Goal: Transaction & Acquisition: Purchase product/service

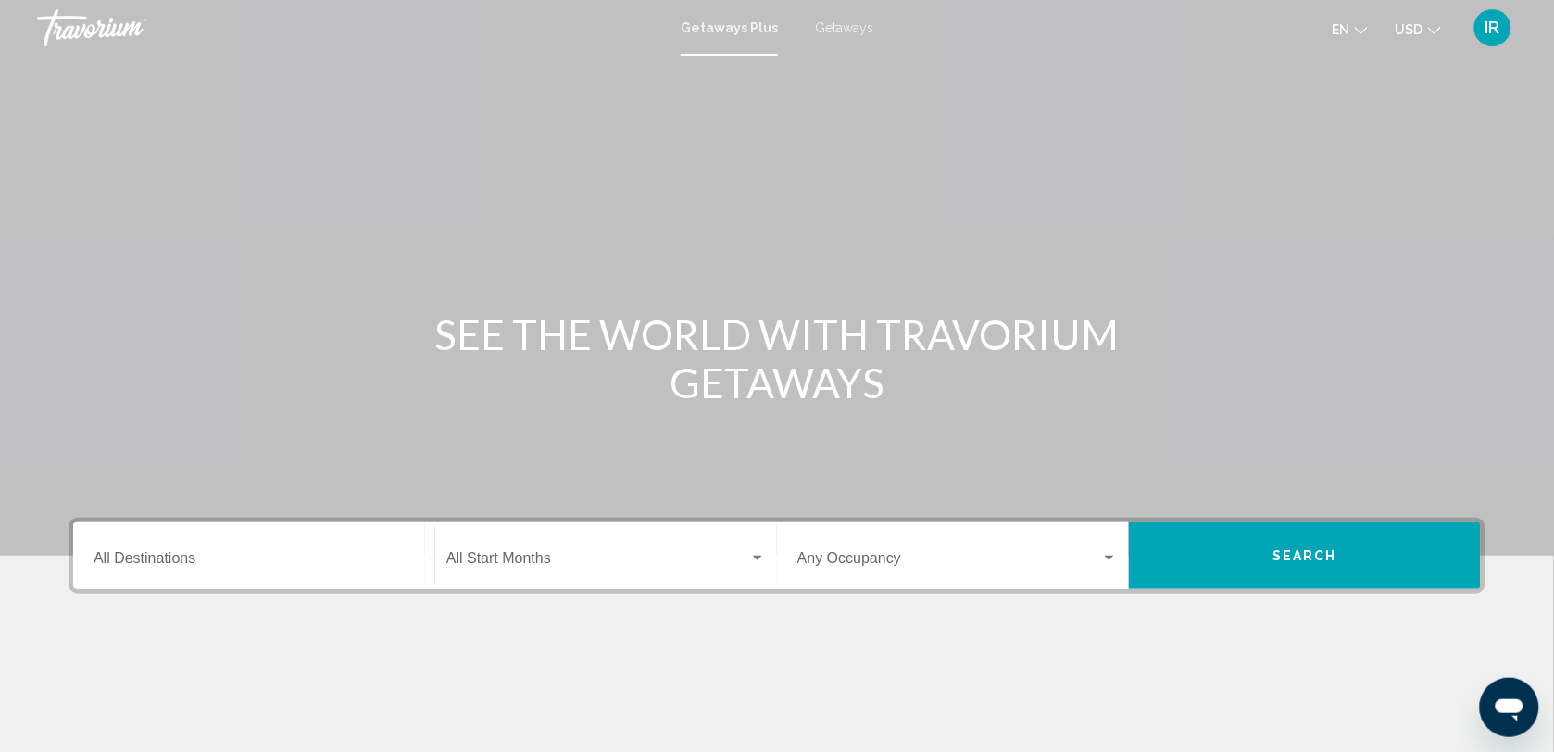
click at [840, 25] on span "Getaways" at bounding box center [844, 27] width 58 height 15
click at [1431, 32] on icon "Change currency" at bounding box center [1434, 30] width 13 height 13
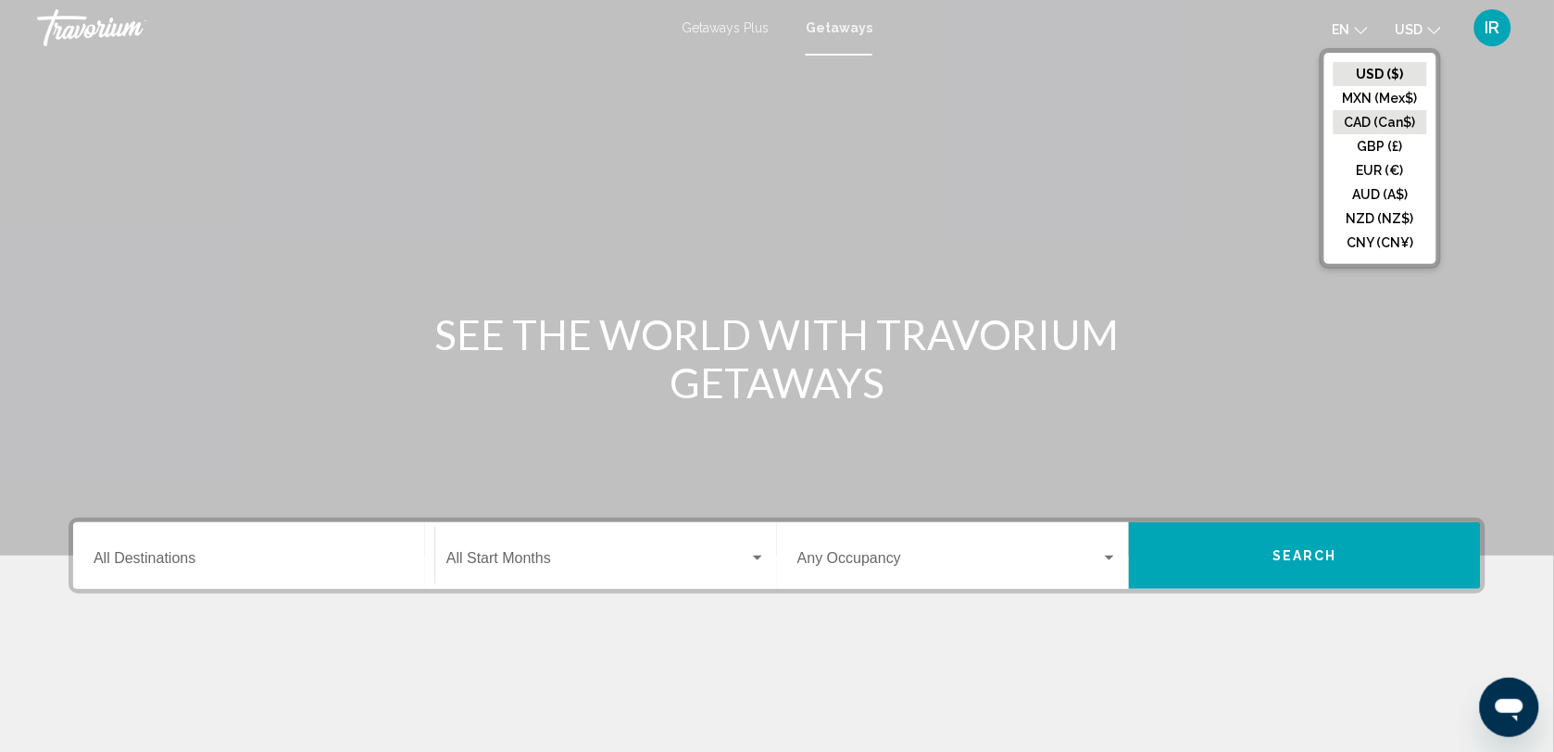
click at [1410, 126] on button "CAD (Can$)" at bounding box center [1381, 122] width 94 height 24
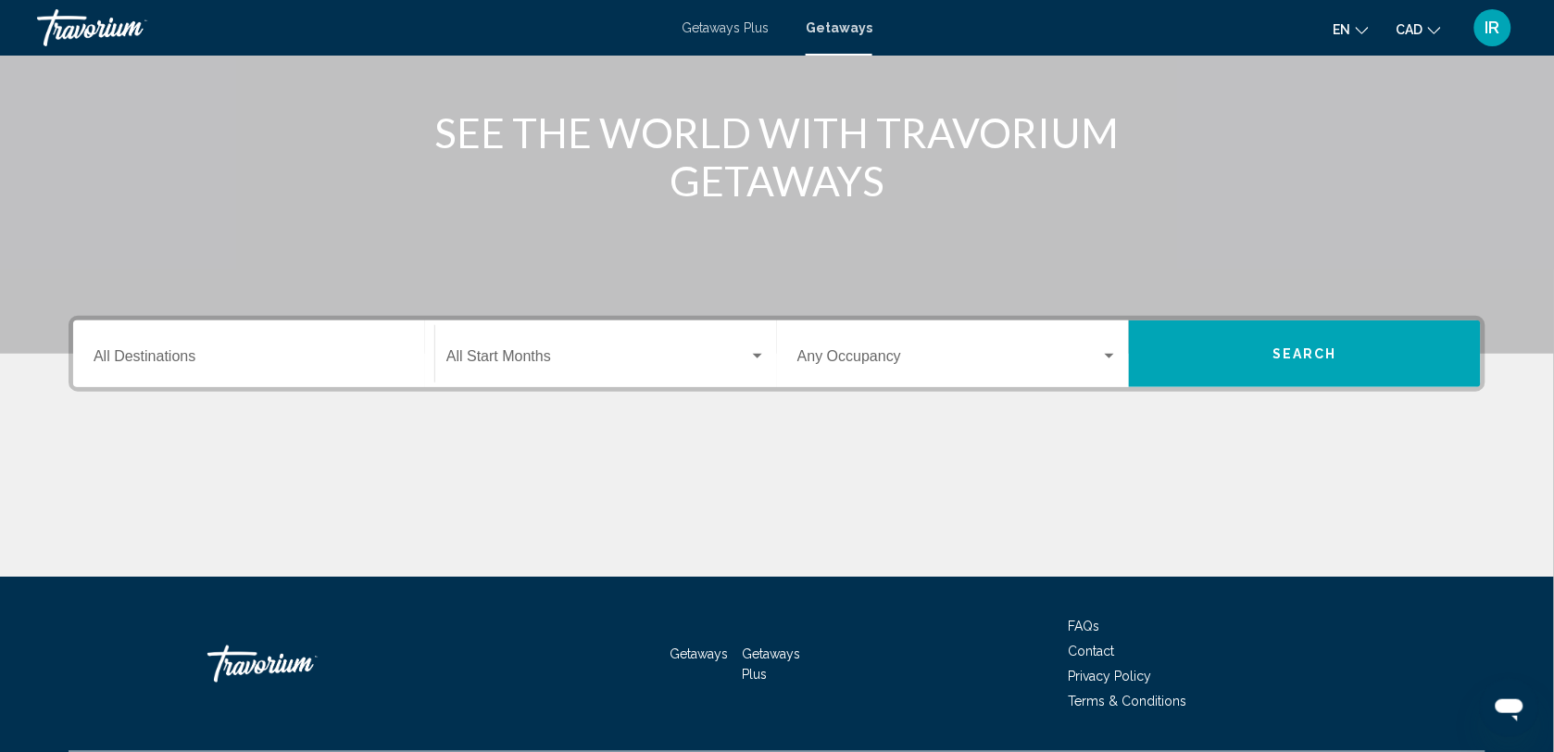
scroll to position [253, 0]
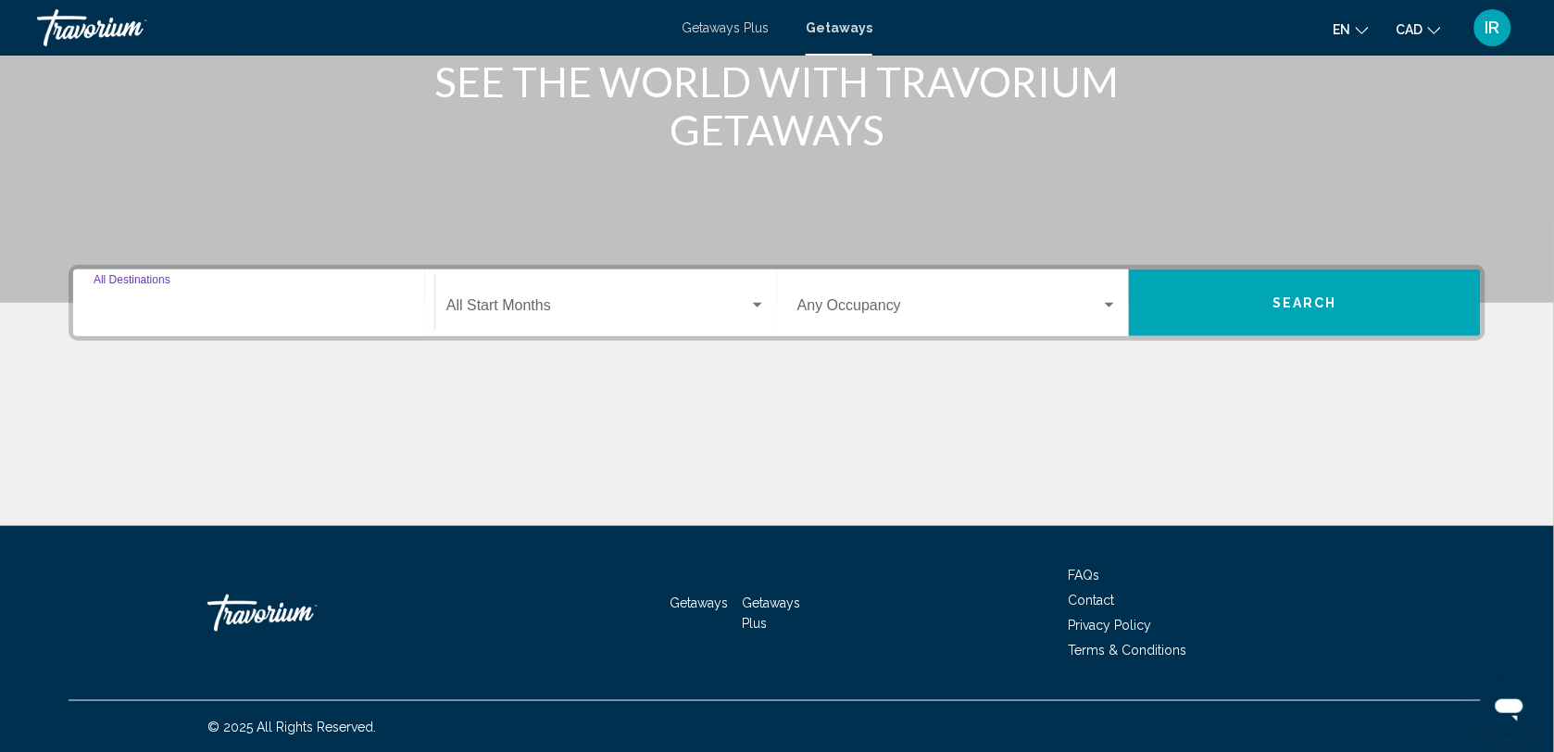
click at [313, 308] on input "Destination All Destinations" at bounding box center [254, 309] width 321 height 17
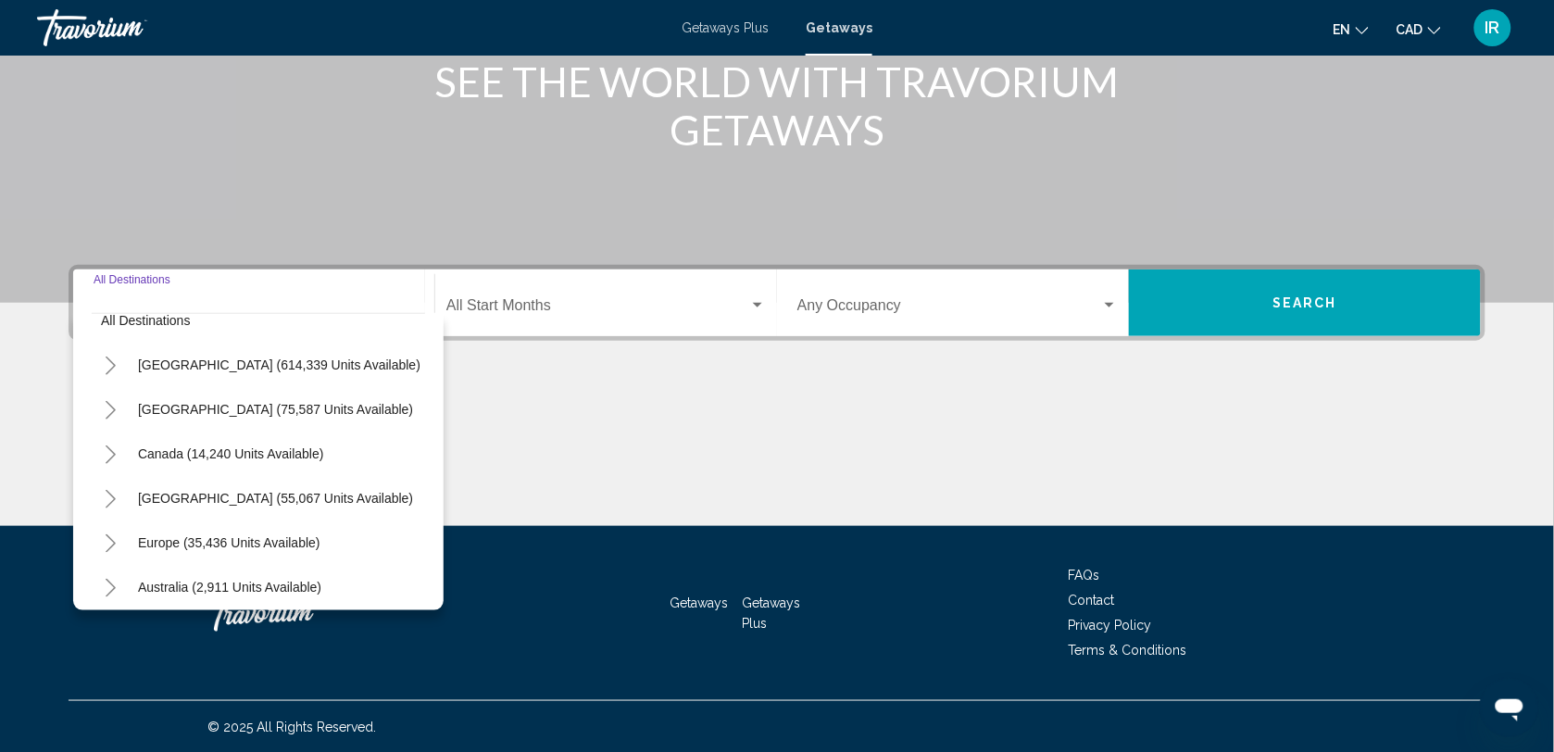
scroll to position [0, 0]
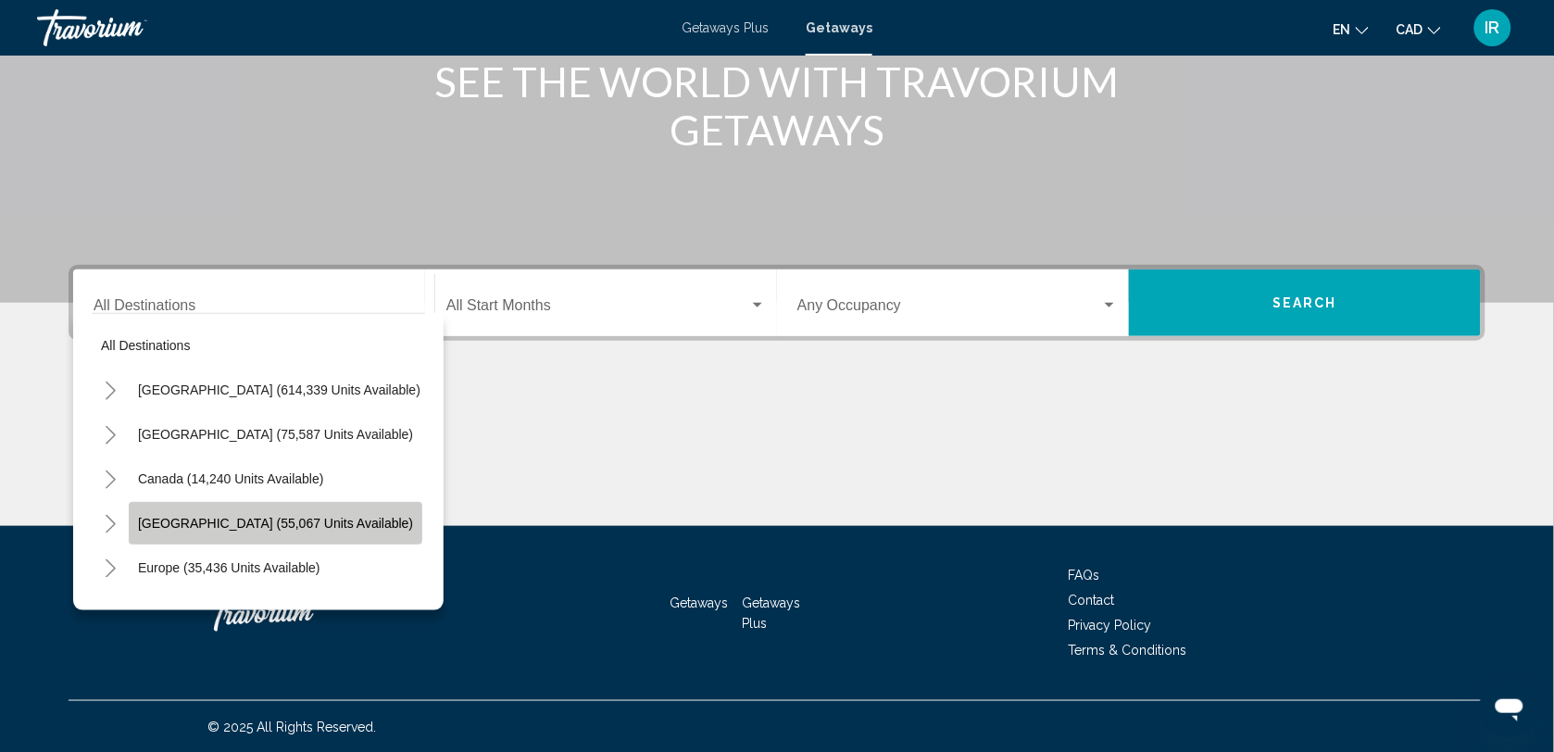
click at [244, 516] on span "Caribbean & Atlantic Islands (55,067 units available)" at bounding box center [275, 523] width 275 height 15
type input "**********"
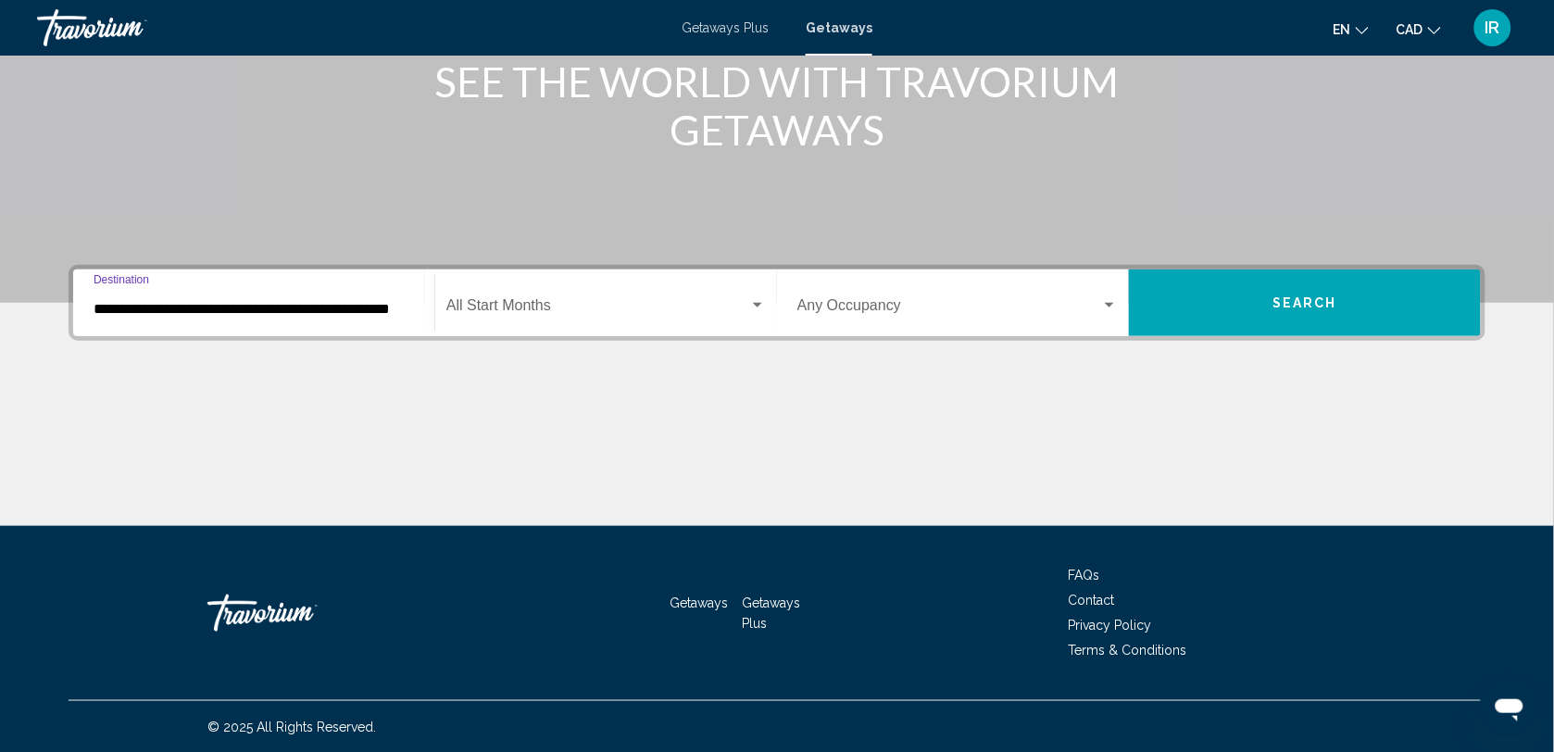
click at [760, 294] on div "Start Month All Start Months" at bounding box center [606, 303] width 320 height 58
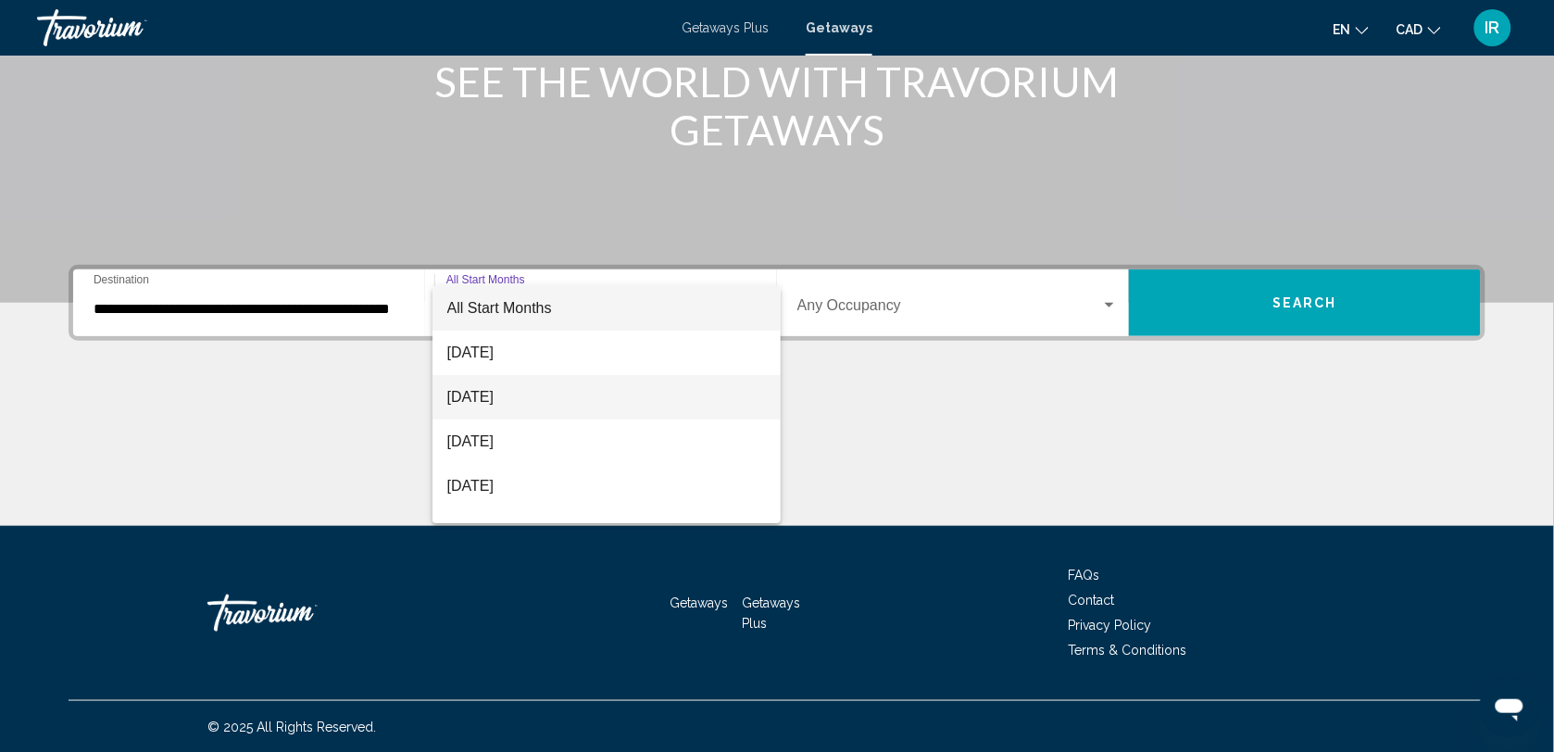
click at [516, 392] on span "[DATE]" at bounding box center [607, 397] width 320 height 44
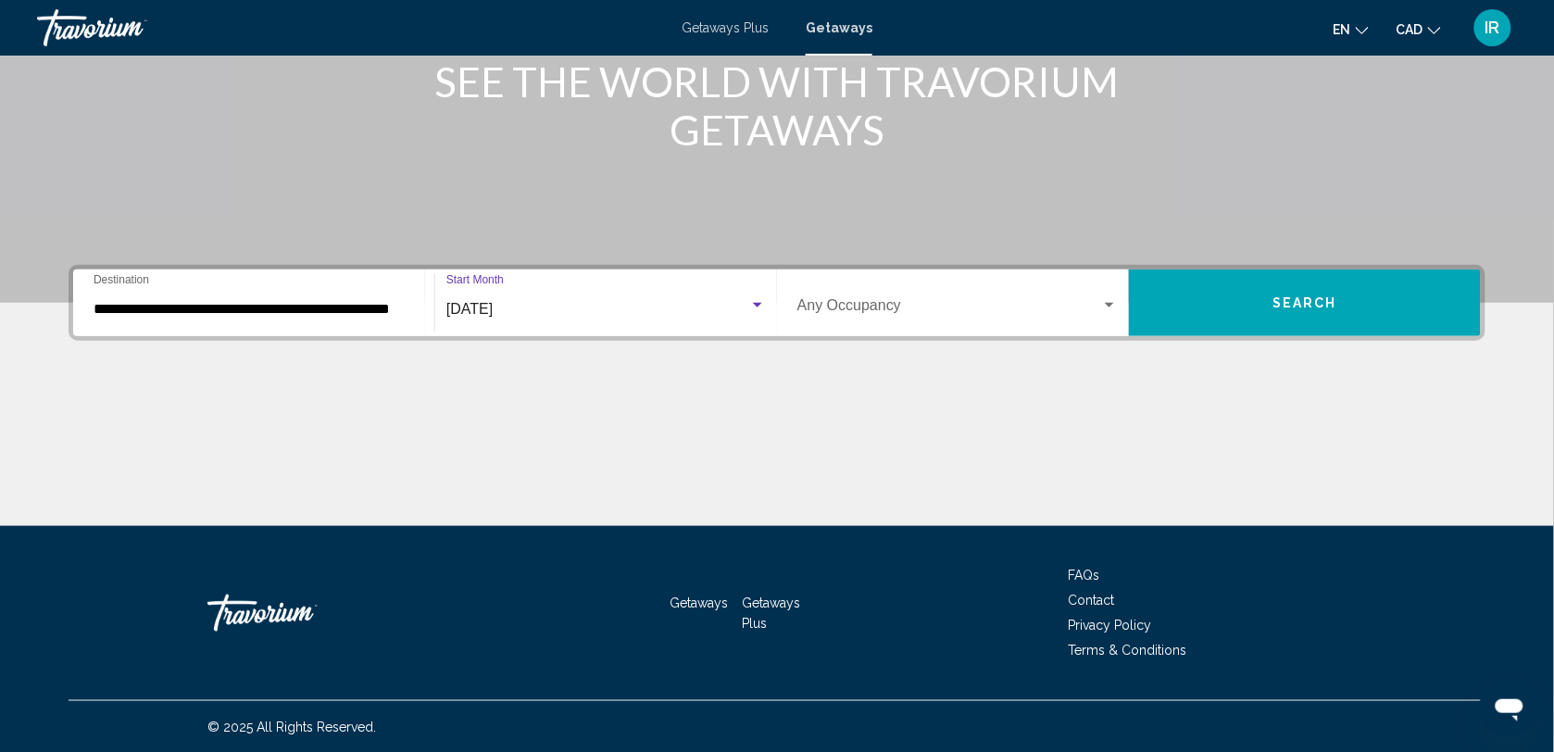
click at [827, 289] on div "Occupancy Any Occupancy" at bounding box center [958, 303] width 321 height 58
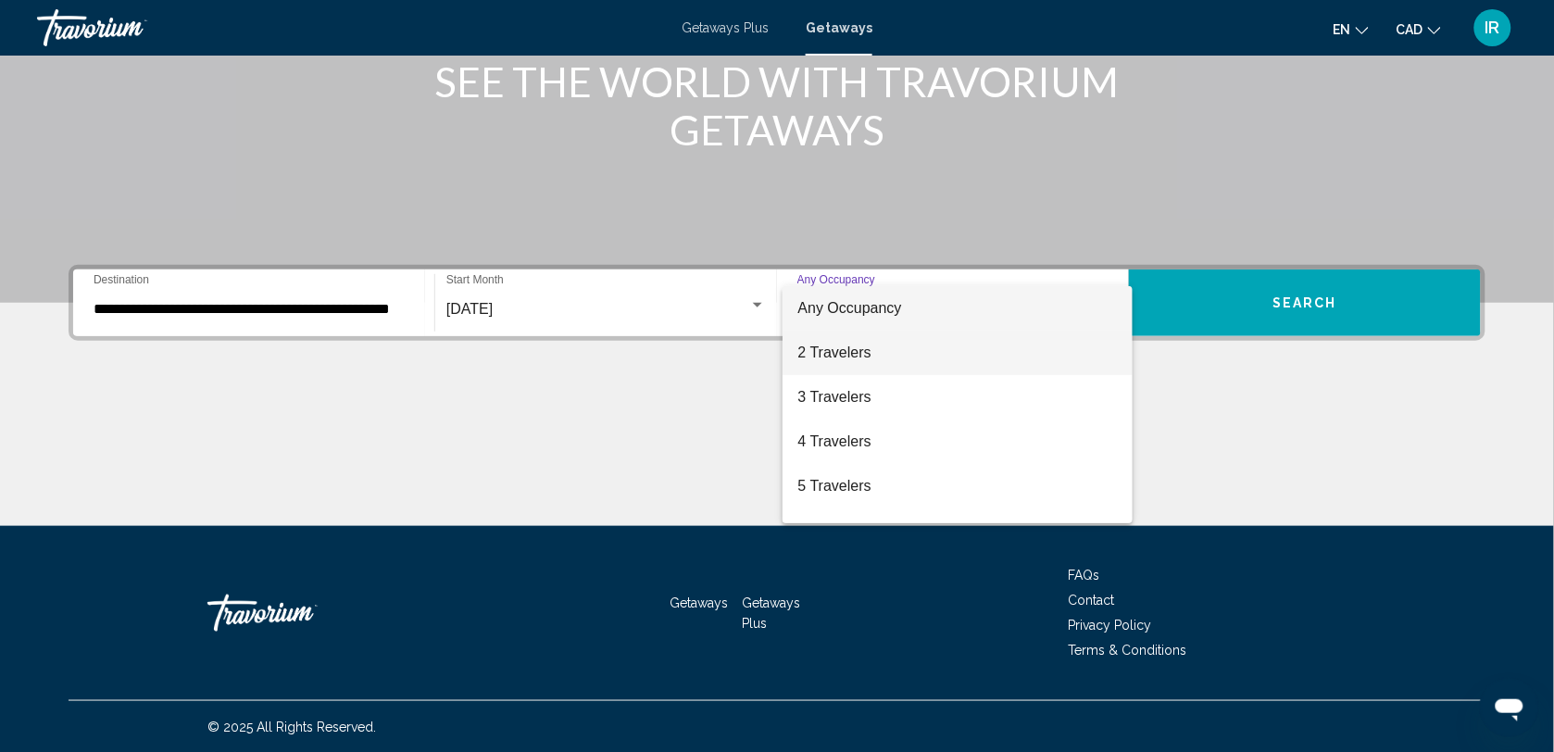
click at [848, 346] on span "2 Travelers" at bounding box center [958, 353] width 321 height 44
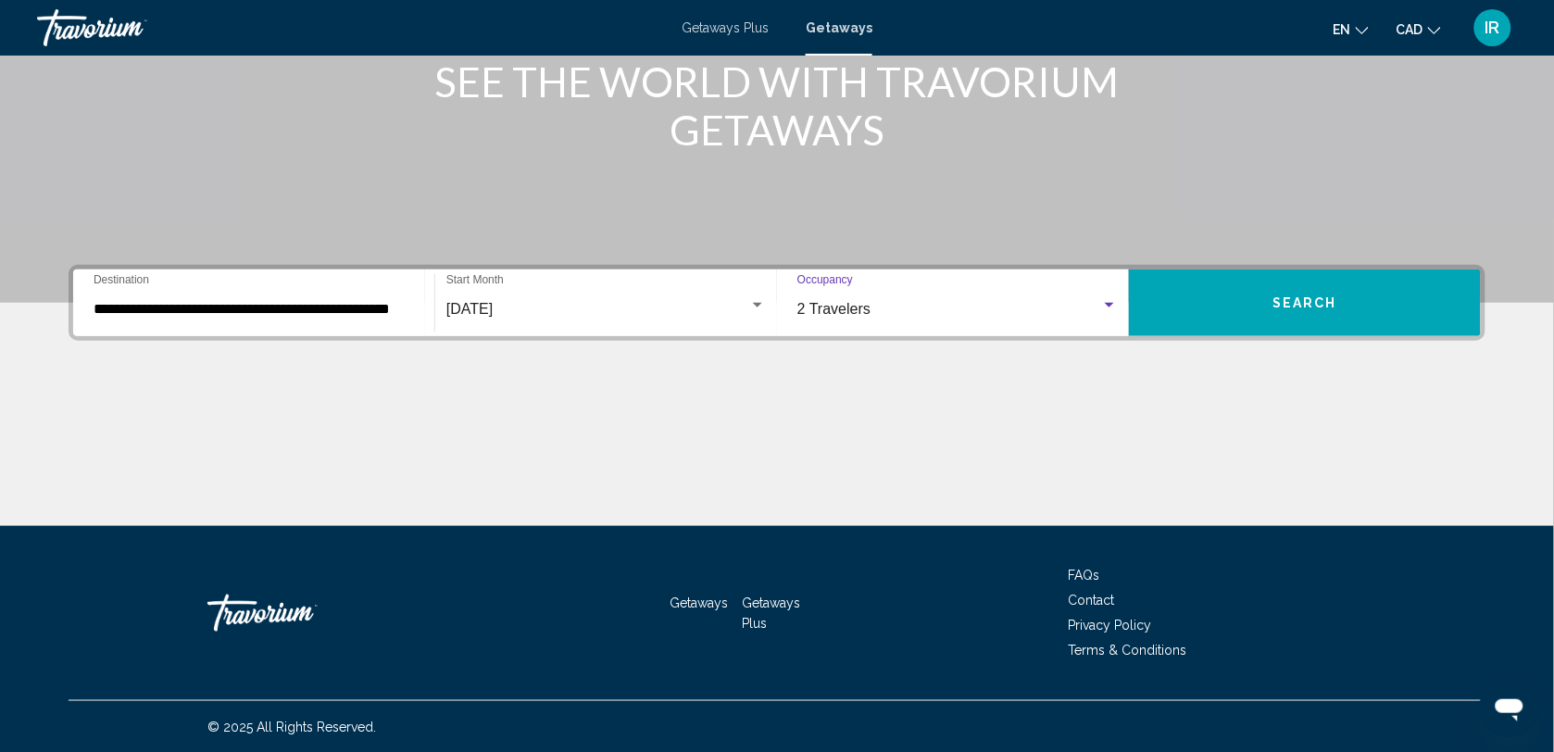
click at [1265, 298] on button "Search" at bounding box center [1305, 303] width 352 height 67
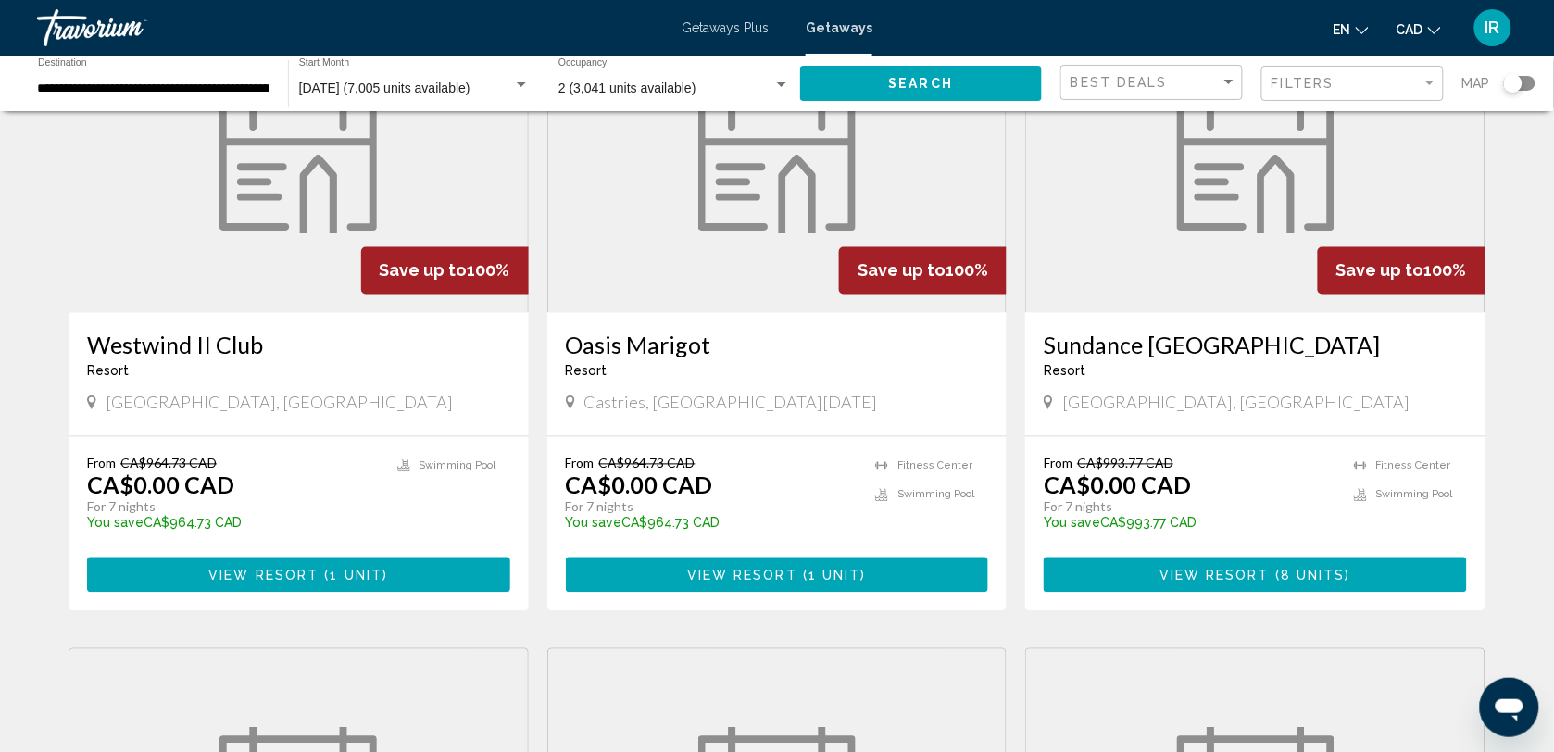
scroll to position [926, 0]
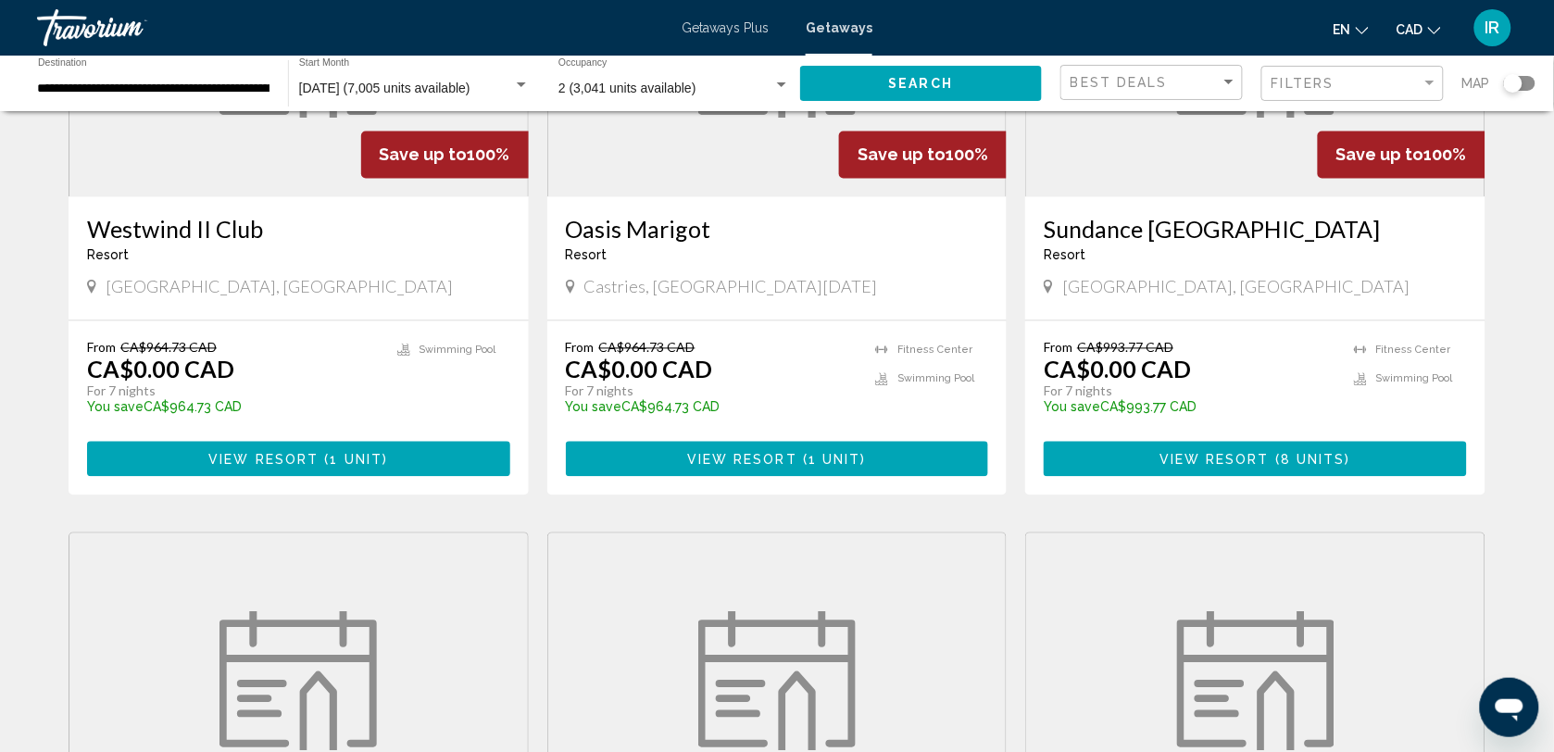
click at [1251, 468] on span "View Resort" at bounding box center [1215, 460] width 110 height 15
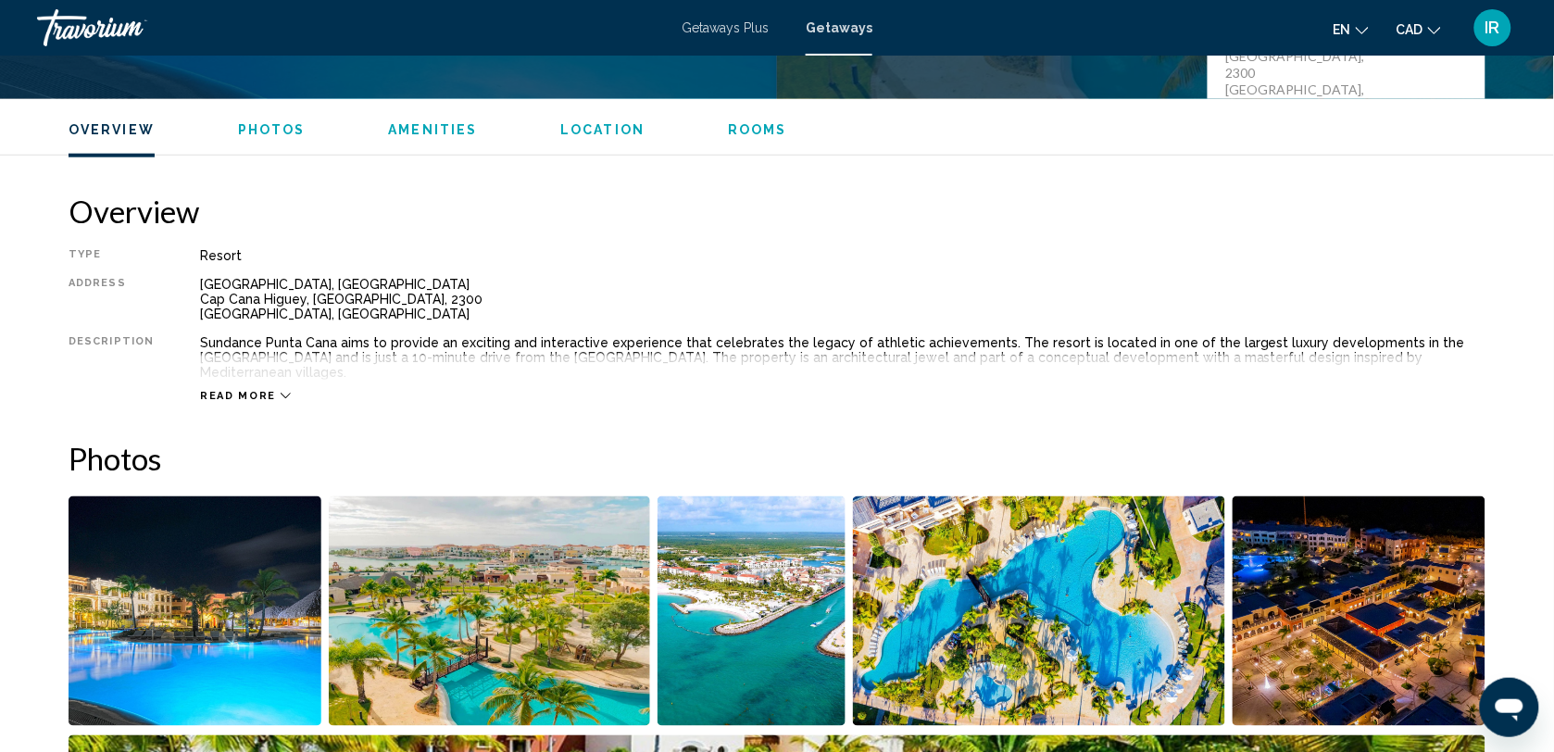
scroll to position [579, 0]
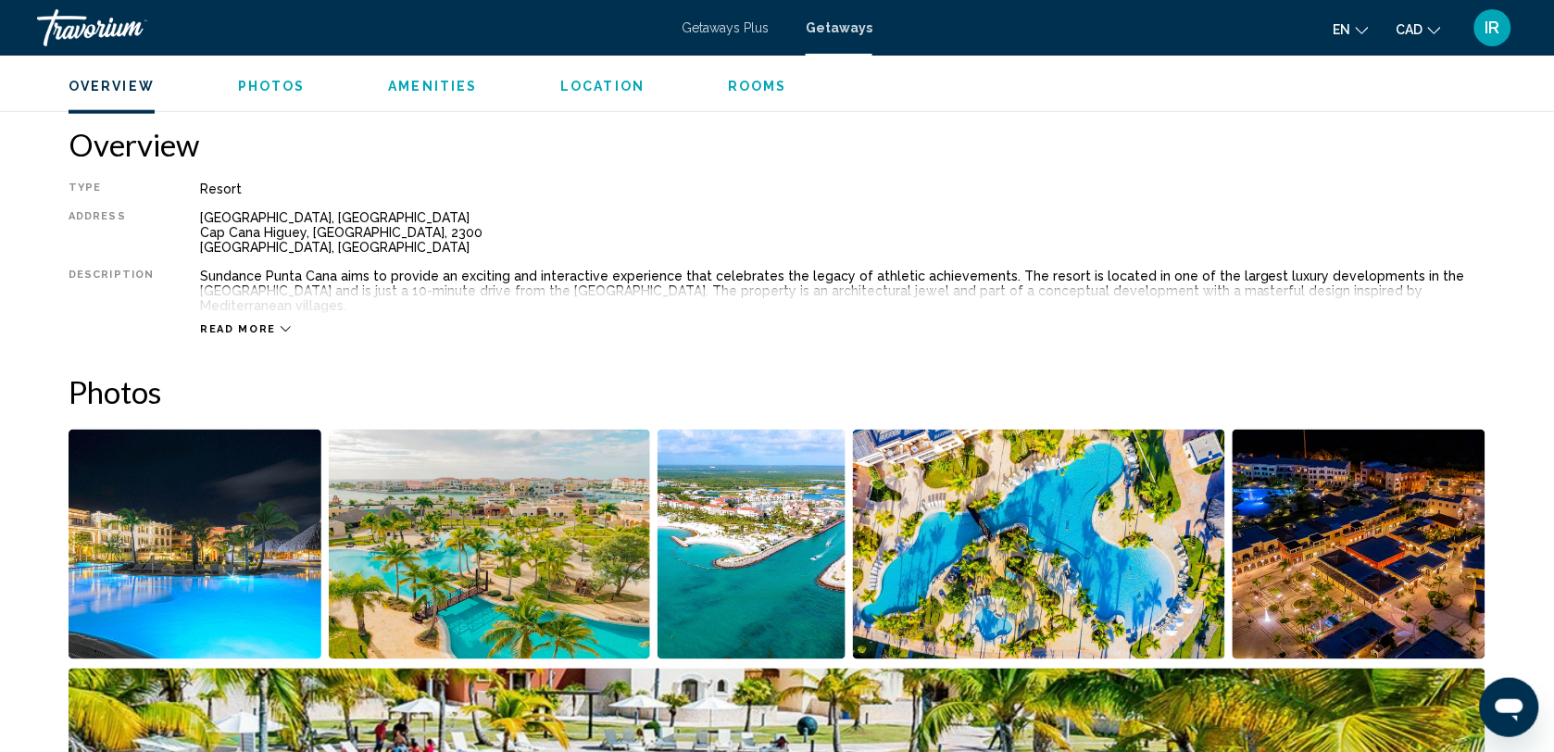
click at [262, 323] on span "Read more" at bounding box center [238, 329] width 76 height 12
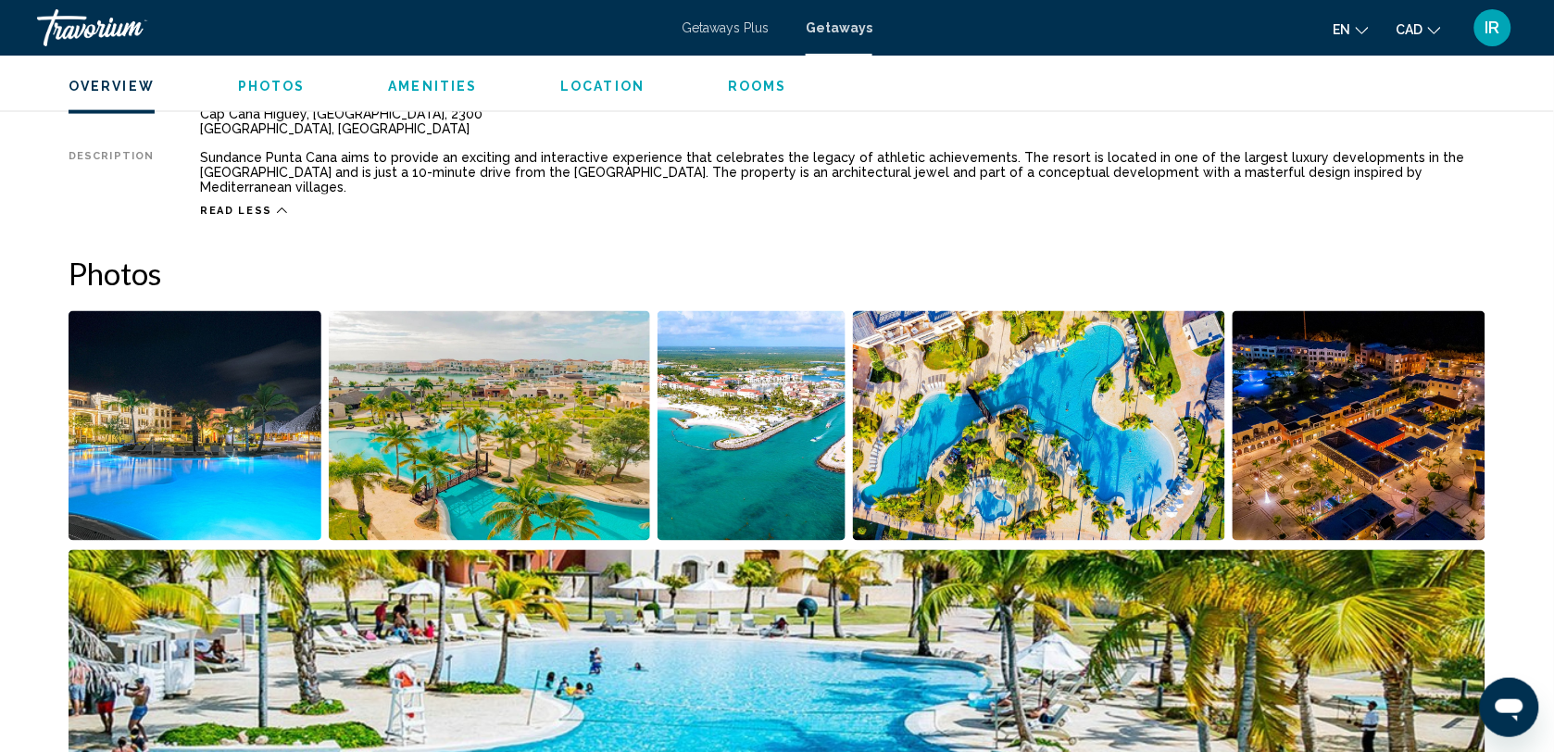
scroll to position [695, 0]
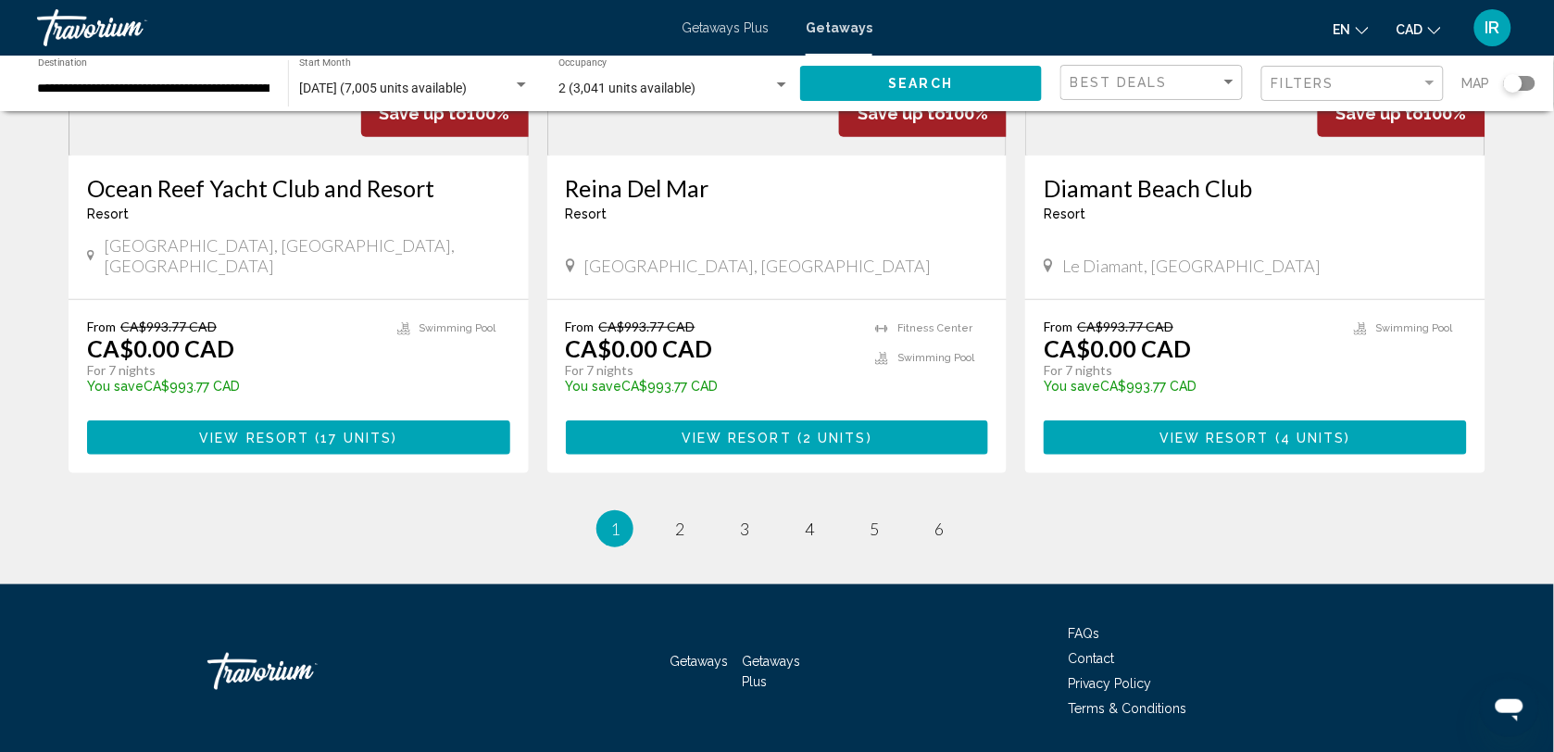
scroll to position [2316, 0]
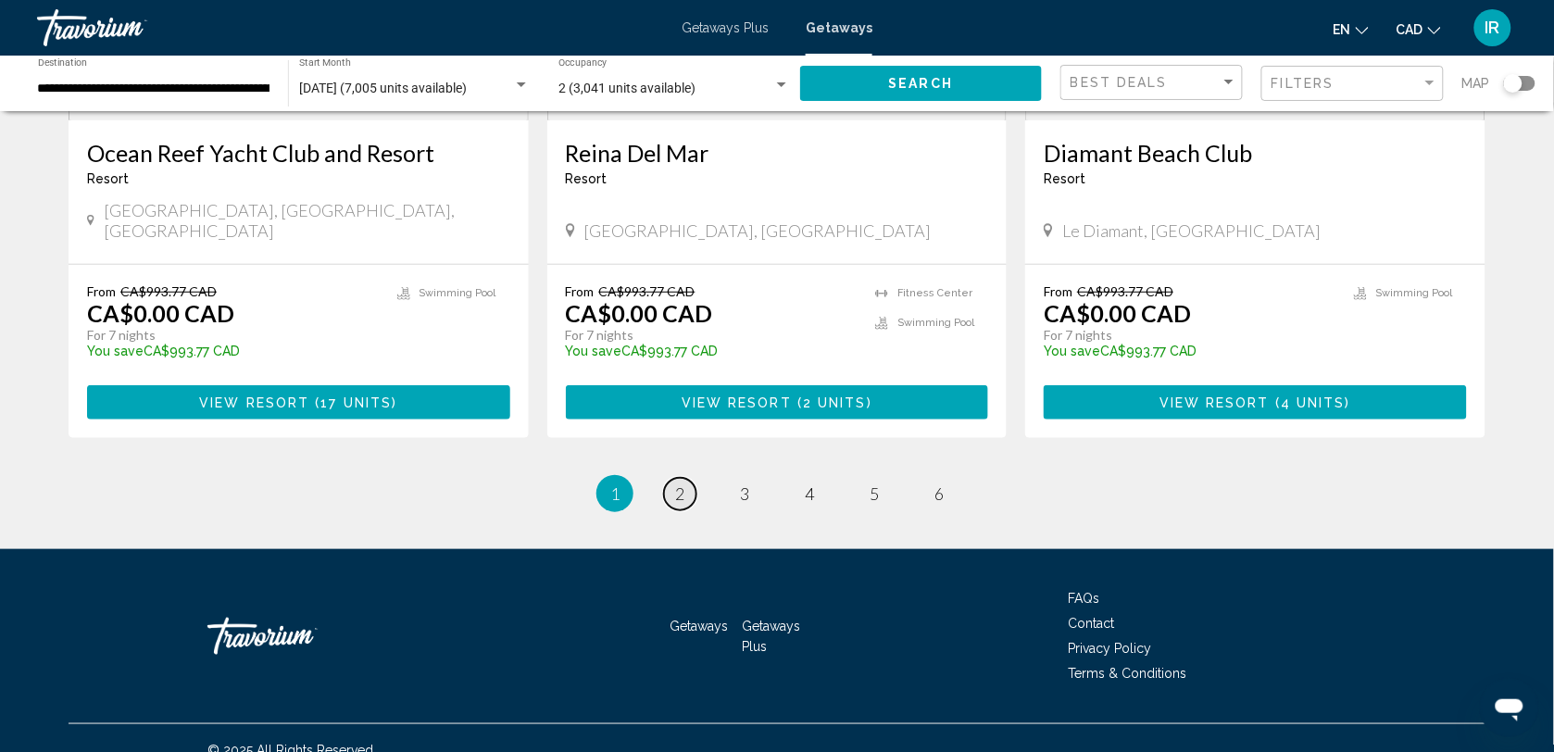
click at [676, 484] on span "2" at bounding box center [679, 494] width 9 height 20
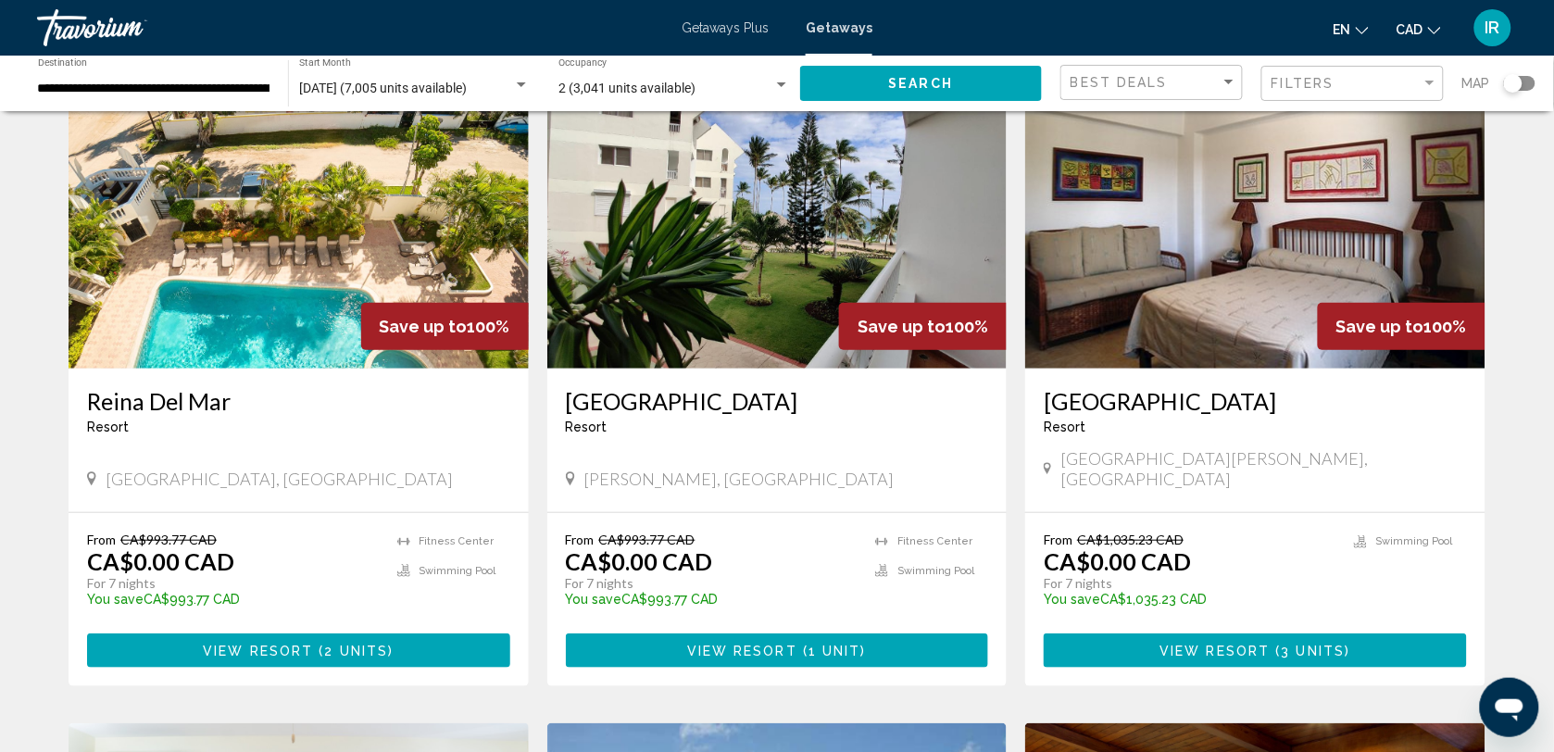
scroll to position [116, 0]
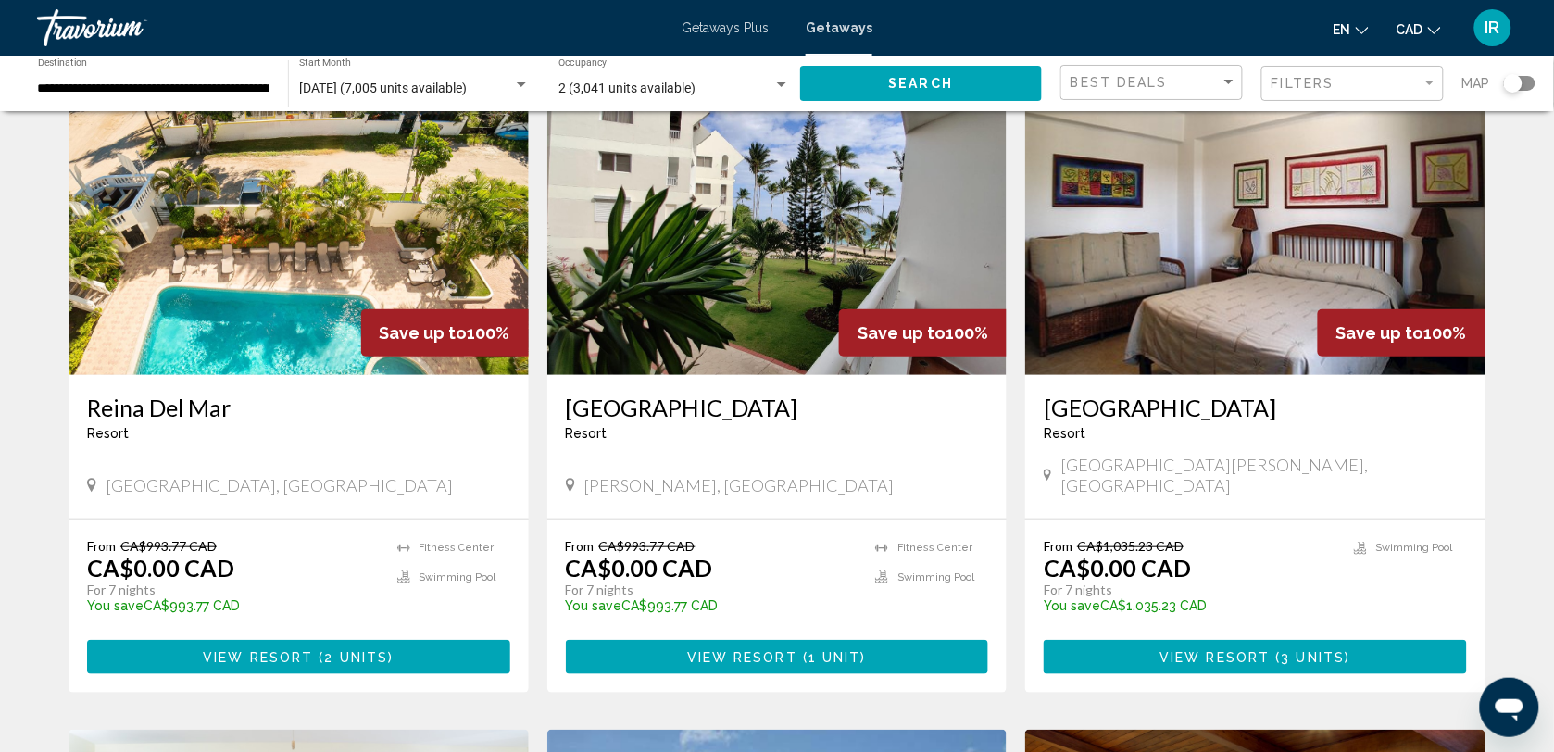
click at [1251, 640] on button "View Resort ( 3 units )" at bounding box center [1255, 657] width 423 height 34
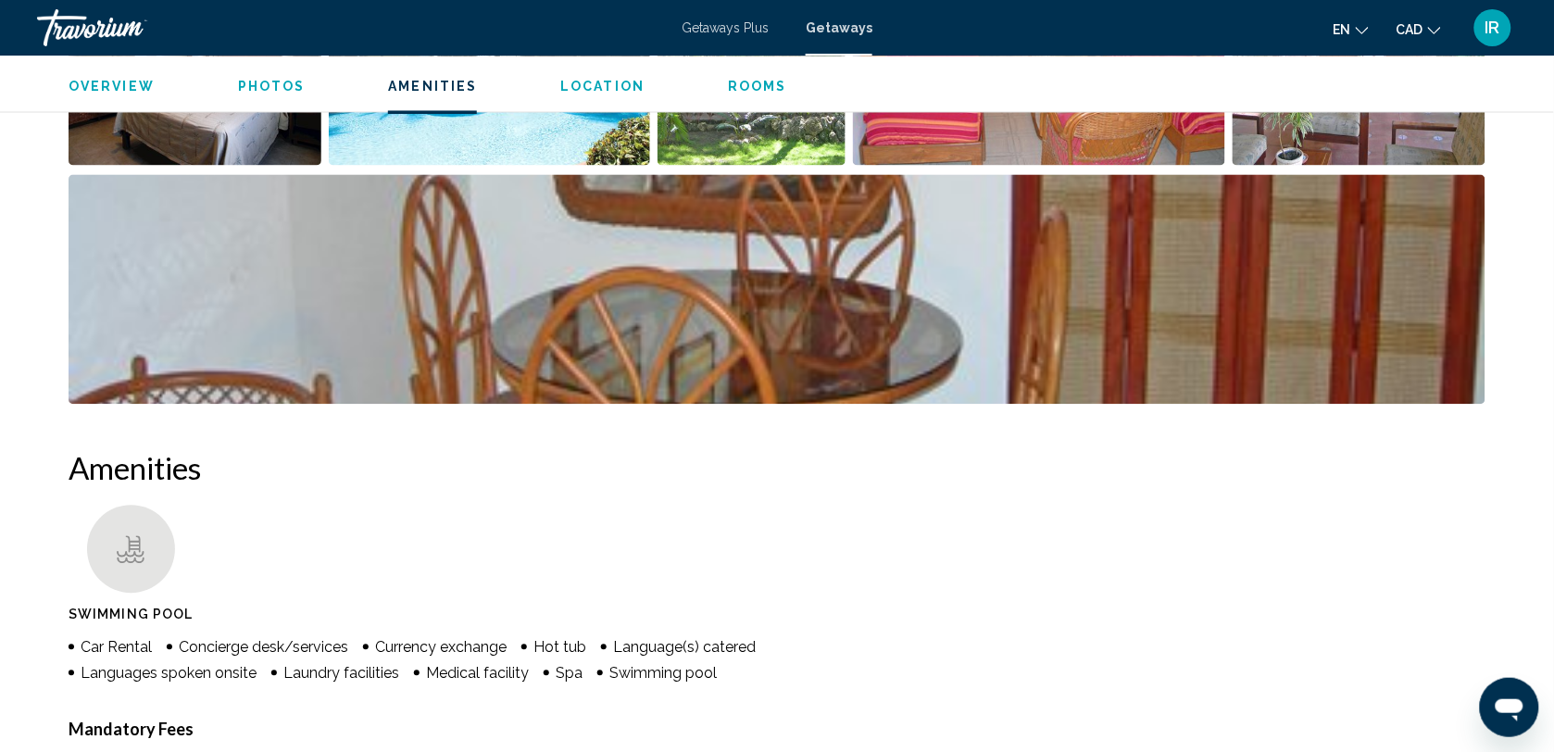
scroll to position [579, 0]
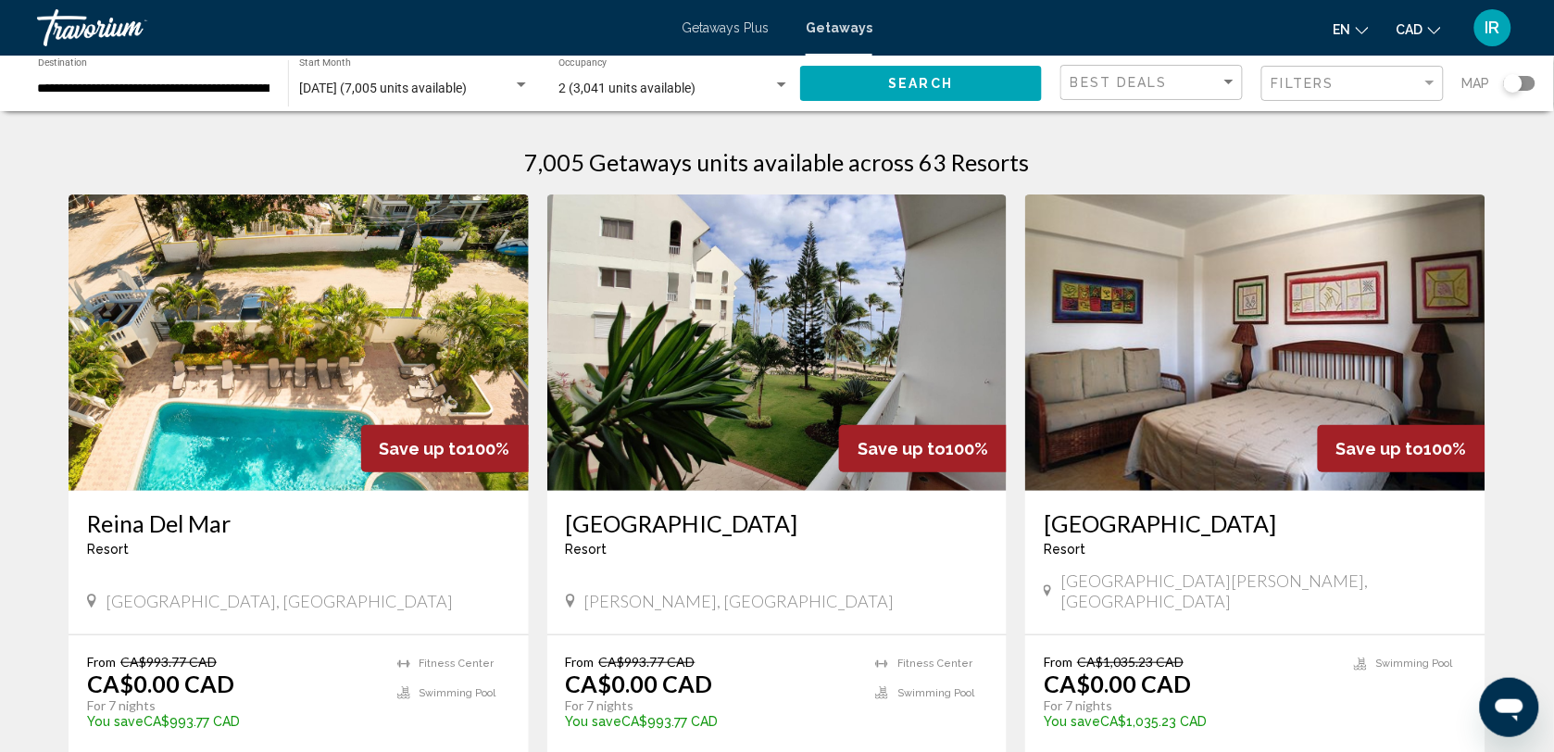
click at [1533, 84] on div "Search widget" at bounding box center [1519, 83] width 31 height 15
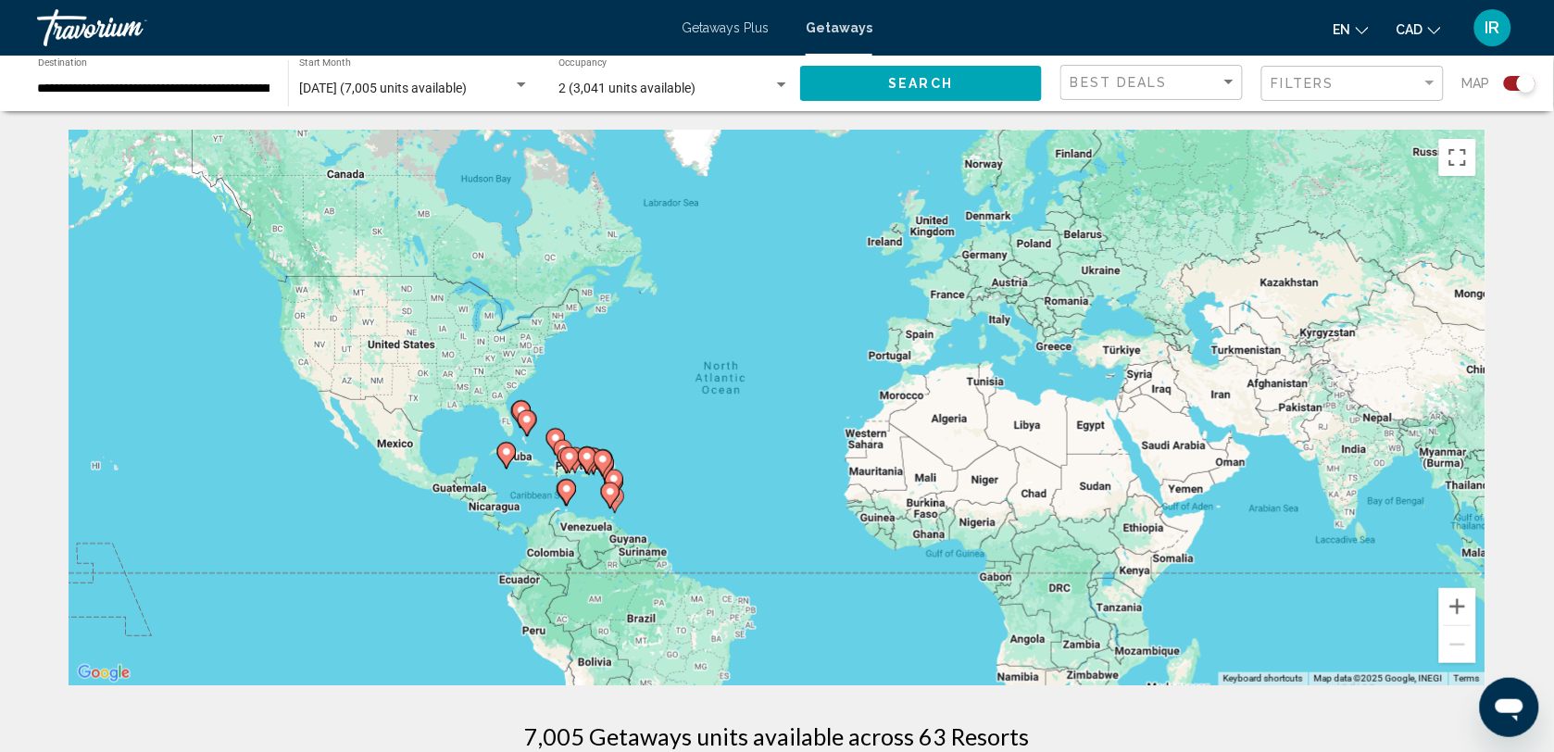
click at [556, 457] on gmp-advanced-marker "Main content" at bounding box center [563, 453] width 19 height 28
click at [556, 457] on div "To activate drag with keyboard, press Alt + Enter. Once in keyboard drag state,…" at bounding box center [777, 408] width 1417 height 556
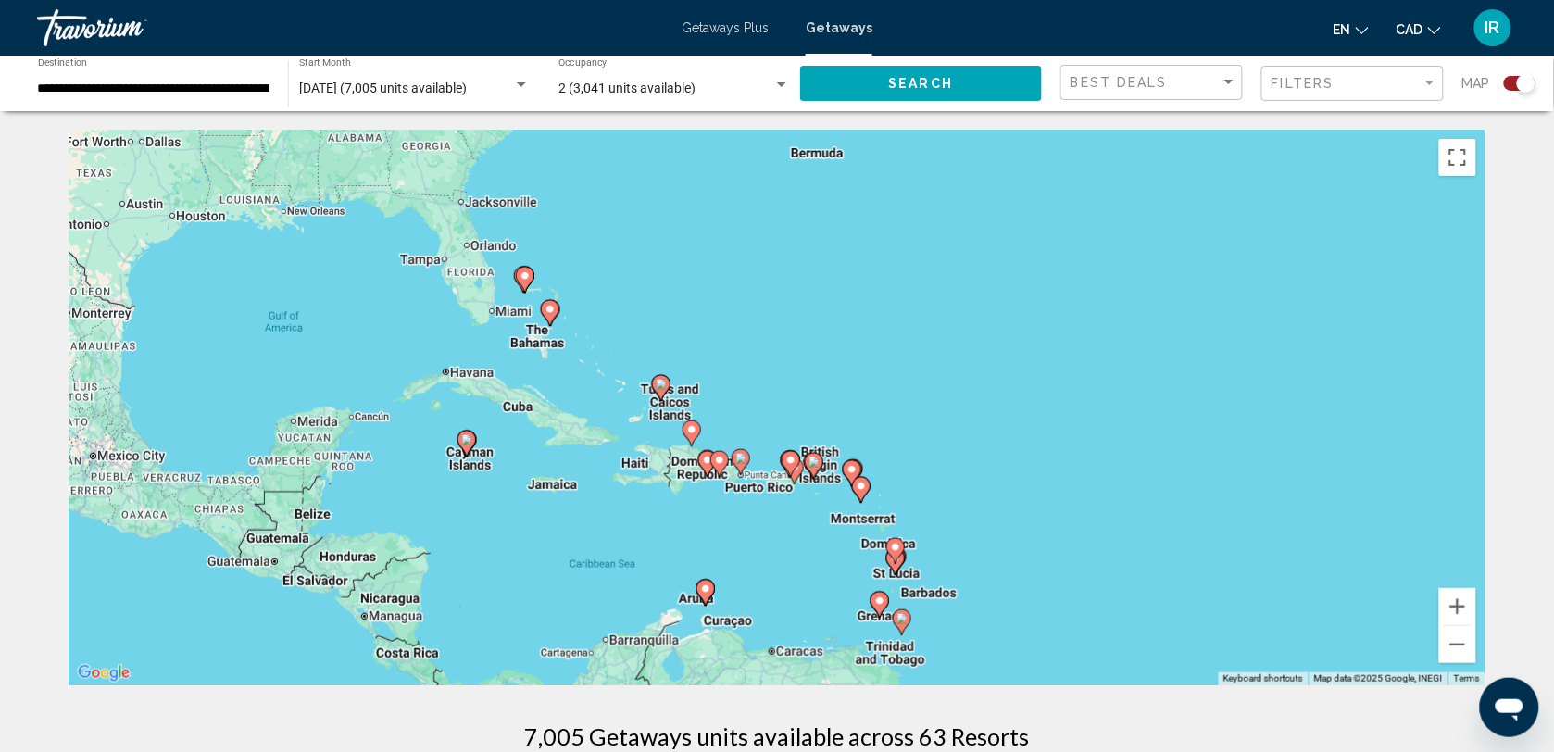
click at [477, 515] on div "To activate drag with keyboard, press Alt + Enter. Once in keyboard drag state,…" at bounding box center [777, 408] width 1417 height 556
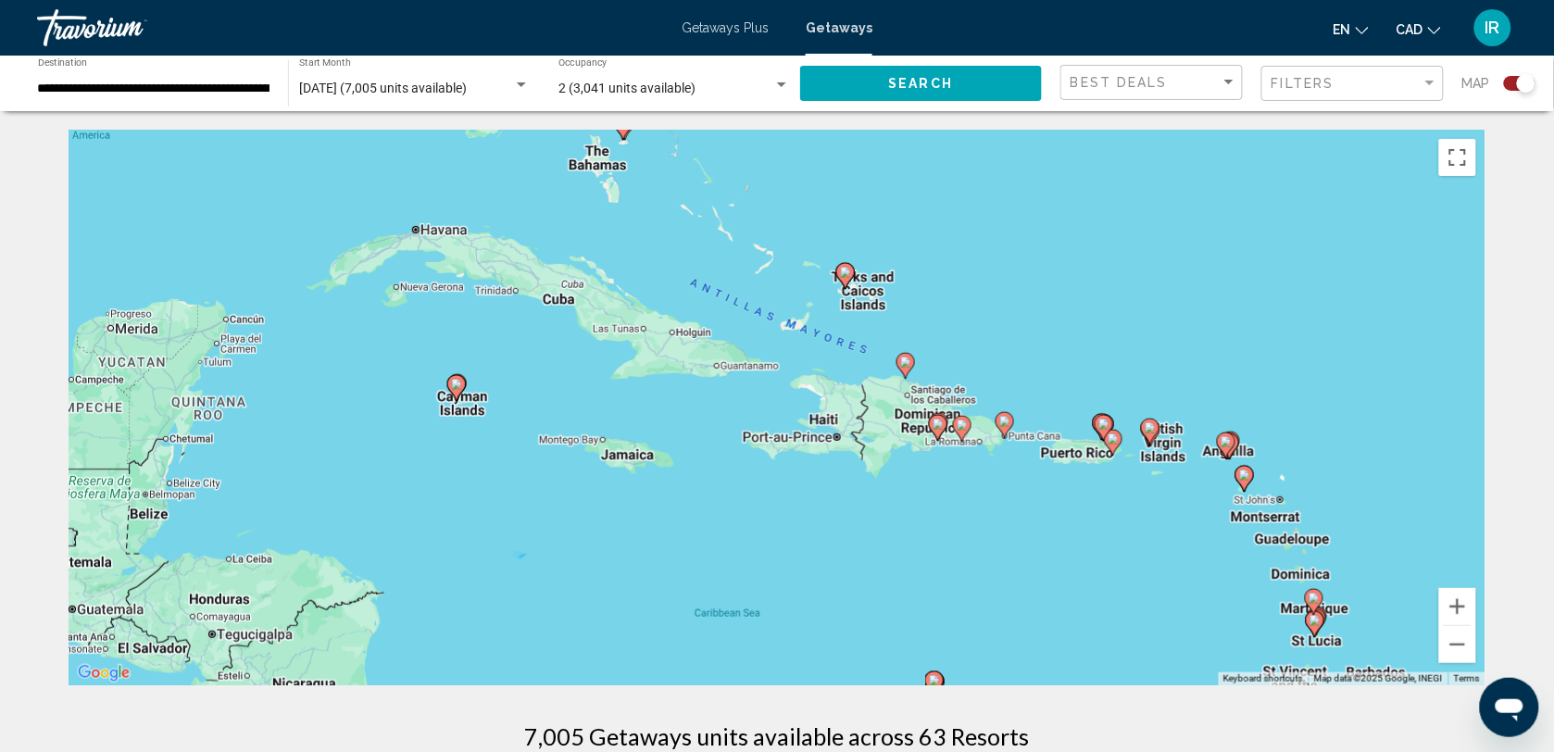
click at [478, 434] on div "To activate drag with keyboard, press Alt + Enter. Once in keyboard drag state,…" at bounding box center [777, 408] width 1417 height 556
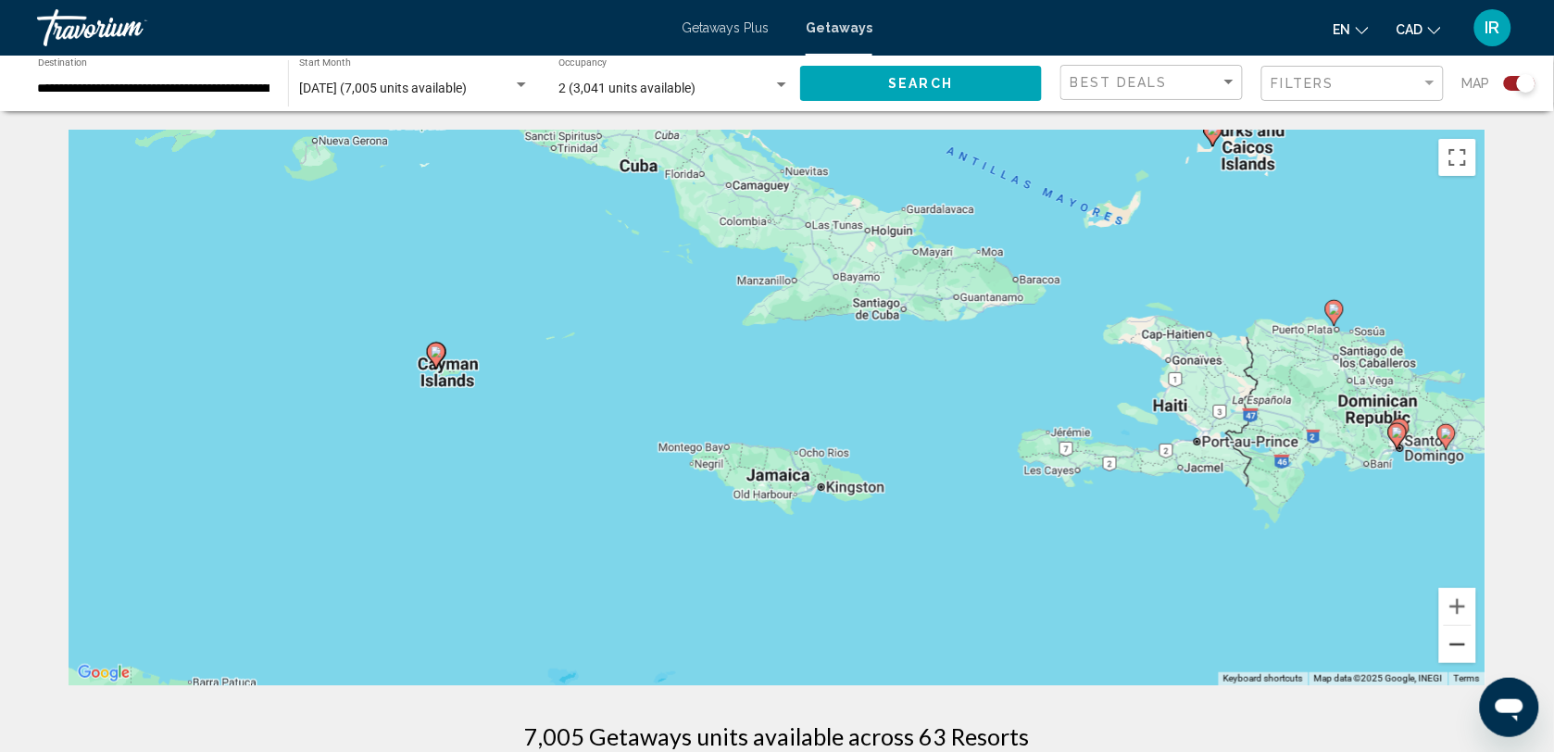
click at [1459, 645] on button "Zoom out" at bounding box center [1458, 644] width 37 height 37
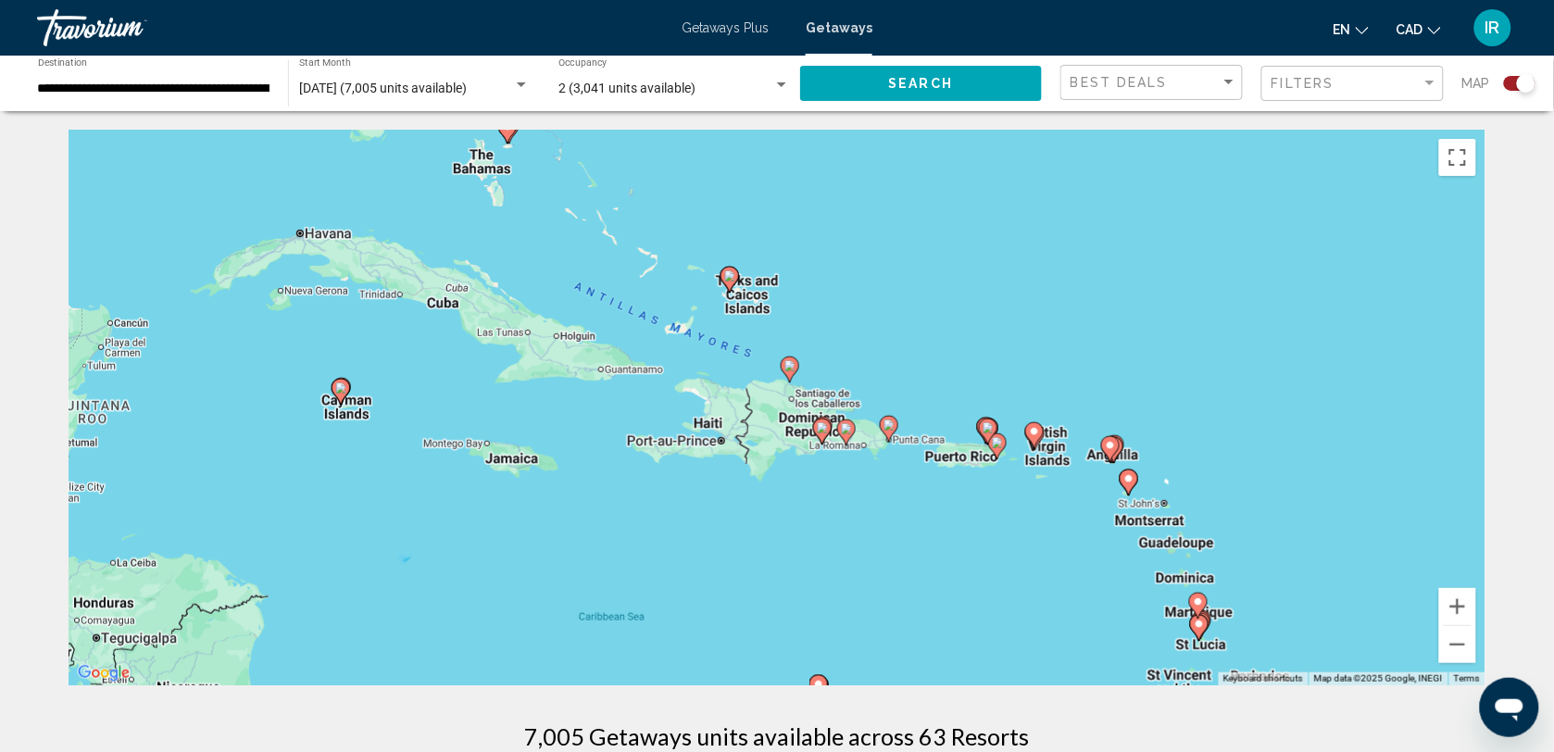
drag, startPoint x: 978, startPoint y: 529, endPoint x: 724, endPoint y: 542, distance: 254.1
click at [724, 542] on div "To activate drag with keyboard, press Alt + Enter. Once in keyboard drag state,…" at bounding box center [777, 408] width 1417 height 556
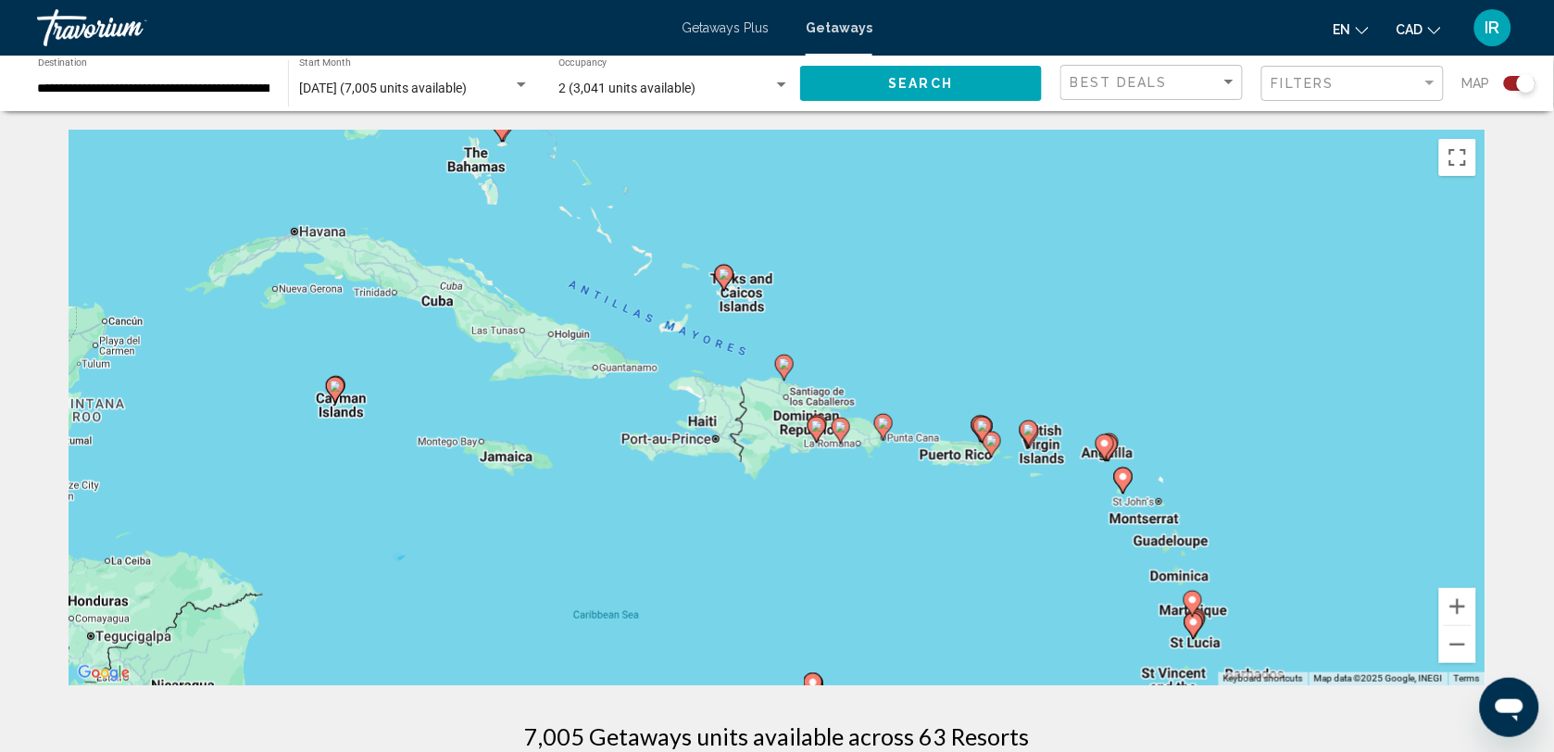
drag, startPoint x: 612, startPoint y: 205, endPoint x: 563, endPoint y: 380, distance: 181.8
click at [590, 253] on div "To activate drag with keyboard, press Alt + Enter. Once in keyboard drag state,…" at bounding box center [777, 408] width 1417 height 556
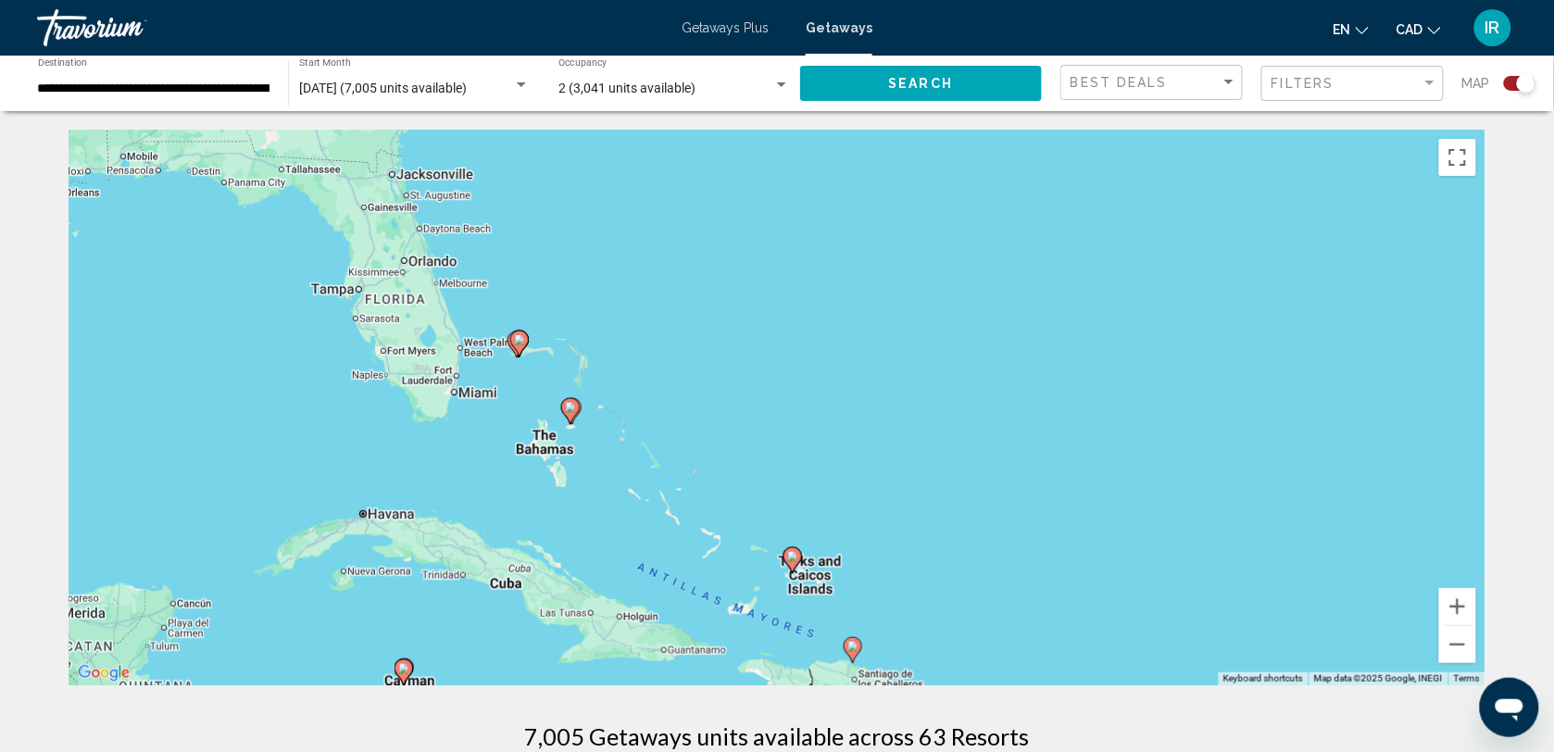
drag, startPoint x: 563, startPoint y: 380, endPoint x: 662, endPoint y: 579, distance: 222.5
click at [662, 579] on div "To activate drag with keyboard, press Alt + Enter. Once in keyboard drag state,…" at bounding box center [777, 408] width 1417 height 556
click at [503, 364] on div "To activate drag with keyboard, press Alt + Enter. Once in keyboard drag state,…" at bounding box center [777, 408] width 1417 height 556
click at [548, 326] on div "To activate drag with keyboard, press Alt + Enter. Once in keyboard drag state,…" at bounding box center [777, 408] width 1417 height 556
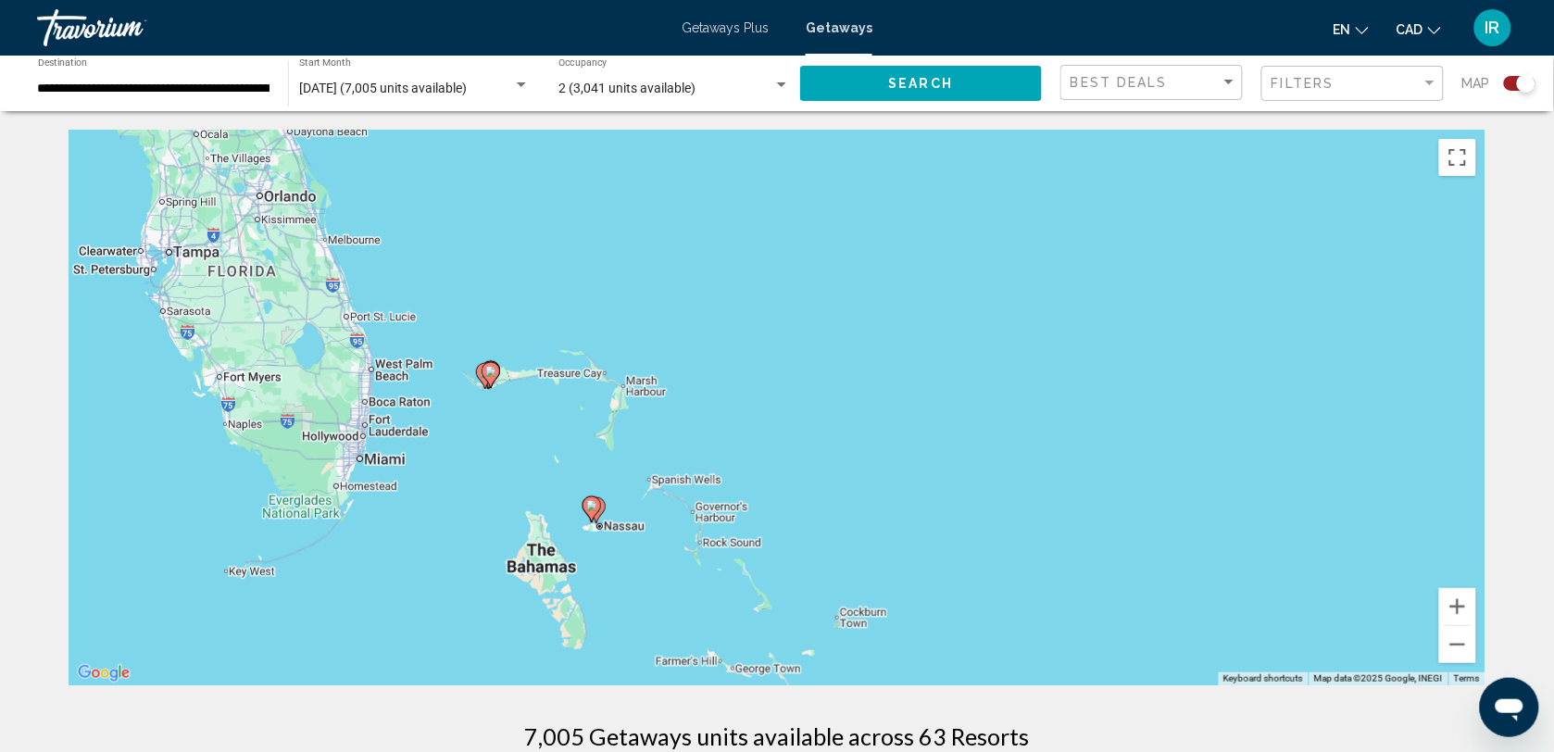
click at [491, 406] on div "To activate drag with keyboard, press Alt + Enter. Once in keyboard drag state,…" at bounding box center [777, 408] width 1417 height 556
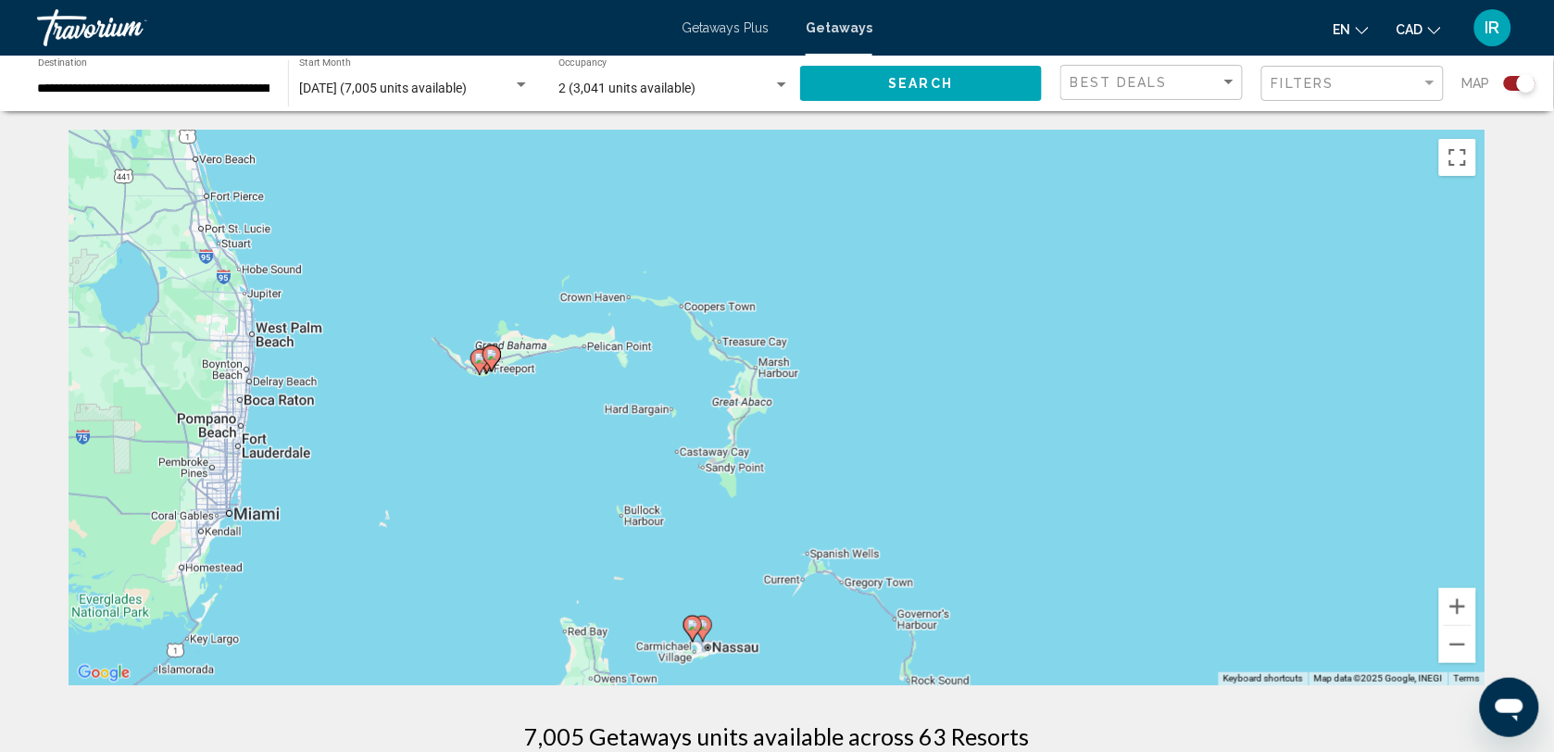
click at [482, 400] on div "To activate drag with keyboard, press Alt + Enter. Once in keyboard drag state,…" at bounding box center [777, 408] width 1417 height 556
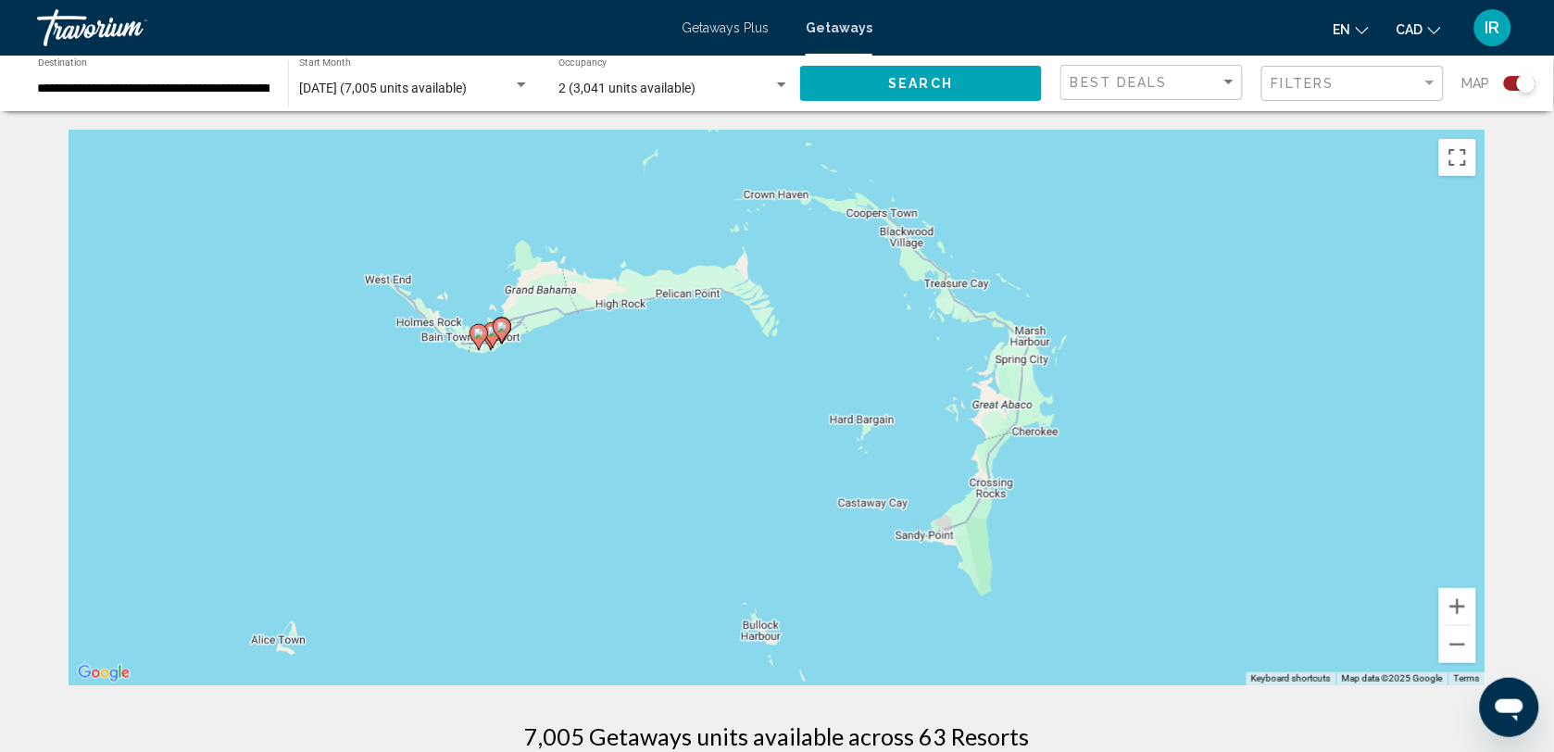
click at [475, 364] on div "To activate drag with keyboard, press Alt + Enter. Once in keyboard drag state,…" at bounding box center [777, 408] width 1417 height 556
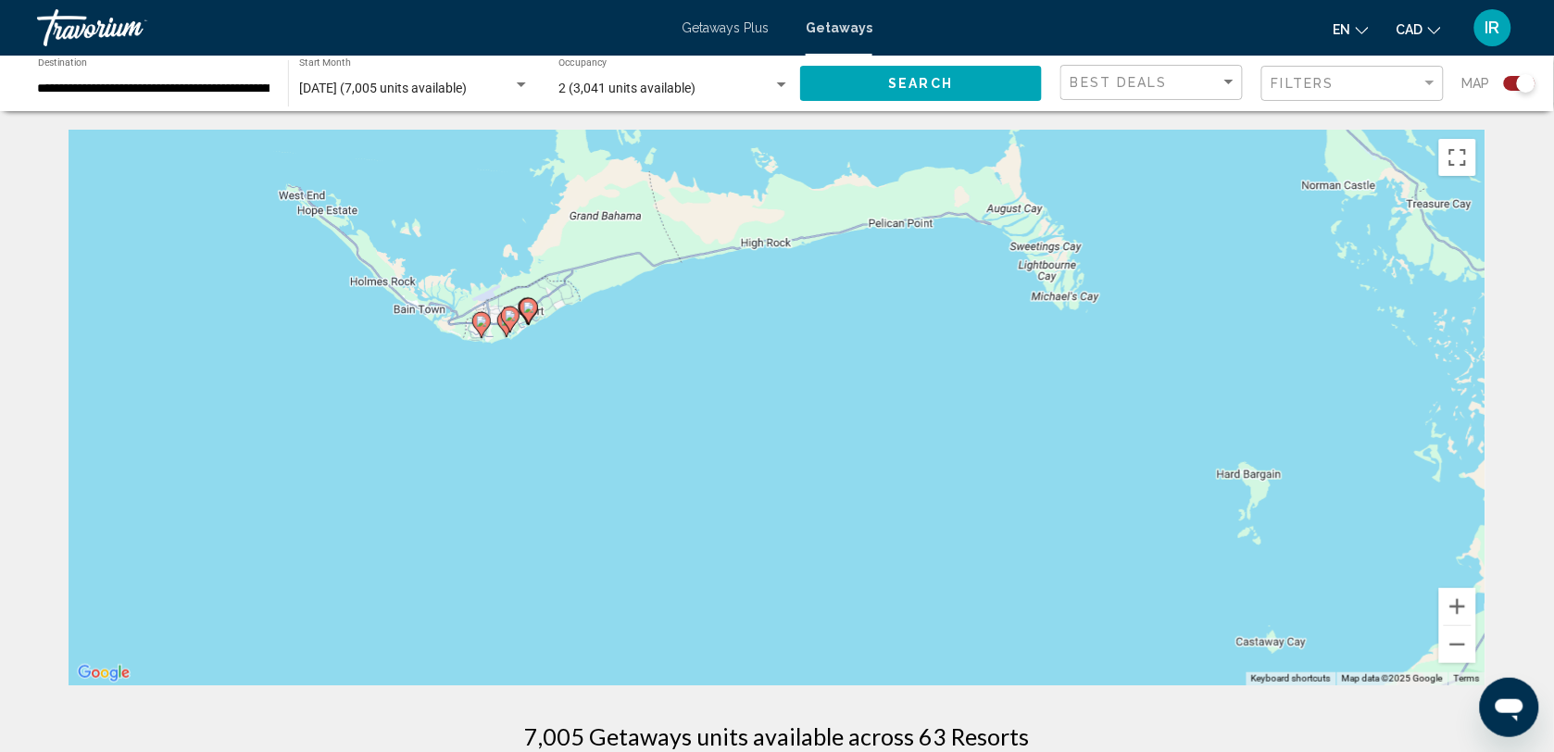
click at [519, 367] on div "To activate drag with keyboard, press Alt + Enter. Once in keyboard drag state,…" at bounding box center [777, 408] width 1417 height 556
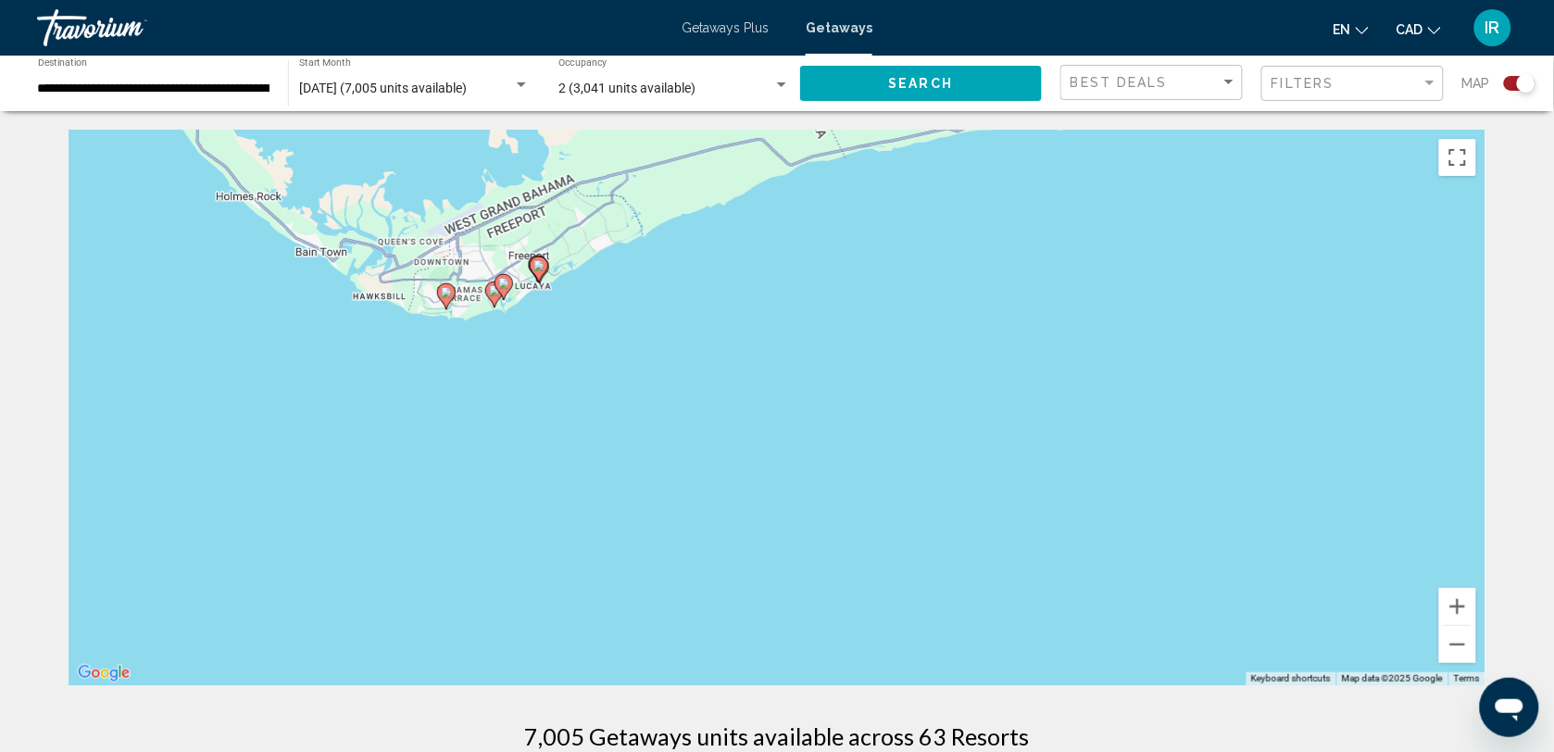
click at [456, 343] on div "To activate drag with keyboard, press Alt + Enter. Once in keyboard drag state,…" at bounding box center [777, 408] width 1417 height 556
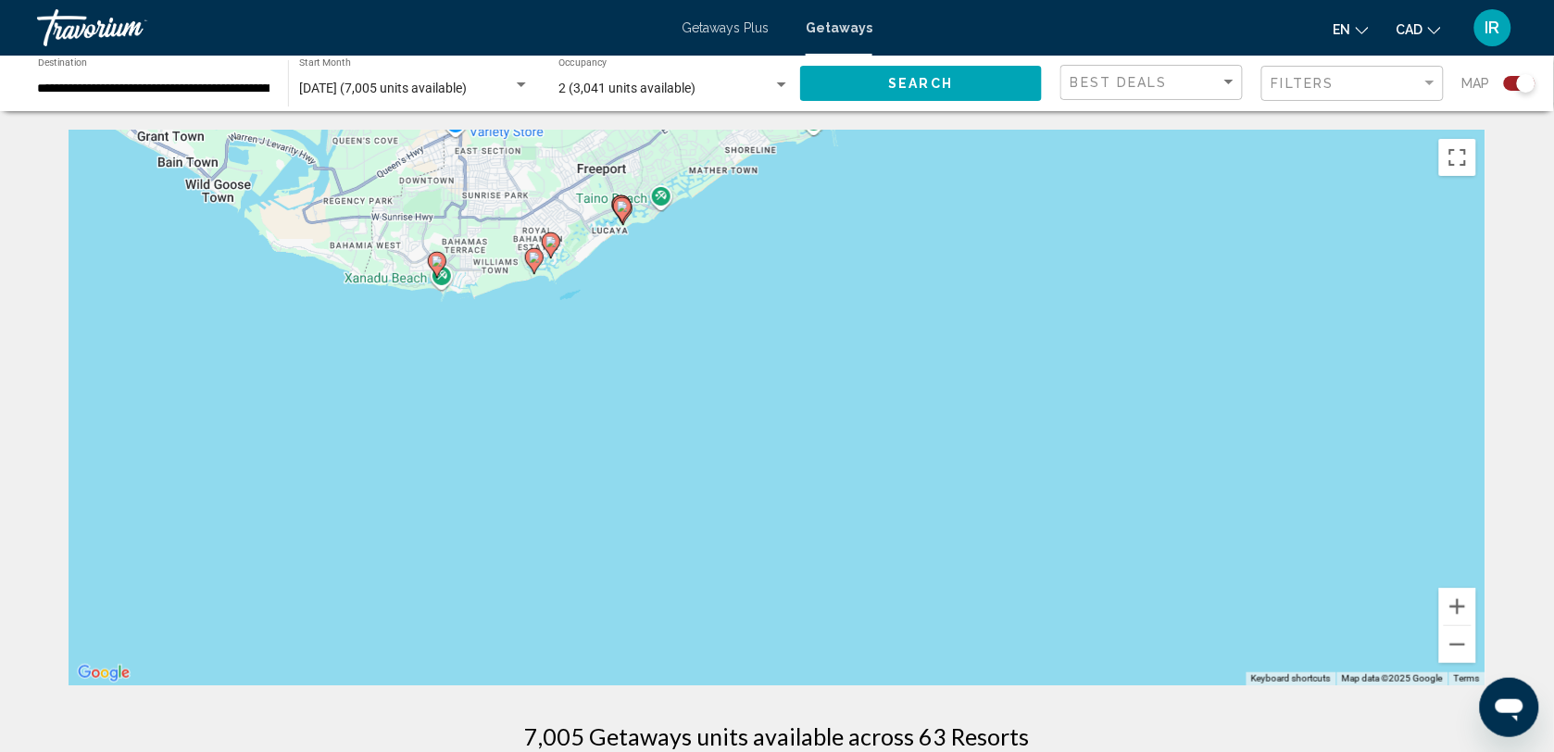
click at [625, 215] on icon "Main content" at bounding box center [622, 210] width 17 height 24
type input "**********"
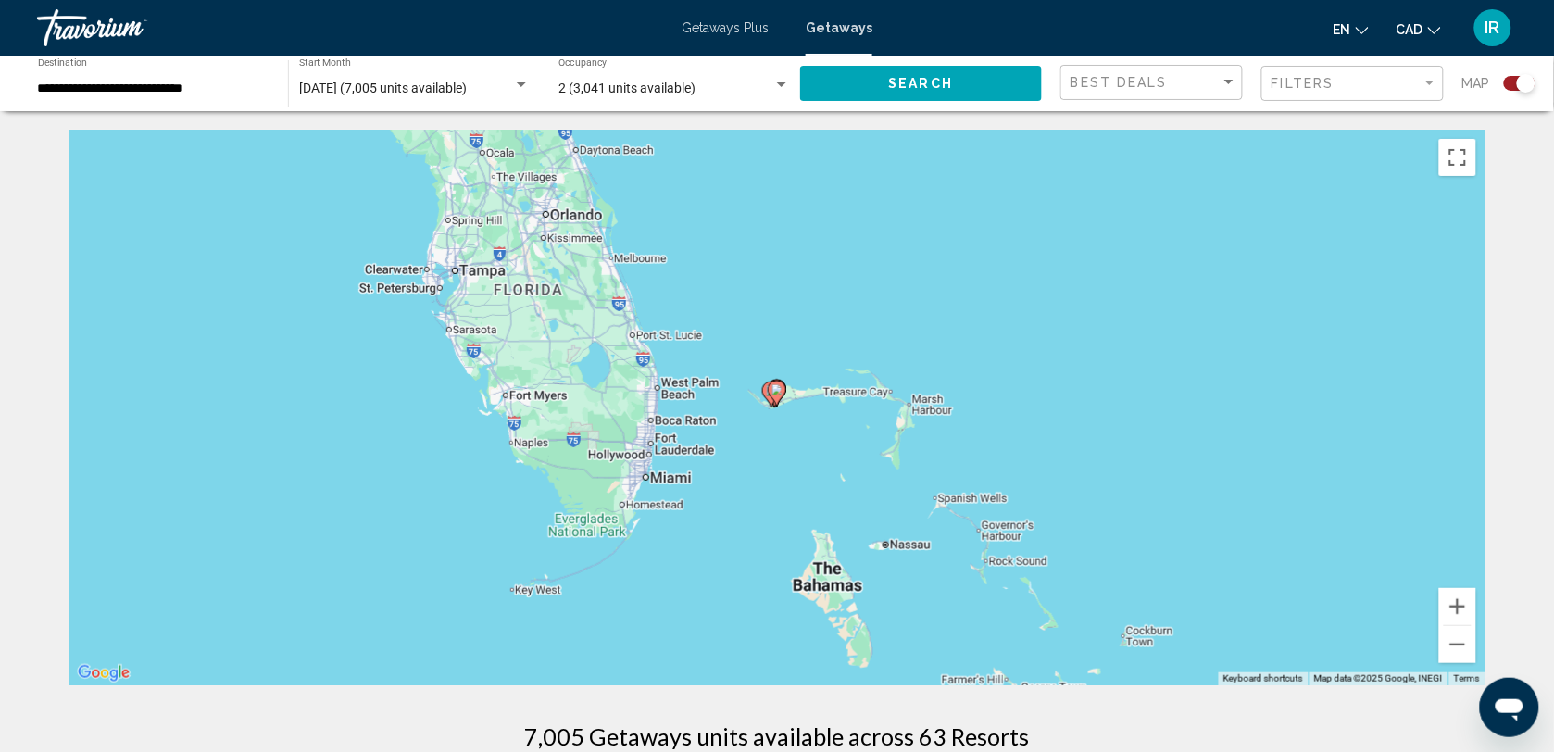
click at [771, 417] on div "To navigate, press the arrow keys. To activate drag with keyboard, press Alt + …" at bounding box center [777, 408] width 1417 height 556
click at [771, 417] on div "To activate drag with keyboard, press Alt + Enter. Once in keyboard drag state,…" at bounding box center [777, 408] width 1417 height 556
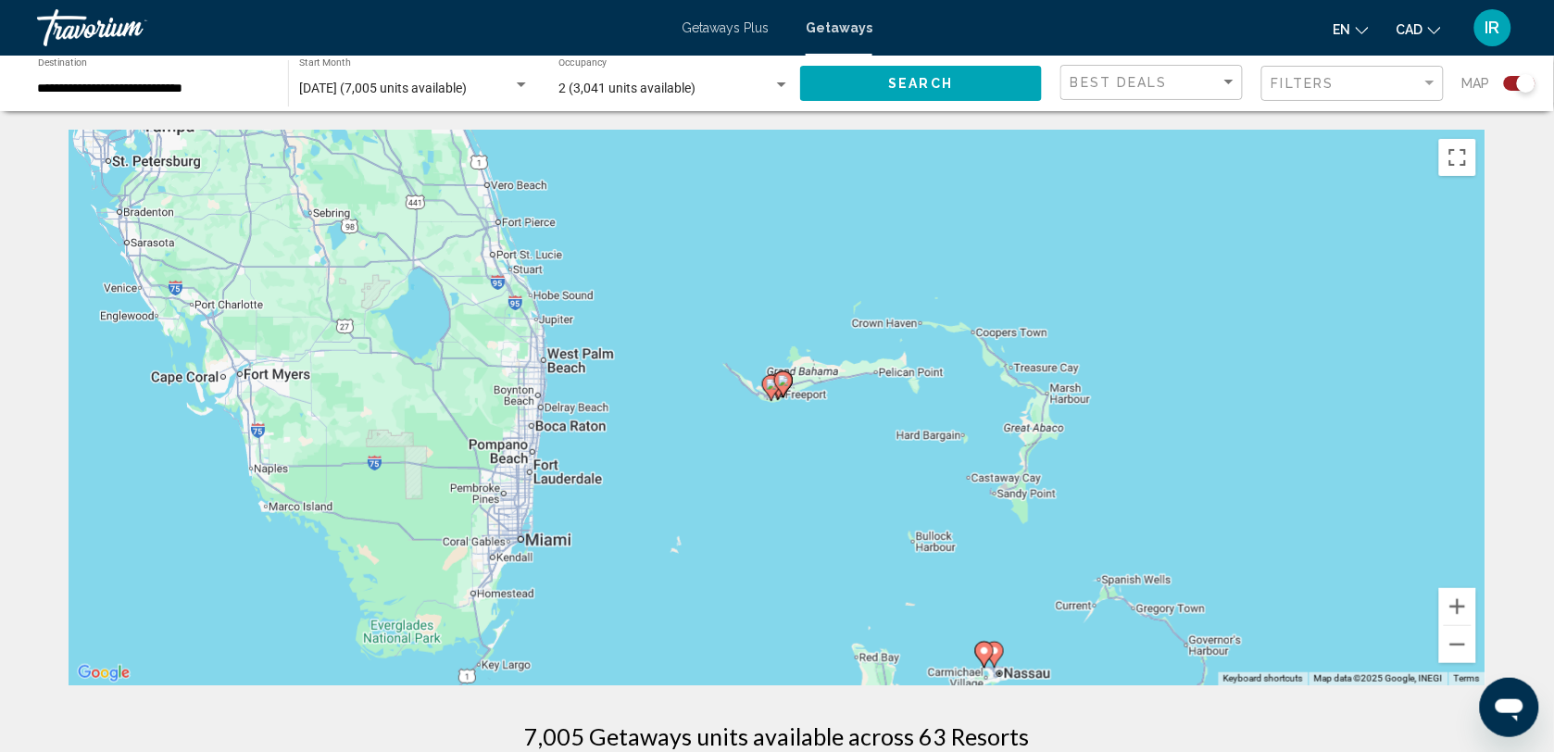
click at [771, 417] on div "To activate drag with keyboard, press Alt + Enter. Once in keyboard drag state,…" at bounding box center [777, 408] width 1417 height 556
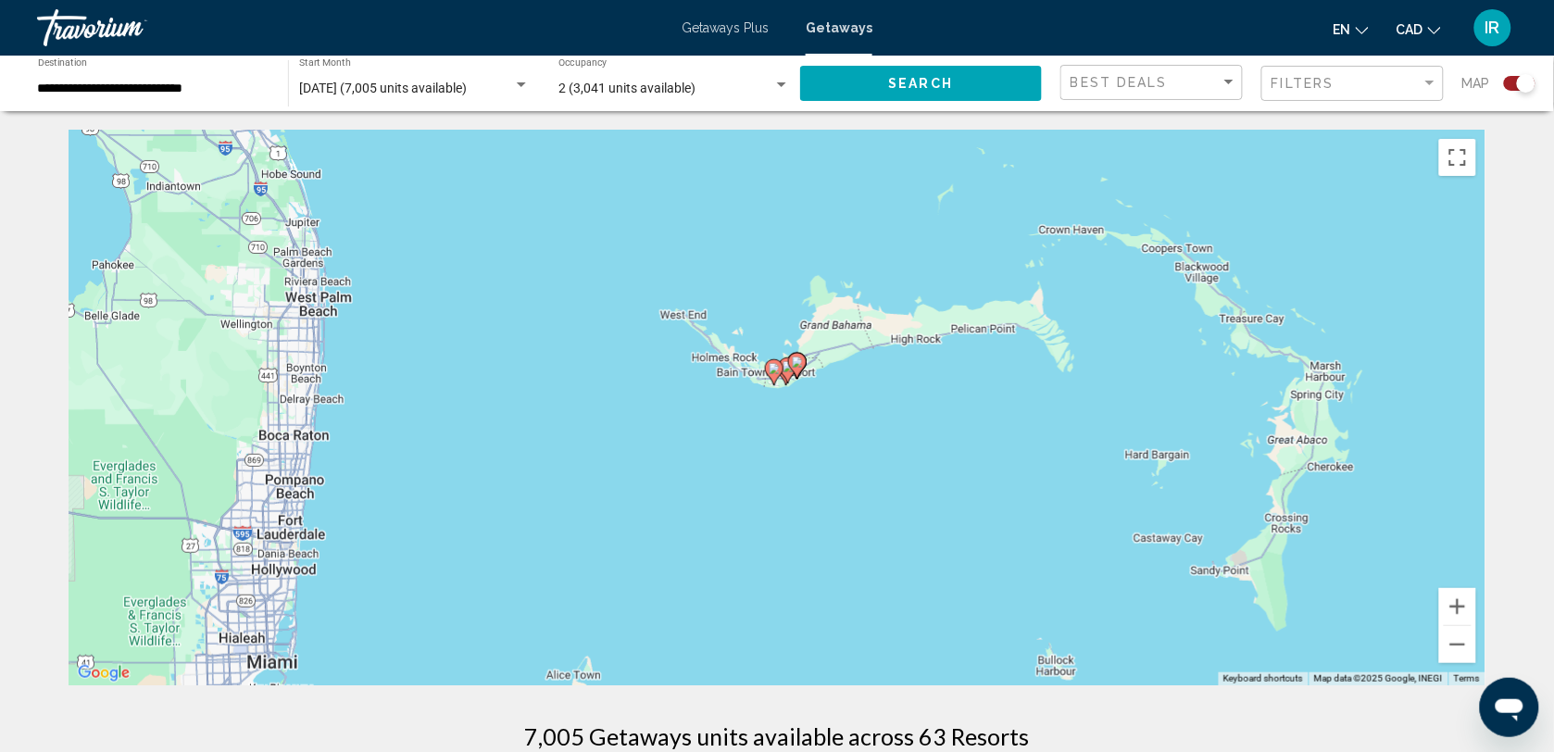
click at [803, 433] on div "To activate drag with keyboard, press Alt + Enter. Once in keyboard drag state,…" at bounding box center [777, 408] width 1417 height 556
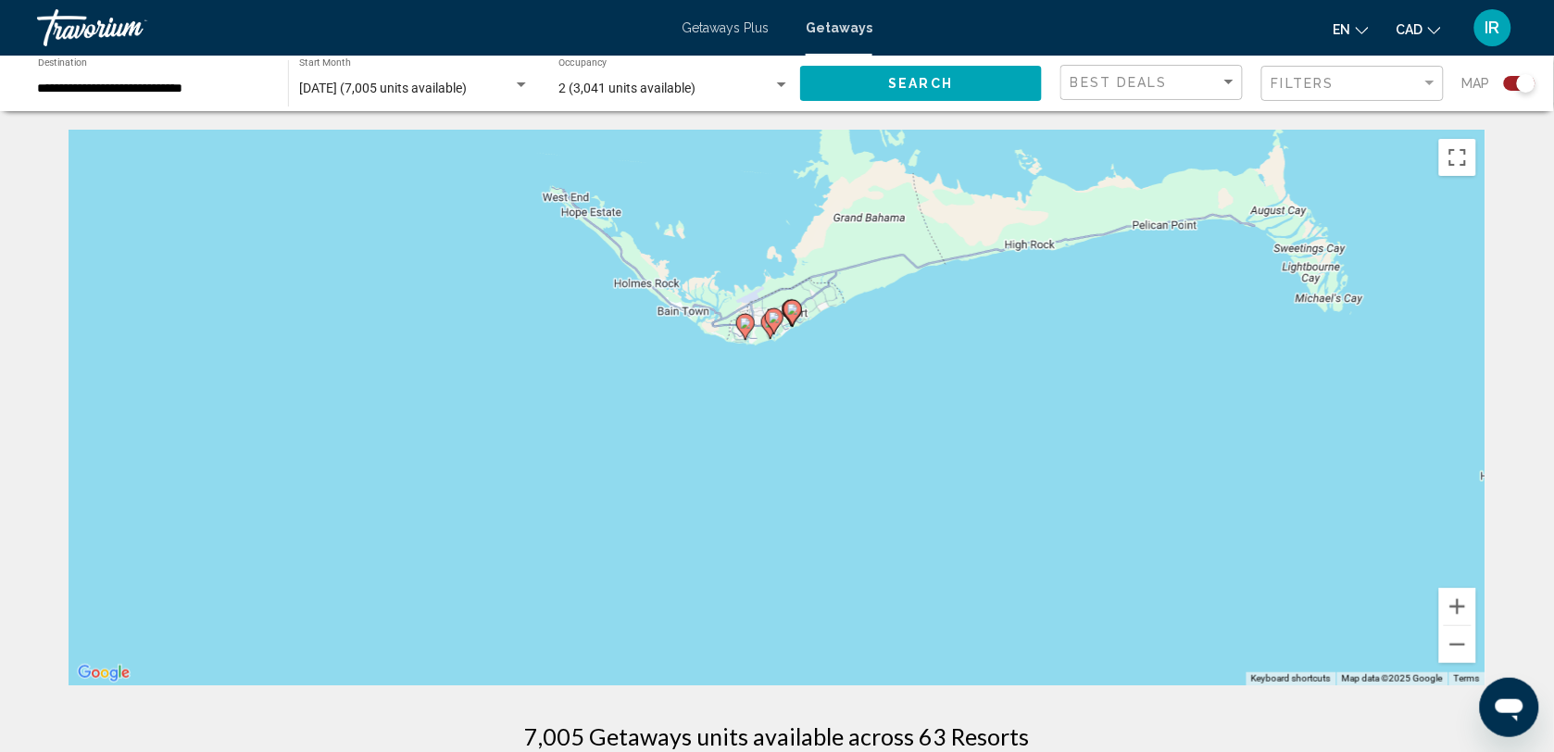
click at [798, 315] on icon "Main content" at bounding box center [793, 313] width 17 height 24
click at [790, 312] on image "Main content" at bounding box center [792, 309] width 11 height 11
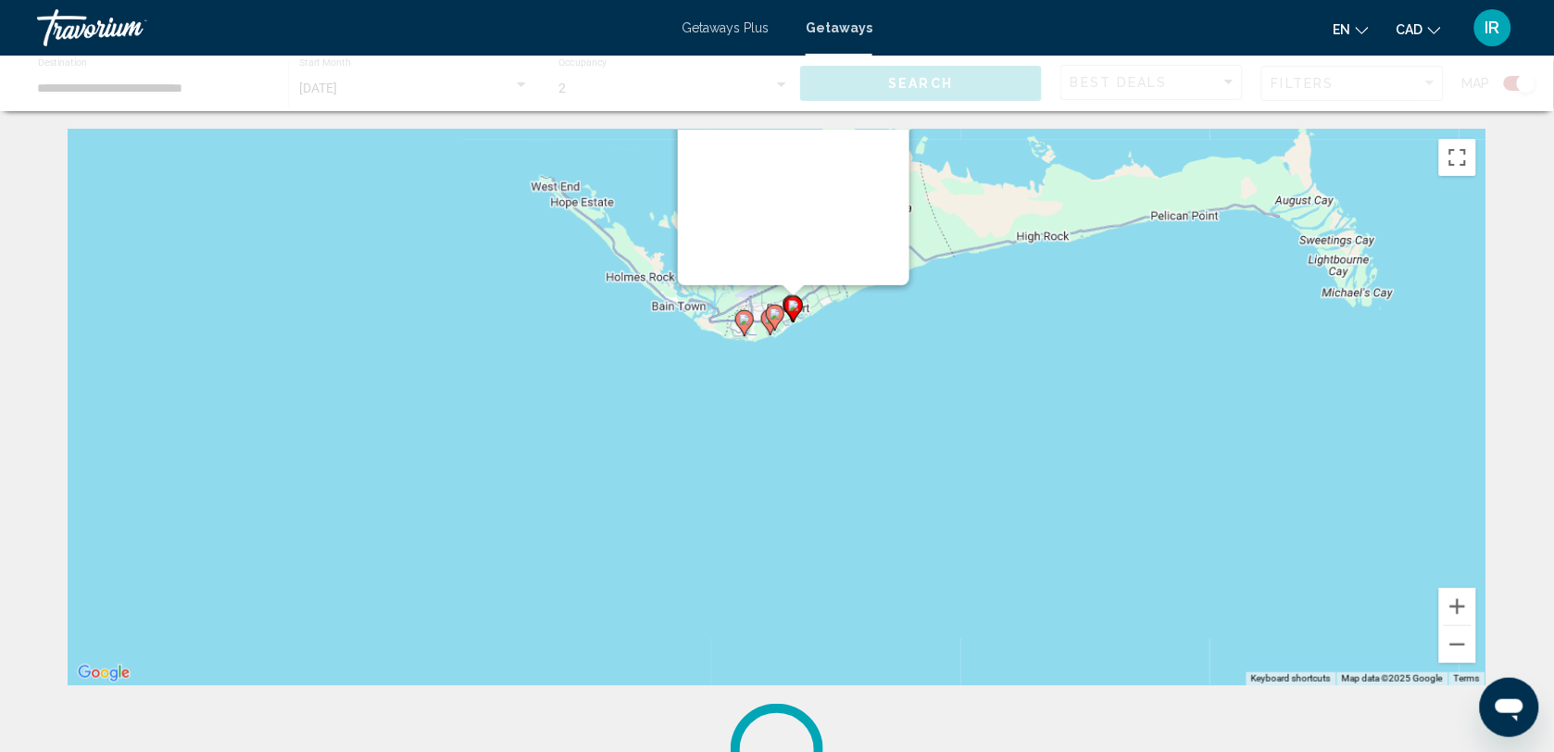
click at [790, 312] on div "To navigate, press the arrow keys. To activate drag with keyboard, press Alt + …" at bounding box center [777, 408] width 1417 height 556
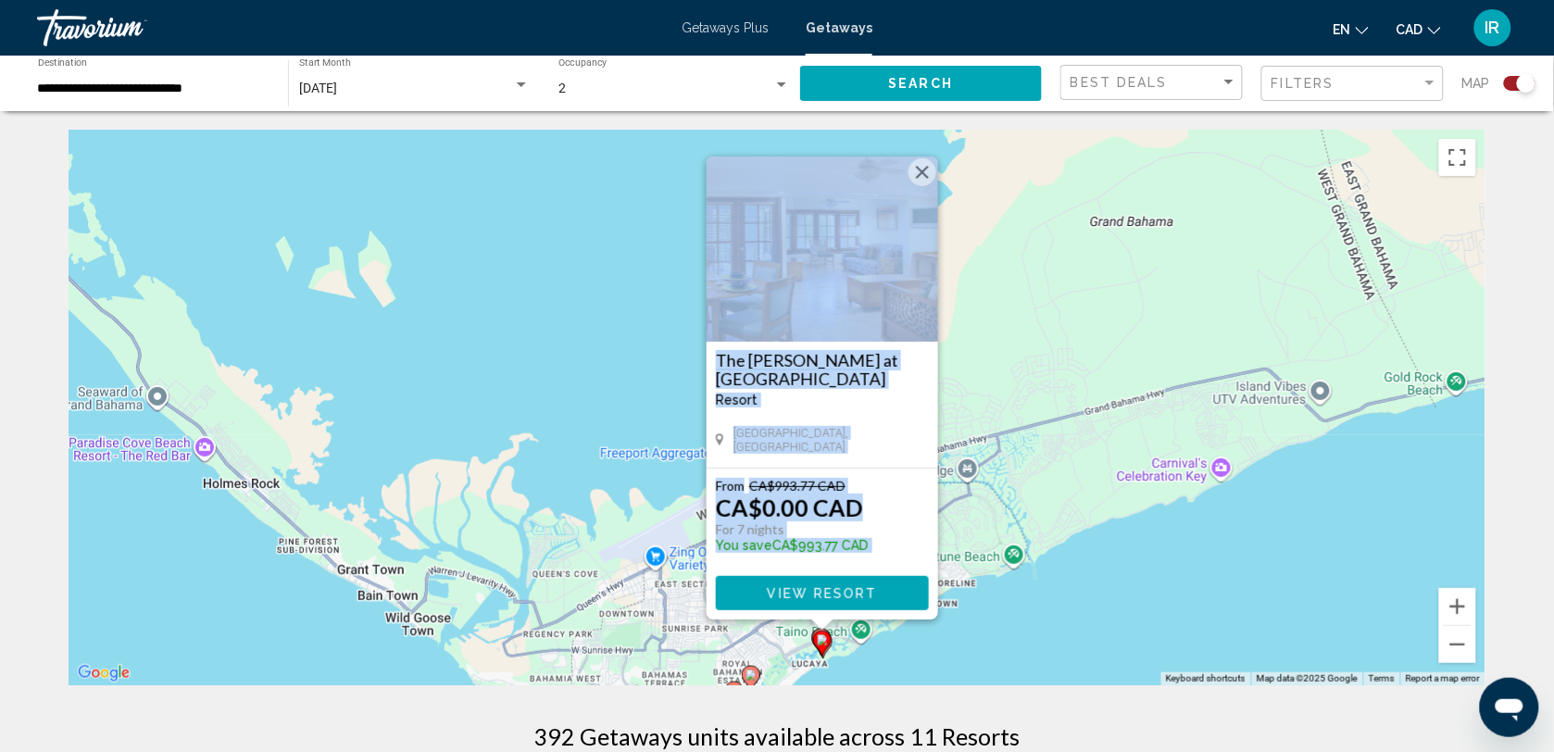
click at [821, 588] on span "View Resort" at bounding box center [822, 593] width 110 height 15
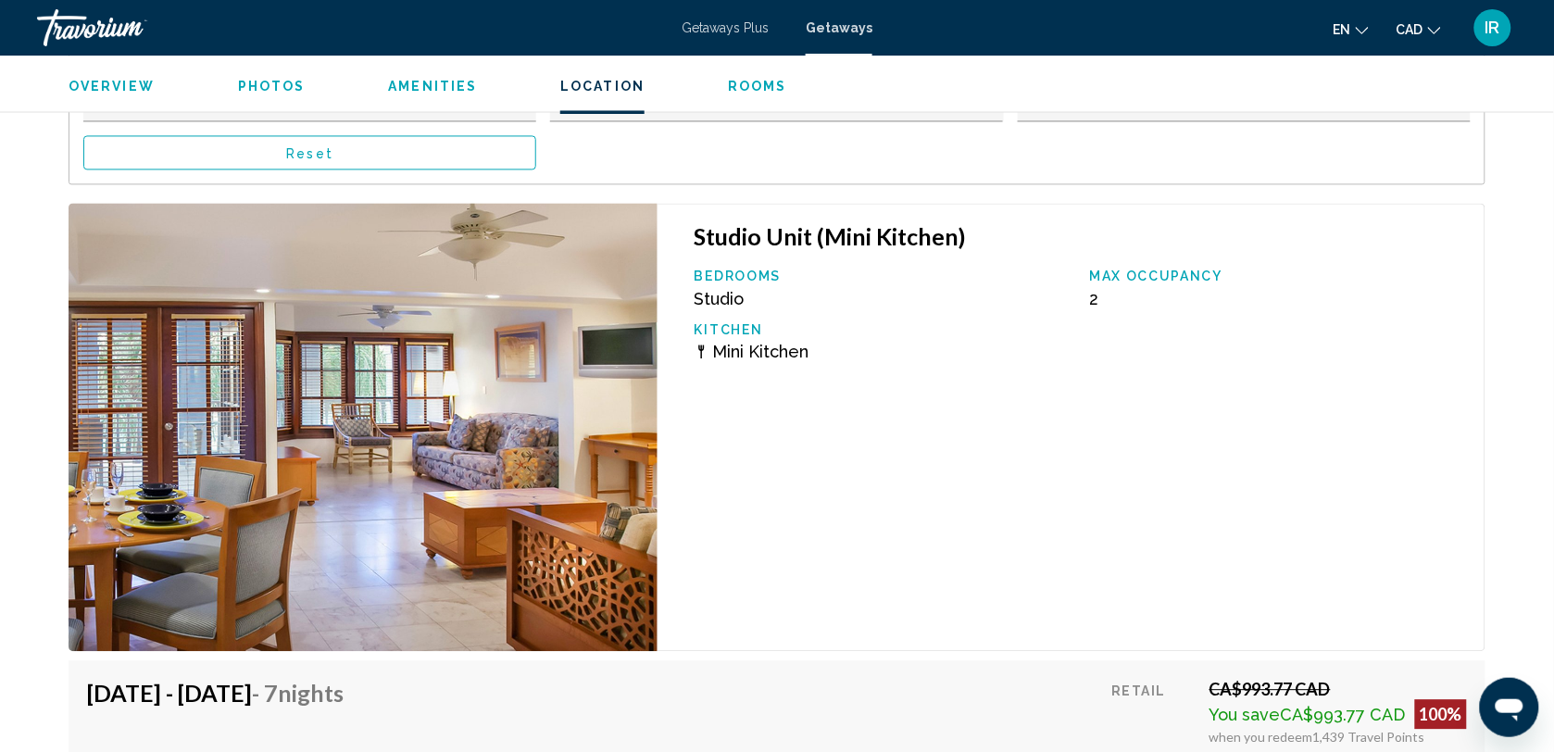
scroll to position [2432, 0]
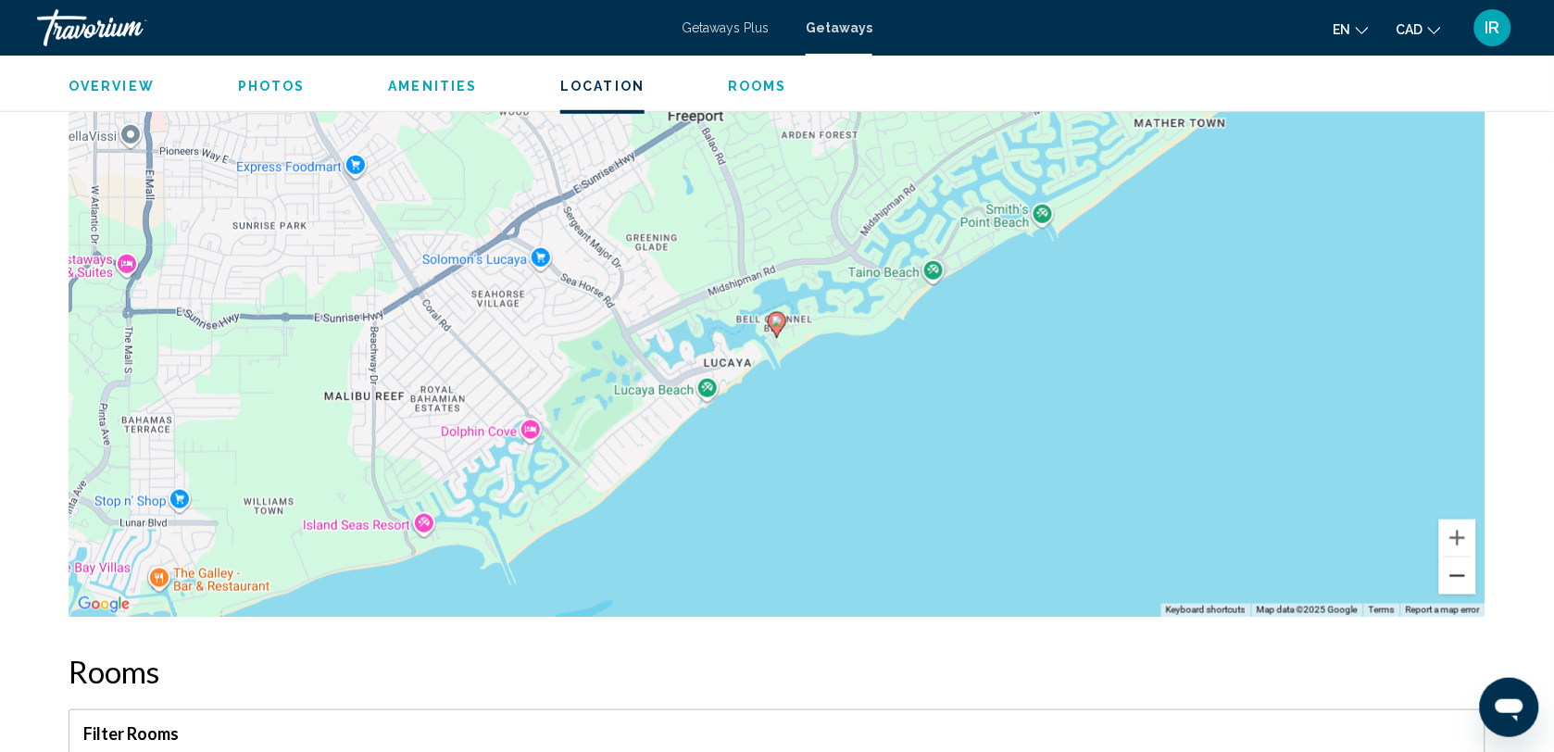
click at [1455, 572] on button "Zoom out" at bounding box center [1458, 576] width 37 height 37
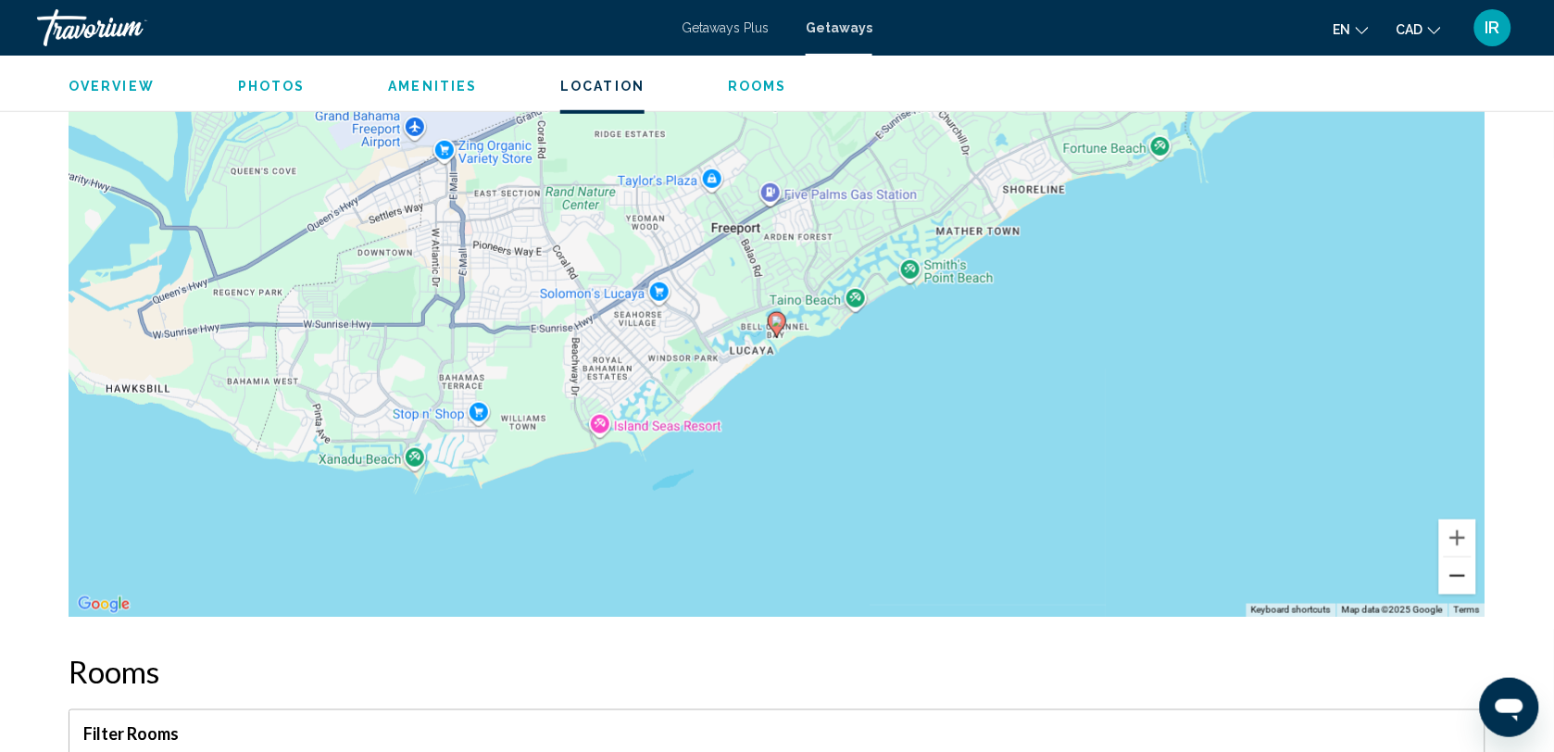
click at [1455, 572] on button "Zoom out" at bounding box center [1458, 576] width 37 height 37
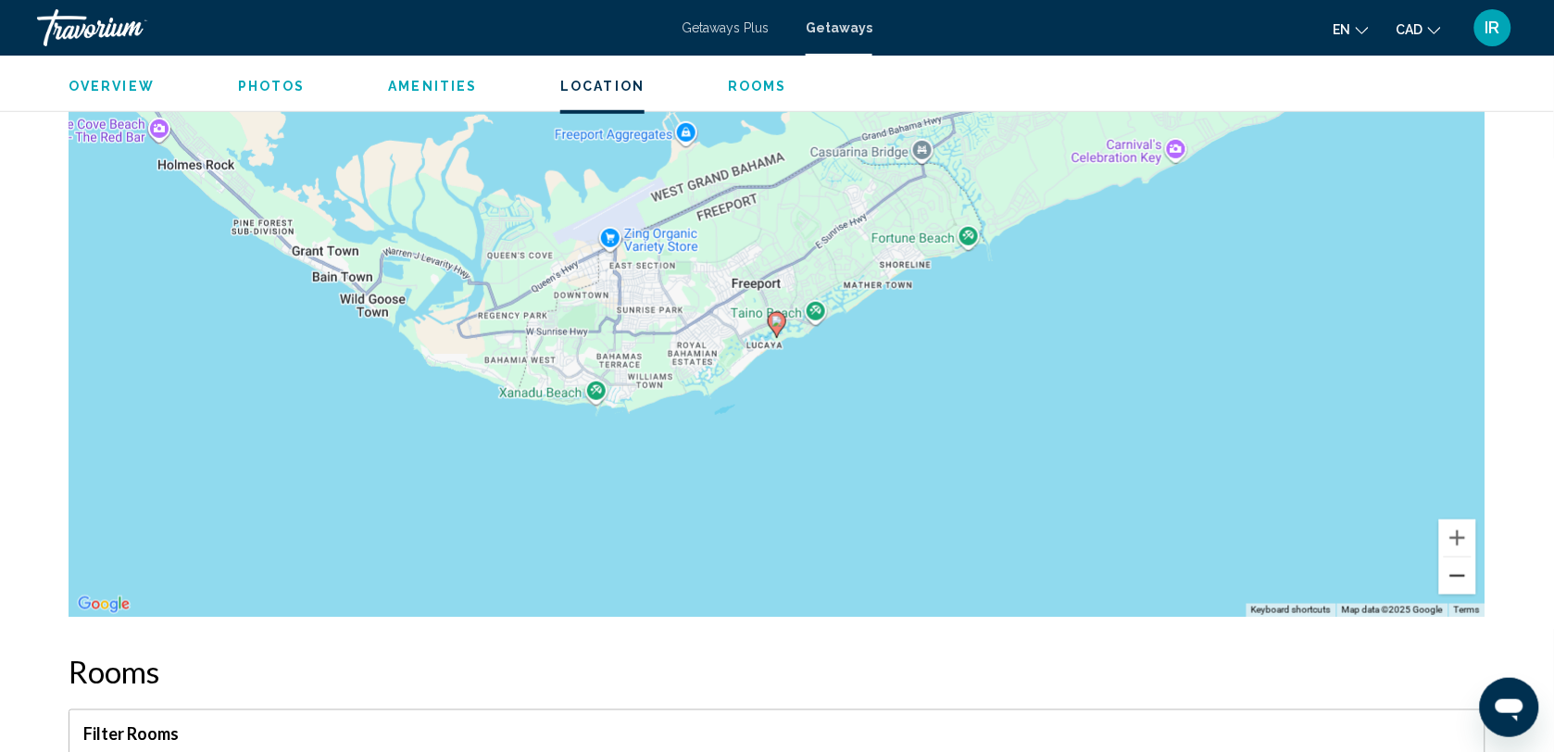
click at [1455, 572] on button "Zoom out" at bounding box center [1458, 576] width 37 height 37
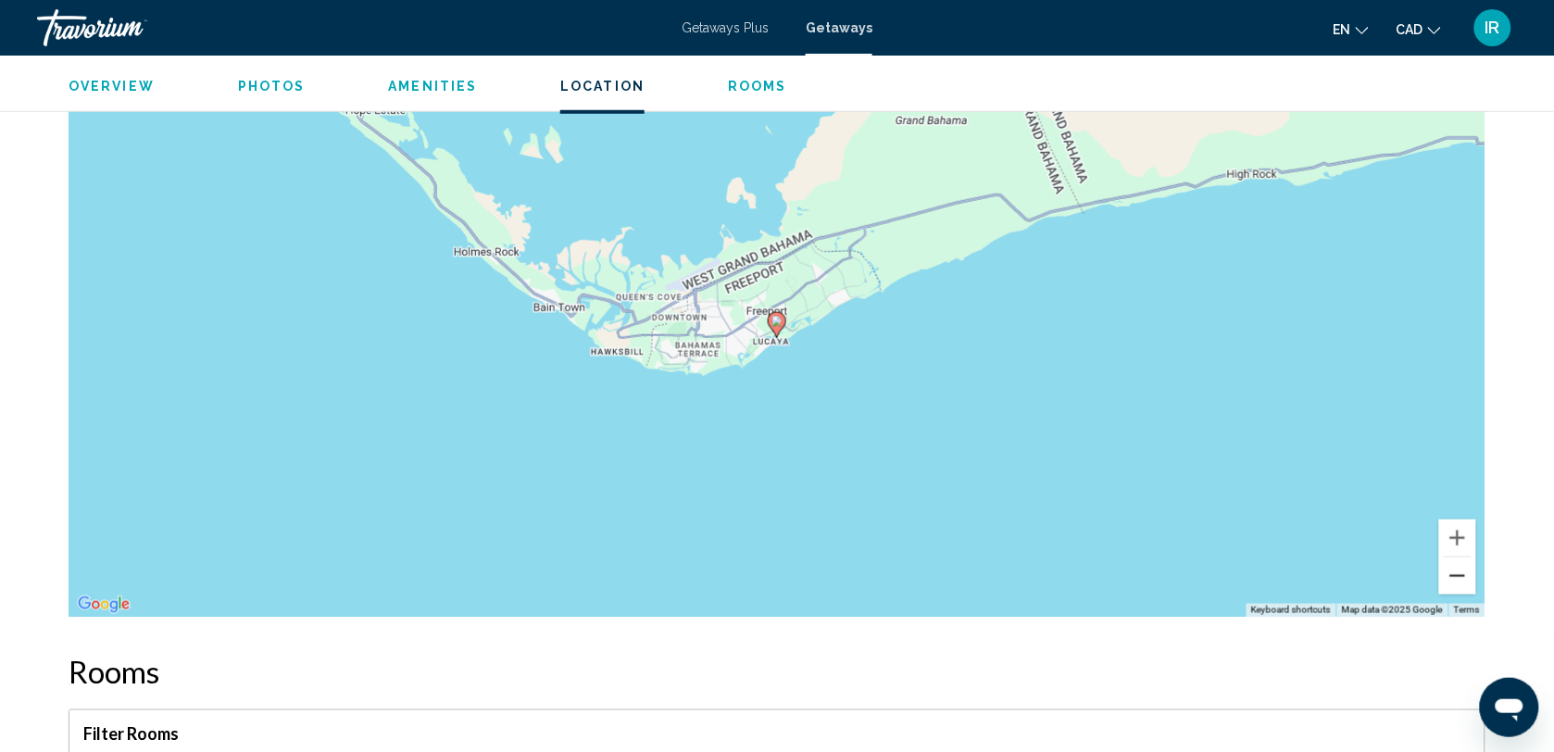
click at [1455, 572] on button "Zoom out" at bounding box center [1458, 576] width 37 height 37
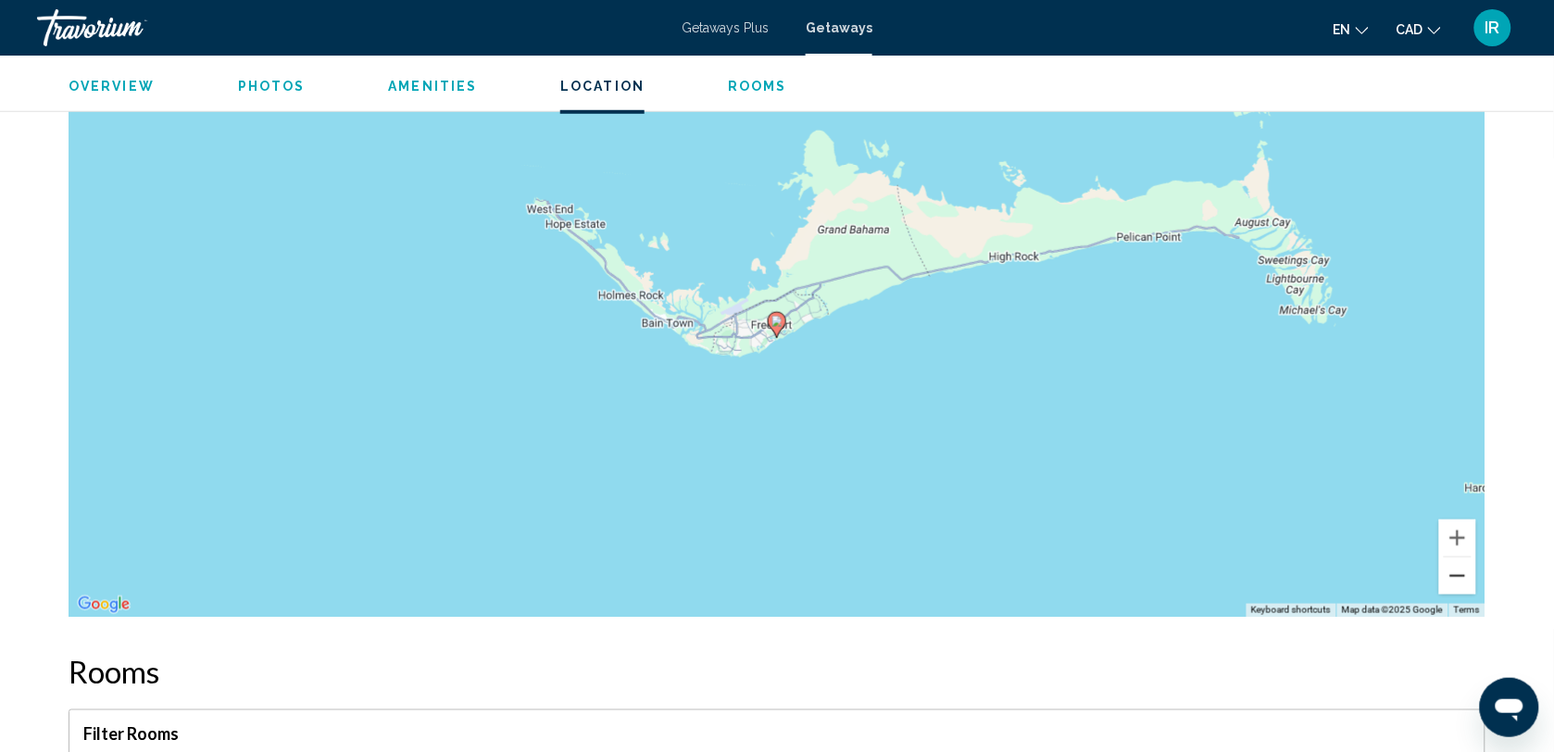
click at [1455, 572] on button "Zoom out" at bounding box center [1458, 576] width 37 height 37
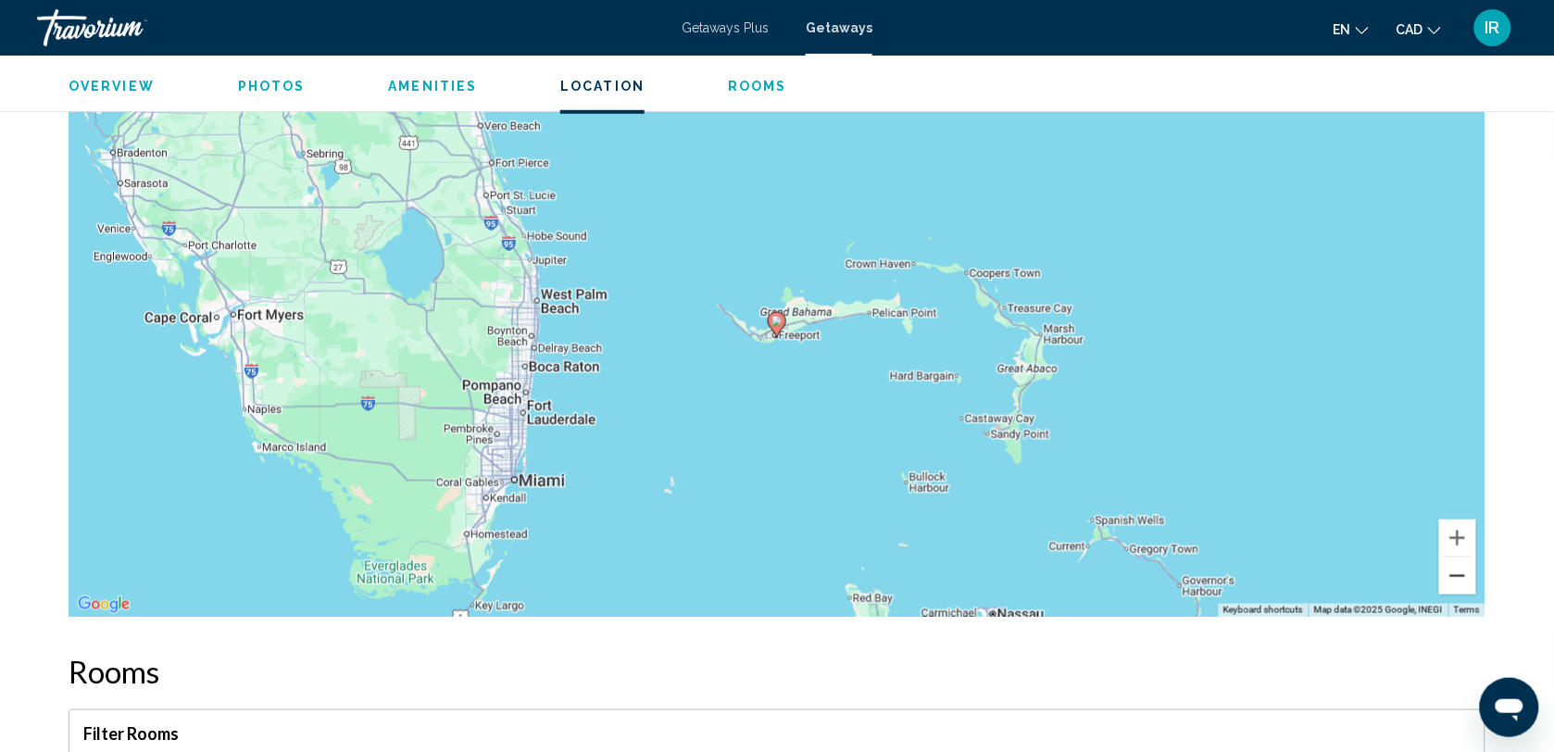
click at [1455, 572] on button "Zoom out" at bounding box center [1458, 576] width 37 height 37
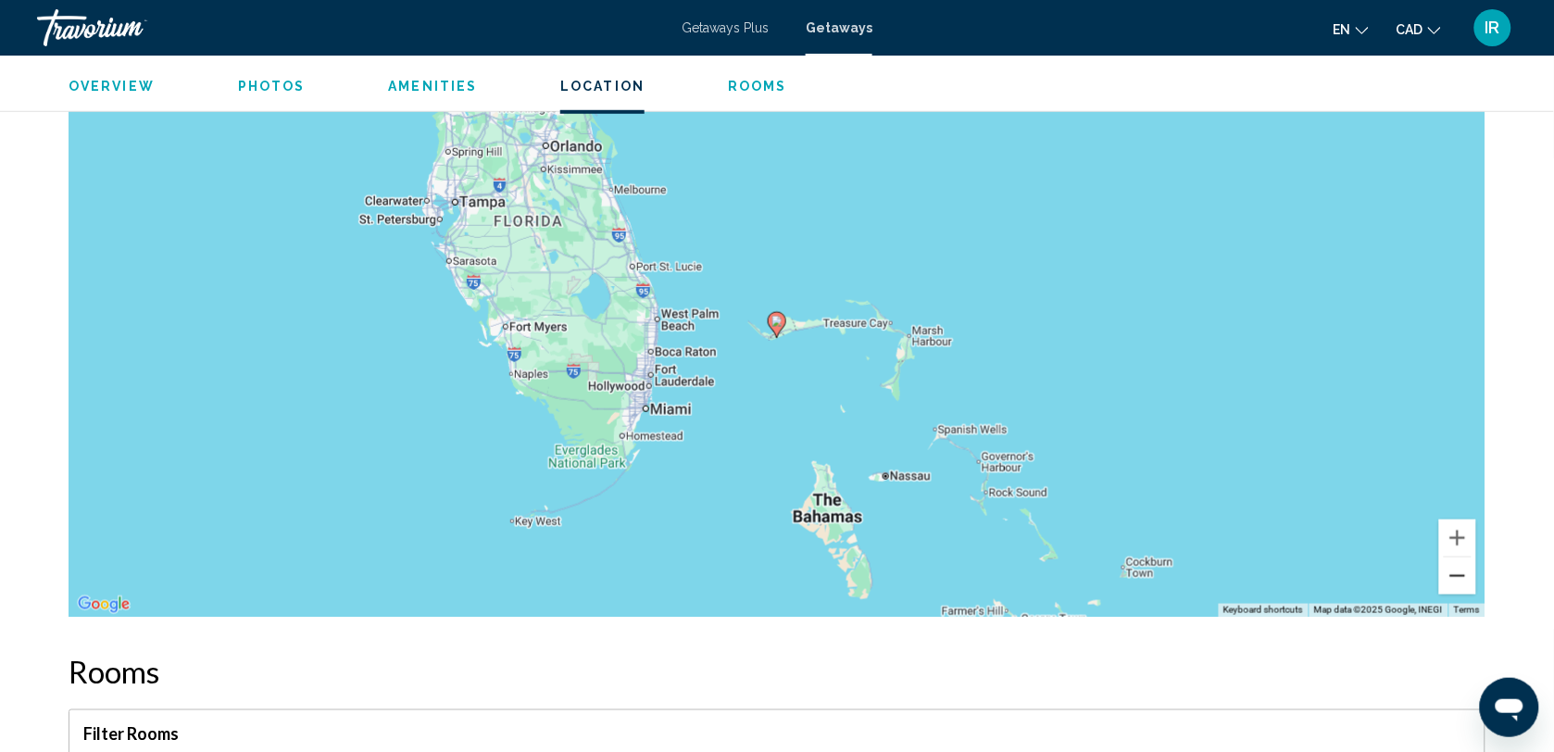
click at [1455, 572] on button "Zoom out" at bounding box center [1458, 576] width 37 height 37
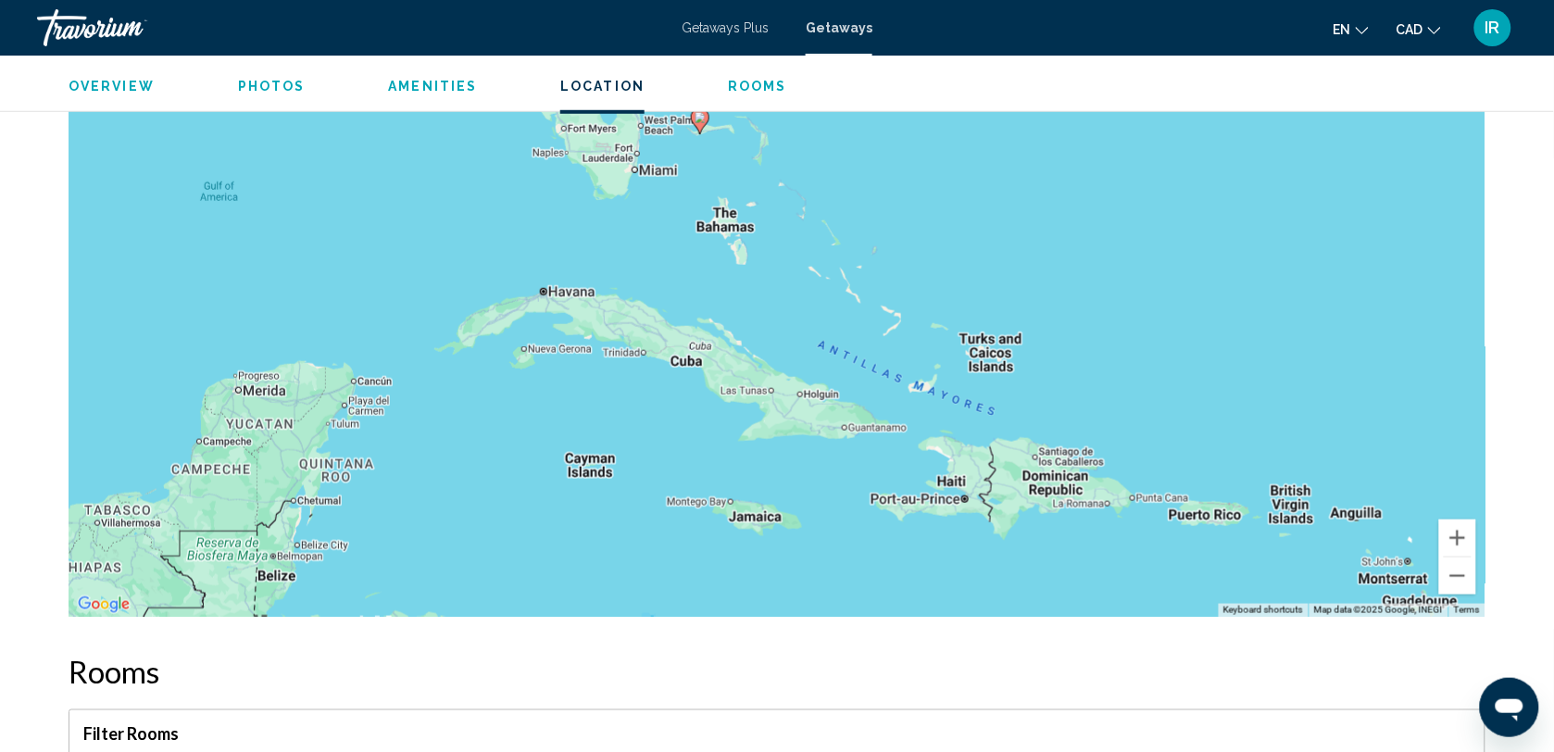
drag, startPoint x: 1142, startPoint y: 457, endPoint x: 1061, endPoint y: 230, distance: 241.1
click at [1057, 233] on div "To activate drag with keyboard, press Alt + Enter. Once in keyboard drag state,…" at bounding box center [777, 339] width 1417 height 556
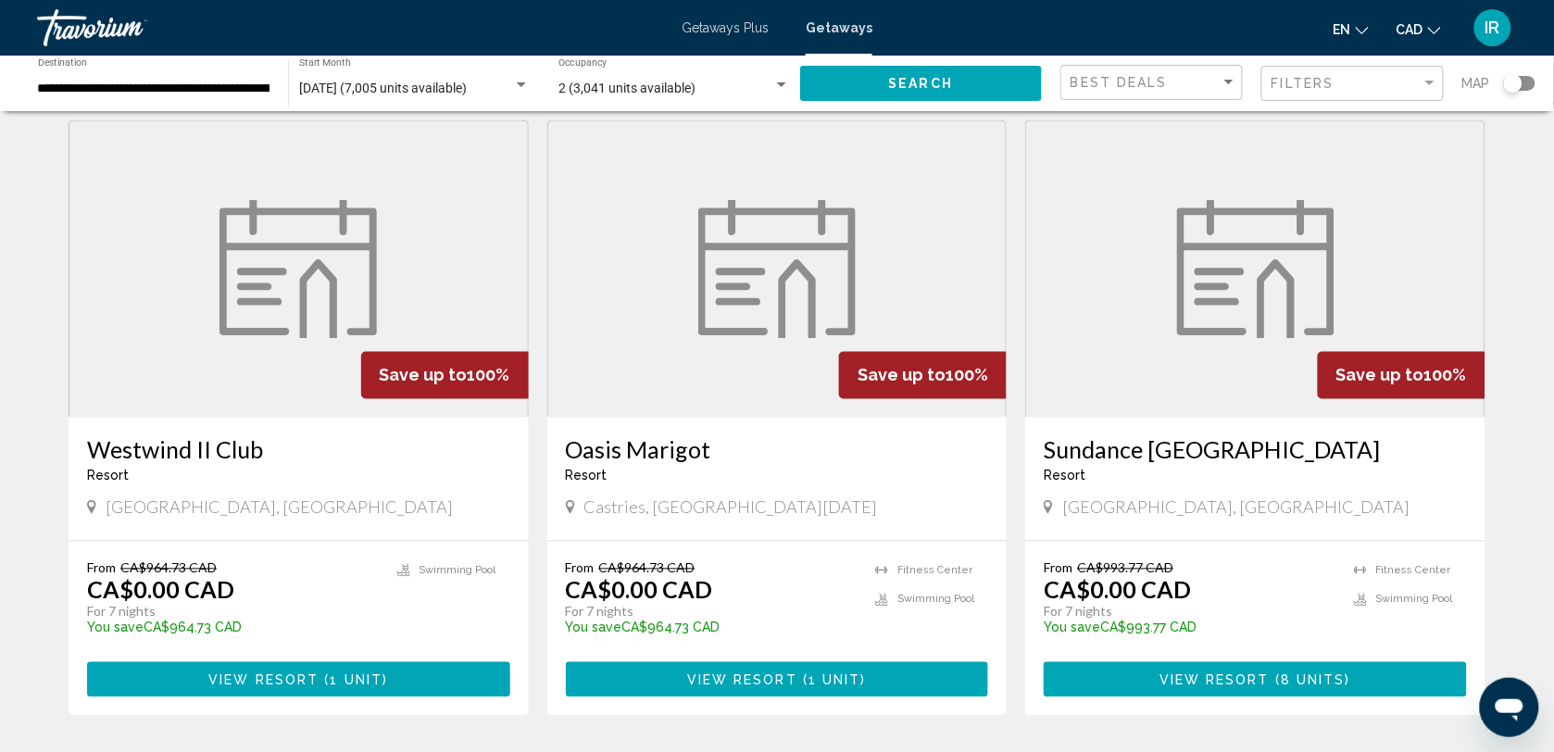
scroll to position [926, 0]
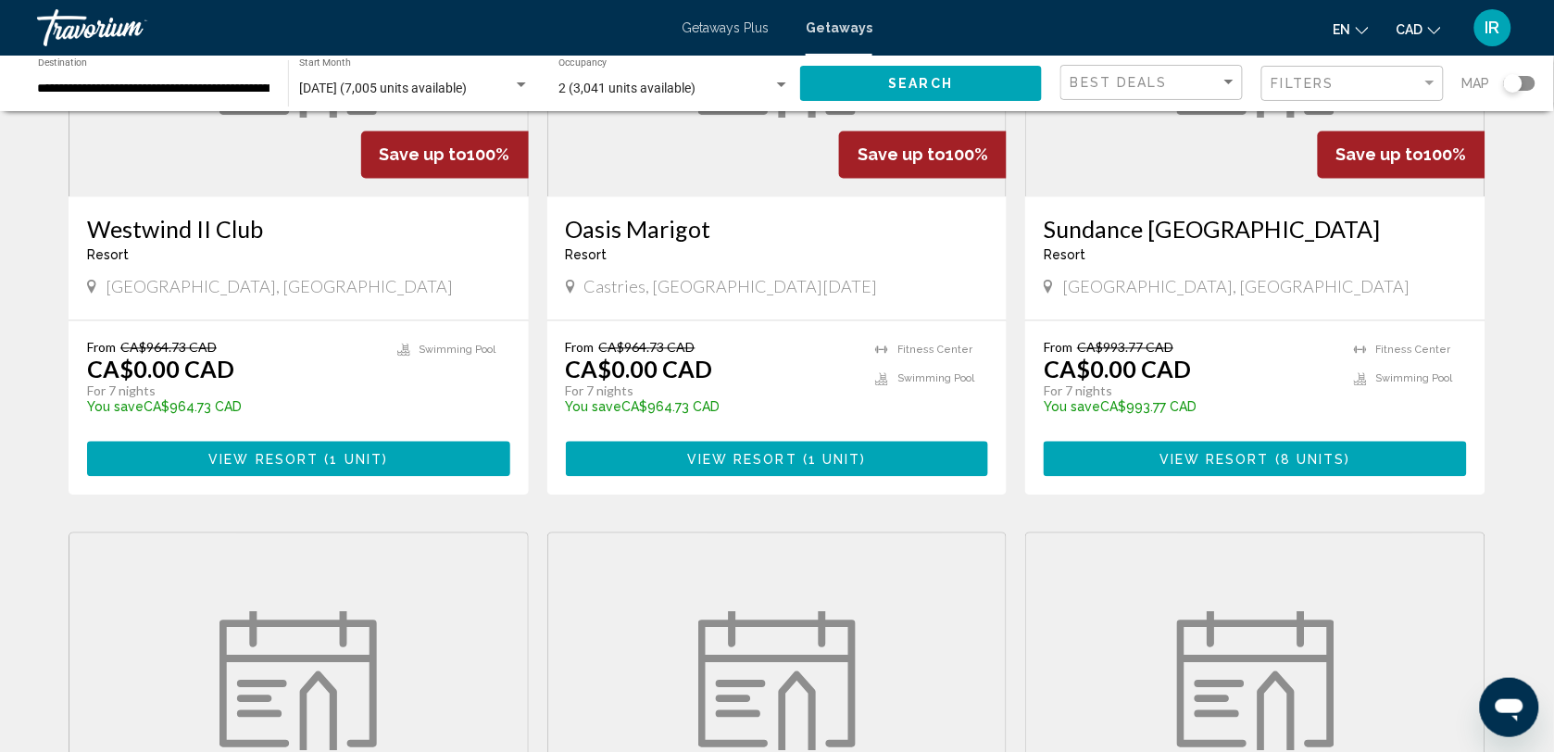
click at [811, 475] on button "View Resort ( 1 unit )" at bounding box center [777, 459] width 423 height 34
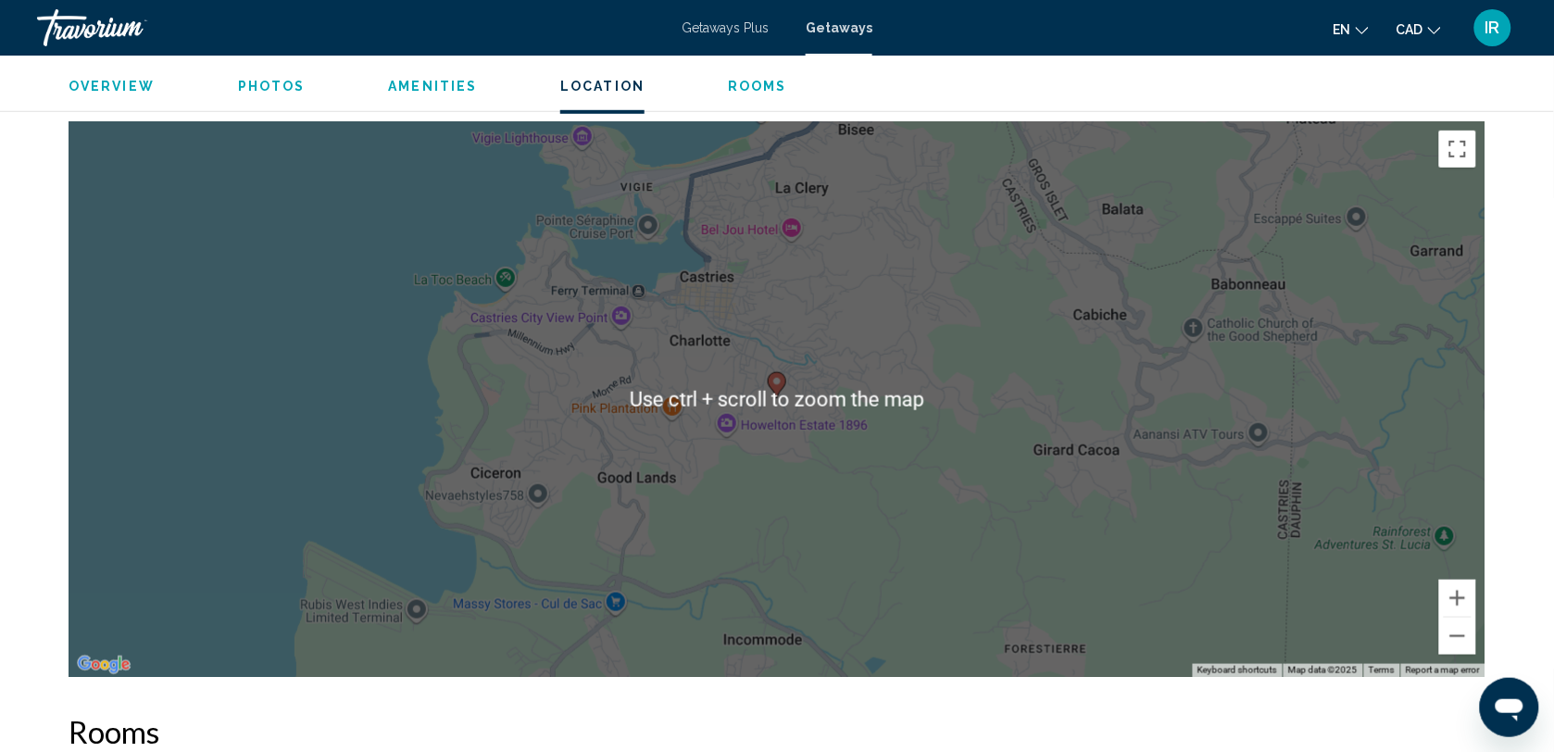
scroll to position [2432, 0]
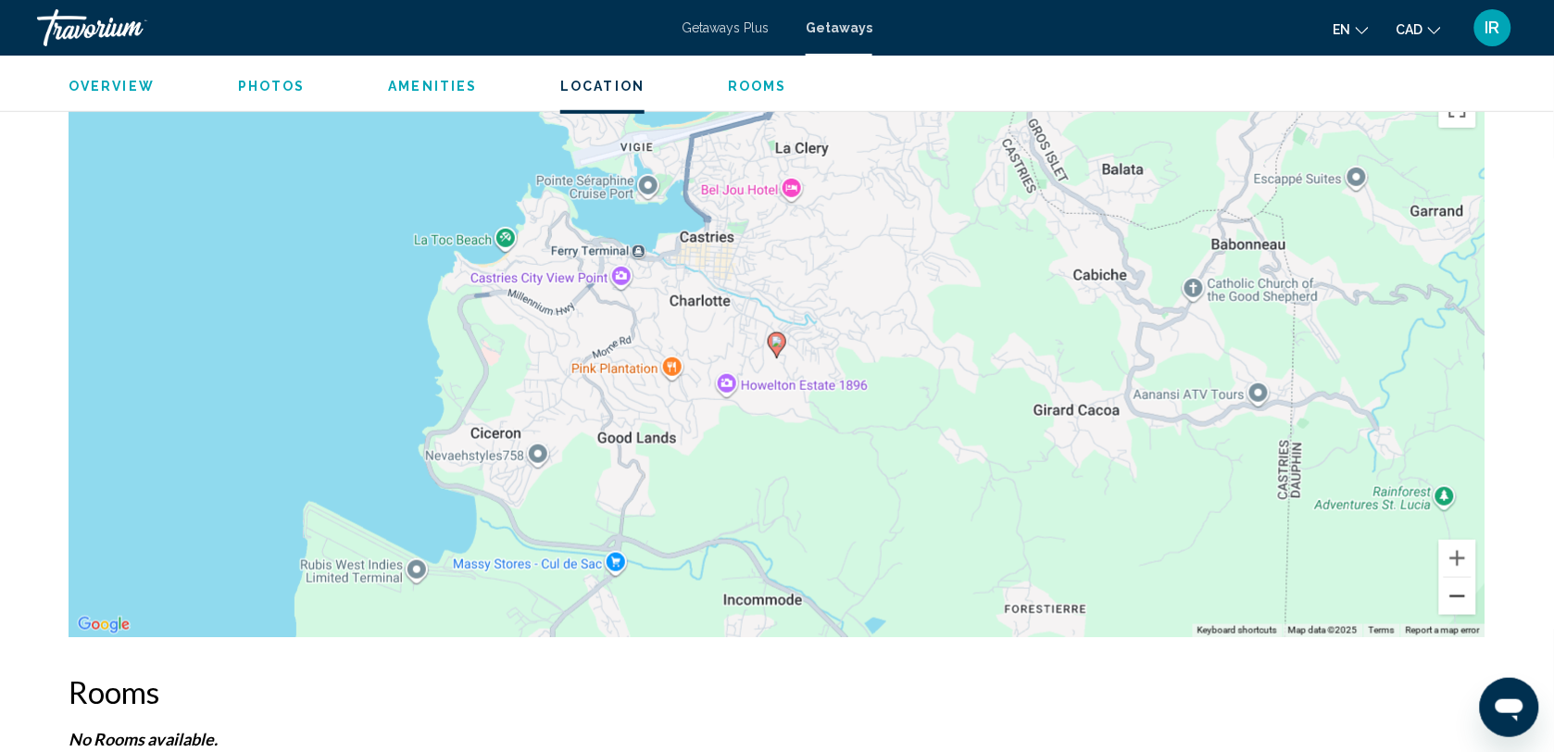
click at [1460, 594] on button "Zoom out" at bounding box center [1458, 596] width 37 height 37
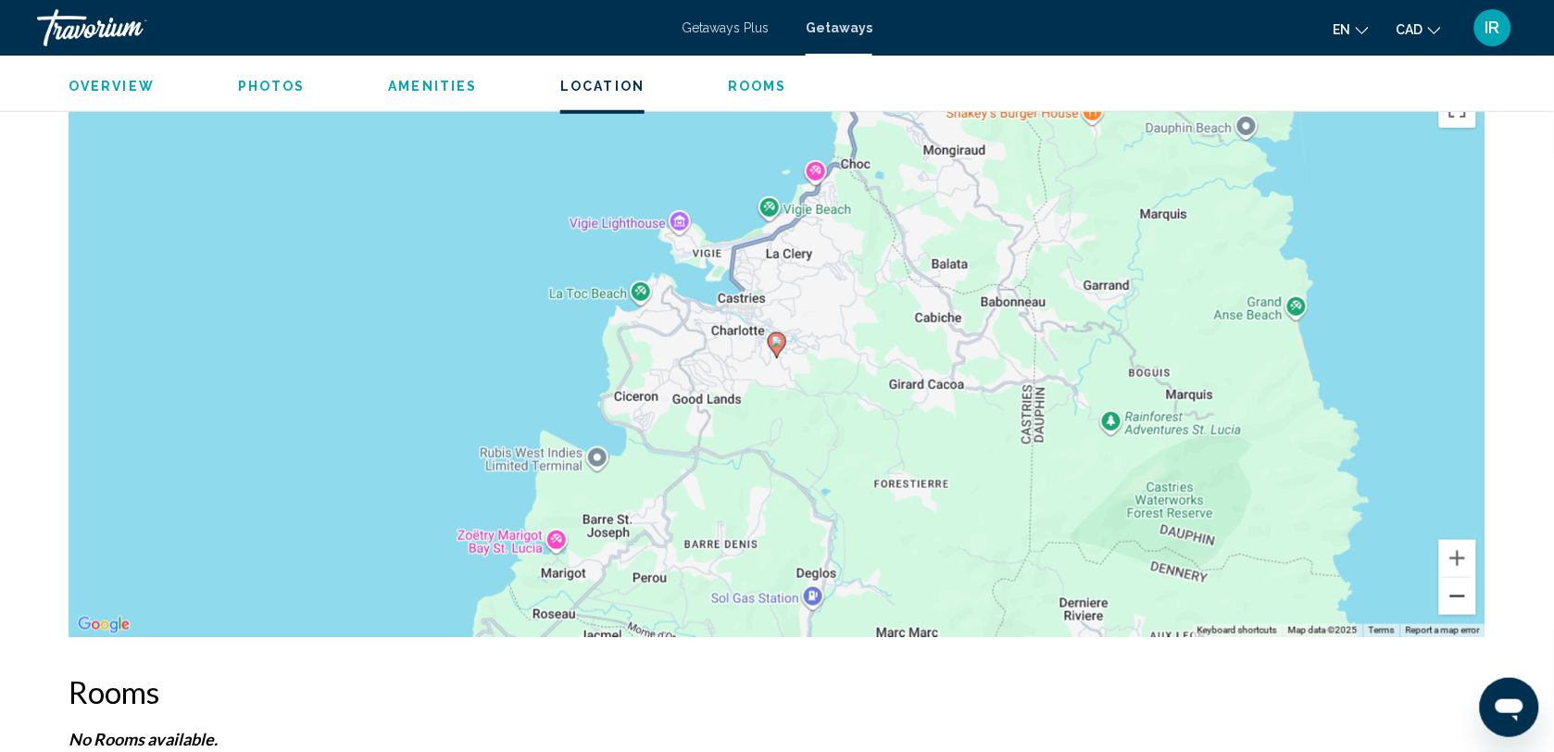
click at [1460, 594] on button "Zoom out" at bounding box center [1458, 596] width 37 height 37
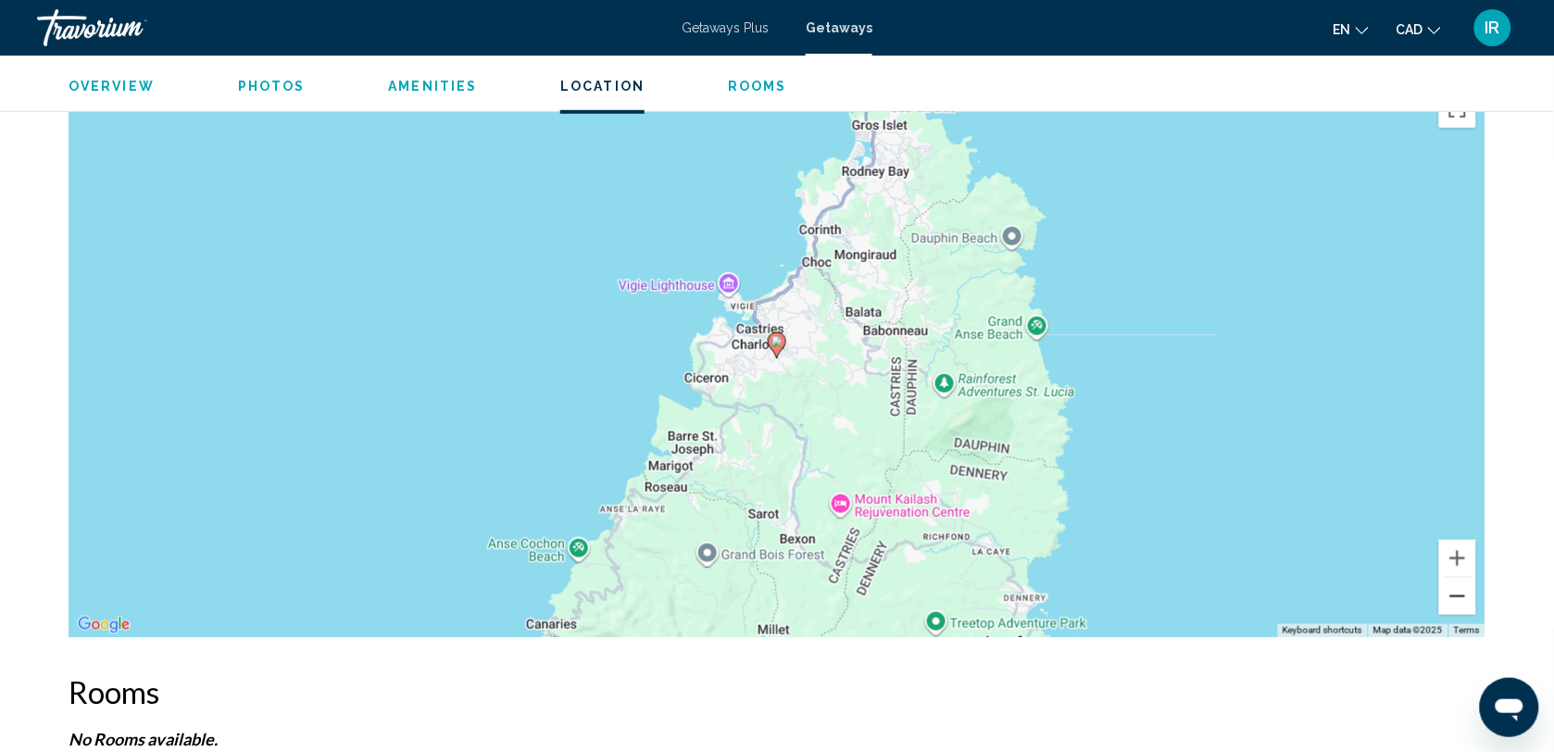
click at [1460, 594] on button "Zoom out" at bounding box center [1458, 596] width 37 height 37
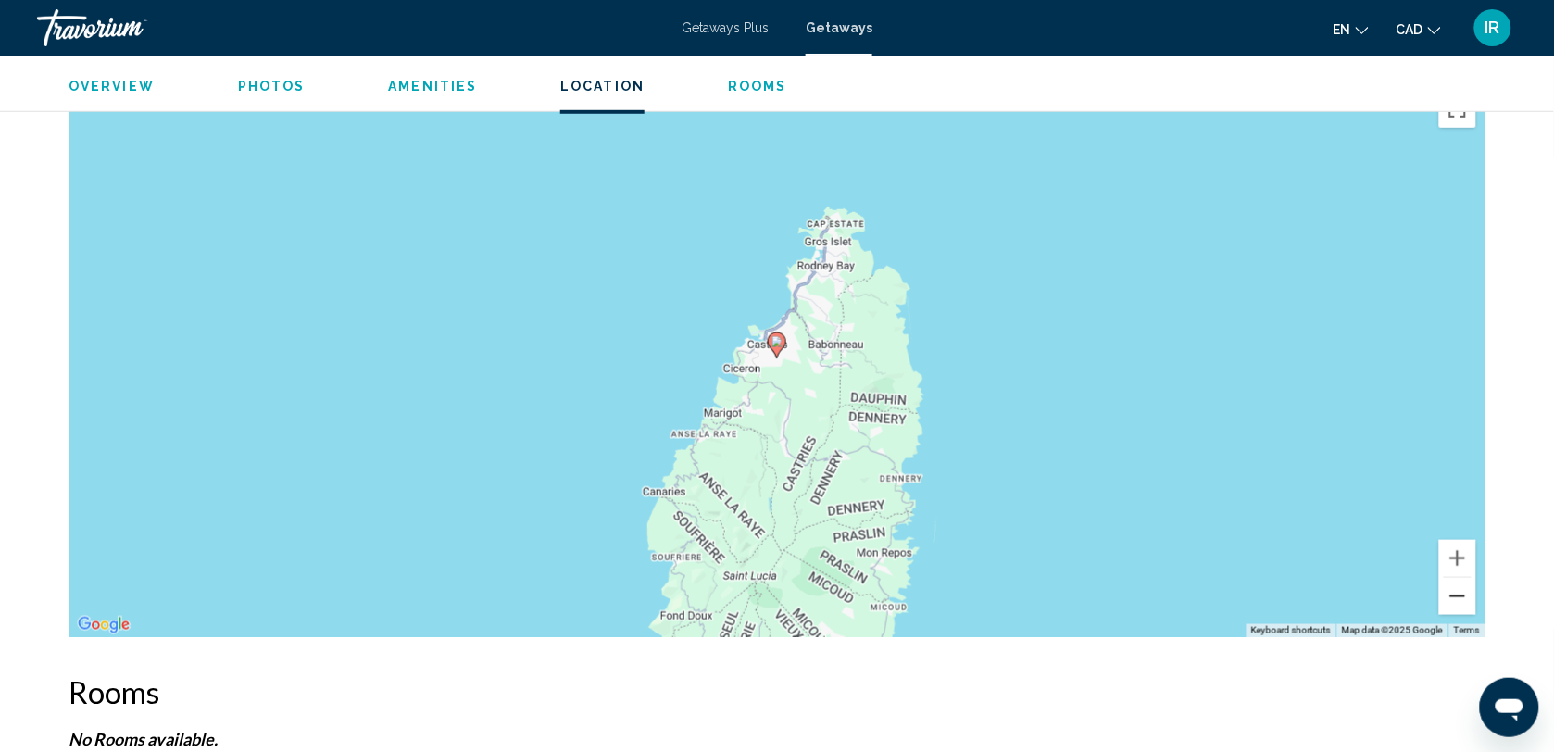
click at [1460, 594] on button "Zoom out" at bounding box center [1458, 596] width 37 height 37
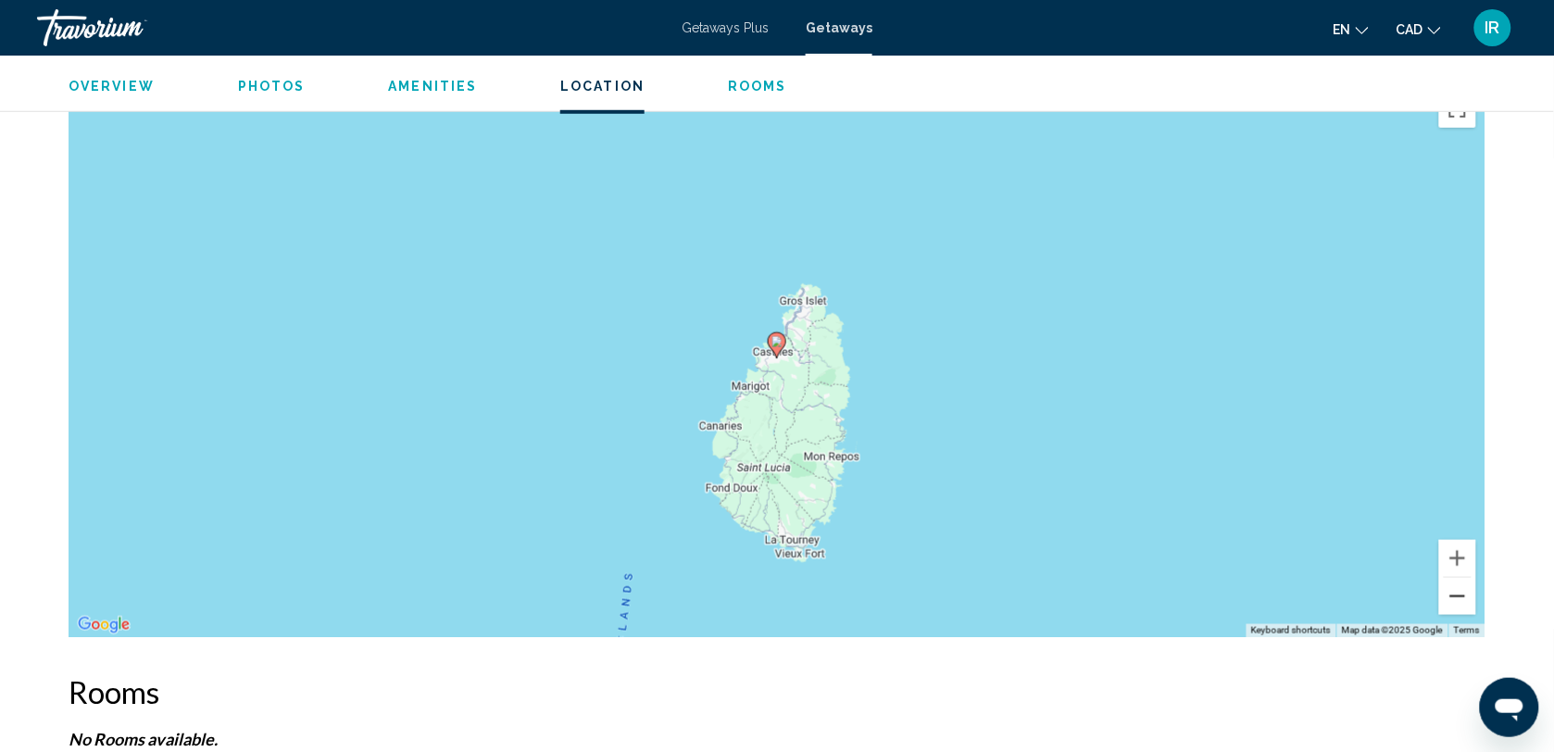
click at [1460, 594] on button "Zoom out" at bounding box center [1458, 596] width 37 height 37
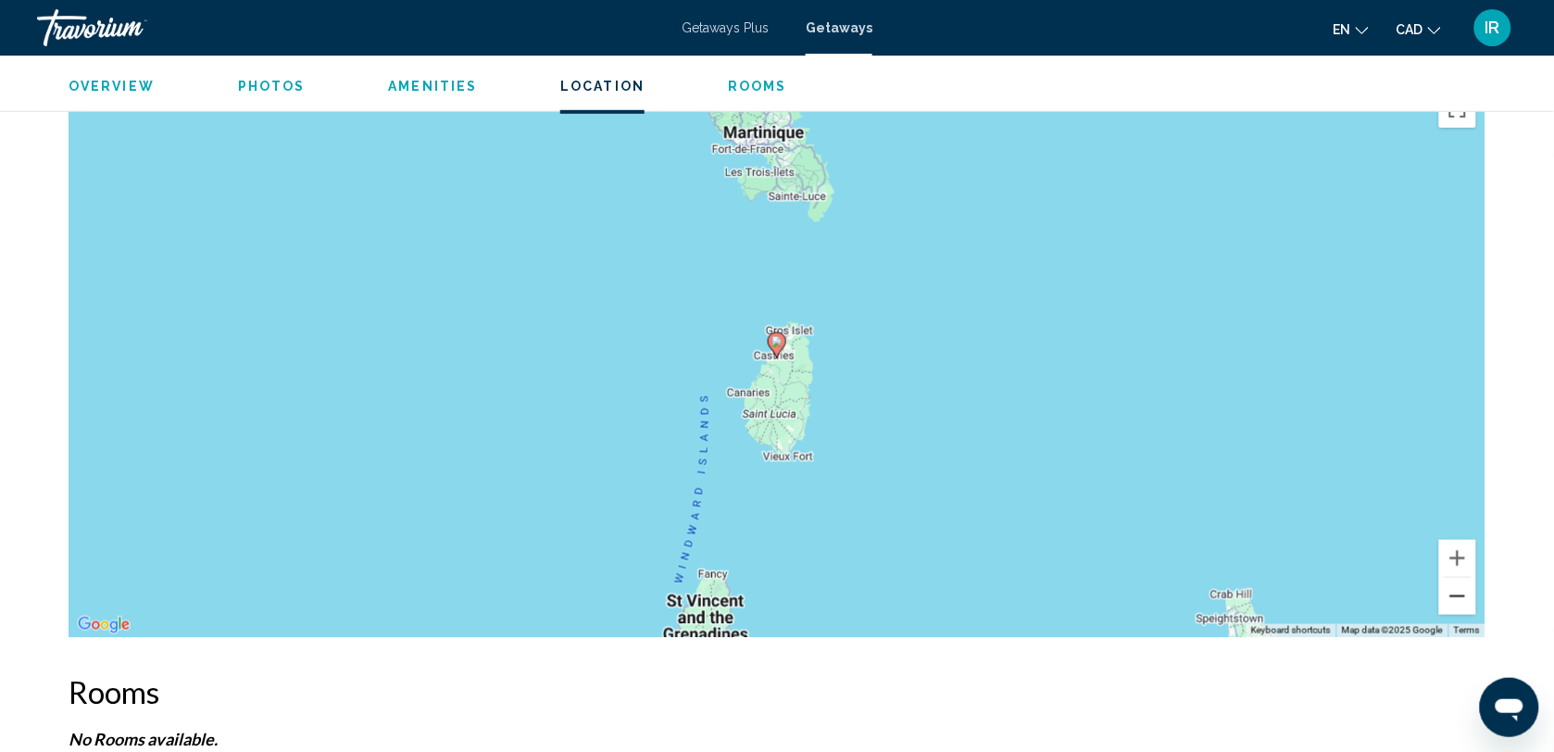
click at [1460, 594] on button "Zoom out" at bounding box center [1458, 596] width 37 height 37
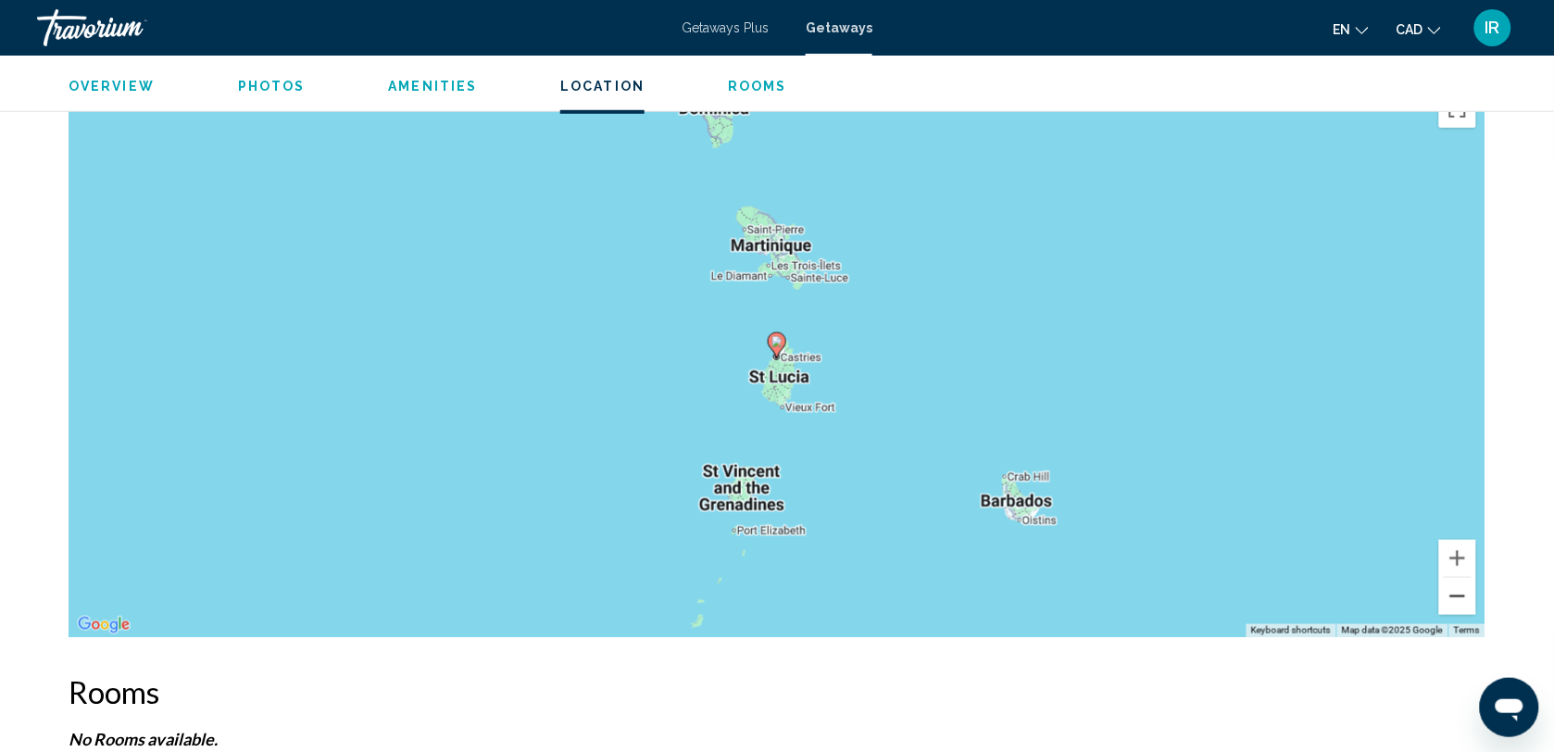
click at [1460, 594] on button "Zoom out" at bounding box center [1458, 596] width 37 height 37
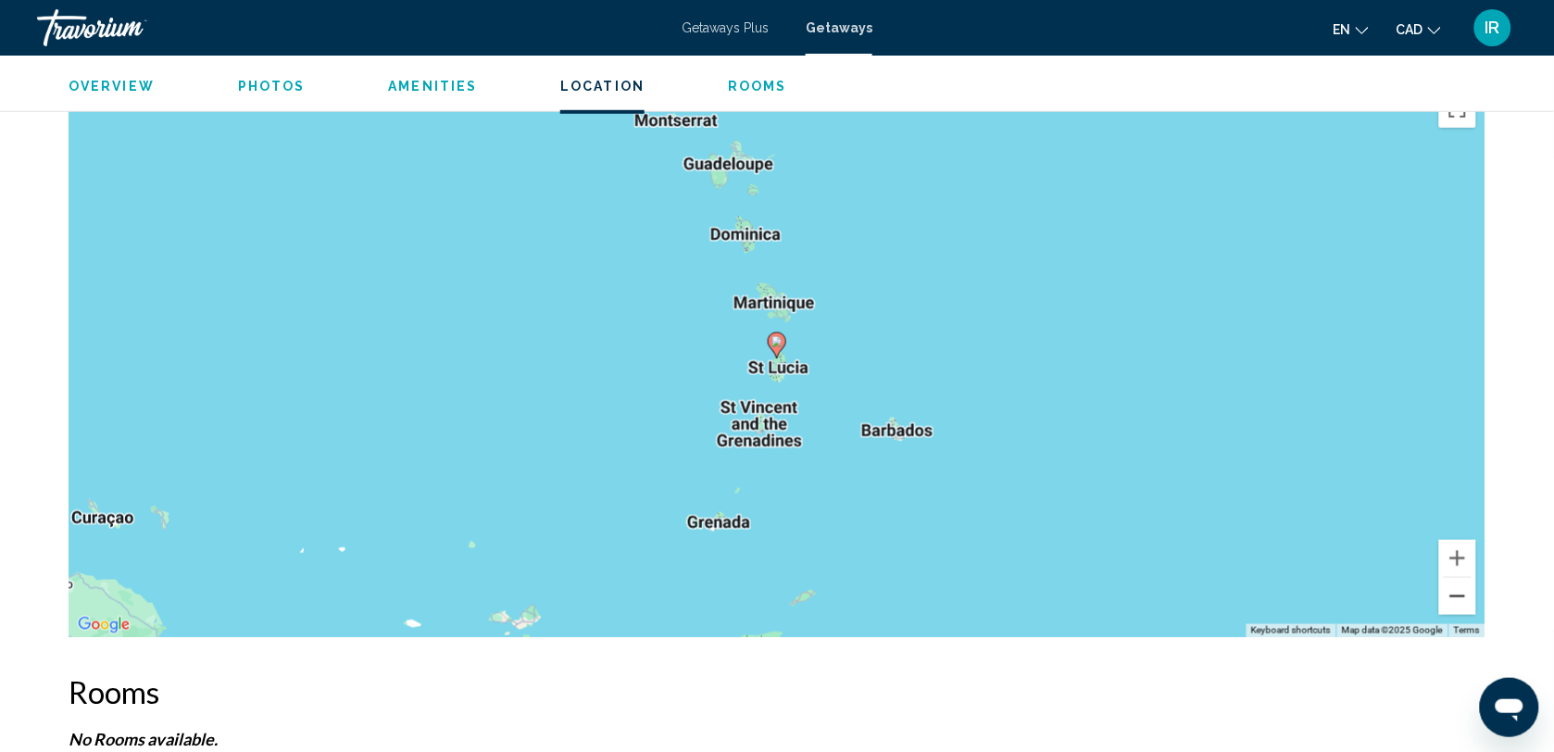
click at [1460, 594] on button "Zoom out" at bounding box center [1458, 596] width 37 height 37
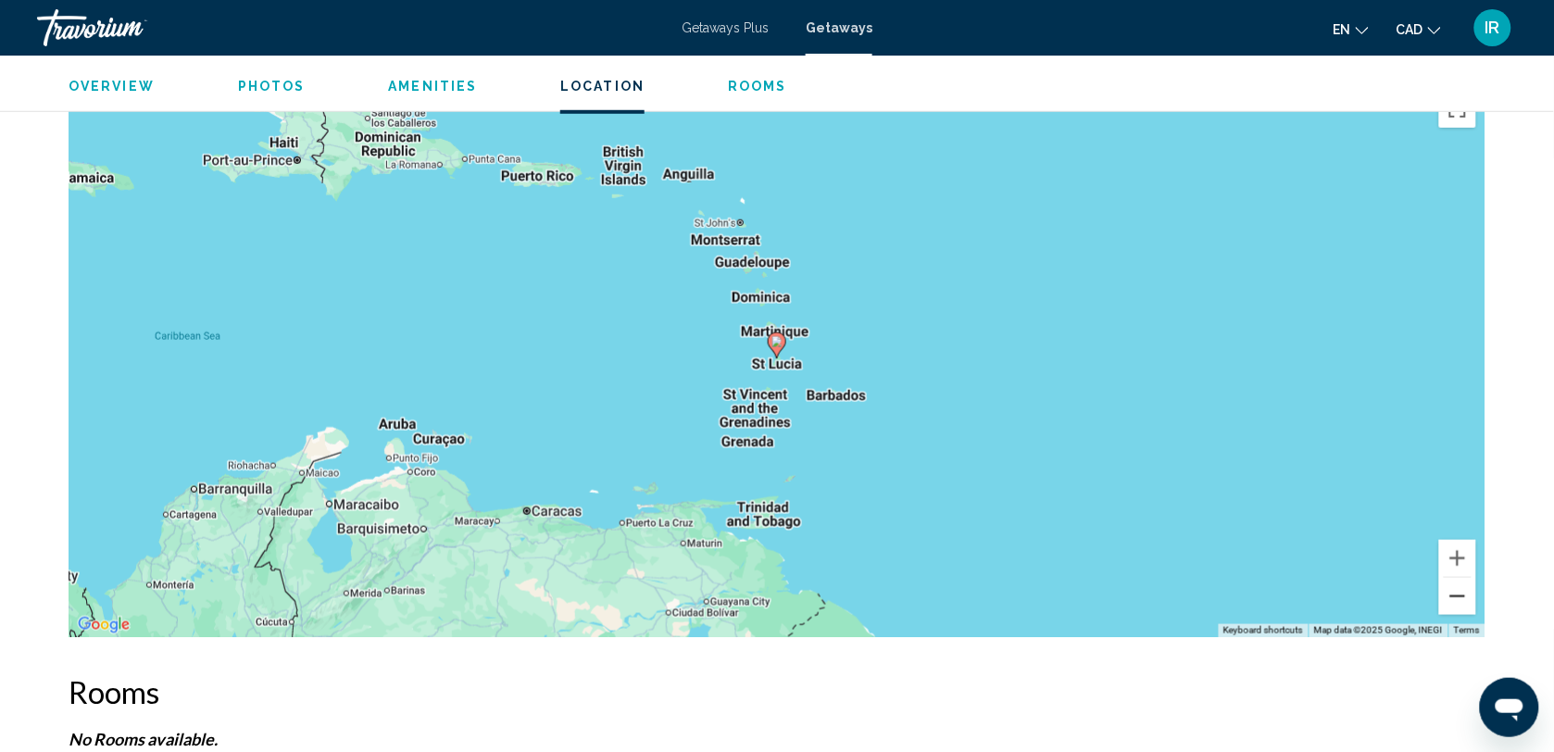
click at [1460, 594] on button "Zoom out" at bounding box center [1458, 596] width 37 height 37
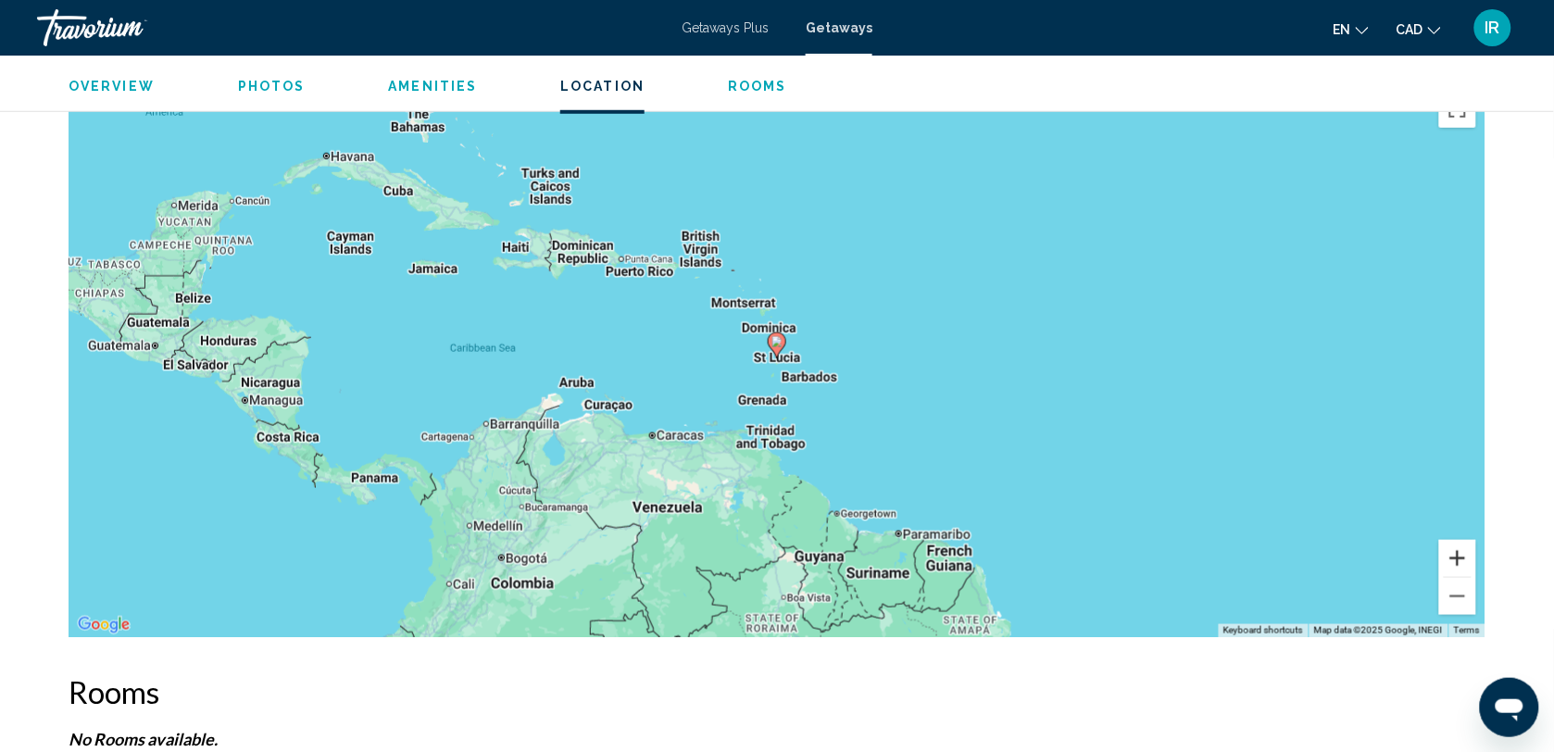
click at [1460, 554] on button "Zoom in" at bounding box center [1458, 558] width 37 height 37
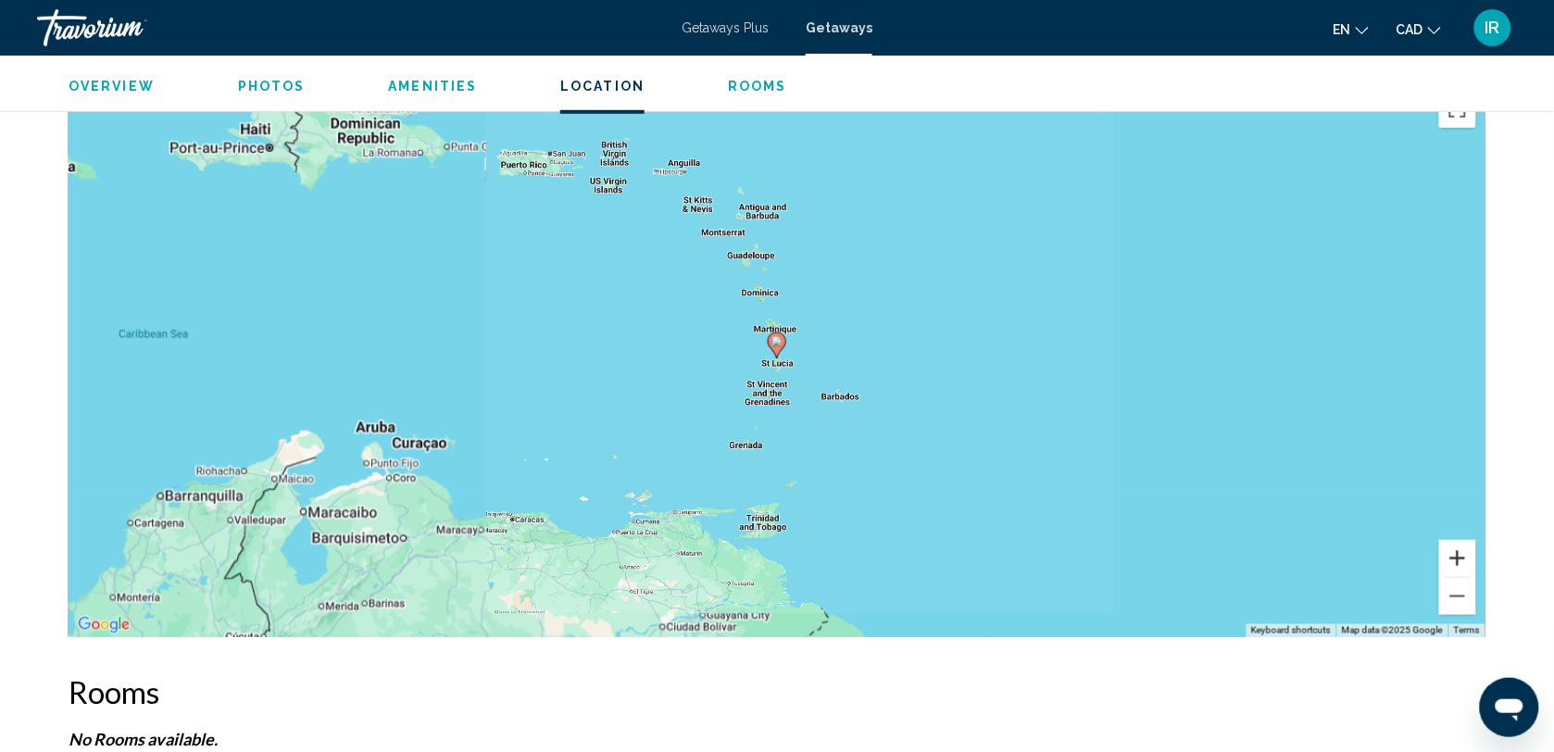
click at [1460, 554] on button "Zoom in" at bounding box center [1458, 558] width 37 height 37
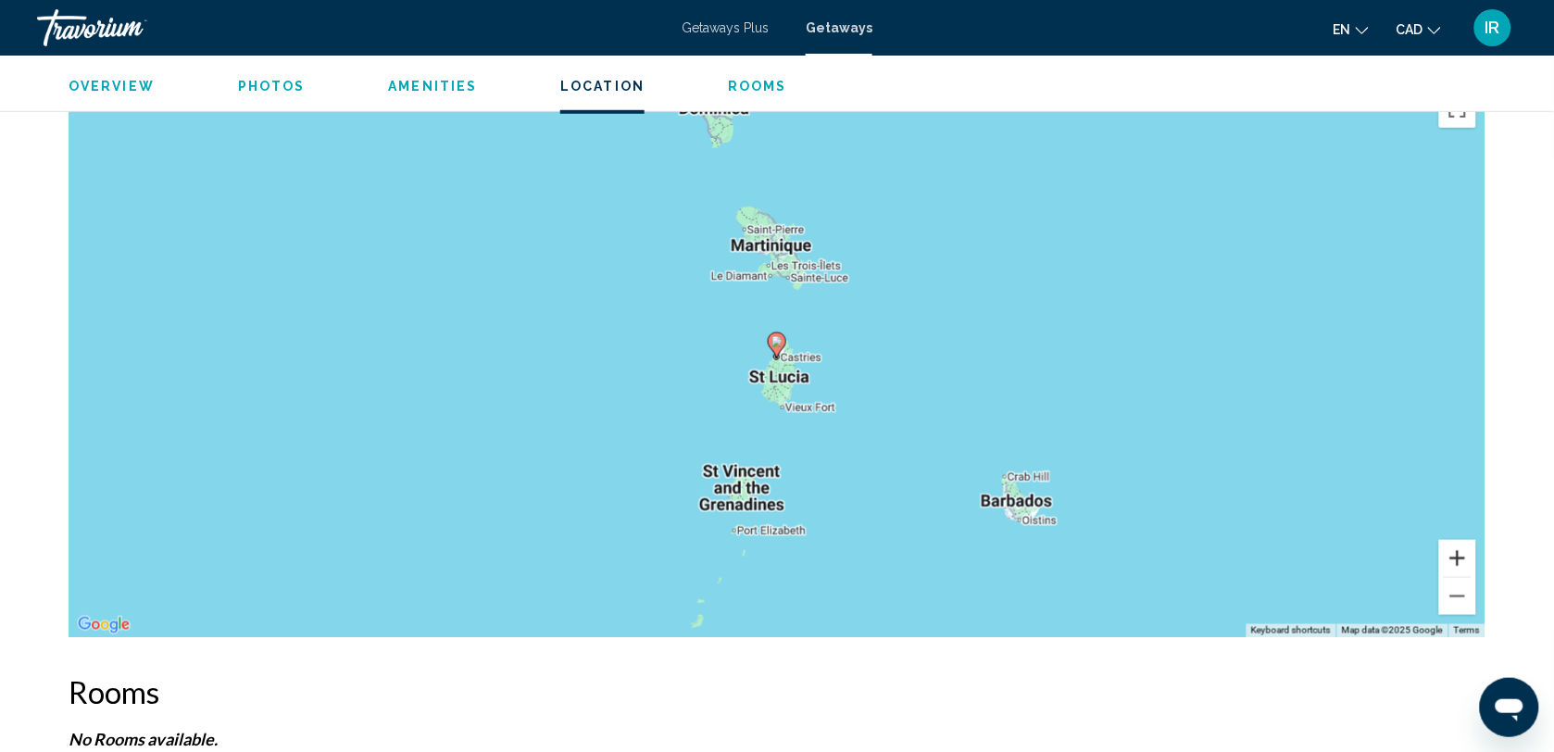
click at [1460, 554] on button "Zoom in" at bounding box center [1458, 558] width 37 height 37
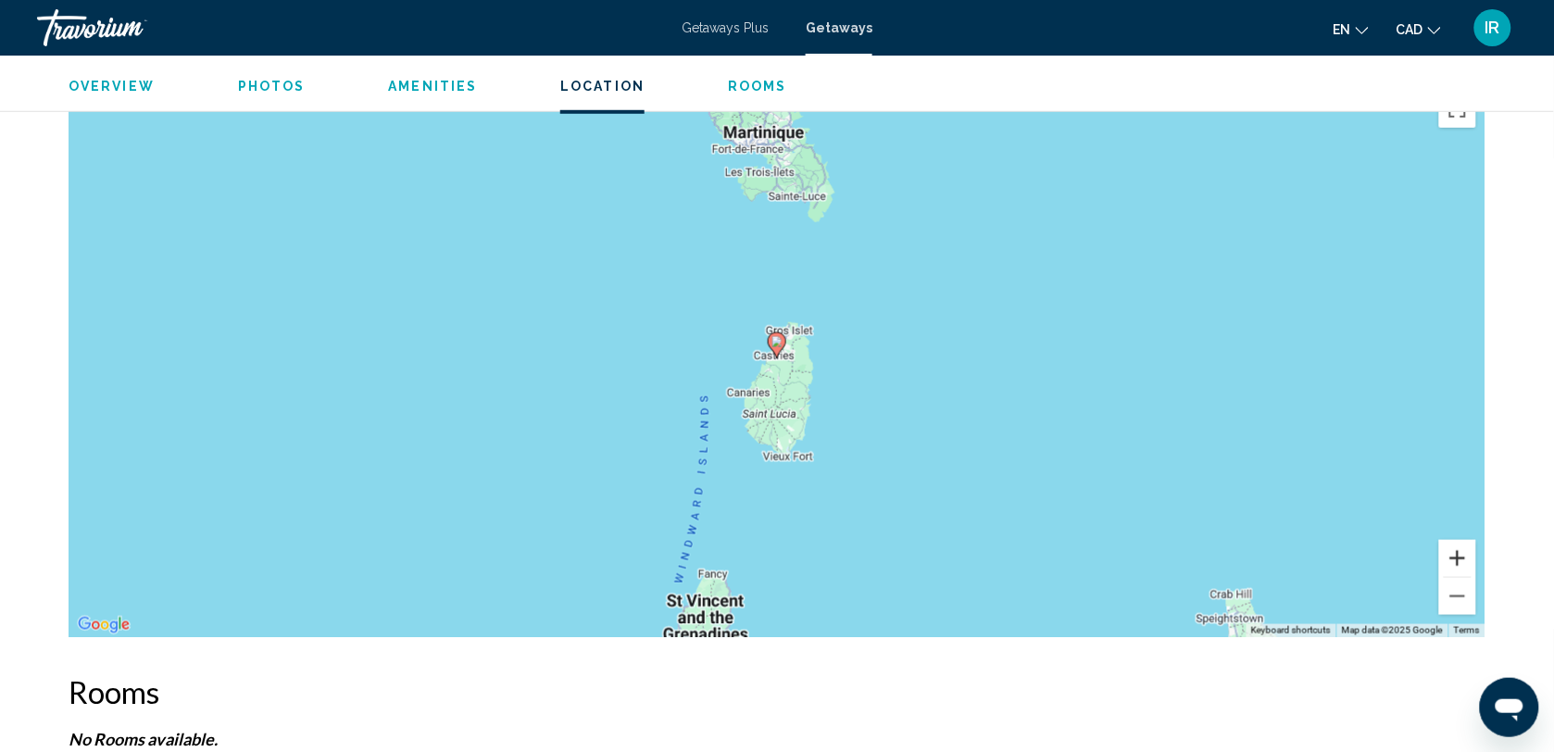
click at [1460, 554] on button "Zoom in" at bounding box center [1458, 558] width 37 height 37
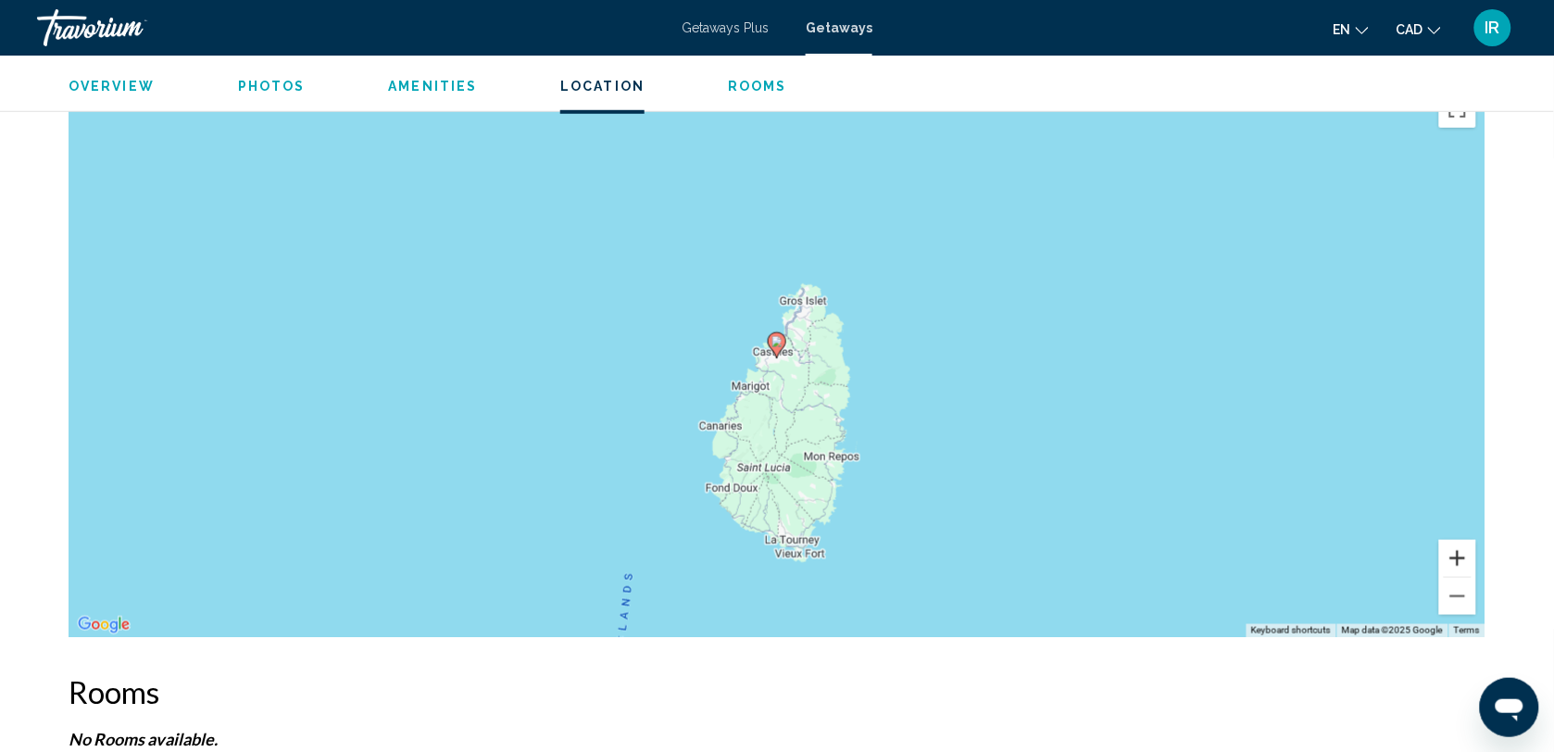
click at [1460, 554] on button "Zoom in" at bounding box center [1458, 558] width 37 height 37
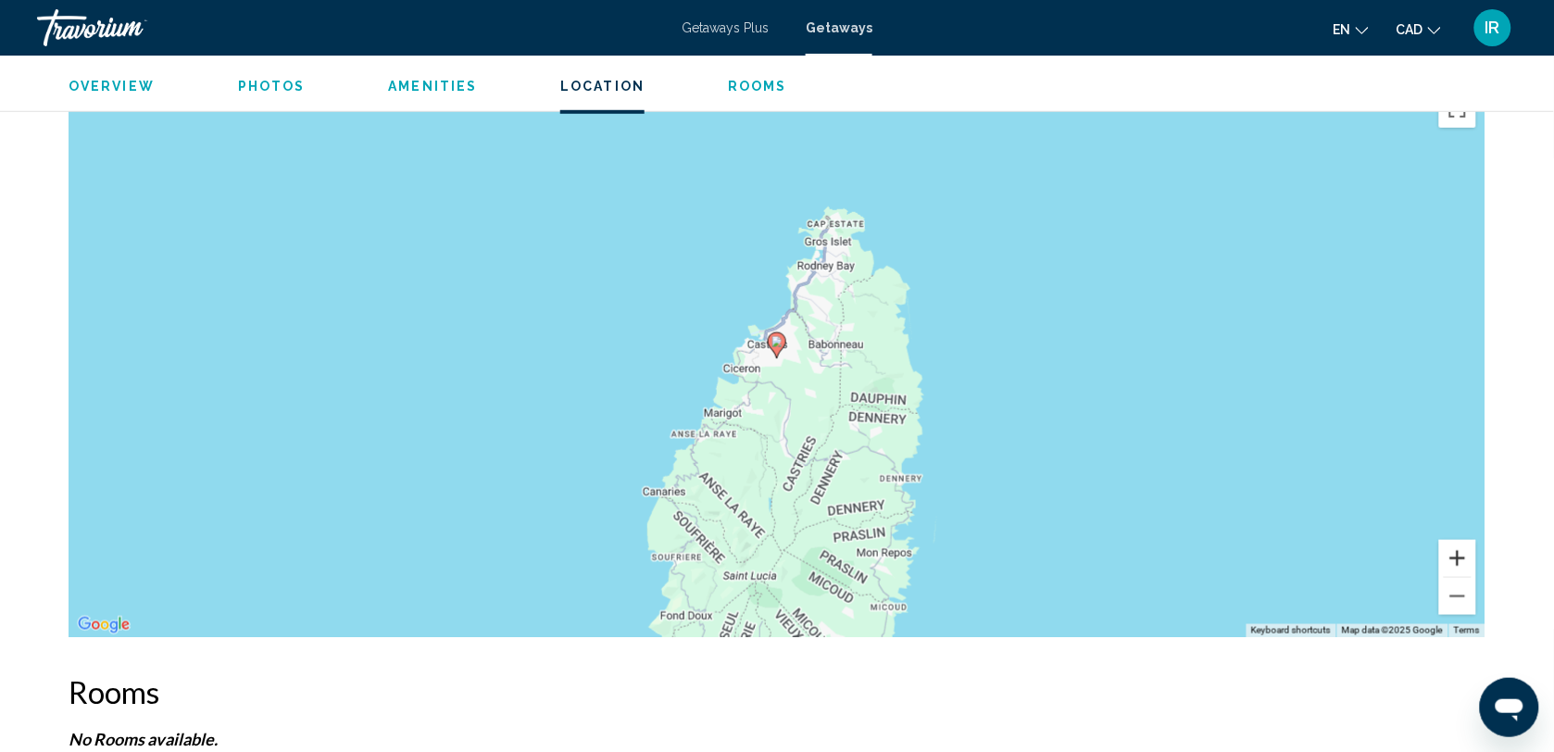
click at [1460, 554] on button "Zoom in" at bounding box center [1458, 558] width 37 height 37
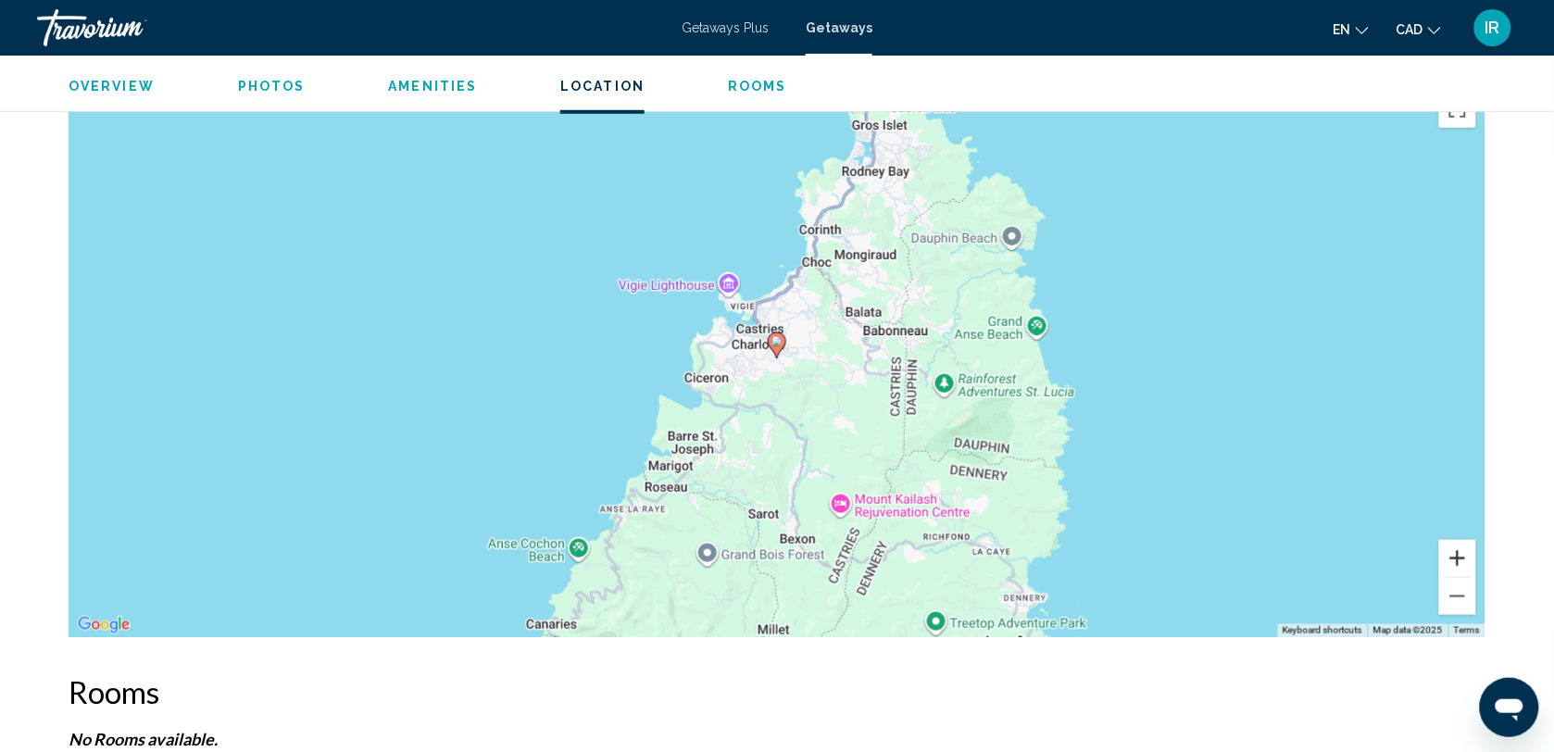
click at [1465, 557] on button "Zoom in" at bounding box center [1458, 558] width 37 height 37
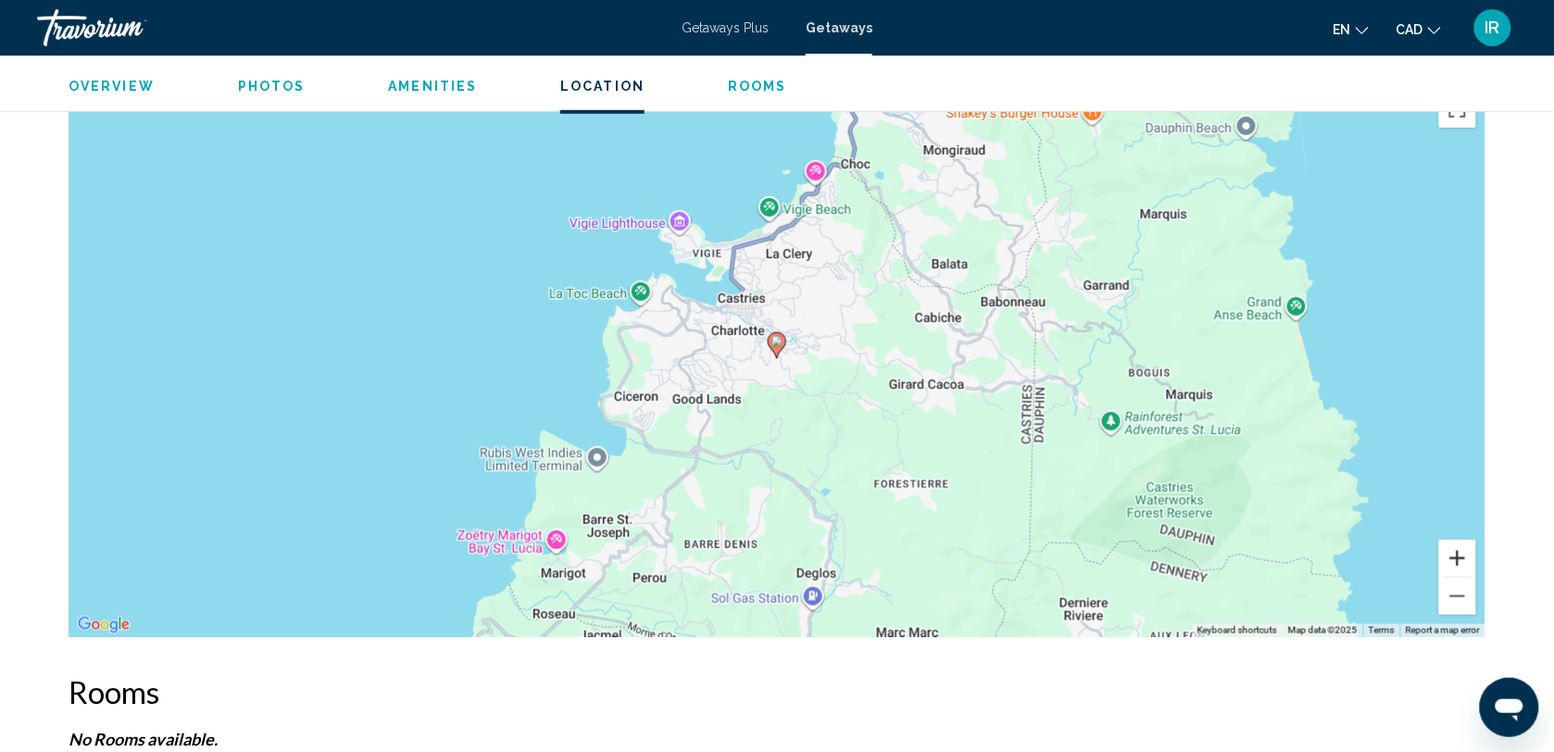
click at [1465, 557] on button "Zoom in" at bounding box center [1458, 558] width 37 height 37
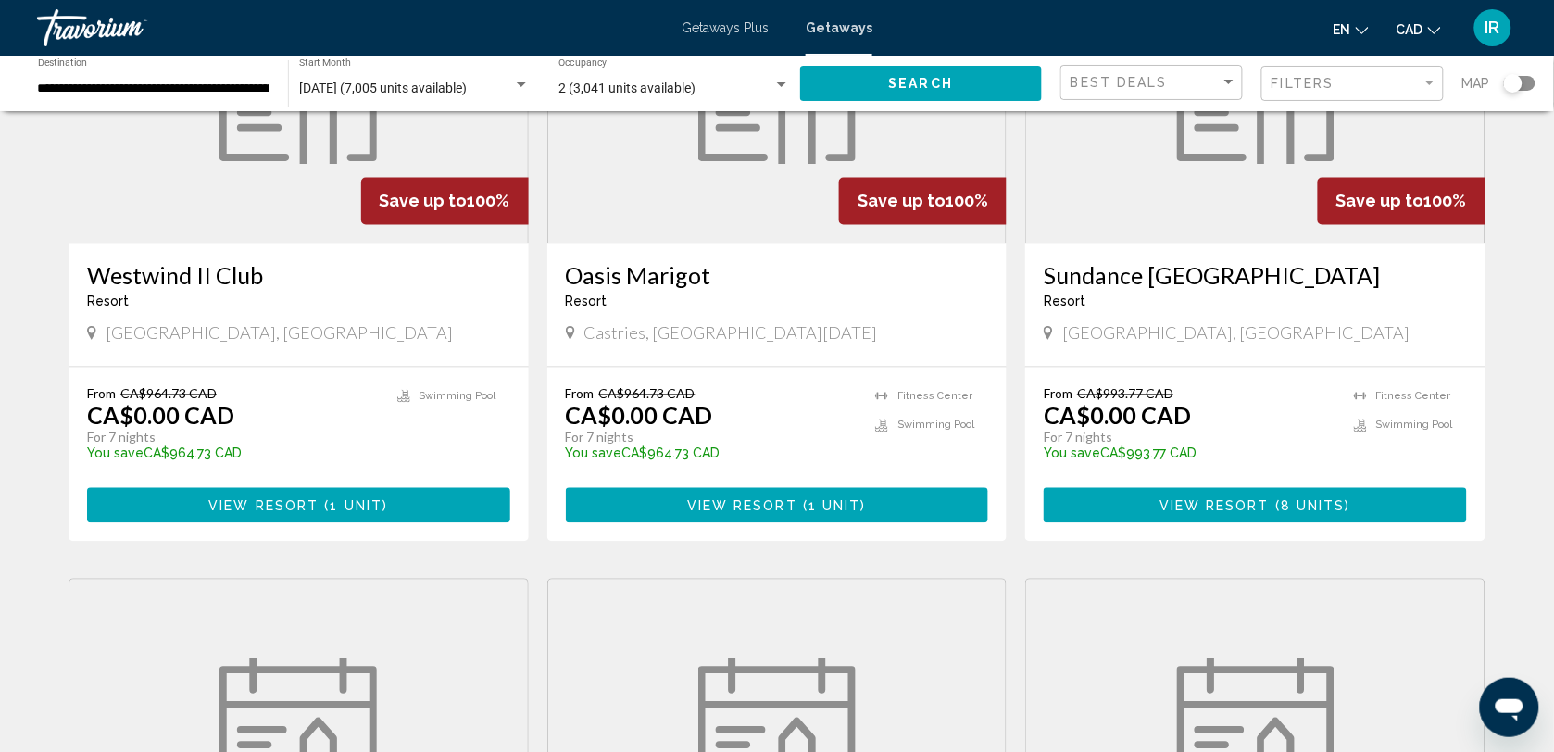
scroll to position [895, 0]
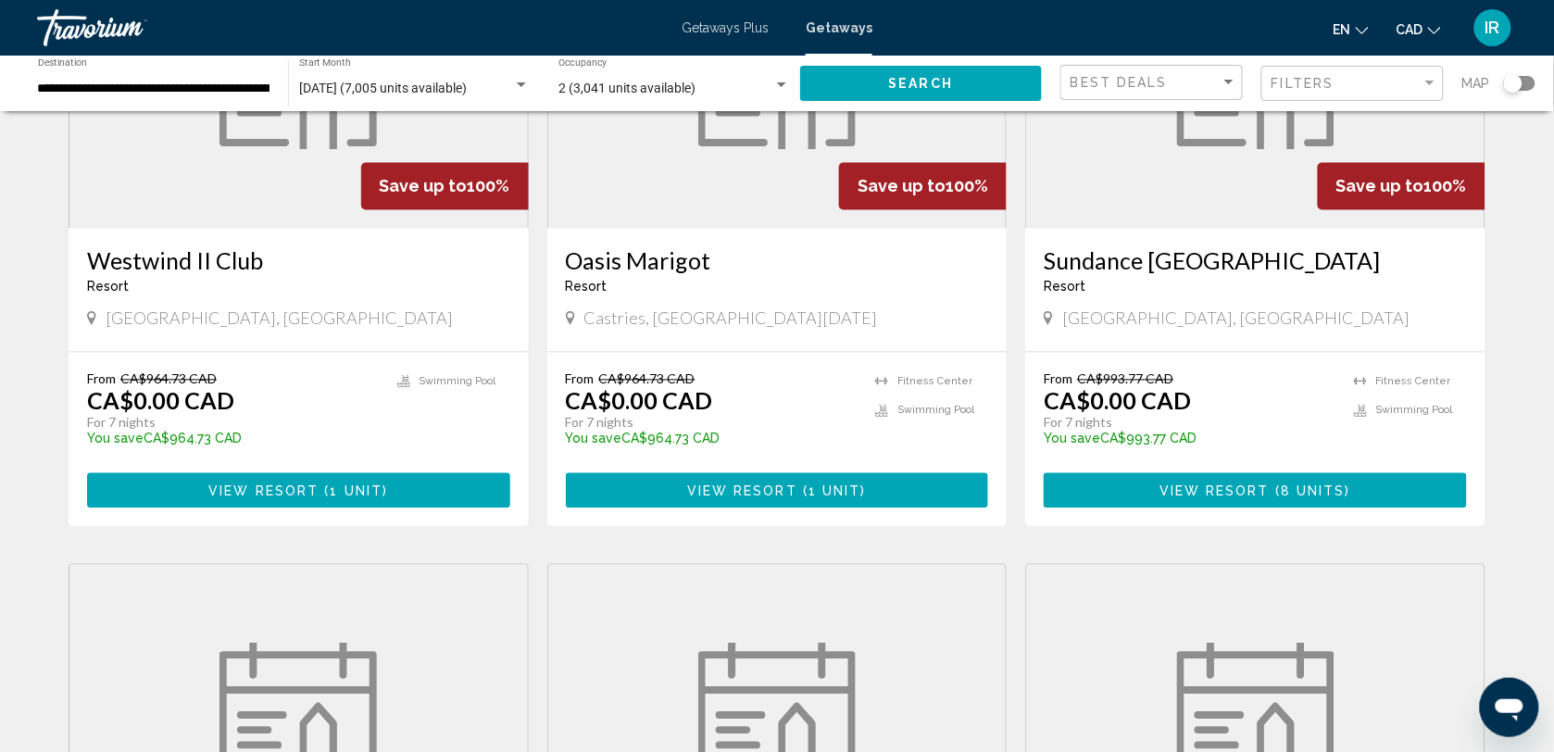
click at [1529, 84] on div "Search widget" at bounding box center [1519, 83] width 31 height 15
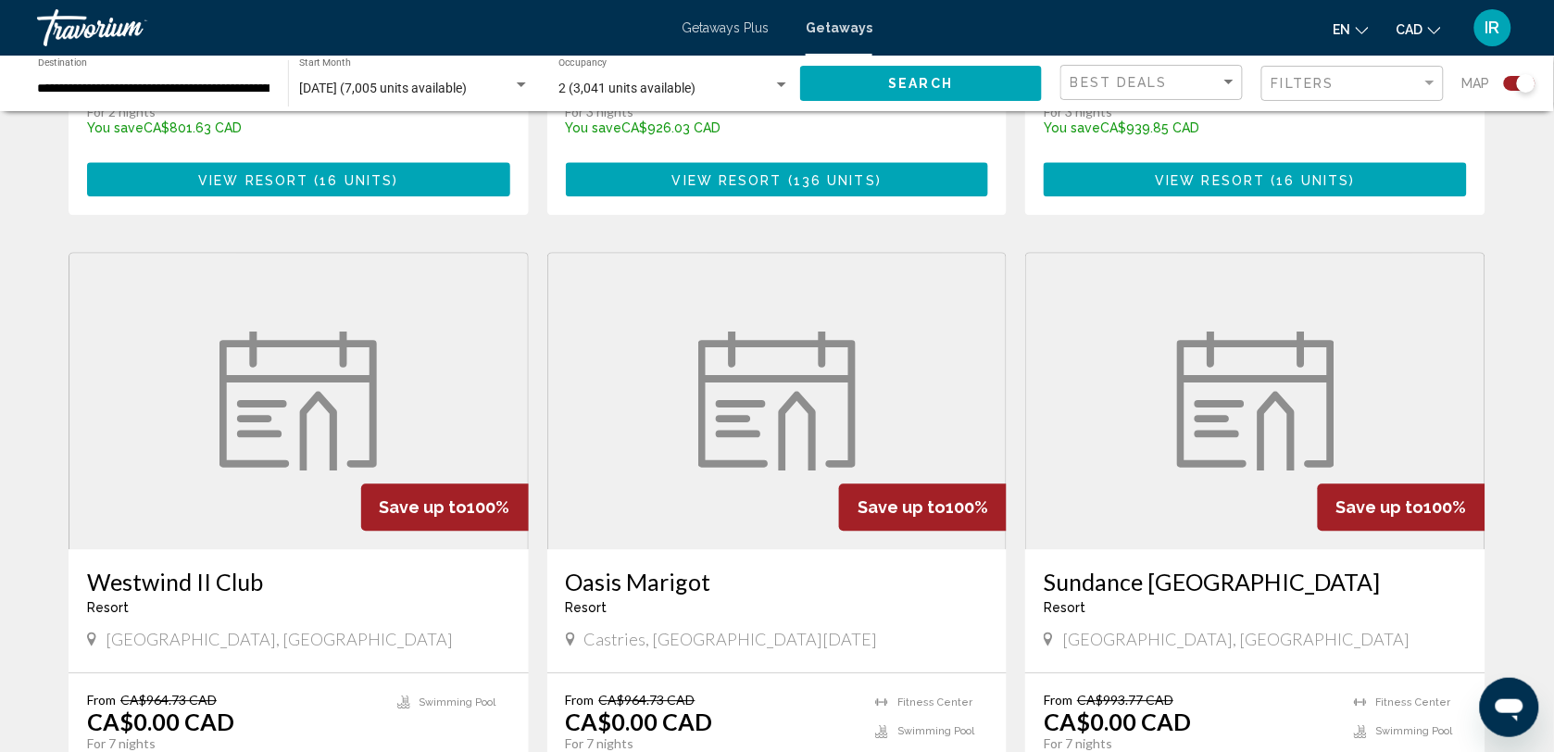
scroll to position [659, 0]
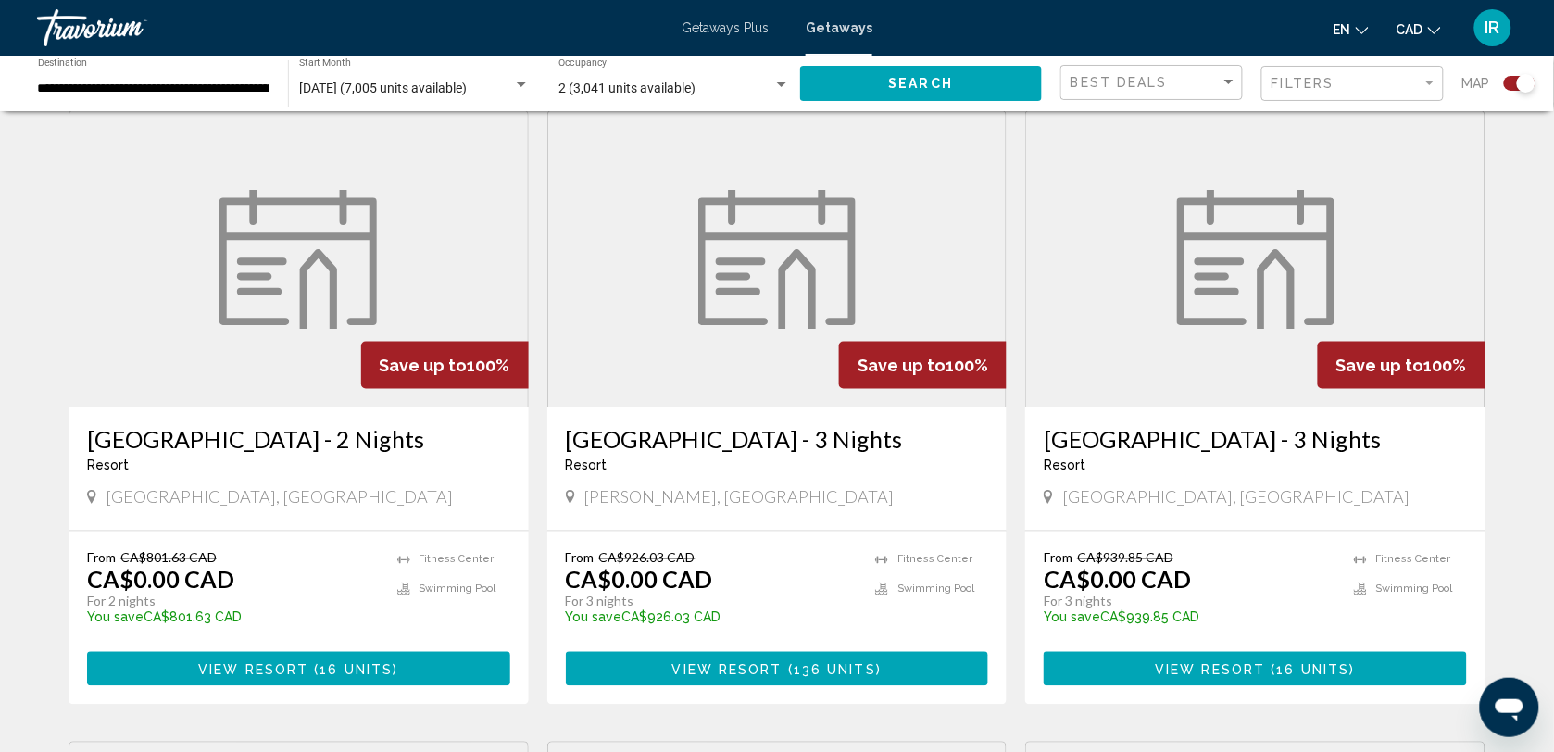
click at [1524, 86] on div "Search widget" at bounding box center [1526, 83] width 19 height 19
click at [1516, 81] on div "Search widget" at bounding box center [1513, 83] width 19 height 19
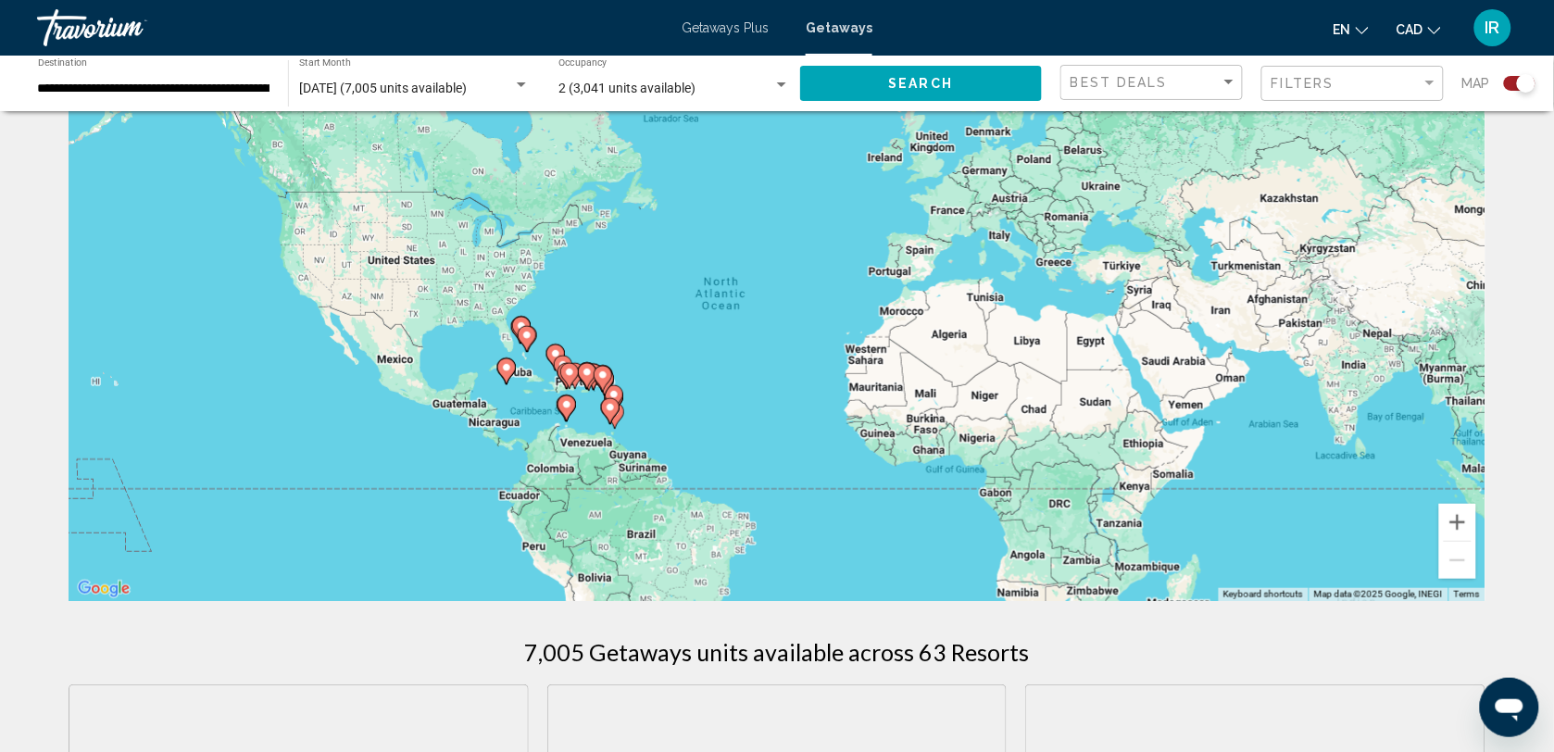
scroll to position [659, 0]
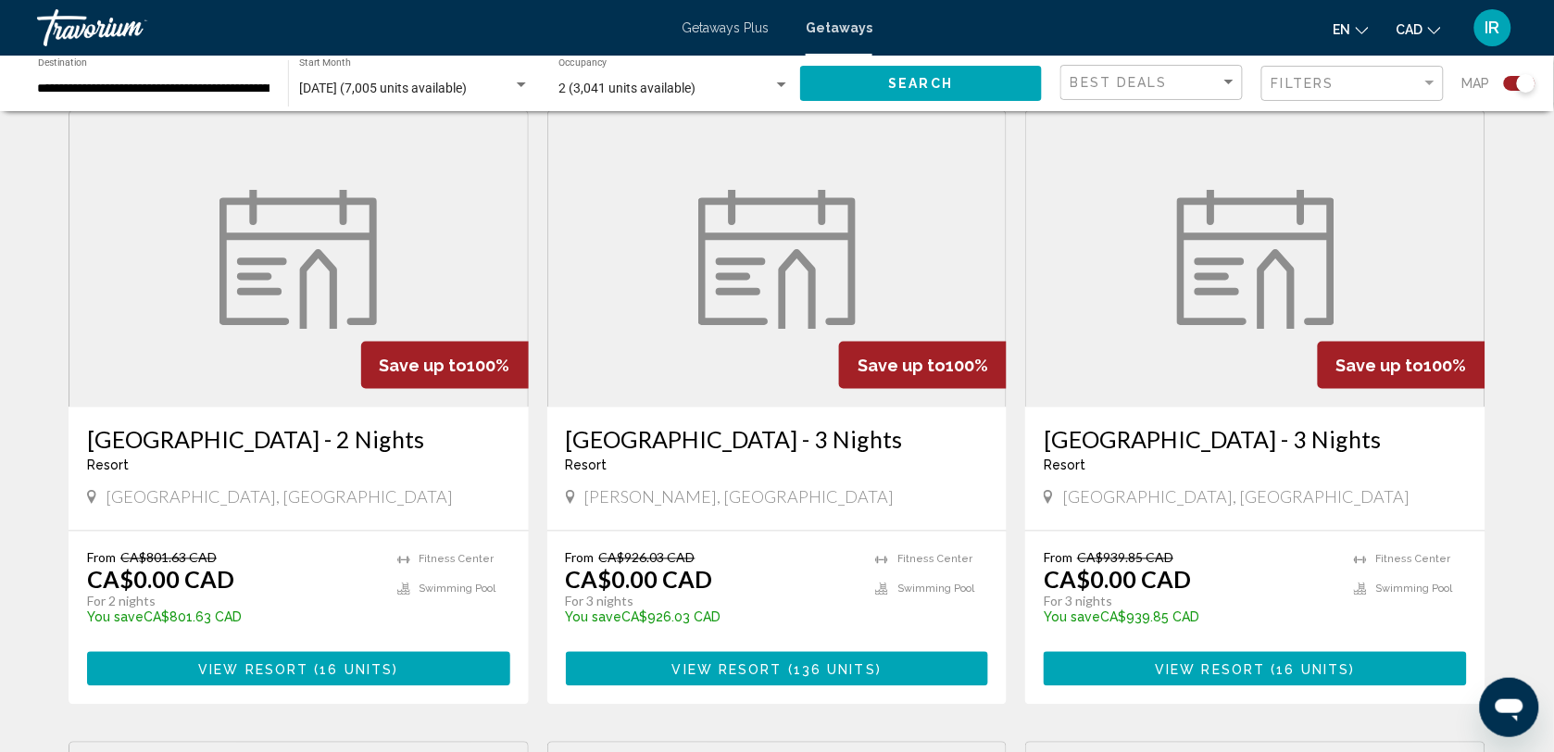
click at [1553, 97] on div "**********" at bounding box center [777, 84] width 1554 height 56
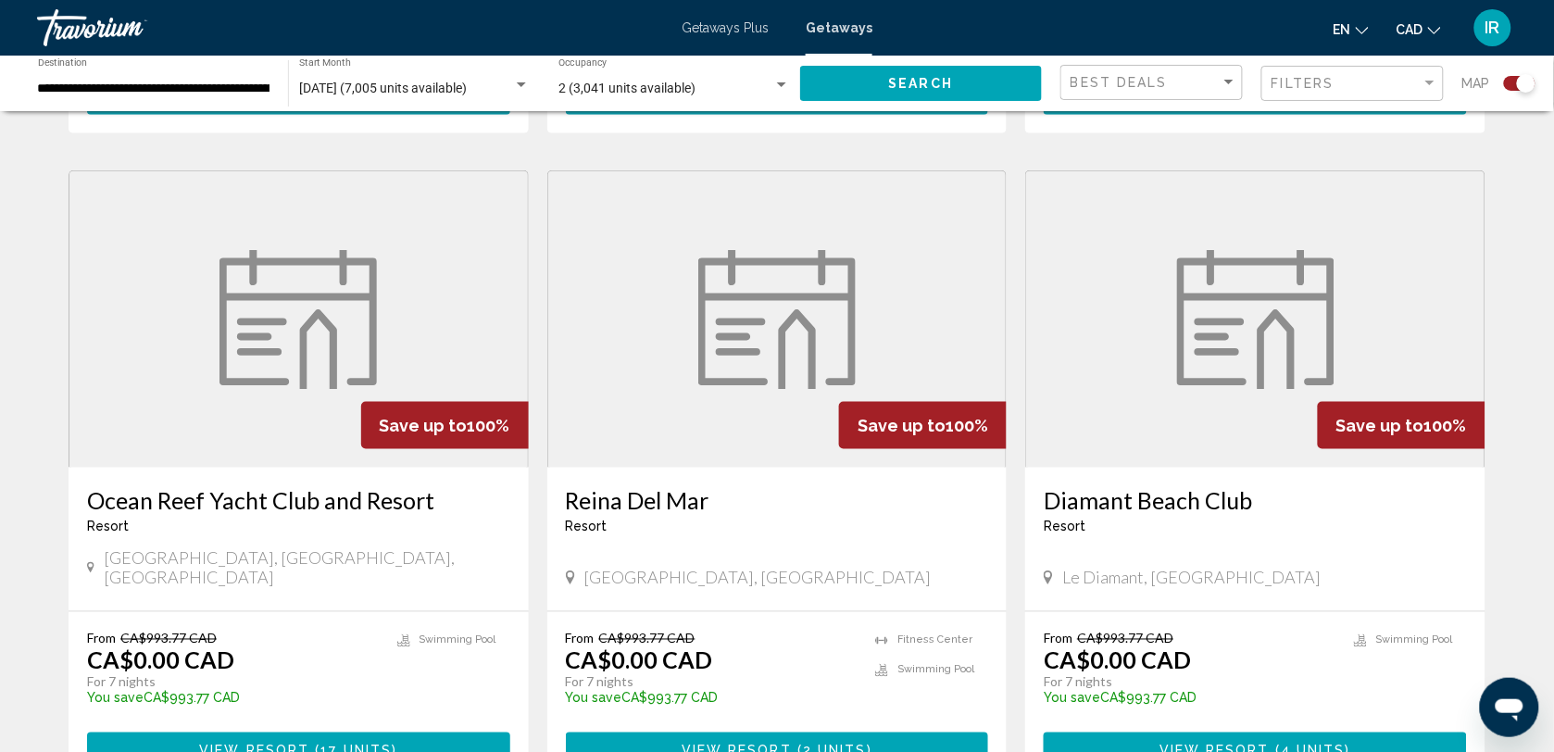
scroll to position [2627, 0]
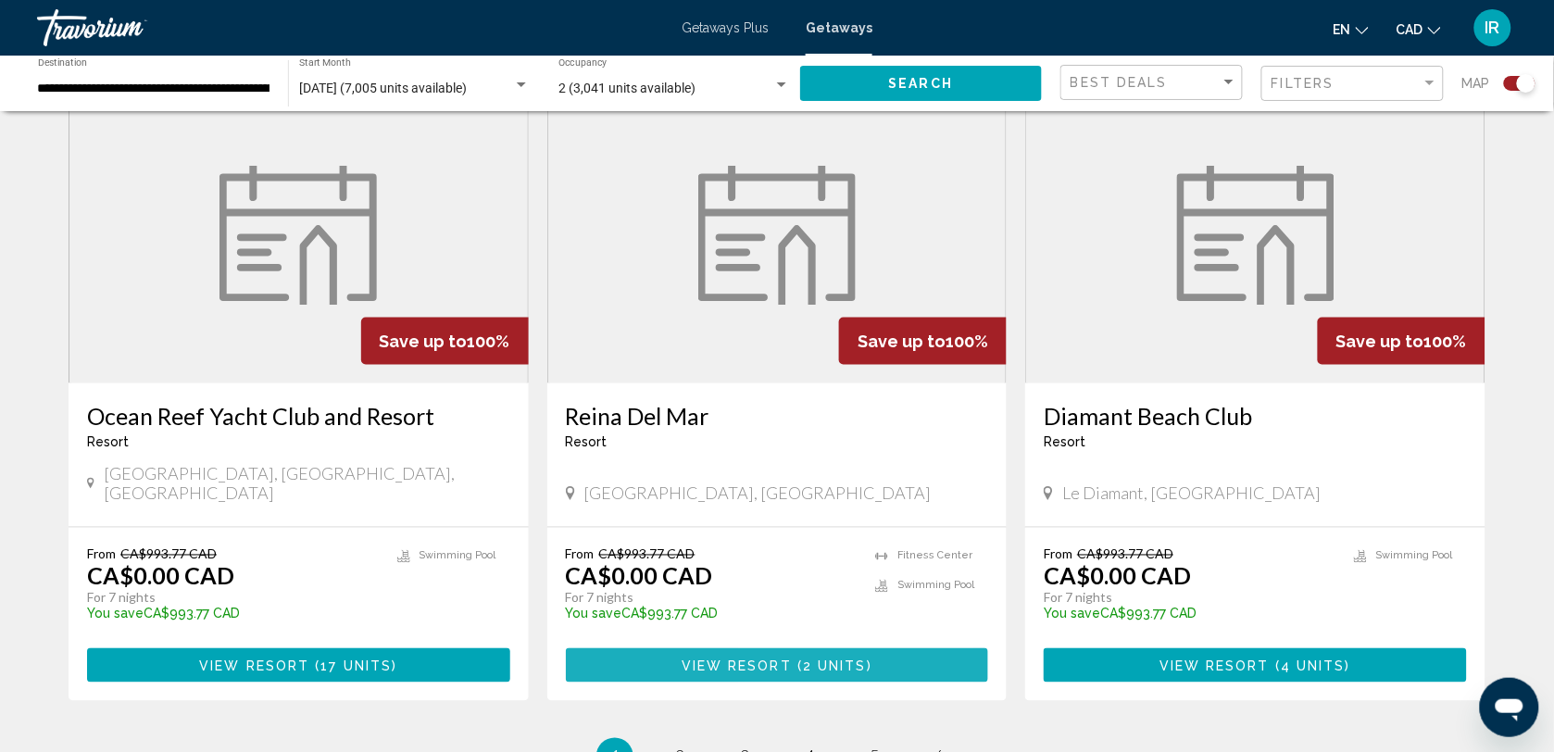
click at [747, 659] on span "View Resort" at bounding box center [737, 666] width 110 height 15
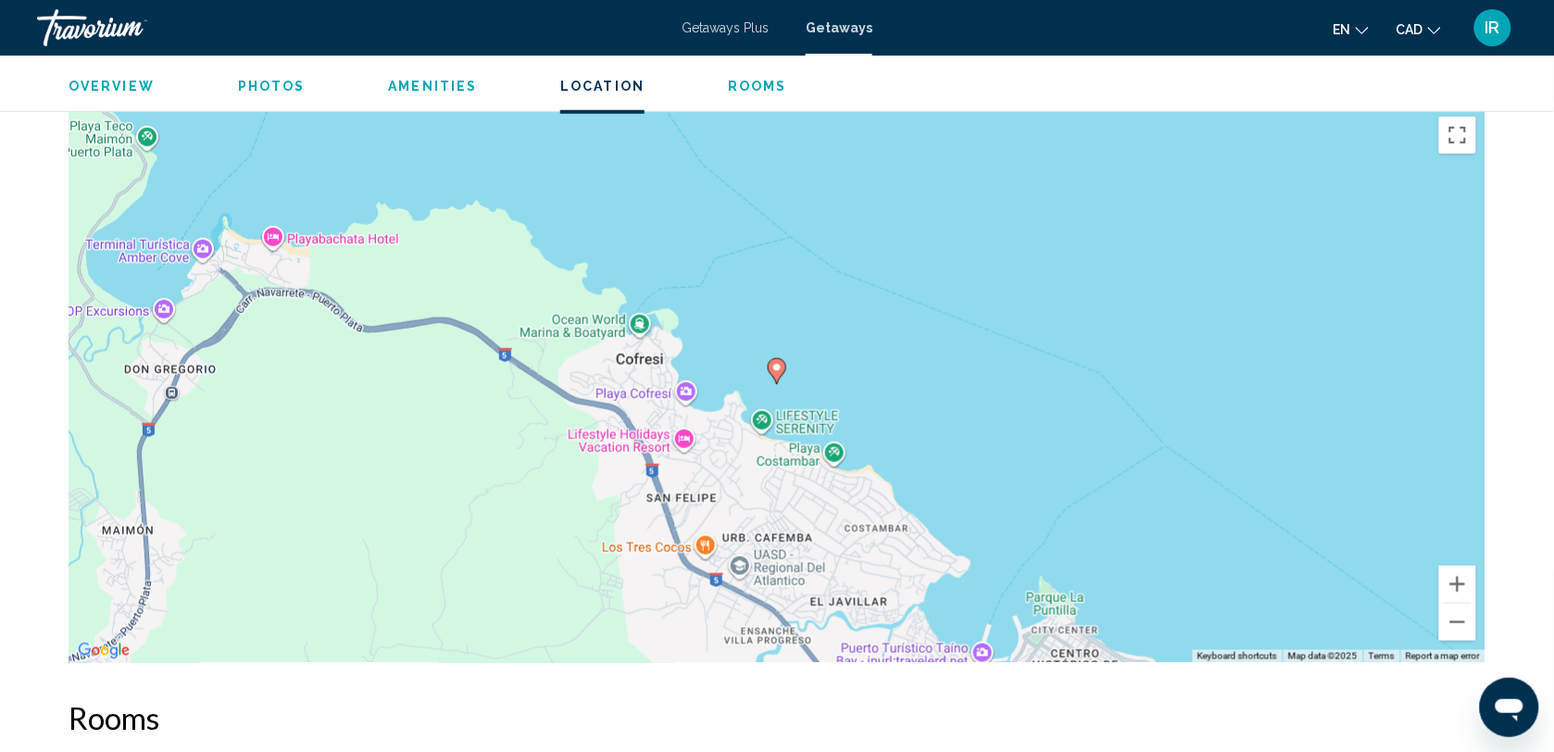
scroll to position [2450, 0]
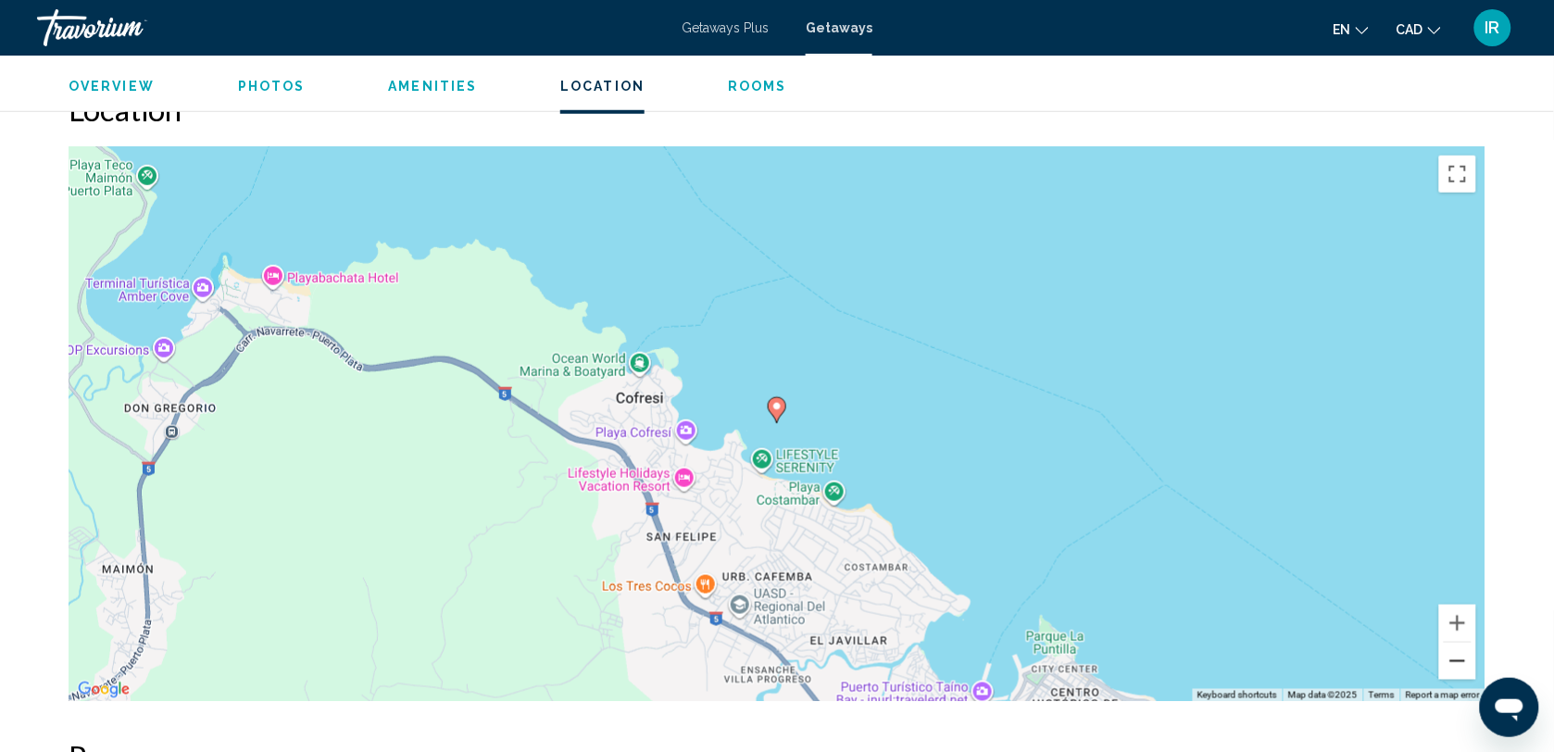
click at [1459, 662] on button "Zoom out" at bounding box center [1458, 661] width 37 height 37
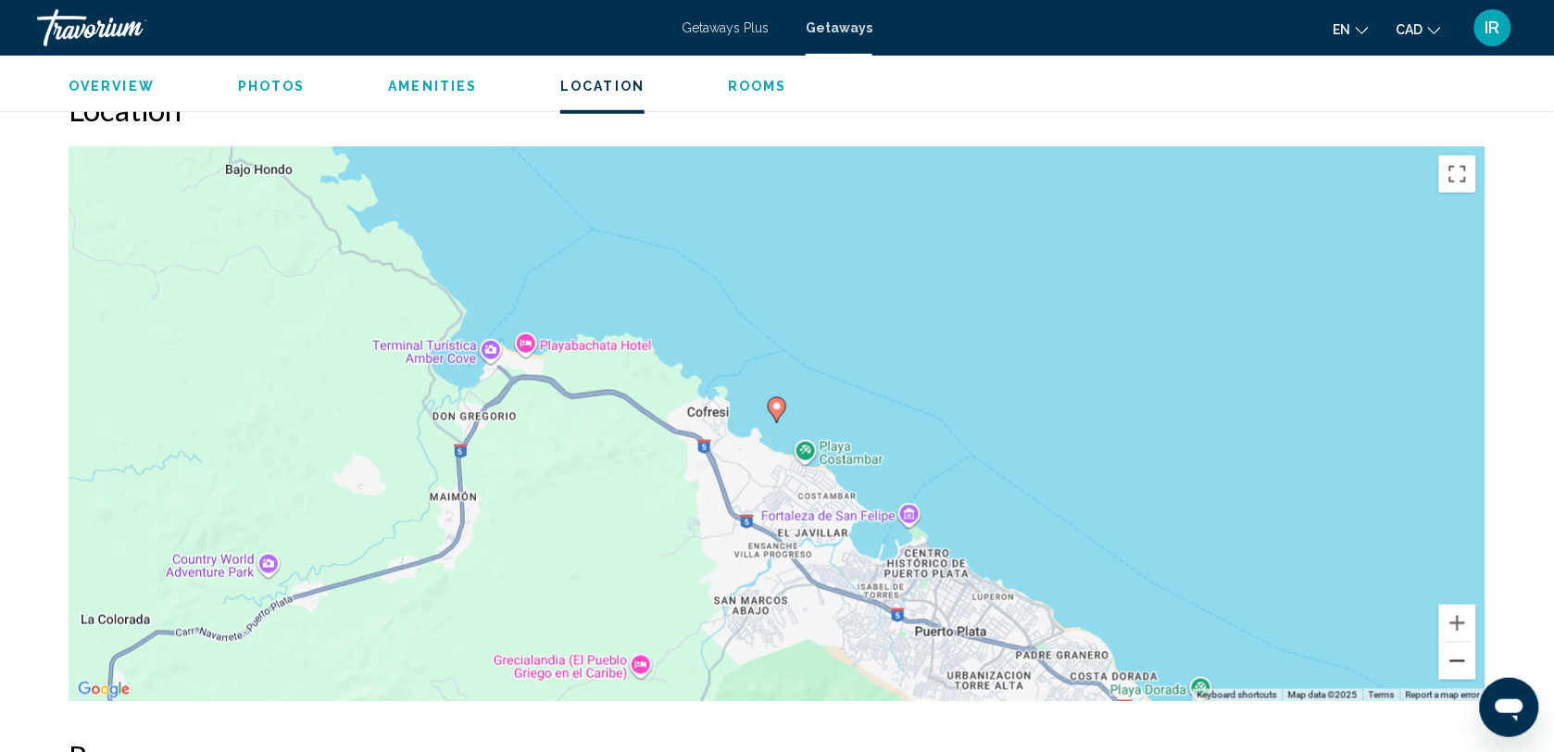
click at [1459, 662] on button "Zoom out" at bounding box center [1458, 661] width 37 height 37
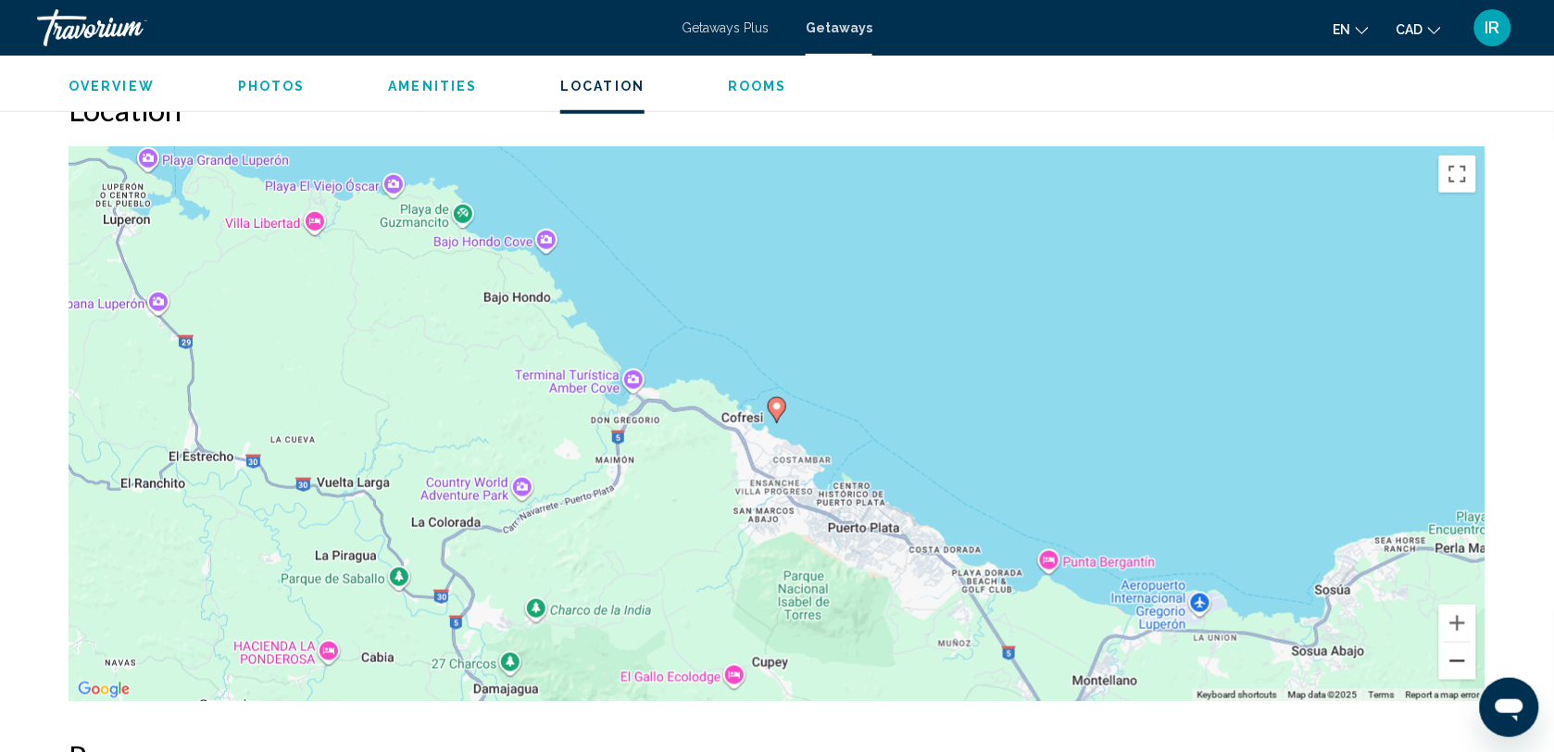
click at [1459, 662] on button "Zoom out" at bounding box center [1458, 661] width 37 height 37
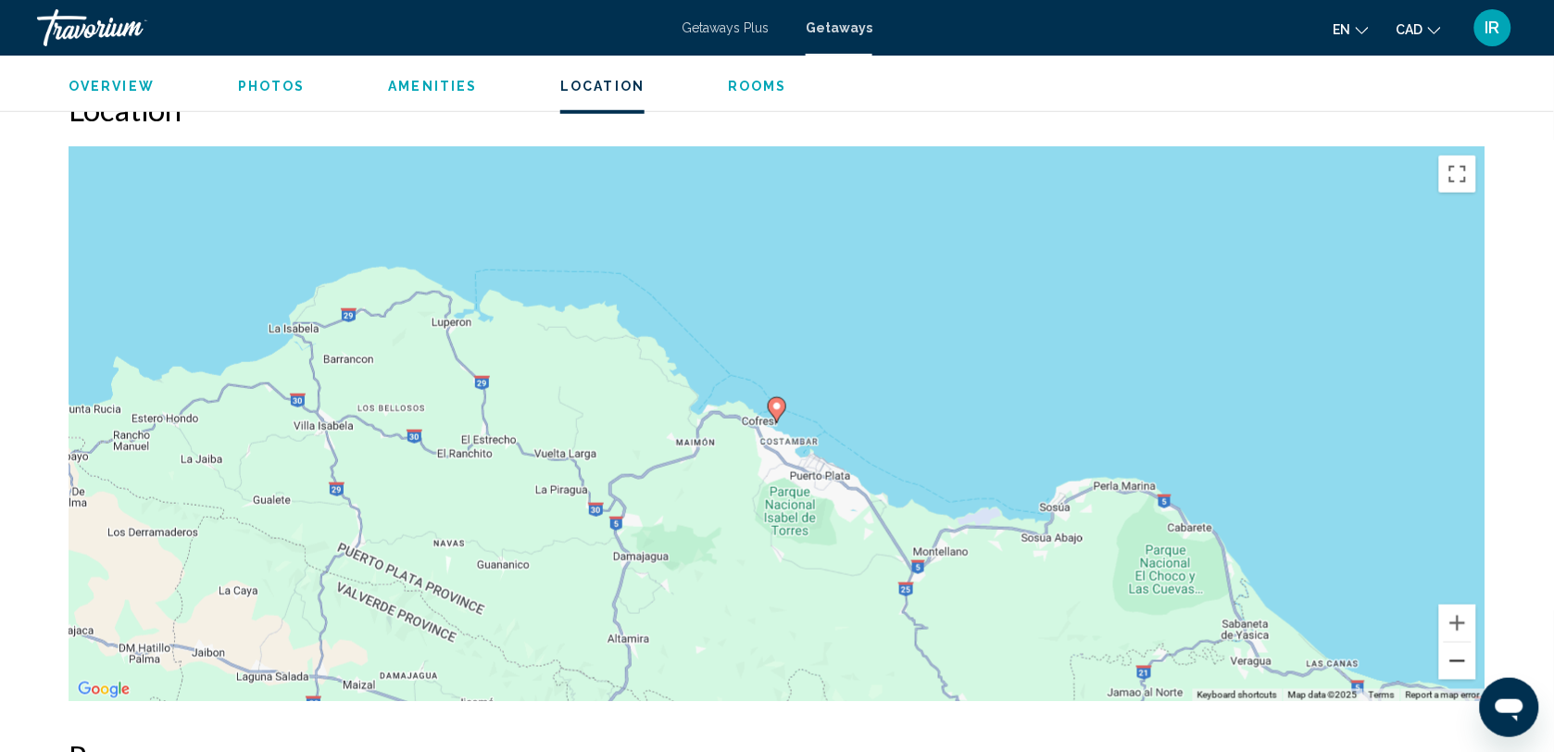
click at [1459, 662] on button "Zoom out" at bounding box center [1458, 661] width 37 height 37
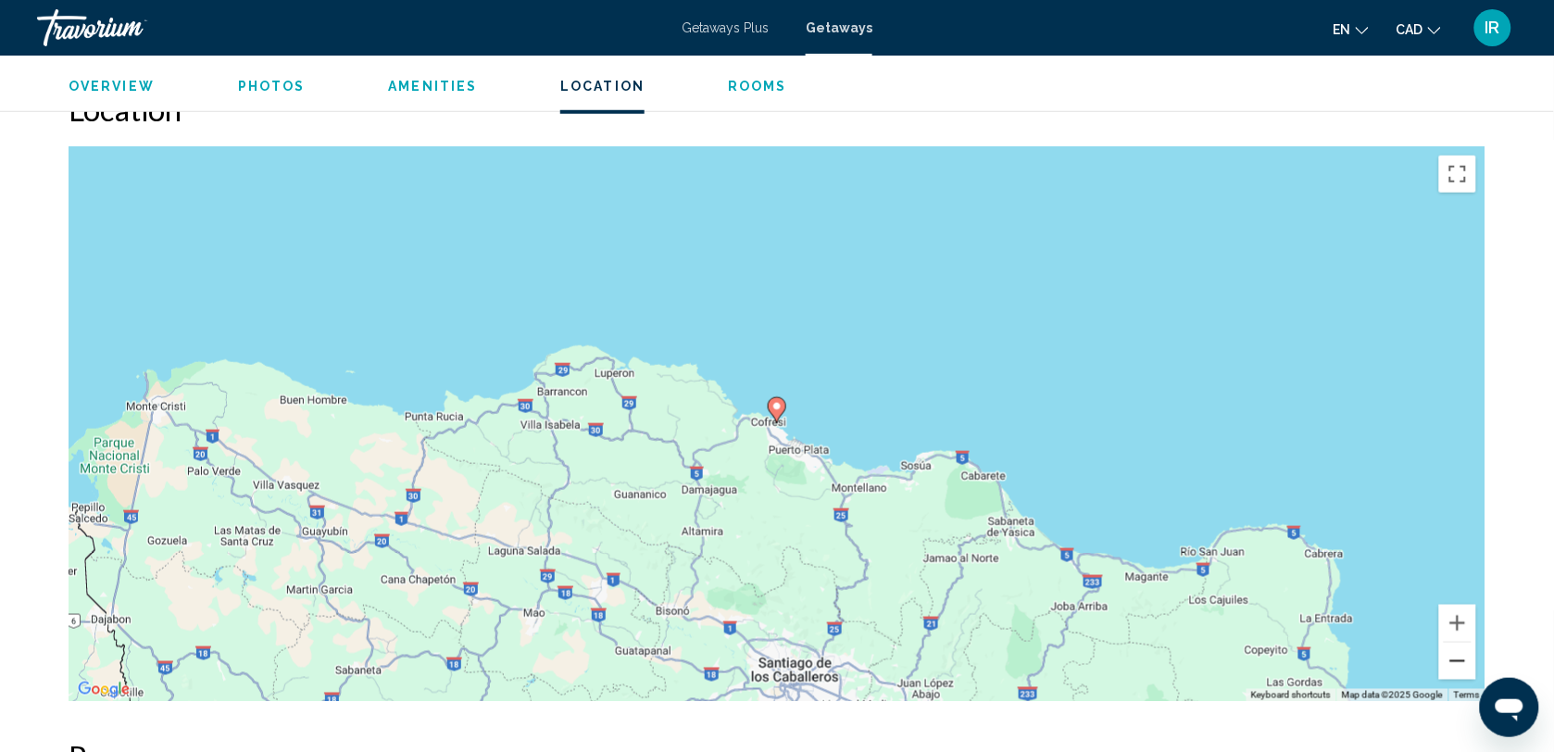
click at [1459, 662] on button "Zoom out" at bounding box center [1458, 661] width 37 height 37
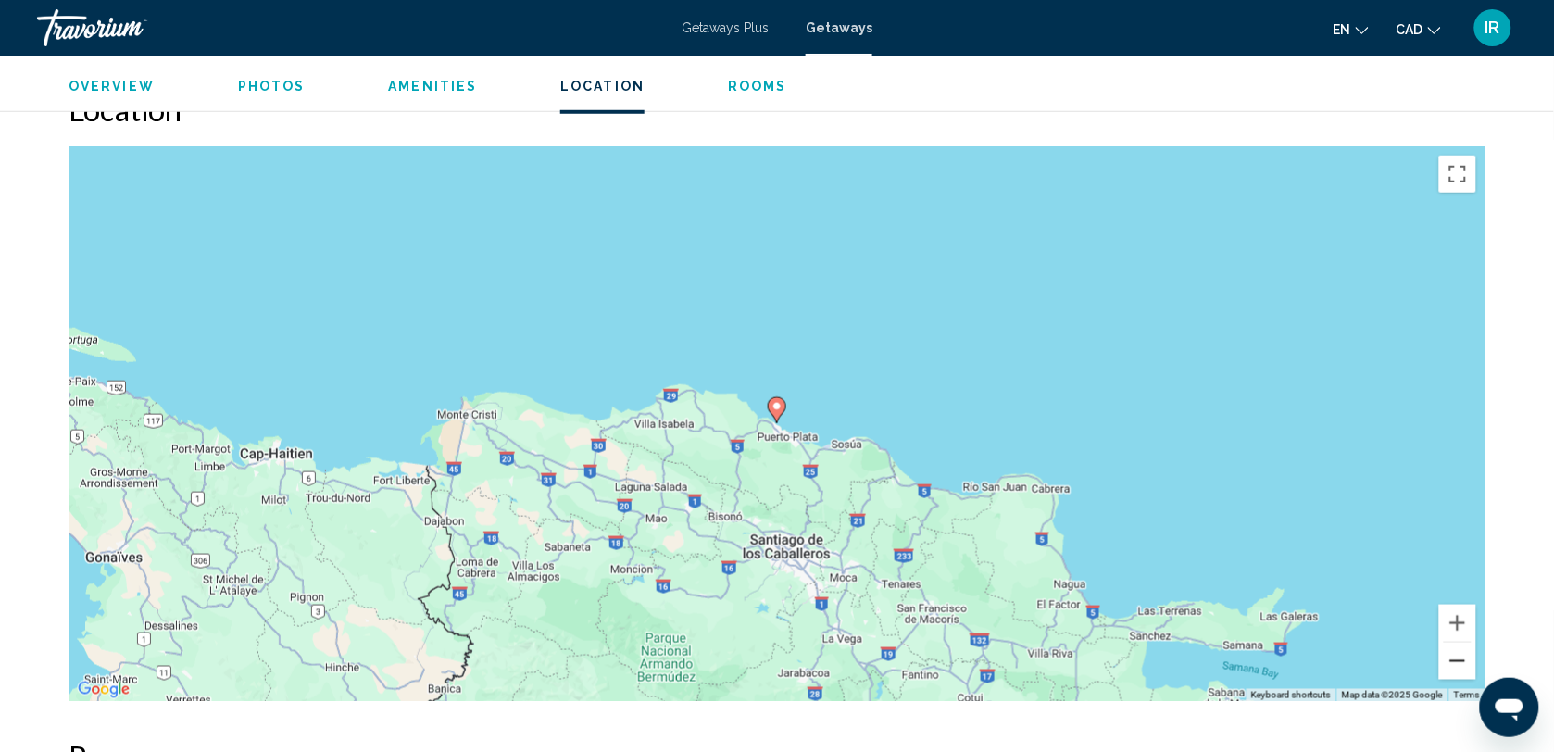
click at [1459, 662] on button "Zoom out" at bounding box center [1458, 661] width 37 height 37
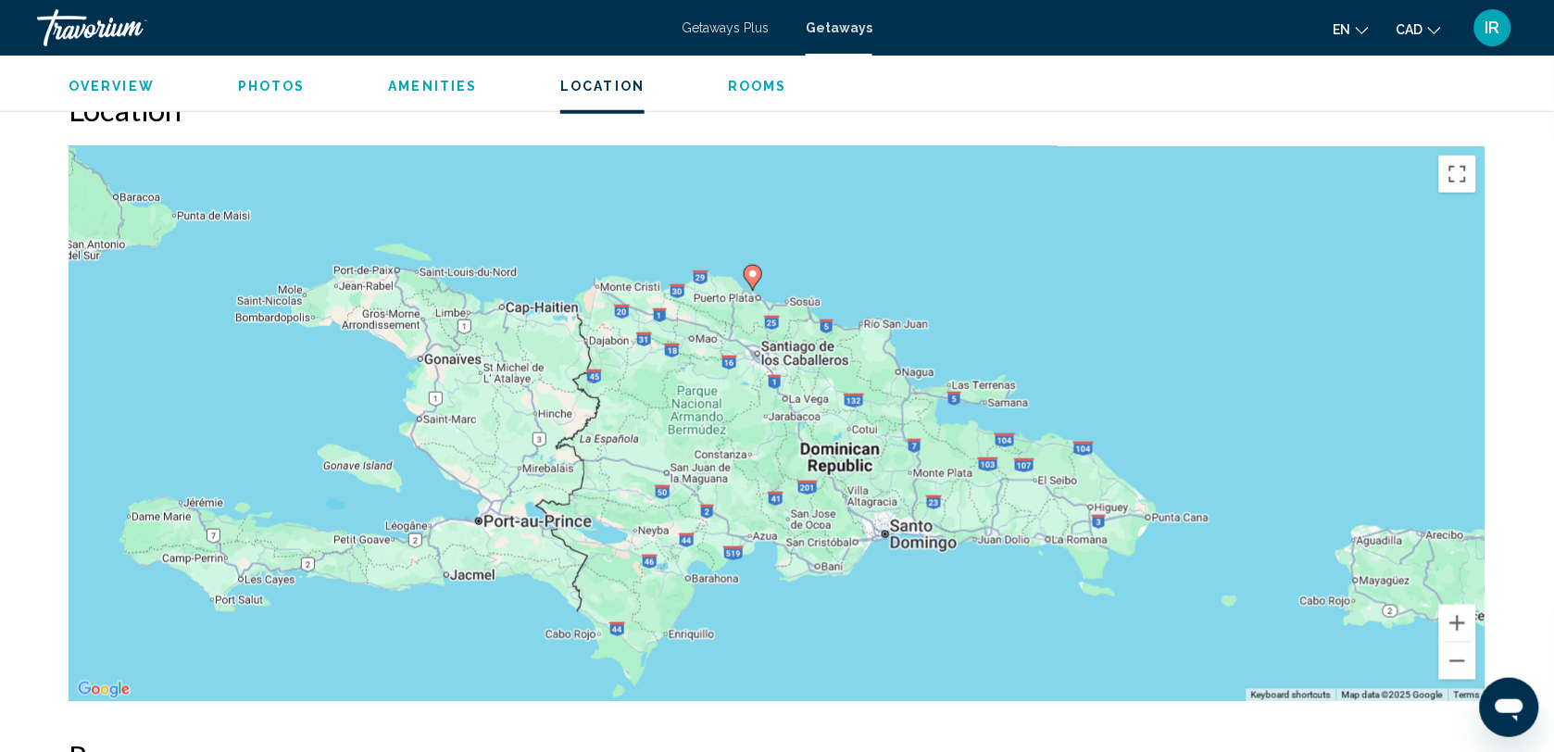
drag, startPoint x: 963, startPoint y: 347, endPoint x: 947, endPoint y: 232, distance: 117.0
click at [947, 232] on div "To activate drag with keyboard, press Alt + Enter. Once in keyboard drag state,…" at bounding box center [777, 424] width 1417 height 556
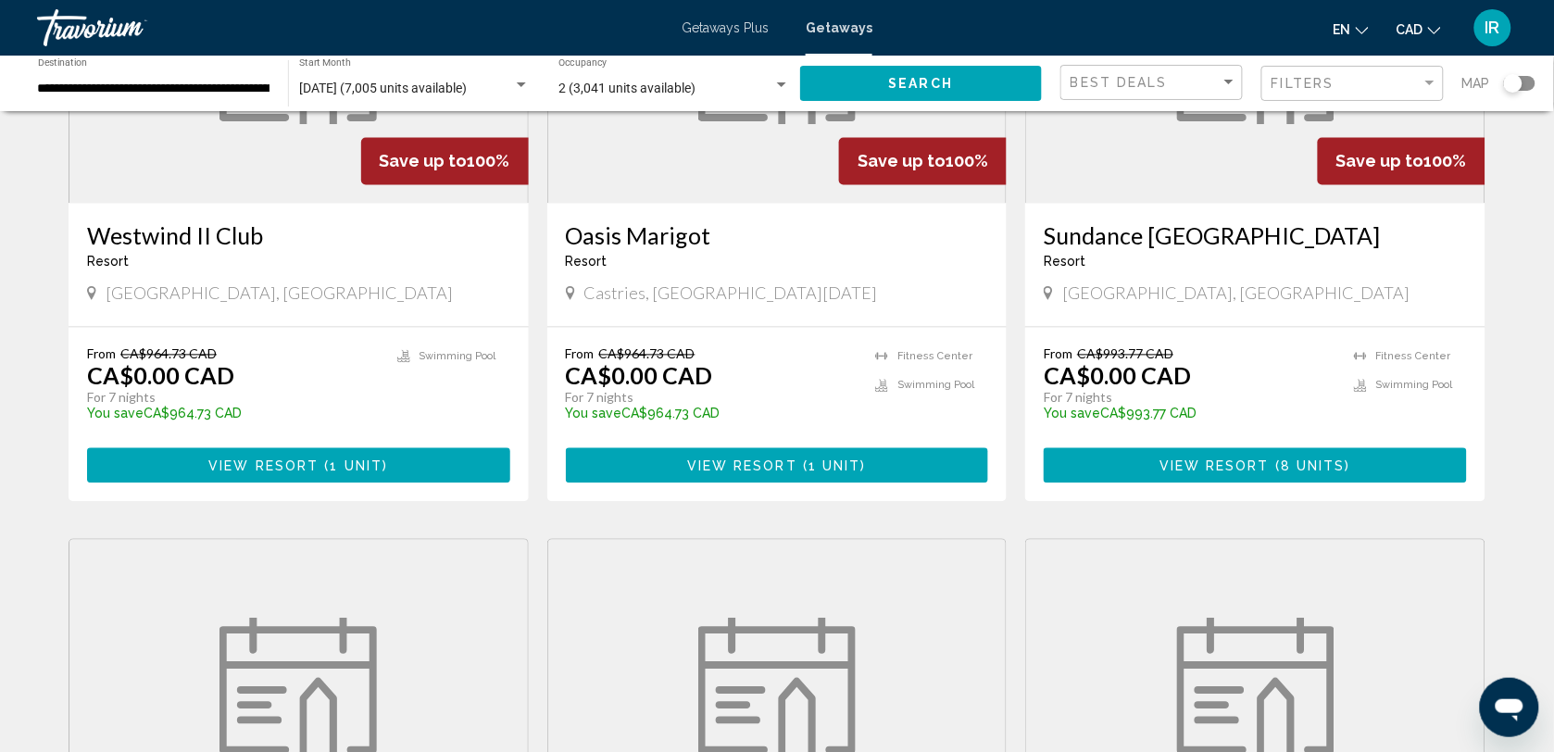
scroll to position [463, 0]
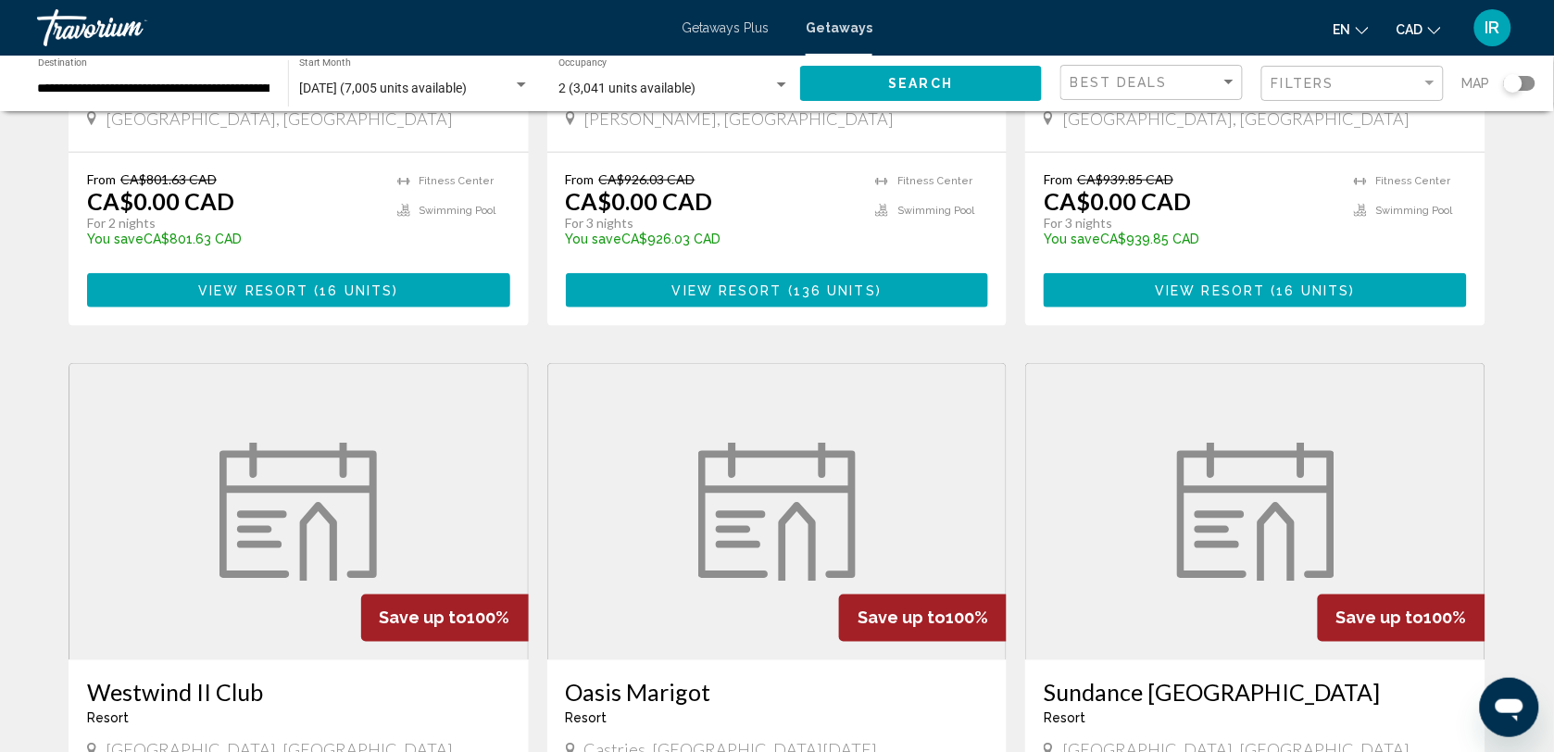
click at [1526, 79] on div "Search widget" at bounding box center [1519, 83] width 31 height 15
click at [911, 77] on span "Search" at bounding box center [921, 84] width 65 height 15
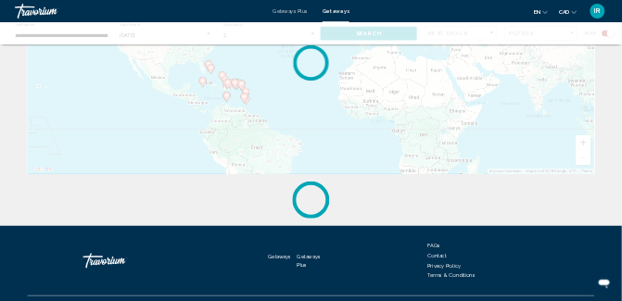
scroll to position [0, 0]
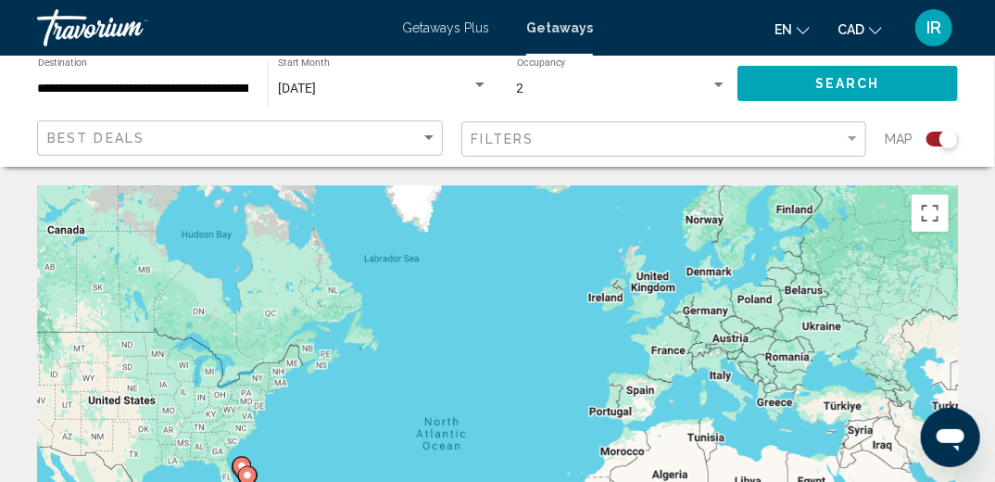
drag, startPoint x: 459, startPoint y: 342, endPoint x: 478, endPoint y: 325, distance: 24.9
click at [459, 342] on div "To activate drag with keyboard, press Alt + Enter. Once in keyboard drag state,…" at bounding box center [497, 463] width 921 height 556
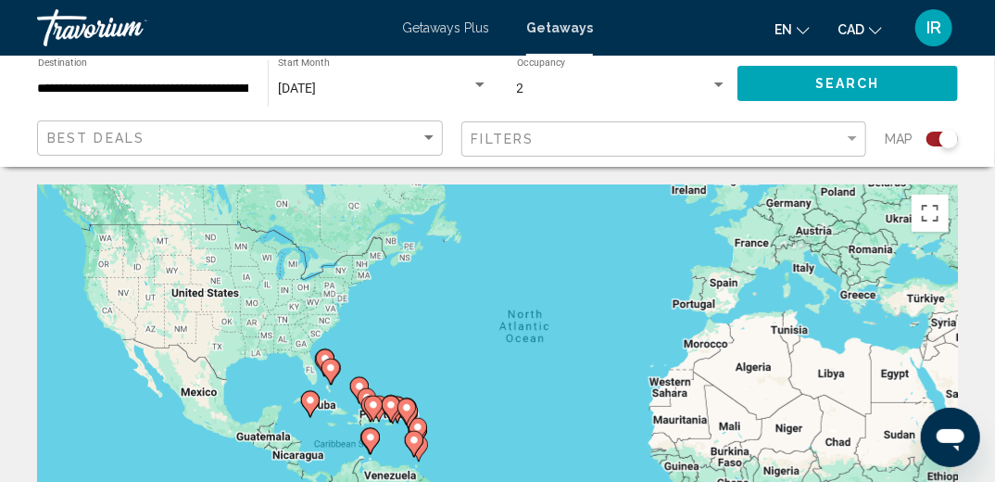
drag, startPoint x: 478, startPoint y: 325, endPoint x: 585, endPoint y: 180, distance: 180.8
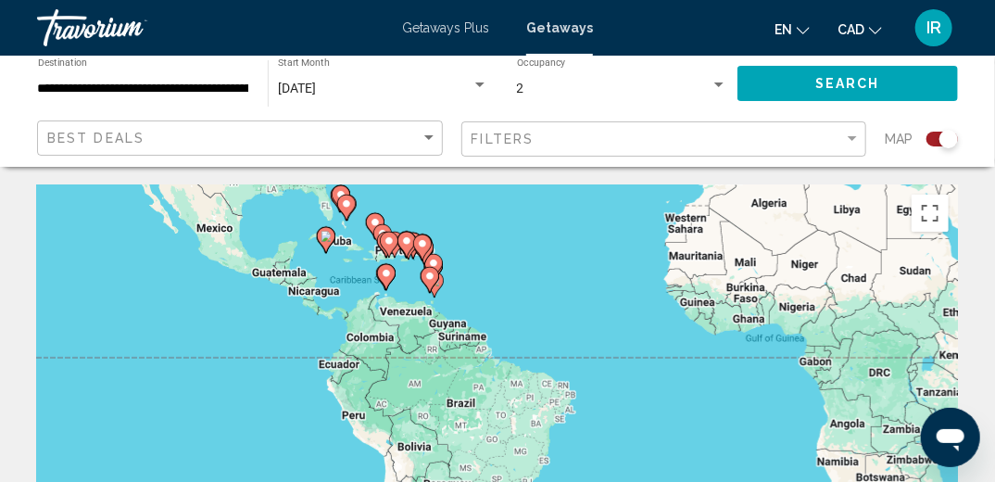
drag, startPoint x: 563, startPoint y: 393, endPoint x: 534, endPoint y: 280, distance: 116.8
click at [534, 280] on div "To activate drag with keyboard, press Alt + Enter. Once in keyboard drag state,…" at bounding box center [497, 463] width 921 height 556
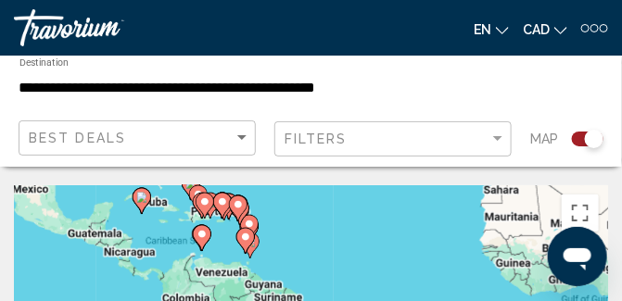
drag, startPoint x: 409, startPoint y: 268, endPoint x: 410, endPoint y: 303, distance: 35.2
click at [410, 301] on html "**********" at bounding box center [311, 150] width 622 height 301
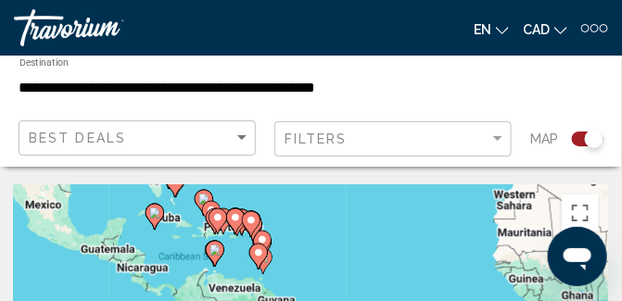
drag, startPoint x: 357, startPoint y: 233, endPoint x: 392, endPoint y: 253, distance: 40.2
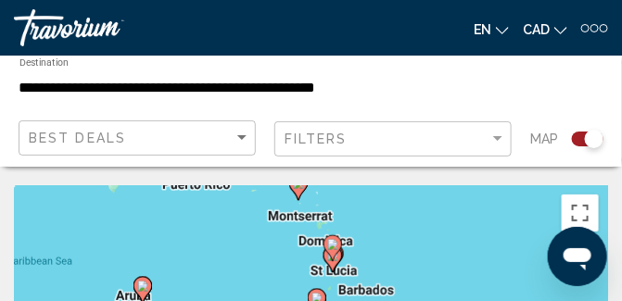
drag, startPoint x: 394, startPoint y: 246, endPoint x: 368, endPoint y: 178, distance: 73.3
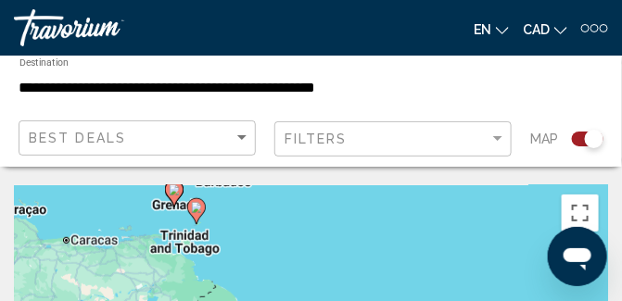
drag, startPoint x: 450, startPoint y: 263, endPoint x: 341, endPoint y: 170, distance: 143.9
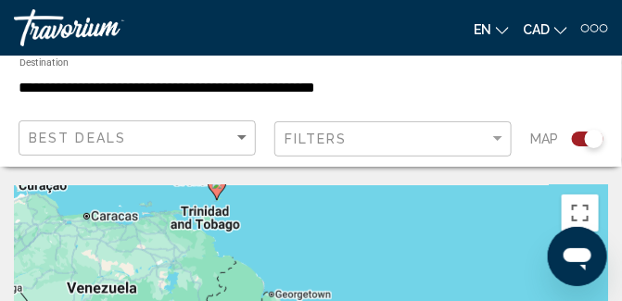
drag, startPoint x: 425, startPoint y: 270, endPoint x: 418, endPoint y: 259, distance: 12.6
drag, startPoint x: 348, startPoint y: 196, endPoint x: 348, endPoint y: 177, distance: 19.5
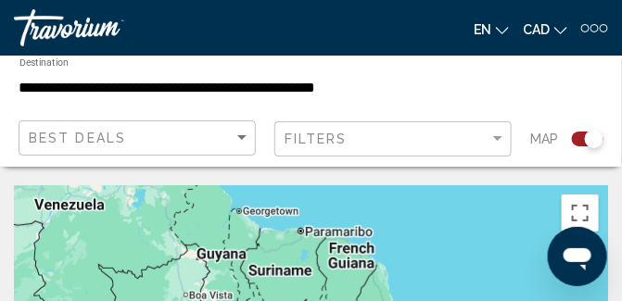
drag, startPoint x: 348, startPoint y: 177, endPoint x: 405, endPoint y: 174, distance: 56.6
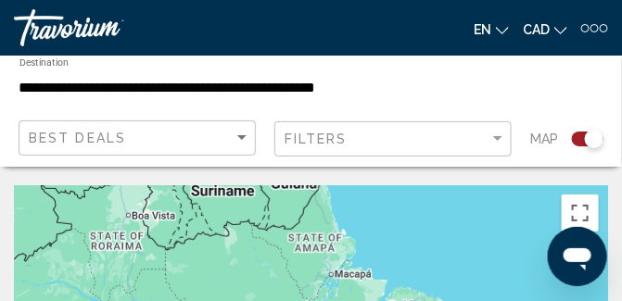
drag, startPoint x: 462, startPoint y: 250, endPoint x: 392, endPoint y: 163, distance: 112.0
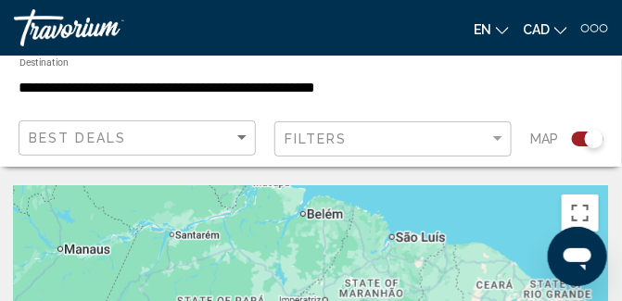
drag, startPoint x: 456, startPoint y: 243, endPoint x: 386, endPoint y: 171, distance: 99.6
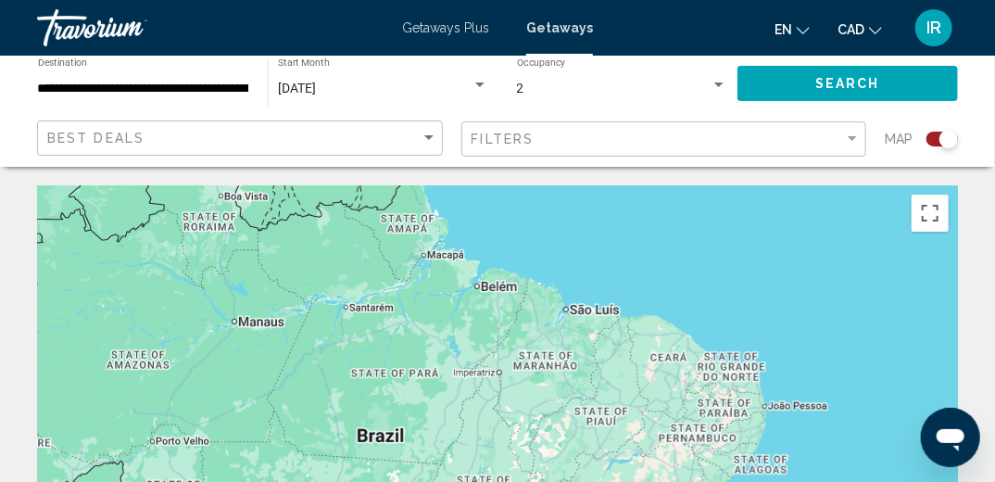
click at [932, 137] on div "Search widget" at bounding box center [941, 139] width 31 height 15
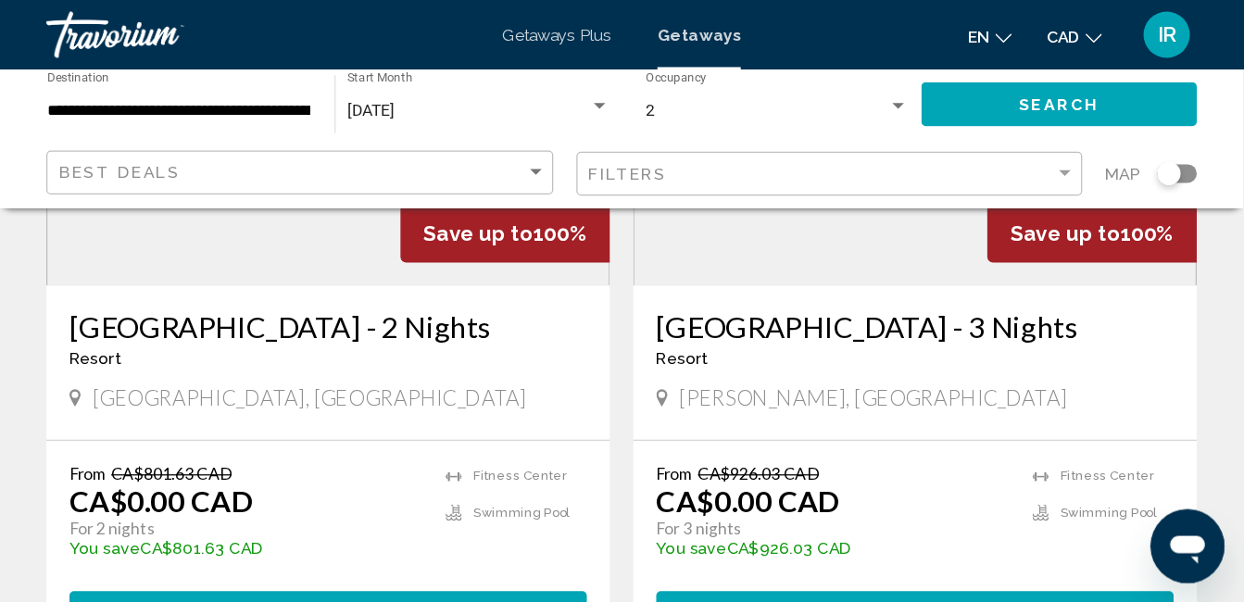
scroll to position [815, 0]
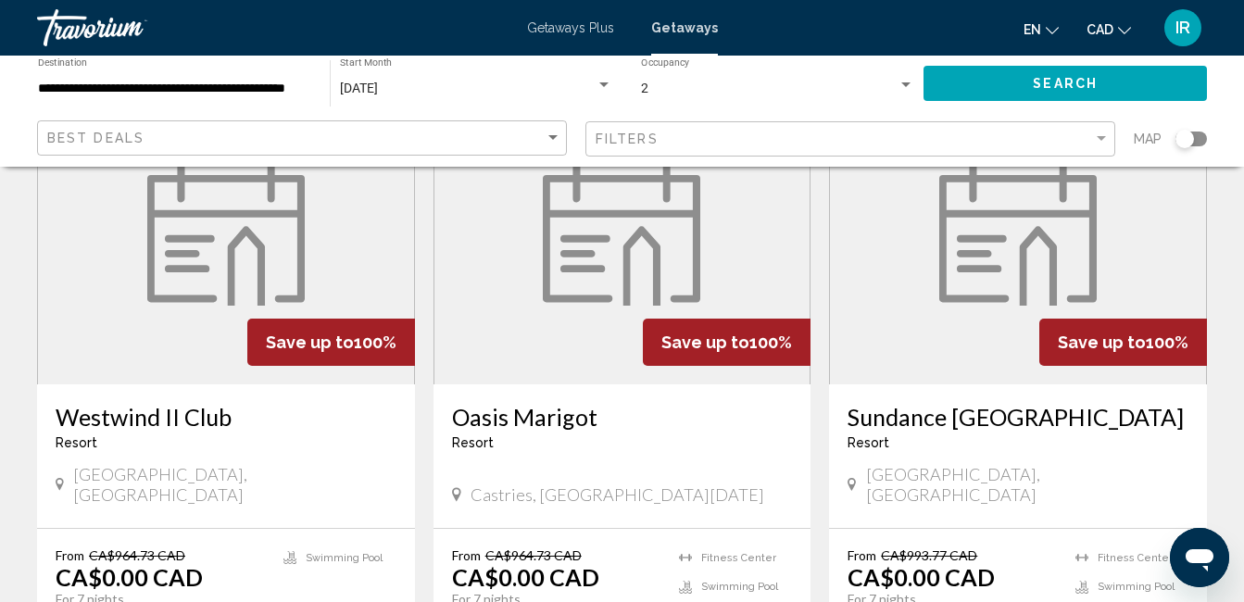
drag, startPoint x: 970, startPoint y: 0, endPoint x: 724, endPoint y: 258, distance: 356.4
click at [724, 258] on figure "Main content" at bounding box center [622, 236] width 376 height 296
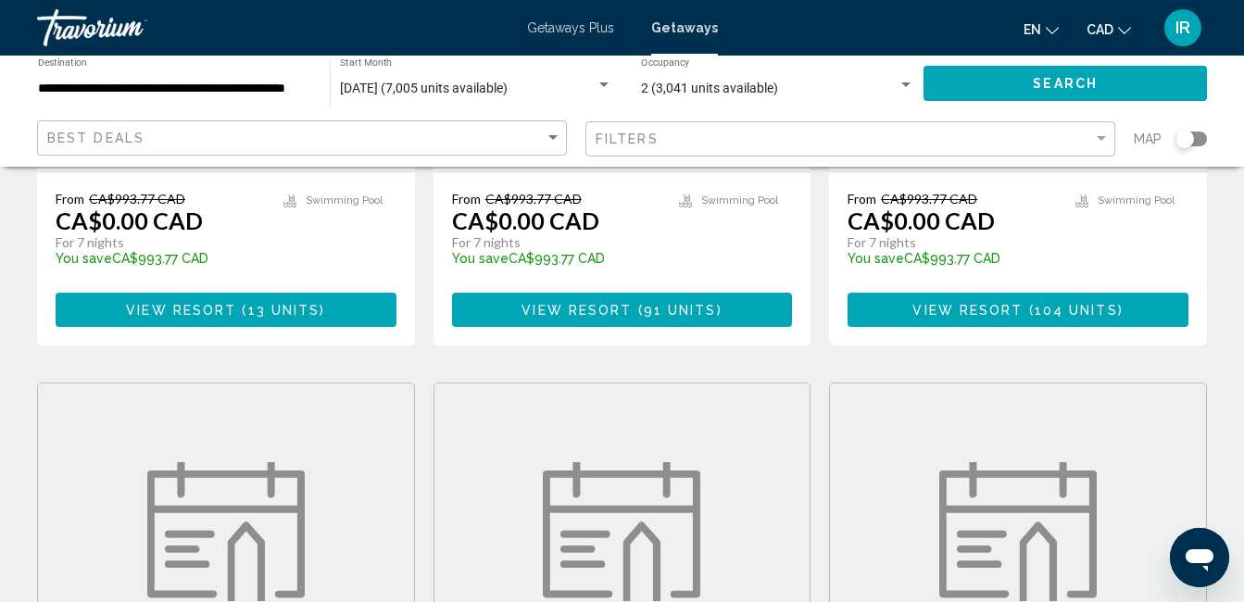
scroll to position [2223, 0]
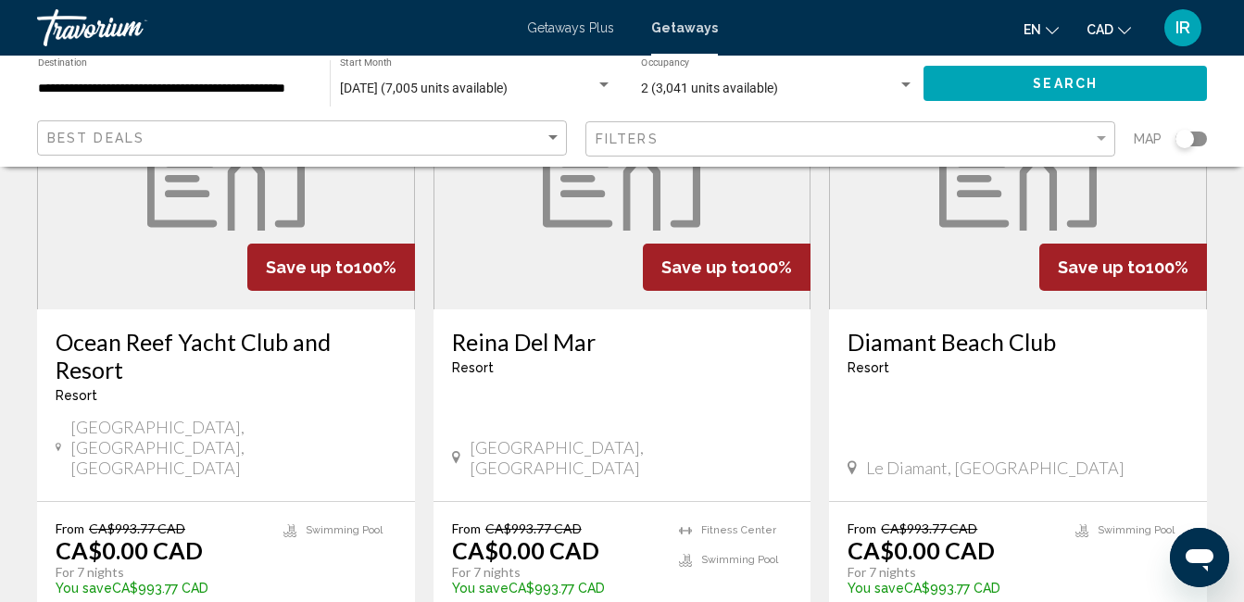
click at [1203, 137] on div "Search widget" at bounding box center [1191, 139] width 31 height 15
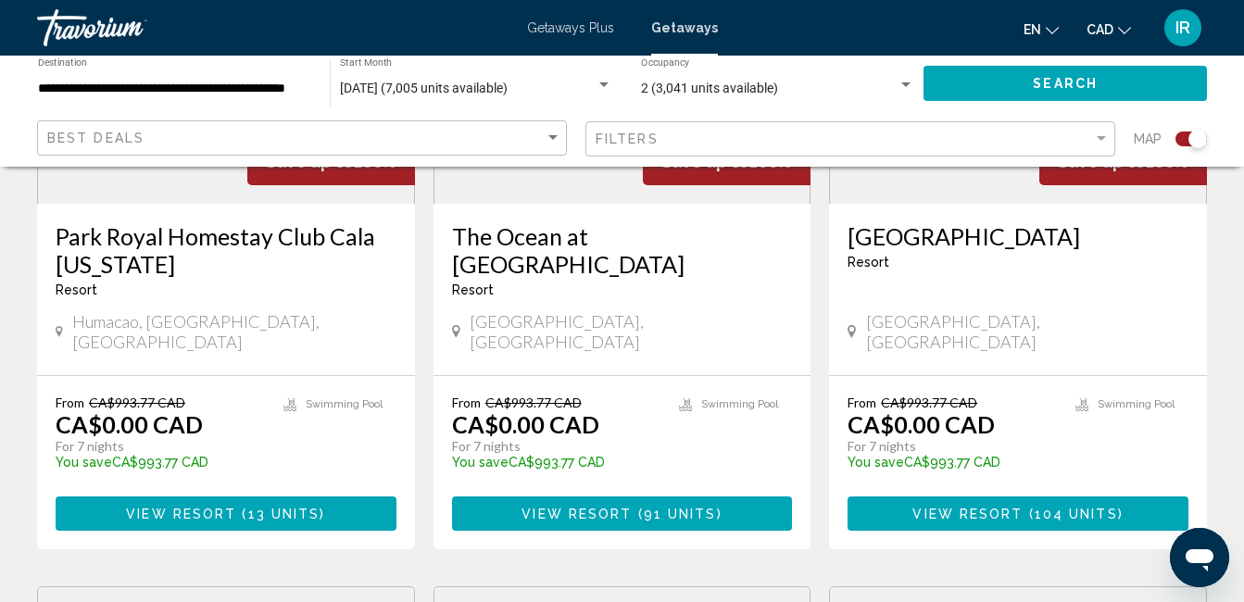
scroll to position [2798, 0]
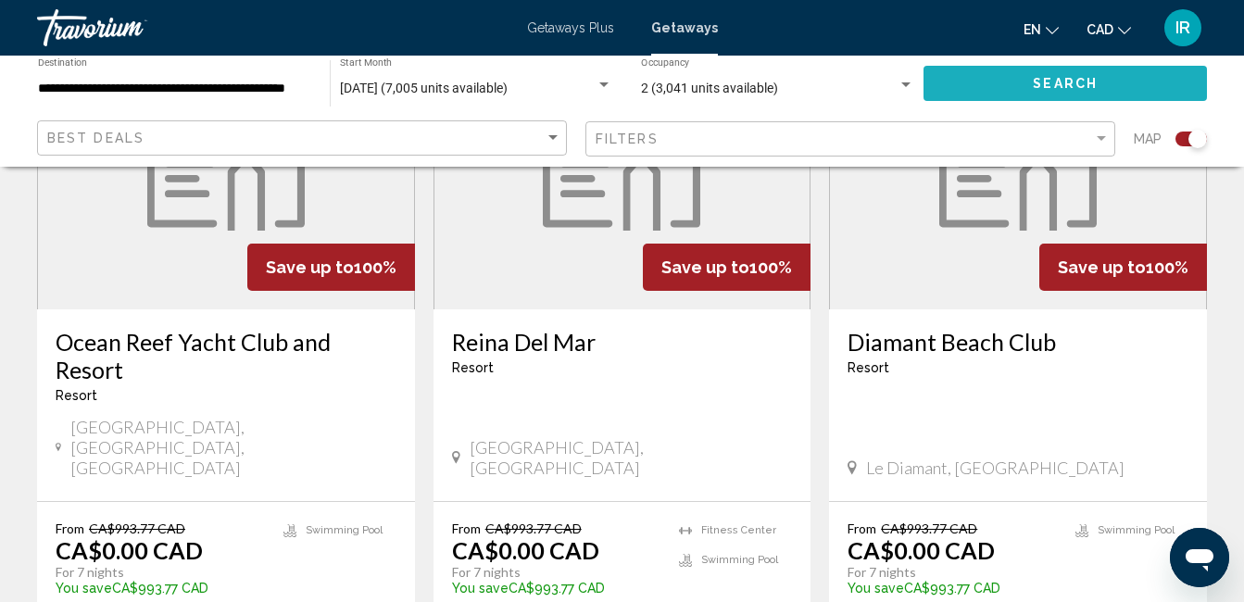
click at [1072, 88] on span "Search" at bounding box center [1065, 84] width 65 height 15
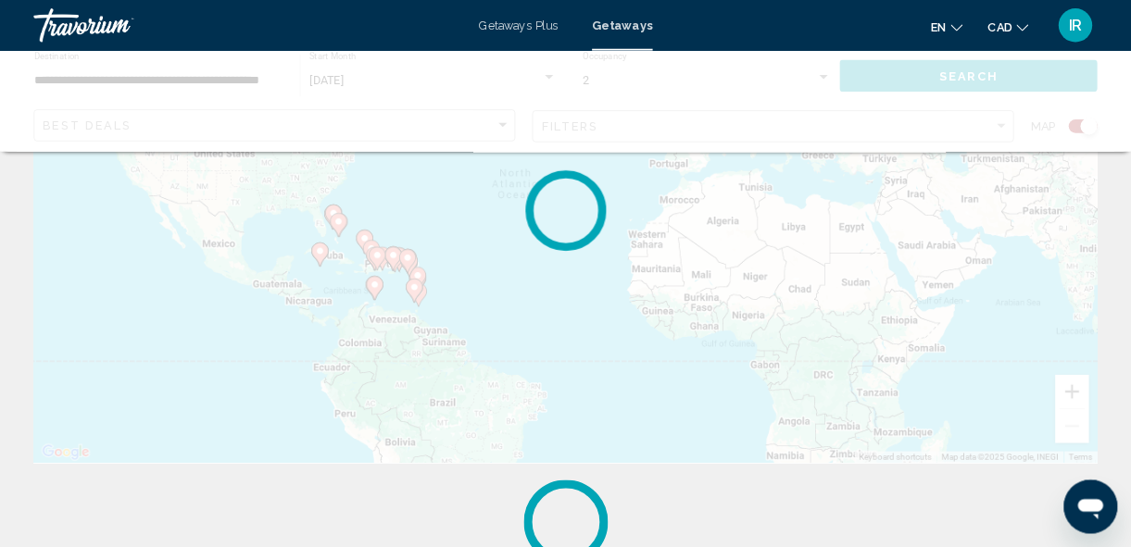
scroll to position [0, 0]
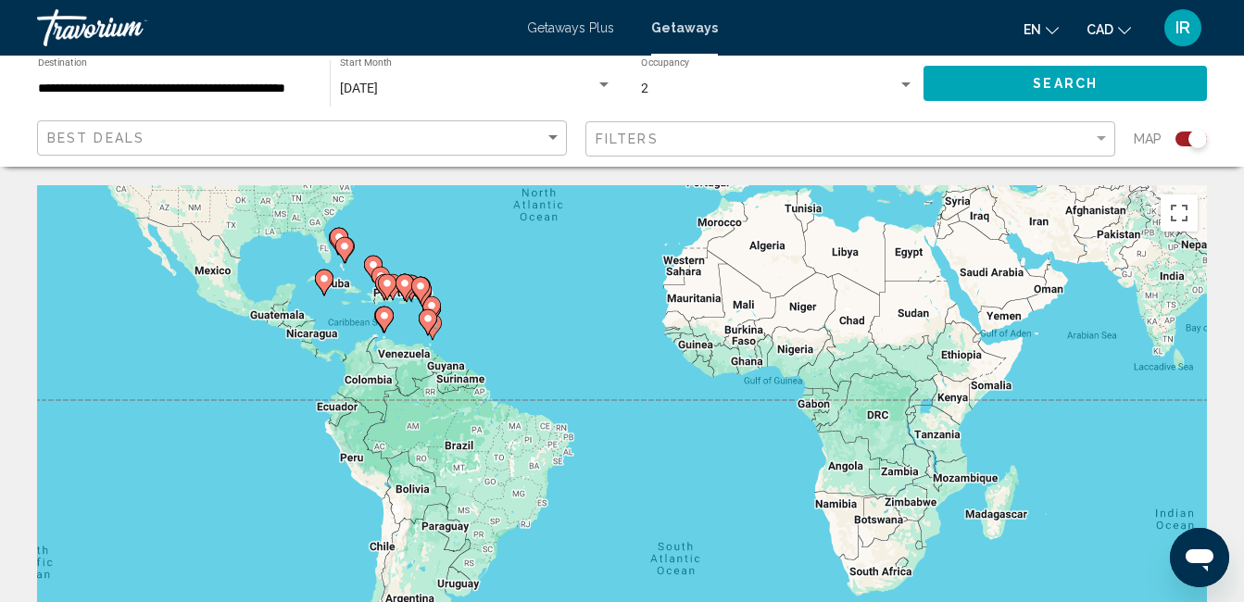
drag, startPoint x: 619, startPoint y: 442, endPoint x: 592, endPoint y: 274, distance: 169.8
click at [592, 274] on div "To activate drag with keyboard, press Alt + Enter. Once in keyboard drag state,…" at bounding box center [622, 463] width 1170 height 556
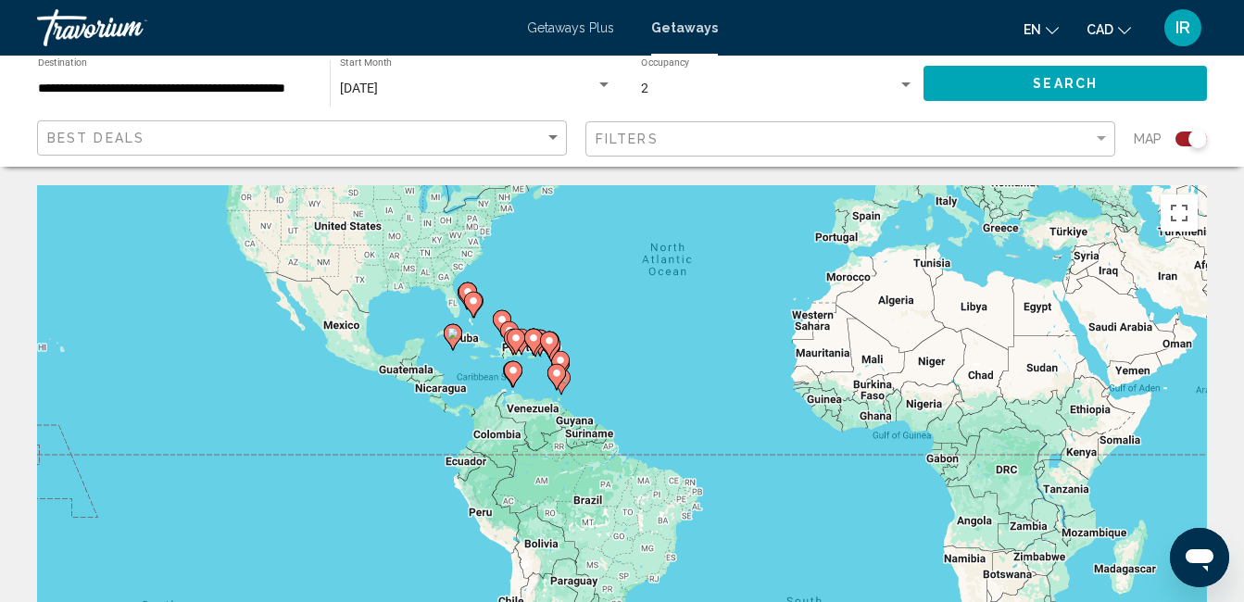
drag, startPoint x: 592, startPoint y: 274, endPoint x: 724, endPoint y: 329, distance: 143.3
click at [724, 329] on div "To activate drag with keyboard, press Alt + Enter. Once in keyboard drag state,…" at bounding box center [622, 463] width 1170 height 556
click at [611, 378] on div "To activate drag with keyboard, press Alt + Enter. Once in keyboard drag state,…" at bounding box center [622, 463] width 1170 height 556
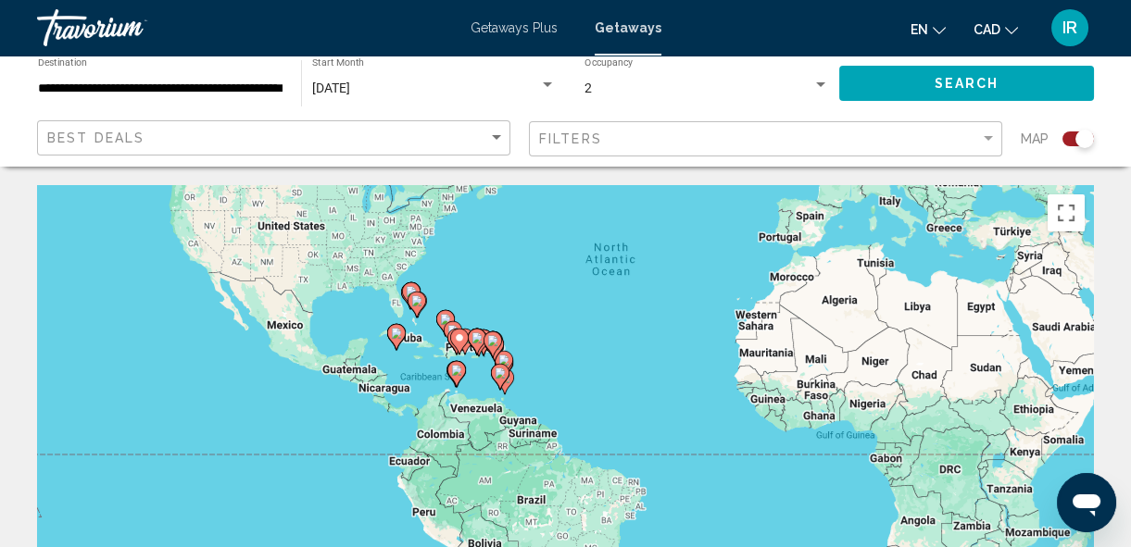
click at [540, 380] on div "To activate drag with keyboard, press Alt + Enter. Once in keyboard drag state,…" at bounding box center [565, 463] width 1057 height 556
click at [480, 390] on div "To activate drag with keyboard, press Alt + Enter. Once in keyboard drag state,…" at bounding box center [565, 463] width 1057 height 556
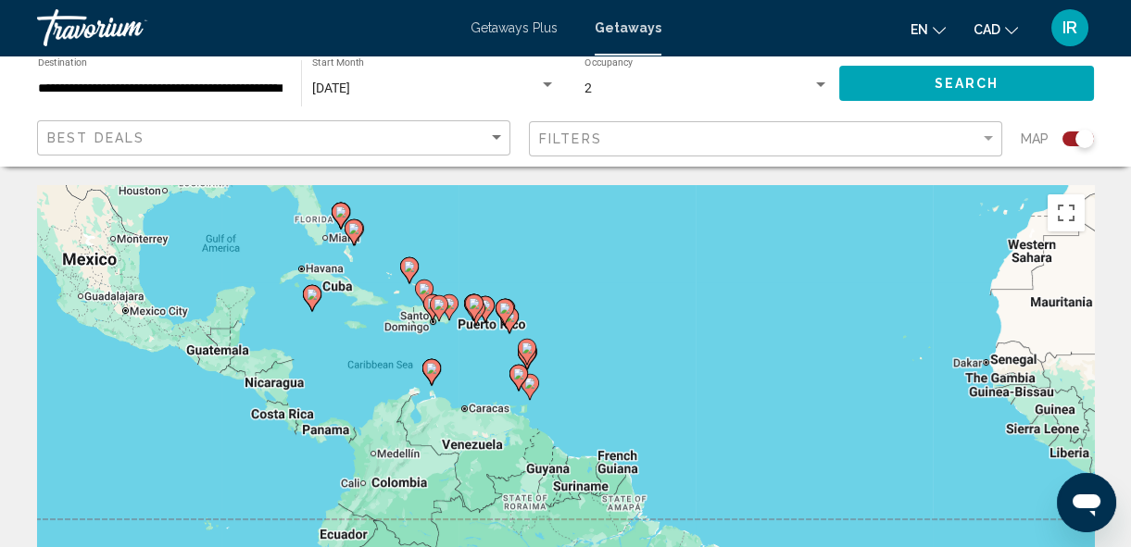
click at [470, 355] on div "To activate drag with keyboard, press Alt + Enter. Once in keyboard drag state,…" at bounding box center [565, 463] width 1057 height 556
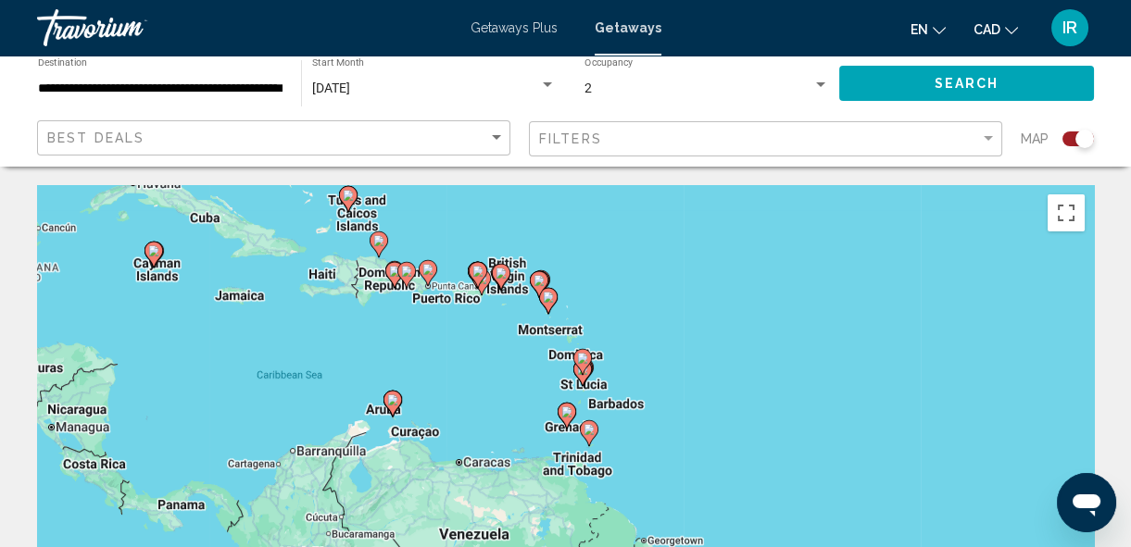
click at [381, 319] on div "To activate drag with keyboard, press Alt + Enter. Once in keyboard drag state,…" at bounding box center [565, 463] width 1057 height 556
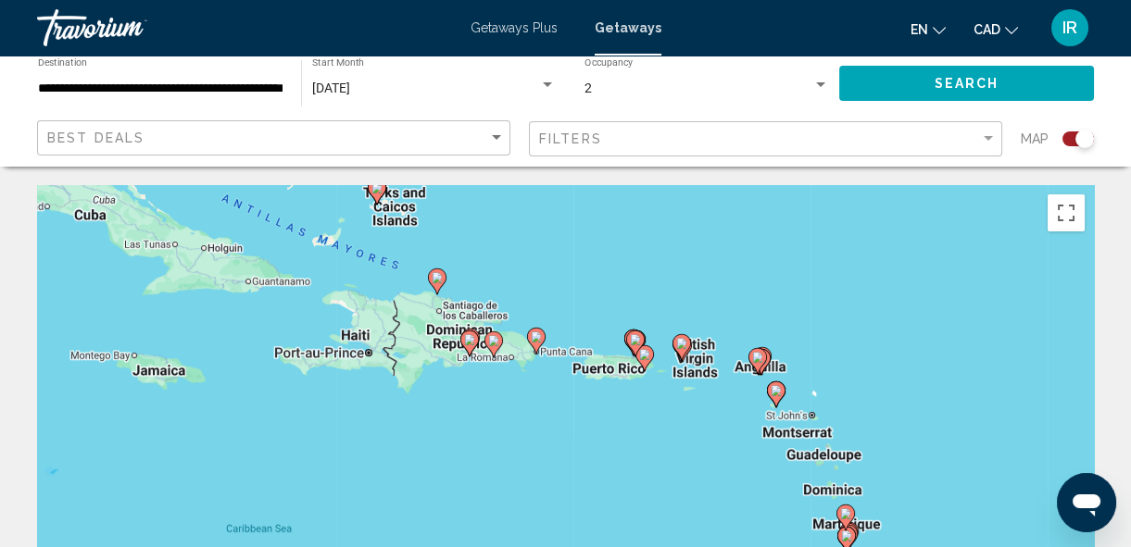
drag, startPoint x: 422, startPoint y: 302, endPoint x: 486, endPoint y: 409, distance: 124.2
click at [486, 409] on div "To activate drag with keyboard, press Alt + Enter. Once in keyboard drag state,…" at bounding box center [565, 463] width 1057 height 556
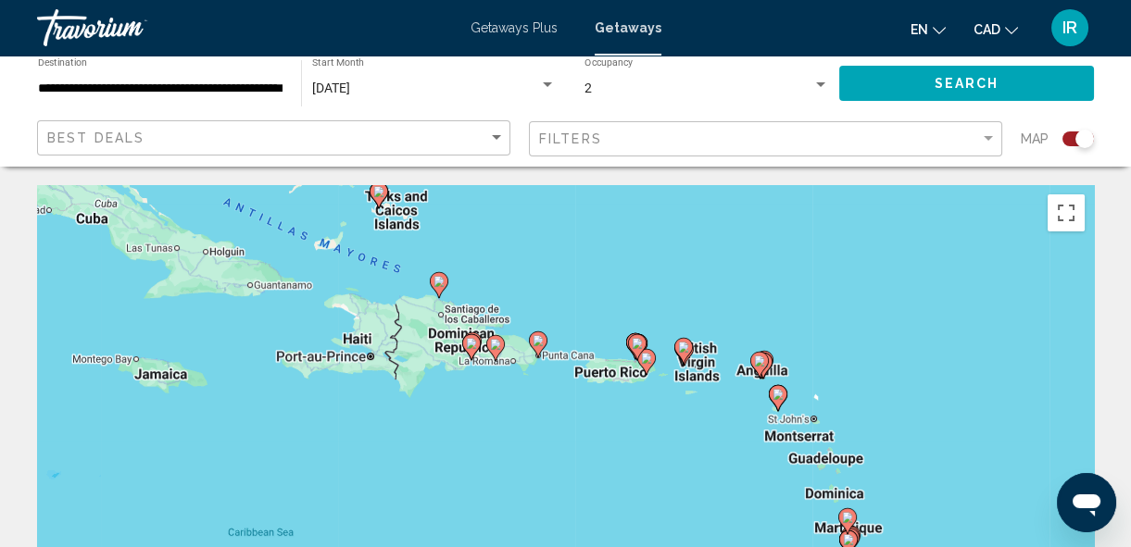
click at [459, 389] on div "To activate drag with keyboard, press Alt + Enter. Once in keyboard drag state,…" at bounding box center [565, 463] width 1057 height 556
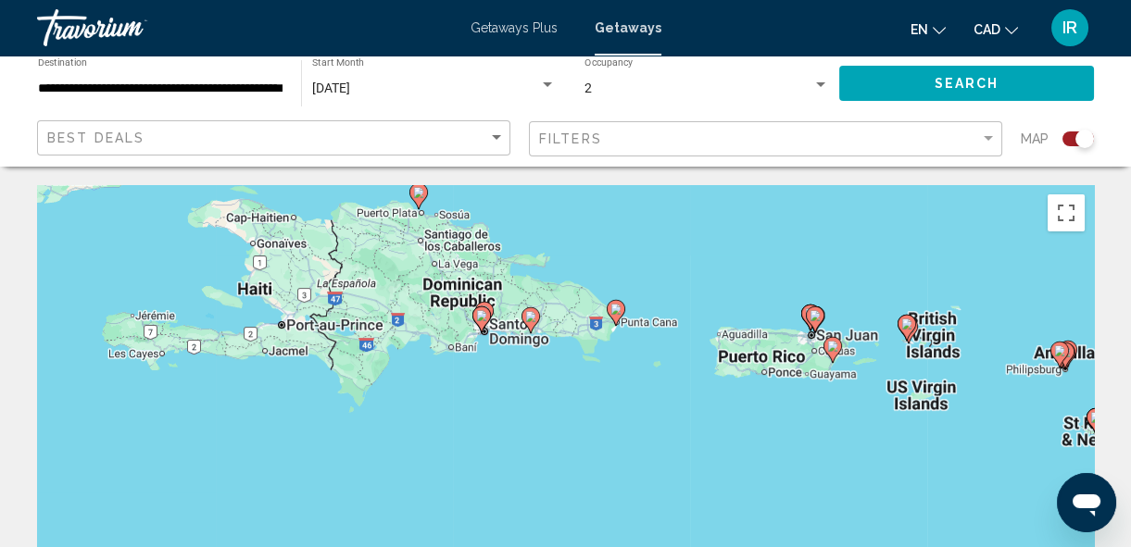
click at [529, 379] on div "To activate drag with keyboard, press Alt + Enter. Once in keyboard drag state,…" at bounding box center [565, 463] width 1057 height 556
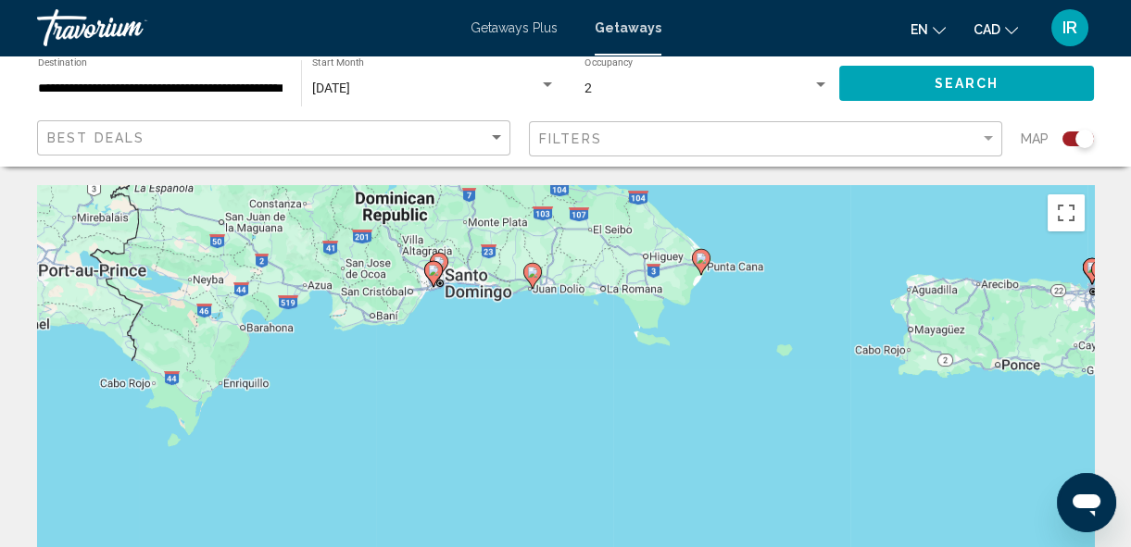
click at [700, 258] on image "Main content" at bounding box center [701, 258] width 11 height 11
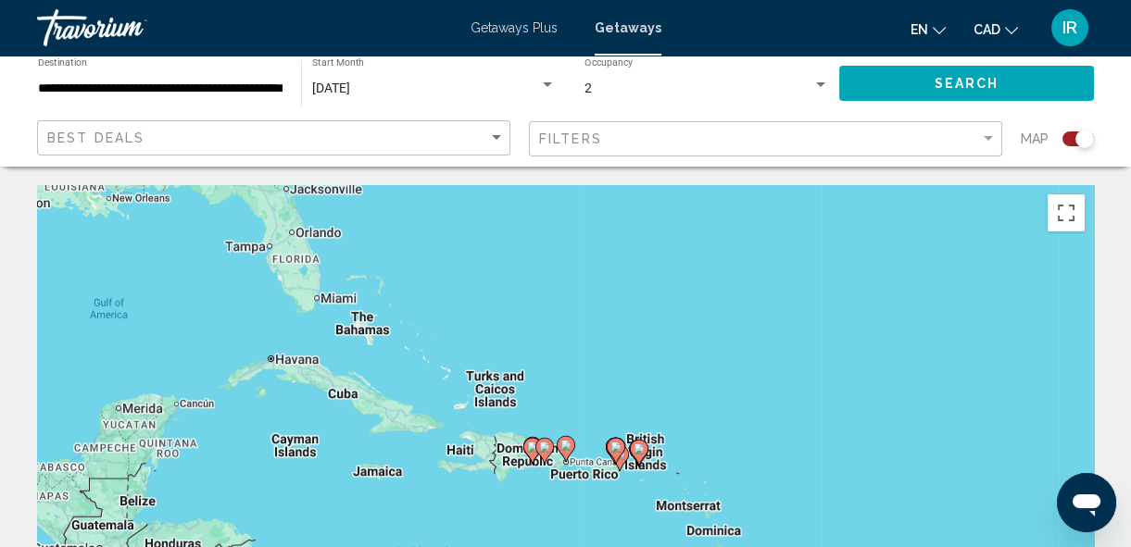
click at [571, 452] on icon "Main content" at bounding box center [565, 449] width 17 height 24
type input "**********"
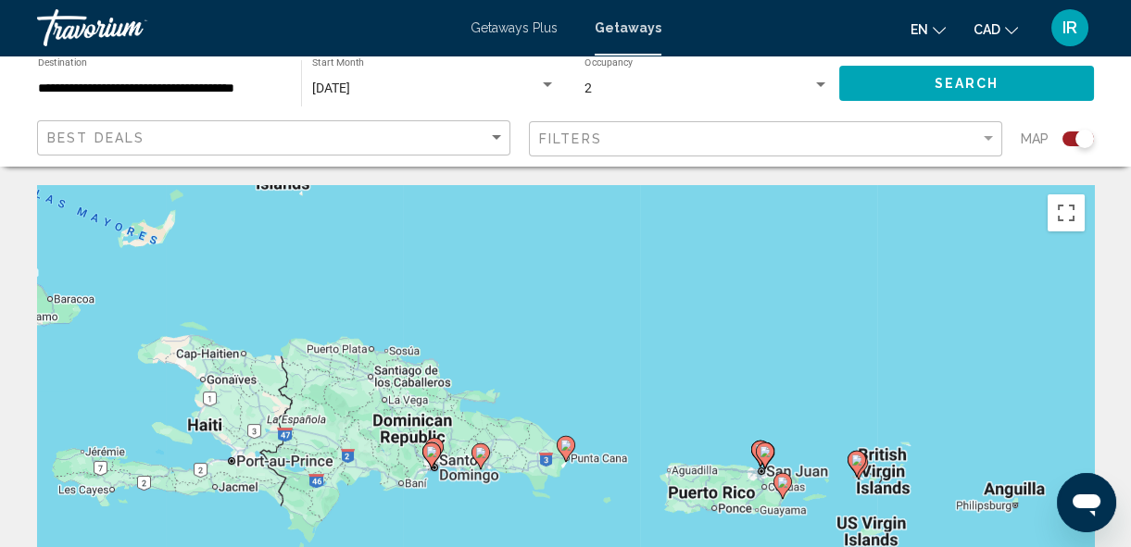
click at [568, 443] on image "Main content" at bounding box center [565, 445] width 11 height 11
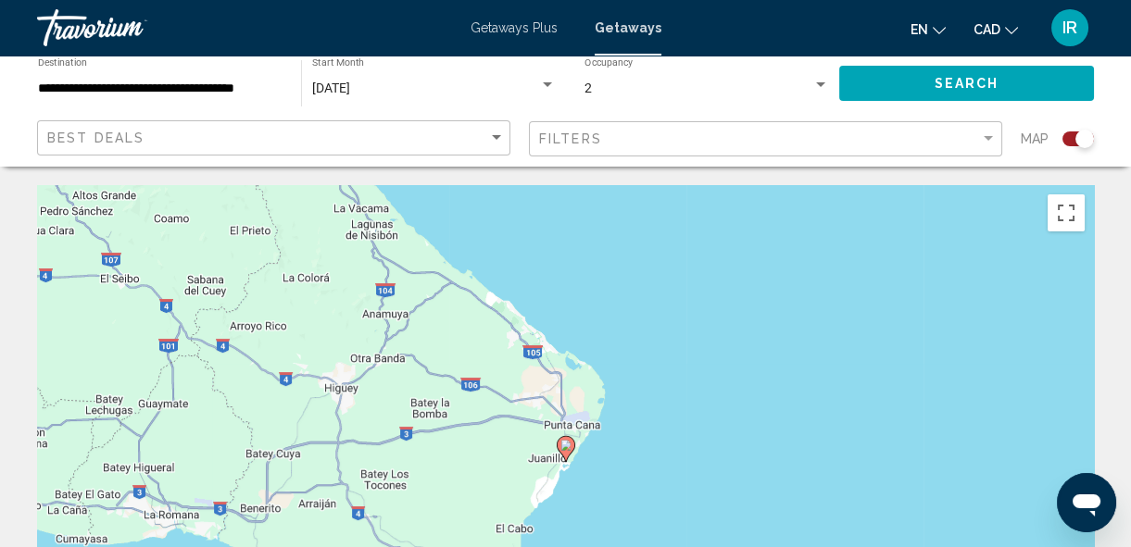
click at [568, 443] on image "Main content" at bounding box center [565, 445] width 11 height 11
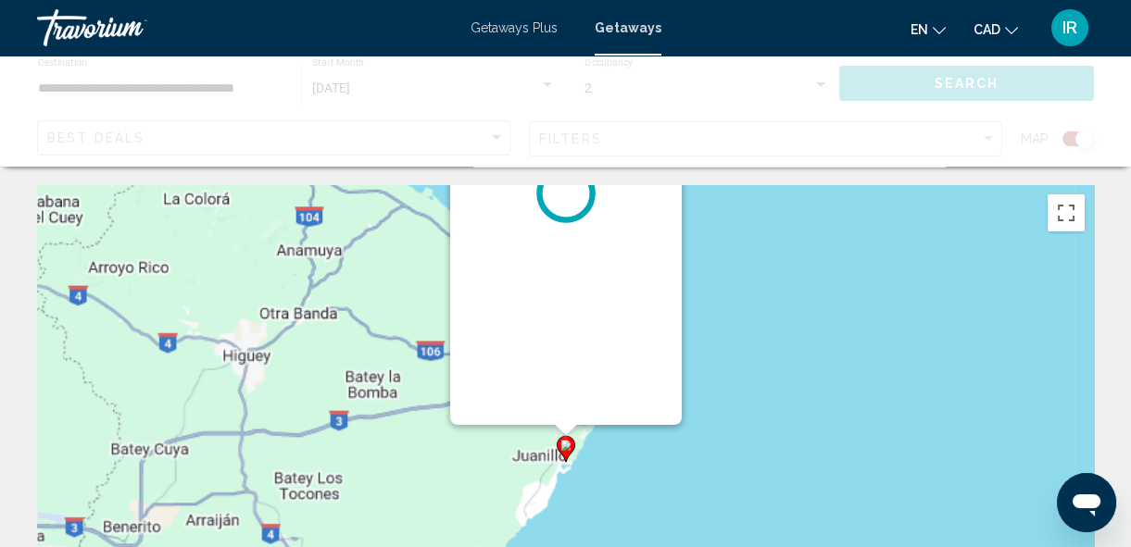
click at [568, 443] on image "Main content" at bounding box center [565, 445] width 11 height 11
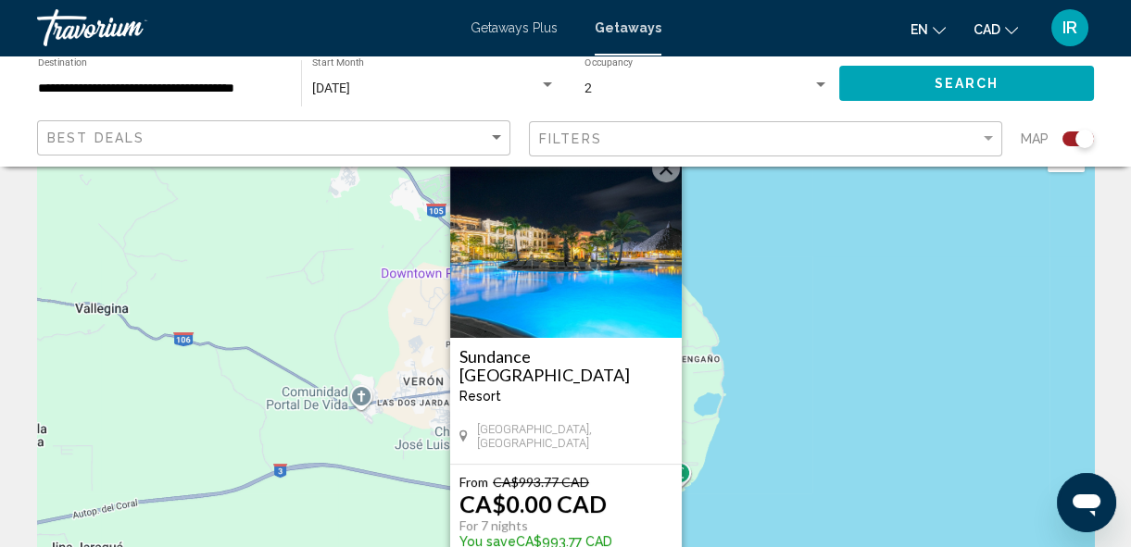
scroll to position [168, 0]
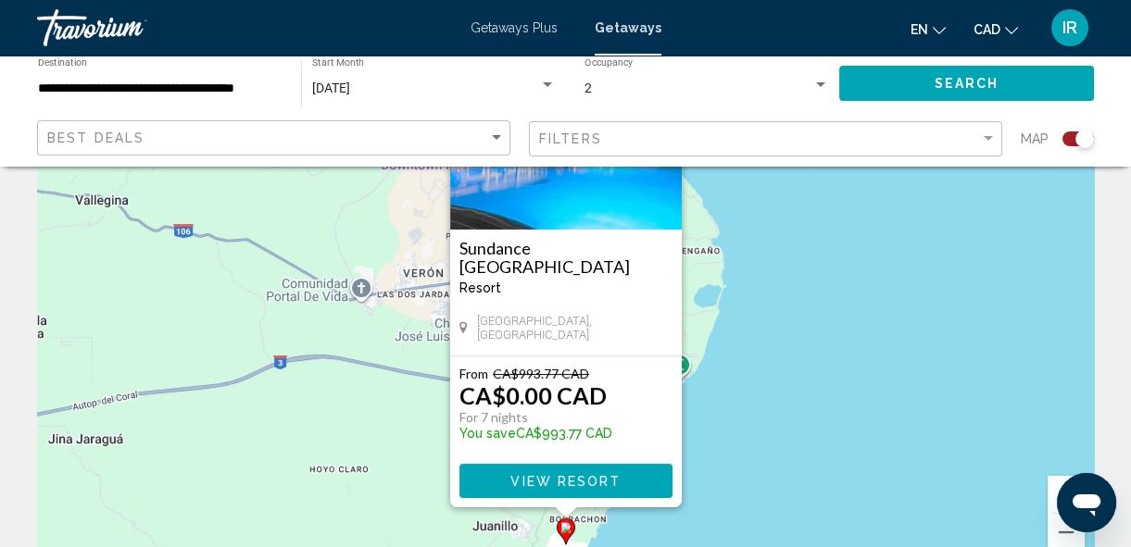
click at [584, 474] on span "View Resort" at bounding box center [565, 481] width 110 height 15
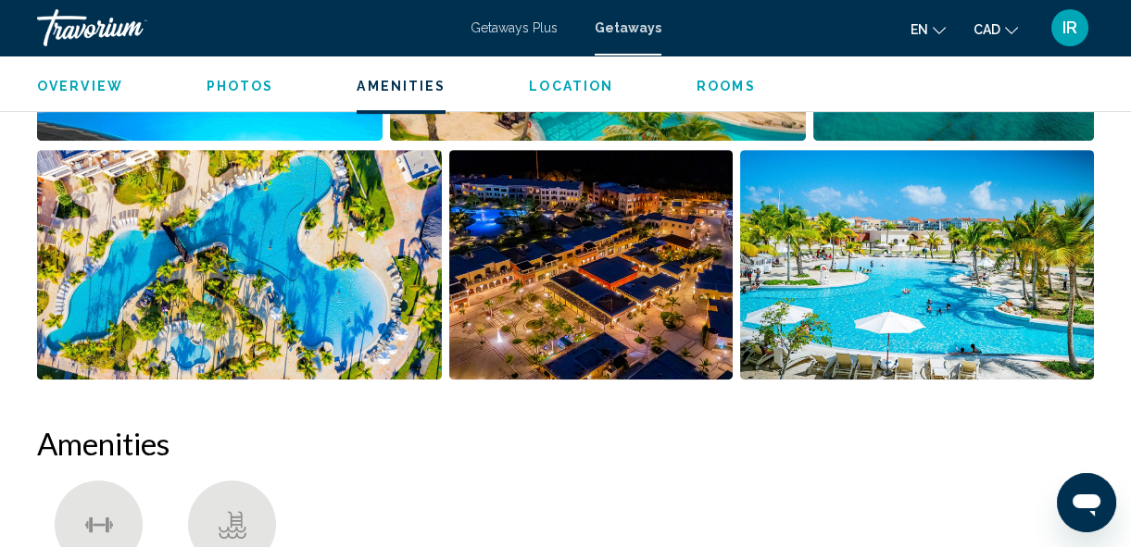
scroll to position [1365, 0]
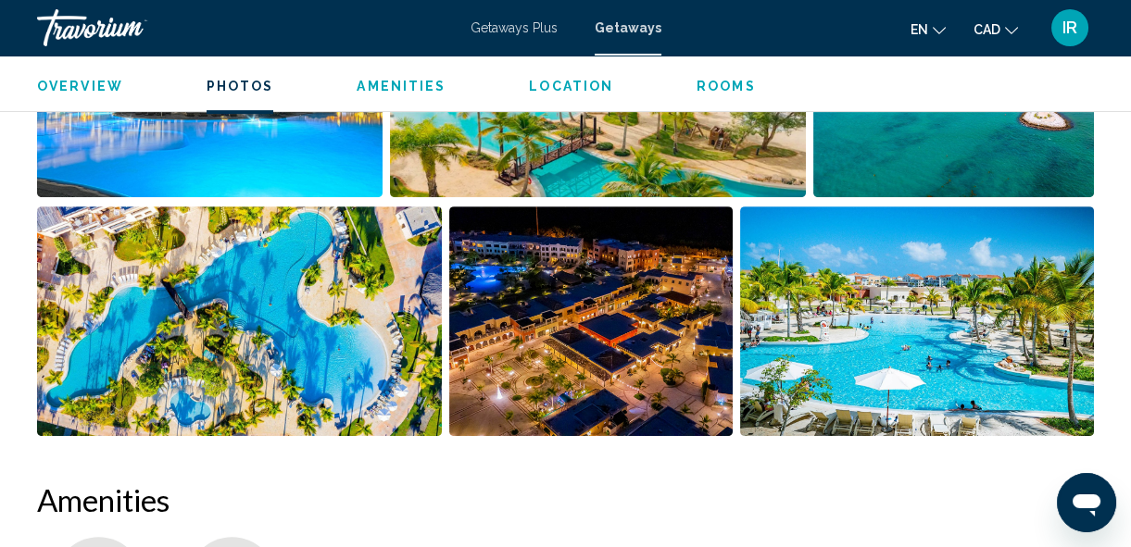
click at [707, 85] on span "Rooms" at bounding box center [726, 86] width 59 height 15
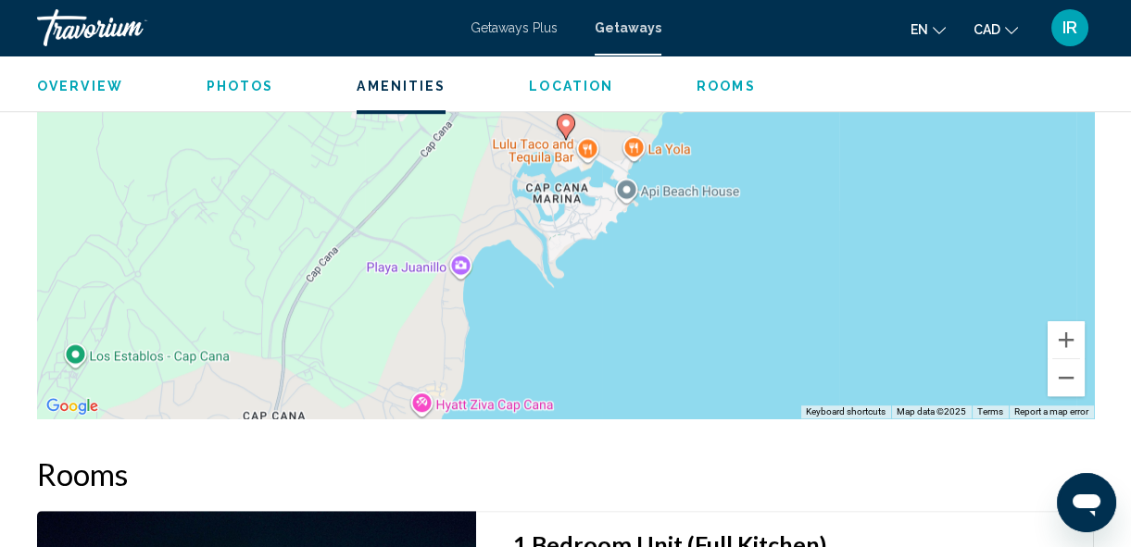
scroll to position [2058, 0]
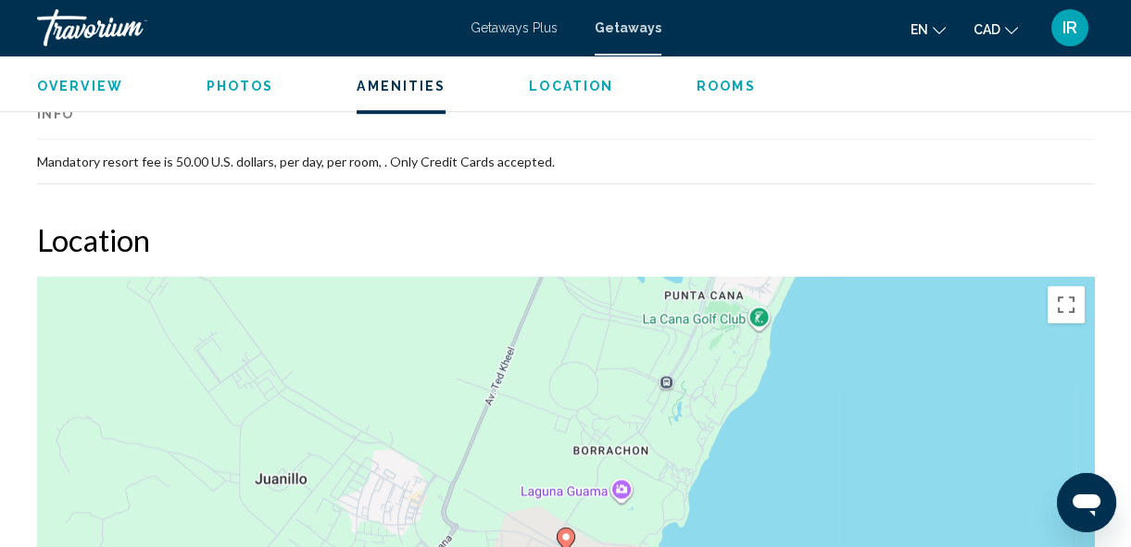
click at [94, 80] on span "Overview" at bounding box center [80, 86] width 86 height 15
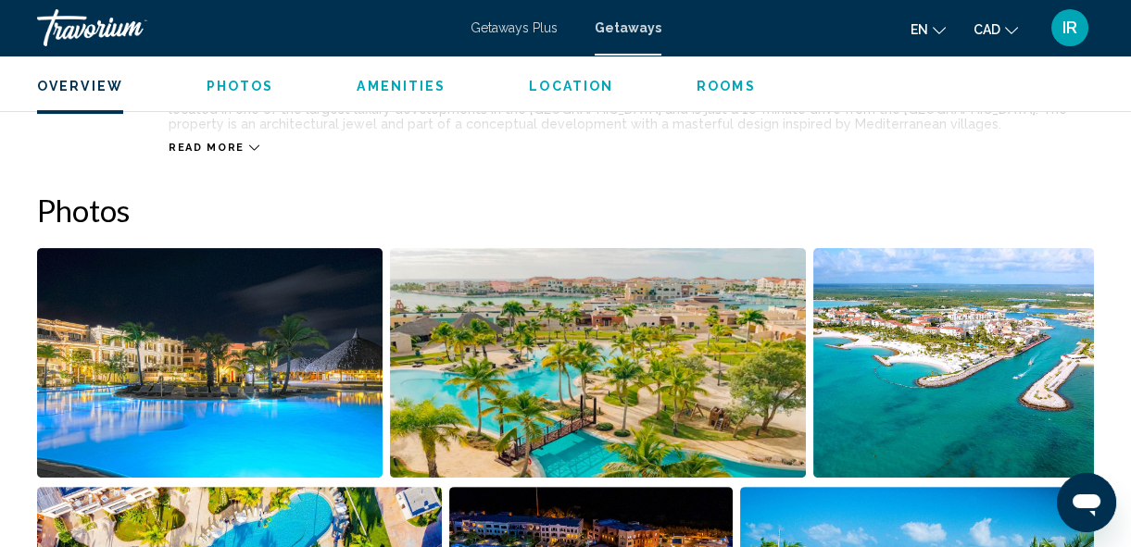
scroll to position [917, 0]
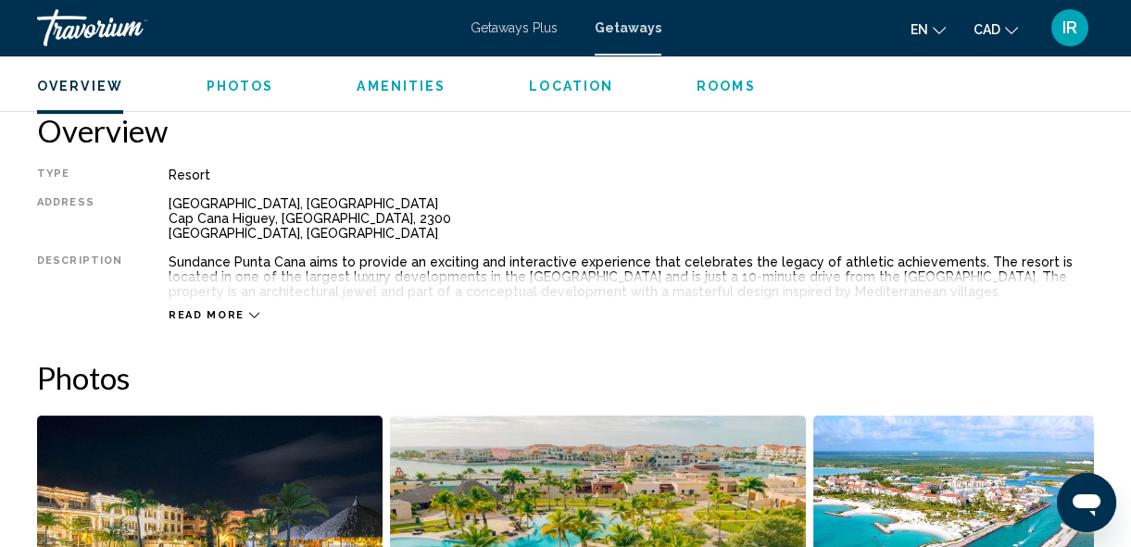
click at [249, 313] on icon "Main content" at bounding box center [254, 316] width 10 height 6
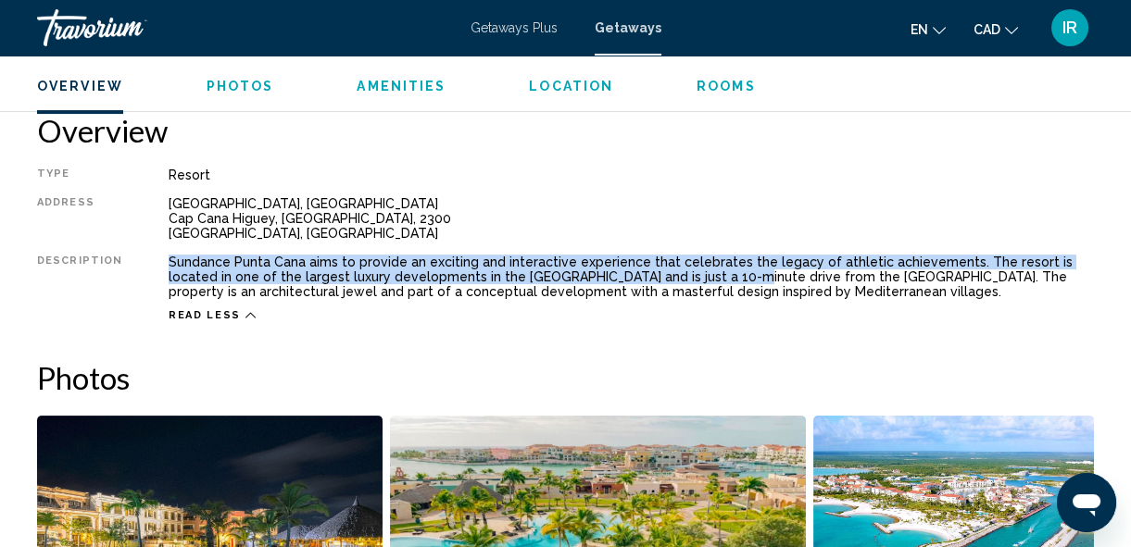
drag, startPoint x: 162, startPoint y: 255, endPoint x: 810, endPoint y: 287, distance: 648.3
click at [735, 289] on div "Sundance Punta Cana aims to provide an exciting and interactive experience that…" at bounding box center [631, 277] width 925 height 44
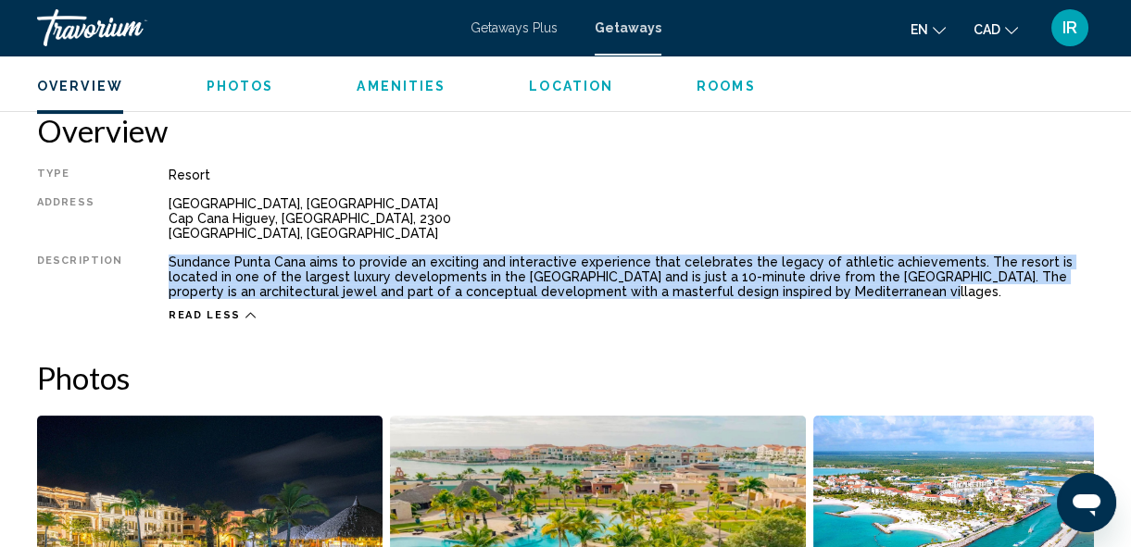
drag, startPoint x: 810, startPoint y: 287, endPoint x: 132, endPoint y: 257, distance: 678.8
click at [132, 257] on div "Type Resort All-Inclusive No All-Inclusive Address FISHING LODGE, Boulevard Fis…" at bounding box center [565, 245] width 1057 height 155
drag, startPoint x: 132, startPoint y: 257, endPoint x: 226, endPoint y: 282, distance: 97.7
copy div "Sundance Punta Cana aims to provide an exciting and interactive experience that…"
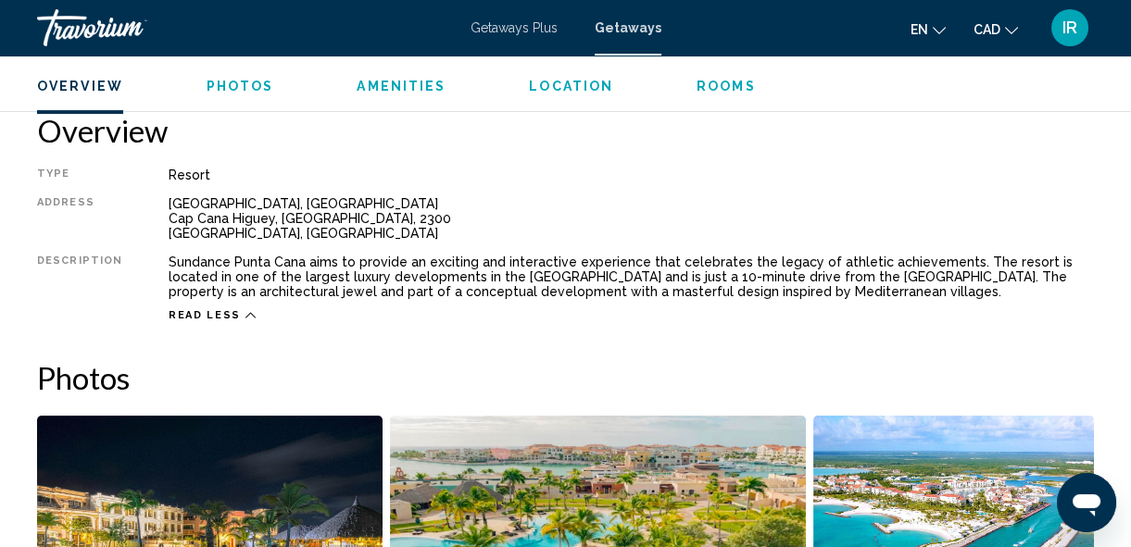
click at [673, 375] on h2 "Photos" at bounding box center [565, 377] width 1057 height 37
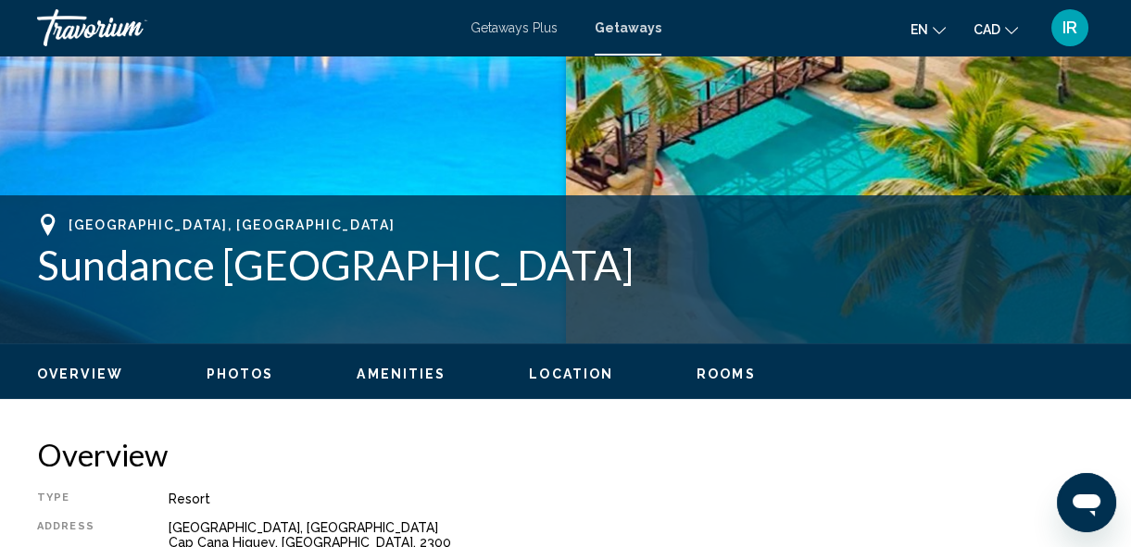
scroll to position [581, 0]
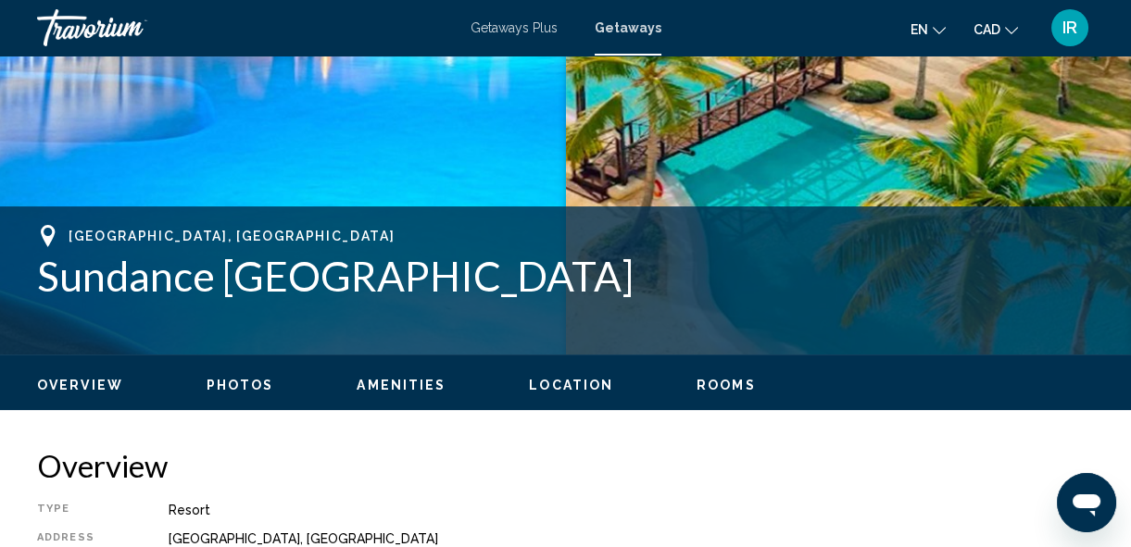
drag, startPoint x: 36, startPoint y: 280, endPoint x: 90, endPoint y: 273, distance: 54.1
click at [37, 280] on div "Punta Cana, Dominican Republic Sundance Punta Cana Address FISHING LODGE, Boule…" at bounding box center [565, 280] width 1131 height 111
drag, startPoint x: 90, startPoint y: 273, endPoint x: 426, endPoint y: 243, distance: 337.6
click at [426, 243] on div "Punta Cana, Dominican Republic Sundance Punta Cana" at bounding box center [565, 262] width 1057 height 75
click at [87, 322] on div "Punta Cana, Dominican Republic Sundance Punta Cana" at bounding box center [565, 280] width 1057 height 111
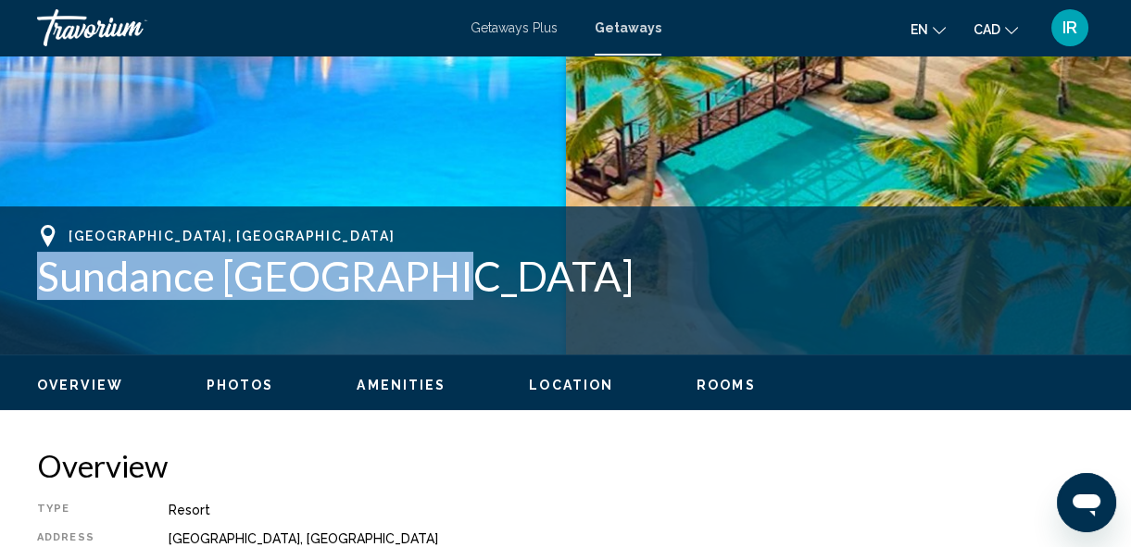
drag, startPoint x: 41, startPoint y: 276, endPoint x: 434, endPoint y: 258, distance: 394.1
click at [434, 258] on h1 "Sundance Punta Cana" at bounding box center [565, 276] width 1057 height 48
drag, startPoint x: 434, startPoint y: 258, endPoint x: 383, endPoint y: 276, distance: 54.2
copy h1 "Sundance Punta Cana"
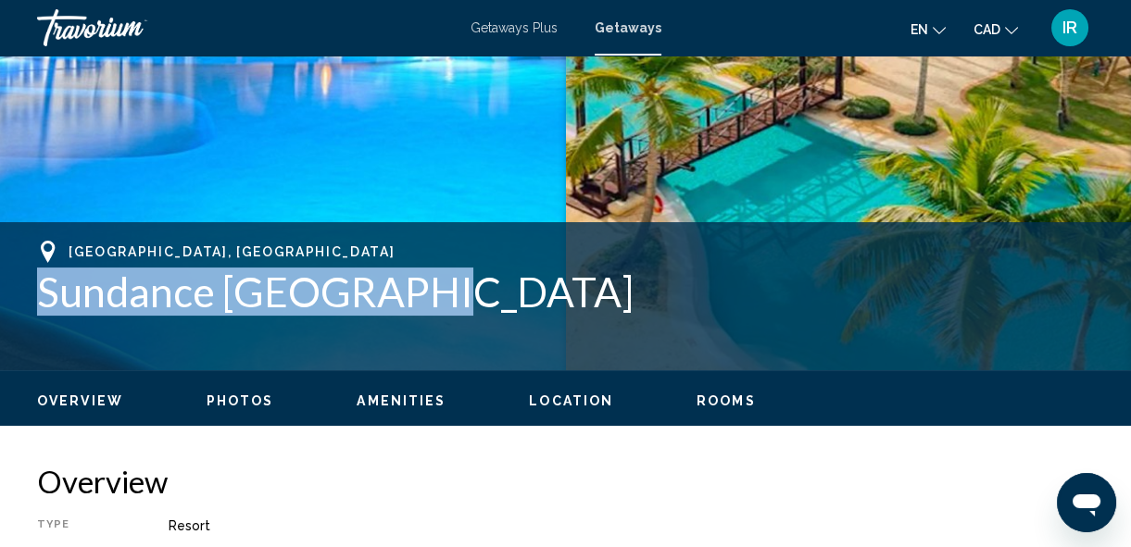
scroll to position [589, 0]
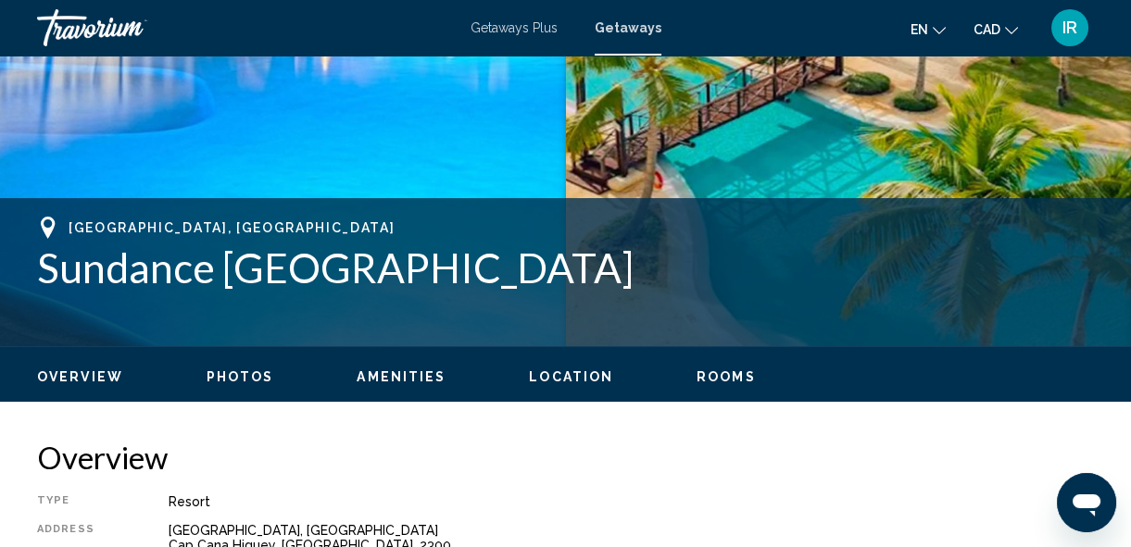
click at [468, 440] on h2 "Overview" at bounding box center [565, 457] width 1057 height 37
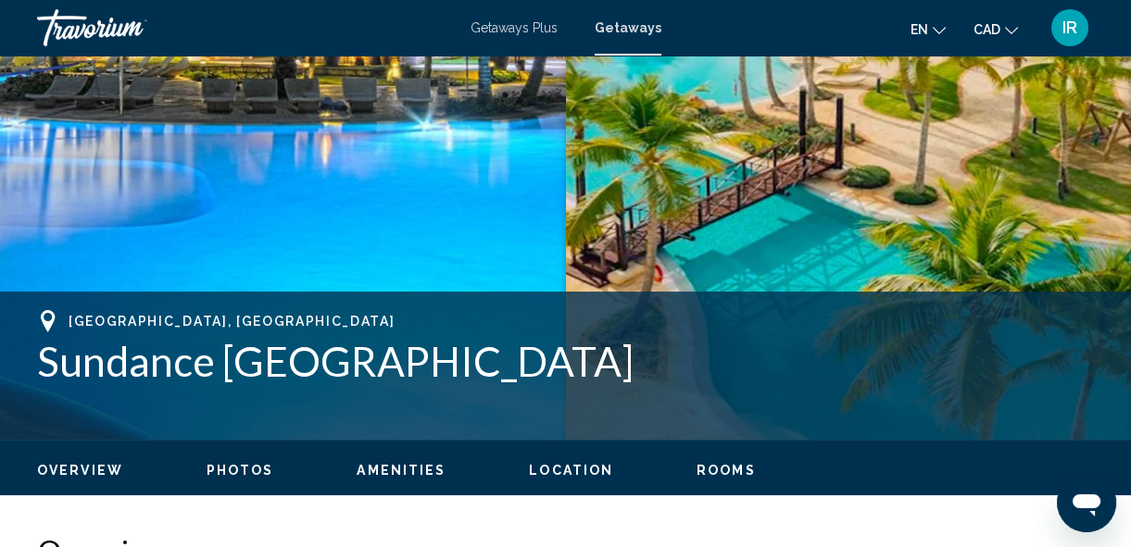
scroll to position [421, 0]
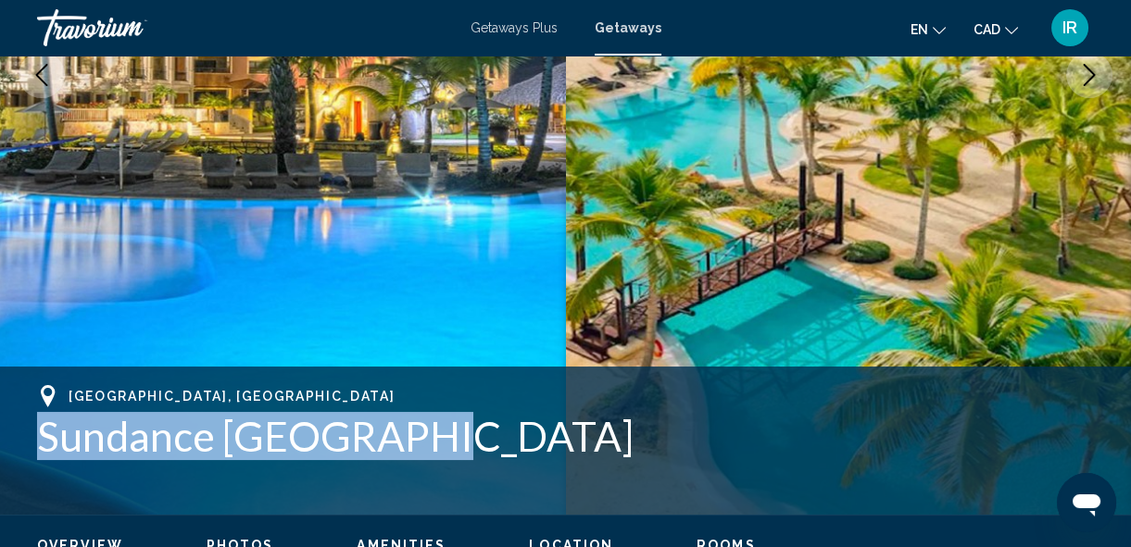
drag, startPoint x: 44, startPoint y: 432, endPoint x: 485, endPoint y: 441, distance: 442.0
click at [485, 441] on h1 "Sundance Punta Cana" at bounding box center [565, 436] width 1057 height 48
drag, startPoint x: 485, startPoint y: 441, endPoint x: 389, endPoint y: 434, distance: 96.6
copy h1 "Sundance Punta Cana"
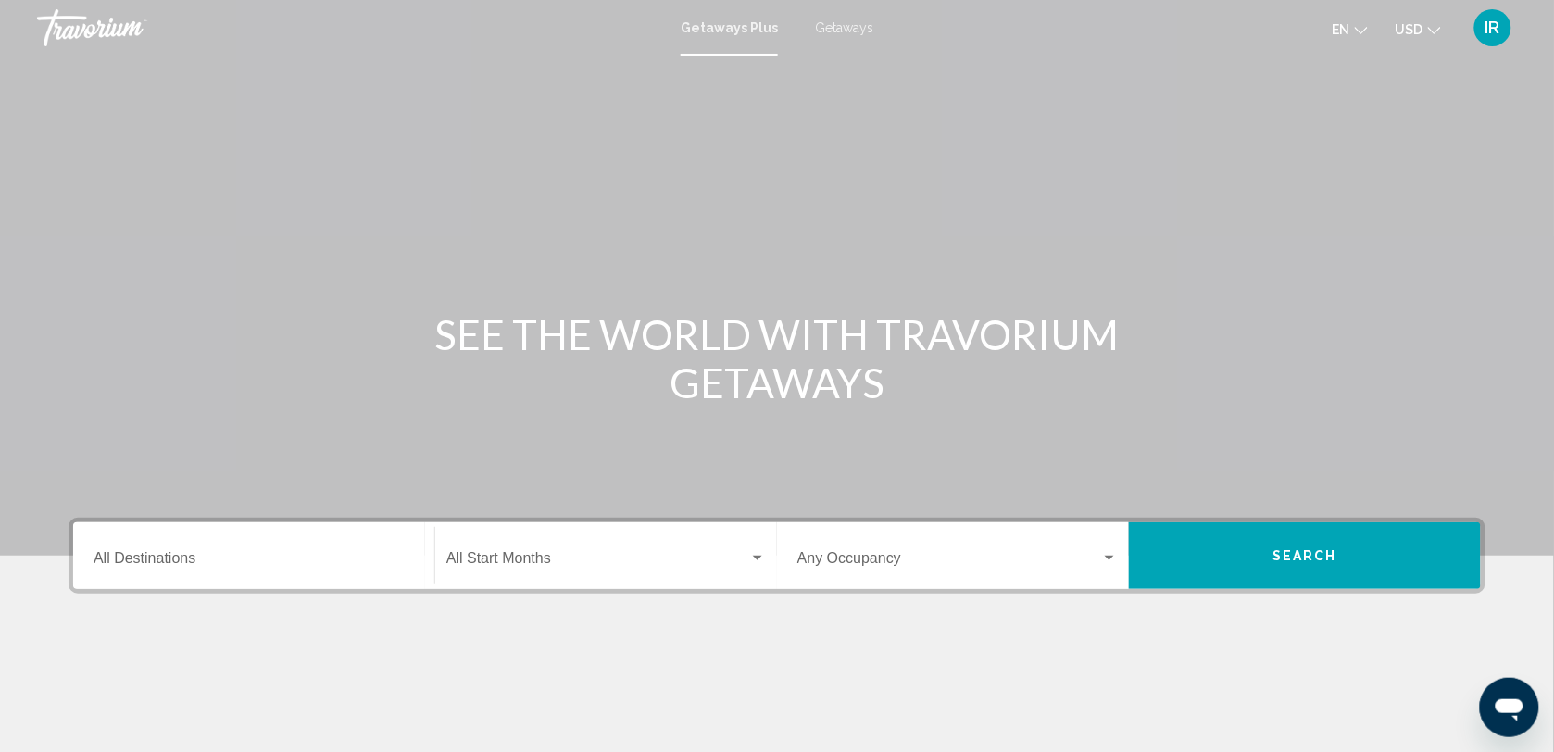
click at [261, 549] on div "Destination All Destinations" at bounding box center [254, 556] width 321 height 58
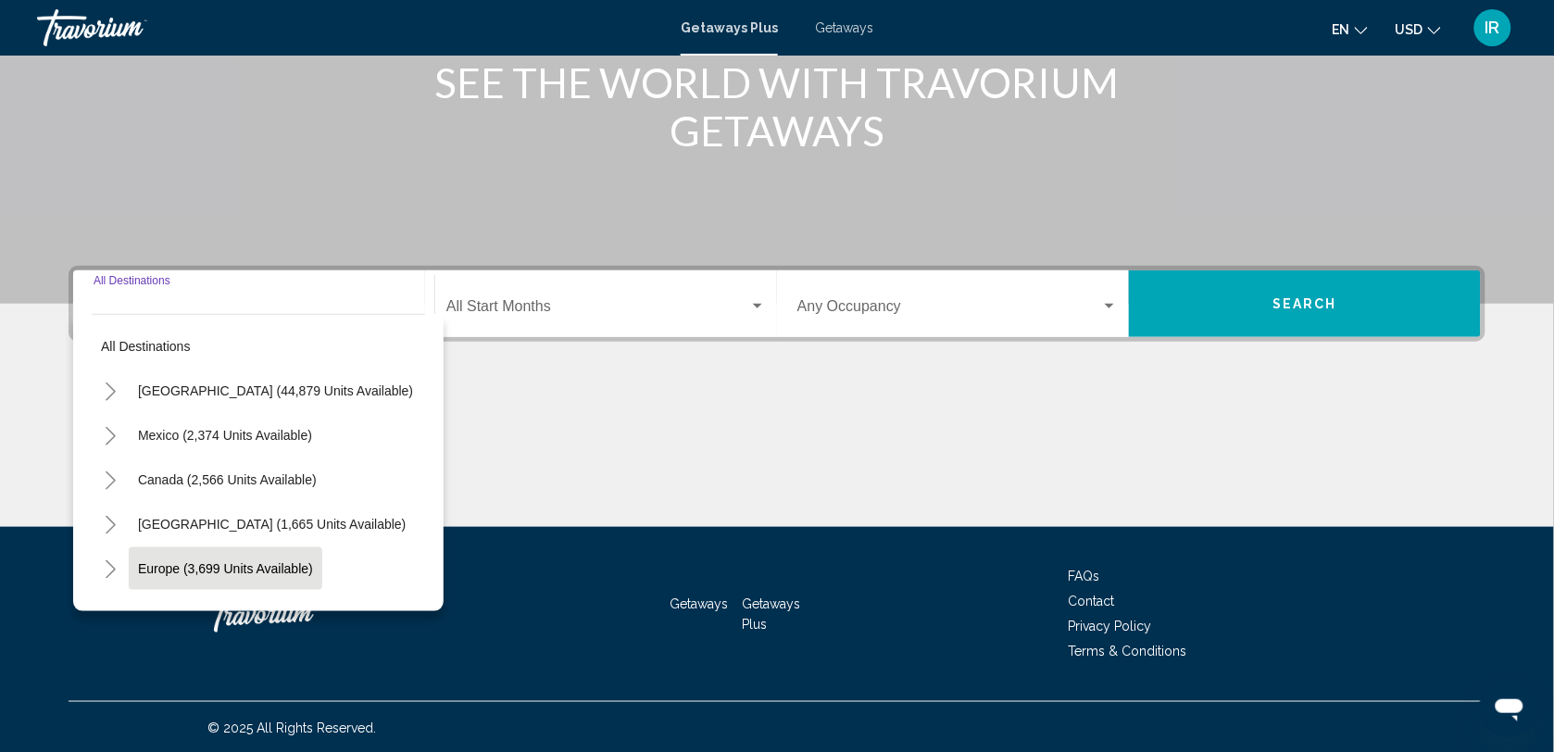
scroll to position [253, 0]
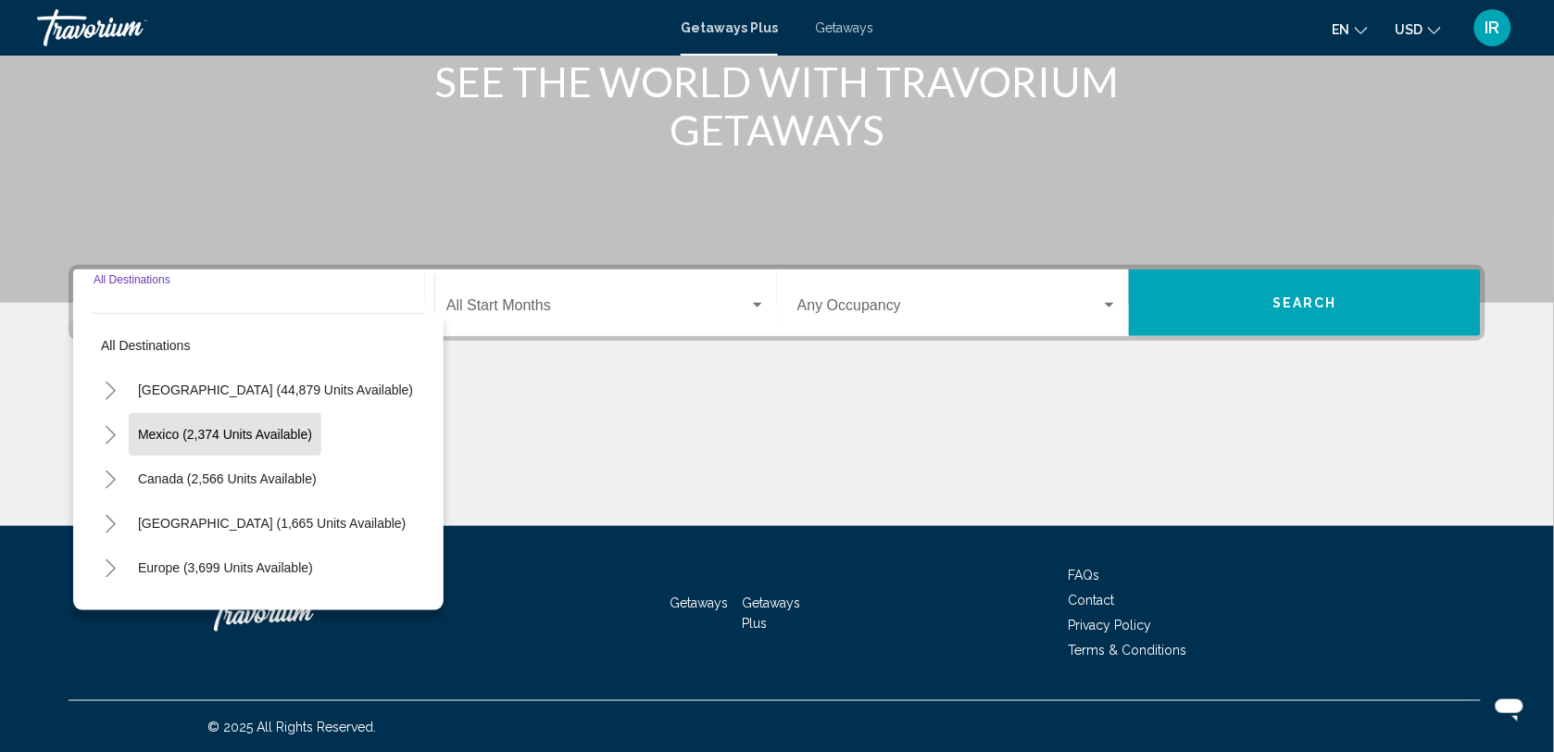
click at [262, 423] on button "Mexico (2,374 units available)" at bounding box center [225, 434] width 193 height 43
type input "**********"
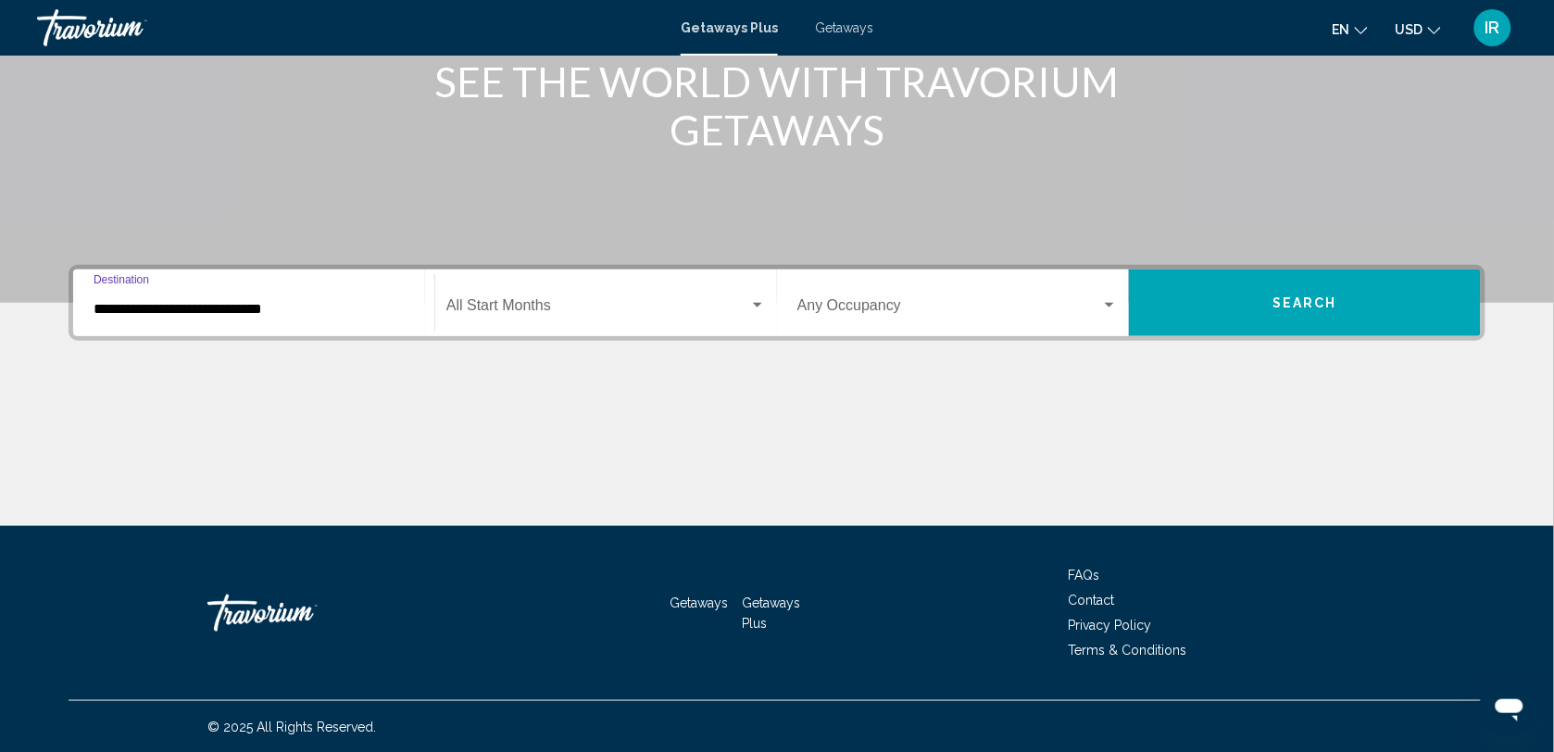
click at [537, 303] on span "Search widget" at bounding box center [597, 309] width 303 height 17
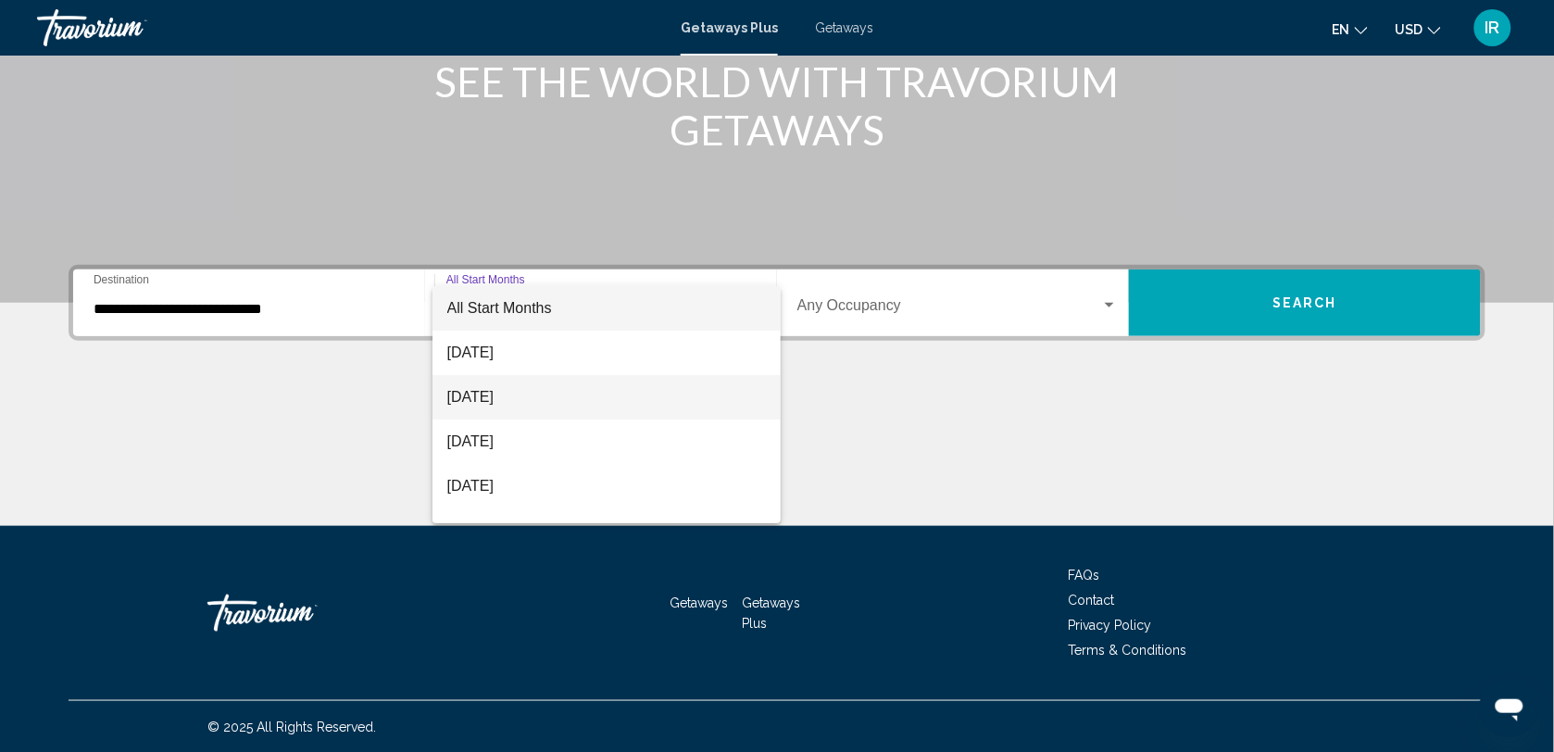
click at [497, 387] on span "[DATE]" at bounding box center [607, 397] width 320 height 44
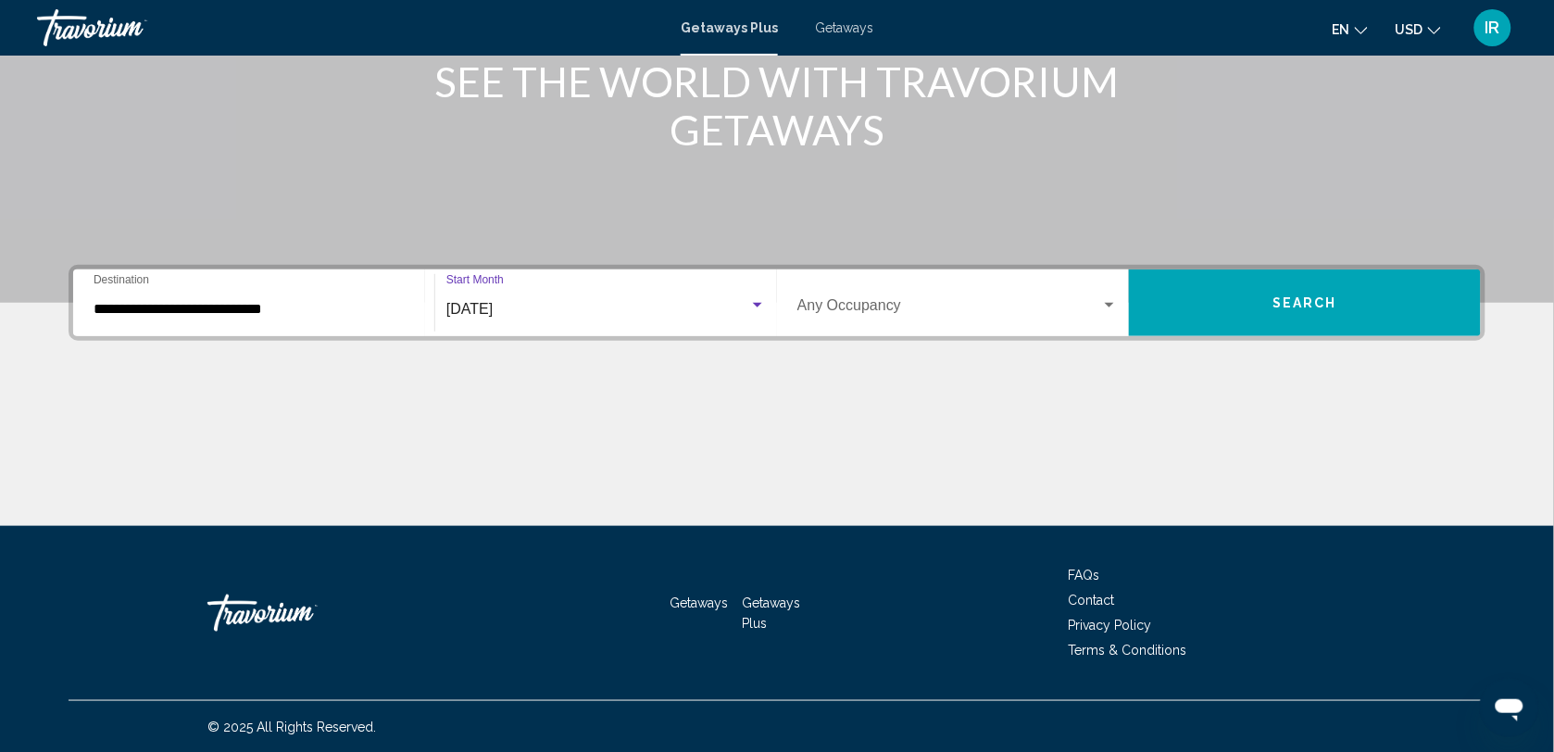
click at [887, 308] on span "Search widget" at bounding box center [950, 309] width 304 height 17
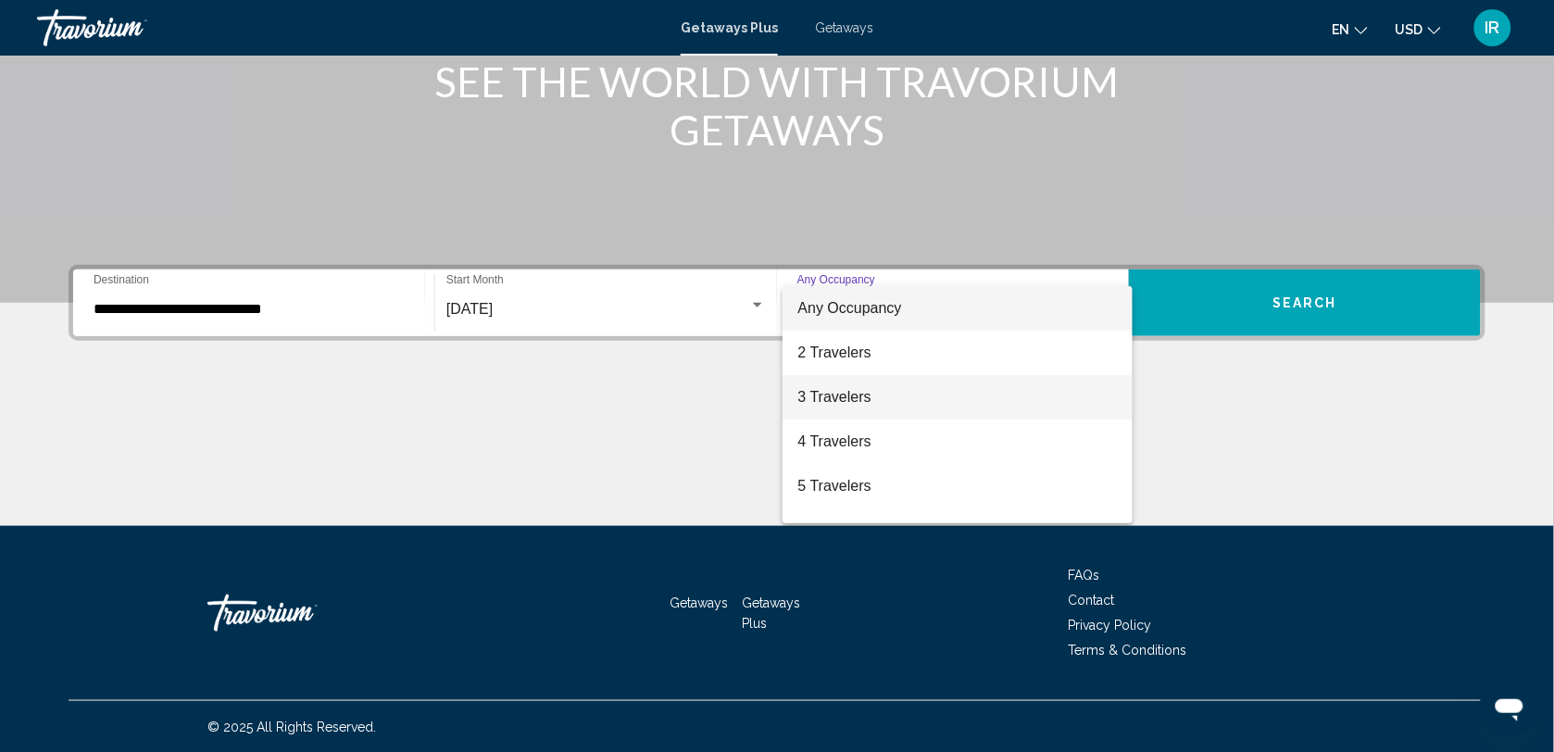
click at [855, 391] on span "3 Travelers" at bounding box center [958, 397] width 321 height 44
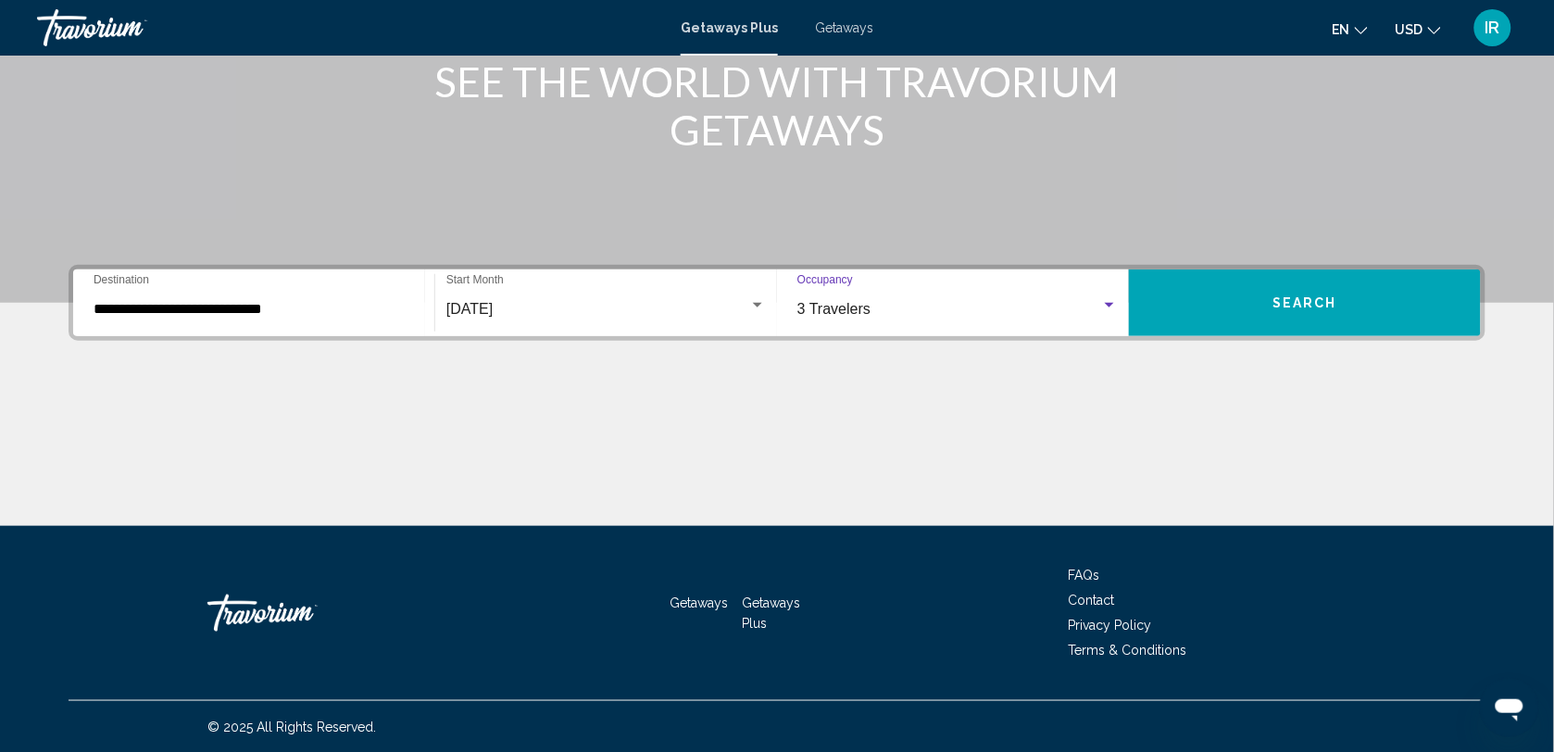
click at [1253, 301] on button "Search" at bounding box center [1305, 303] width 352 height 67
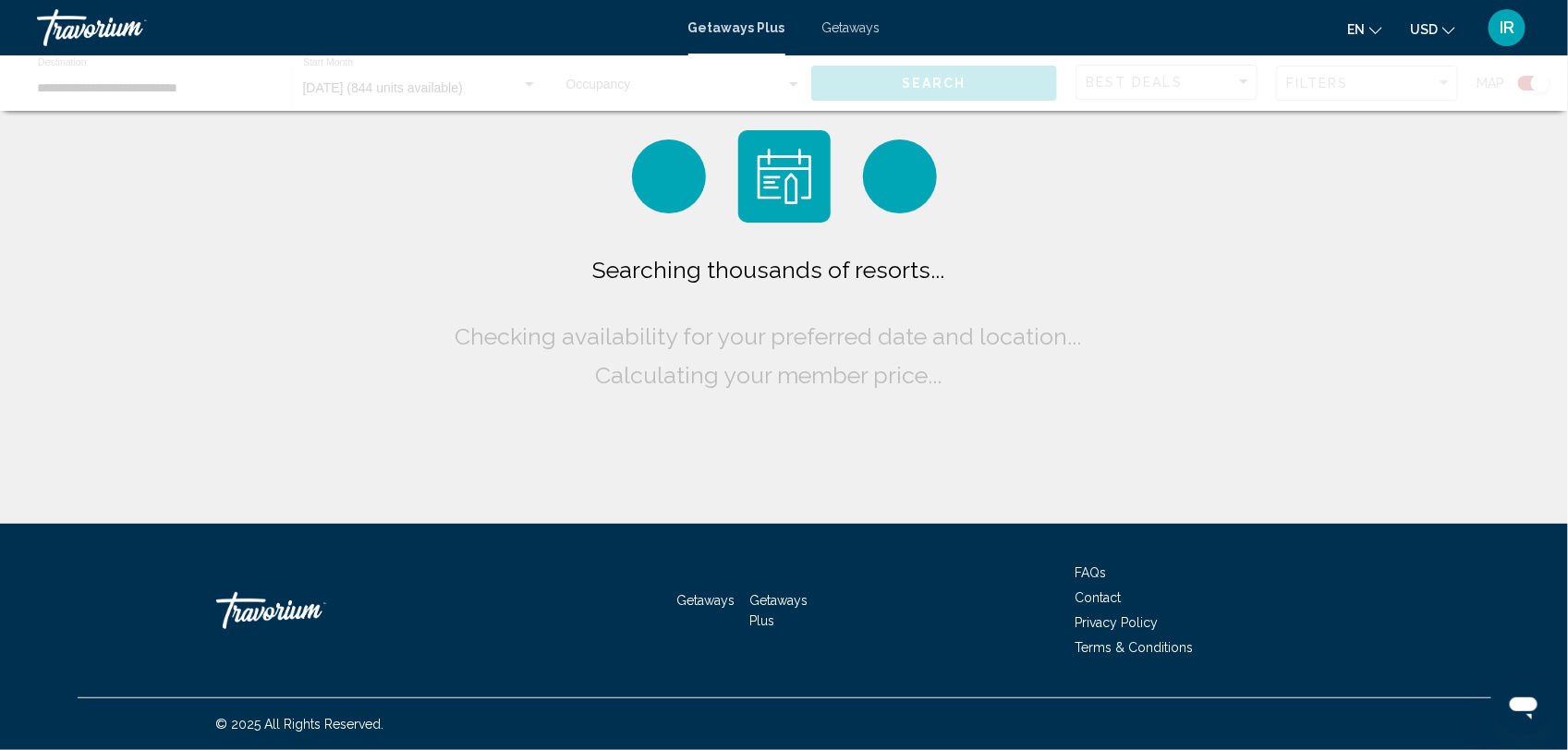
click at [1448, 33] on icon "Change currency" at bounding box center [1448, 30] width 13 height 13
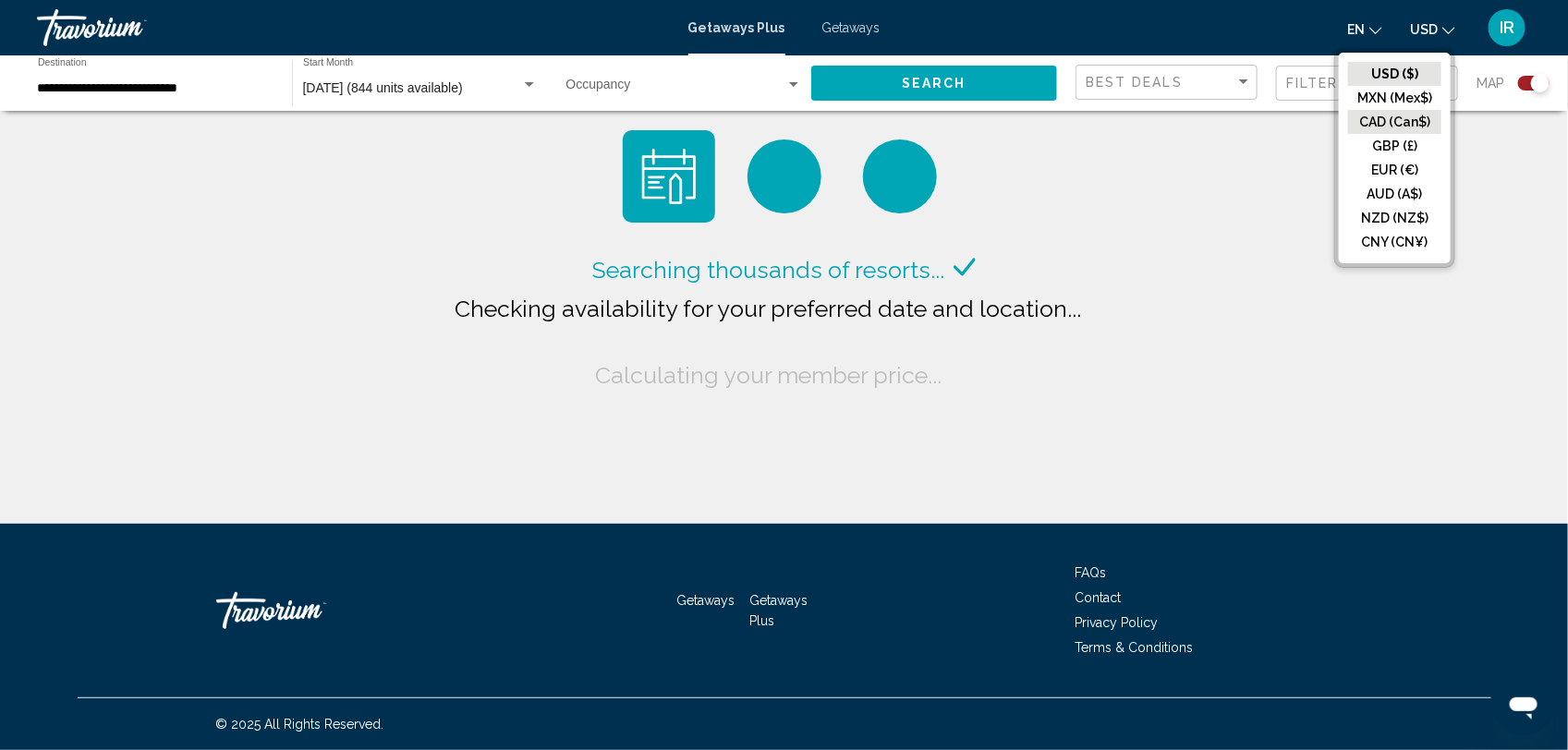
click at [1391, 121] on button "CAD (Can$)" at bounding box center [1395, 122] width 94 height 24
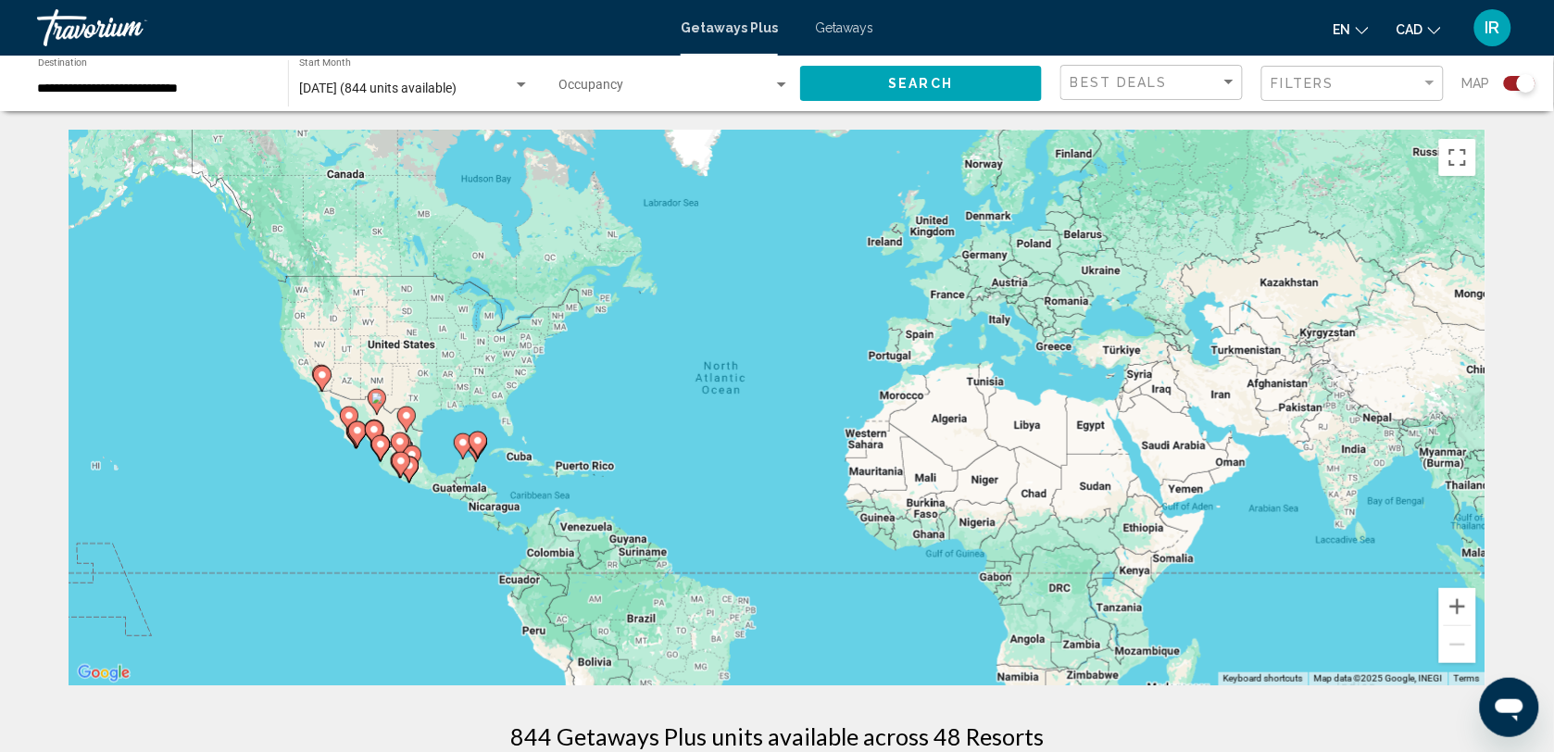
click at [1510, 83] on div "Search widget" at bounding box center [1519, 83] width 31 height 15
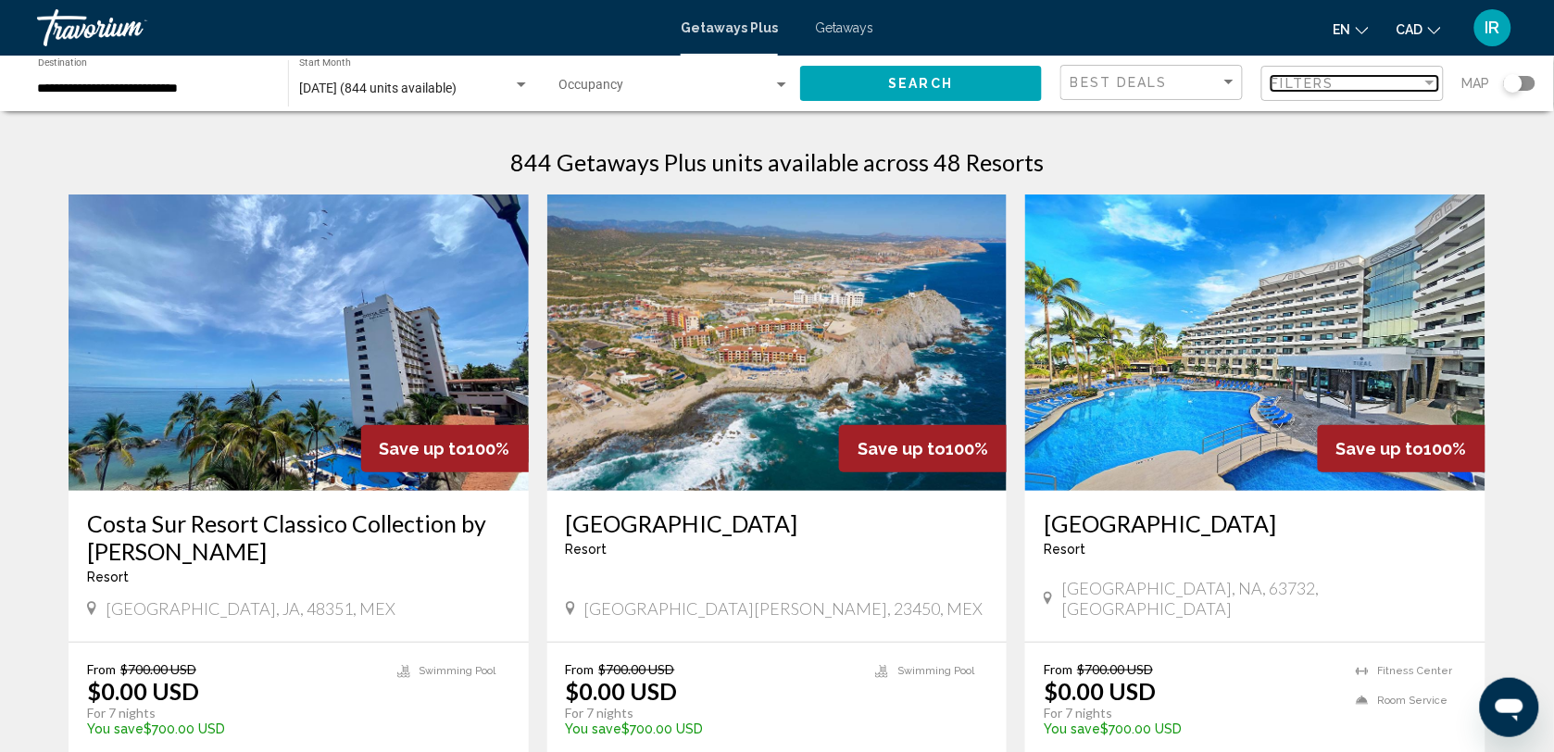
click at [1431, 83] on div "Filter" at bounding box center [1430, 83] width 9 height 5
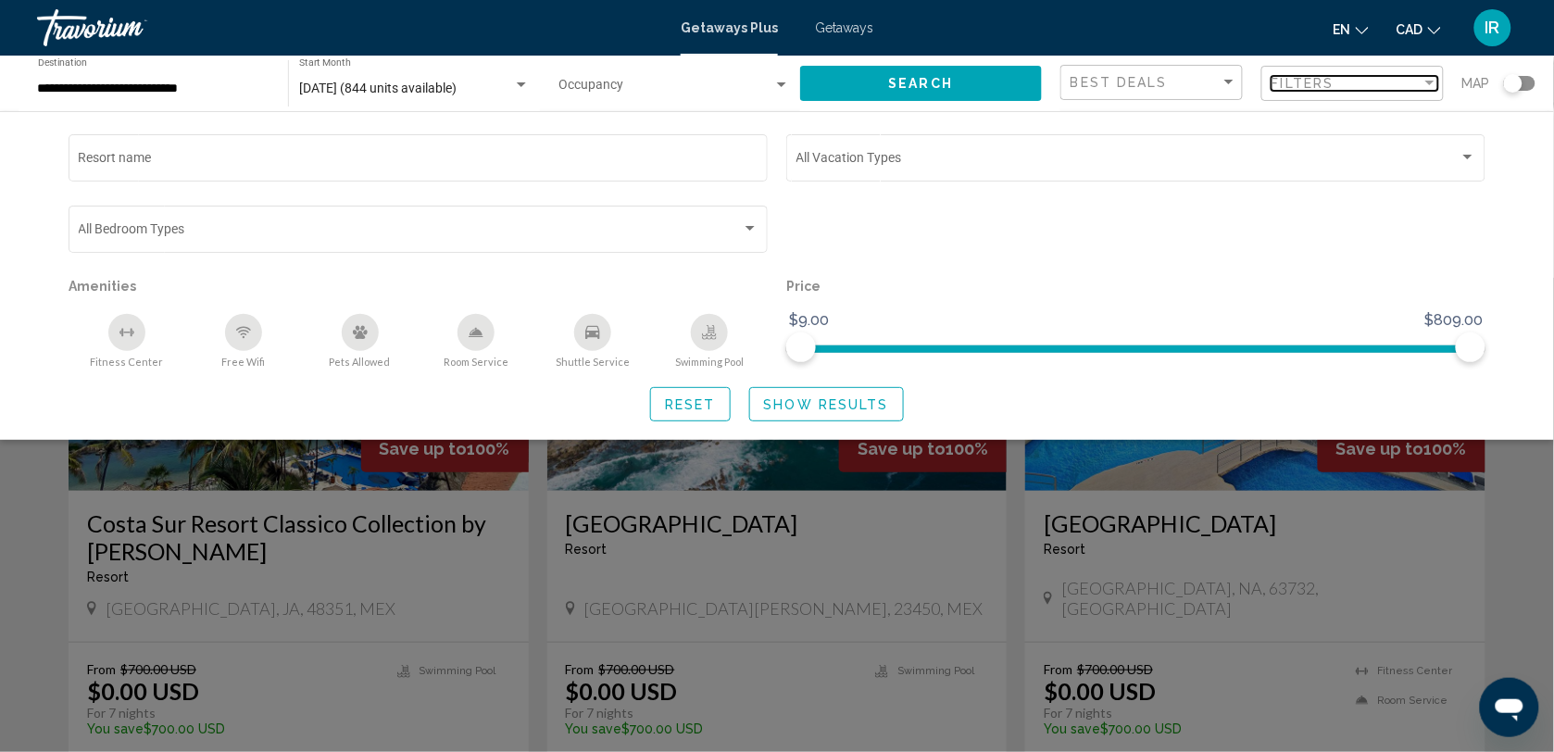
click at [1431, 83] on div "Filter" at bounding box center [1430, 83] width 9 height 5
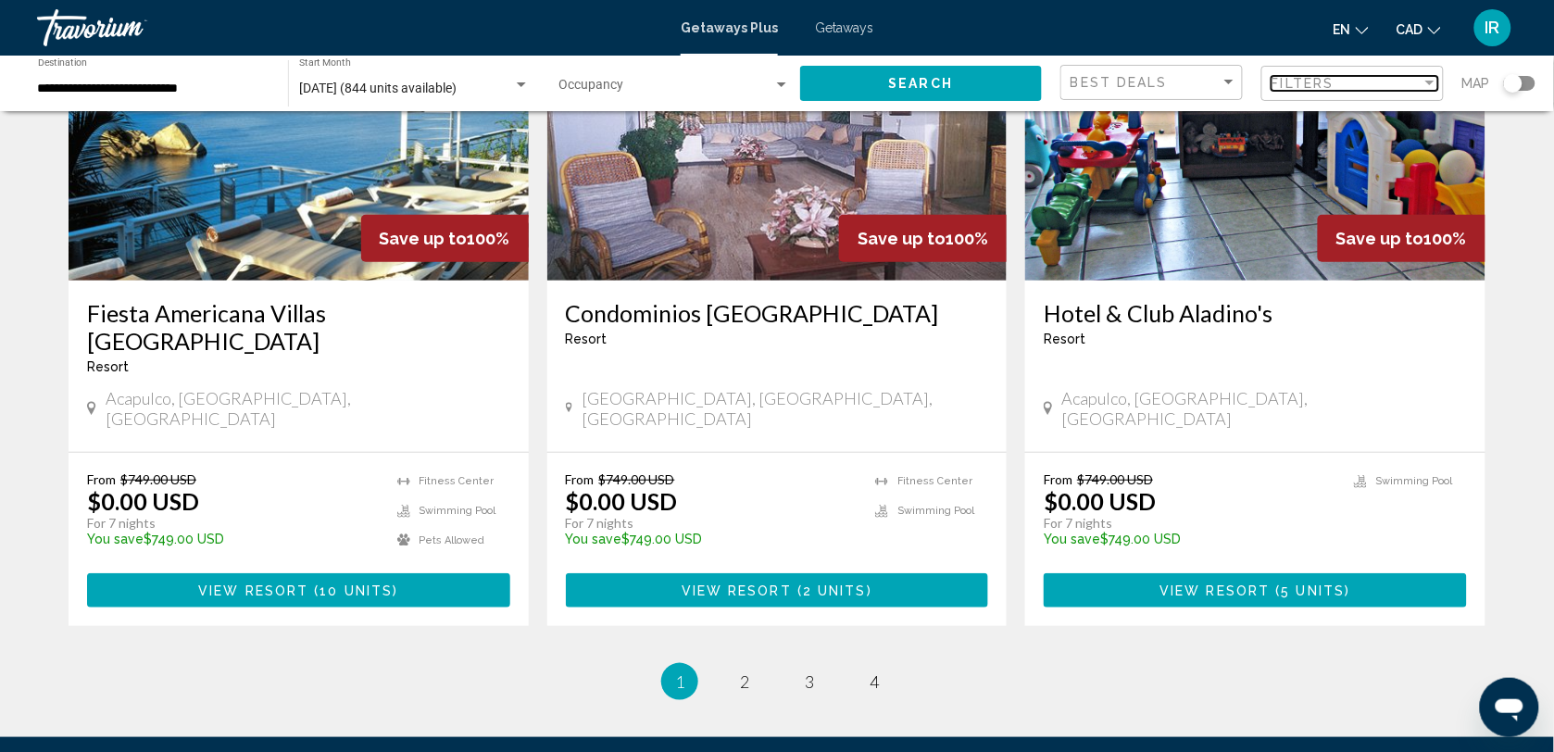
scroll to position [2322, 0]
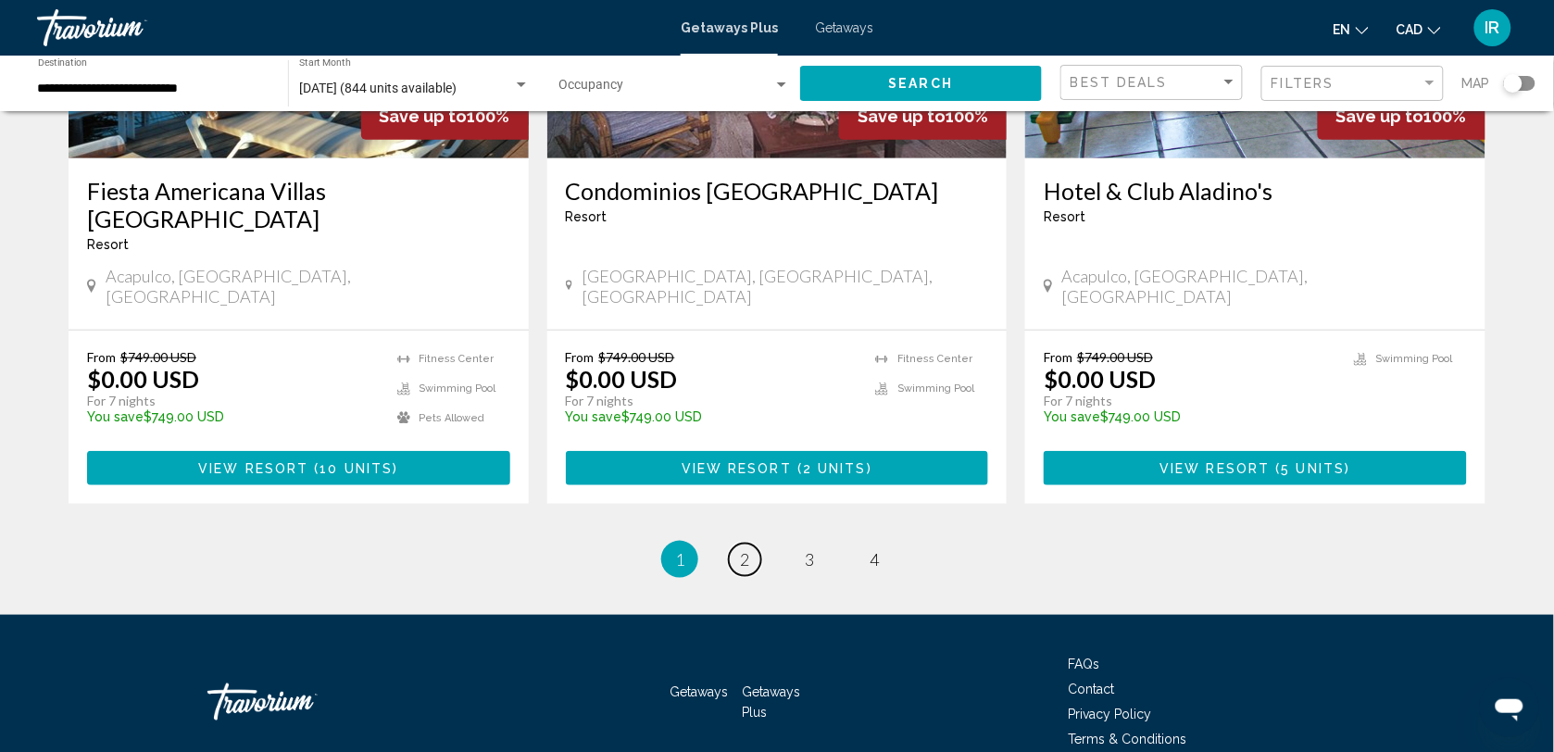
click at [747, 549] on span "2" at bounding box center [744, 559] width 9 height 20
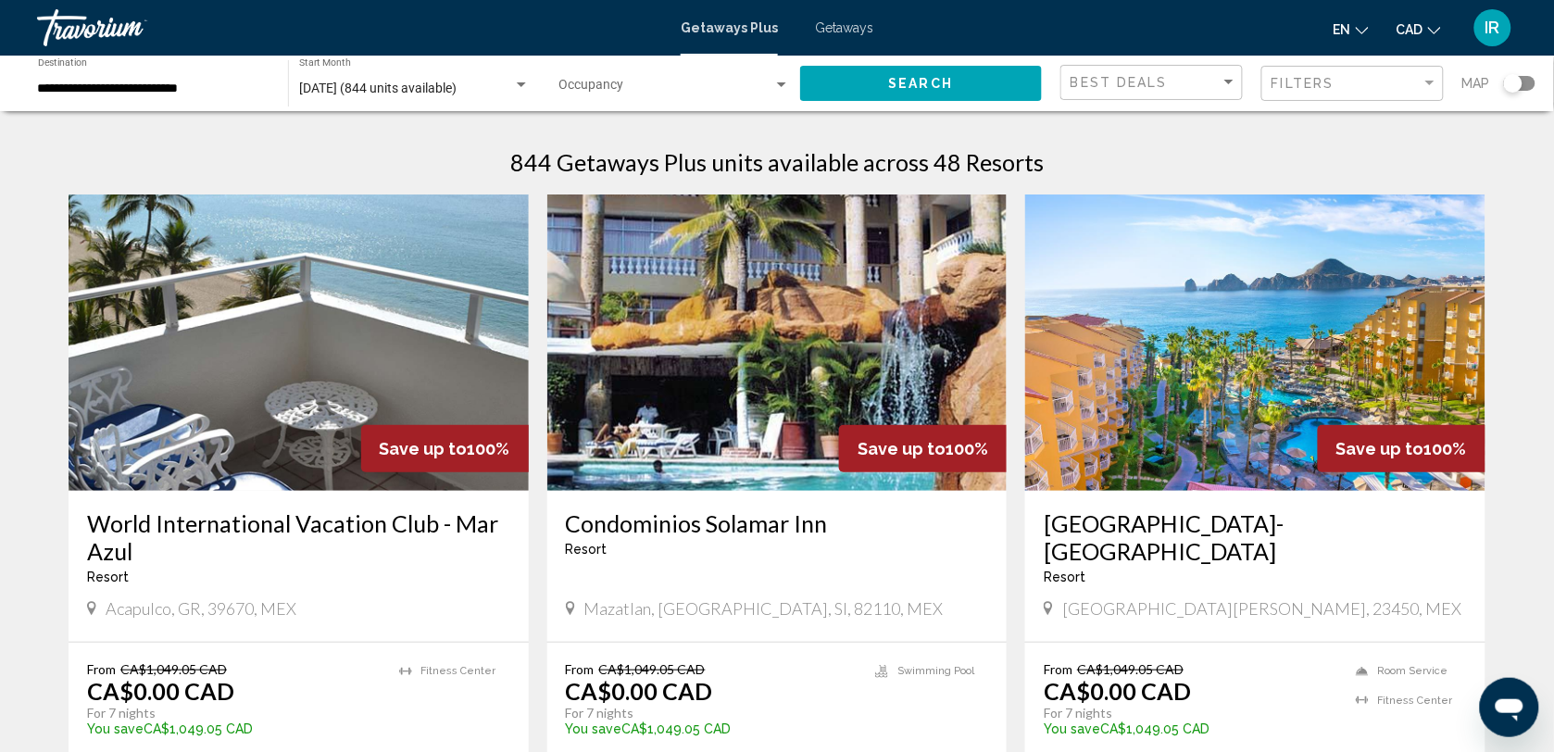
scroll to position [116, 0]
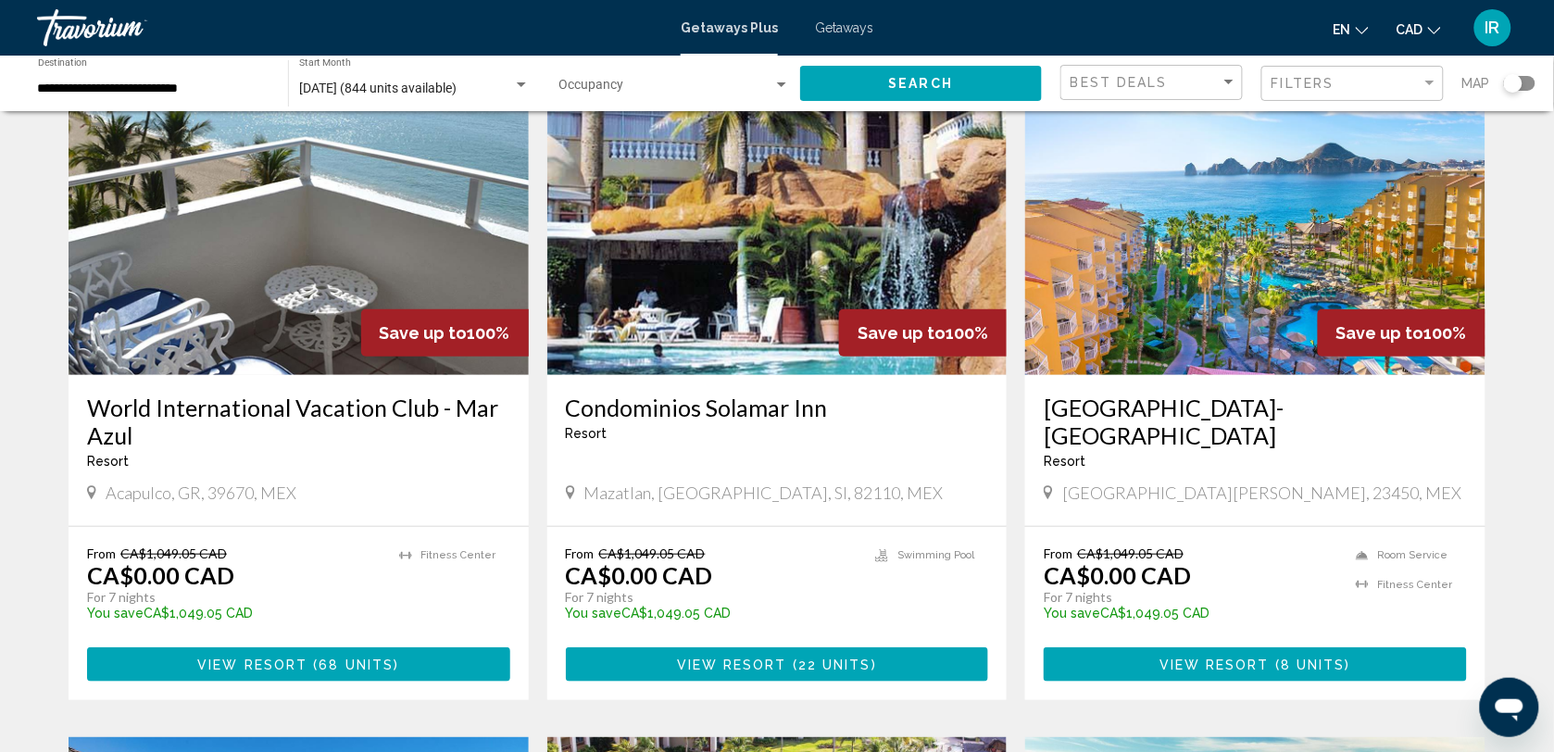
click at [1290, 654] on button "View Resort ( 8 units )" at bounding box center [1255, 665] width 423 height 34
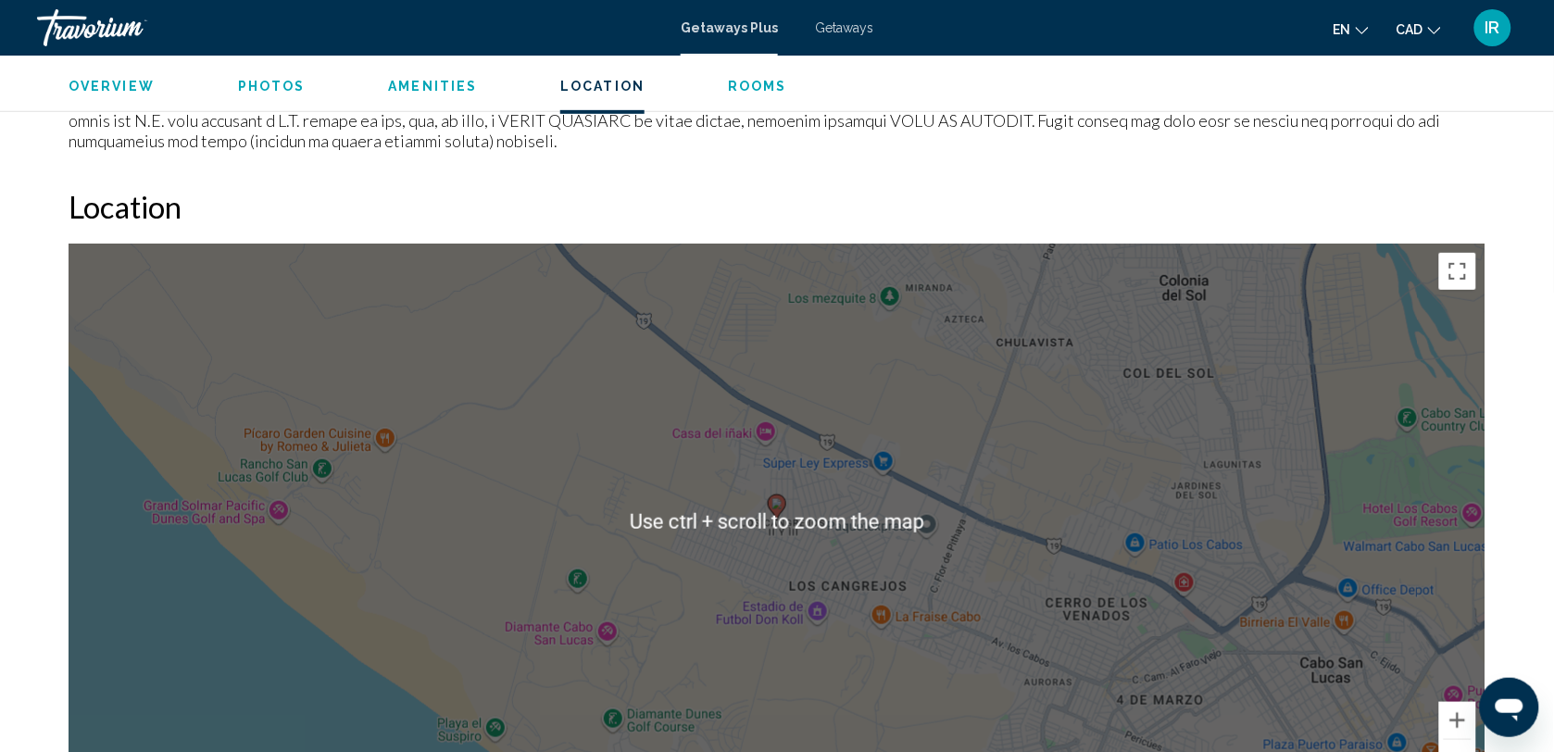
scroll to position [2432, 0]
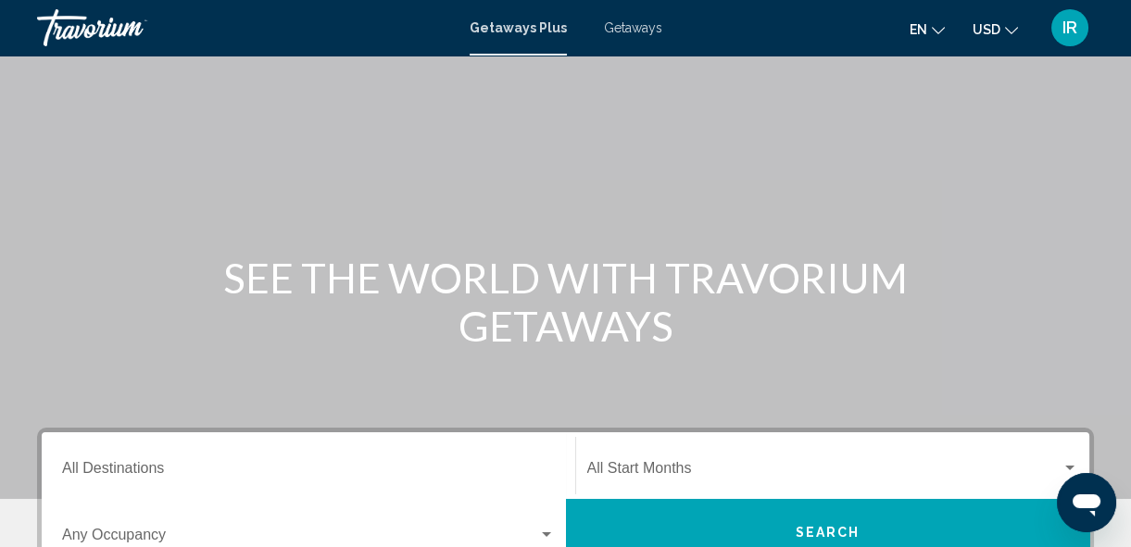
scroll to position [421, 0]
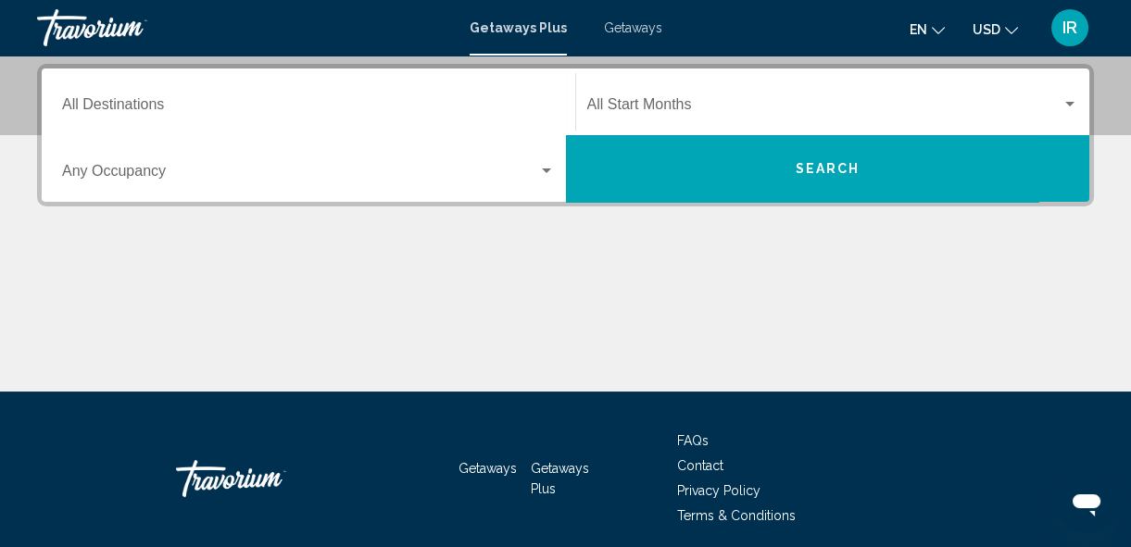
click at [139, 98] on div "Destination All Destinations" at bounding box center [308, 102] width 493 height 58
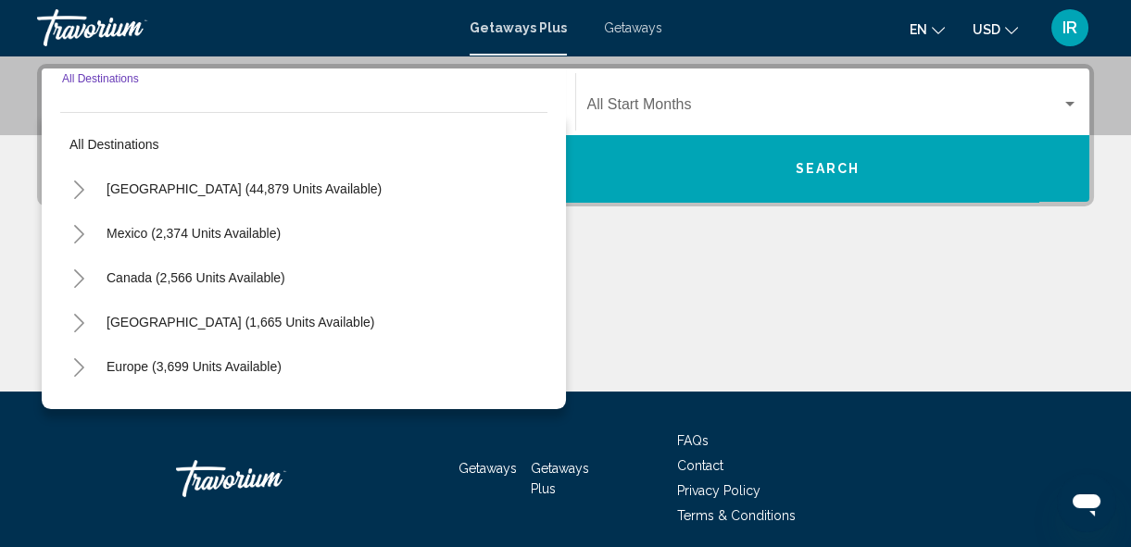
scroll to position [423, 0]
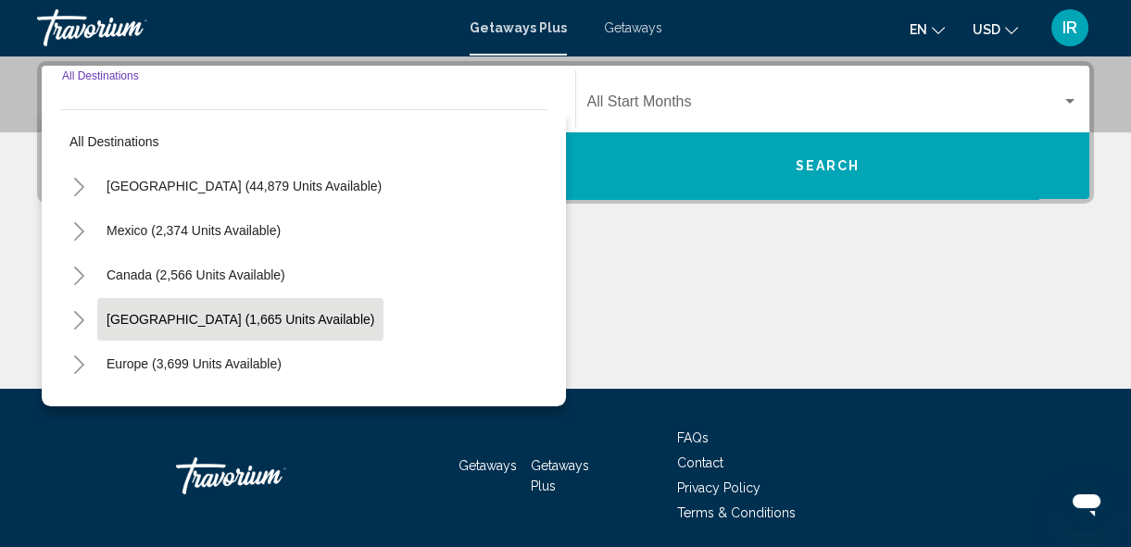
click at [201, 312] on span "[GEOGRAPHIC_DATA] (1,665 units available)" at bounding box center [241, 319] width 268 height 15
type input "**********"
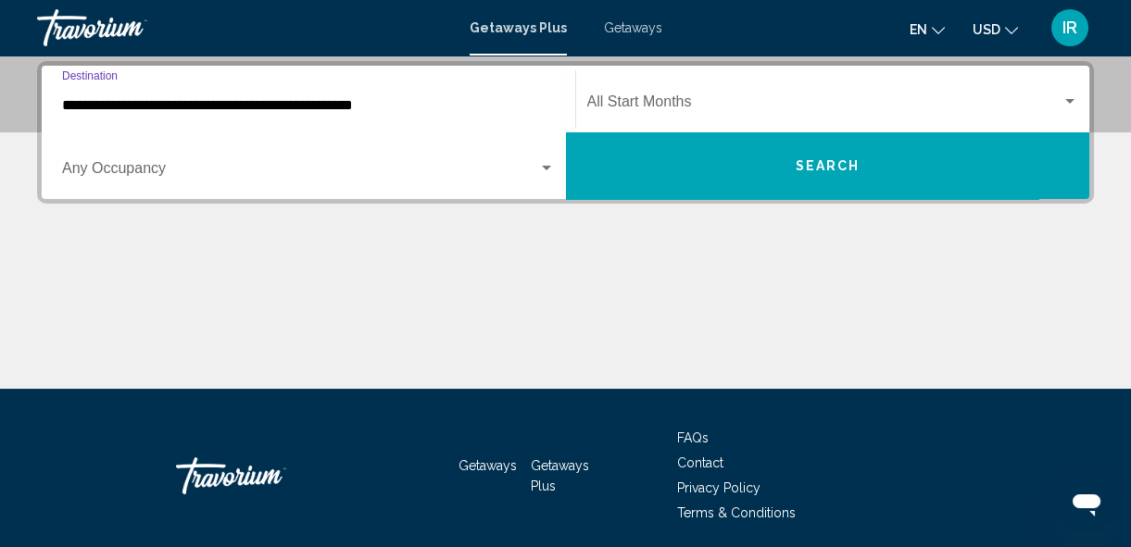
click at [827, 94] on div "Start Month All Start Months" at bounding box center [833, 99] width 492 height 58
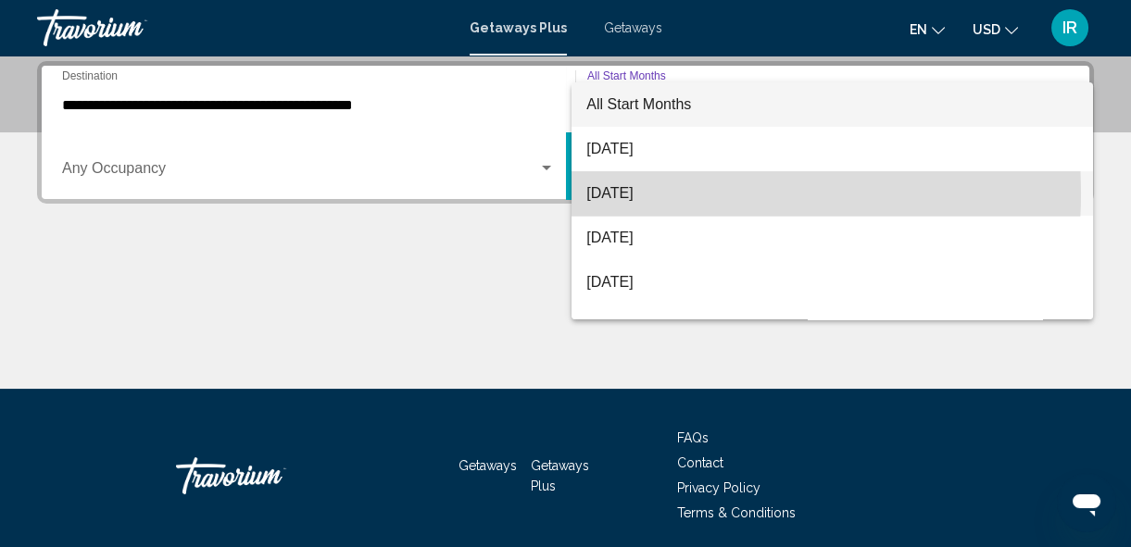
click at [634, 193] on span "[DATE]" at bounding box center [832, 193] width 492 height 44
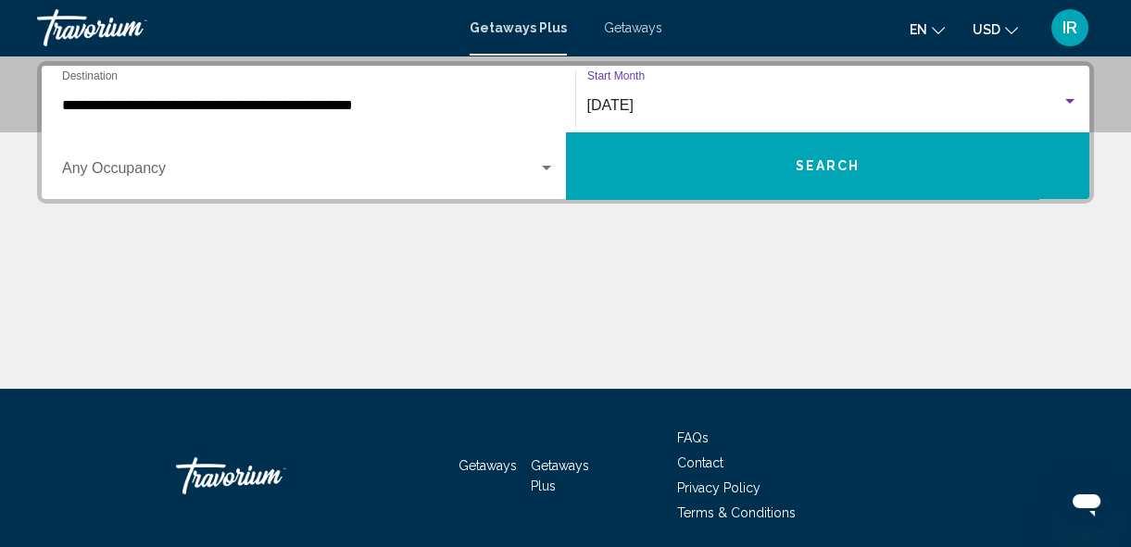
click at [120, 176] on span "Search widget" at bounding box center [300, 172] width 476 height 17
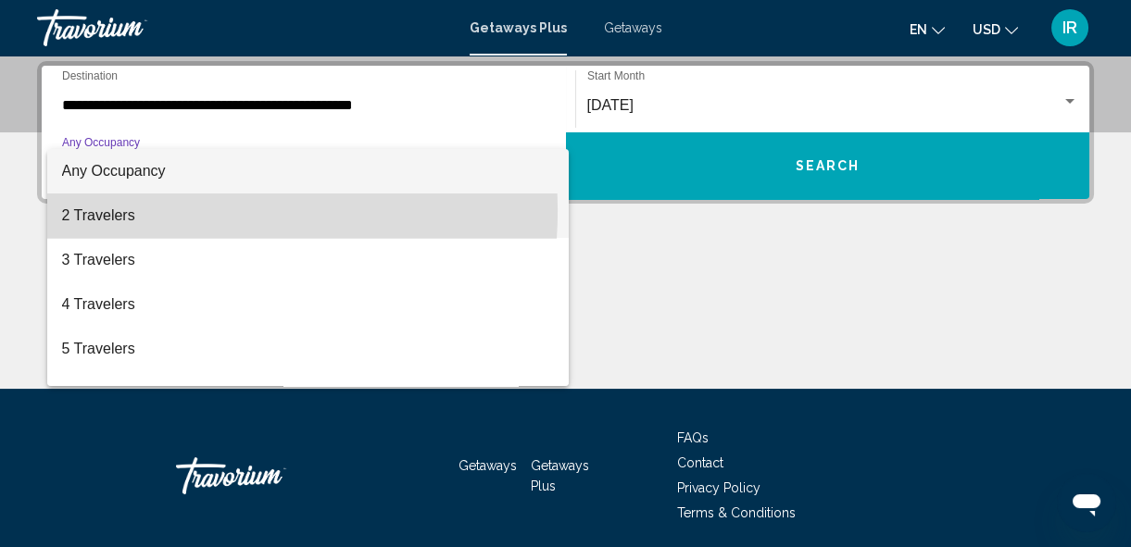
click at [102, 209] on span "2 Travelers" at bounding box center [308, 216] width 493 height 44
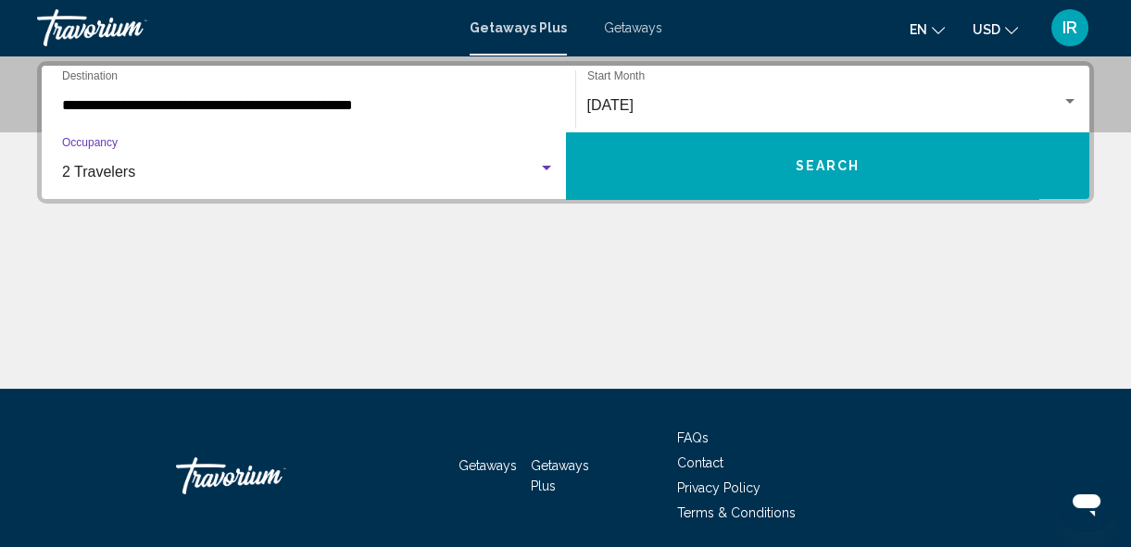
click at [765, 159] on button "Search" at bounding box center [828, 165] width 524 height 67
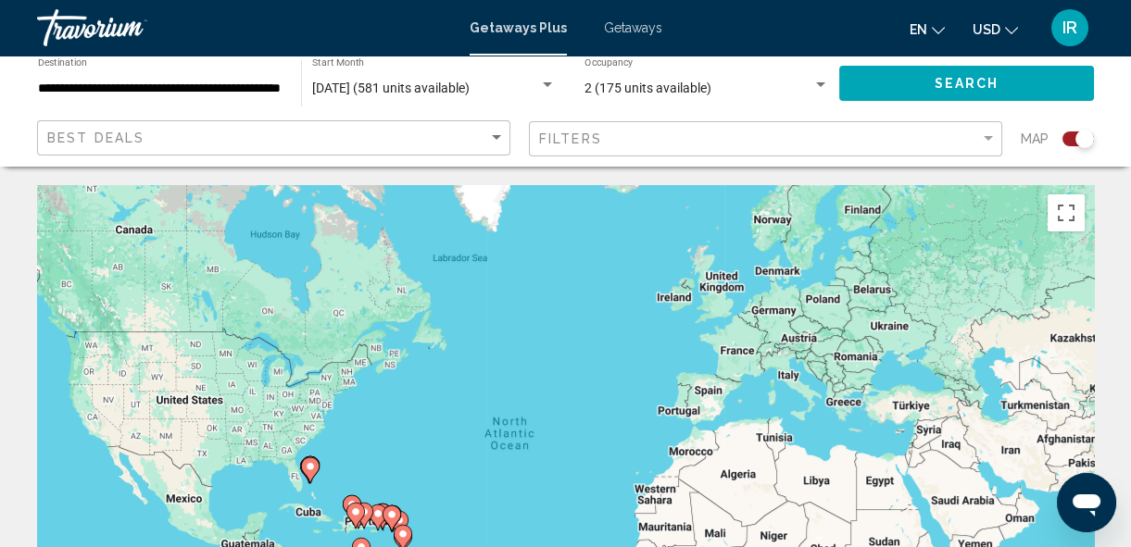
click at [1007, 27] on icon "Change currency" at bounding box center [1011, 30] width 13 height 7
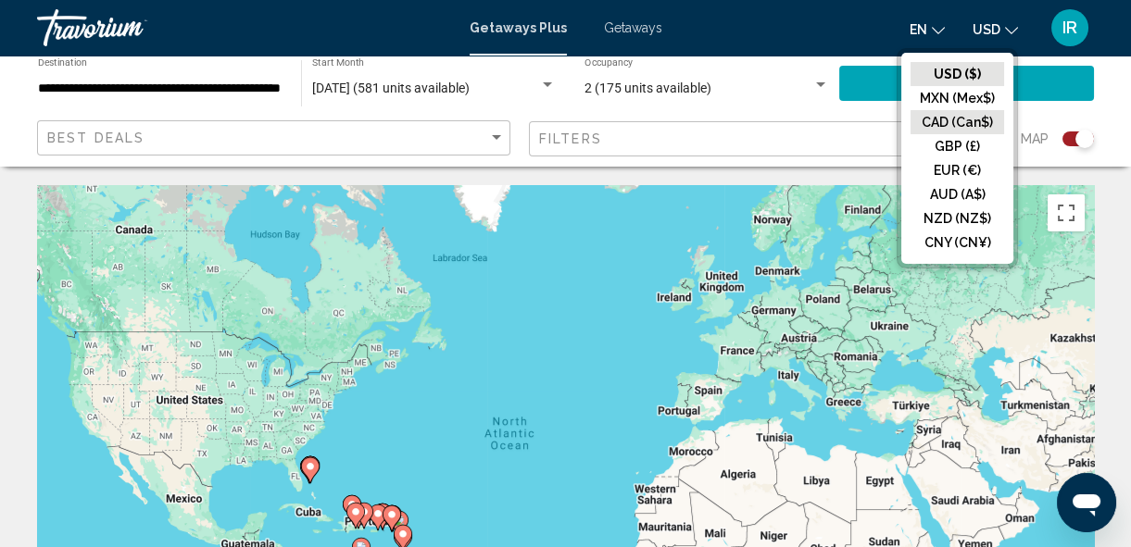
click at [952, 119] on button "CAD (Can$)" at bounding box center [958, 122] width 94 height 24
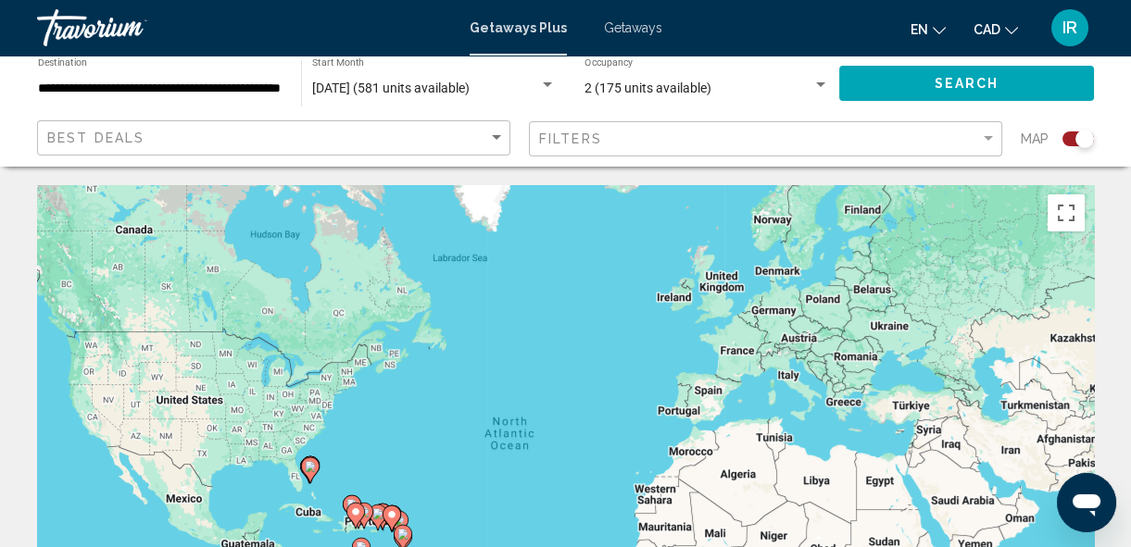
click at [1070, 139] on div "Search widget" at bounding box center [1077, 139] width 31 height 15
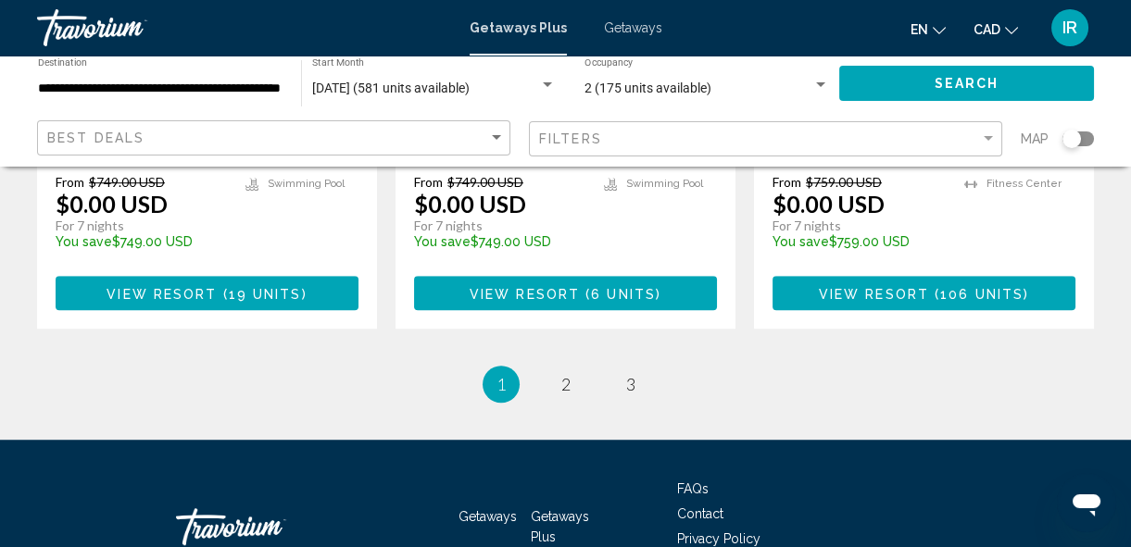
scroll to position [2610, 0]
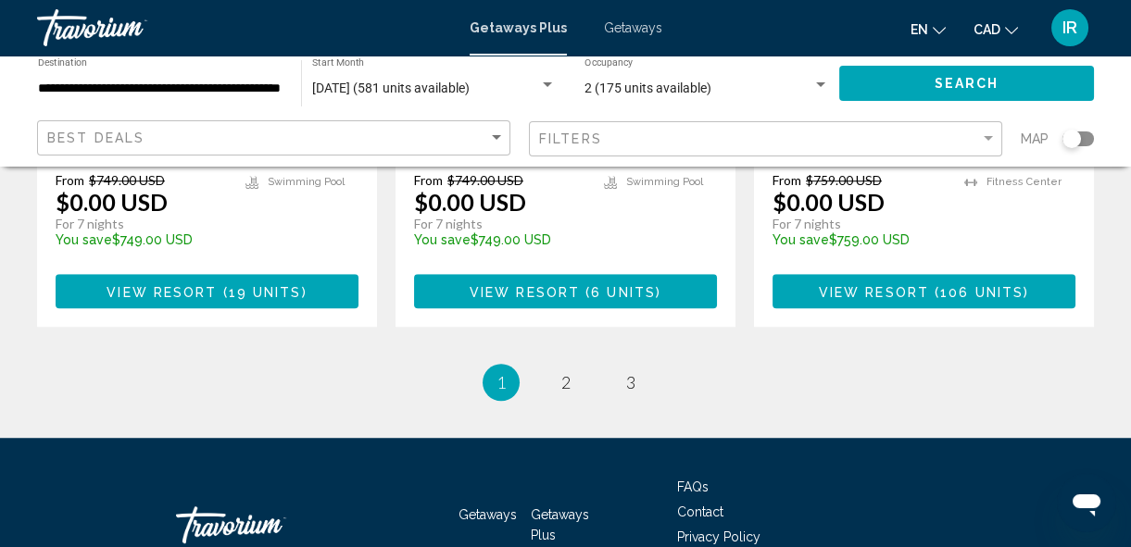
click at [1088, 137] on div "Search widget" at bounding box center [1077, 139] width 31 height 15
click at [567, 372] on span "2" at bounding box center [565, 382] width 9 height 20
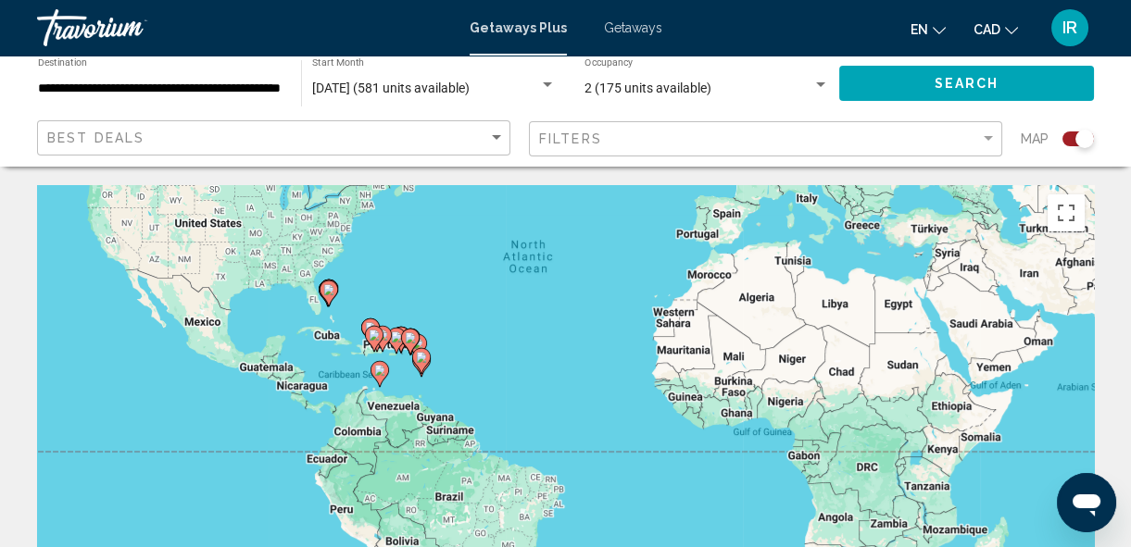
drag, startPoint x: 389, startPoint y: 470, endPoint x: 409, endPoint y: 285, distance: 185.5
click at [409, 285] on div "To activate drag with keyboard, press Alt + Enter. Once in keyboard drag state,…" at bounding box center [565, 463] width 1057 height 556
click at [397, 371] on div "To activate drag with keyboard, press Alt + Enter. Once in keyboard drag state,…" at bounding box center [565, 463] width 1057 height 556
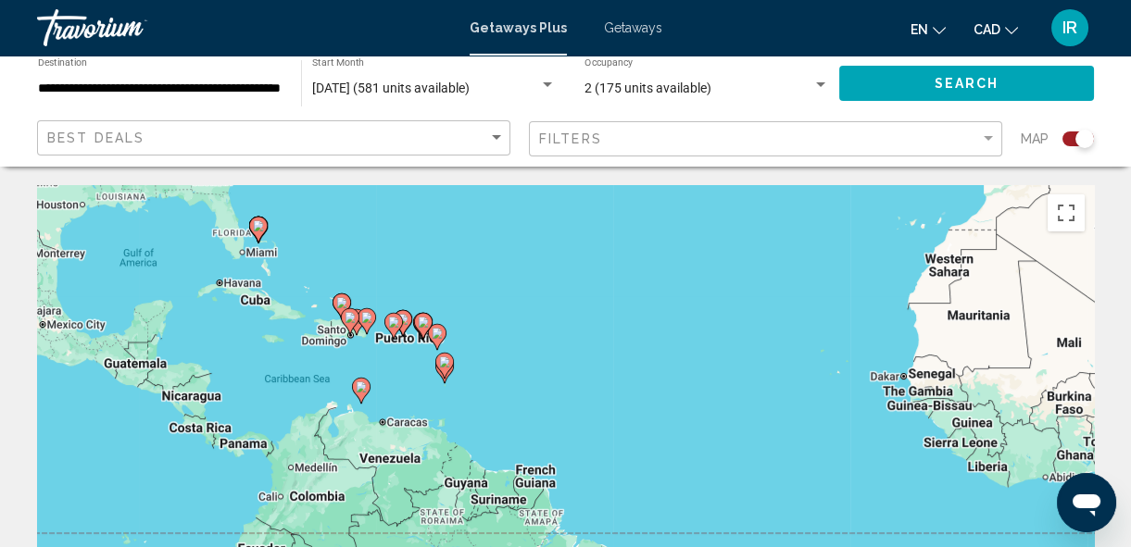
click at [395, 368] on div "To activate drag with keyboard, press Alt + Enter. Once in keyboard drag state,…" at bounding box center [565, 463] width 1057 height 556
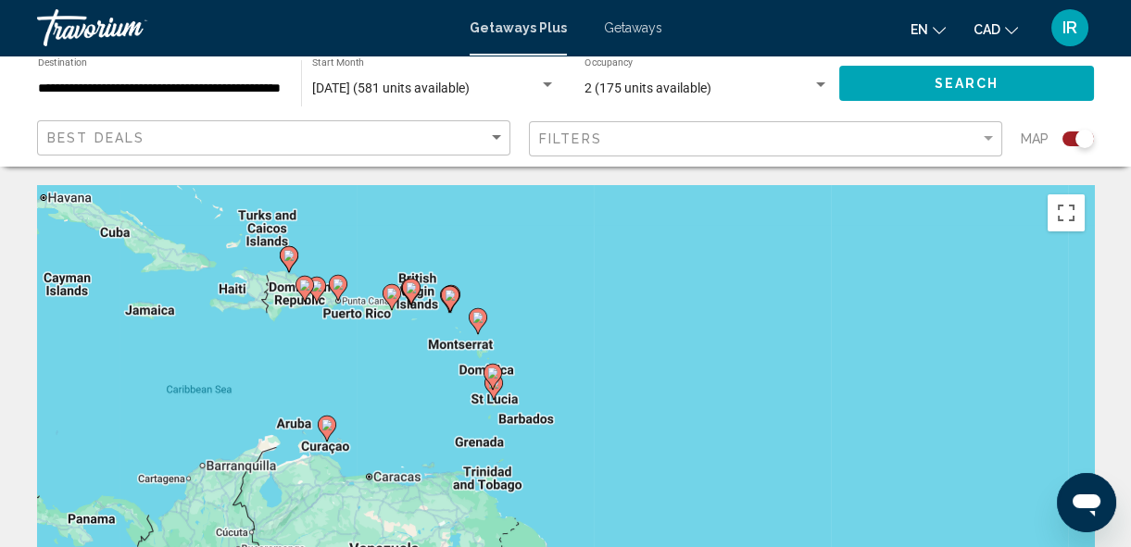
click at [296, 332] on div "To activate drag with keyboard, press Alt + Enter. Once in keyboard drag state,…" at bounding box center [565, 463] width 1057 height 556
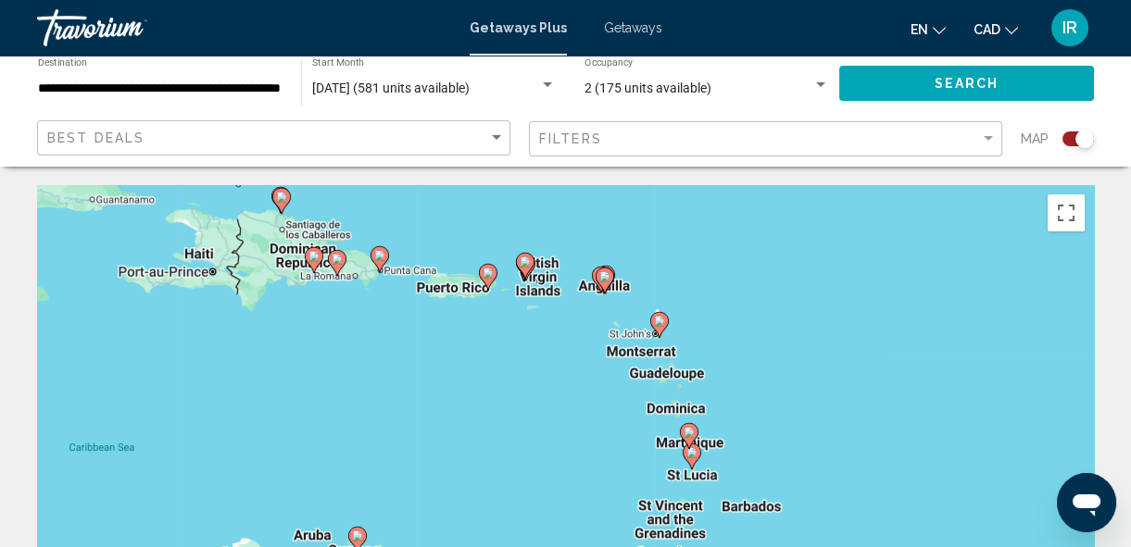
click at [301, 305] on div "To activate drag with keyboard, press Alt + Enter. Once in keyboard drag state,…" at bounding box center [565, 463] width 1057 height 556
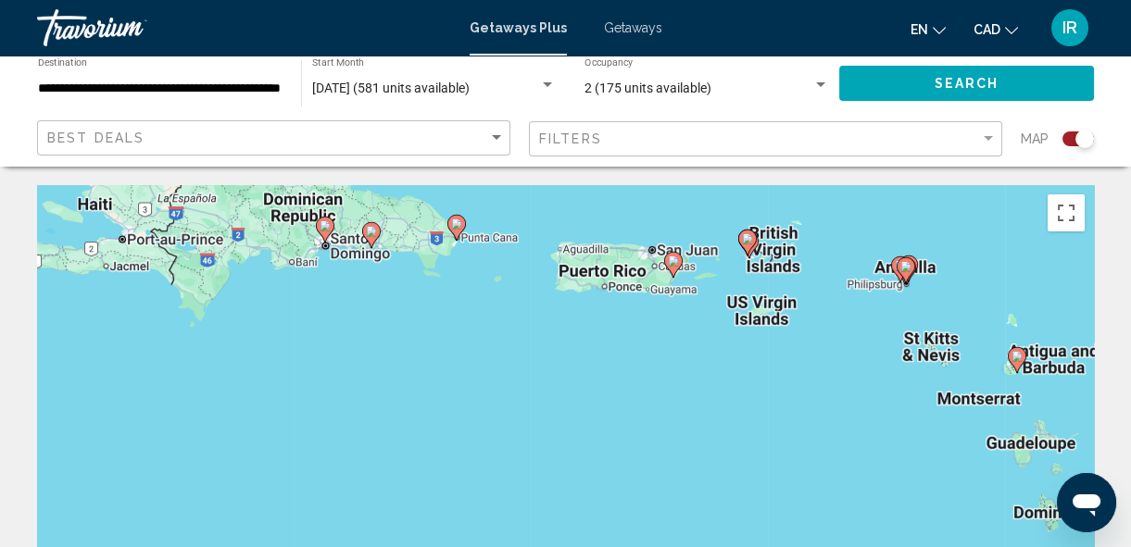
click at [378, 324] on div "To activate drag with keyboard, press Alt + Enter. Once in keyboard drag state,…" at bounding box center [565, 463] width 1057 height 556
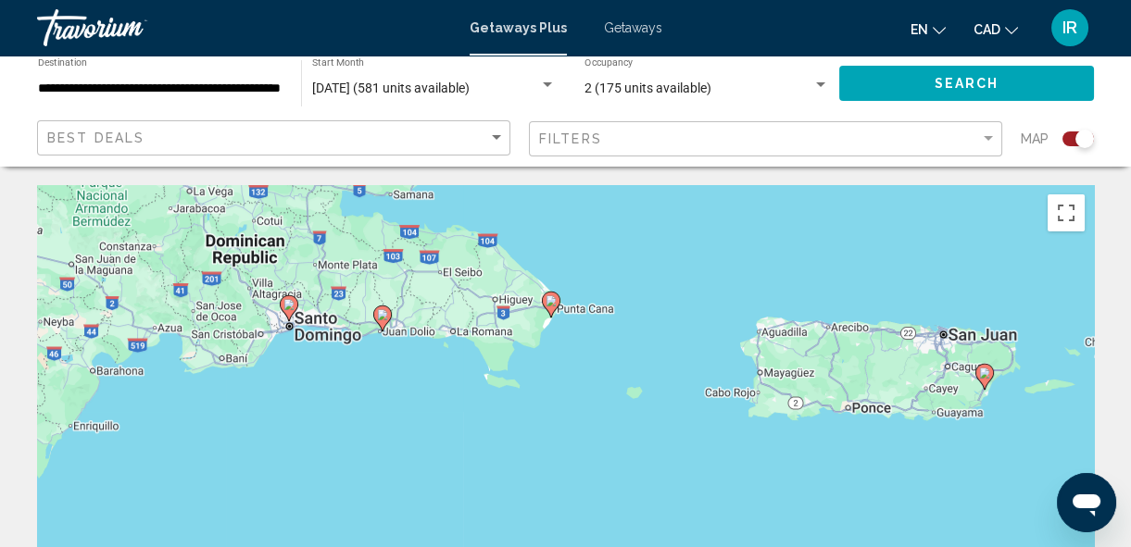
drag, startPoint x: 335, startPoint y: 267, endPoint x: 355, endPoint y: 443, distance: 177.1
click at [355, 443] on div "To activate drag with keyboard, press Alt + Enter. Once in keyboard drag state,…" at bounding box center [565, 463] width 1057 height 556
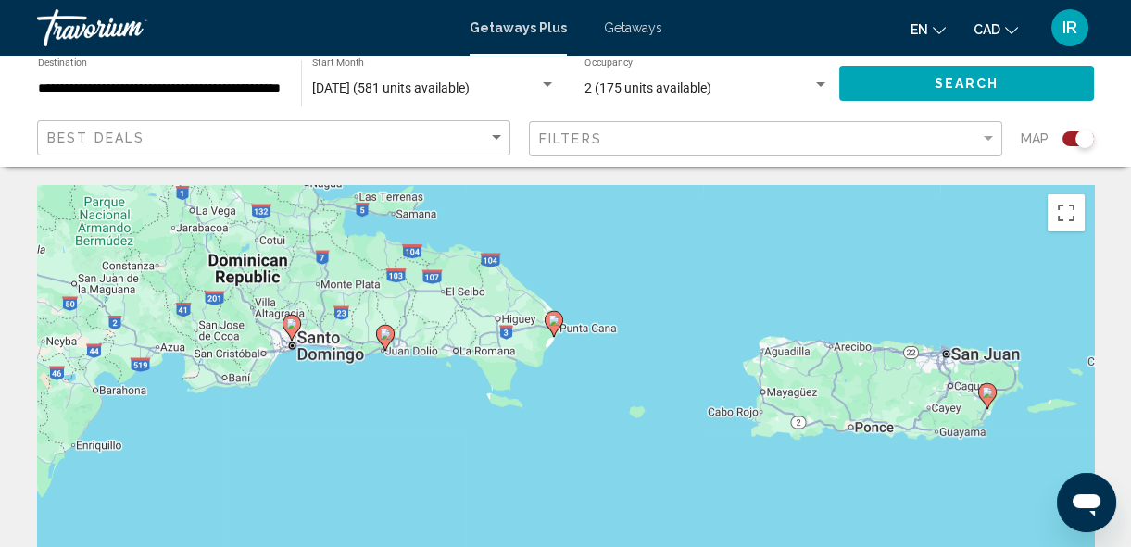
click at [294, 322] on image "Main content" at bounding box center [291, 324] width 11 height 11
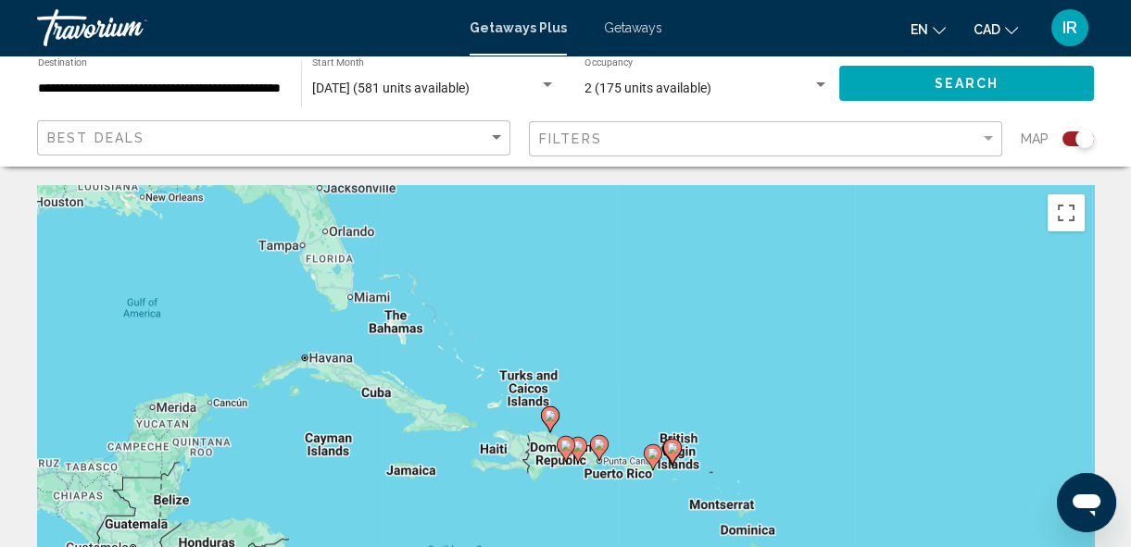
click at [561, 444] on image "Main content" at bounding box center [565, 445] width 11 height 11
type input "**********"
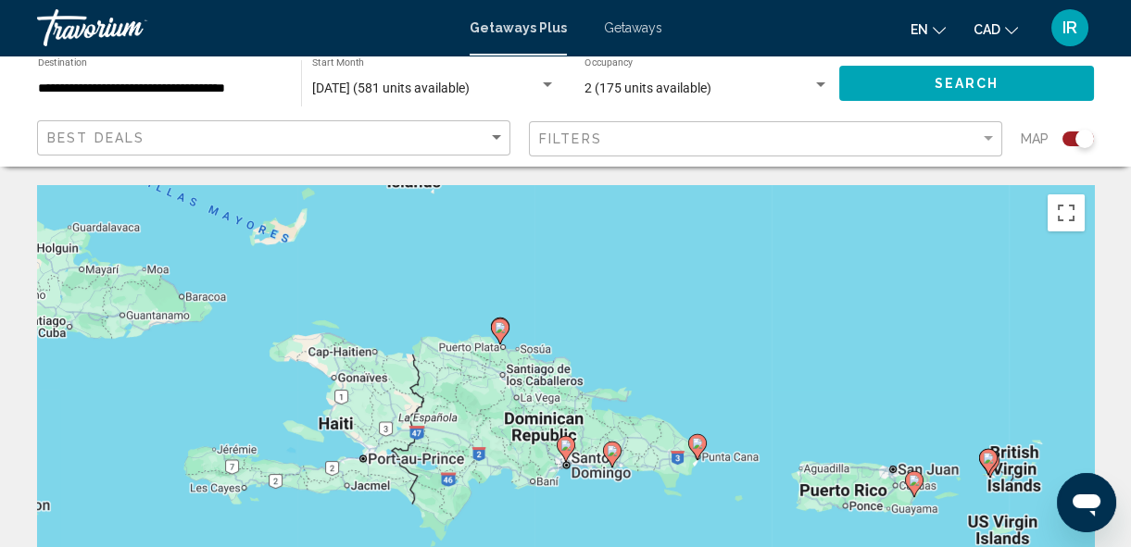
click at [565, 448] on image "Main content" at bounding box center [565, 445] width 11 height 11
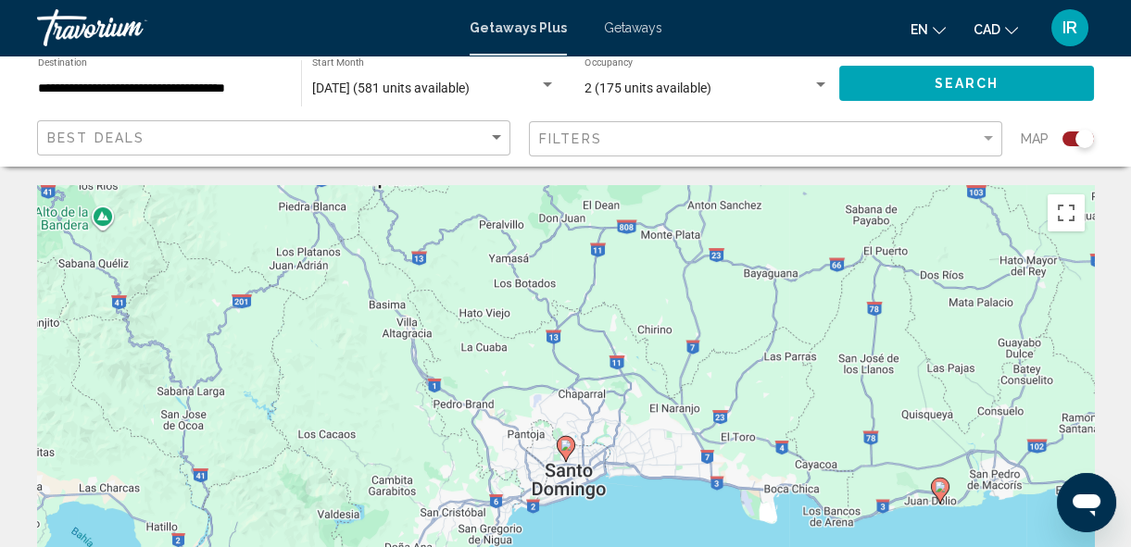
click at [565, 448] on image "Main content" at bounding box center [565, 445] width 11 height 11
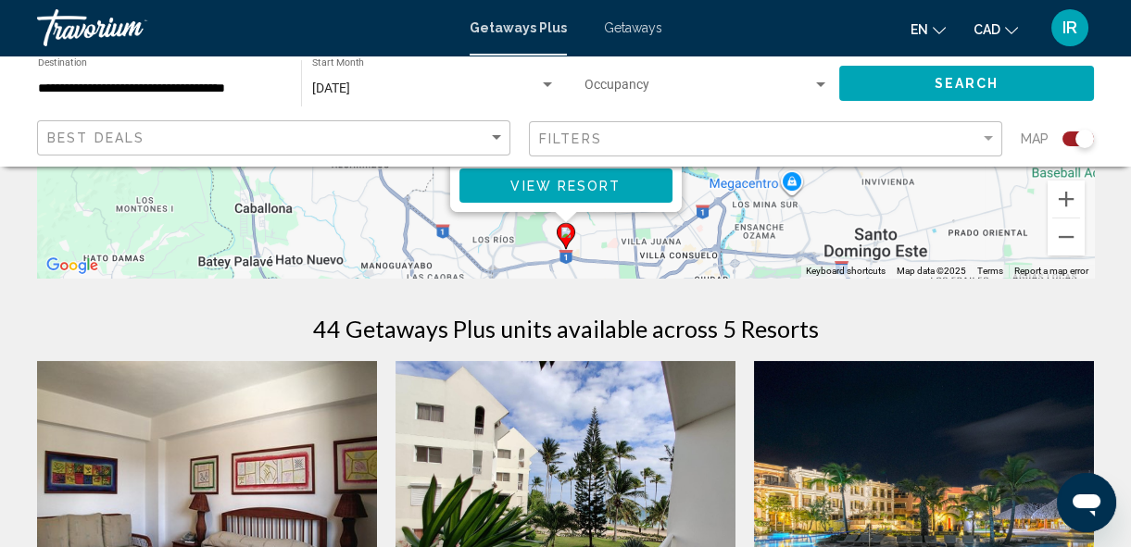
scroll to position [421, 0]
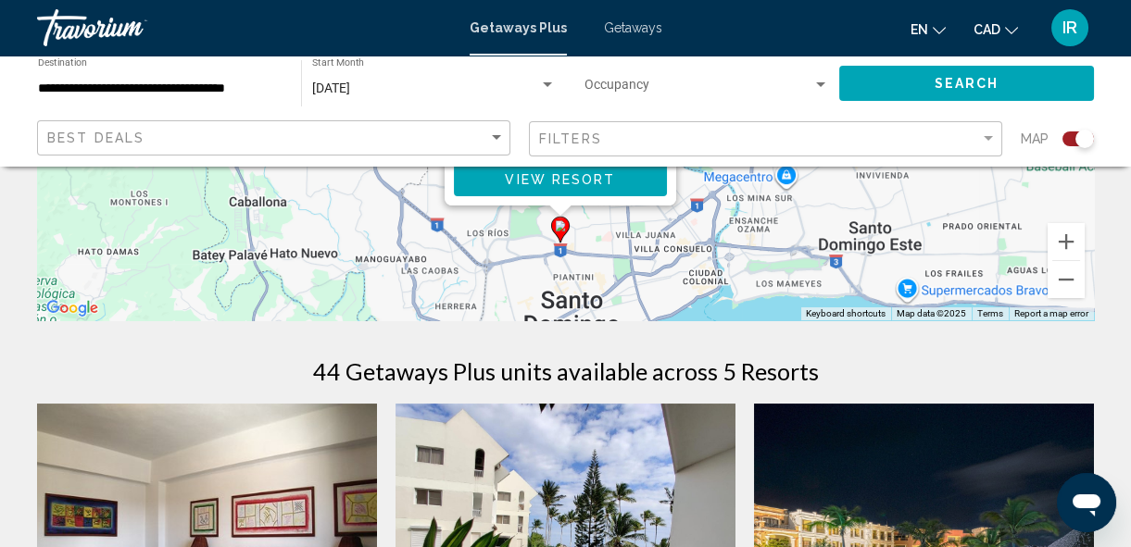
drag, startPoint x: 811, startPoint y: 269, endPoint x: 804, endPoint y: 183, distance: 85.5
click at [806, 186] on div "To activate drag with keyboard, press Alt + Enter. Once in keyboard drag state,…" at bounding box center [565, 43] width 1057 height 556
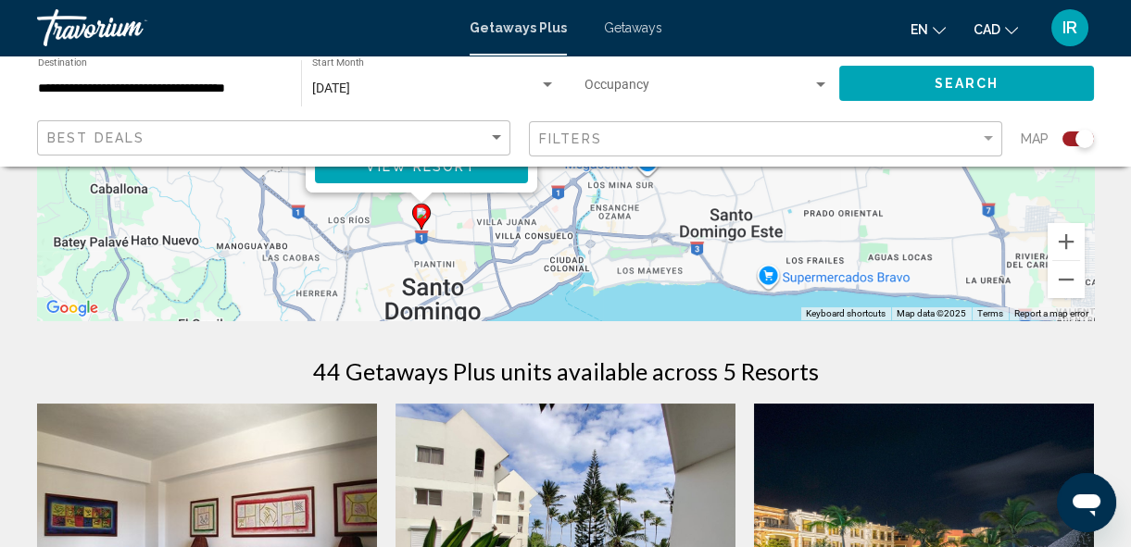
drag, startPoint x: 841, startPoint y: 274, endPoint x: 708, endPoint y: 300, distance: 135.9
click at [708, 300] on div "To activate drag with keyboard, press Alt + Enter. Once in keyboard drag state,…" at bounding box center [565, 43] width 1057 height 556
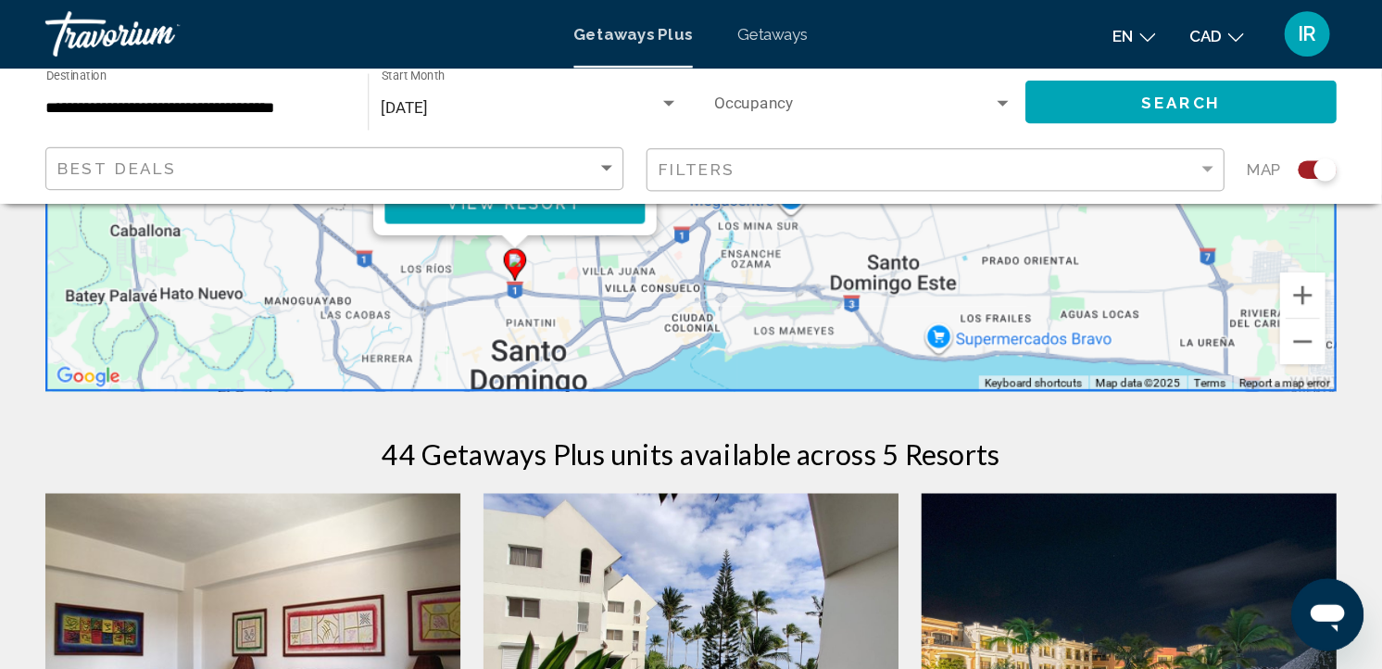
scroll to position [0, 0]
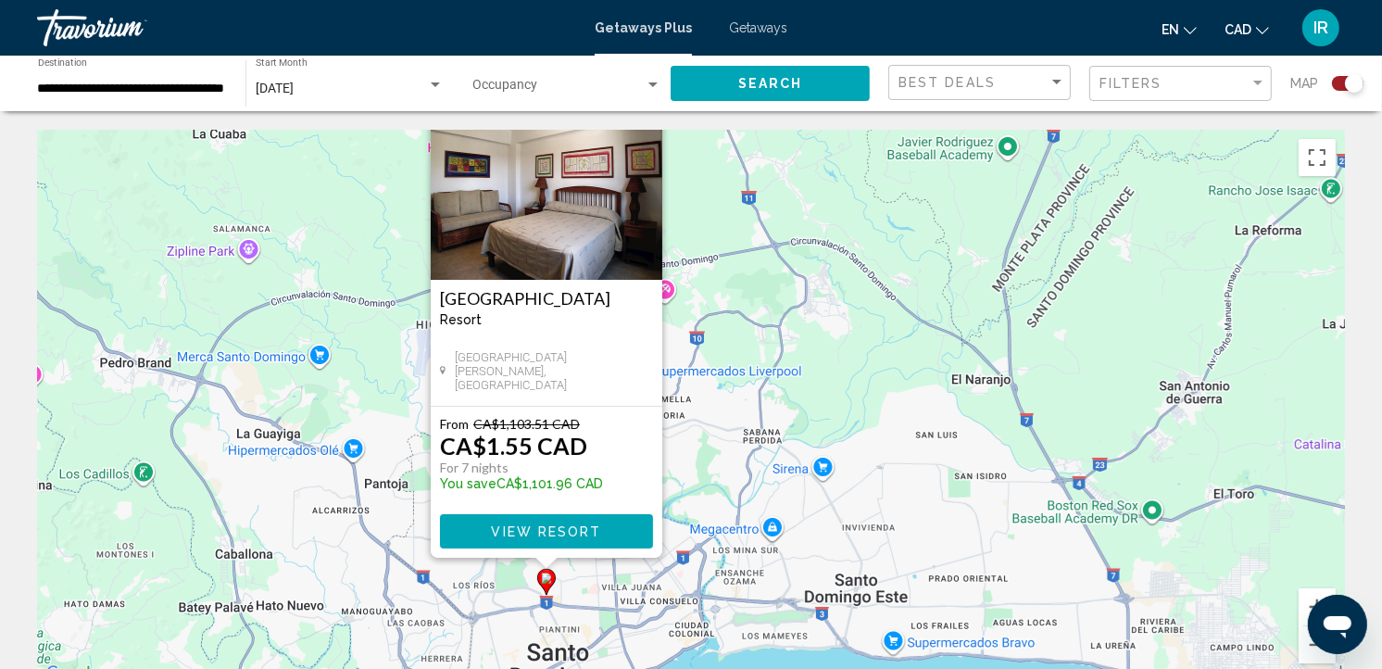
click at [855, 371] on div "To activate drag with keyboard, press Alt + Enter. Once in keyboard drag state,…" at bounding box center [691, 408] width 1308 height 556
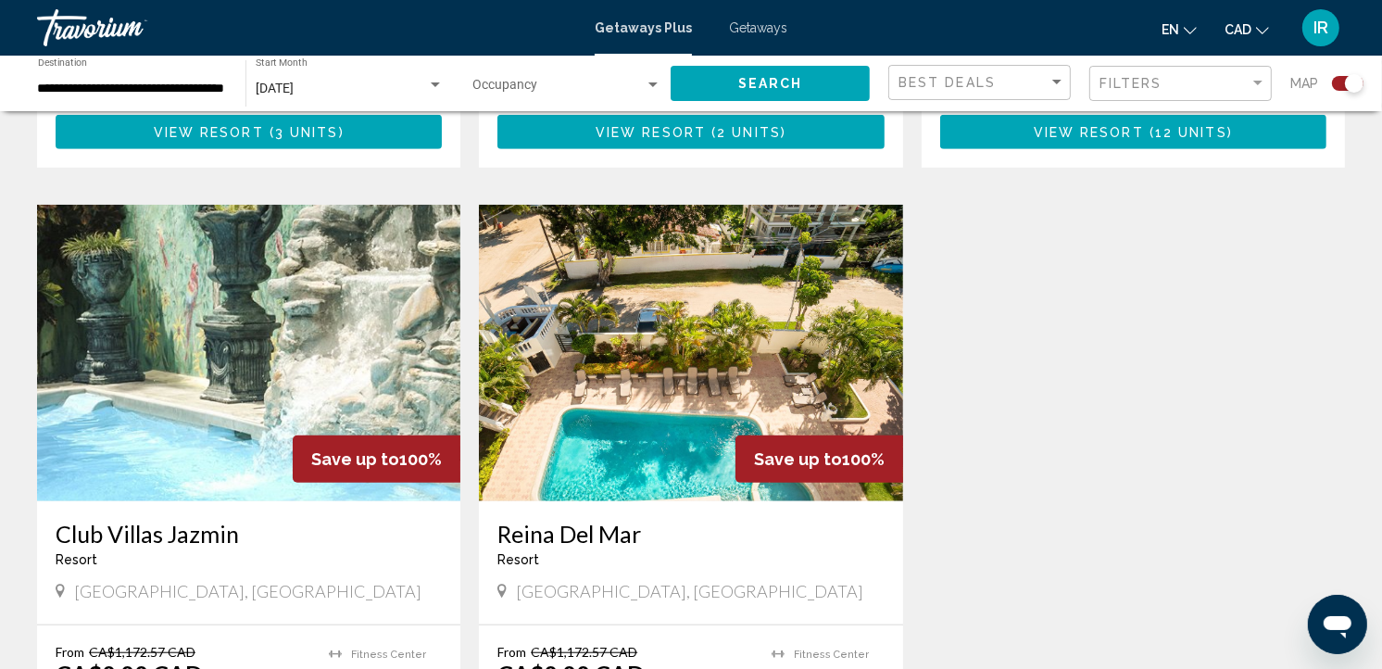
scroll to position [1235, 0]
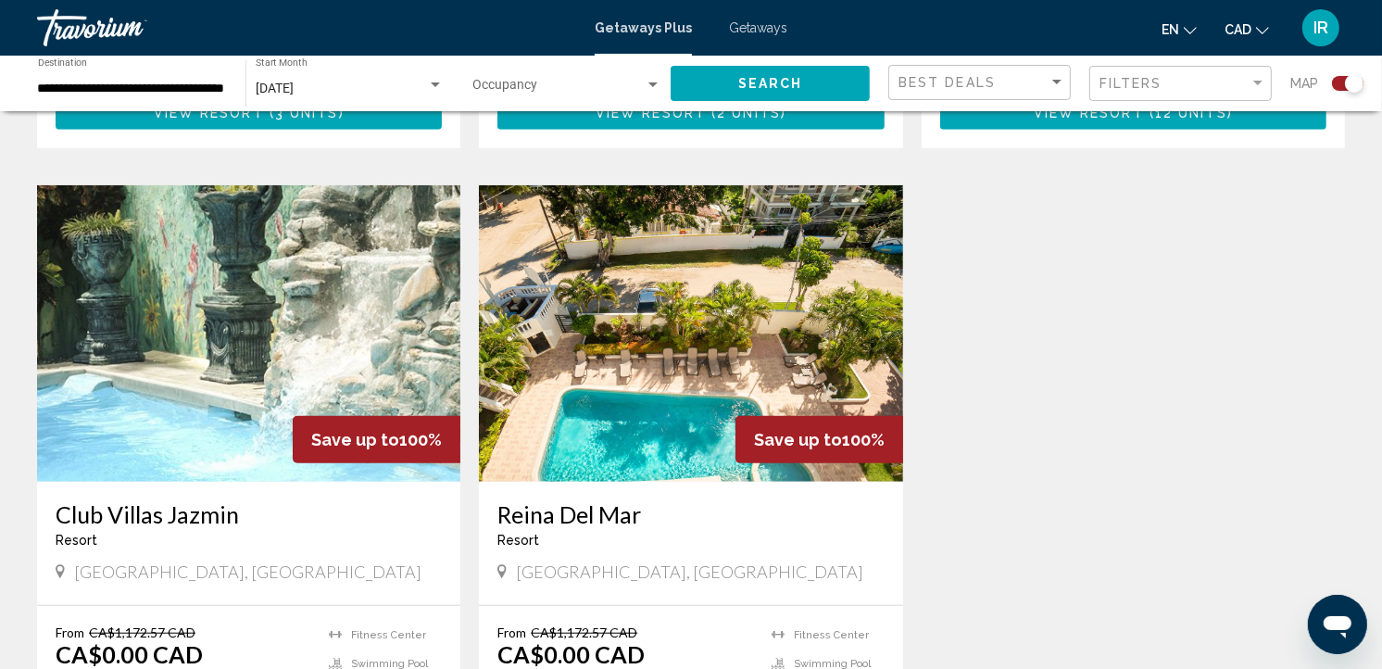
click at [283, 329] on img "Main content" at bounding box center [248, 333] width 423 height 296
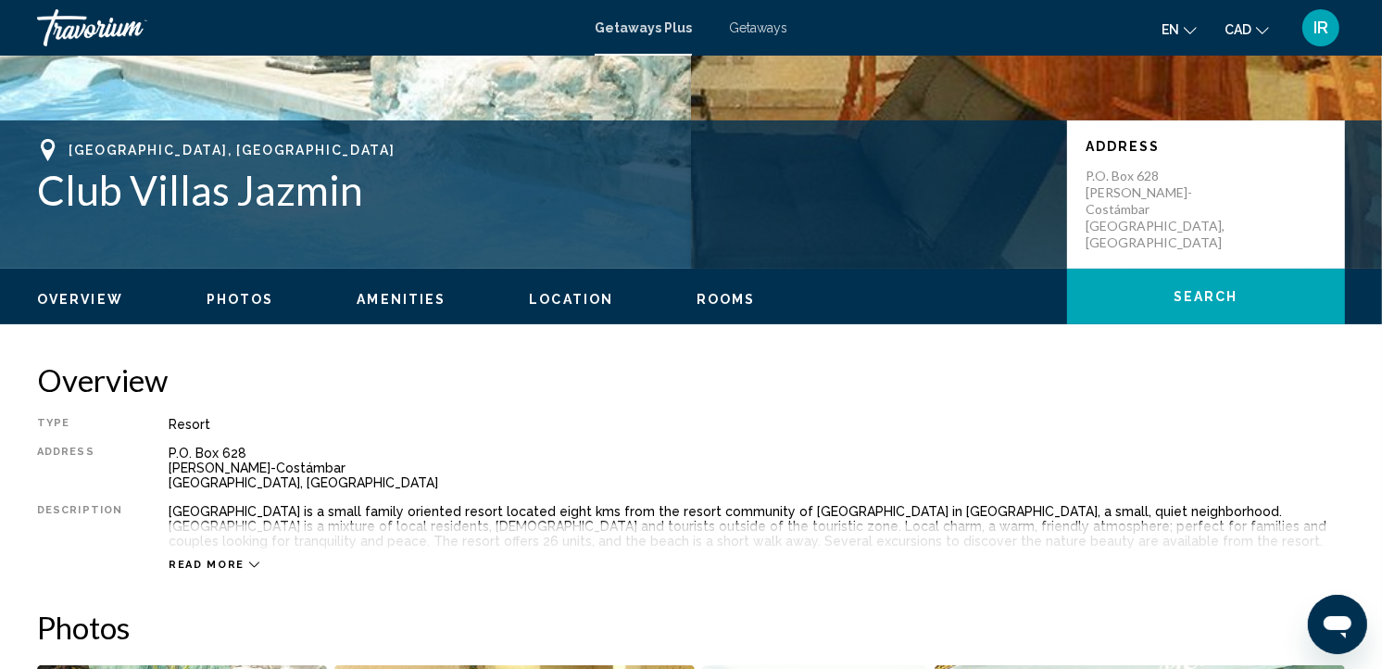
scroll to position [411, 0]
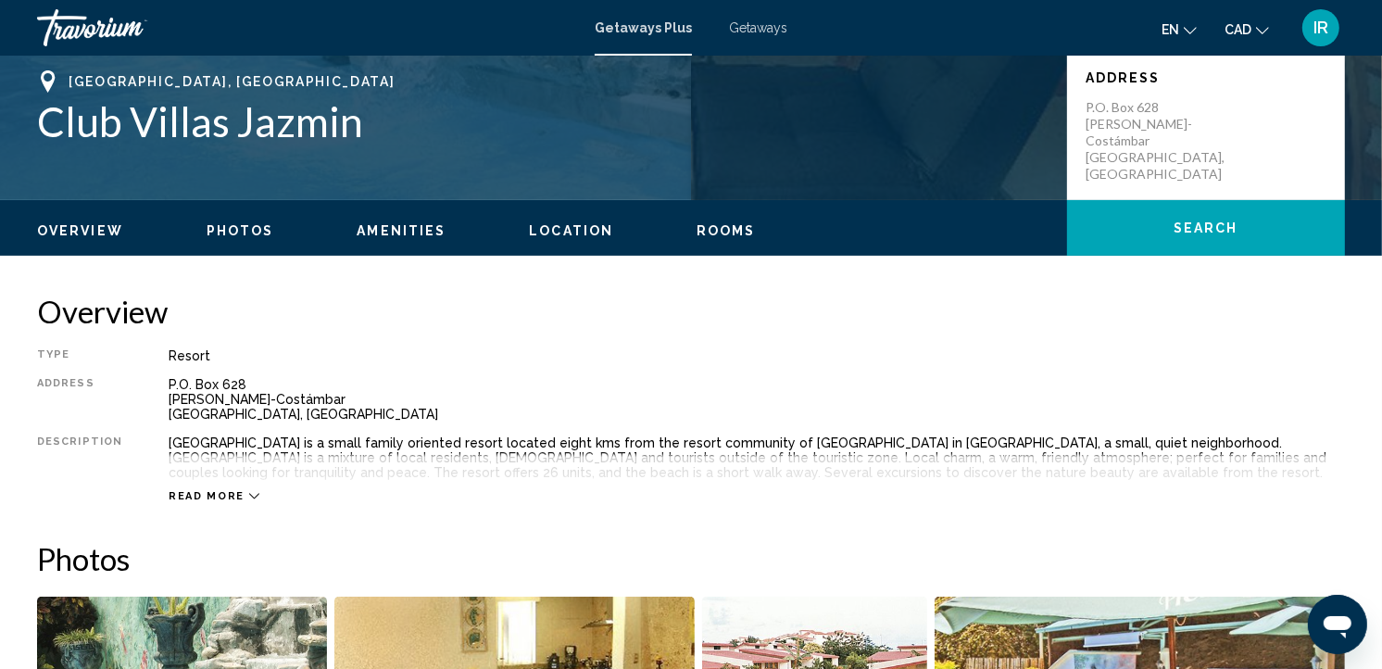
click at [249, 497] on icon "Main content" at bounding box center [254, 497] width 10 height 6
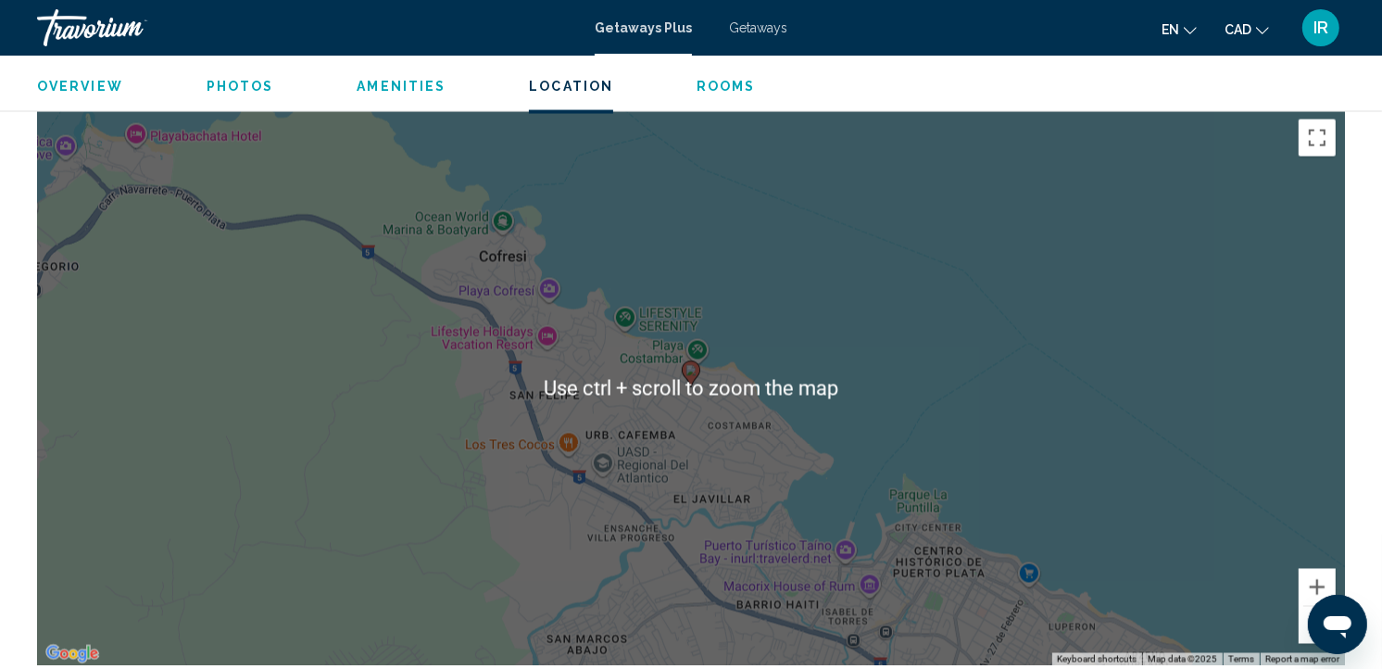
scroll to position [2779, 0]
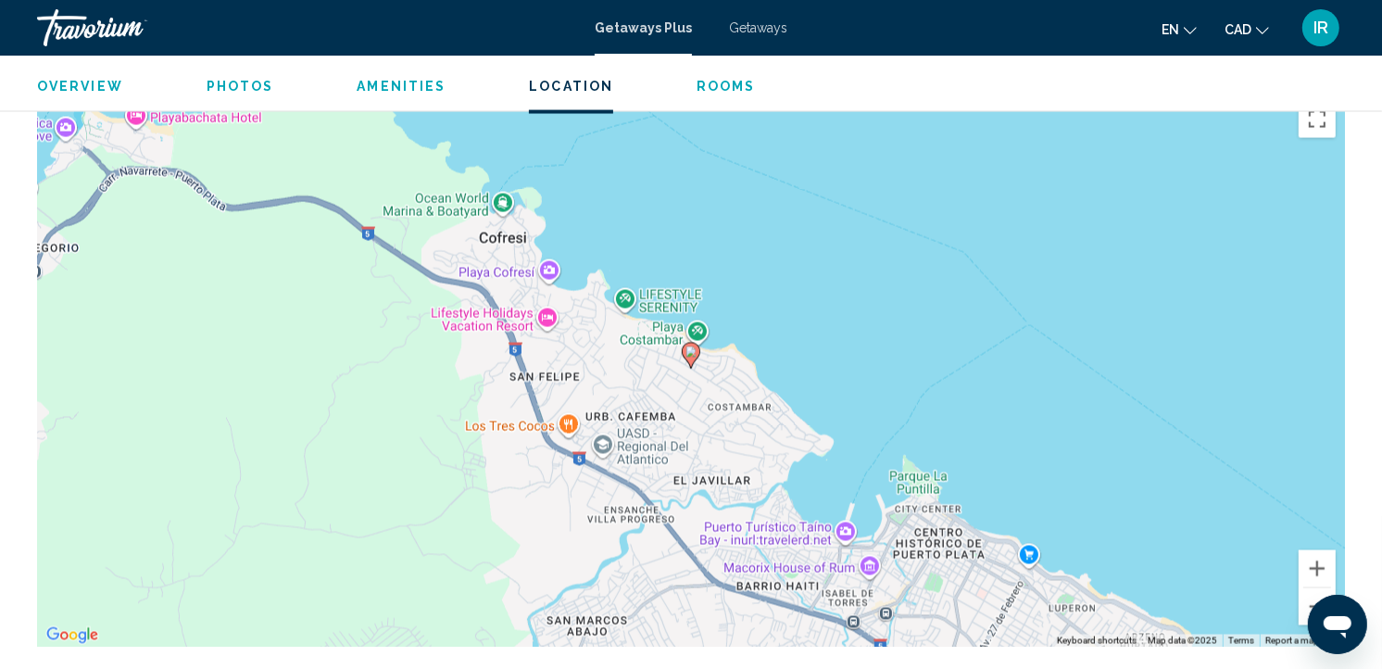
click at [706, 393] on div "To activate drag with keyboard, press Alt + Enter. Once in keyboard drag state,…" at bounding box center [691, 370] width 1308 height 556
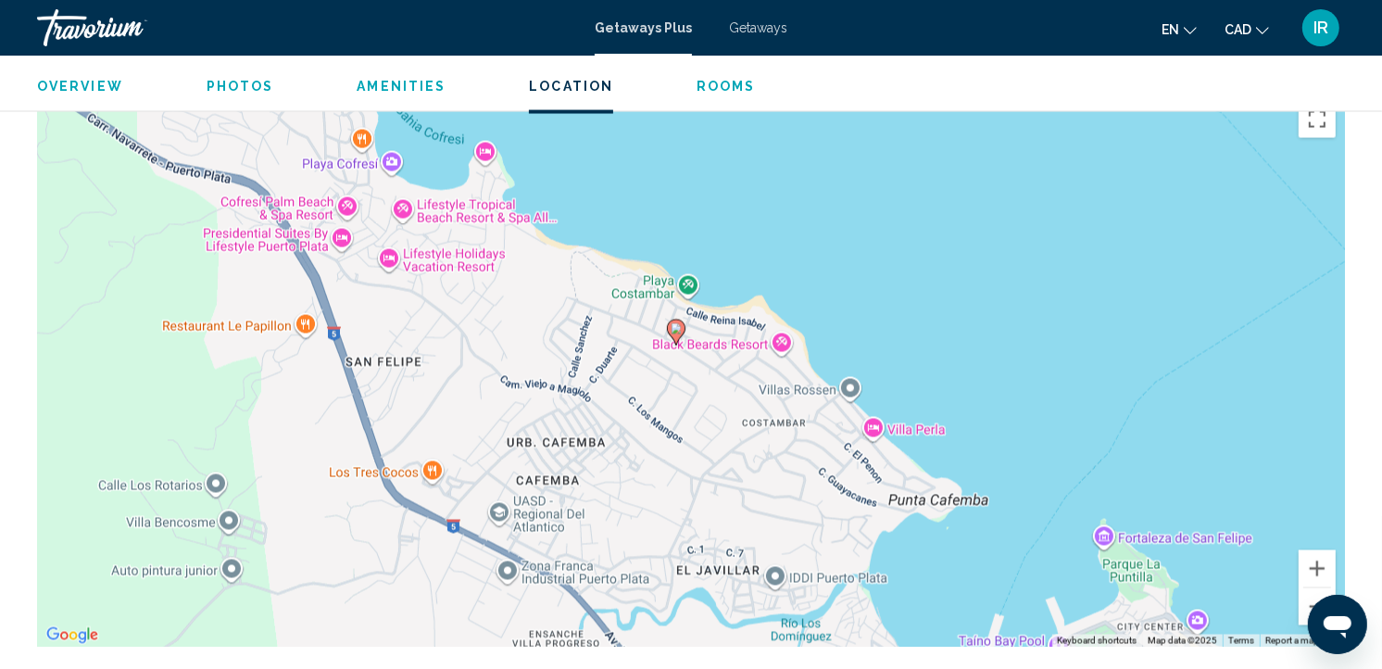
click at [701, 368] on div "To activate drag with keyboard, press Alt + Enter. Once in keyboard drag state,…" at bounding box center [691, 370] width 1308 height 556
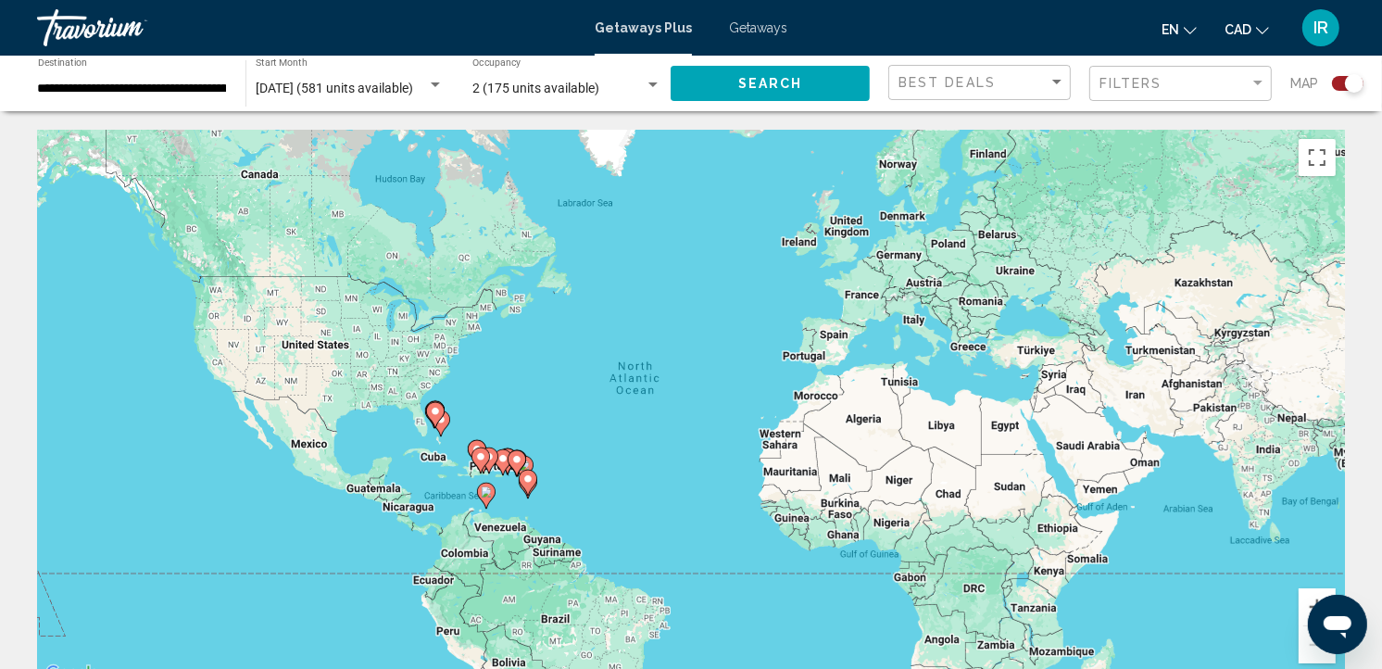
click at [1143, 79] on div "Search widget" at bounding box center [1347, 83] width 31 height 15
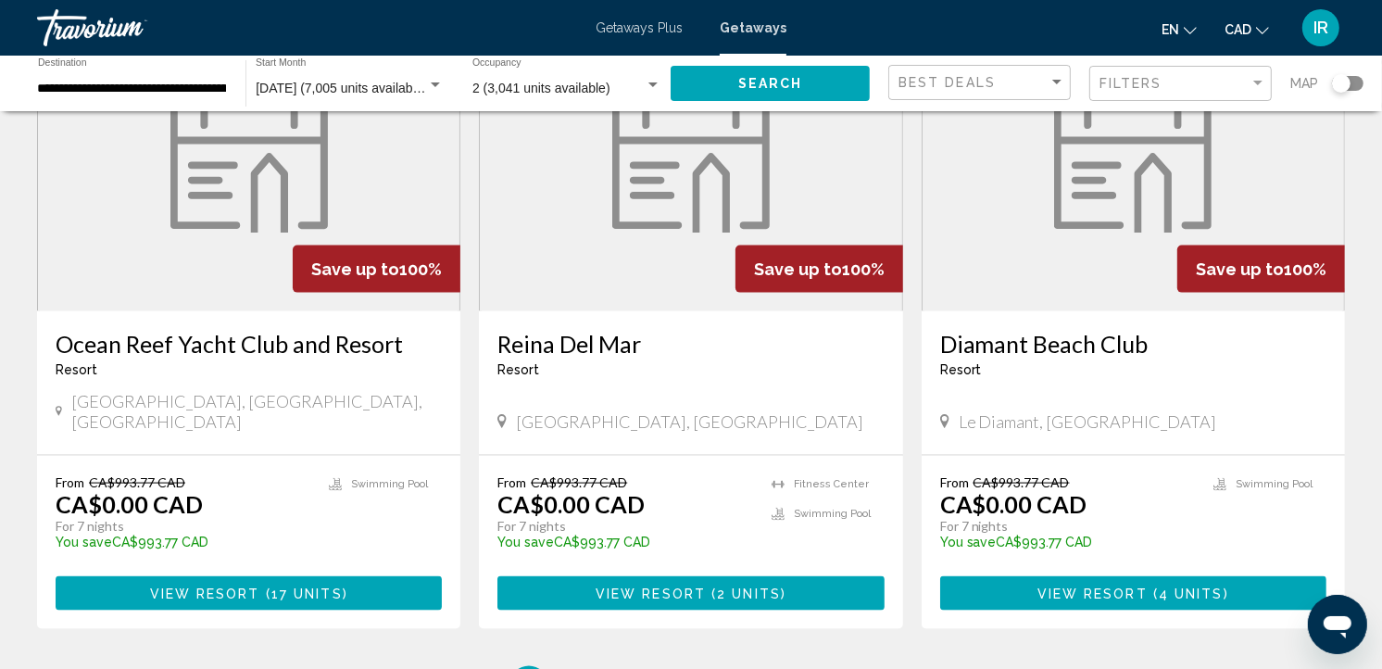
scroll to position [2161, 0]
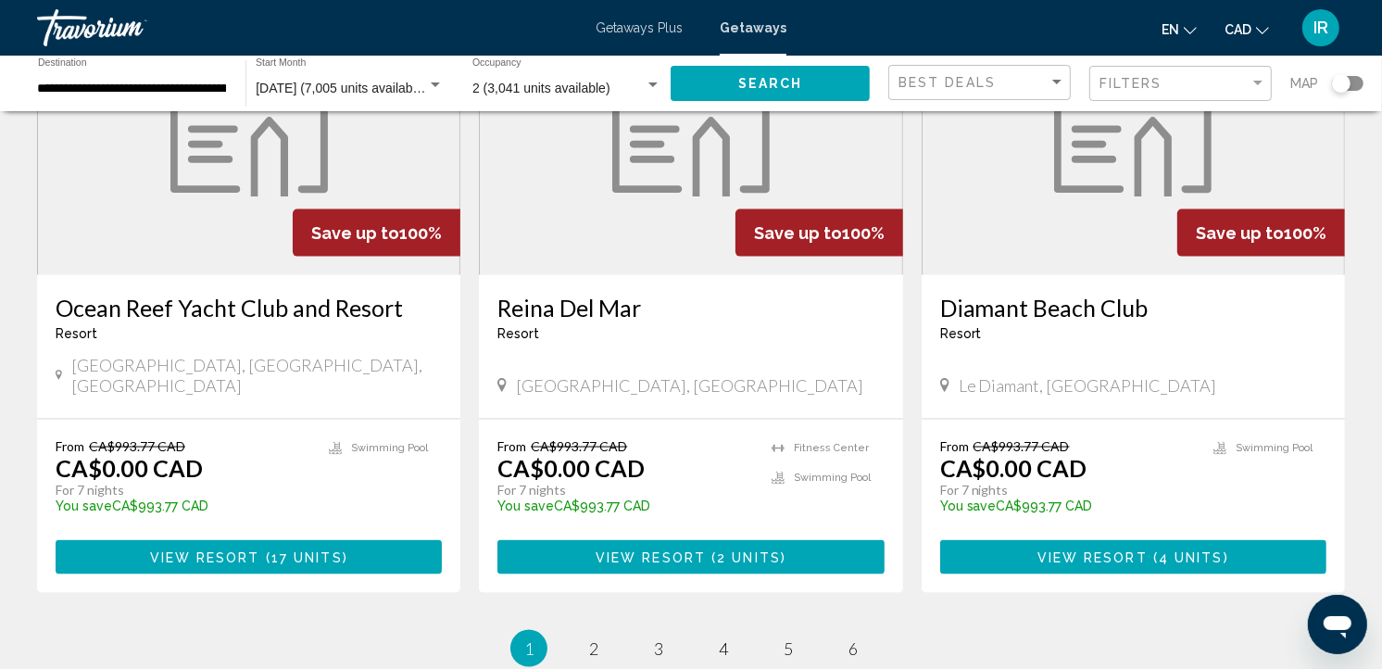
click at [693, 550] on span "View Resort" at bounding box center [651, 557] width 110 height 15
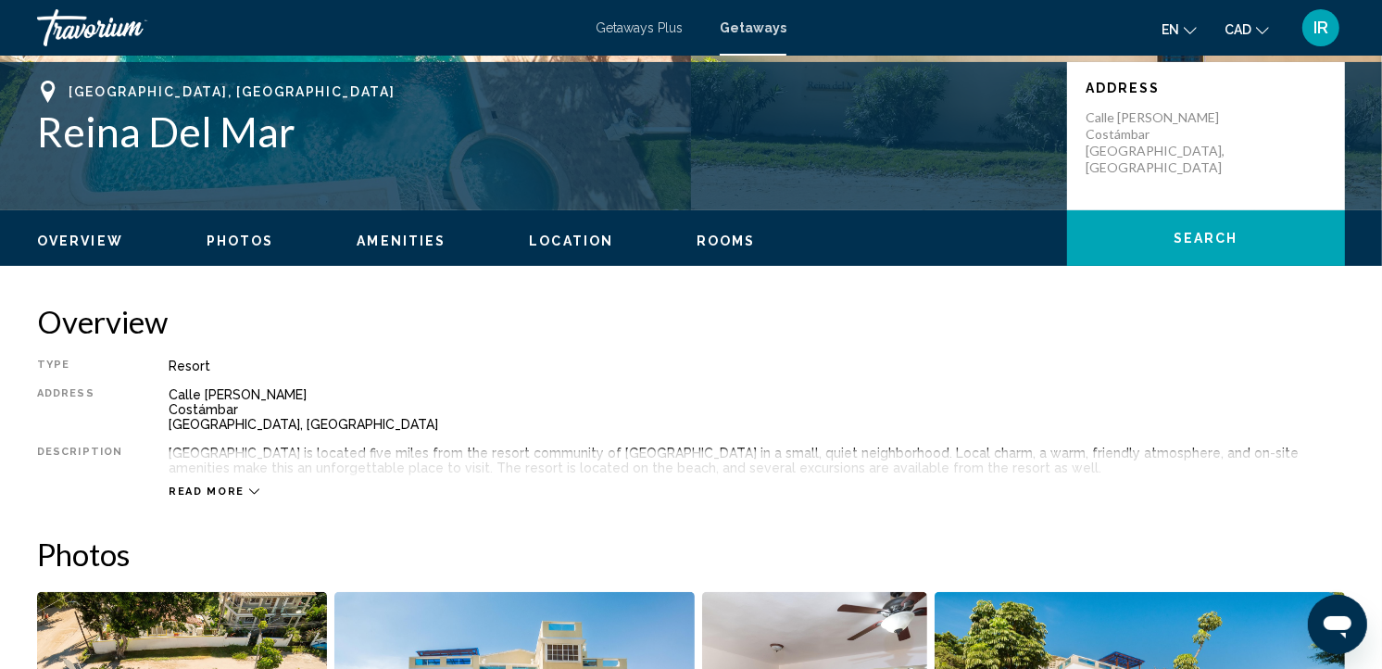
scroll to position [514, 0]
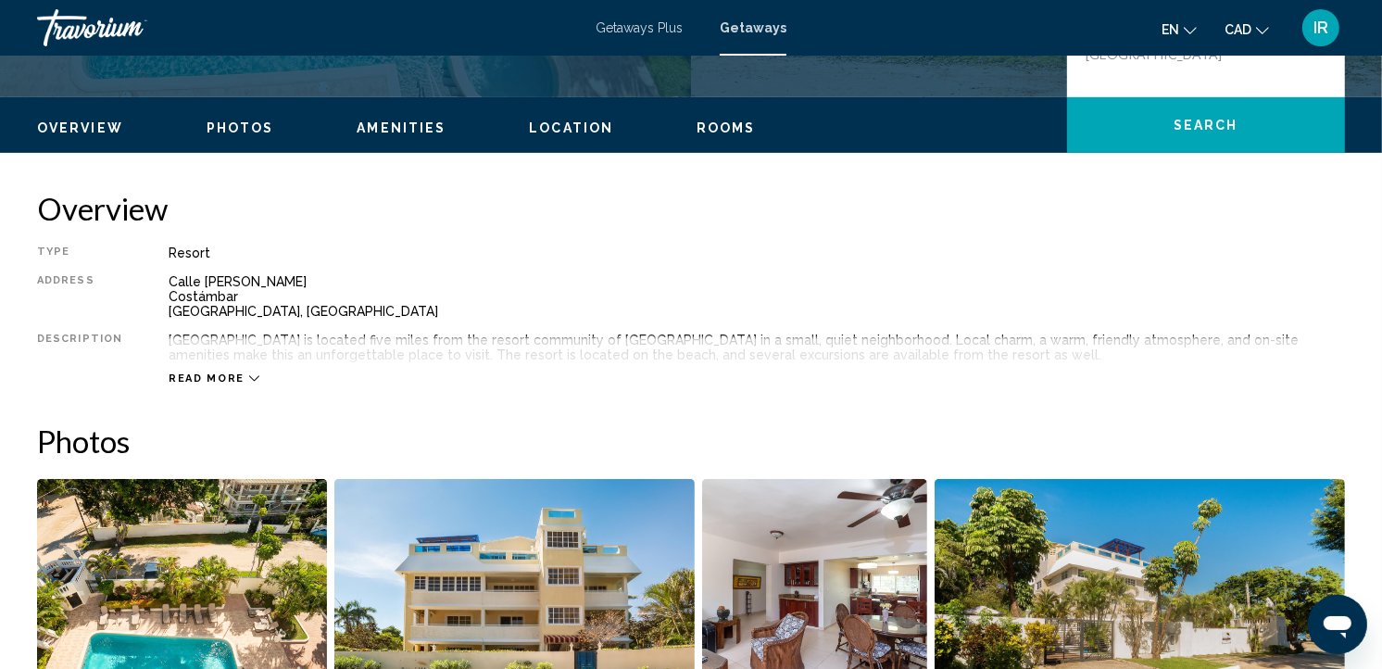
click at [249, 378] on icon "Main content" at bounding box center [254, 378] width 10 height 10
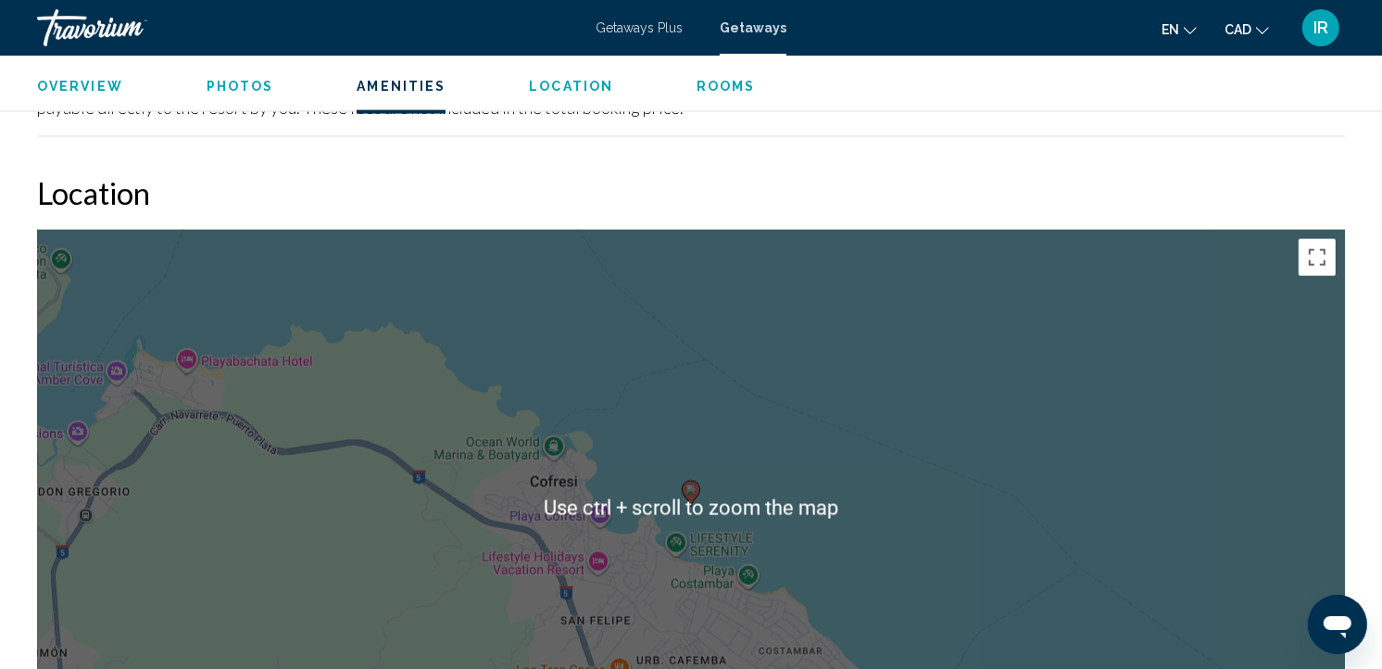
scroll to position [2572, 0]
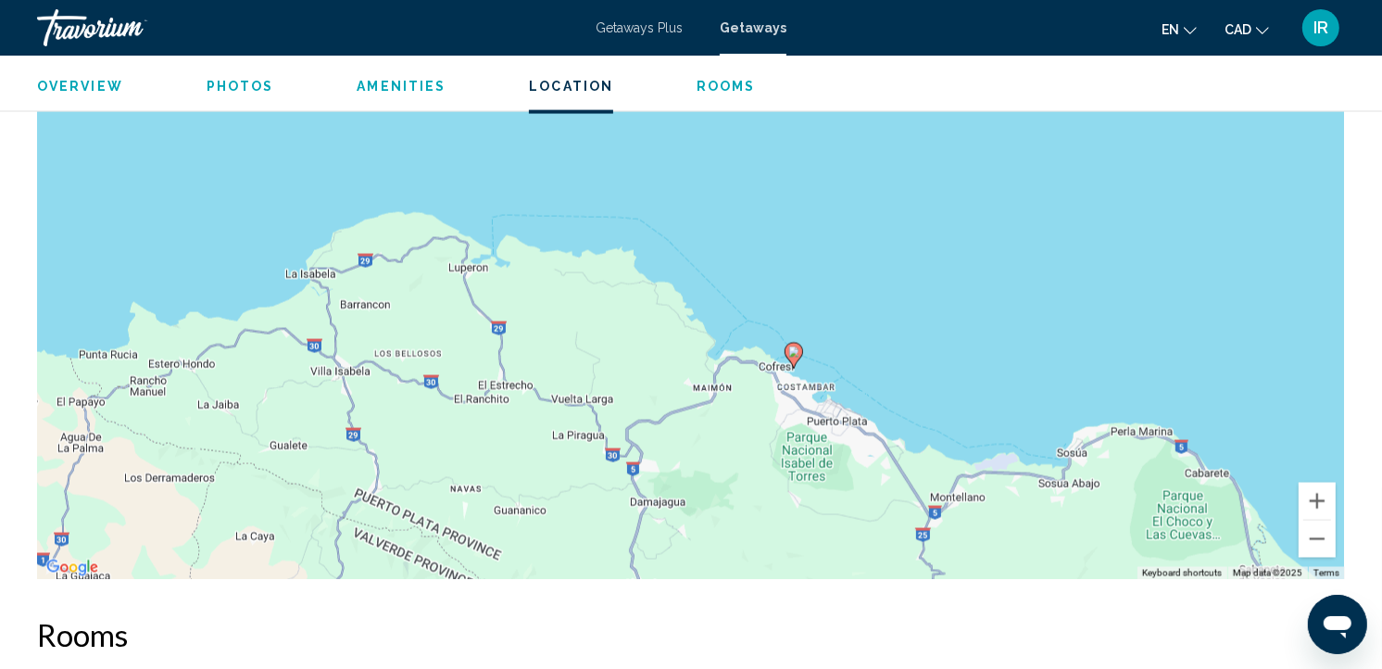
drag, startPoint x: 846, startPoint y: 405, endPoint x: 711, endPoint y: 437, distance: 138.2
click at [711, 437] on div "To activate drag with keyboard, press Alt + Enter. Once in keyboard drag state,…" at bounding box center [691, 302] width 1308 height 556
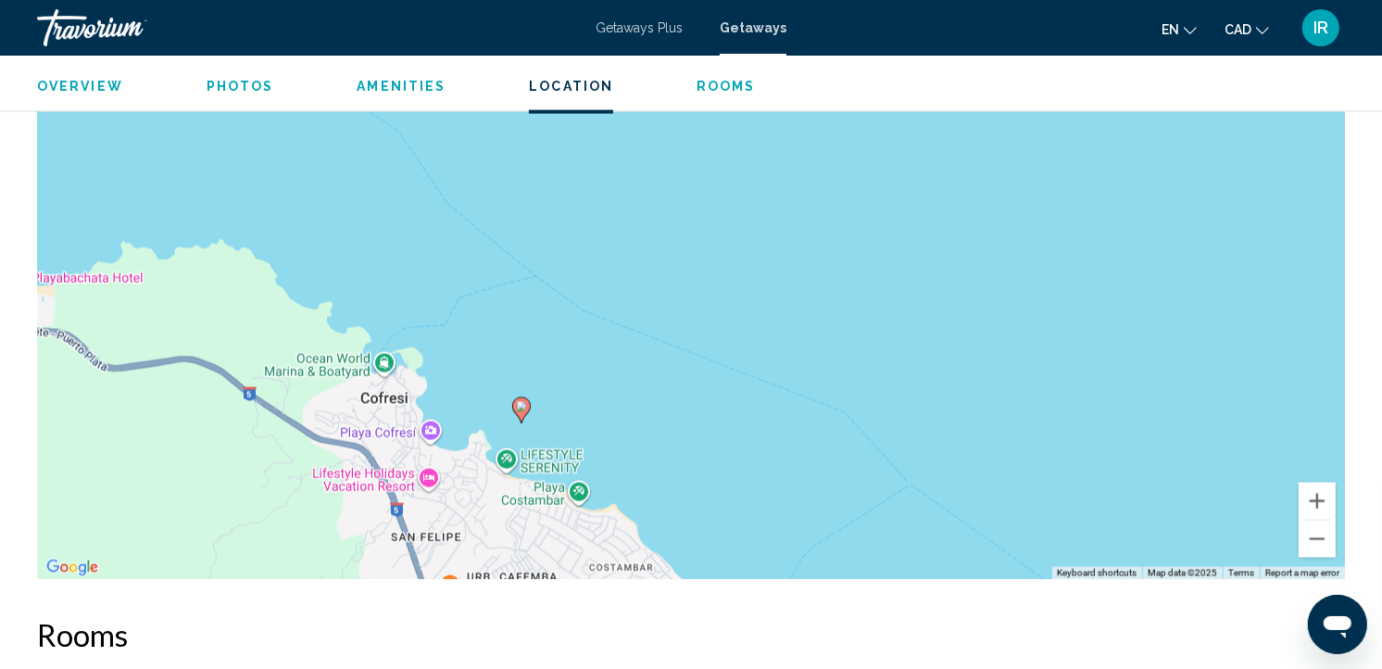
drag, startPoint x: 850, startPoint y: 233, endPoint x: 560, endPoint y: 612, distance: 477.8
click at [525, 414] on g "Main content" at bounding box center [521, 410] width 19 height 26
click at [524, 414] on icon "Main content" at bounding box center [521, 410] width 17 height 24
click at [524, 409] on image "Main content" at bounding box center [521, 406] width 11 height 11
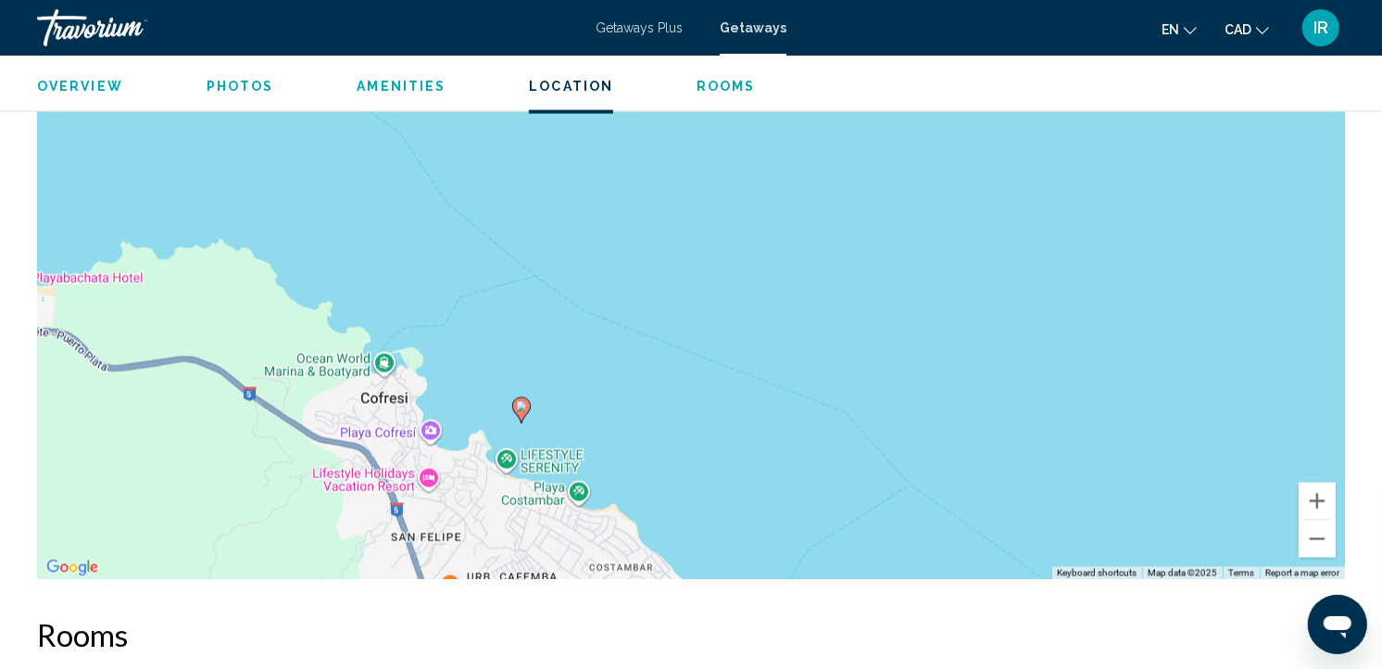
click at [524, 409] on image "Main content" at bounding box center [521, 406] width 11 height 11
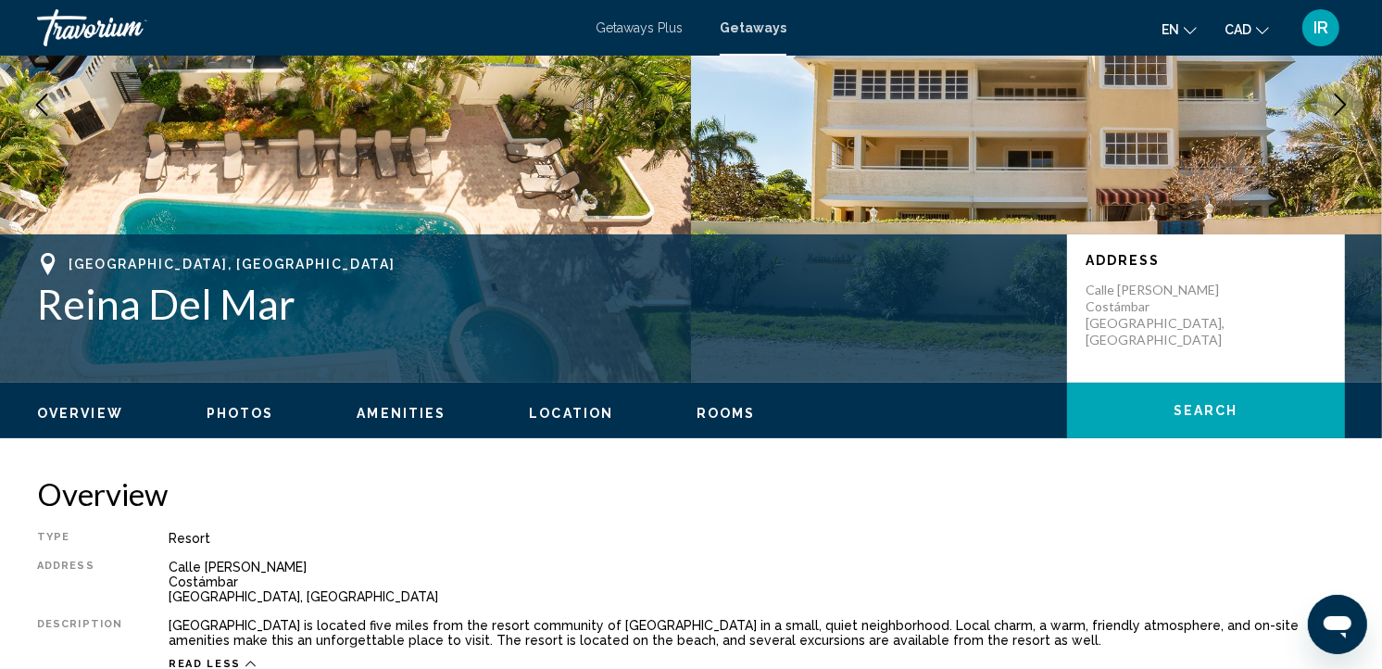
scroll to position [206, 0]
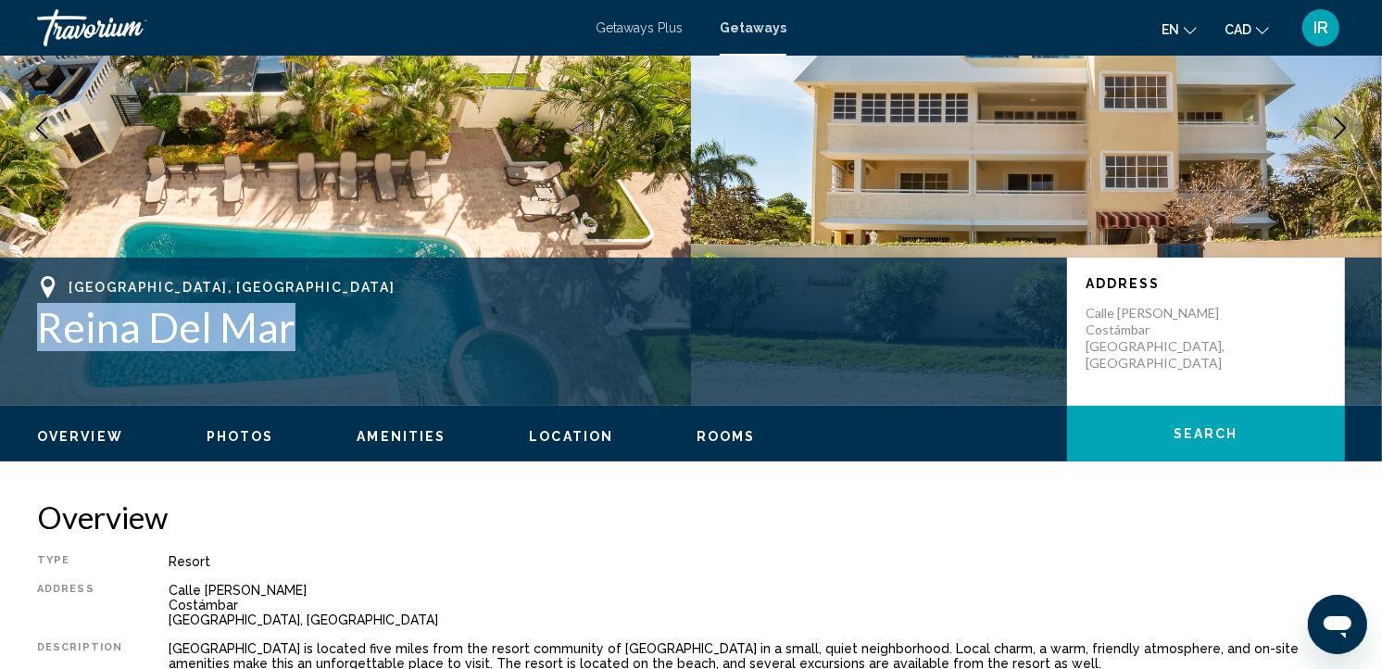
drag, startPoint x: 40, startPoint y: 313, endPoint x: 296, endPoint y: 308, distance: 256.6
click at [296, 308] on h1 "Reina Del Mar" at bounding box center [543, 327] width 1012 height 48
drag, startPoint x: 296, startPoint y: 308, endPoint x: 255, endPoint y: 336, distance: 50.1
copy h1 "Reina Del Mar"
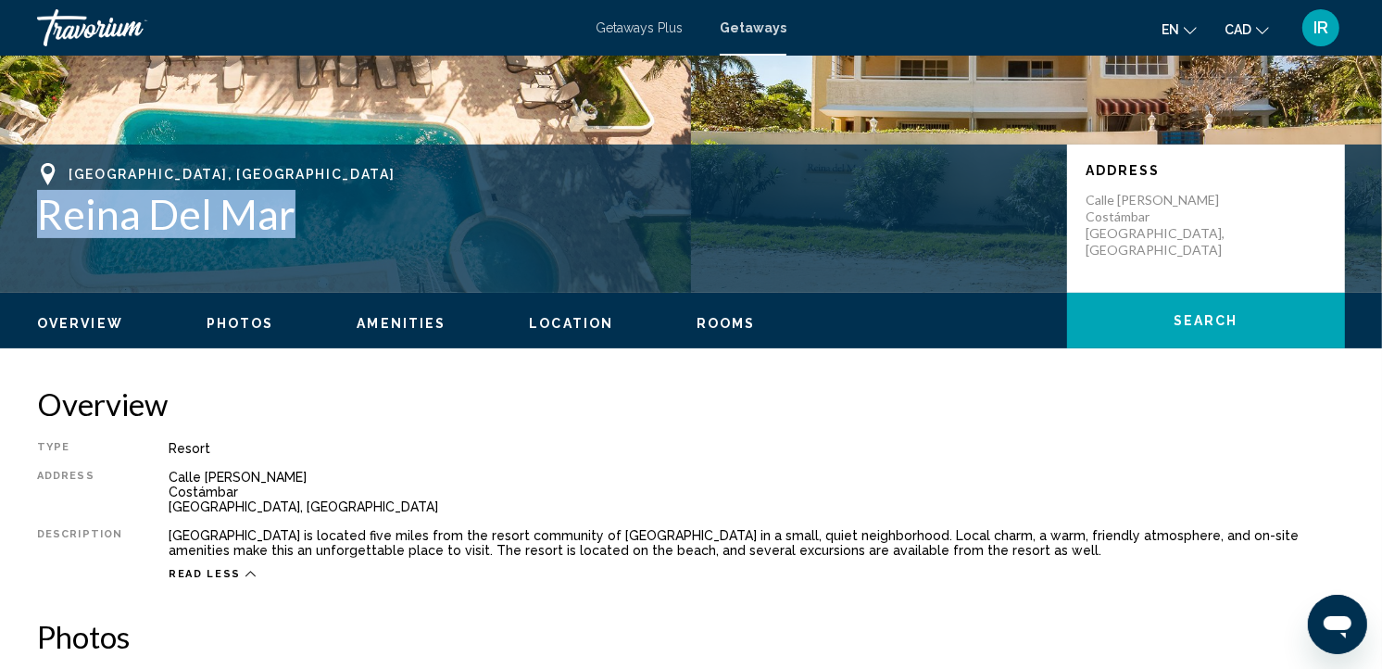
scroll to position [308, 0]
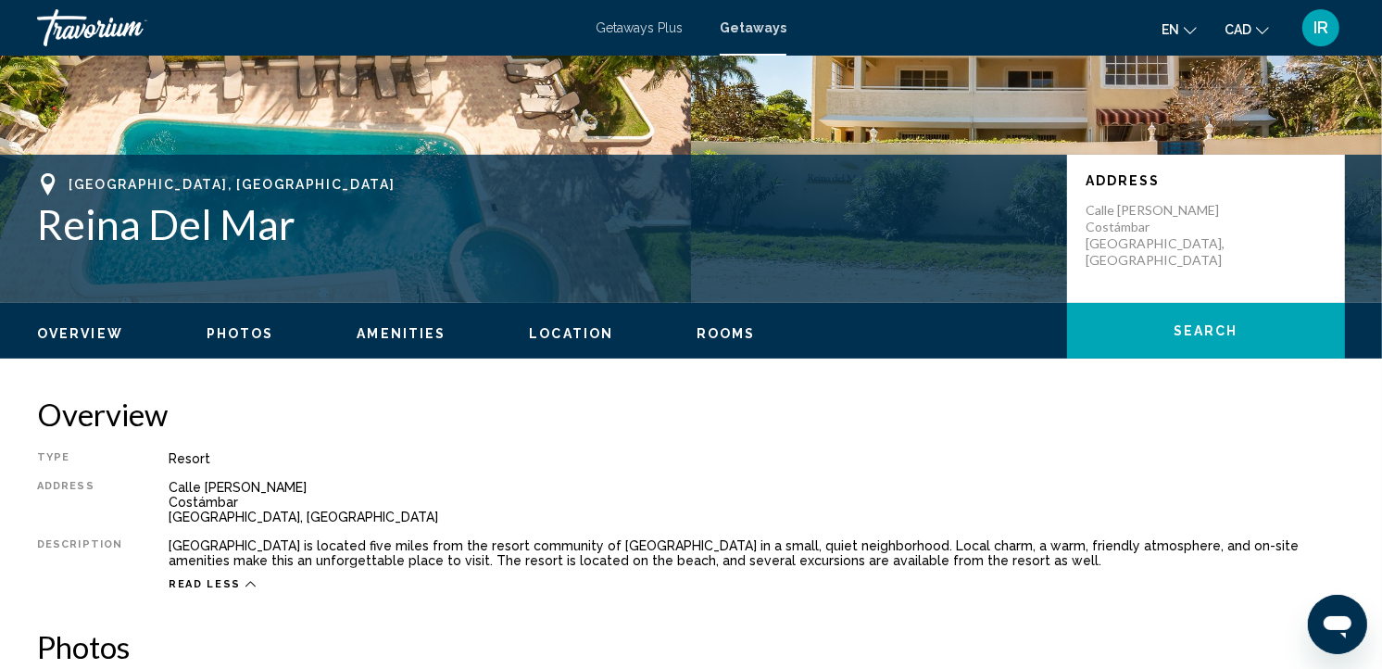
click at [72, 178] on span "Puerto Plata, Dominican Republic" at bounding box center [232, 184] width 326 height 15
click at [69, 180] on span "Puerto Plata, Dominican Republic" at bounding box center [232, 184] width 326 height 15
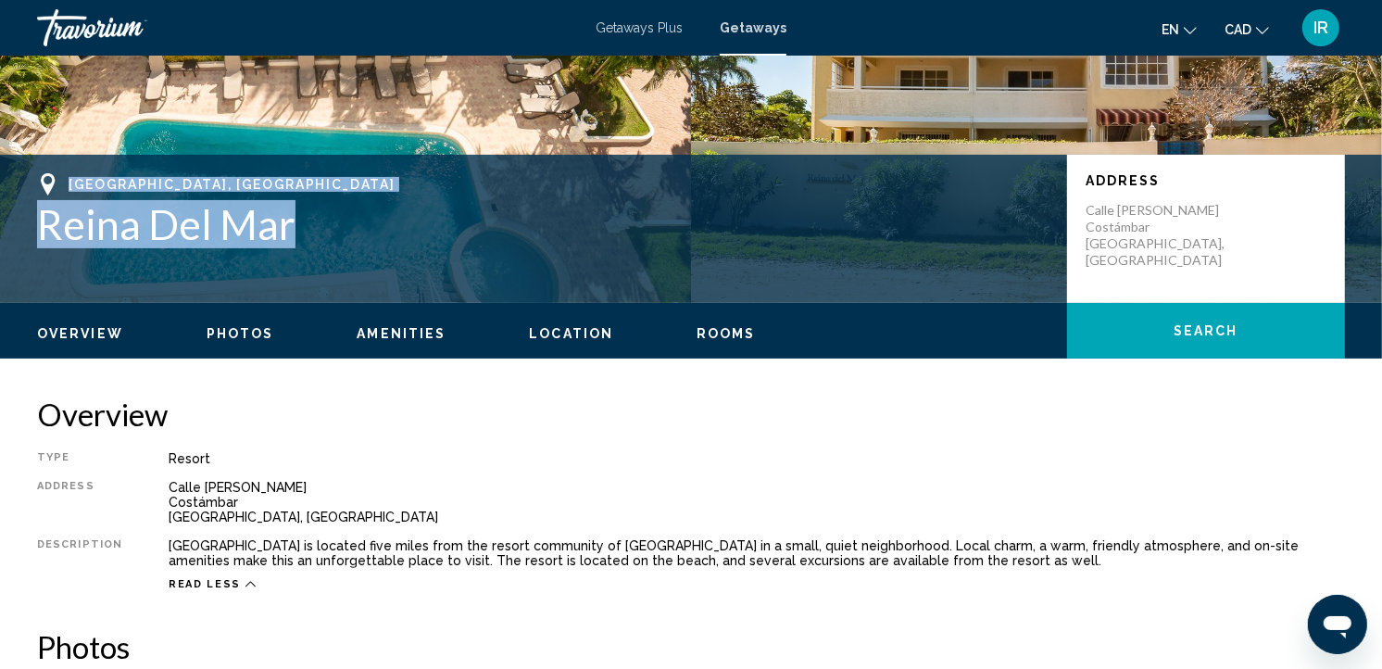
drag, startPoint x: 88, startPoint y: 181, endPoint x: 270, endPoint y: 219, distance: 185.5
click at [270, 219] on div "Puerto Plata, Dominican Republic Reina Del Mar" at bounding box center [543, 210] width 1012 height 75
drag, startPoint x: 270, startPoint y: 219, endPoint x: 248, endPoint y: 233, distance: 25.4
copy div "Puerto Plata, Dominican Republic Reina Del Mar"
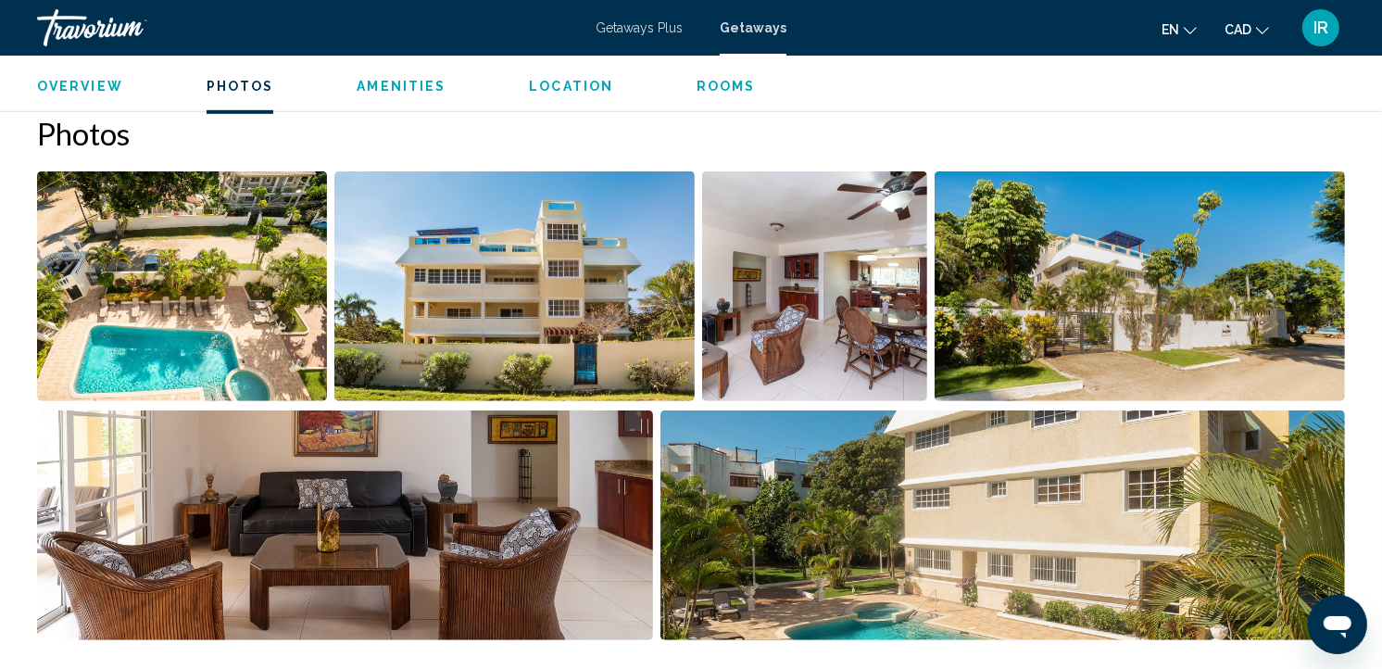
scroll to position [0, 0]
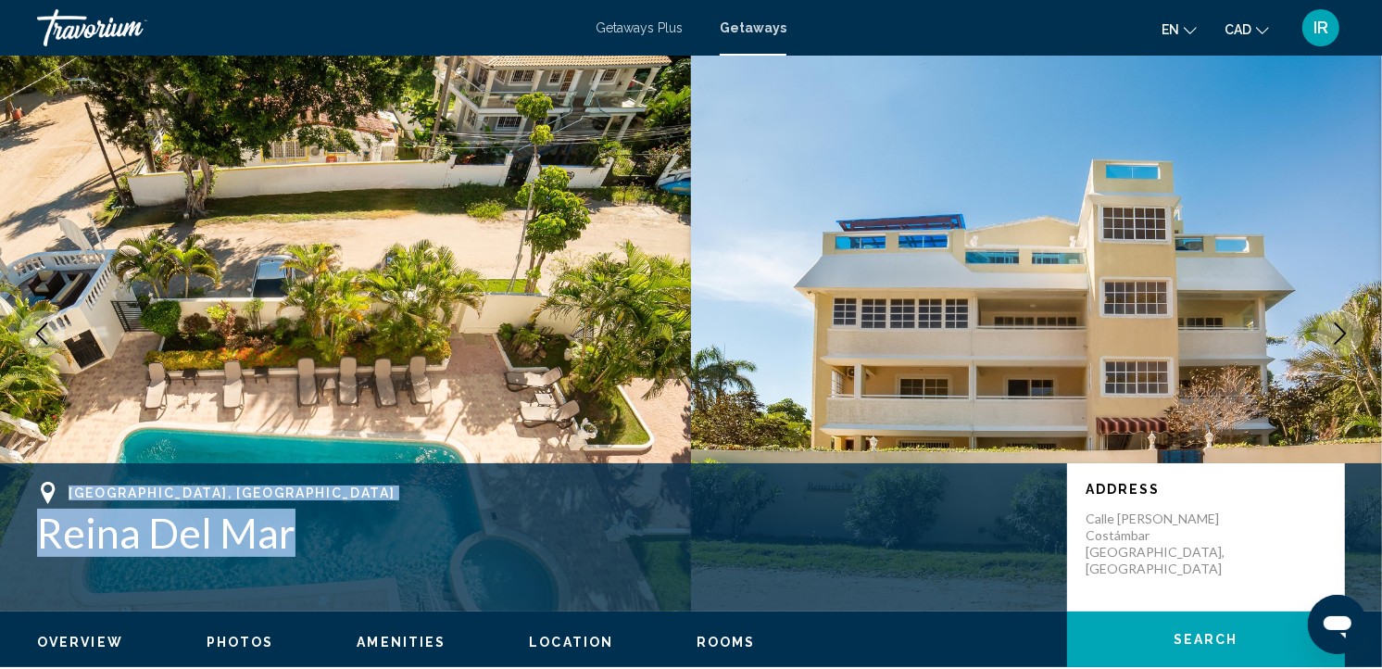
click at [524, 288] on img "Main content" at bounding box center [345, 334] width 691 height 556
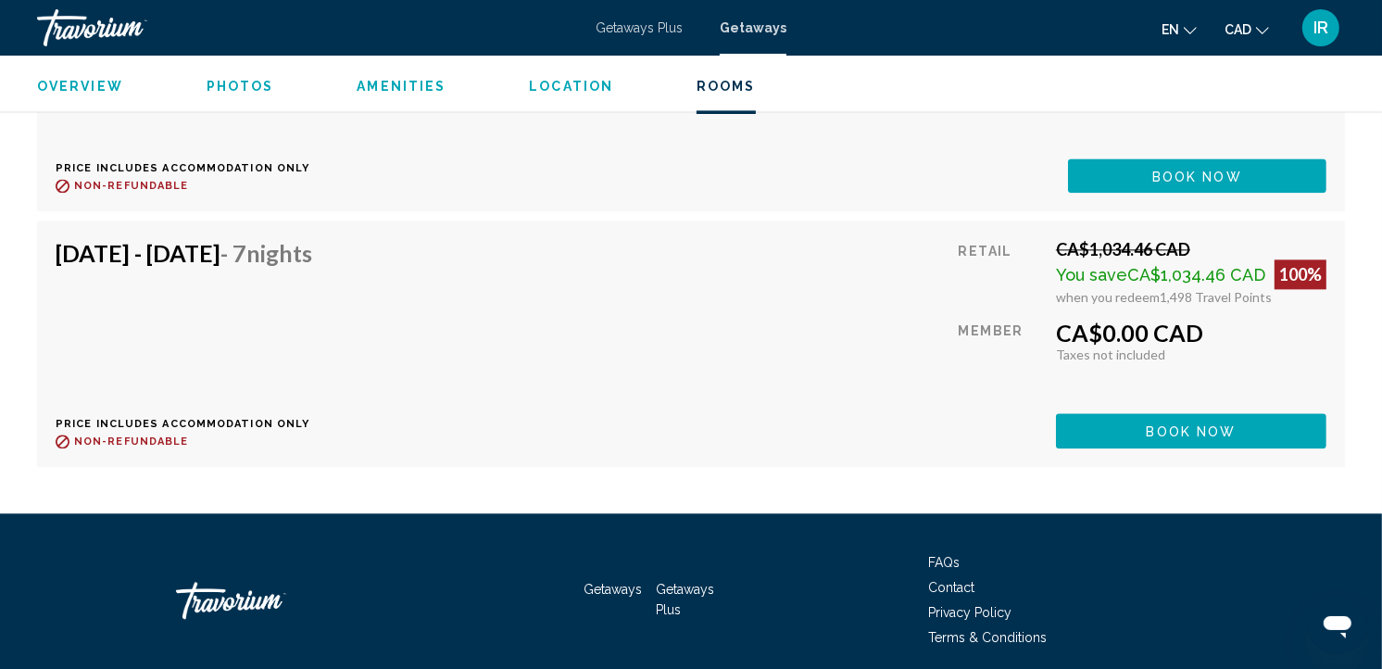
scroll to position [3705, 0]
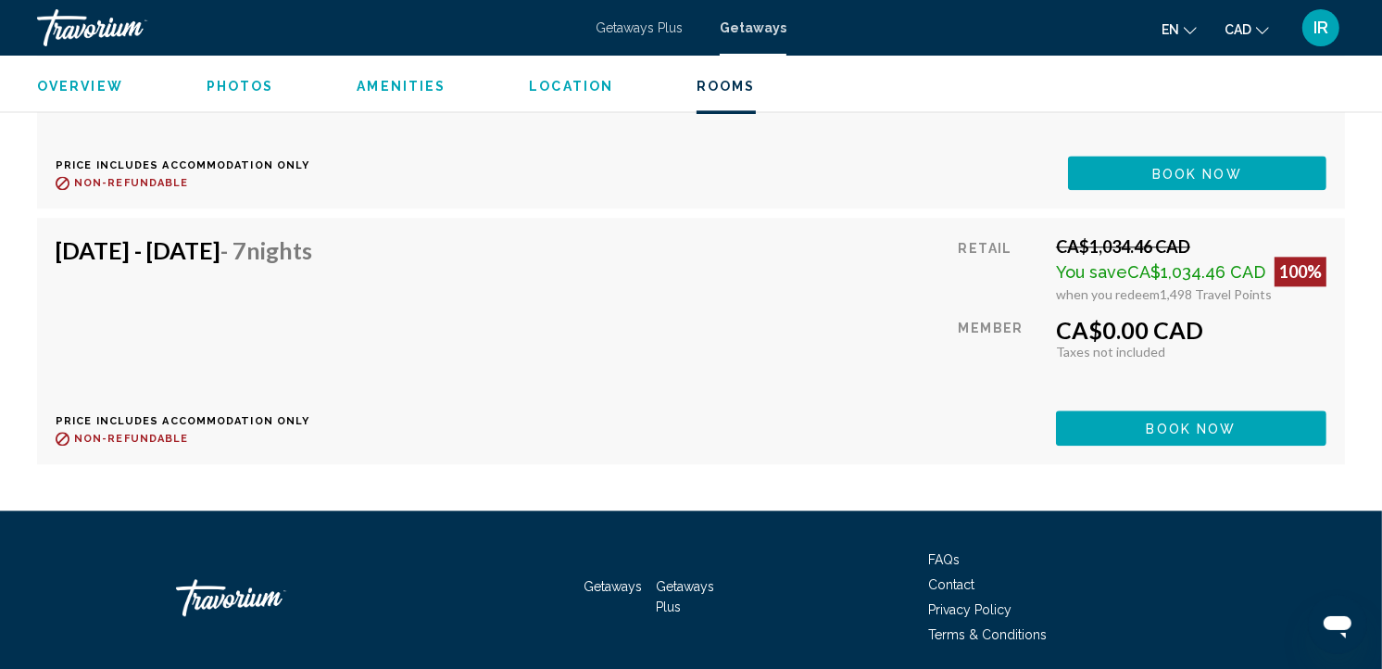
click at [1181, 181] on span "Book now" at bounding box center [1197, 173] width 90 height 15
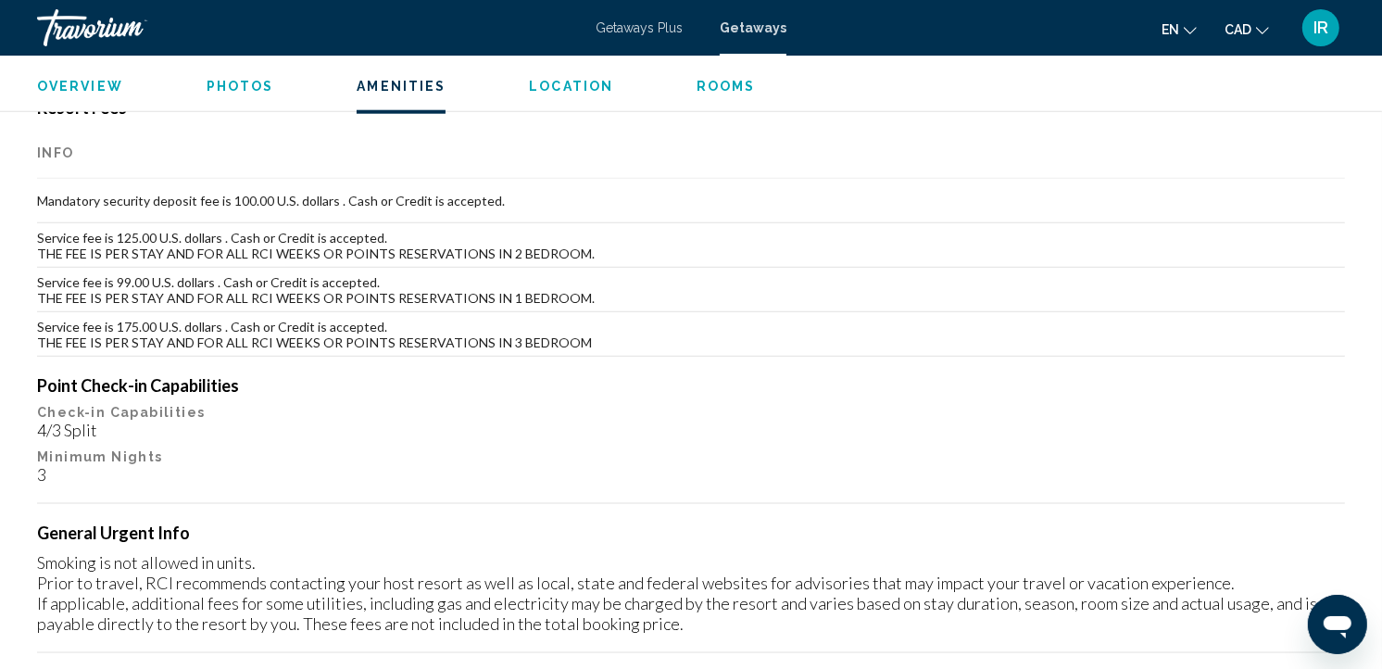
scroll to position [1853, 0]
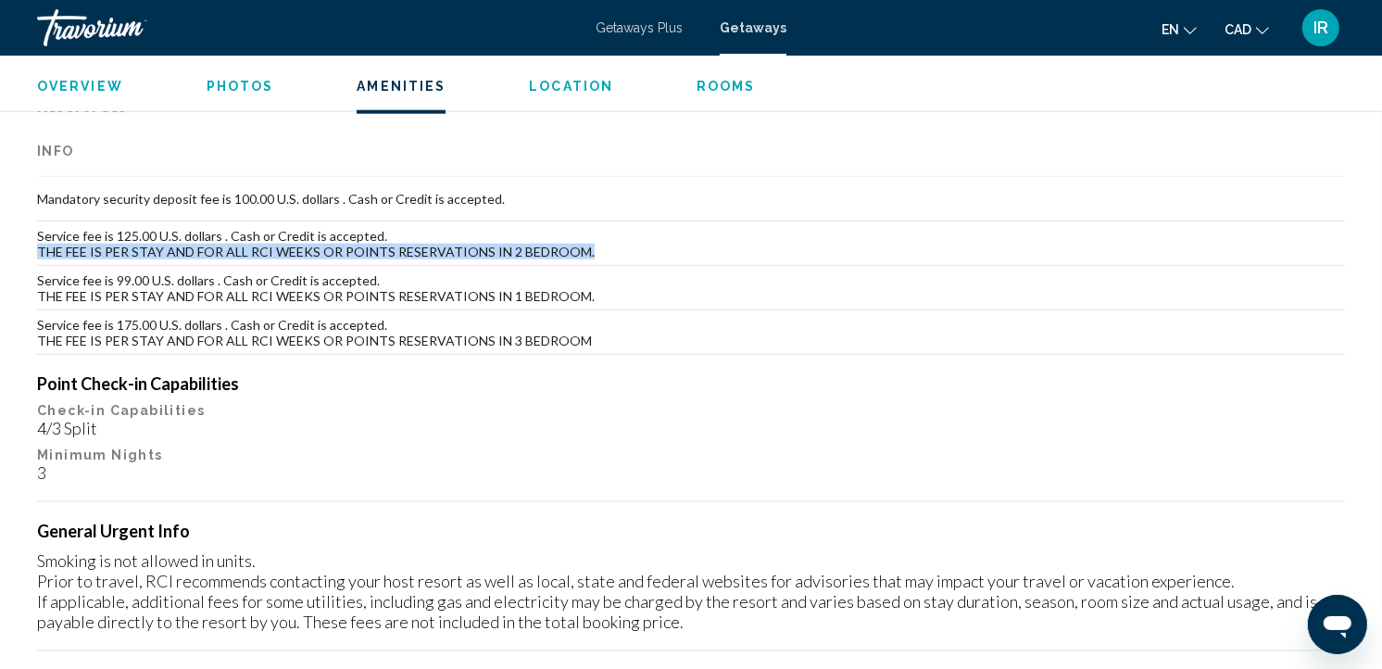
drag, startPoint x: 38, startPoint y: 247, endPoint x: 588, endPoint y: 262, distance: 550.4
click at [588, 262] on td "Service fee is 125.00 U.S. dollars . Cash or Credit is accepted. THE FEE IS PER…" at bounding box center [691, 243] width 1308 height 44
copy td "THE FEE IS PER STAY AND FOR ALL RCI WEEKS OR POINTS RESERVATIONS IN 2 BEDROOM."
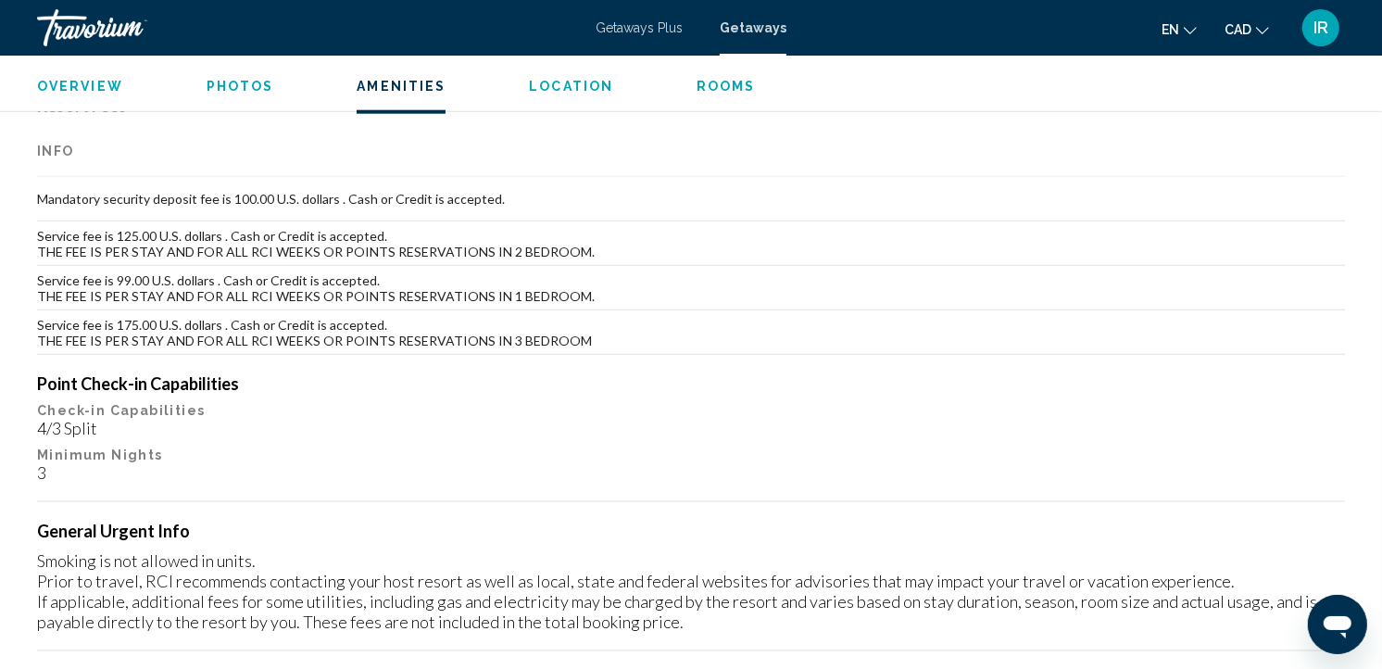
click at [396, 466] on div "3" at bounding box center [691, 472] width 1308 height 20
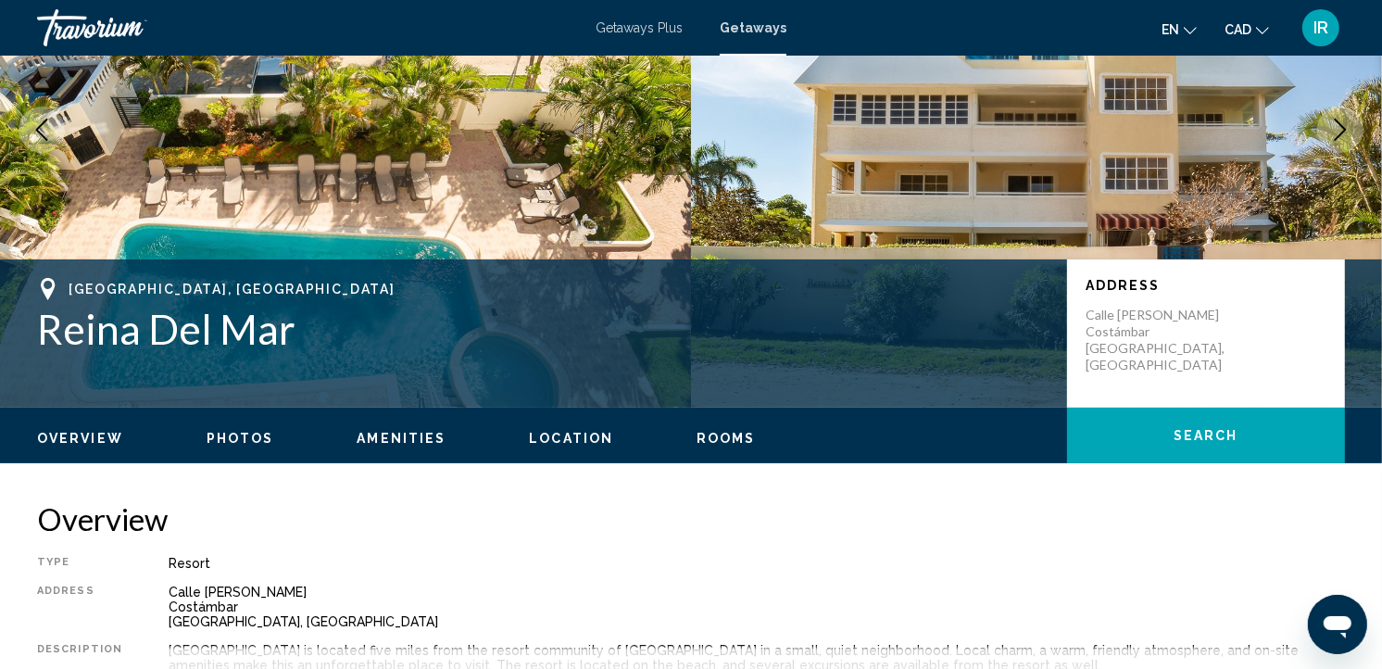
scroll to position [0, 0]
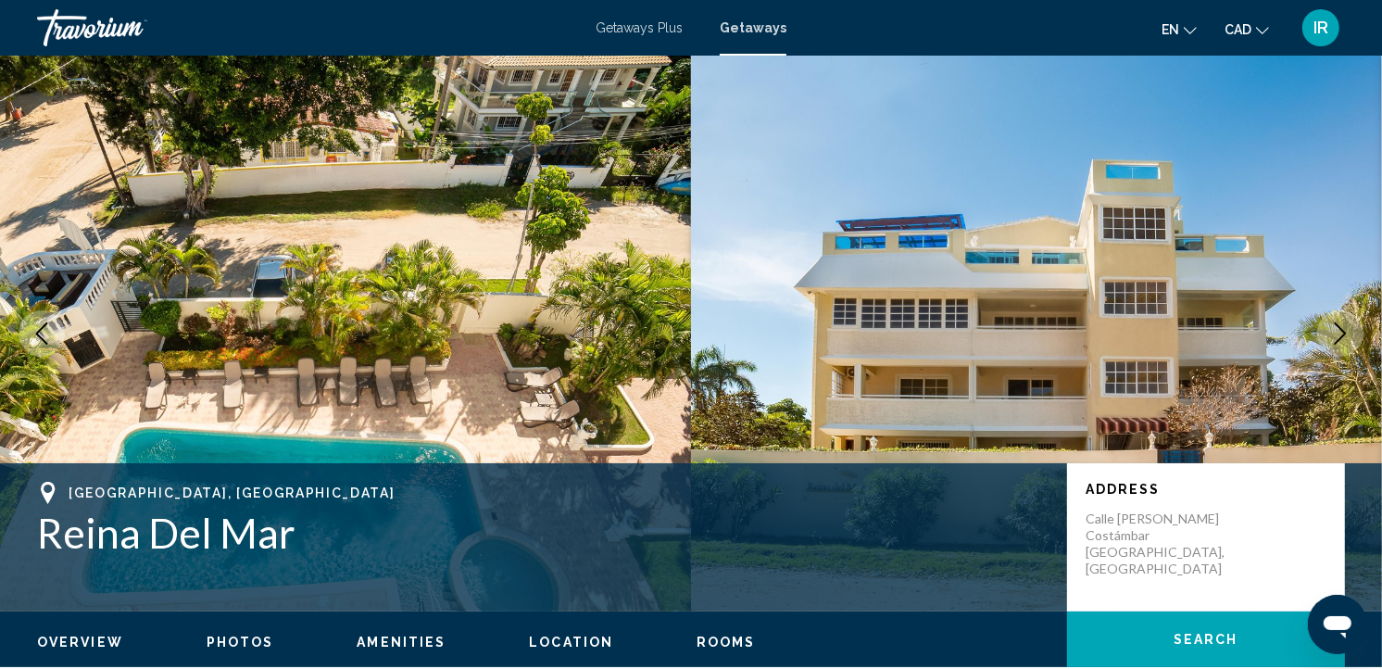
click at [658, 21] on span "Getaways Plus" at bounding box center [639, 27] width 87 height 15
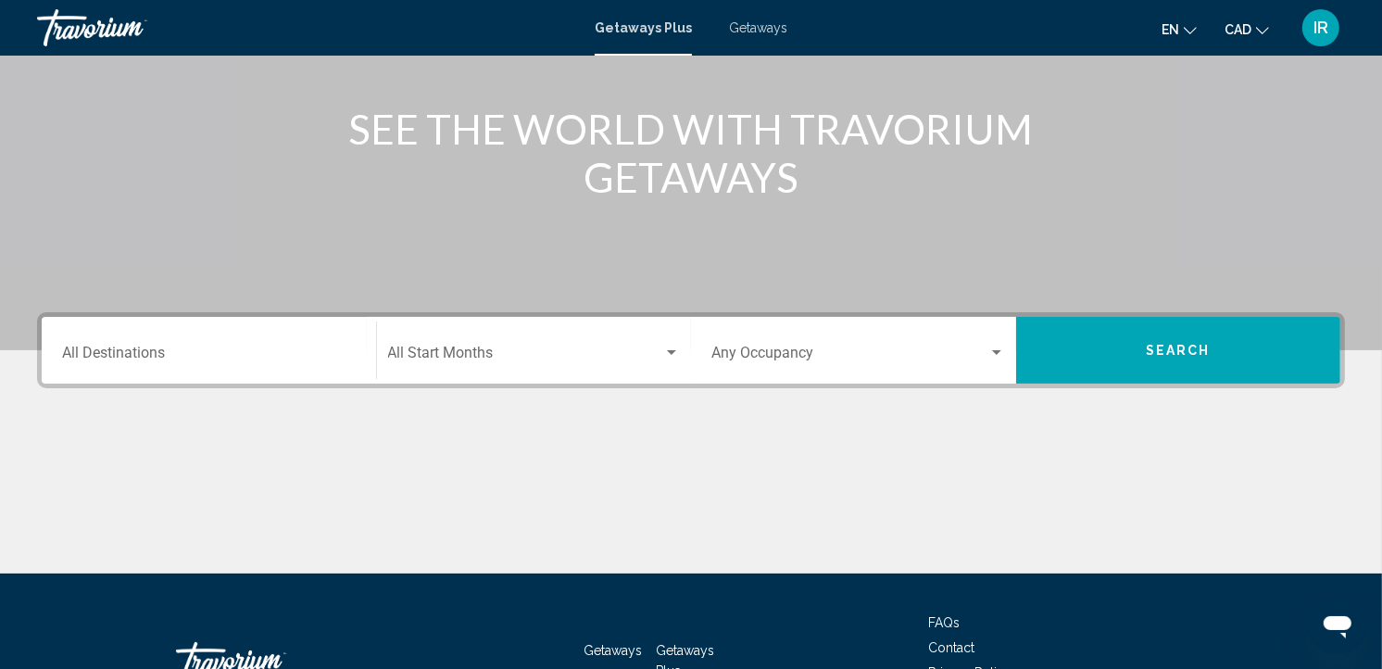
click at [244, 338] on div "Destination All Destinations" at bounding box center [209, 350] width 294 height 58
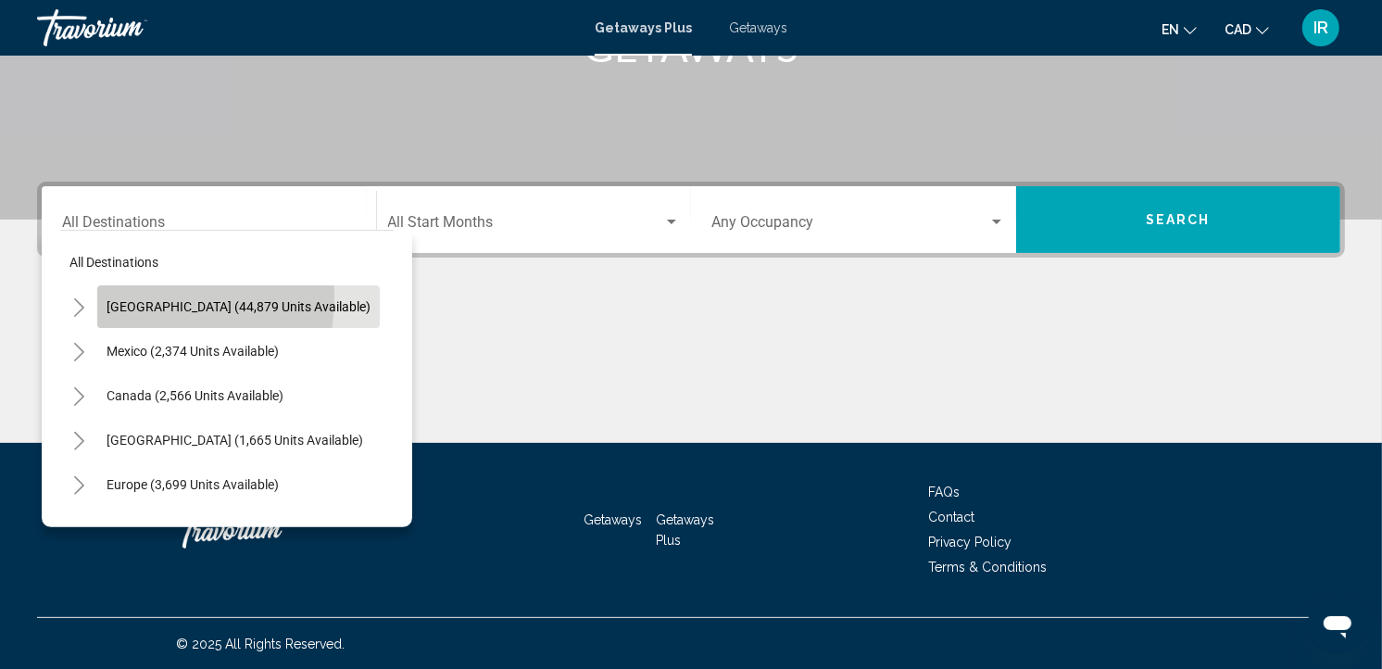
click at [124, 295] on button "[GEOGRAPHIC_DATA] (44,879 units available)" at bounding box center [238, 306] width 283 height 43
type input "**********"
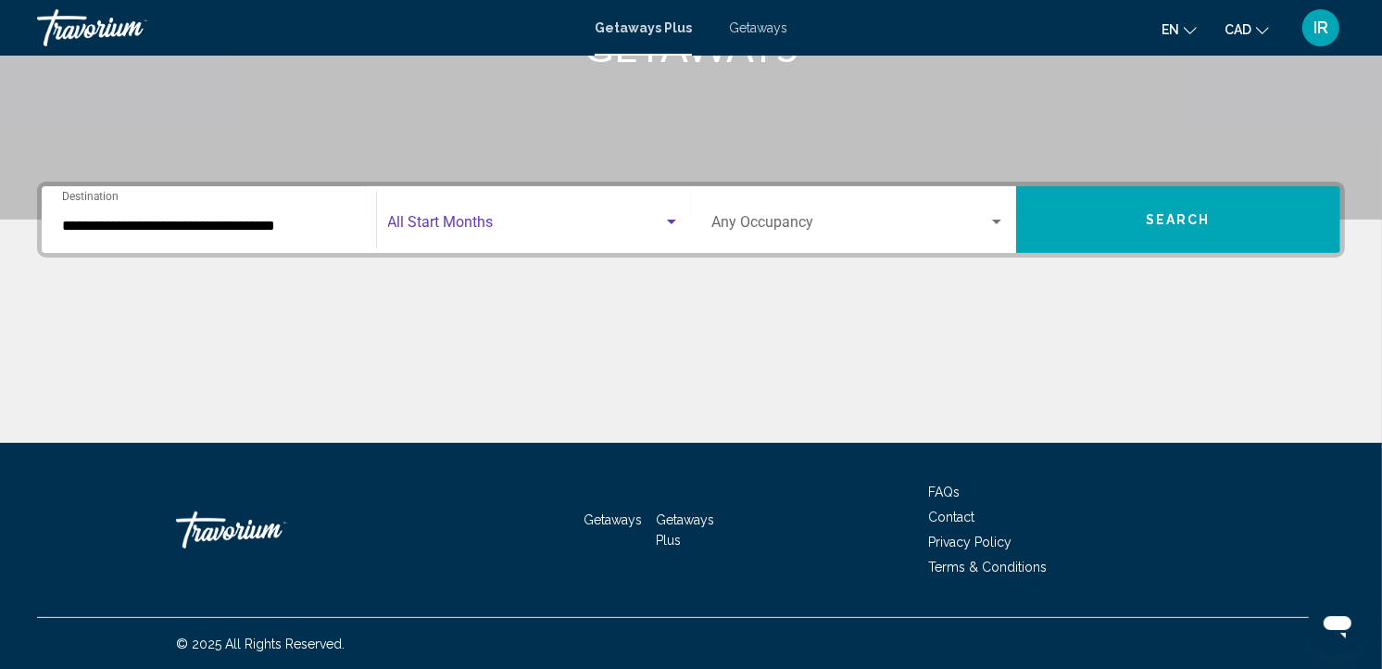
click at [515, 220] on span "Search widget" at bounding box center [526, 226] width 276 height 17
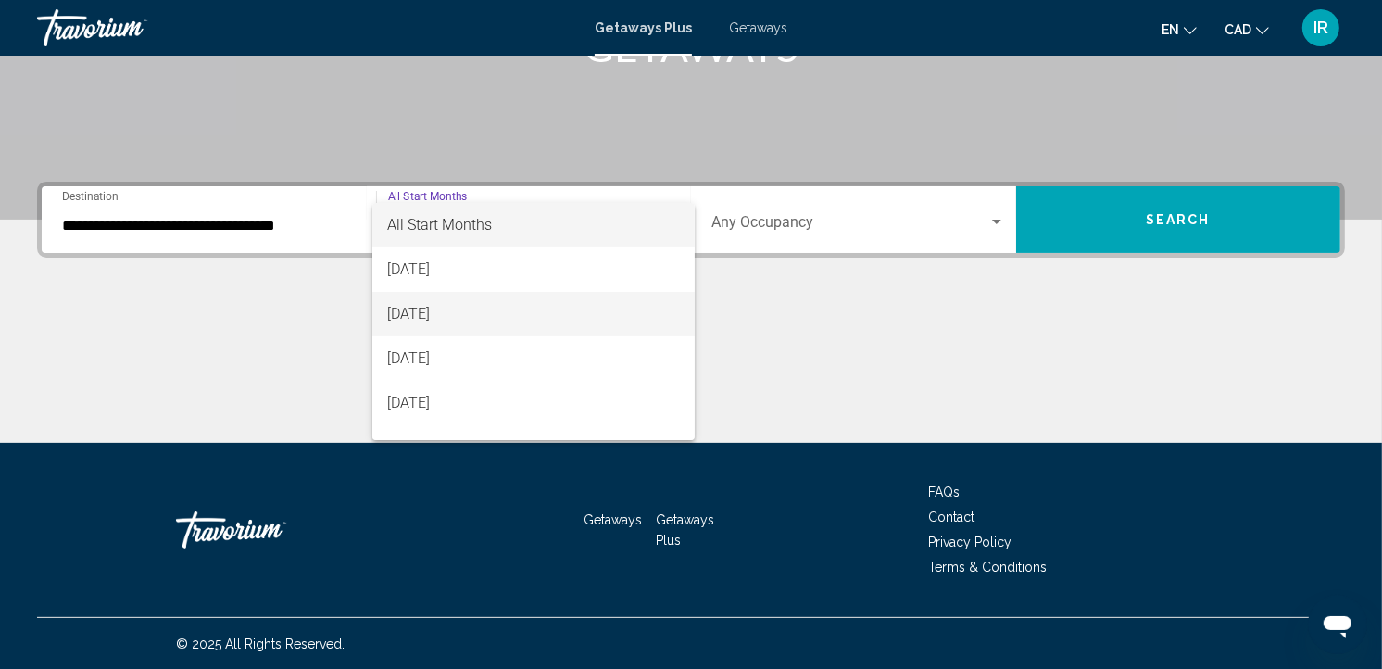
click at [445, 308] on span "[DATE]" at bounding box center [533, 314] width 293 height 44
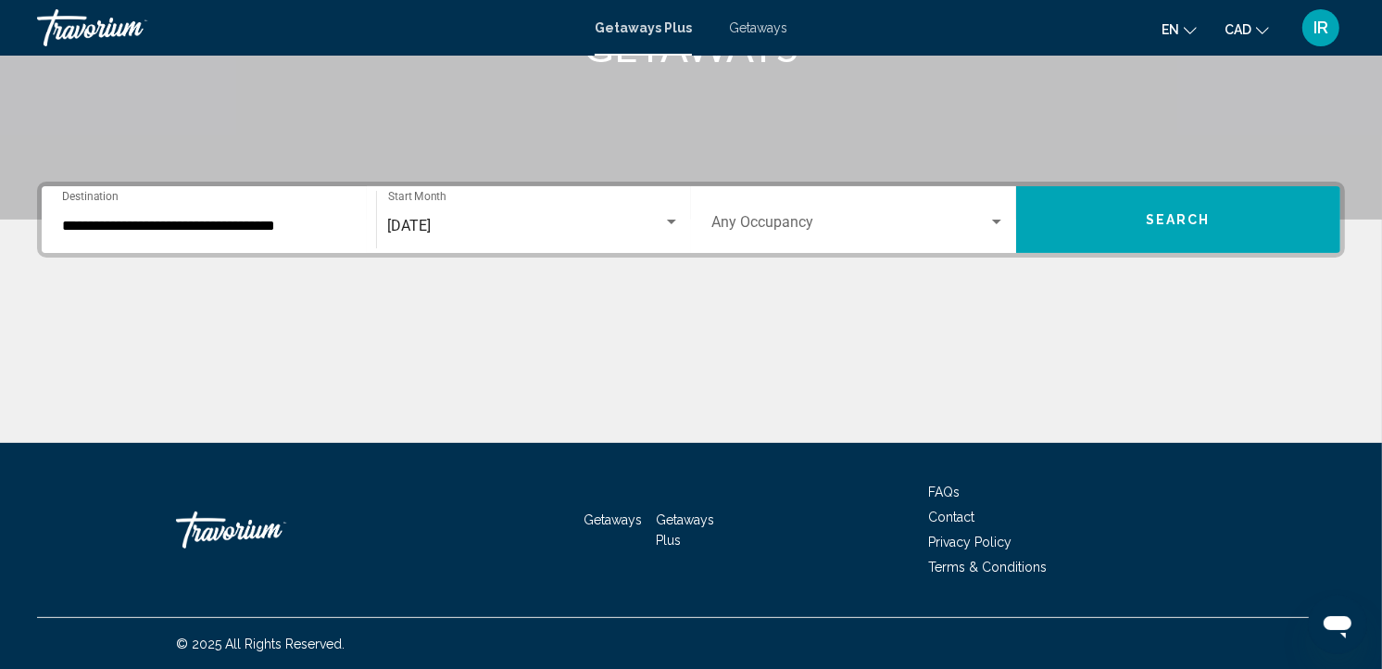
click at [738, 213] on div "Occupancy Any Occupancy" at bounding box center [858, 220] width 294 height 58
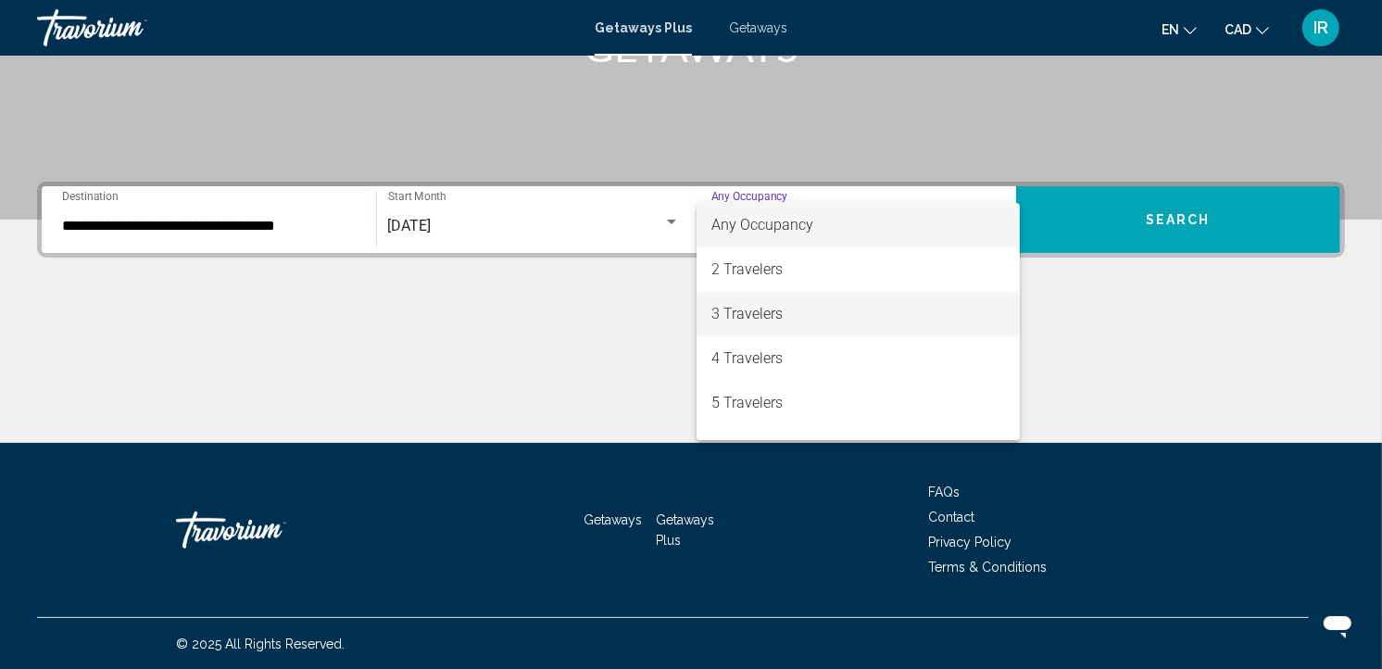
click at [766, 310] on span "3 Travelers" at bounding box center [858, 314] width 294 height 44
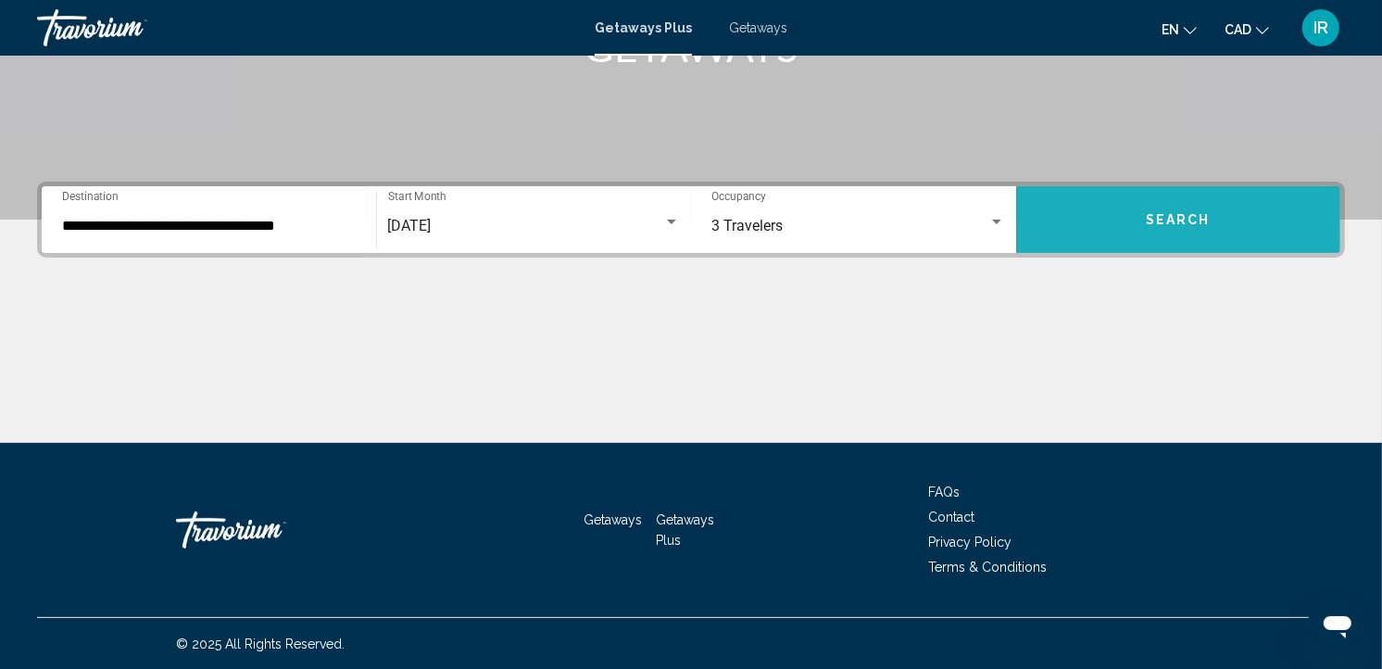
click at [1100, 215] on button "Search" at bounding box center [1178, 219] width 325 height 67
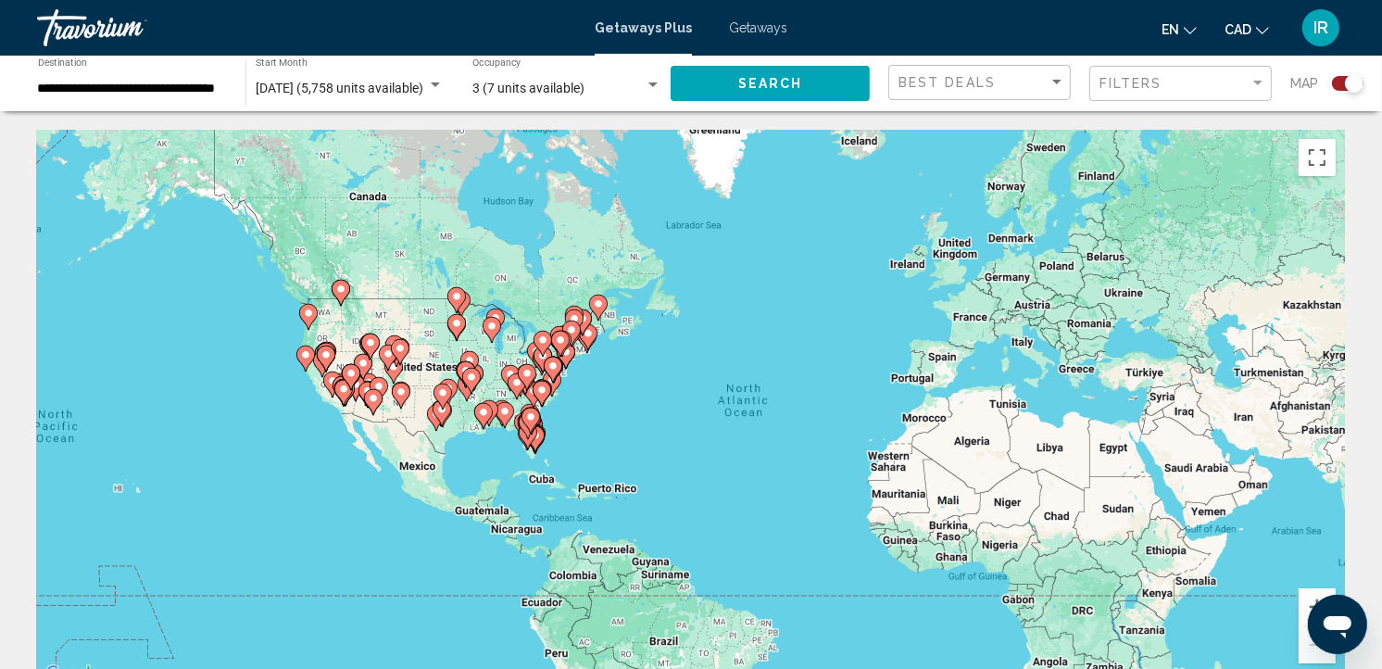
drag, startPoint x: 483, startPoint y: 391, endPoint x: 595, endPoint y: 413, distance: 114.3
click at [595, 413] on div "To activate drag with keyboard, press Alt + Enter. Once in keyboard drag state,…" at bounding box center [691, 408] width 1308 height 556
click at [587, 383] on div "To activate drag with keyboard, press Alt + Enter. Once in keyboard drag state,…" at bounding box center [691, 408] width 1308 height 556
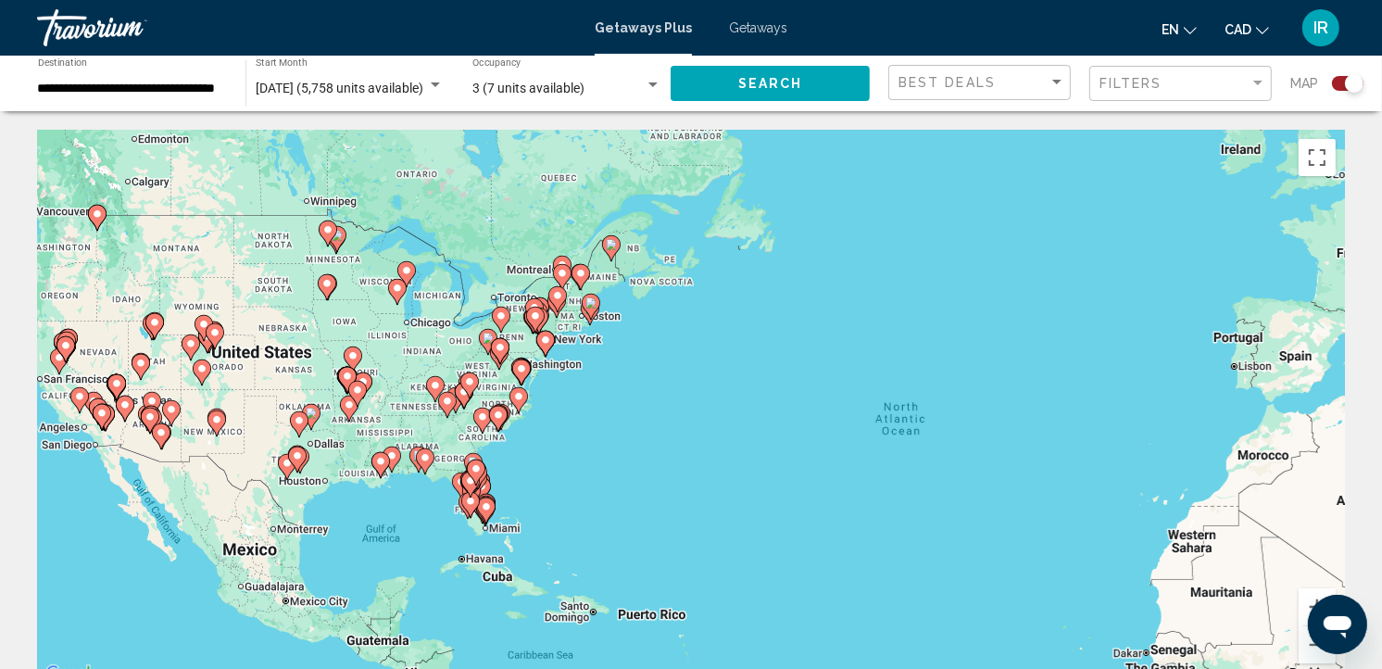
click at [587, 383] on div "To activate drag with keyboard, press Alt + Enter. Once in keyboard drag state,…" at bounding box center [691, 408] width 1308 height 556
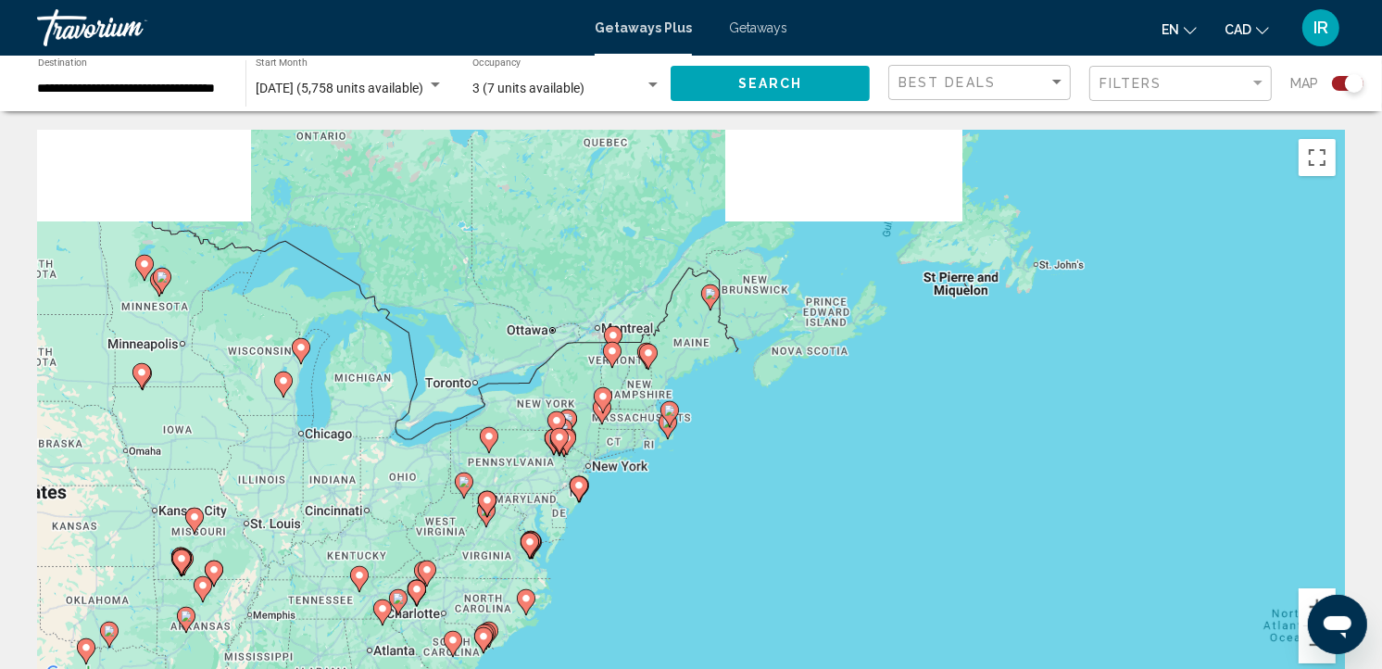
drag, startPoint x: 585, startPoint y: 333, endPoint x: 672, endPoint y: 530, distance: 214.8
click at [672, 530] on div "To activate drag with keyboard, press Alt + Enter. Once in keyboard drag state,…" at bounding box center [691, 408] width 1308 height 556
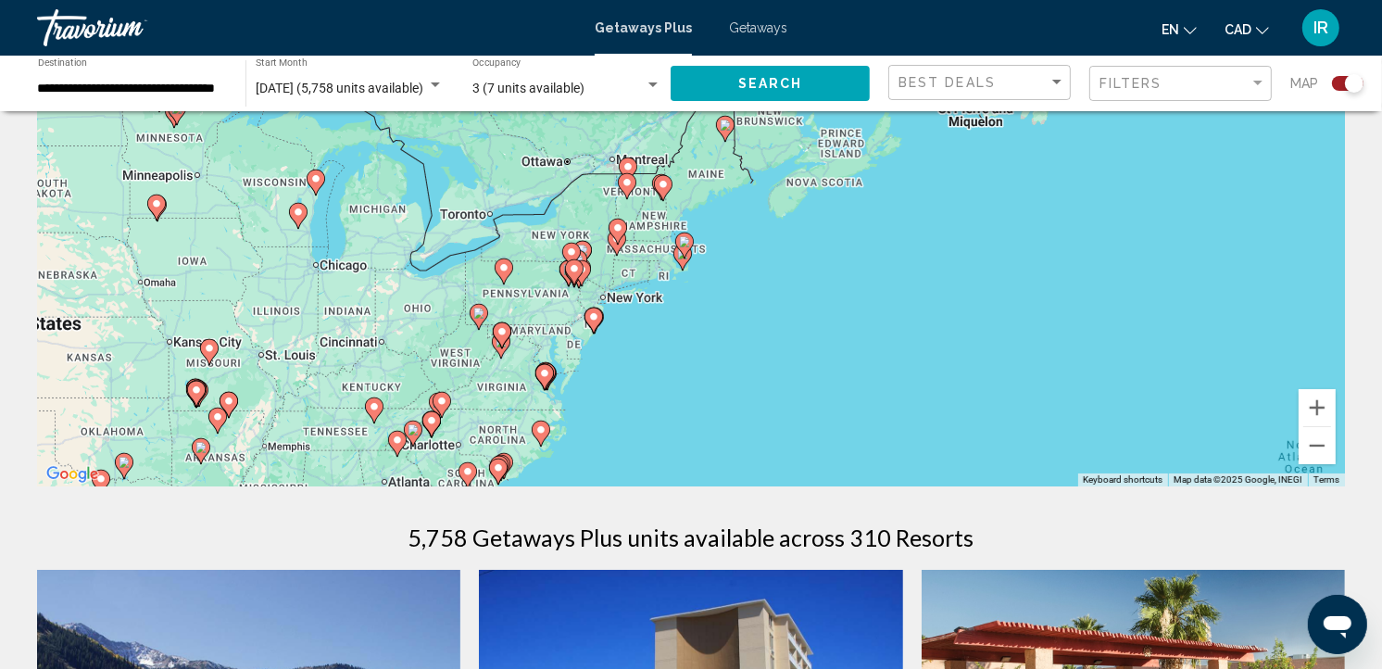
scroll to position [206, 0]
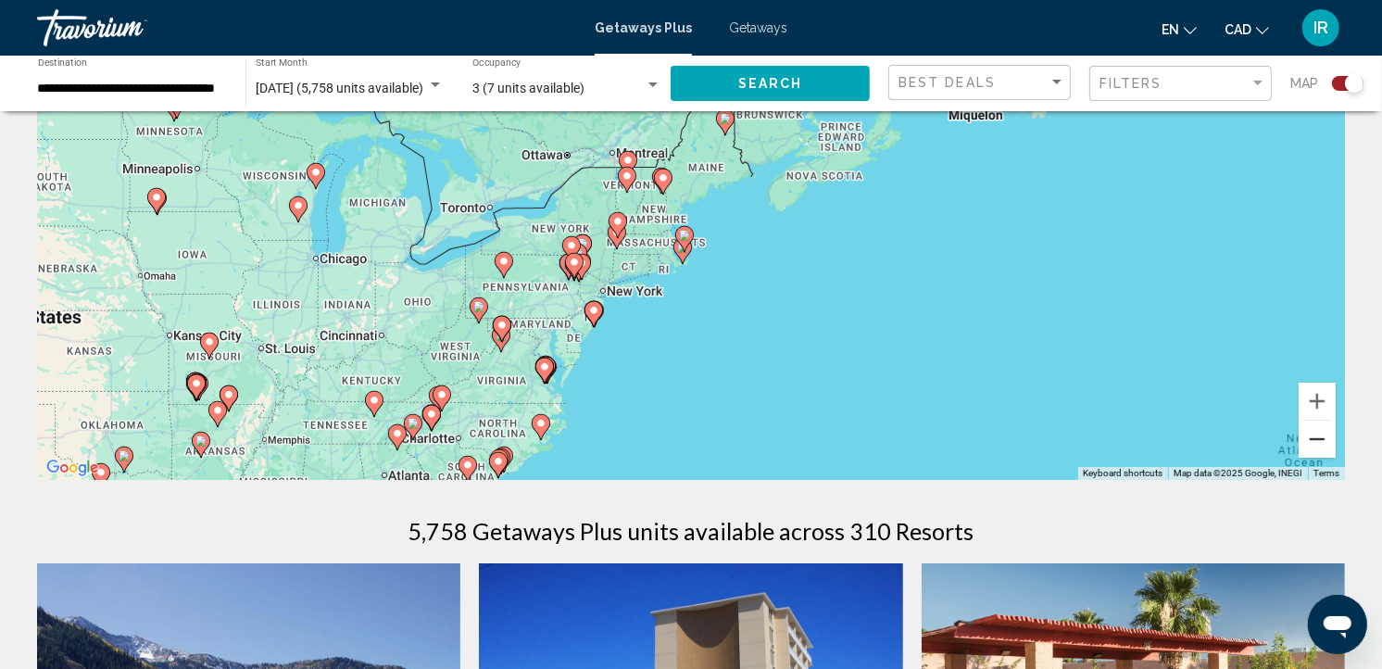
click at [1322, 436] on button "Zoom out" at bounding box center [1317, 439] width 37 height 37
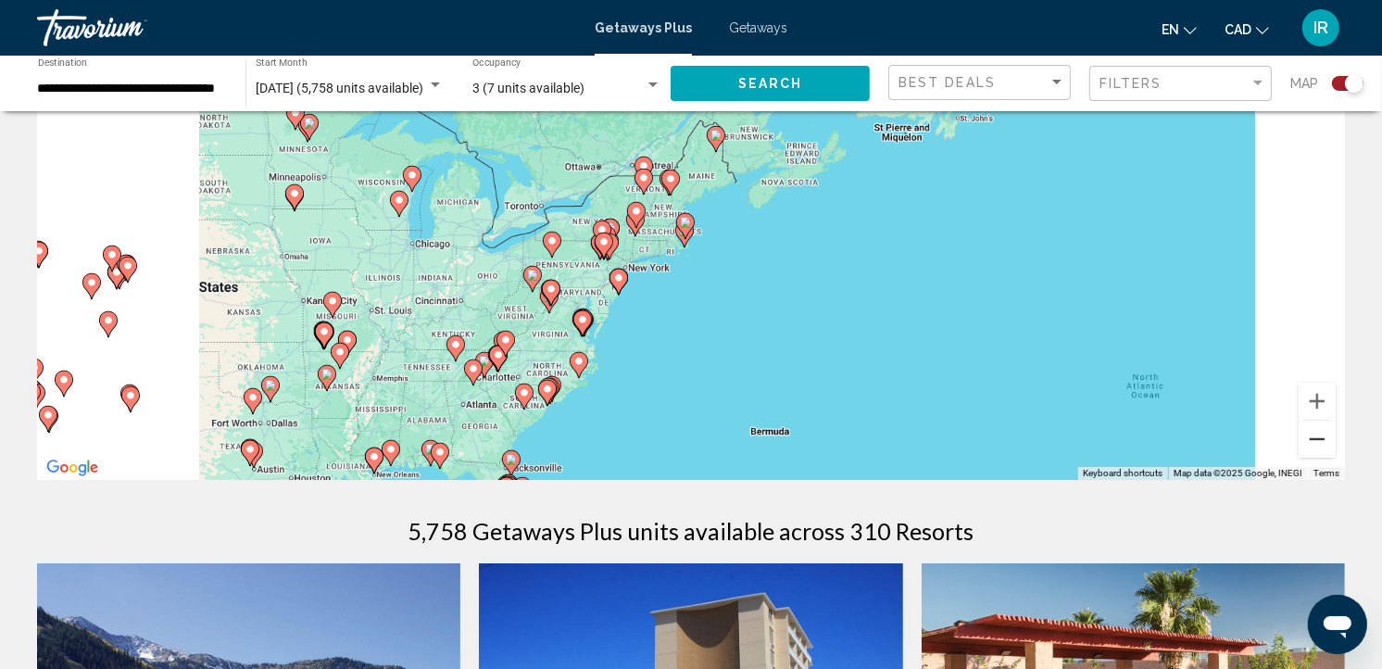
click at [1322, 436] on button "Zoom out" at bounding box center [1317, 439] width 37 height 37
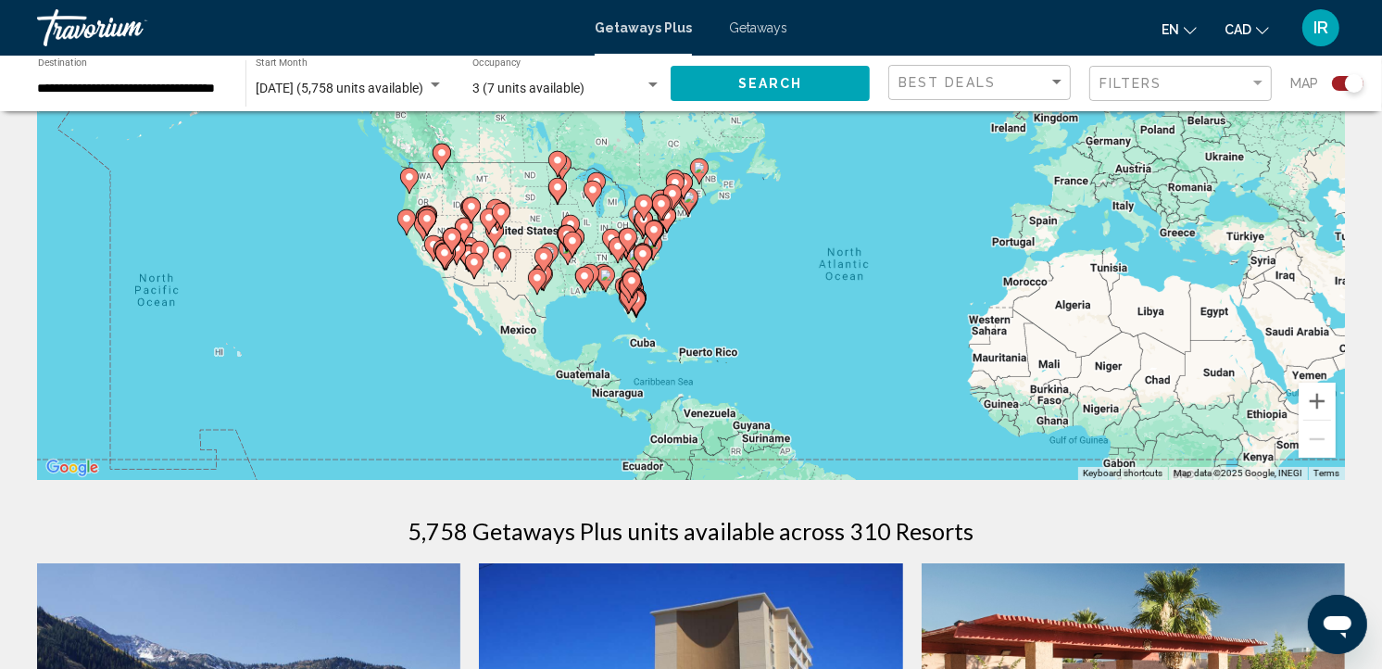
click at [598, 302] on div "To activate drag with keyboard, press Alt + Enter. Once in keyboard drag state,…" at bounding box center [691, 202] width 1308 height 556
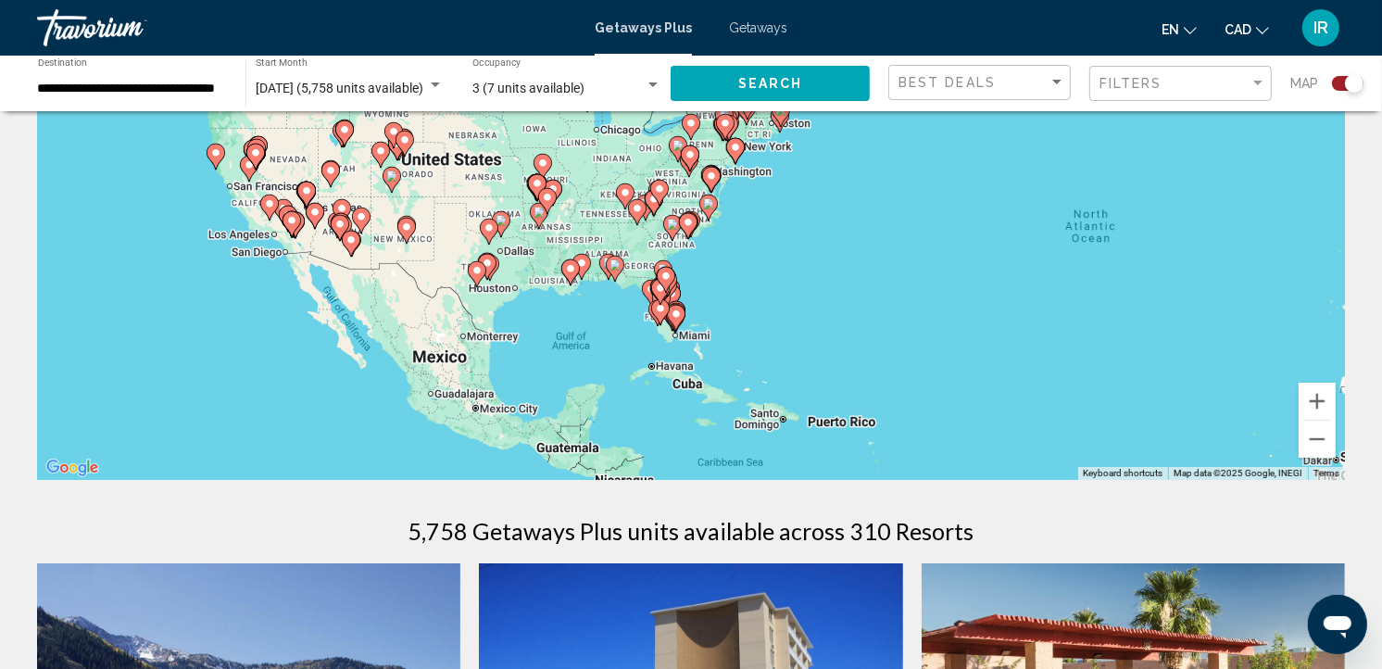
click at [706, 279] on div "To activate drag with keyboard, press Alt + Enter. Once in keyboard drag state,…" at bounding box center [691, 202] width 1308 height 556
click at [705, 279] on div "To activate drag with keyboard, press Alt + Enter. Once in keyboard drag state,…" at bounding box center [691, 202] width 1308 height 556
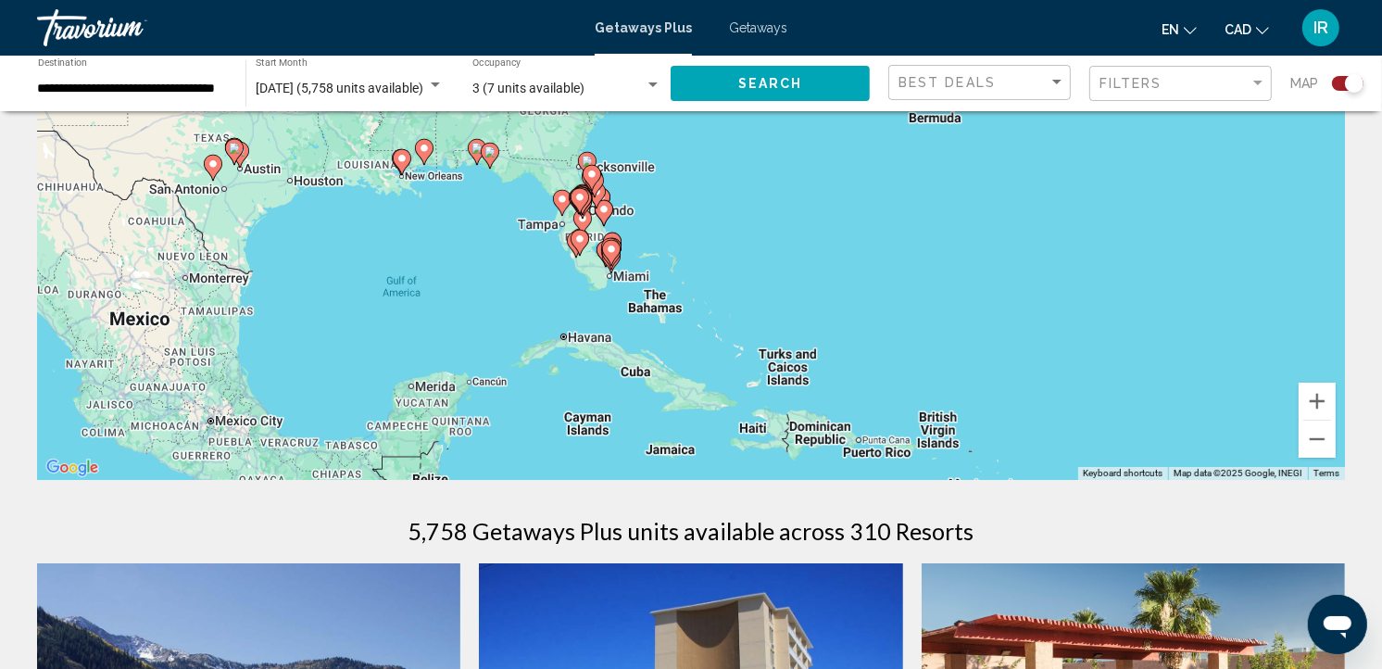
drag, startPoint x: 747, startPoint y: 356, endPoint x: 709, endPoint y: 238, distance: 123.6
click at [709, 238] on div "To activate drag with keyboard, press Alt + Enter. Once in keyboard drag state,…" at bounding box center [691, 202] width 1308 height 556
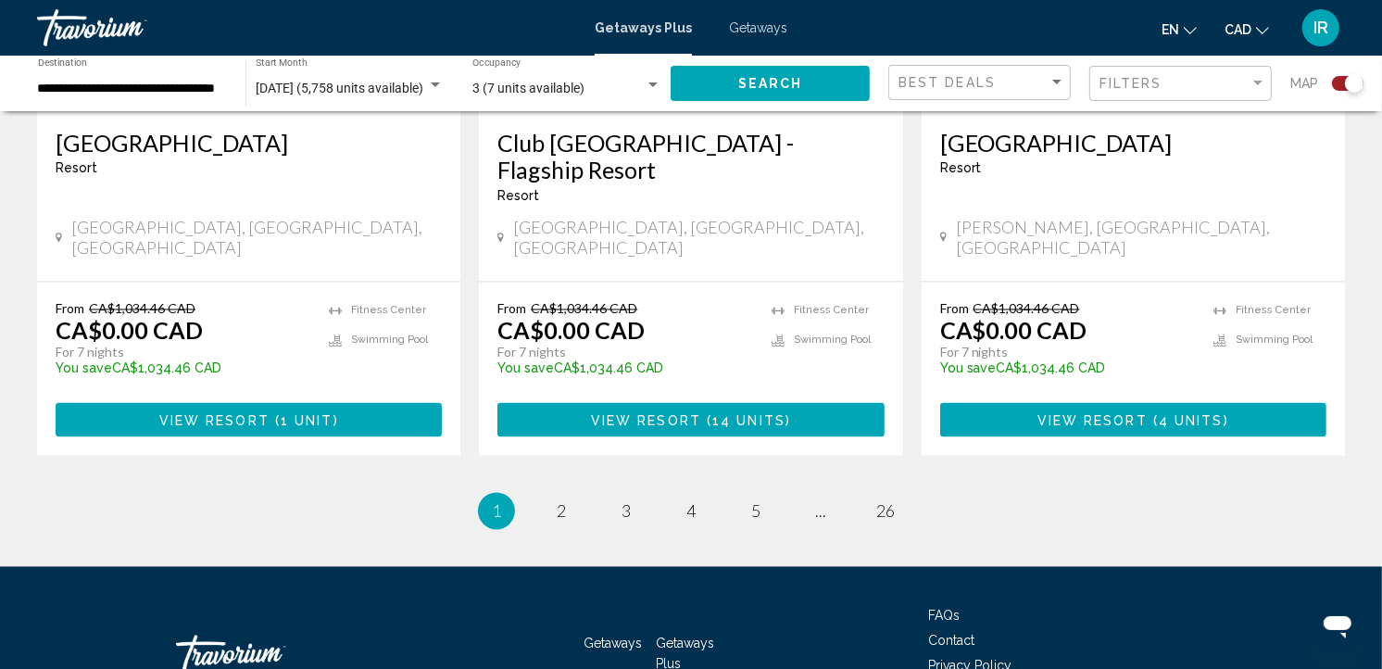
scroll to position [2978, 0]
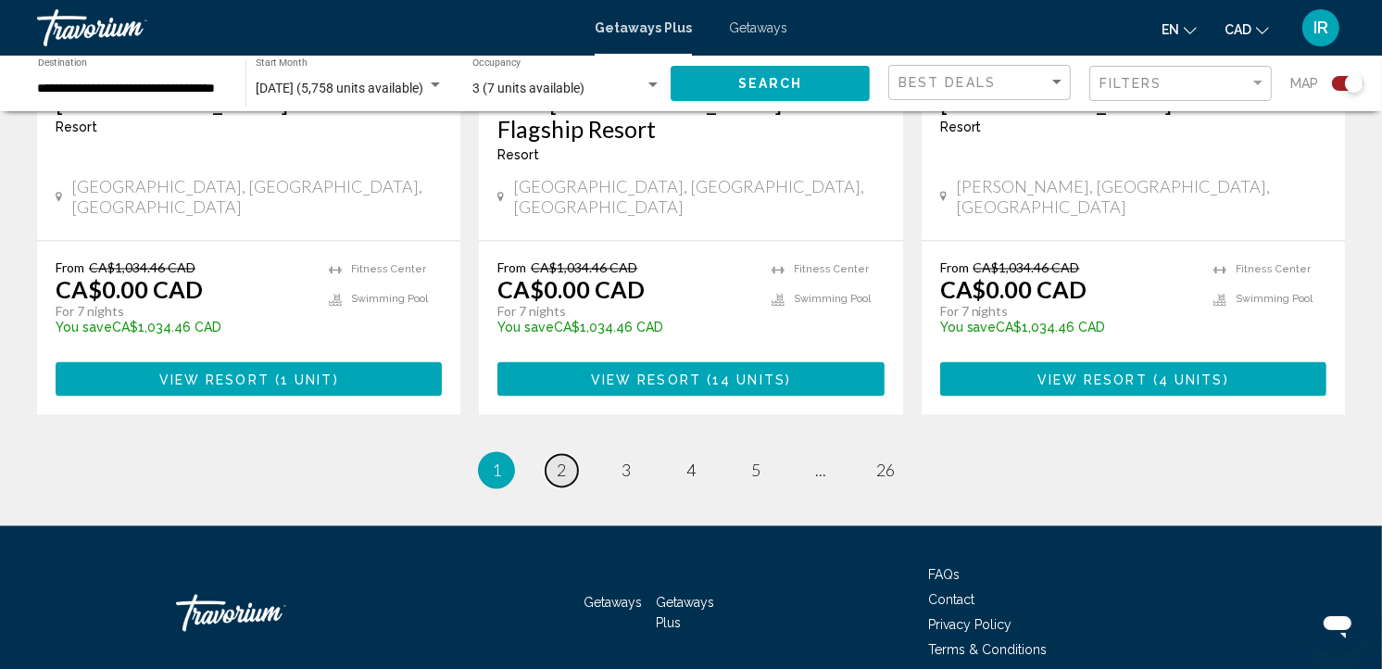
click at [565, 460] on span "2" at bounding box center [561, 470] width 9 height 20
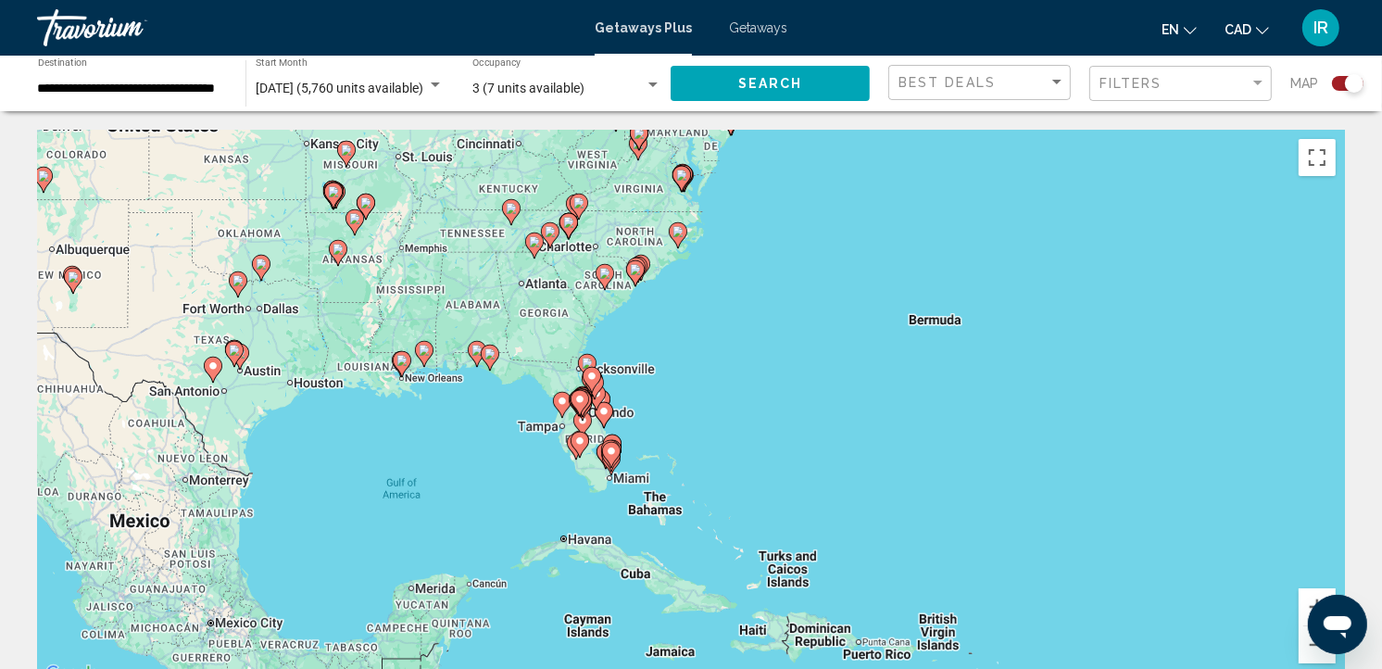
click at [1339, 82] on div "Search widget" at bounding box center [1347, 83] width 31 height 15
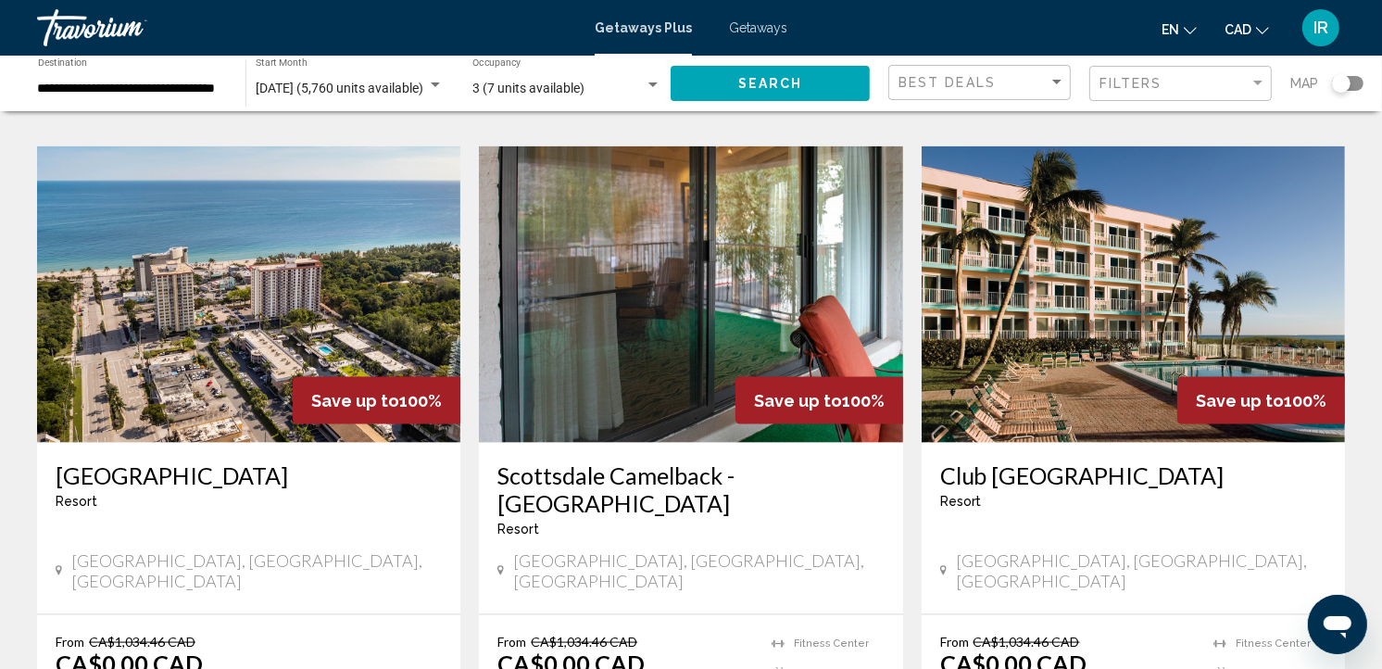
scroll to position [2161, 0]
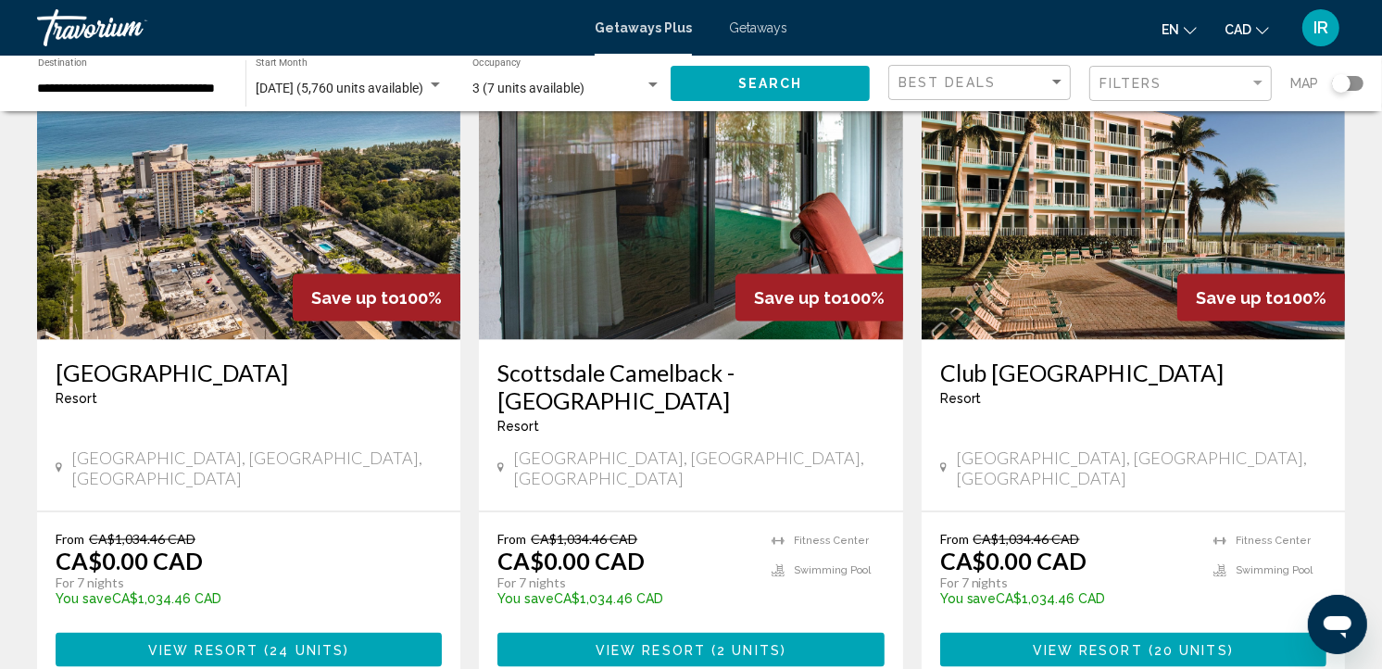
click at [1106, 643] on span "View Resort" at bounding box center [1088, 650] width 110 height 15
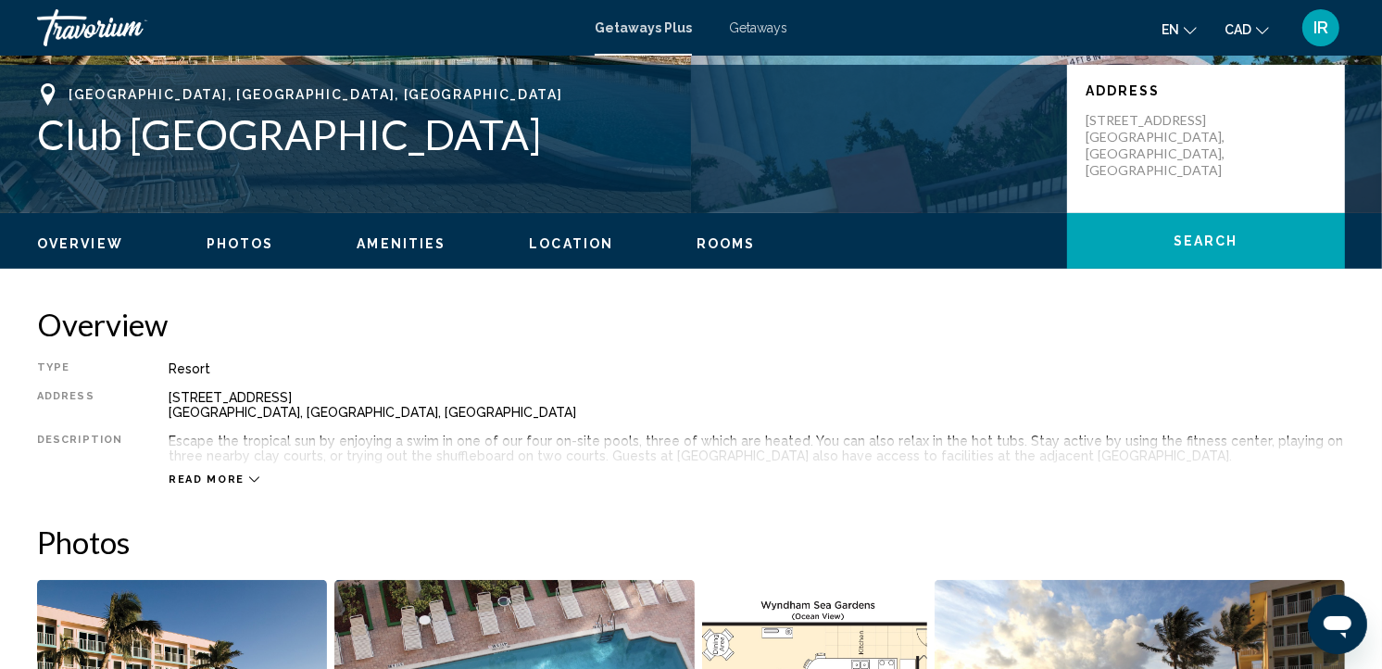
scroll to position [514, 0]
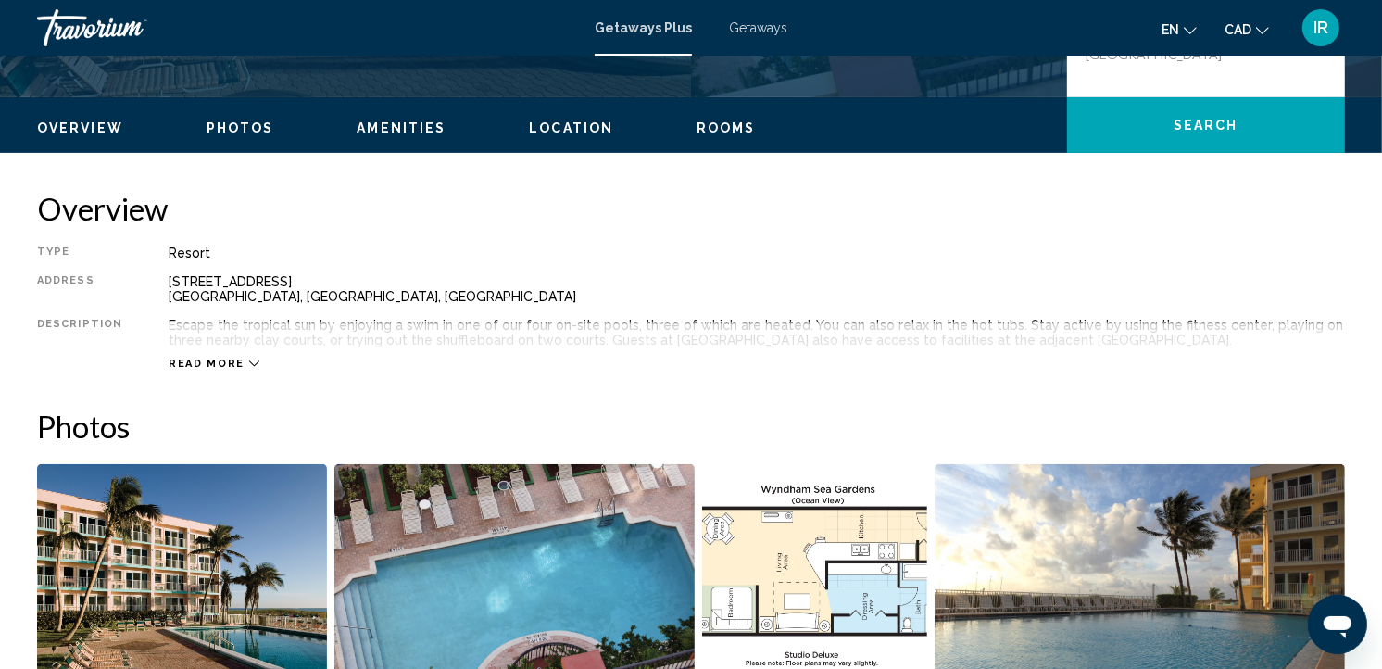
click at [249, 362] on icon "Main content" at bounding box center [254, 363] width 10 height 10
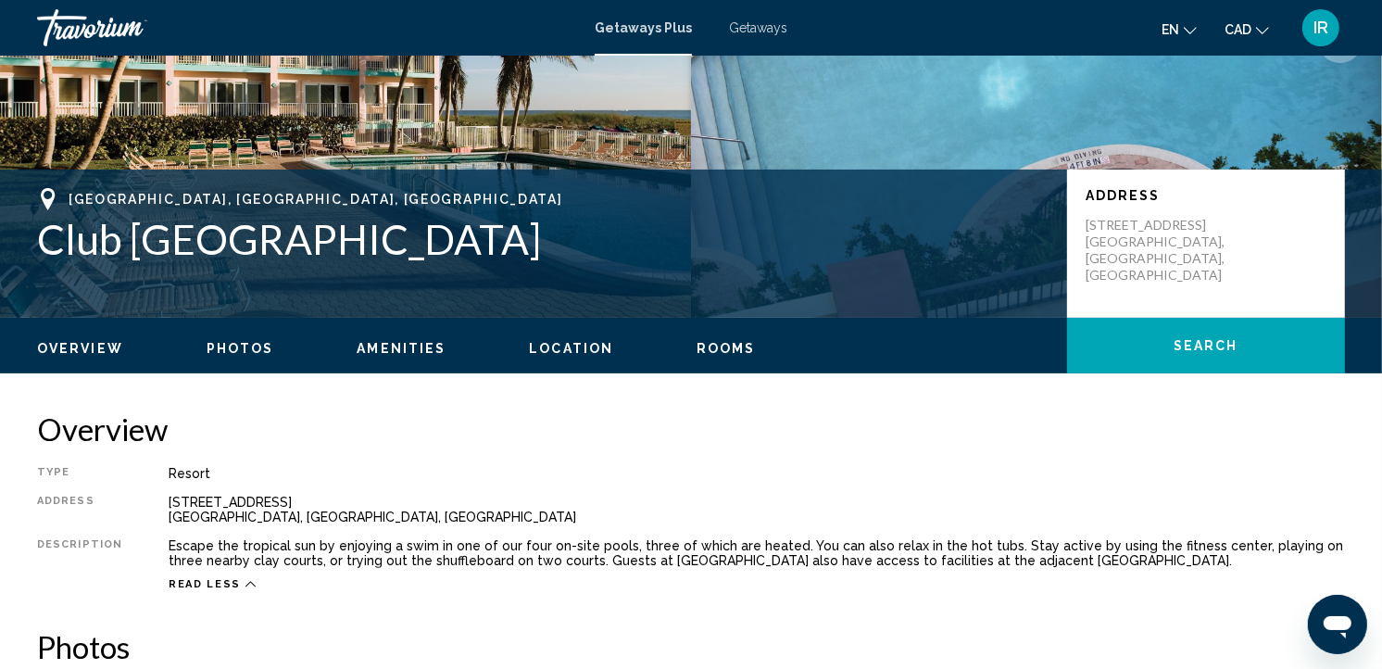
scroll to position [308, 0]
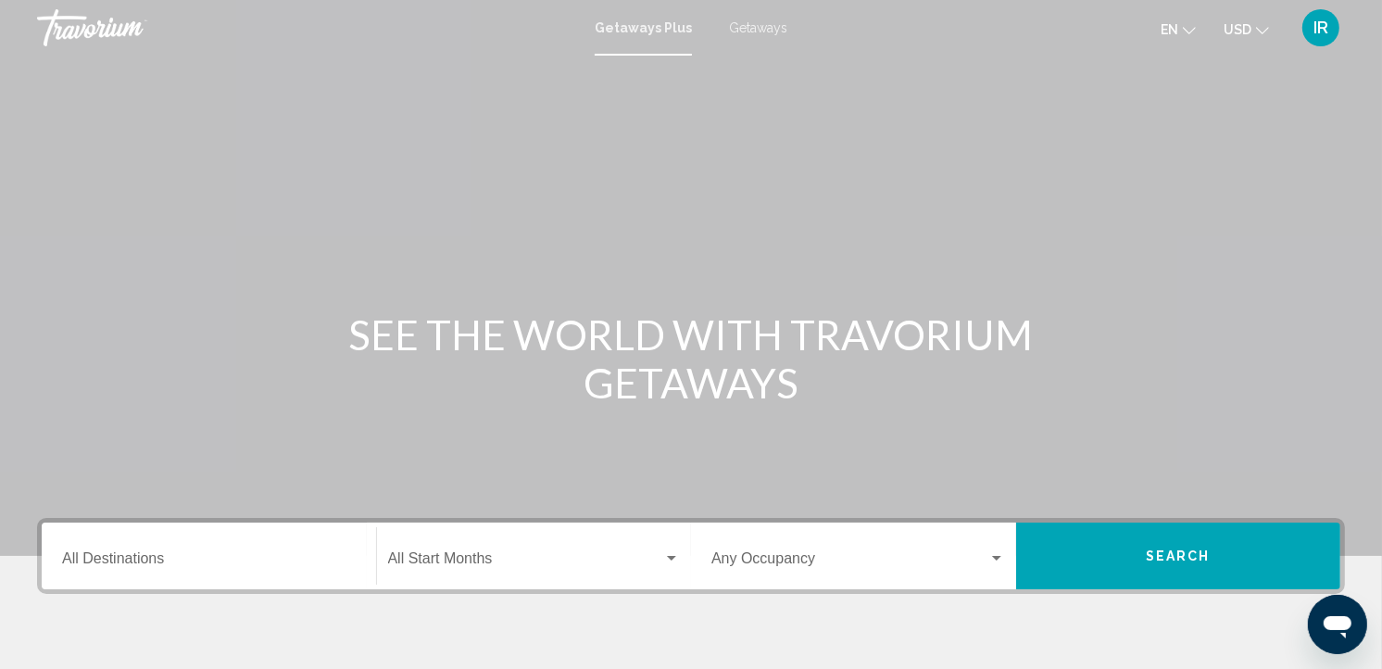
click at [761, 25] on span "Getaways" at bounding box center [758, 27] width 58 height 15
click at [1262, 30] on icon "Change currency" at bounding box center [1262, 30] width 13 height 13
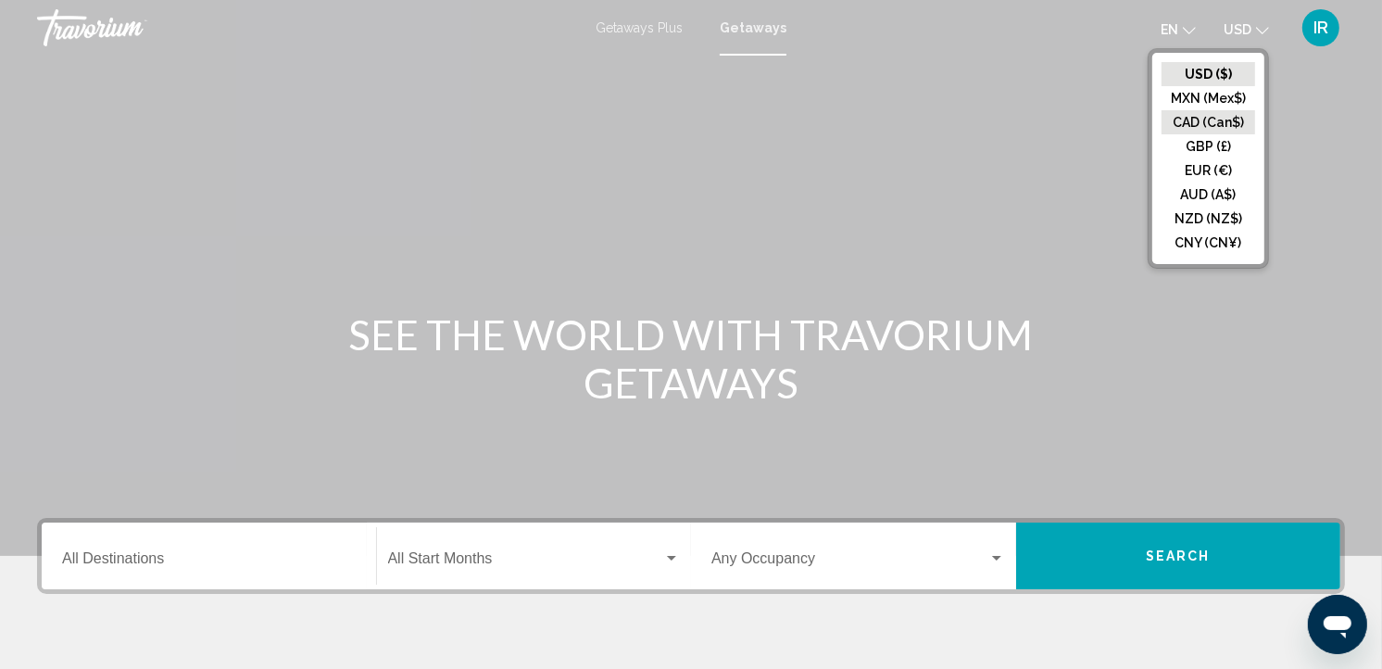
click at [1210, 113] on button "CAD (Can$)" at bounding box center [1209, 122] width 94 height 24
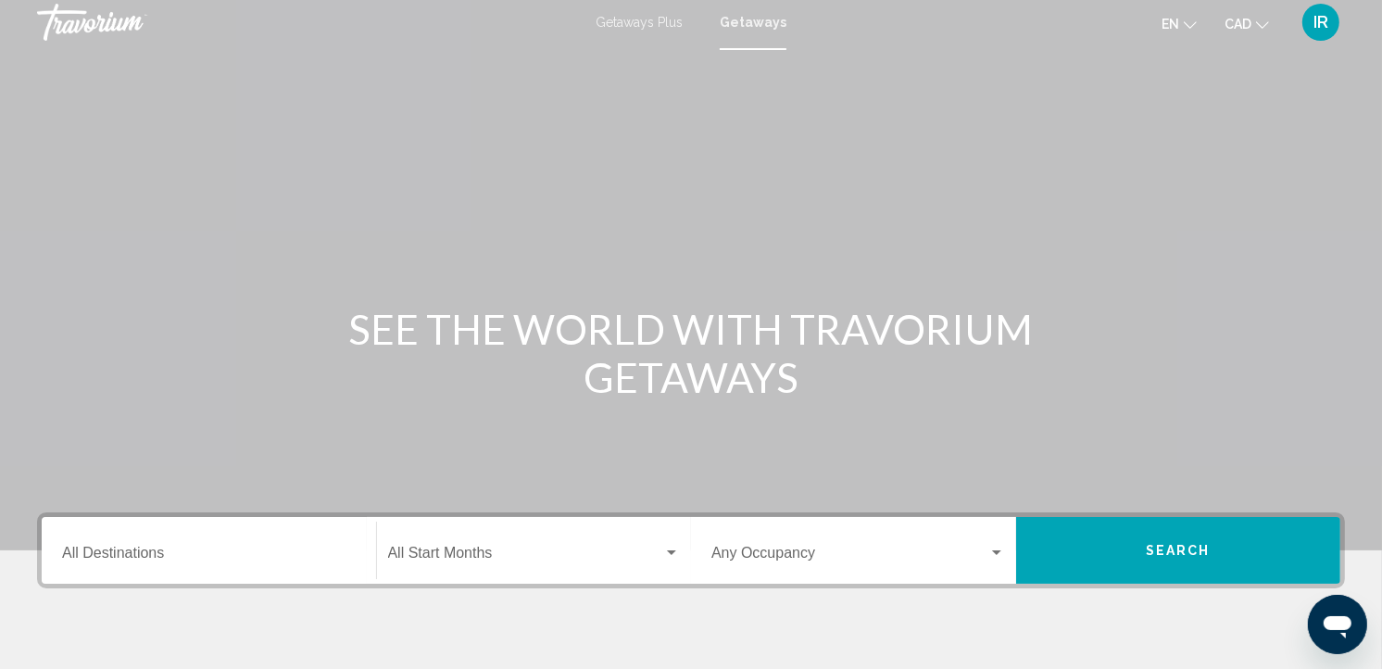
scroll to position [308, 0]
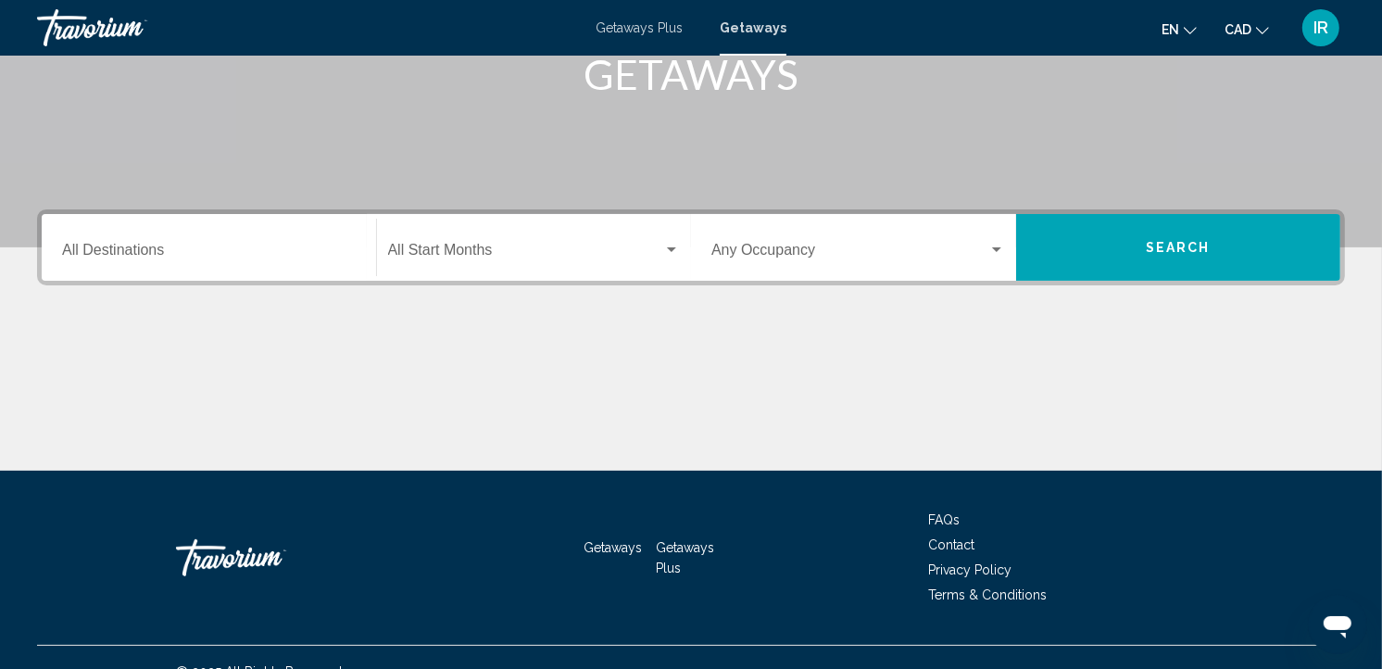
click at [143, 245] on input "Destination All Destinations" at bounding box center [209, 253] width 294 height 17
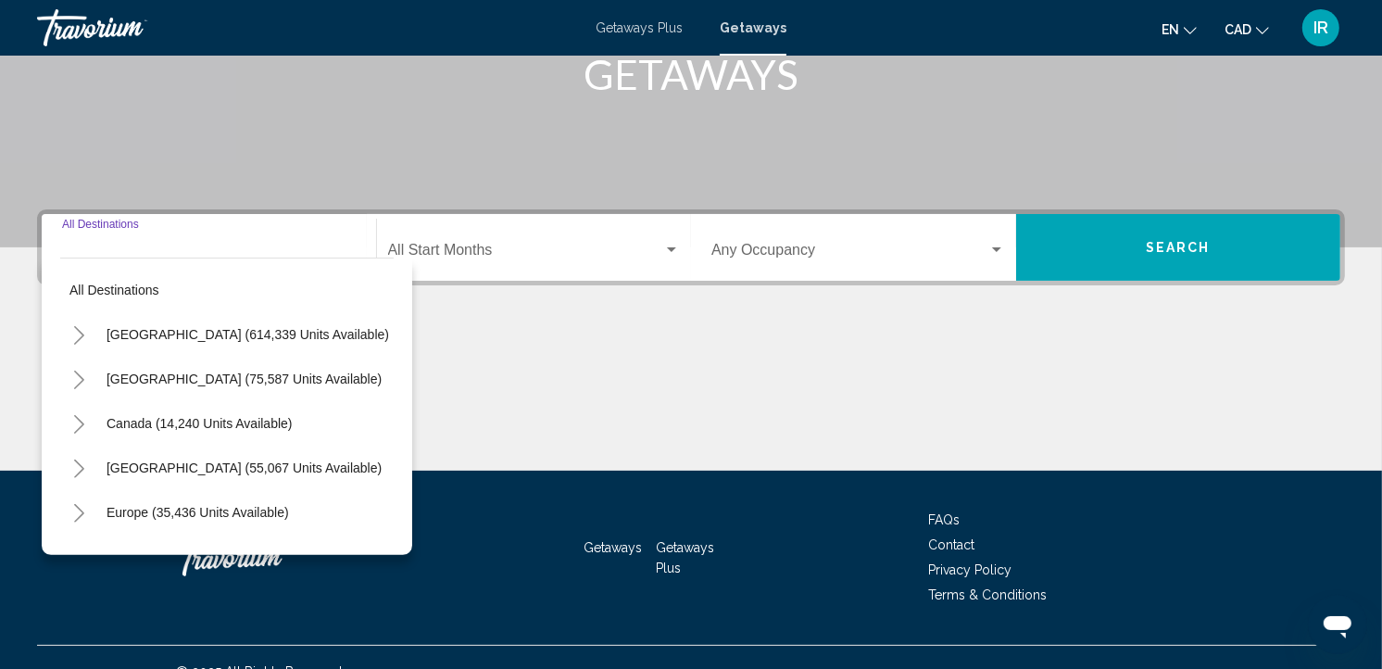
scroll to position [336, 0]
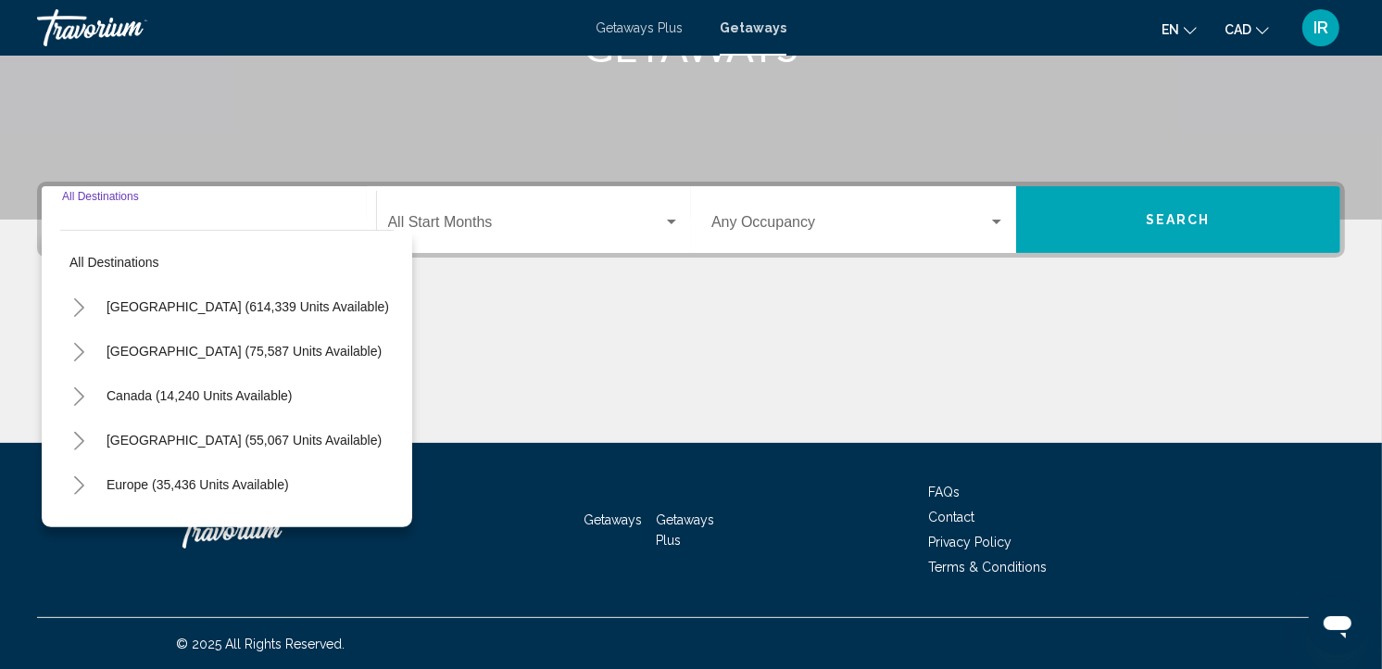
click at [176, 390] on span "Canada (14,240 units available)" at bounding box center [200, 395] width 186 height 15
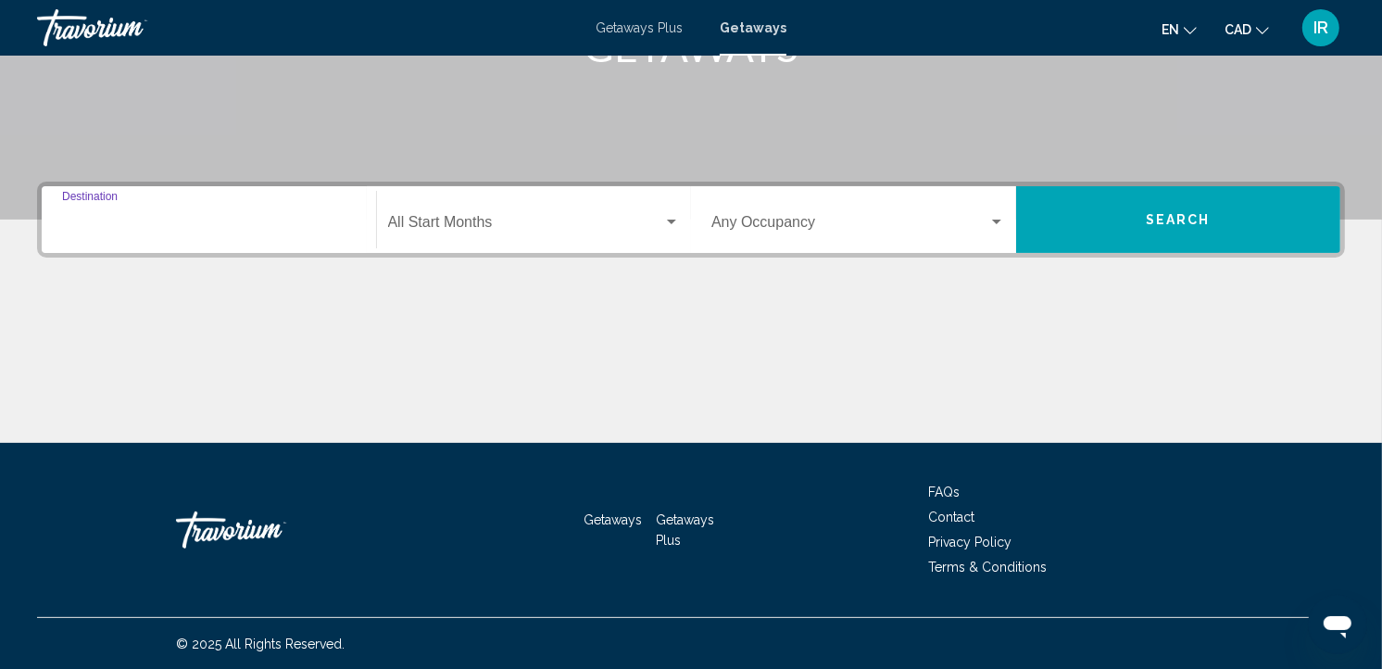
type input "**********"
click at [484, 213] on div "Start Month All Start Months" at bounding box center [534, 220] width 293 height 58
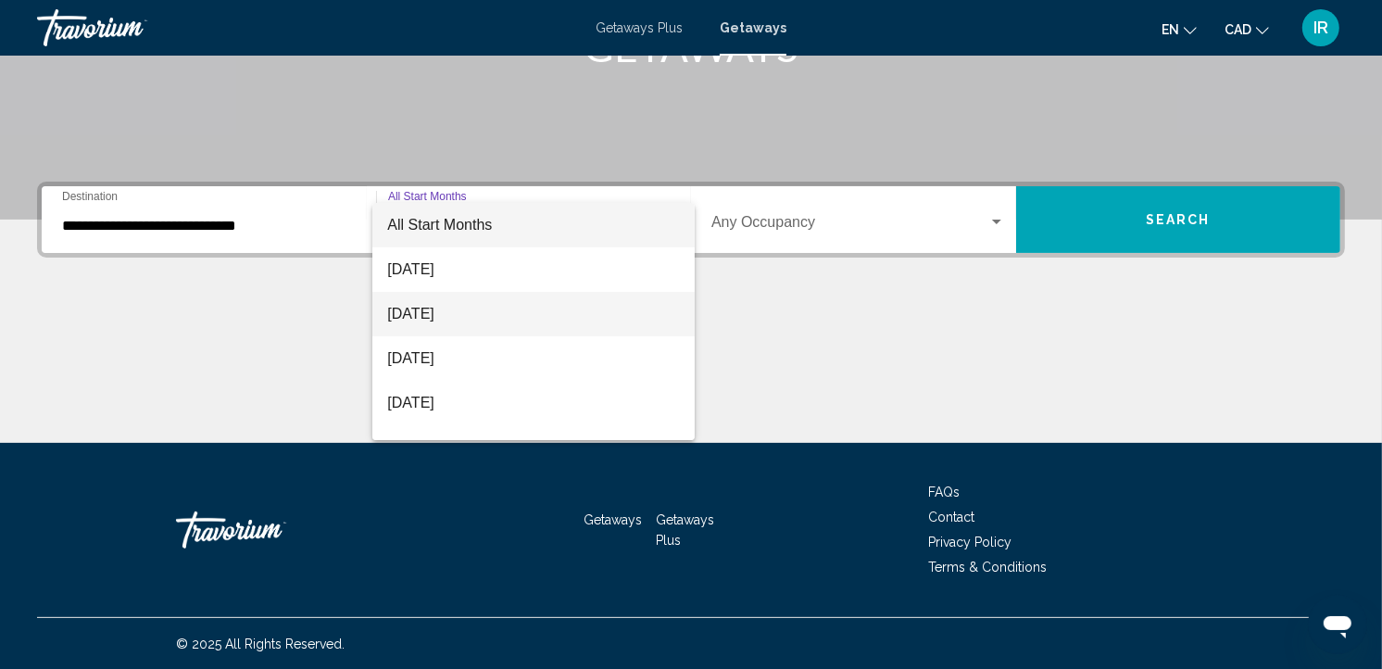
click at [452, 307] on span "[DATE]" at bounding box center [533, 314] width 293 height 44
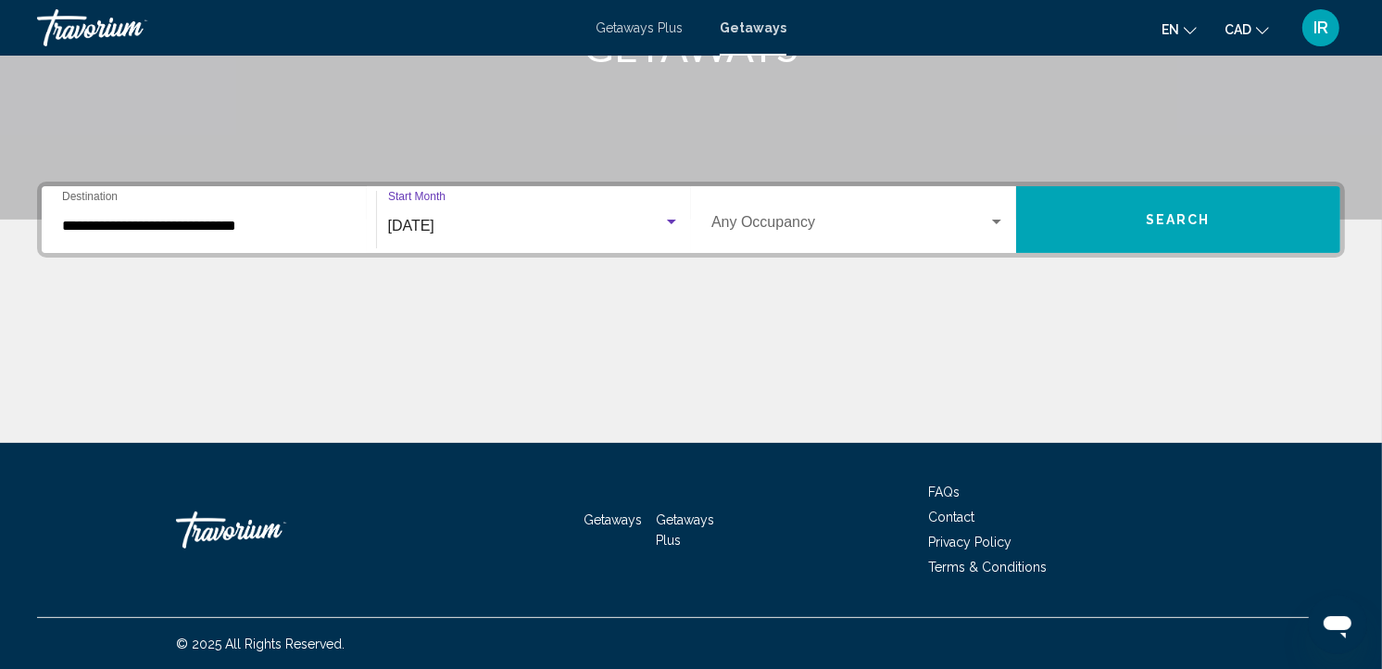
click at [541, 226] on div "[DATE]" at bounding box center [526, 226] width 276 height 17
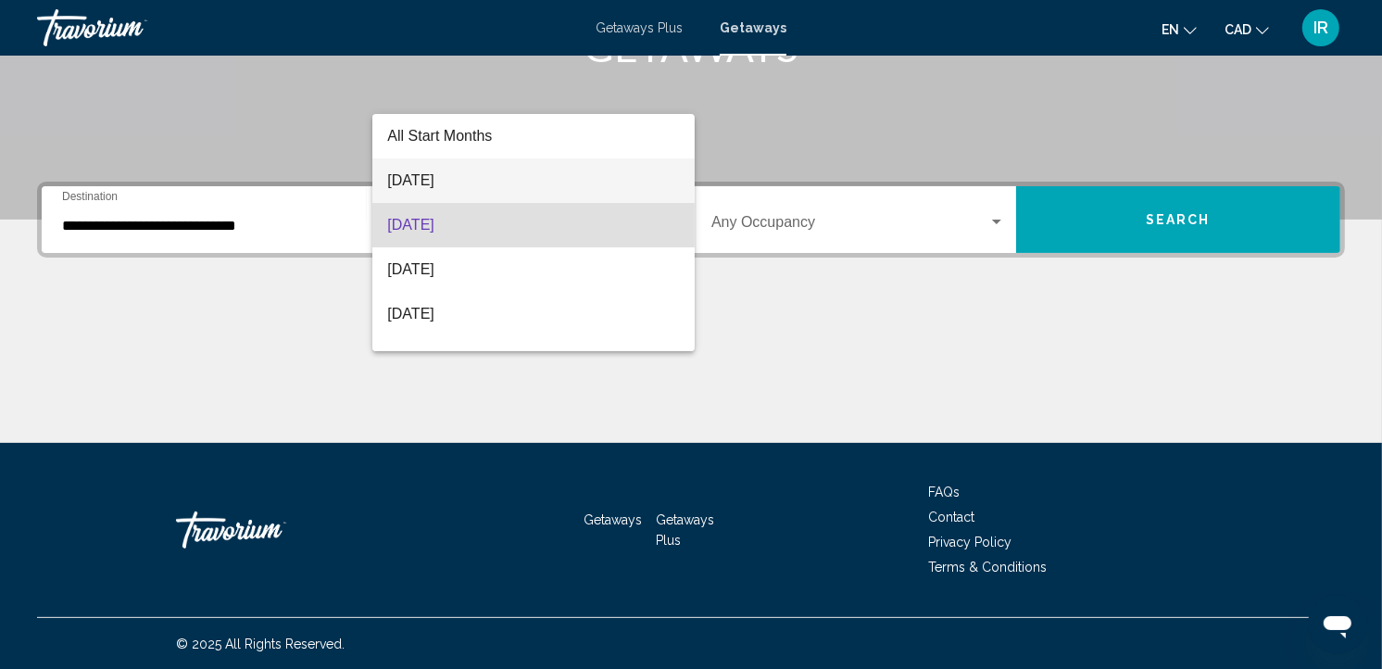
click at [451, 176] on span "[DATE]" at bounding box center [533, 180] width 293 height 44
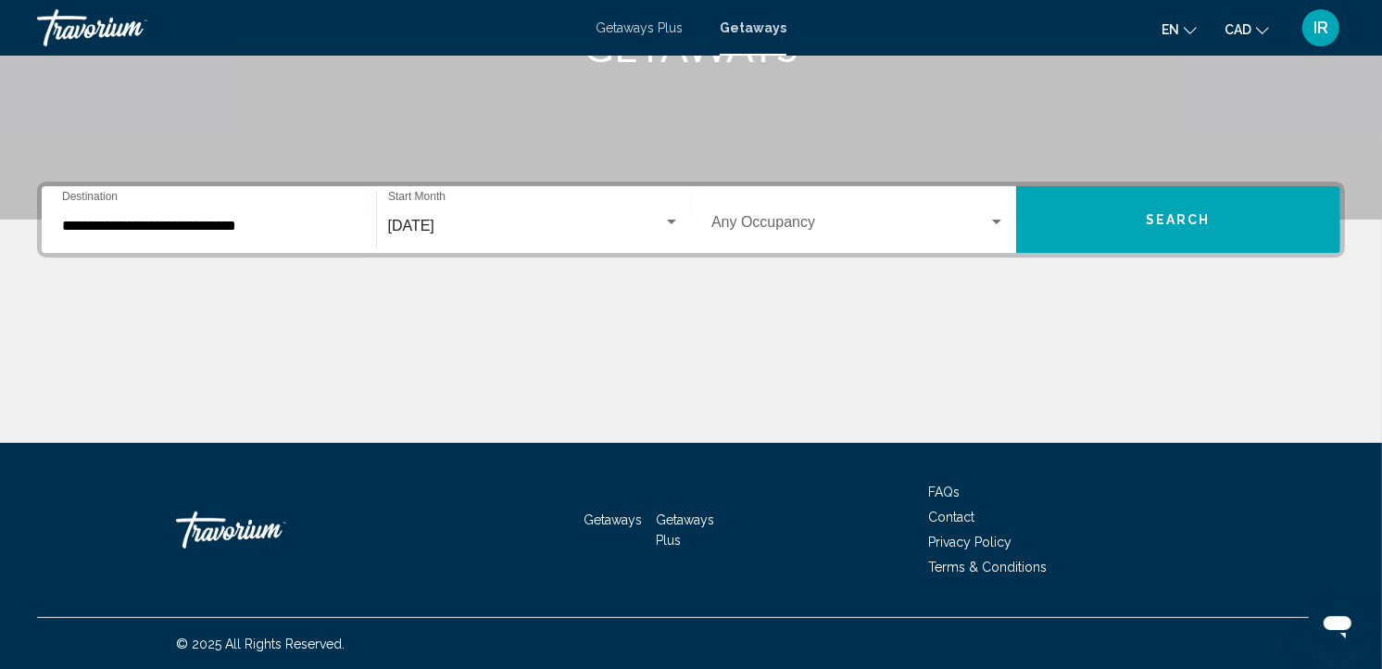
click at [746, 209] on div "Occupancy Any Occupancy" at bounding box center [858, 220] width 294 height 58
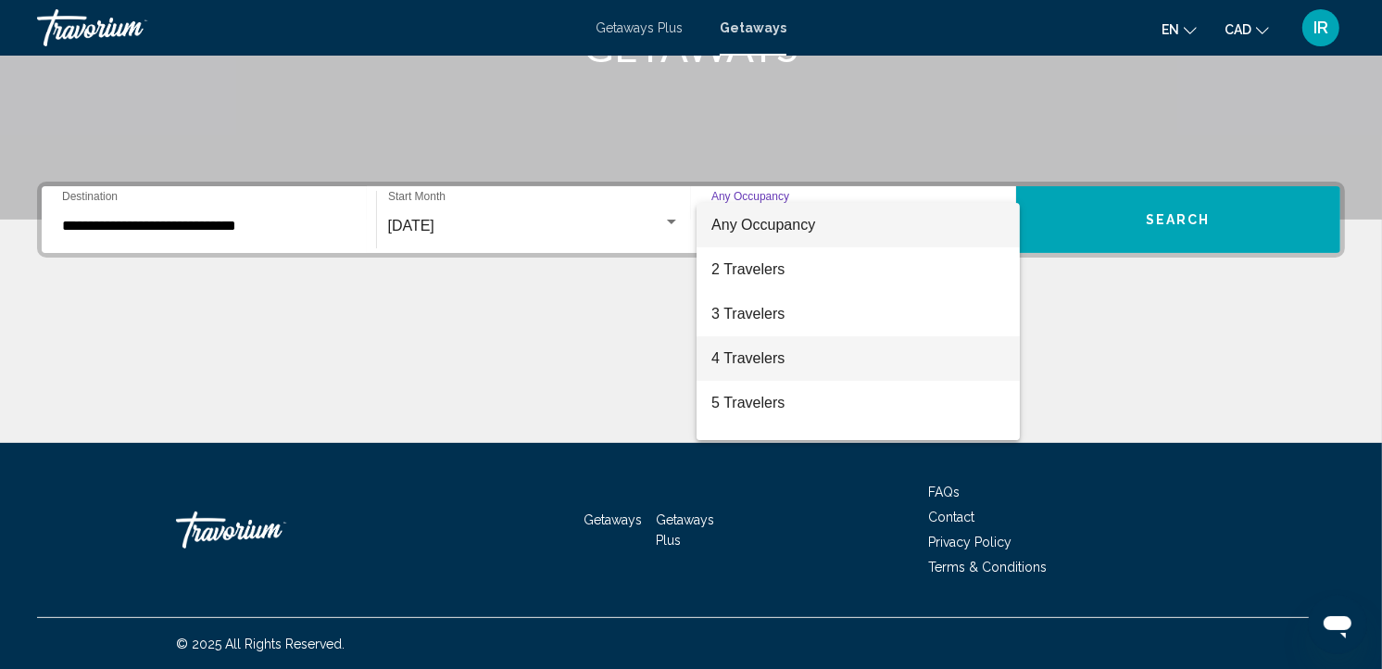
click at [726, 357] on span "4 Travelers" at bounding box center [858, 358] width 294 height 44
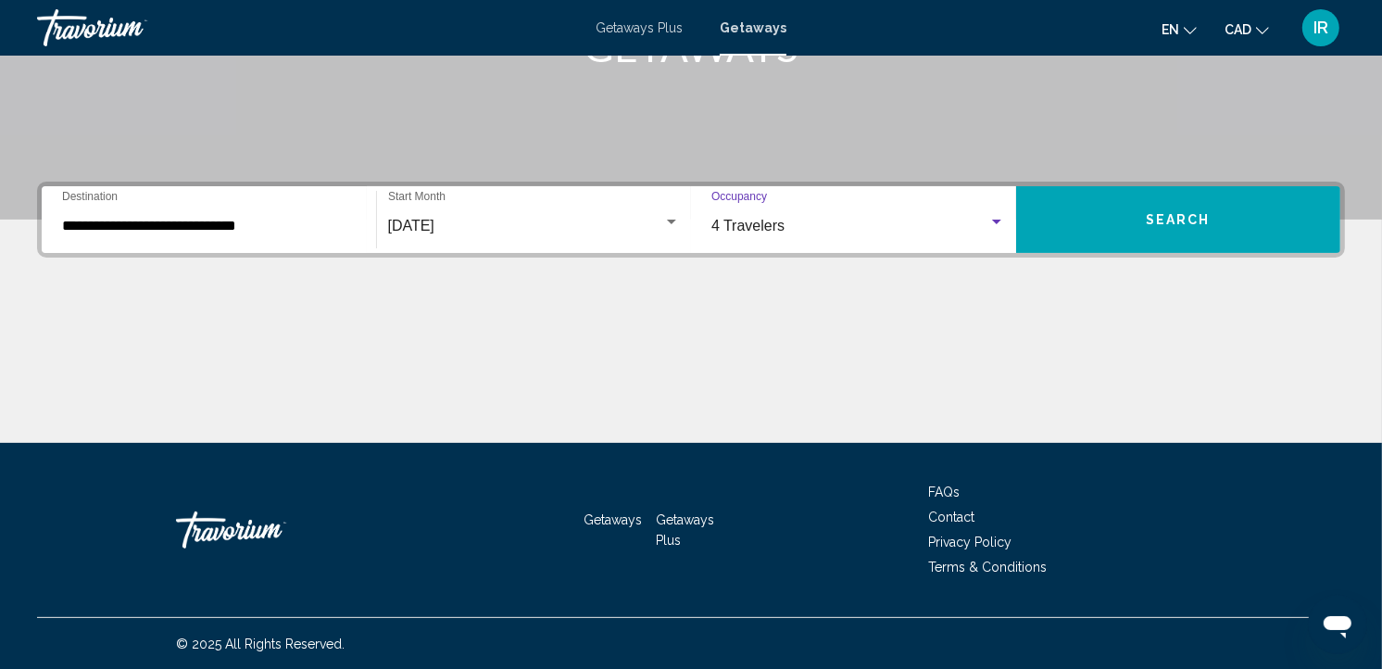
click at [1097, 211] on button "Search" at bounding box center [1178, 219] width 325 height 67
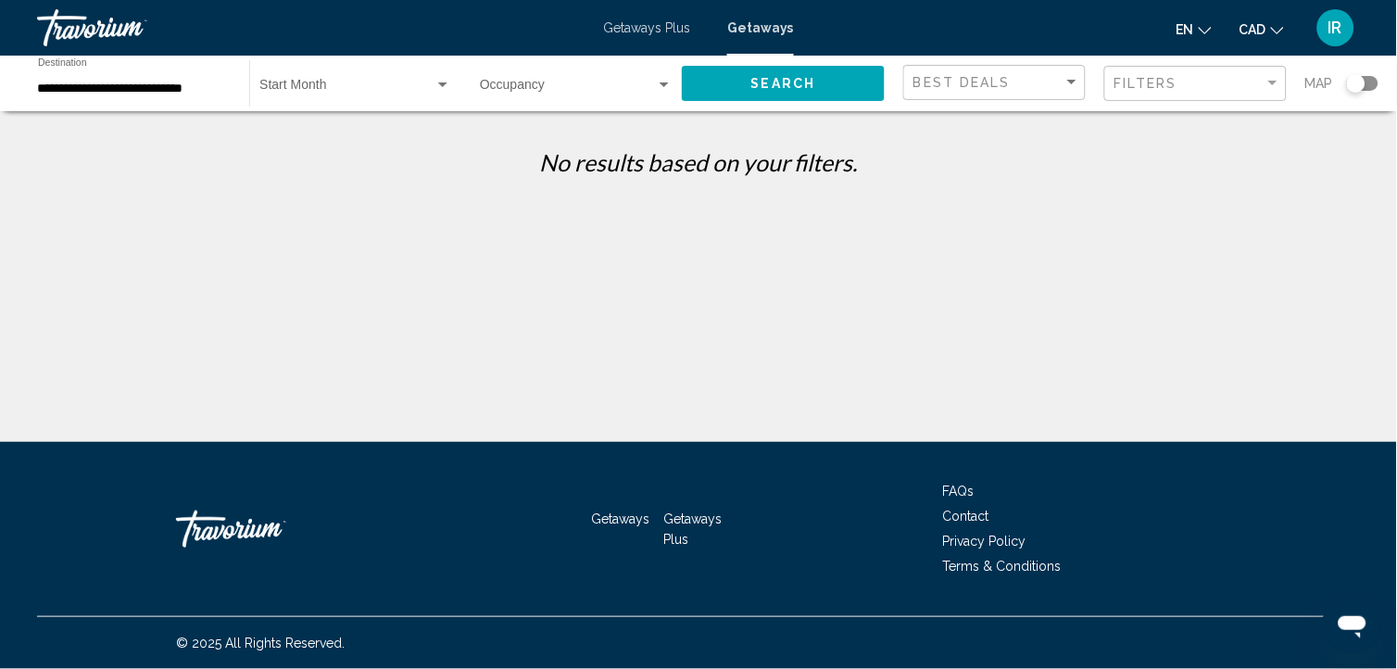
click at [369, 82] on span "Search widget" at bounding box center [346, 89] width 175 height 15
click at [340, 84] on span "All Start Months" at bounding box center [305, 89] width 92 height 15
click at [340, 84] on span "Search widget" at bounding box center [346, 89] width 175 height 15
click at [417, 95] on span "All Start Months" at bounding box center [355, 88] width 192 height 39
click at [670, 83] on div "Search widget" at bounding box center [664, 85] width 17 height 15
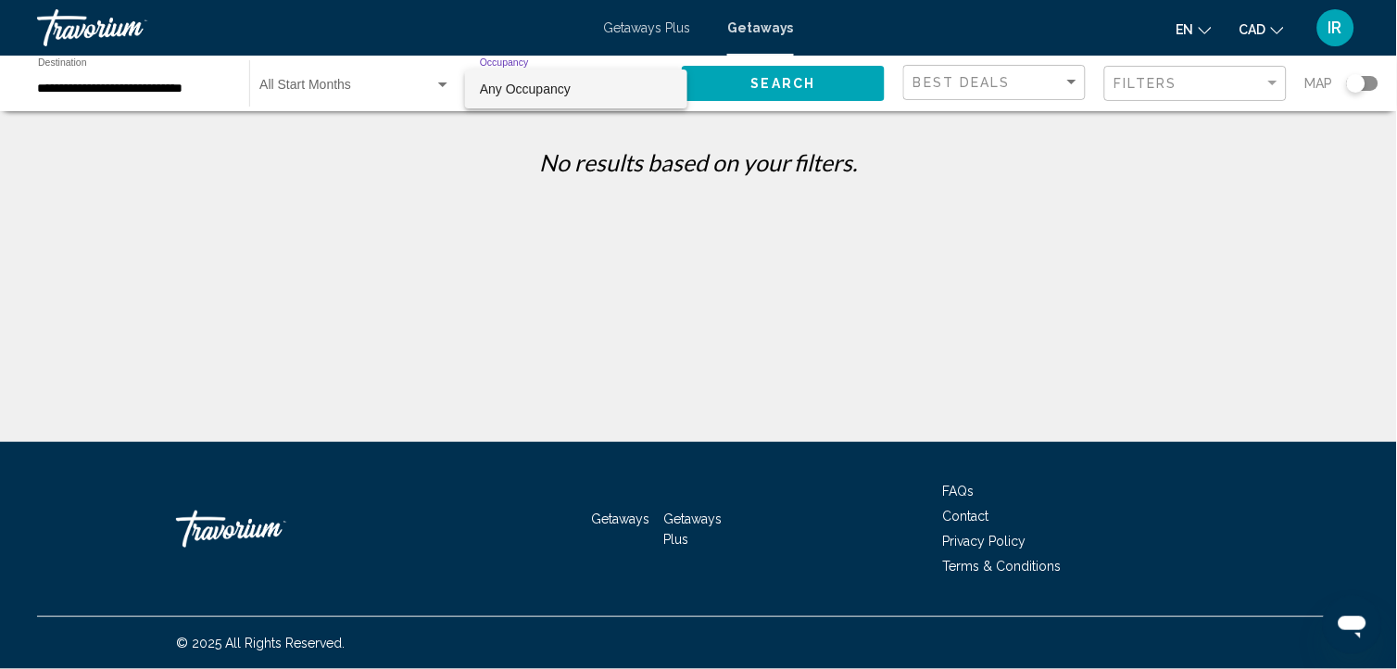
click at [670, 83] on mat-option "Any Occupancy" at bounding box center [576, 88] width 222 height 39
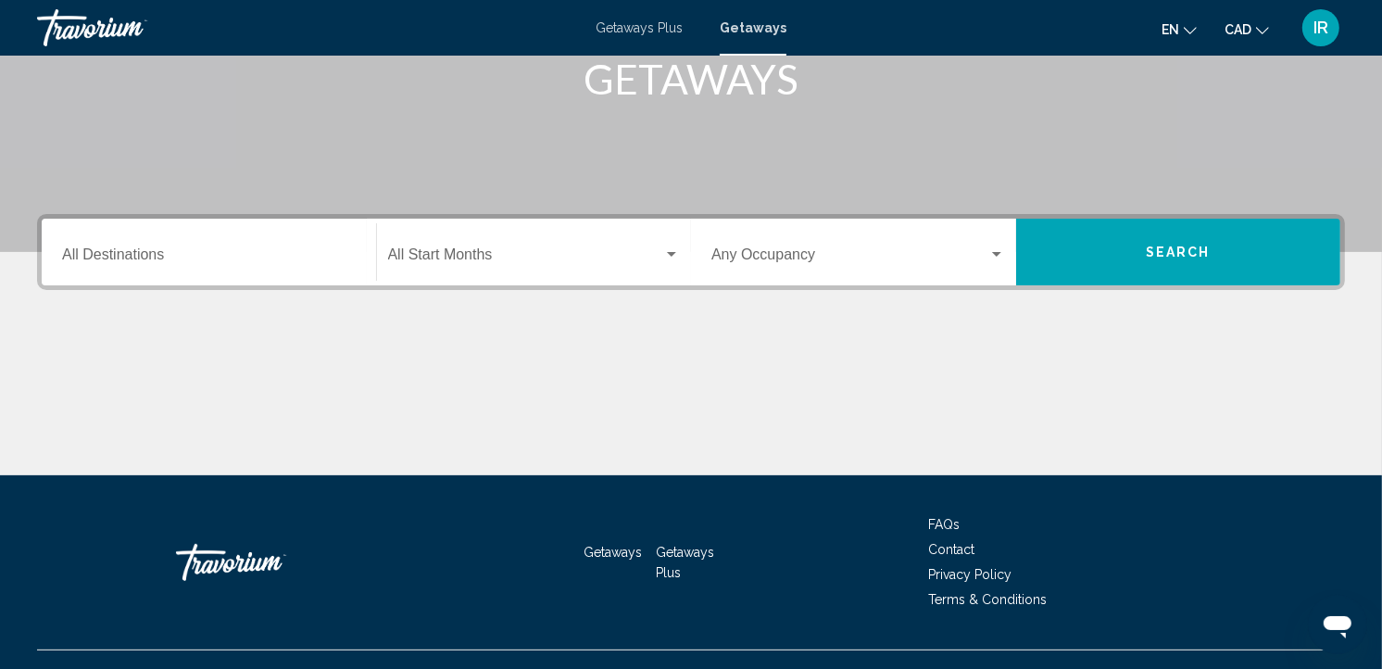
scroll to position [308, 0]
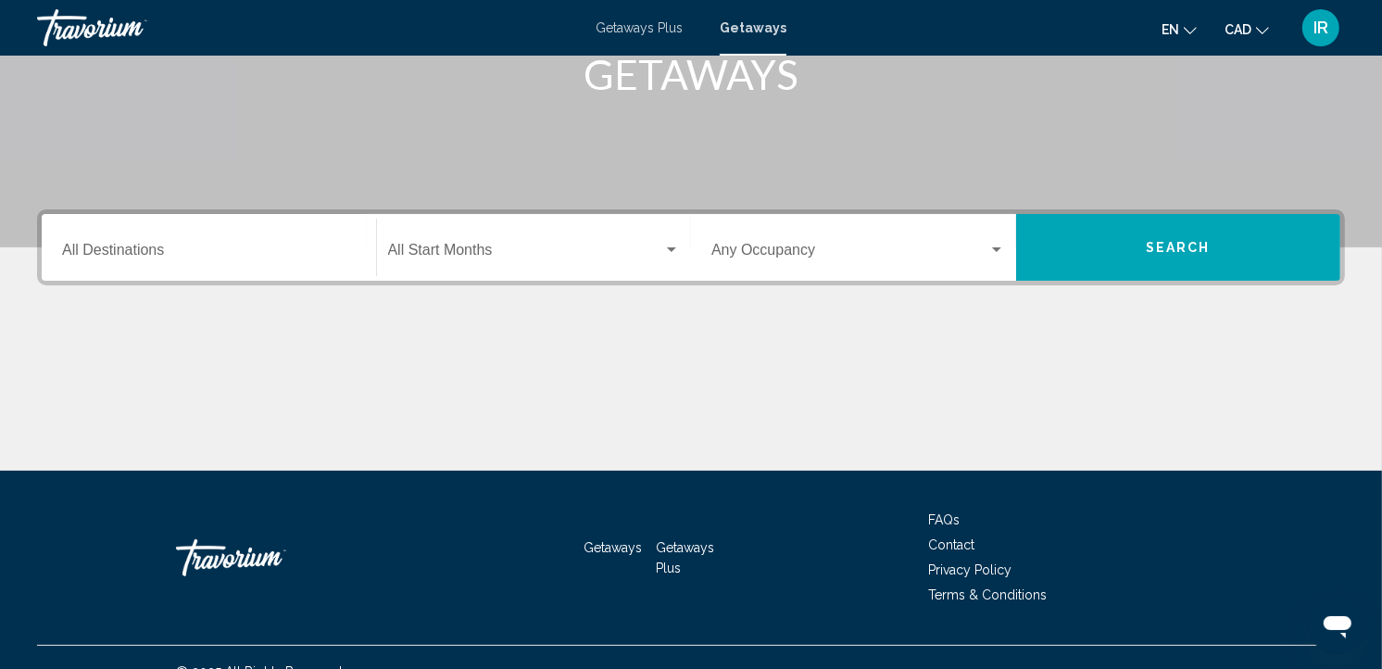
click at [195, 245] on input "Destination All Destinations" at bounding box center [209, 253] width 294 height 17
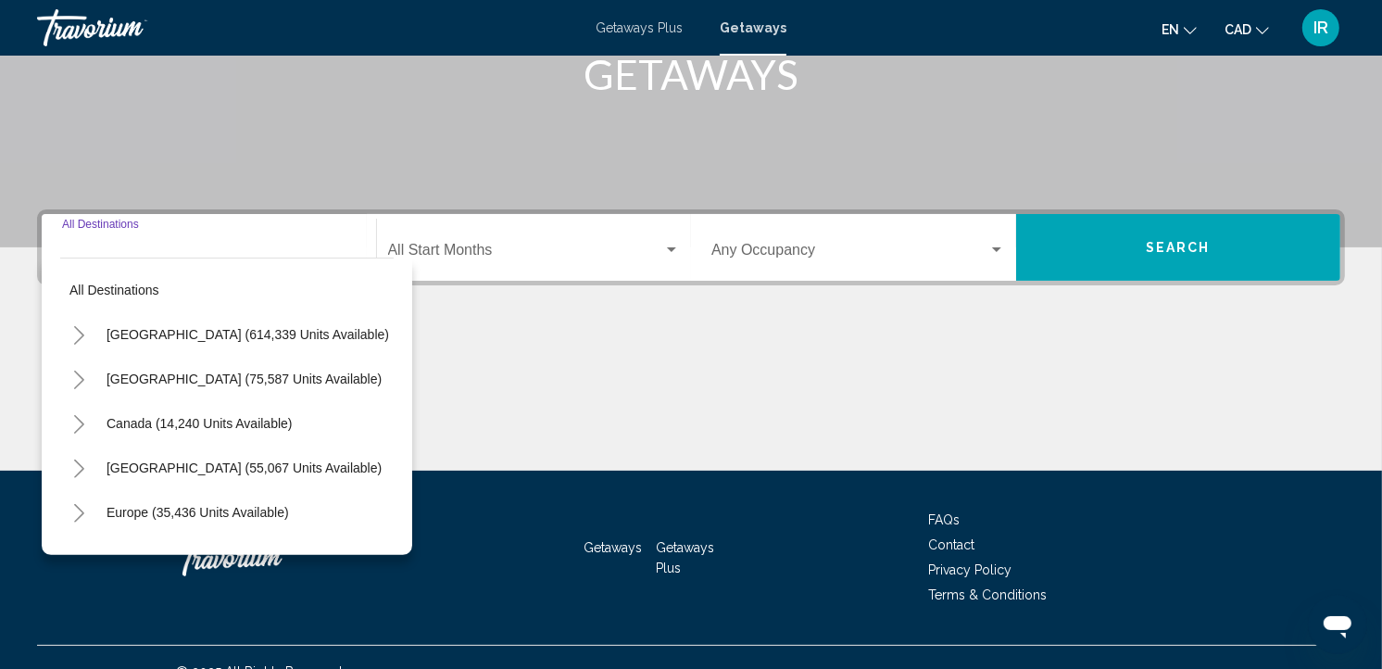
scroll to position [336, 0]
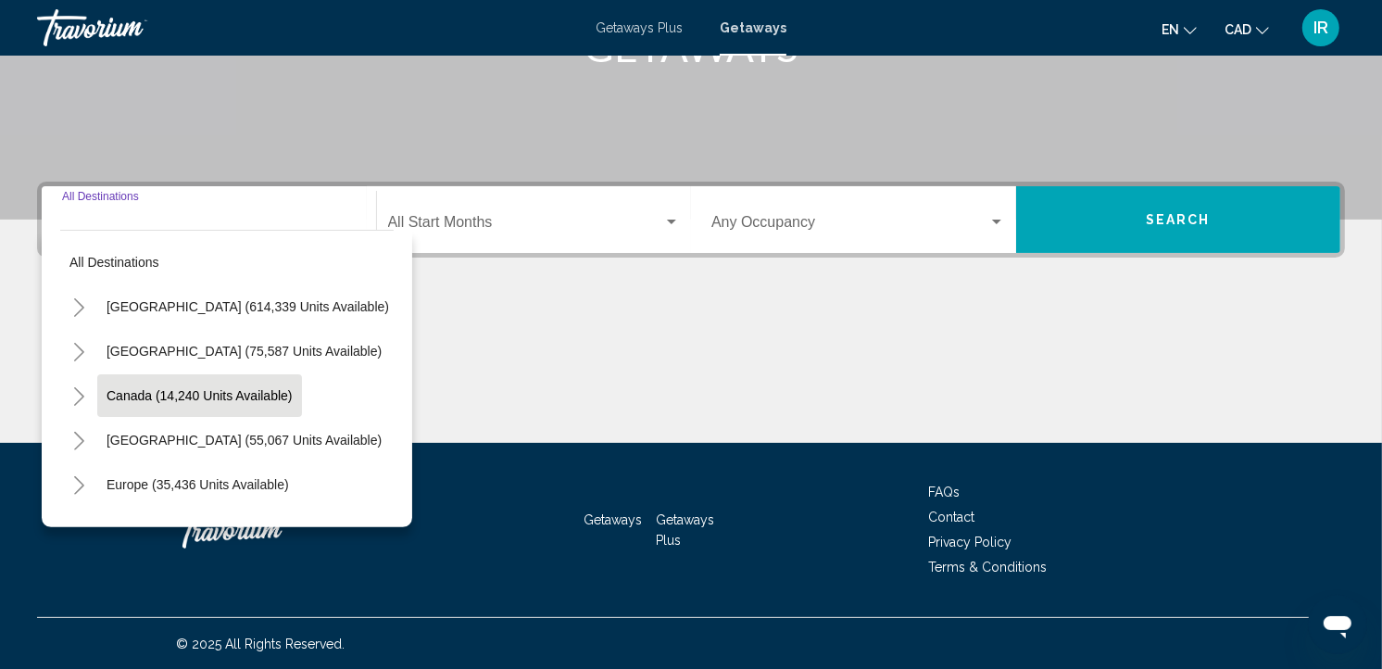
click at [207, 391] on span "Canada (14,240 units available)" at bounding box center [200, 395] width 186 height 15
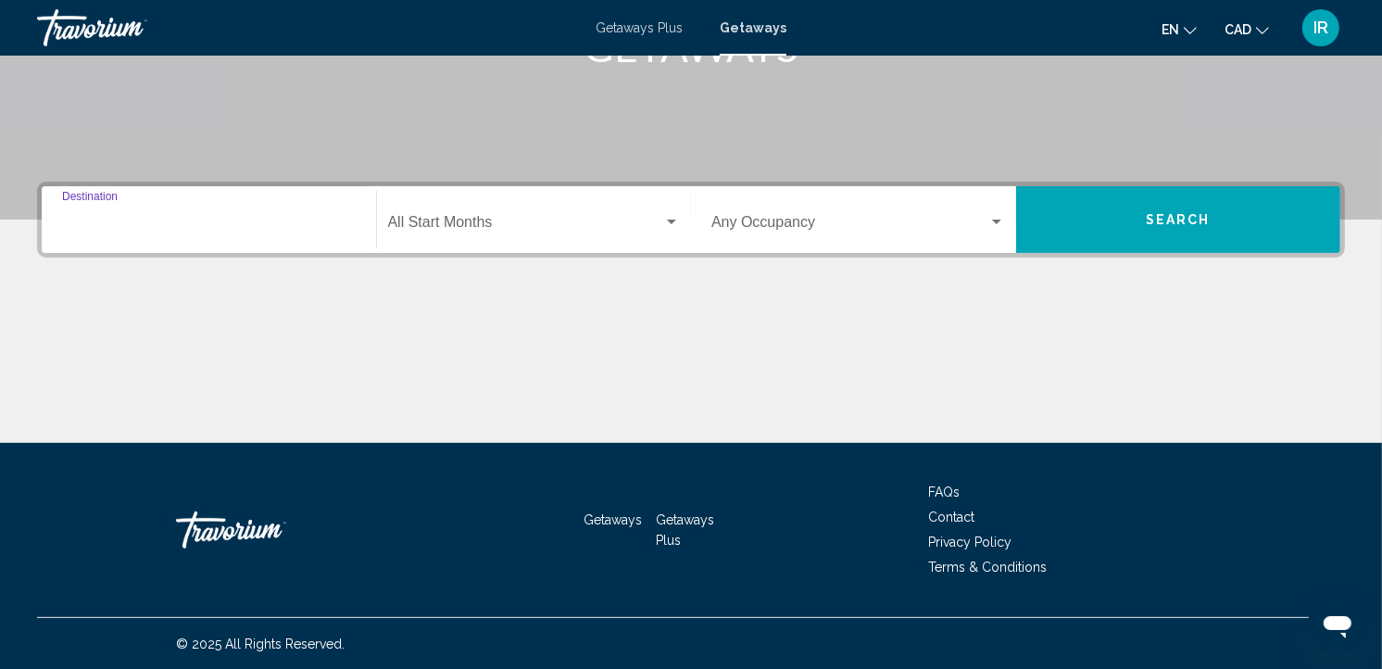
type input "**********"
click at [483, 218] on span "Search widget" at bounding box center [526, 226] width 276 height 17
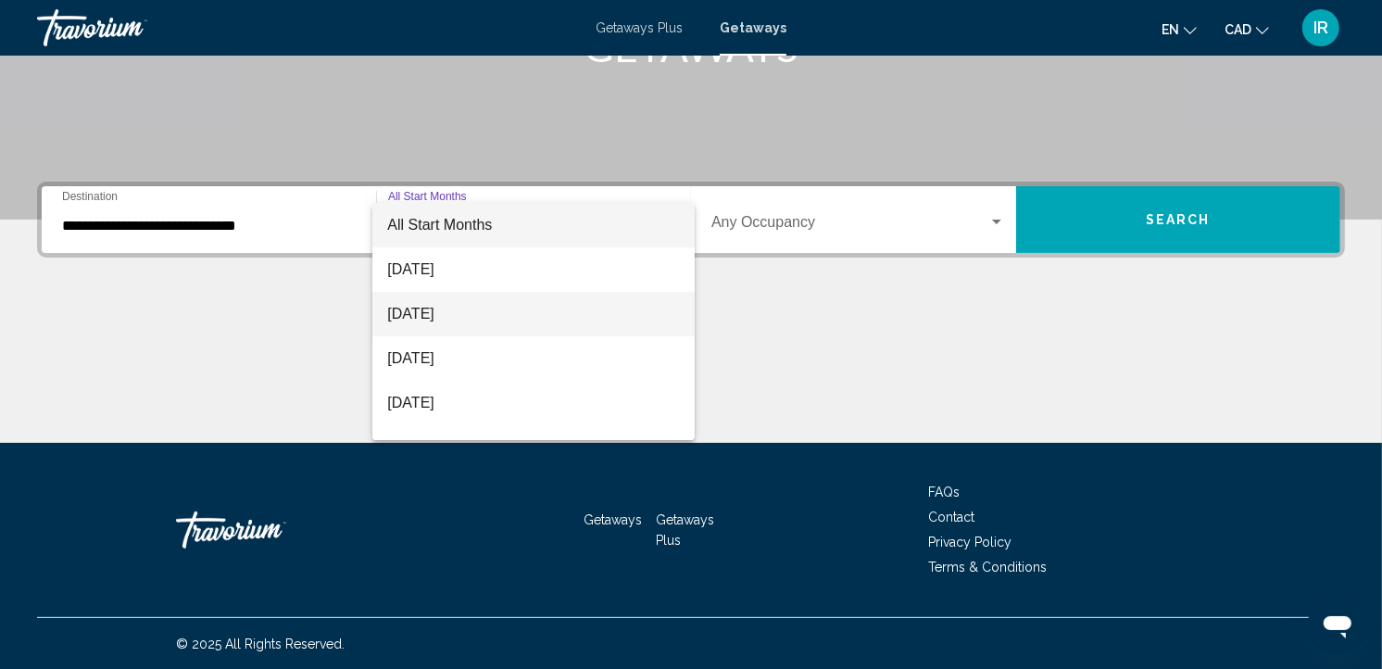
click at [459, 310] on span "[DATE]" at bounding box center [533, 314] width 293 height 44
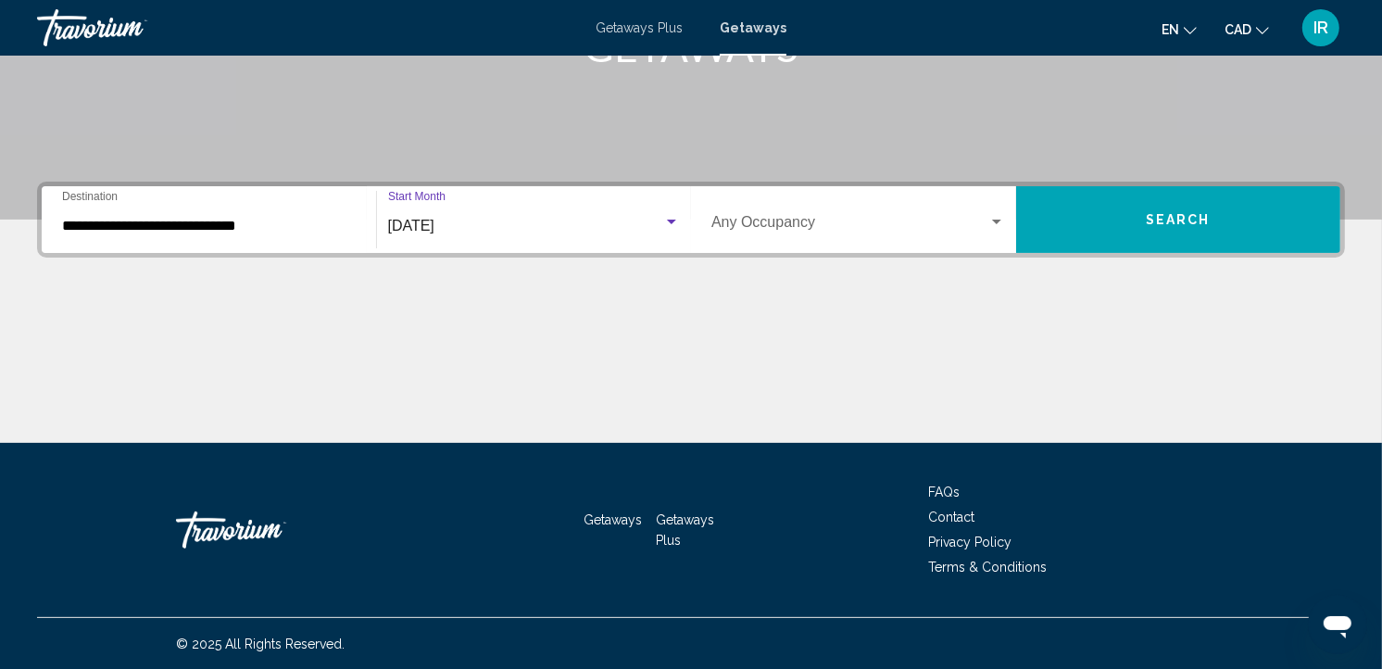
click at [781, 218] on span "Search widget" at bounding box center [849, 226] width 277 height 17
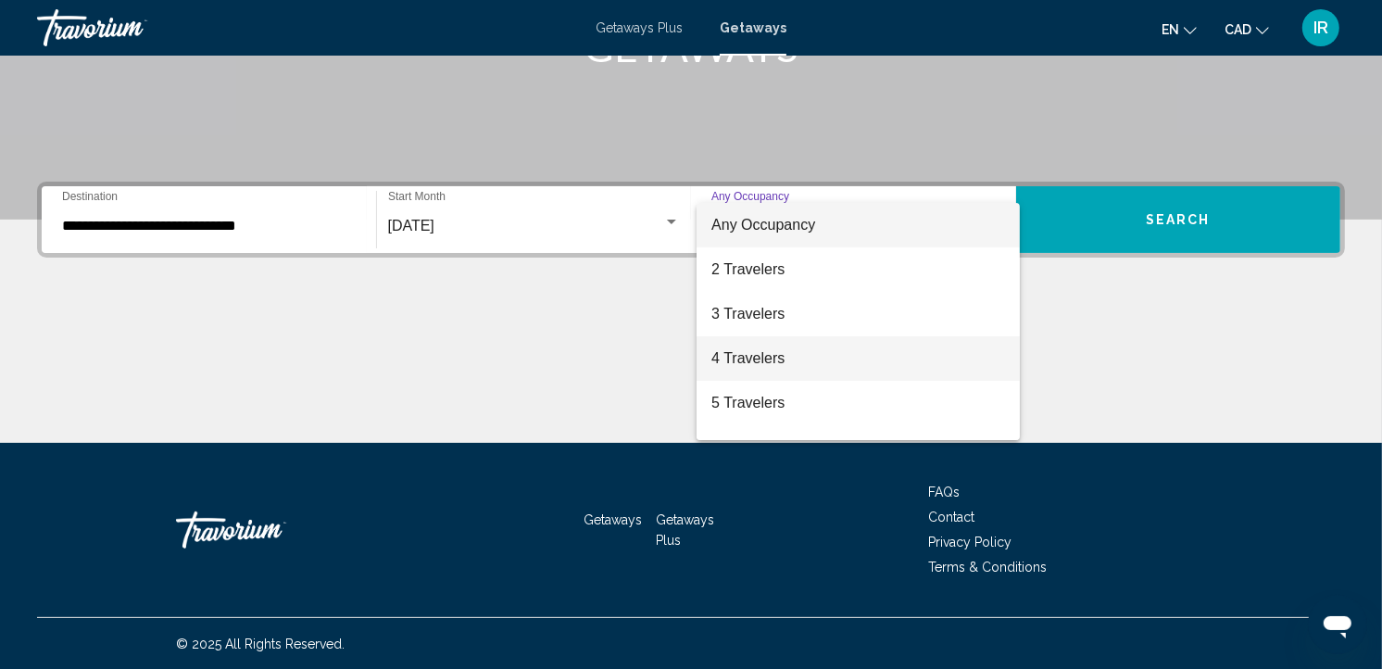
click at [757, 353] on span "4 Travelers" at bounding box center [858, 358] width 294 height 44
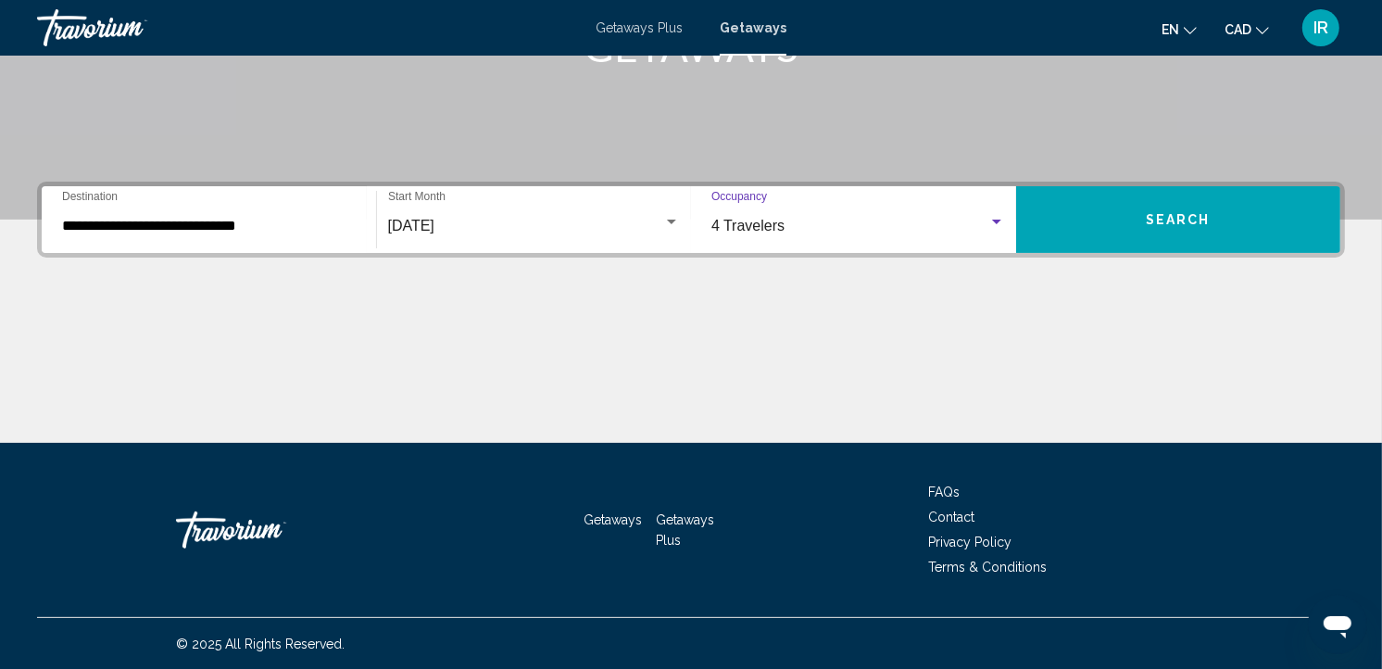
click at [1096, 214] on button "Search" at bounding box center [1178, 219] width 325 height 67
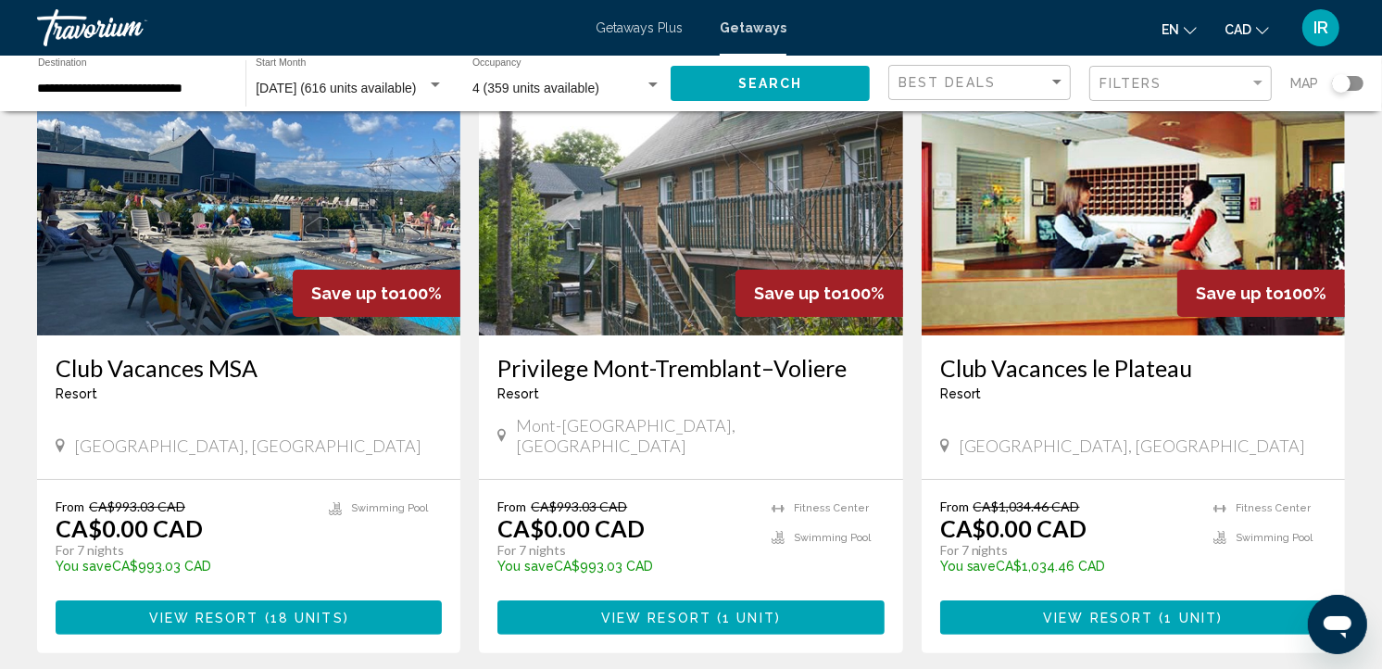
scroll to position [308, 0]
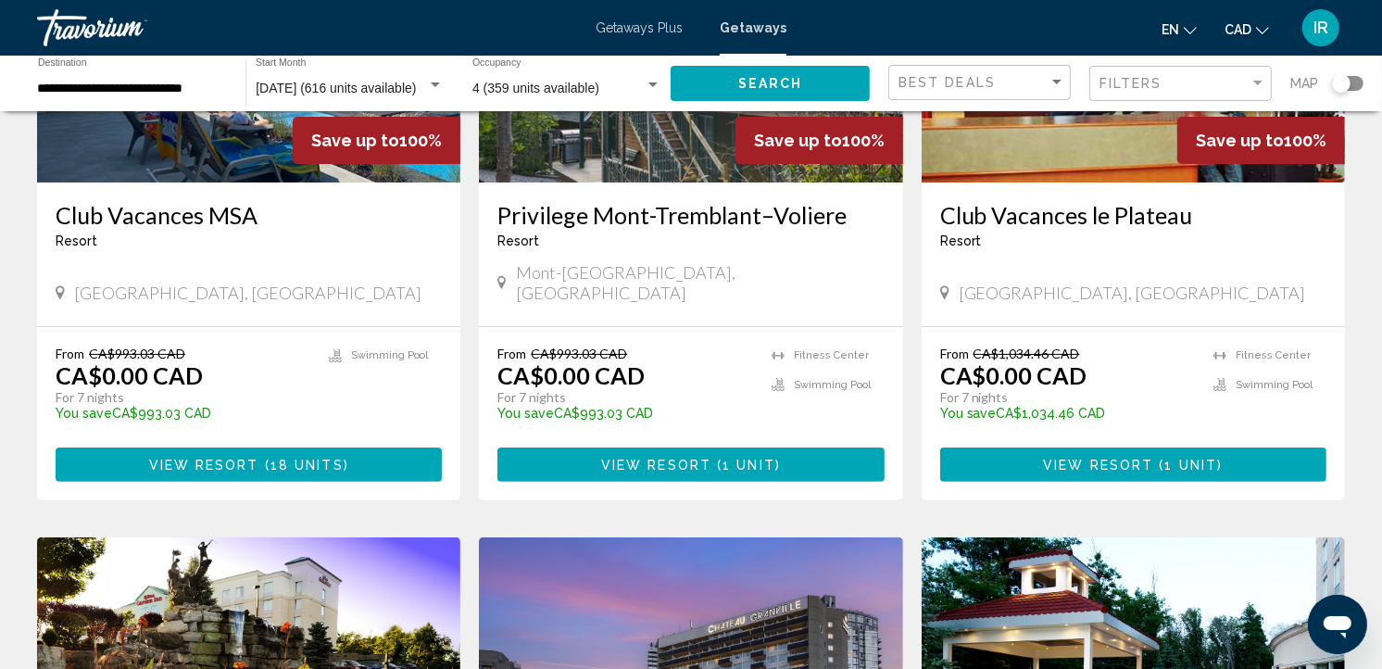
click at [1066, 447] on button "View Resort ( 1 unit )" at bounding box center [1133, 464] width 386 height 34
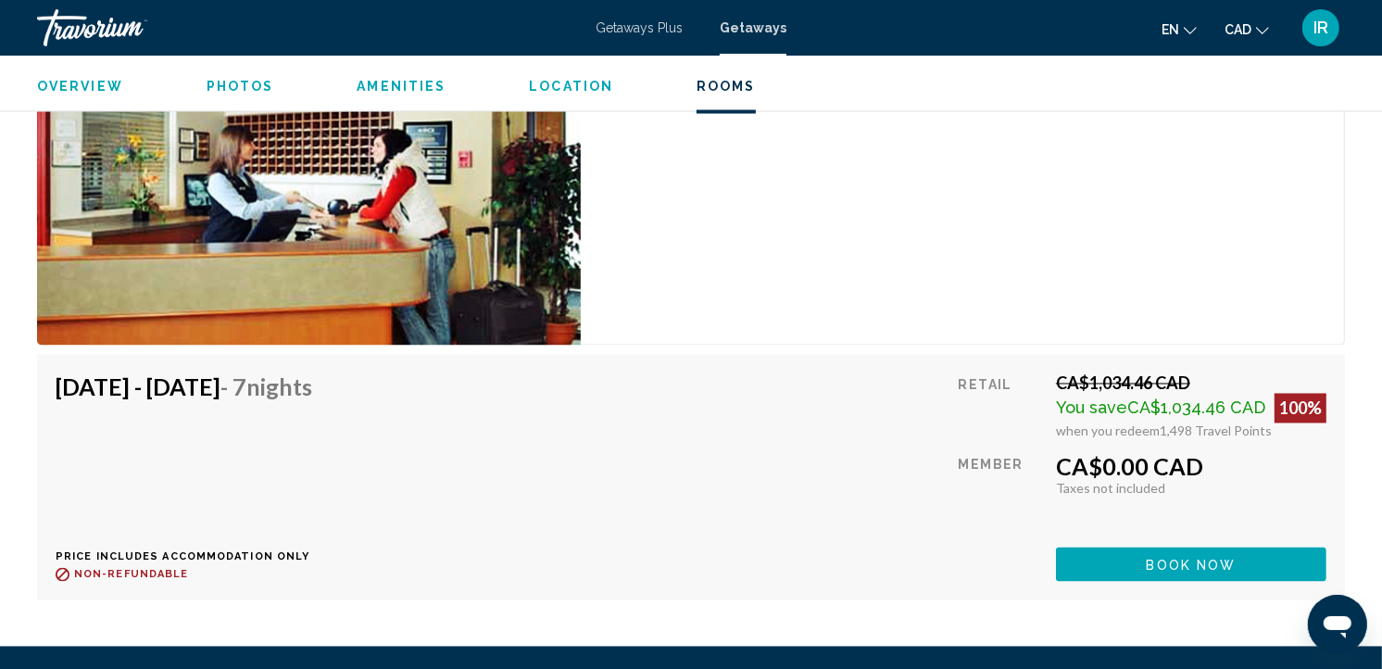
scroll to position [2882, 0]
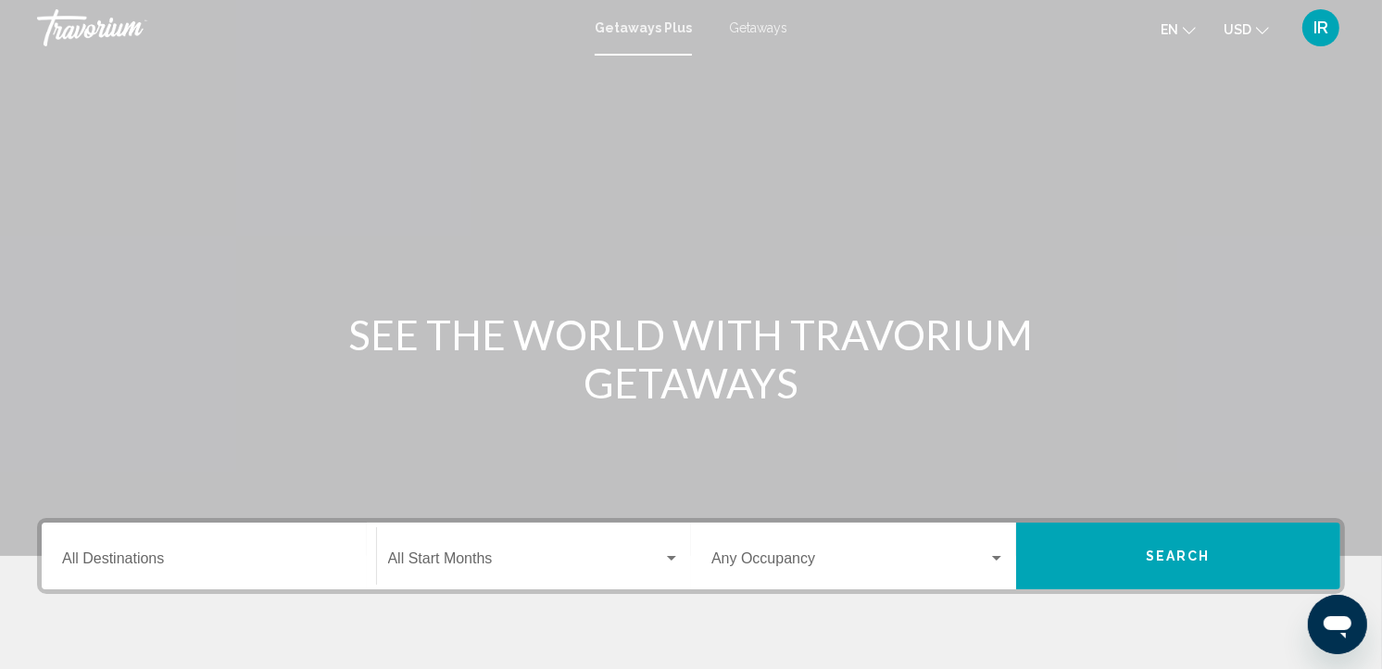
click at [1264, 31] on icon "Change currency" at bounding box center [1262, 30] width 13 height 7
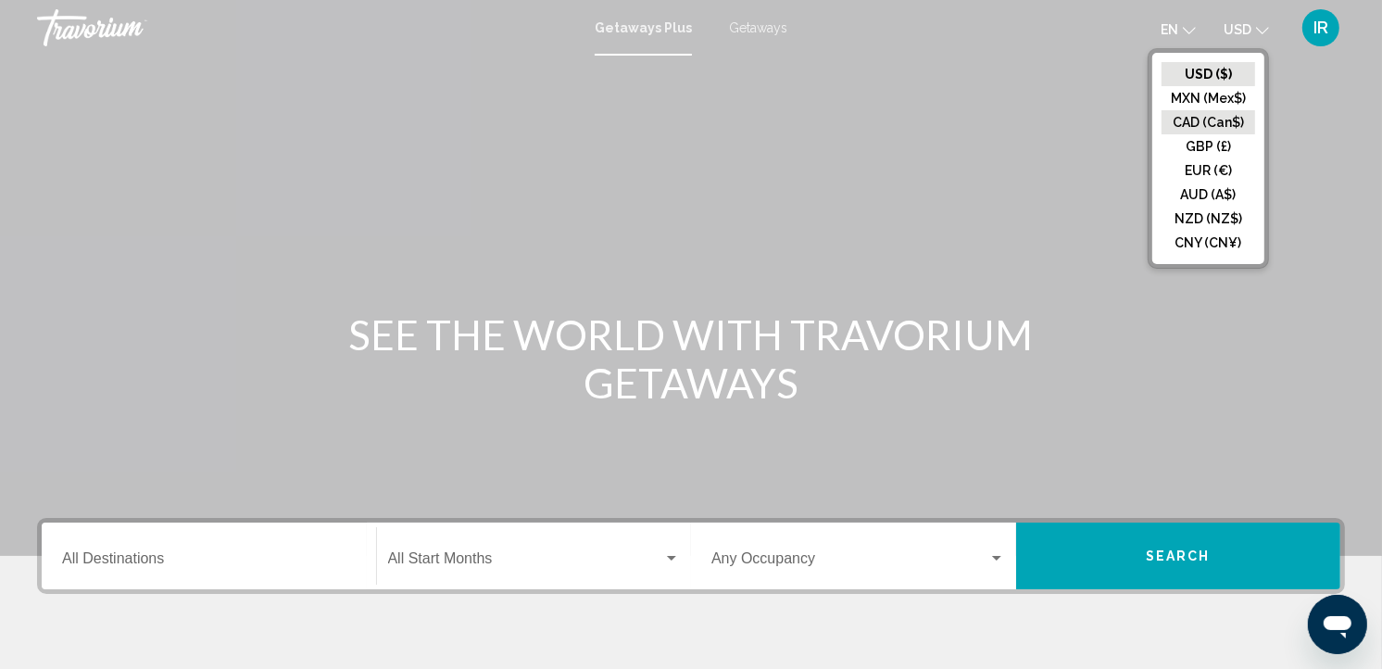
click at [1217, 120] on button "CAD (Can$)" at bounding box center [1209, 122] width 94 height 24
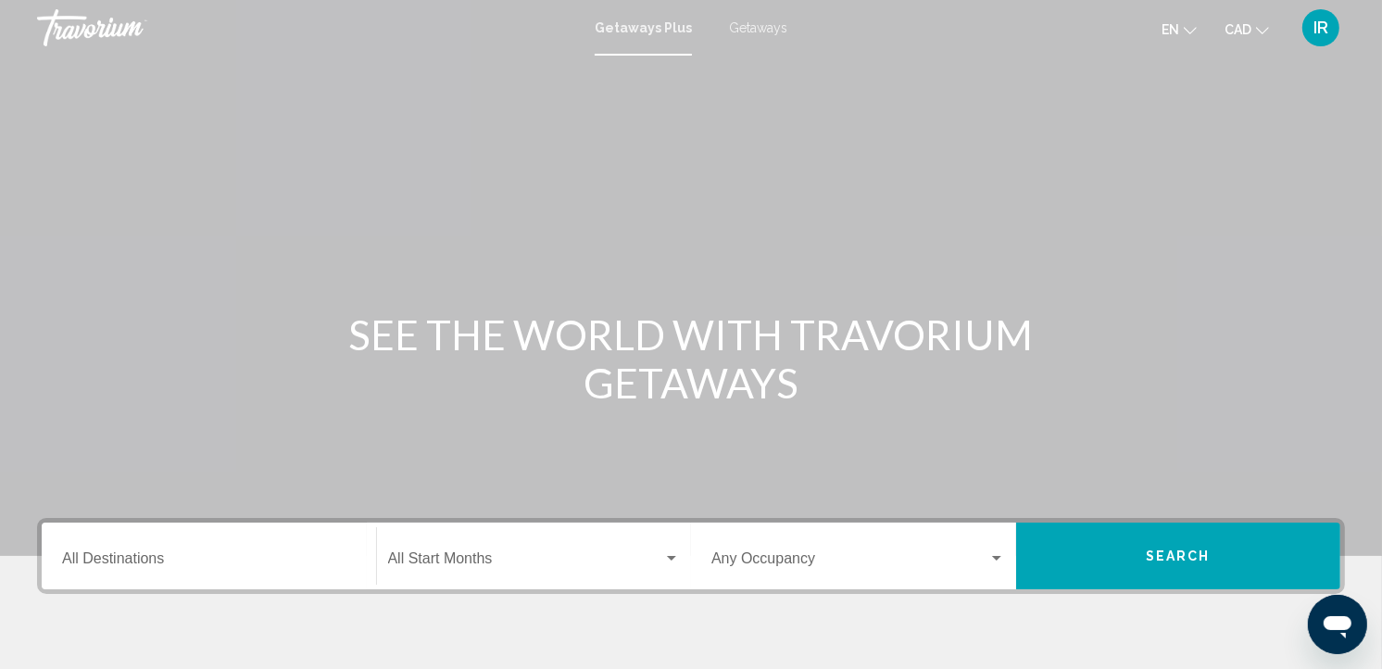
click at [766, 26] on span "Getaways" at bounding box center [758, 27] width 58 height 15
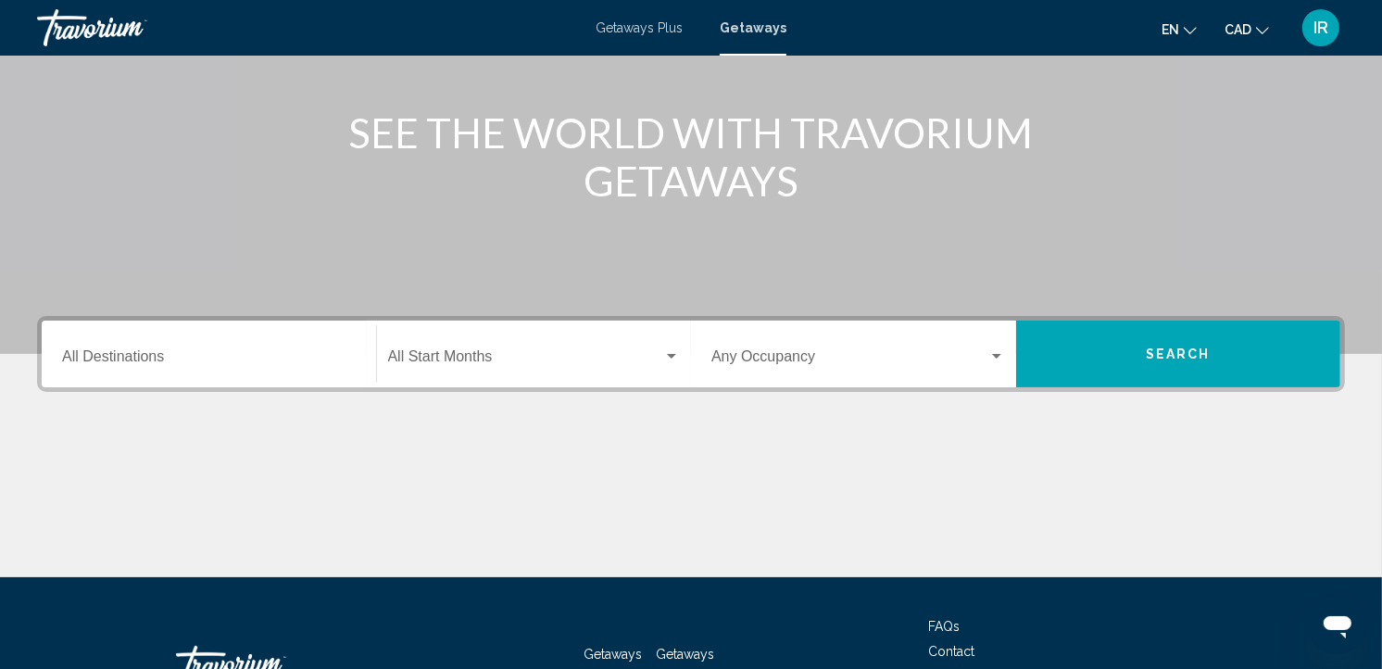
scroll to position [206, 0]
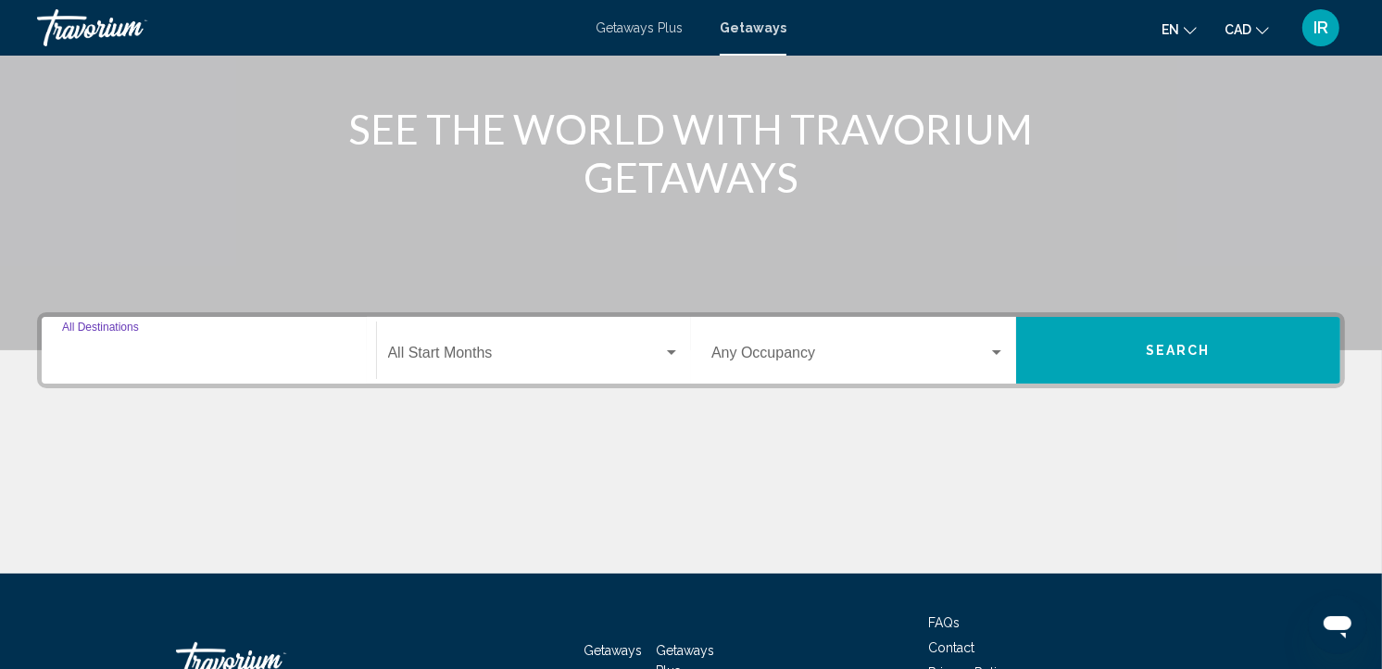
click at [153, 348] on input "Destination All Destinations" at bounding box center [209, 356] width 294 height 17
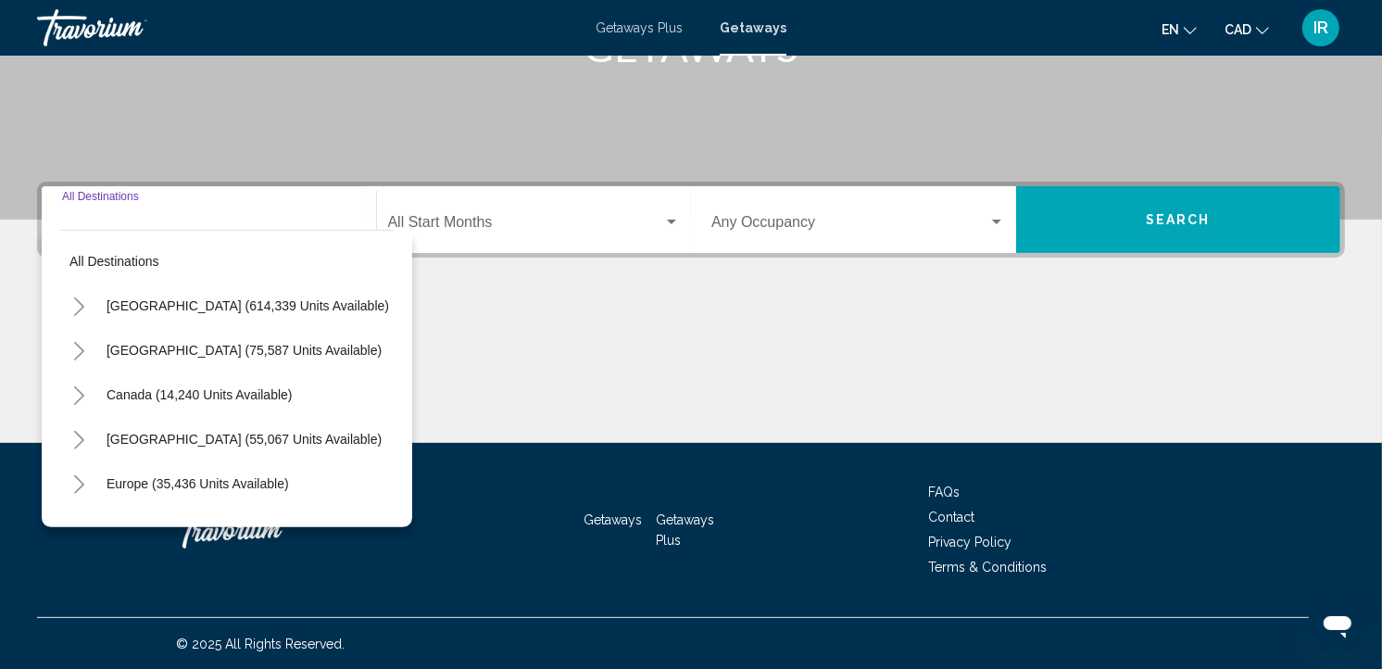
scroll to position [0, 0]
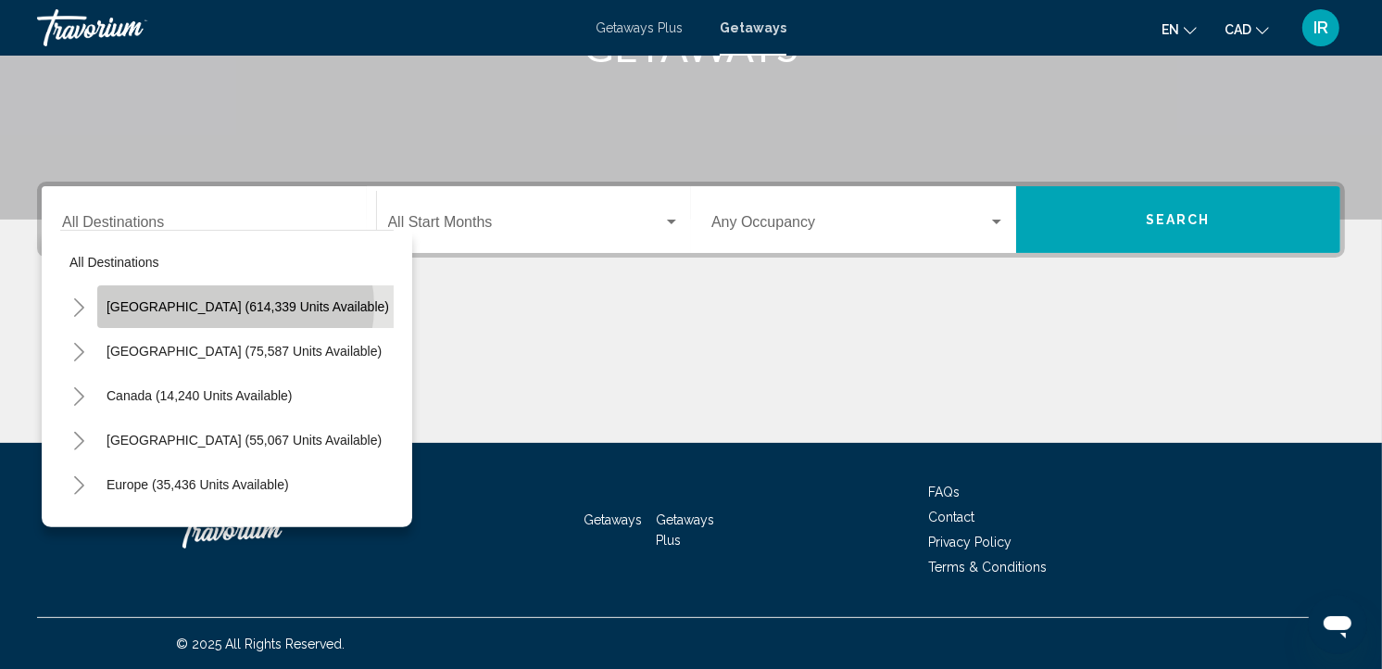
click at [234, 306] on span "[GEOGRAPHIC_DATA] (614,339 units available)" at bounding box center [248, 306] width 283 height 15
type input "**********"
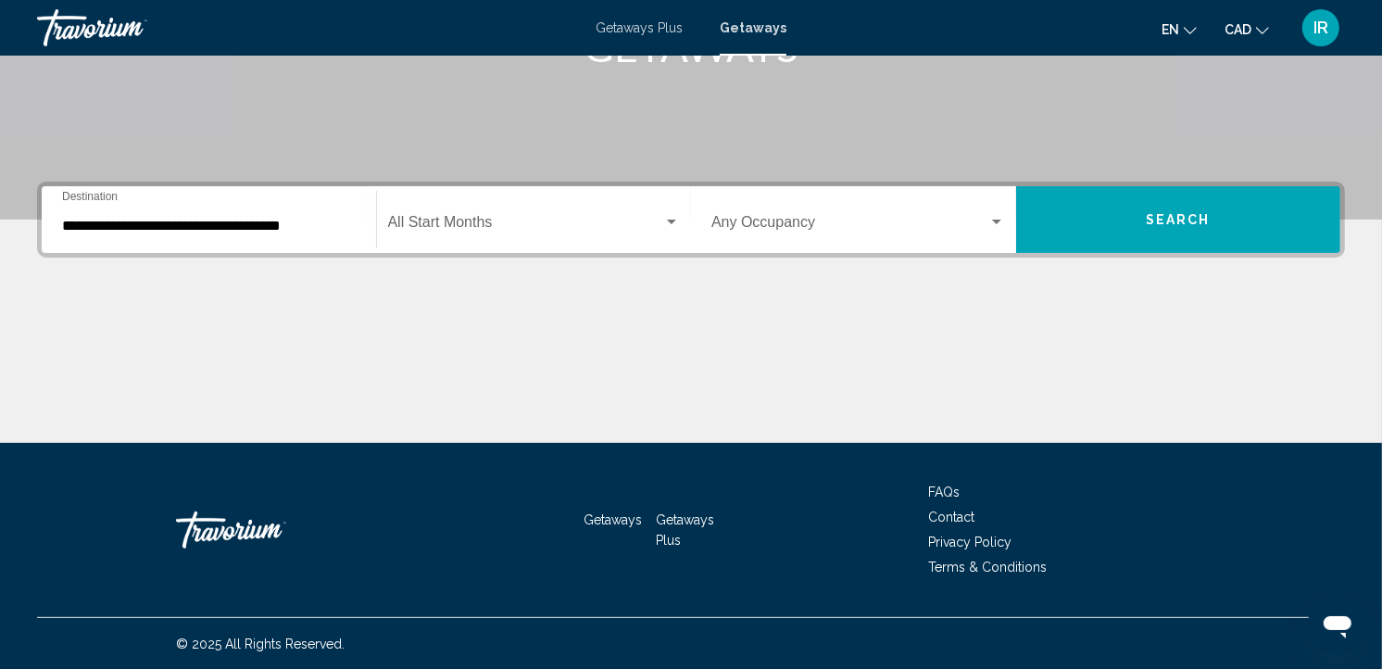
click at [585, 211] on div "Start Month All Start Months" at bounding box center [534, 220] width 293 height 58
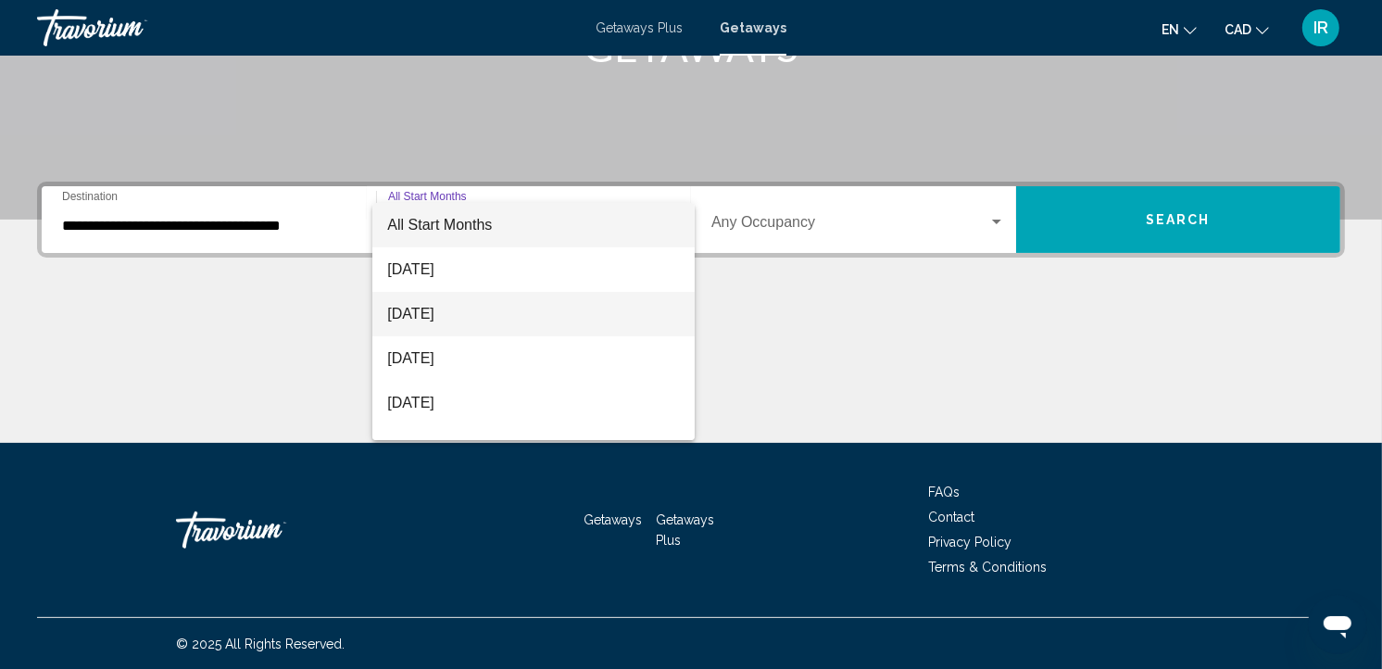
click at [467, 308] on span "[DATE]" at bounding box center [533, 314] width 293 height 44
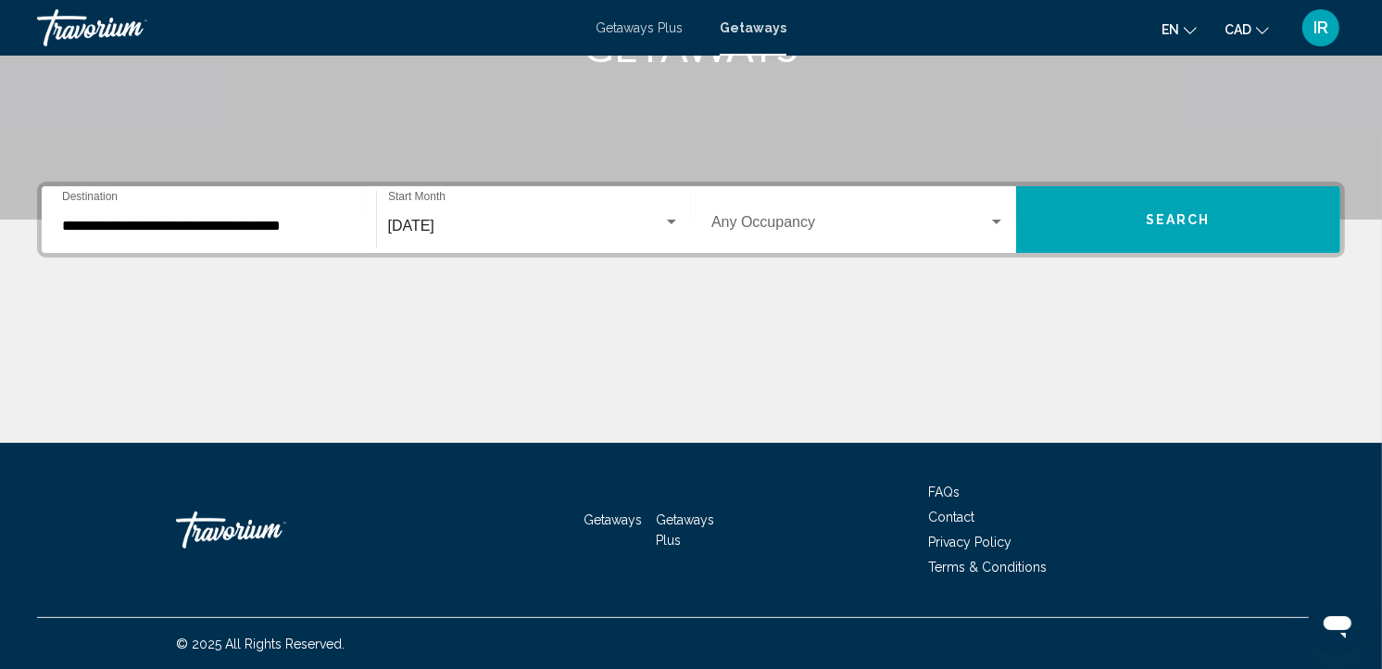
click at [791, 210] on div "Occupancy Any Occupancy" at bounding box center [858, 220] width 294 height 58
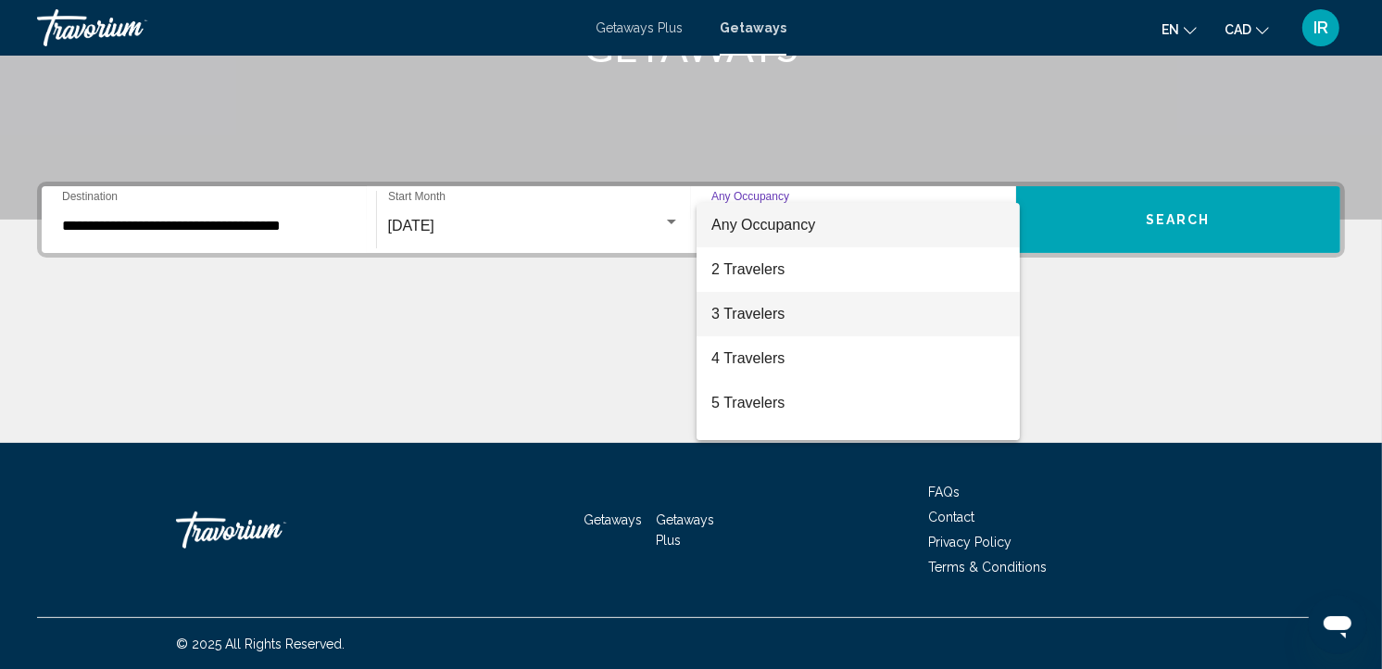
click at [767, 315] on span "3 Travelers" at bounding box center [858, 314] width 294 height 44
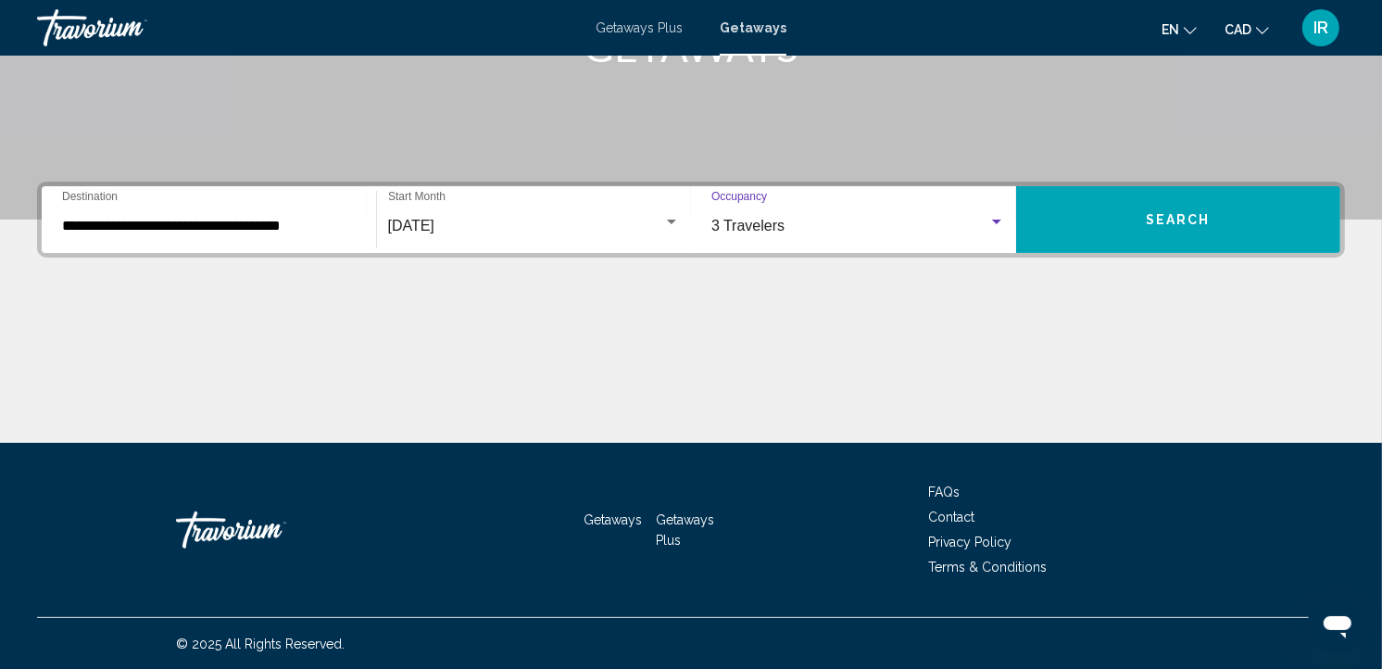
click at [1065, 208] on button "Search" at bounding box center [1178, 219] width 325 height 67
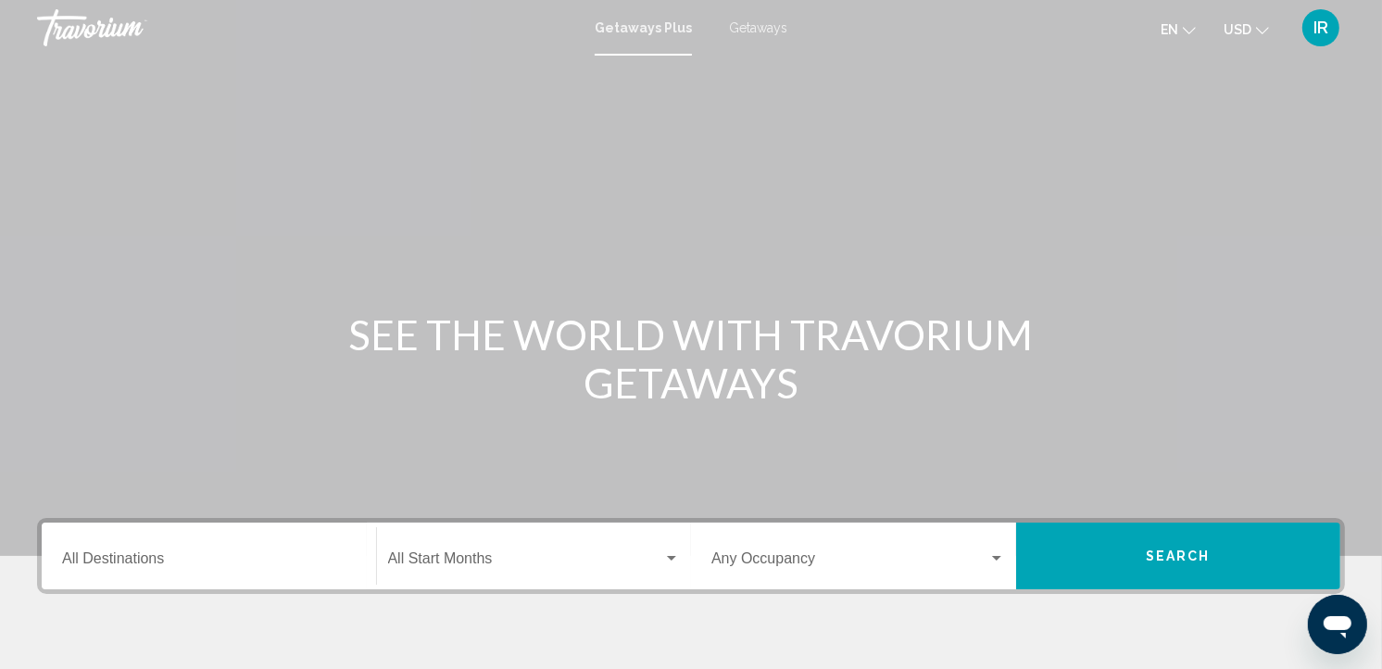
click at [747, 25] on span "Getaways" at bounding box center [758, 27] width 58 height 15
click at [1263, 25] on icon "Change currency" at bounding box center [1262, 30] width 13 height 13
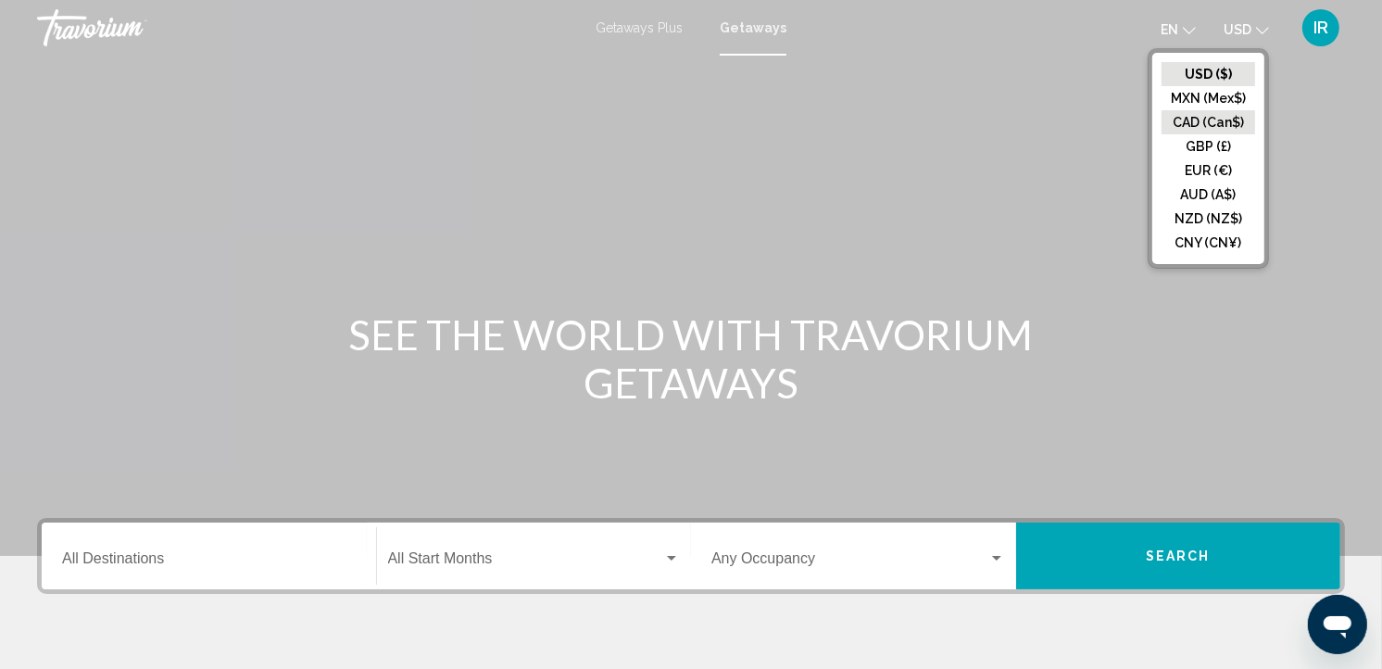
click at [1209, 120] on button "CAD (Can$)" at bounding box center [1209, 122] width 94 height 24
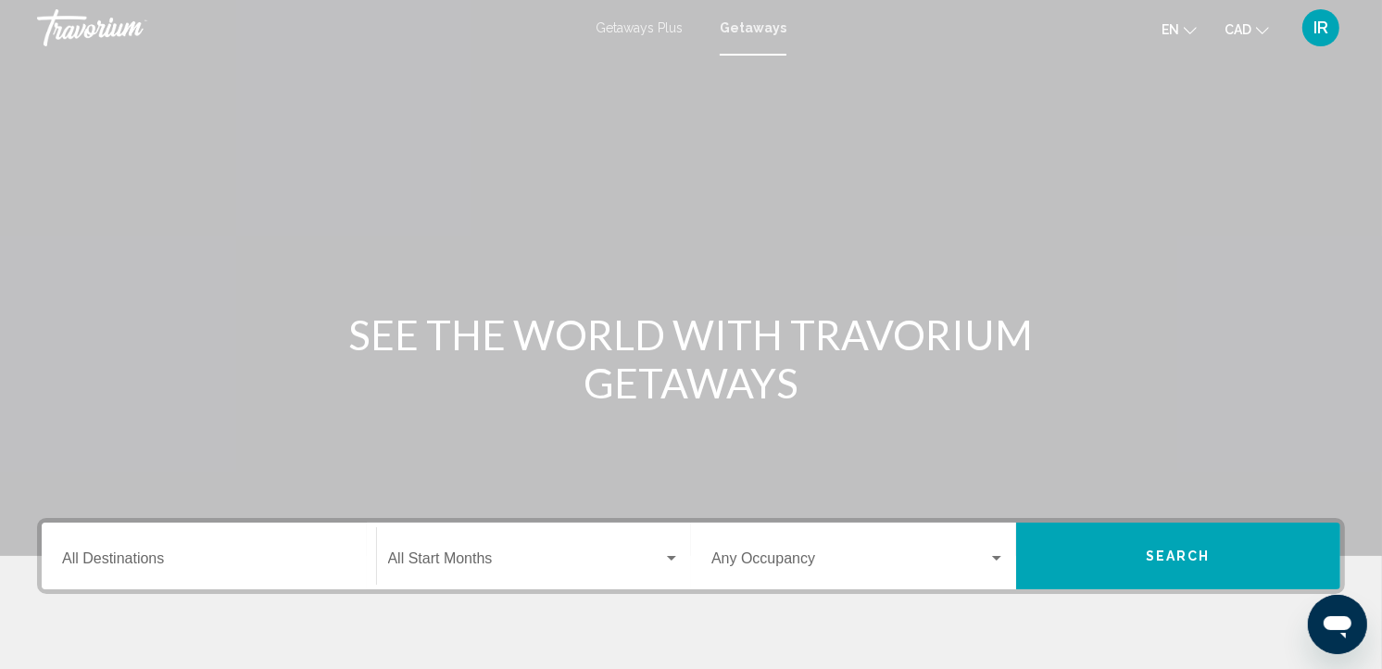
click at [142, 551] on div "Destination All Destinations" at bounding box center [209, 556] width 294 height 58
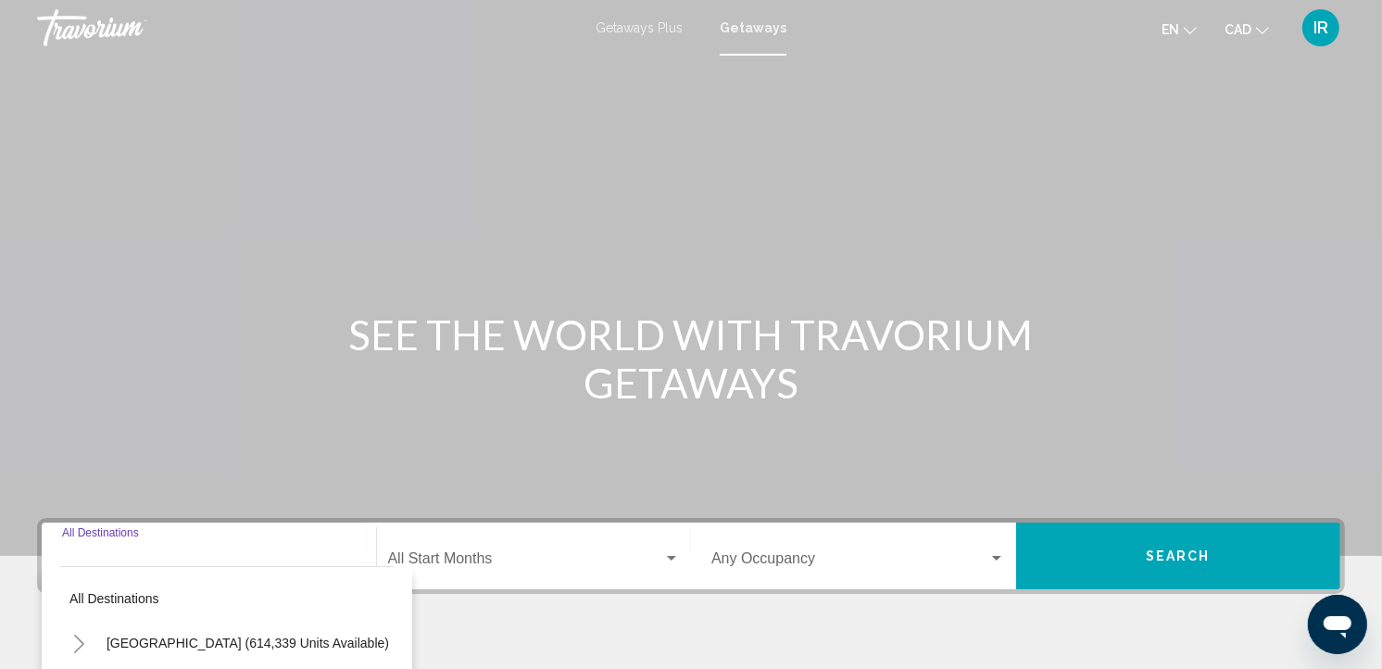
scroll to position [336, 0]
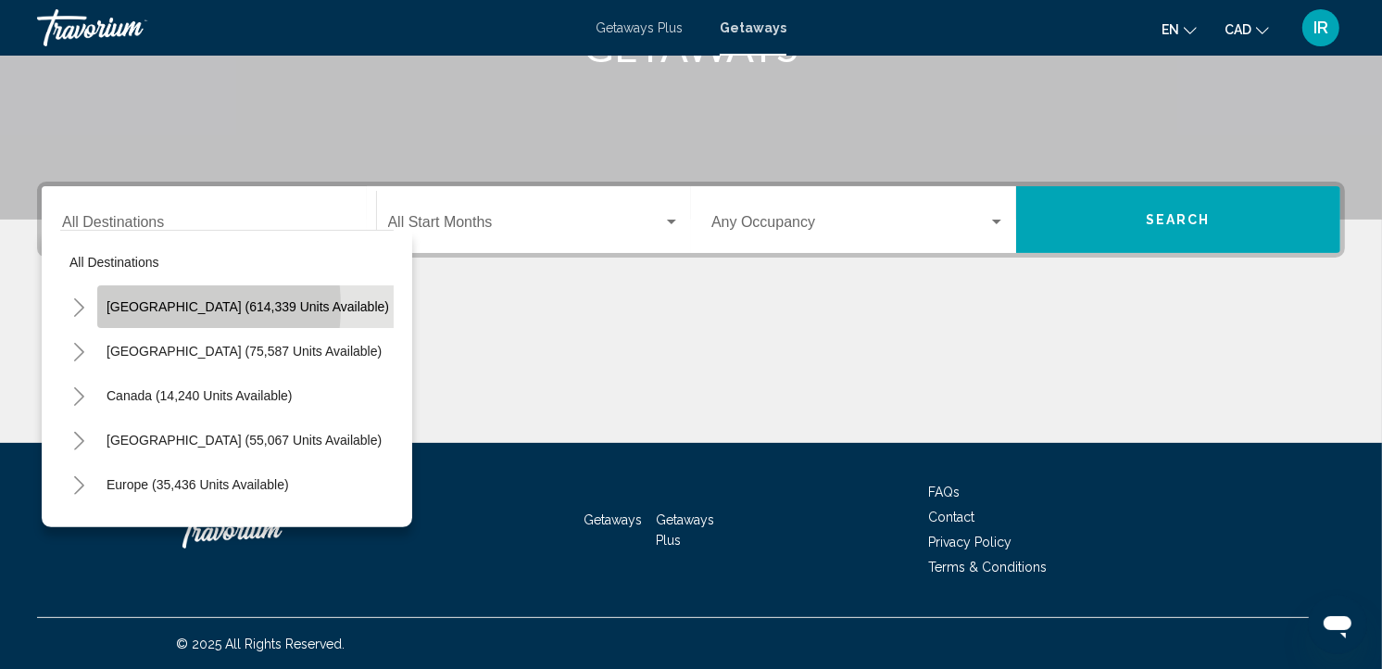
click at [149, 304] on span "[GEOGRAPHIC_DATA] (614,339 units available)" at bounding box center [248, 306] width 283 height 15
type input "**********"
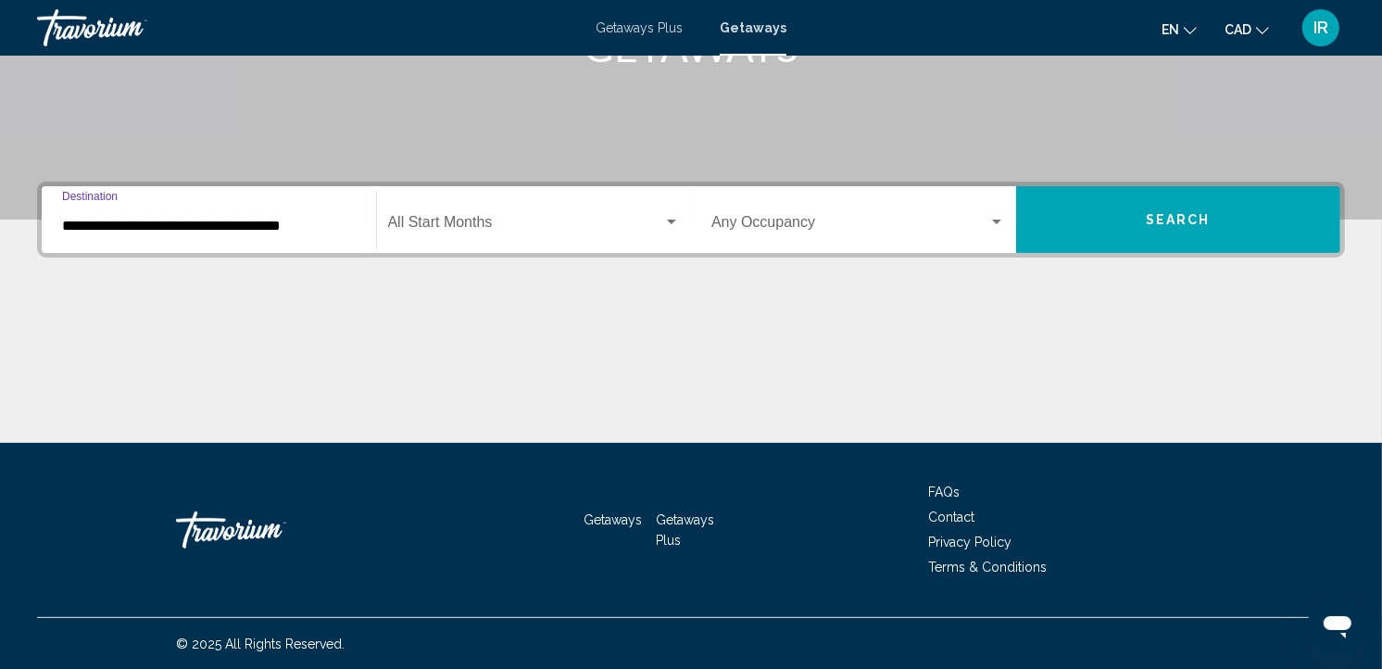
click at [424, 220] on span "Search widget" at bounding box center [526, 226] width 276 height 17
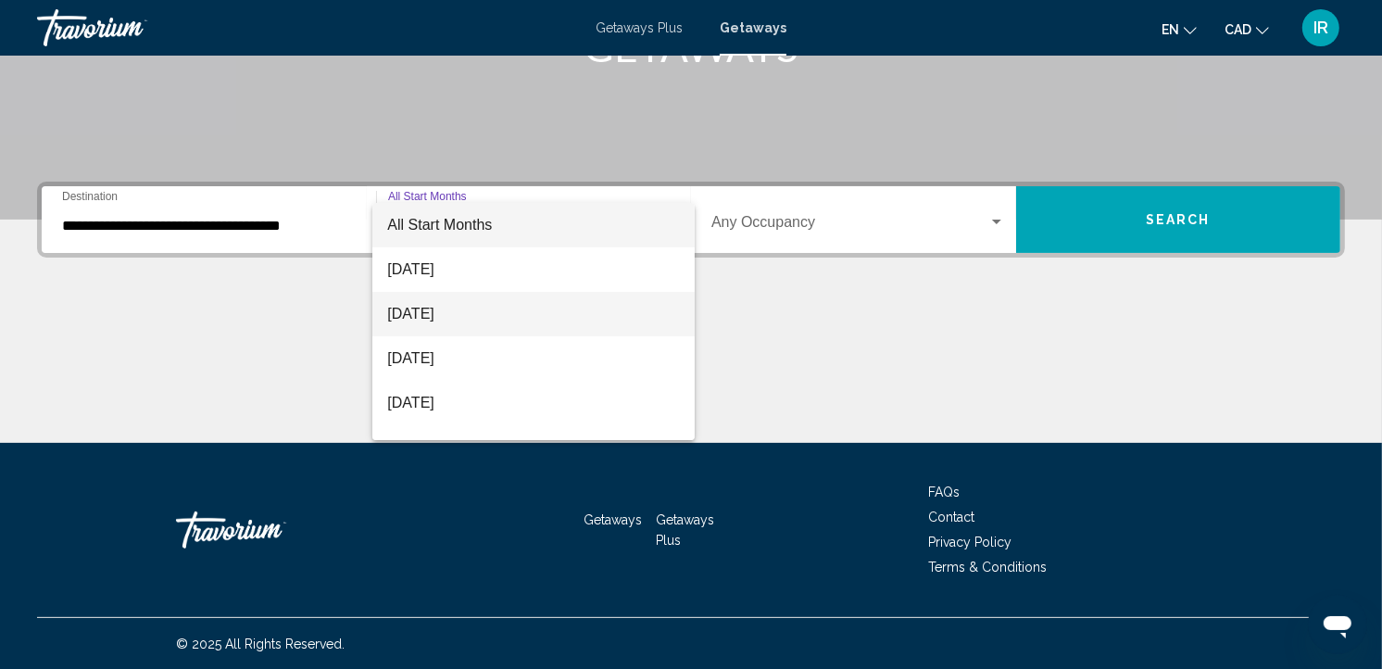
click at [428, 311] on span "[DATE]" at bounding box center [533, 314] width 293 height 44
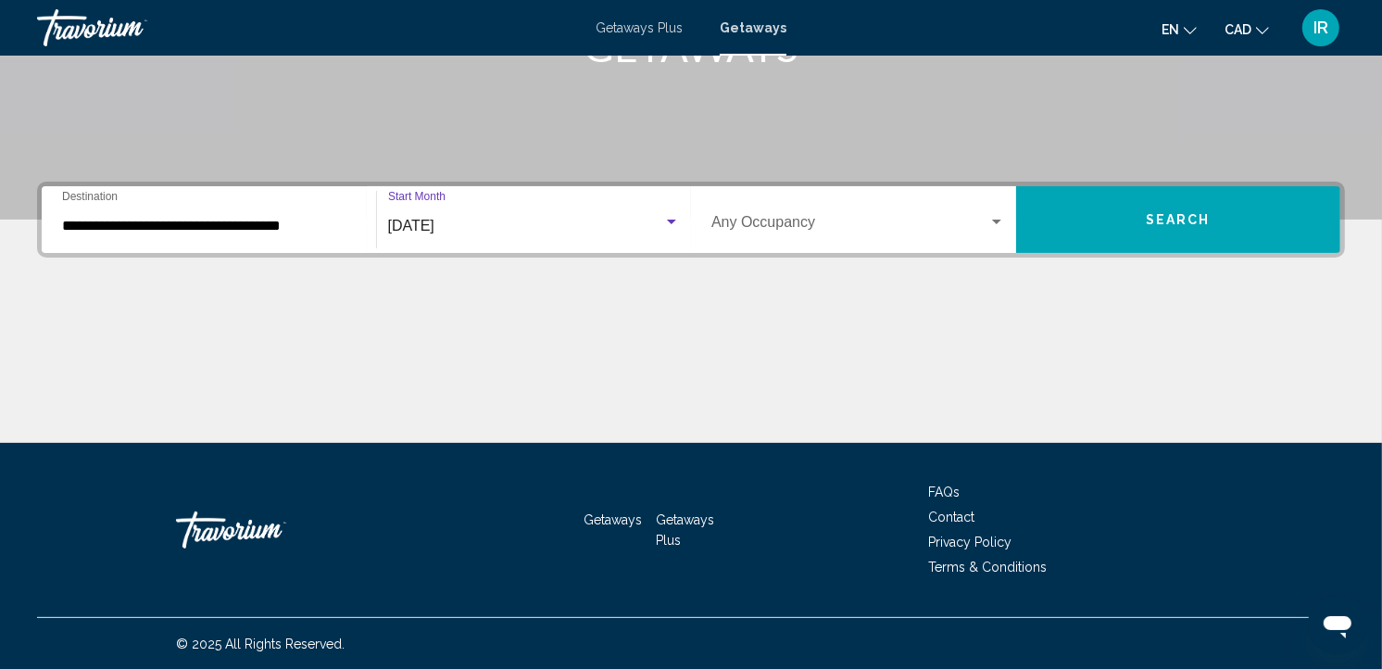
click at [754, 207] on div "Occupancy Any Occupancy" at bounding box center [858, 220] width 294 height 58
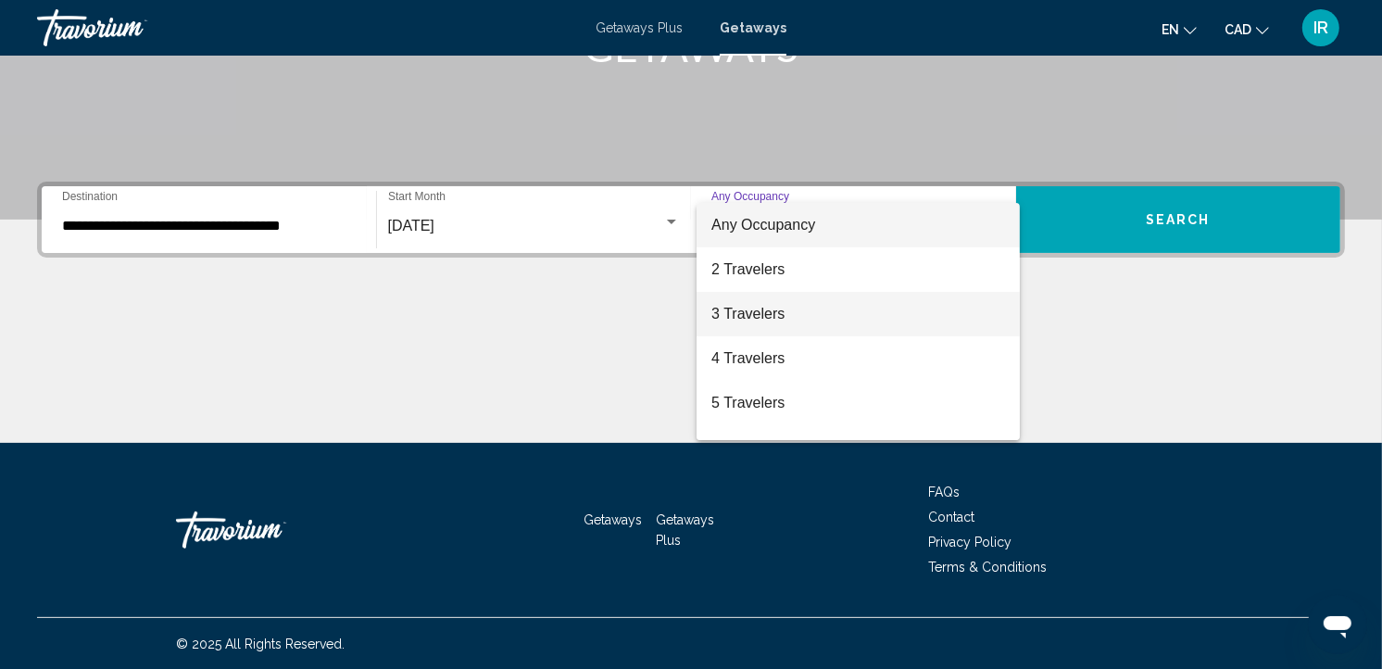
click at [736, 312] on span "3 Travelers" at bounding box center [858, 314] width 294 height 44
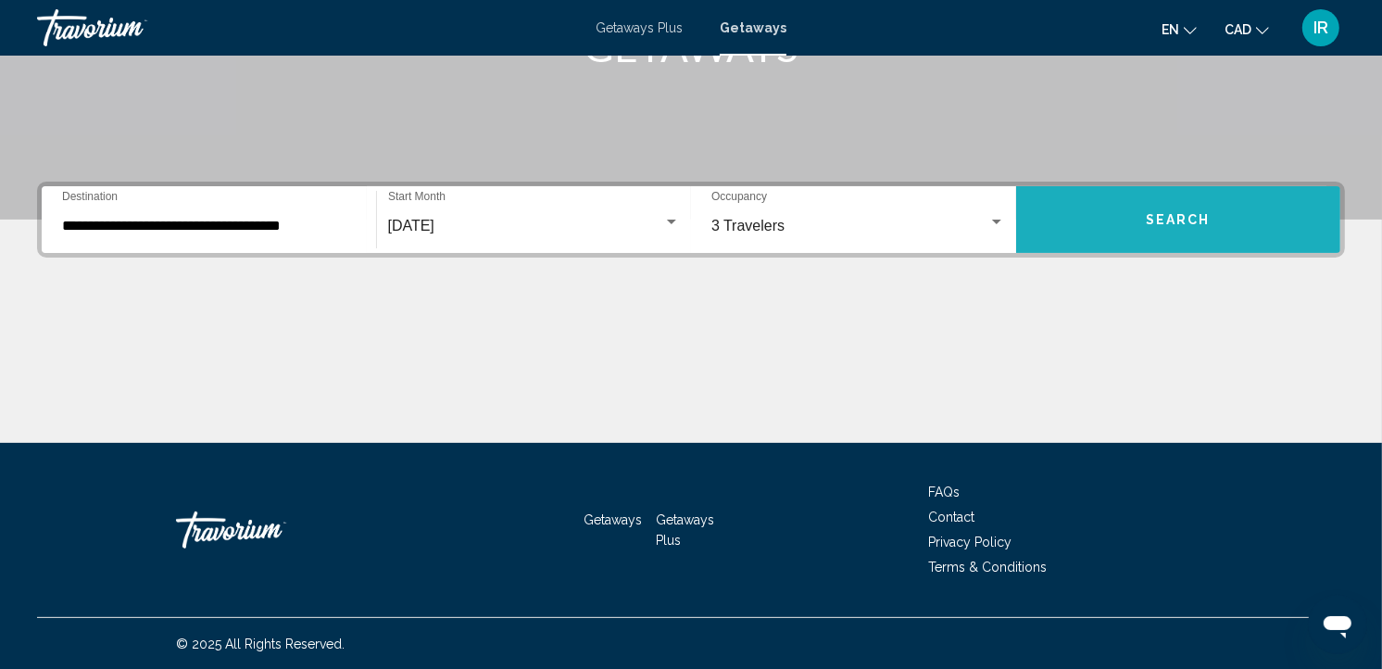
click at [1100, 215] on button "Search" at bounding box center [1178, 219] width 325 height 67
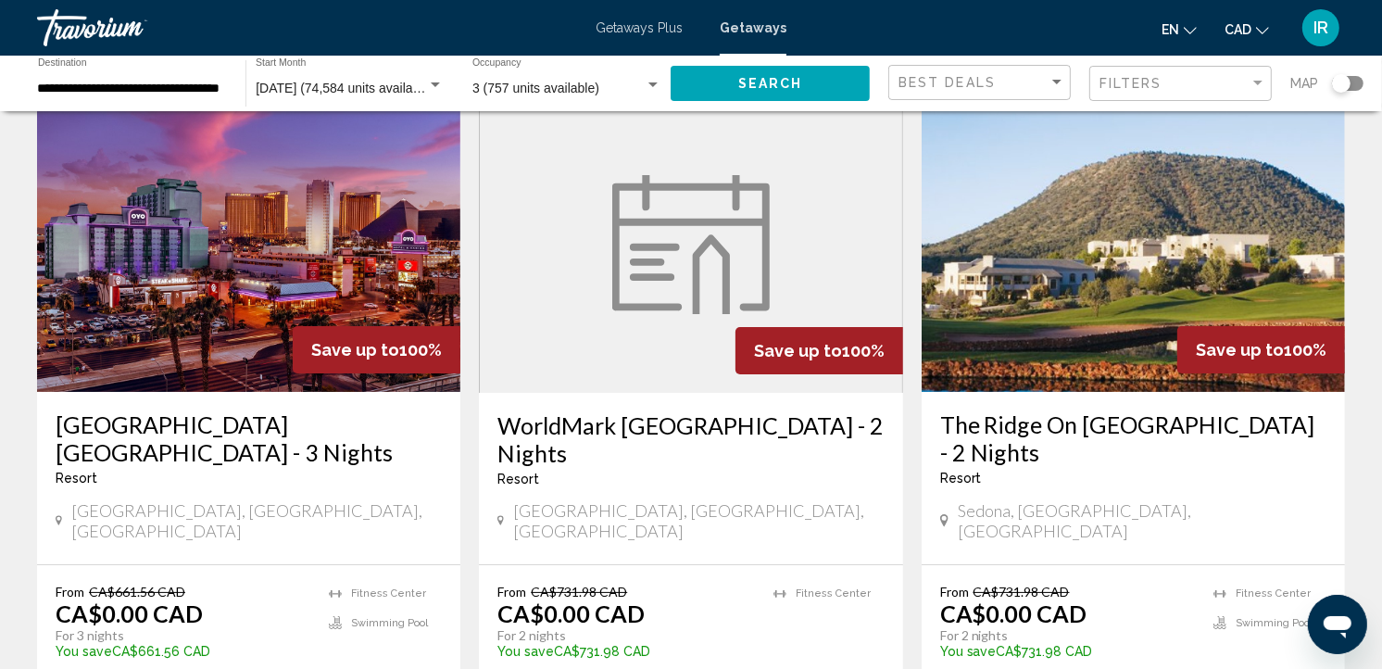
scroll to position [206, 0]
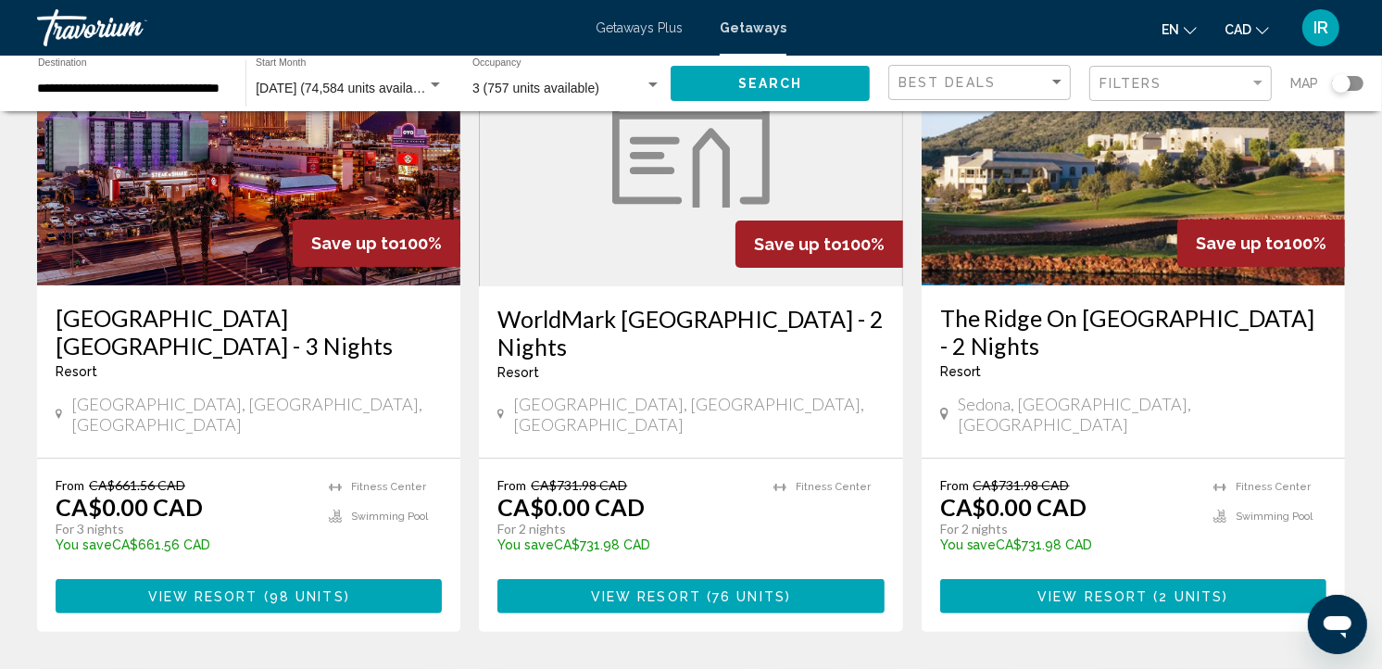
click at [1360, 86] on div "Search widget" at bounding box center [1347, 83] width 31 height 15
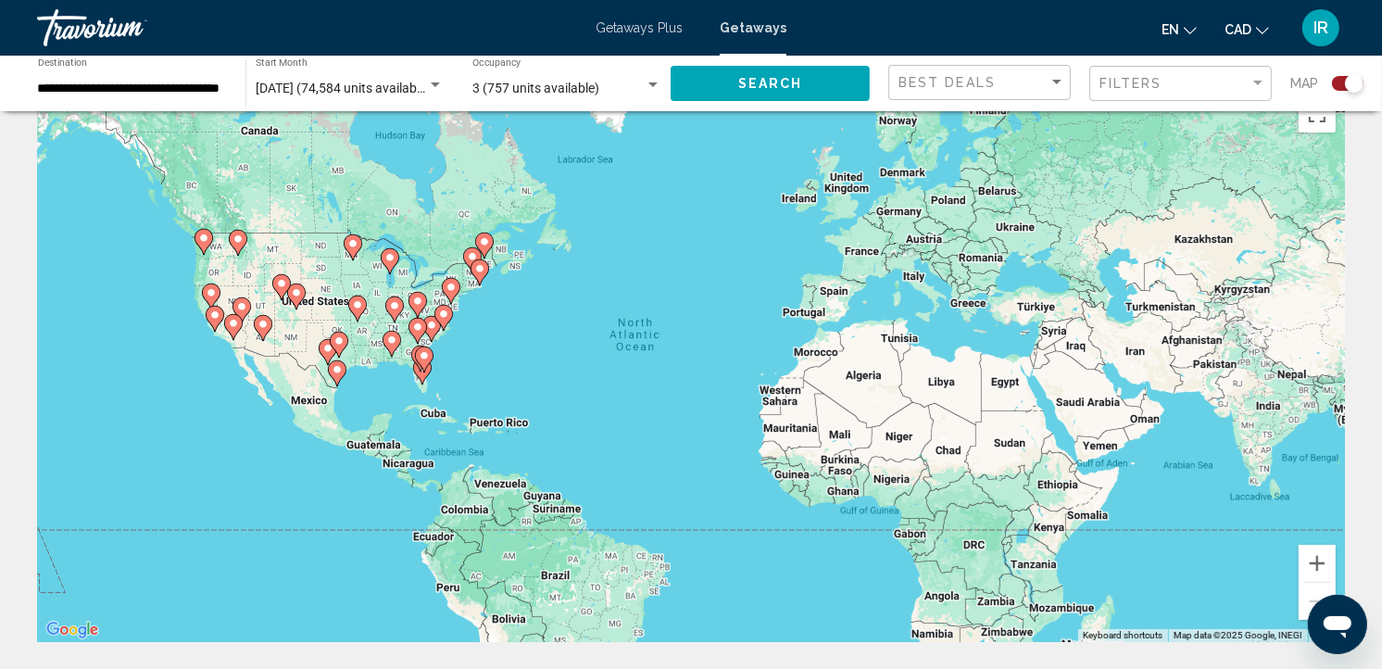
scroll to position [0, 0]
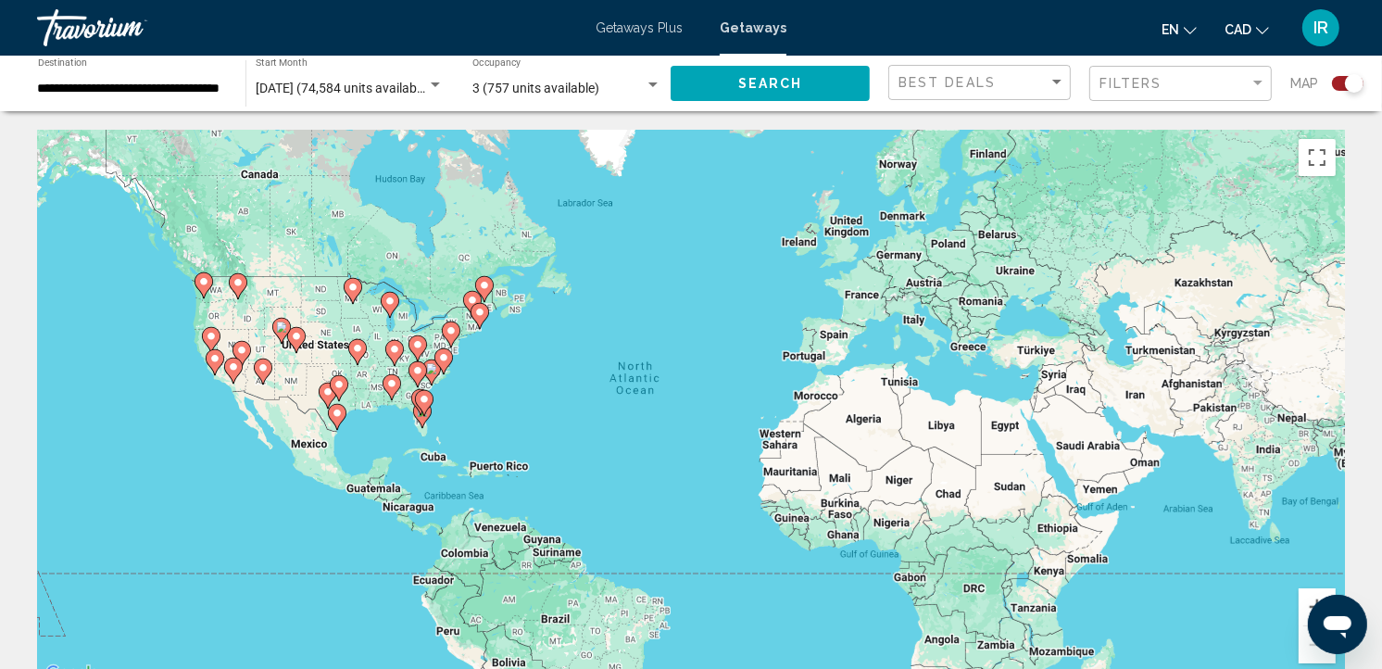
click at [495, 378] on div "To activate drag with keyboard, press Alt + Enter. Once in keyboard drag state,…" at bounding box center [691, 408] width 1308 height 556
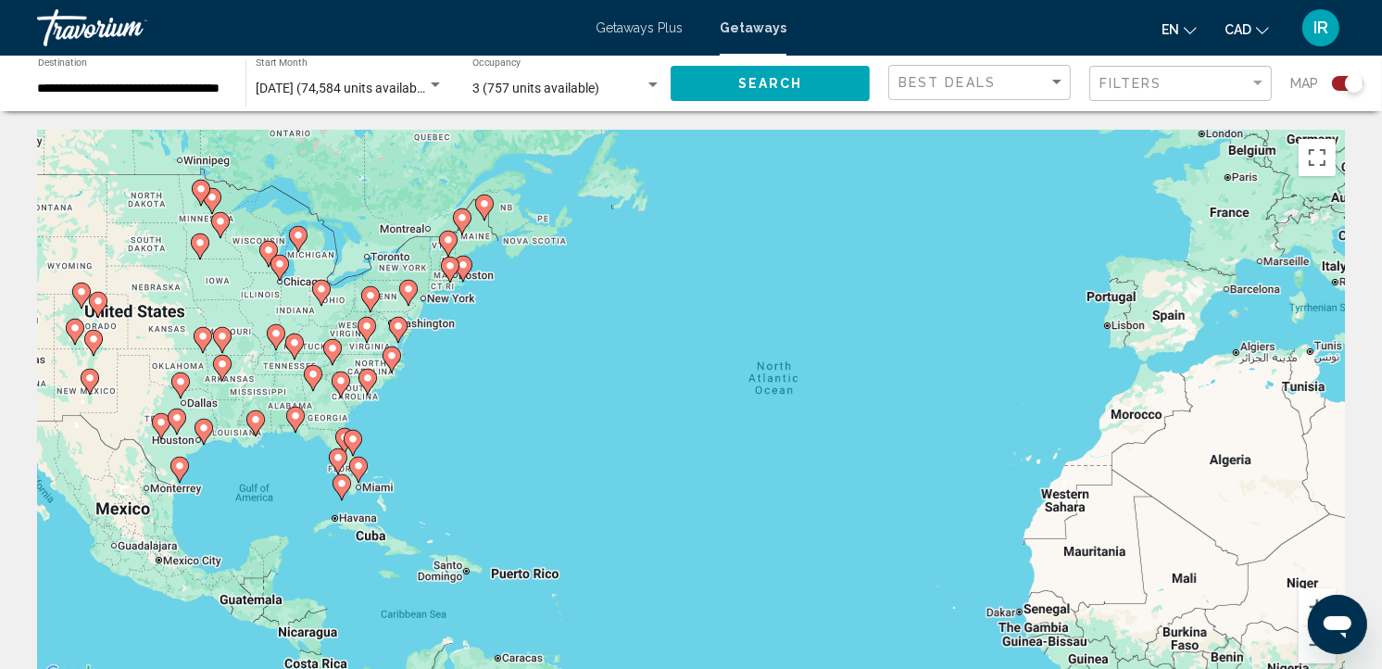
click at [463, 361] on div "To activate drag with keyboard, press Alt + Enter. Once in keyboard drag state,…" at bounding box center [691, 408] width 1308 height 556
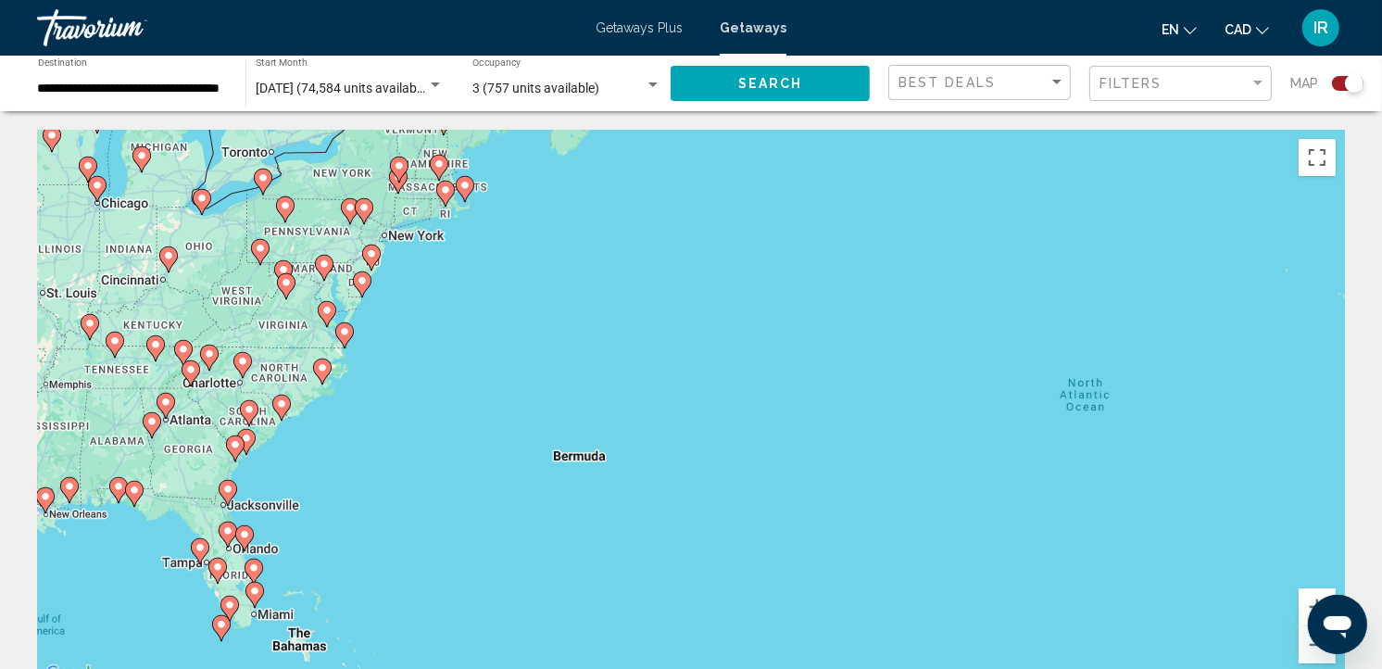
drag, startPoint x: 411, startPoint y: 328, endPoint x: 549, endPoint y: 385, distance: 149.5
click at [549, 384] on div "To activate drag with keyboard, press Alt + Enter. Once in keyboard drag state,…" at bounding box center [691, 408] width 1308 height 556
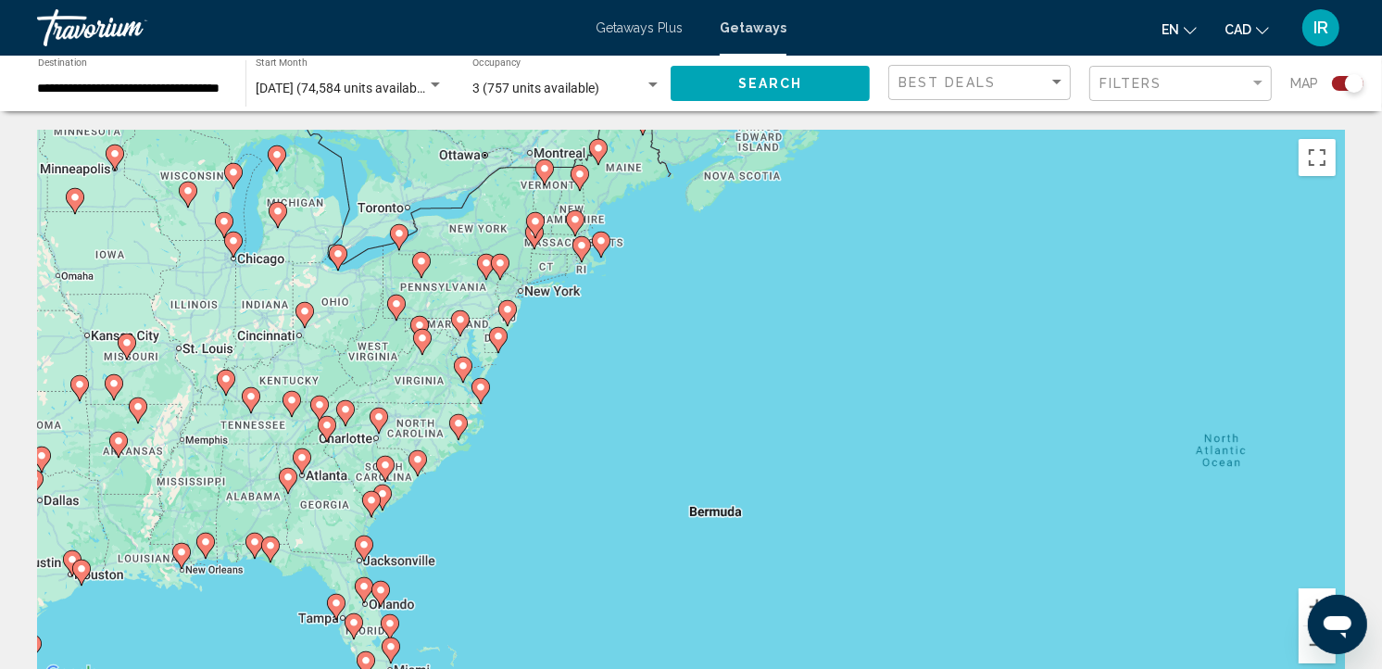
click at [539, 369] on div "To activate drag with keyboard, press Alt + Enter. Once in keyboard drag state,…" at bounding box center [691, 408] width 1308 height 556
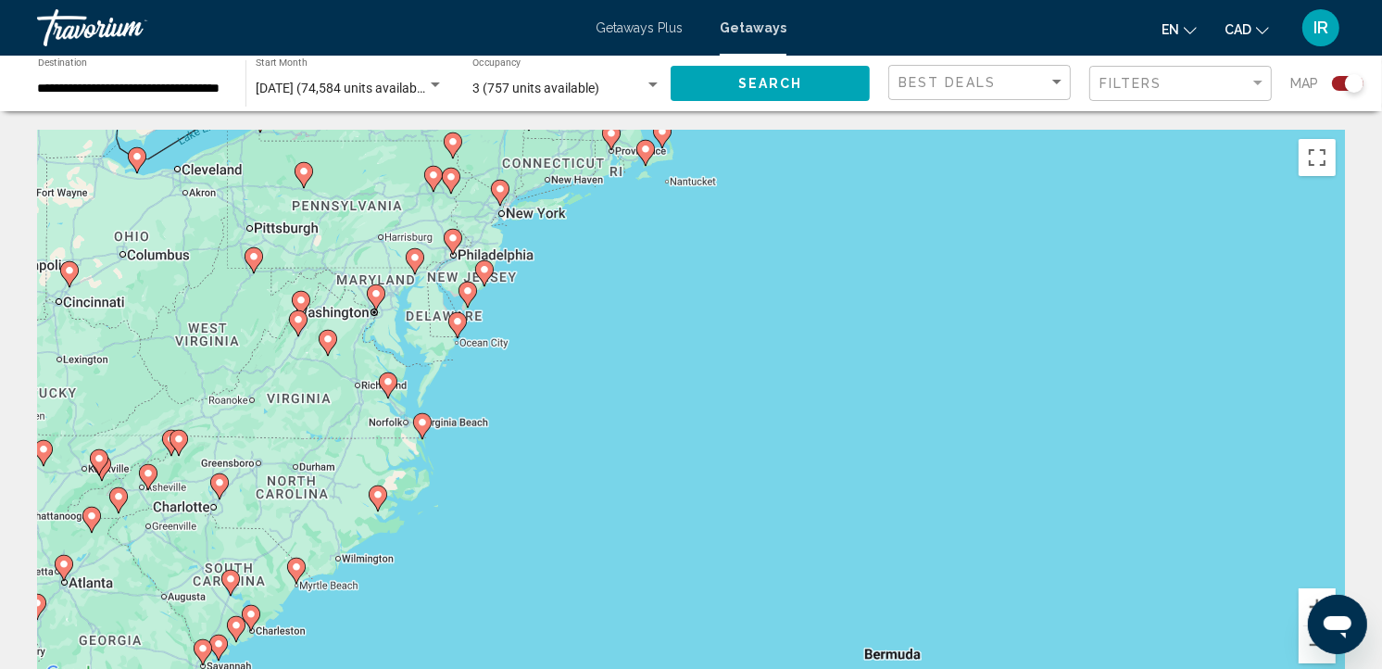
click at [528, 375] on div "To activate drag with keyboard, press Alt + Enter. Once in keyboard drag state,…" at bounding box center [691, 408] width 1308 height 556
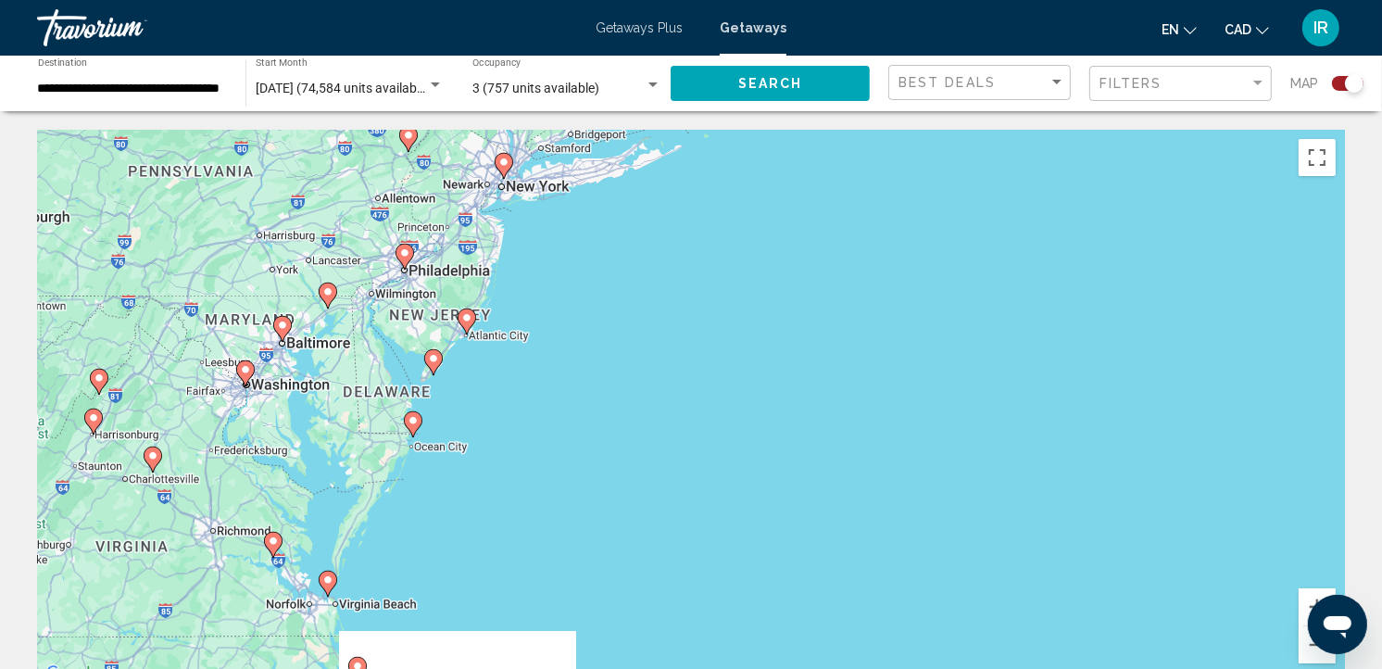
drag, startPoint x: 497, startPoint y: 267, endPoint x: 523, endPoint y: 405, distance: 140.6
click at [523, 405] on div "To activate drag with keyboard, press Alt + Enter. Once in keyboard drag state,…" at bounding box center [691, 408] width 1308 height 556
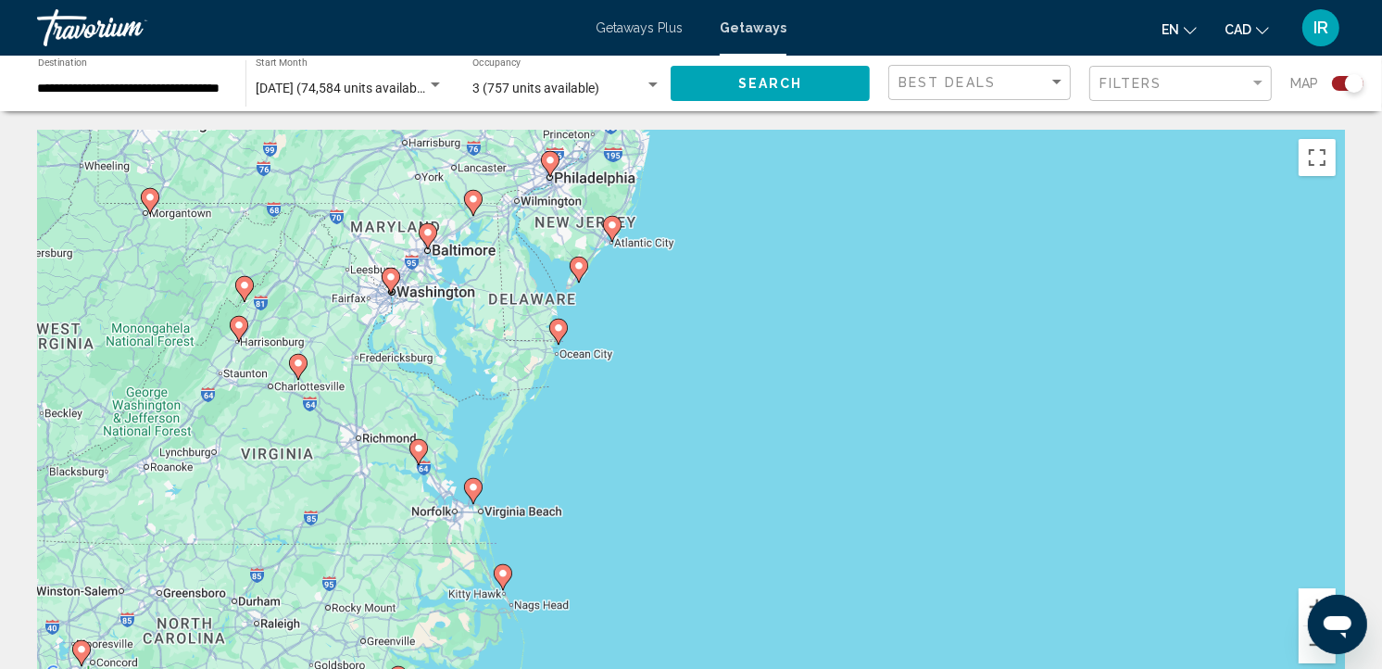
drag, startPoint x: 542, startPoint y: 287, endPoint x: 687, endPoint y: 192, distance: 173.9
click at [687, 192] on div "To activate drag with keyboard, press Alt + Enter. Once in keyboard drag state,…" at bounding box center [691, 408] width 1308 height 556
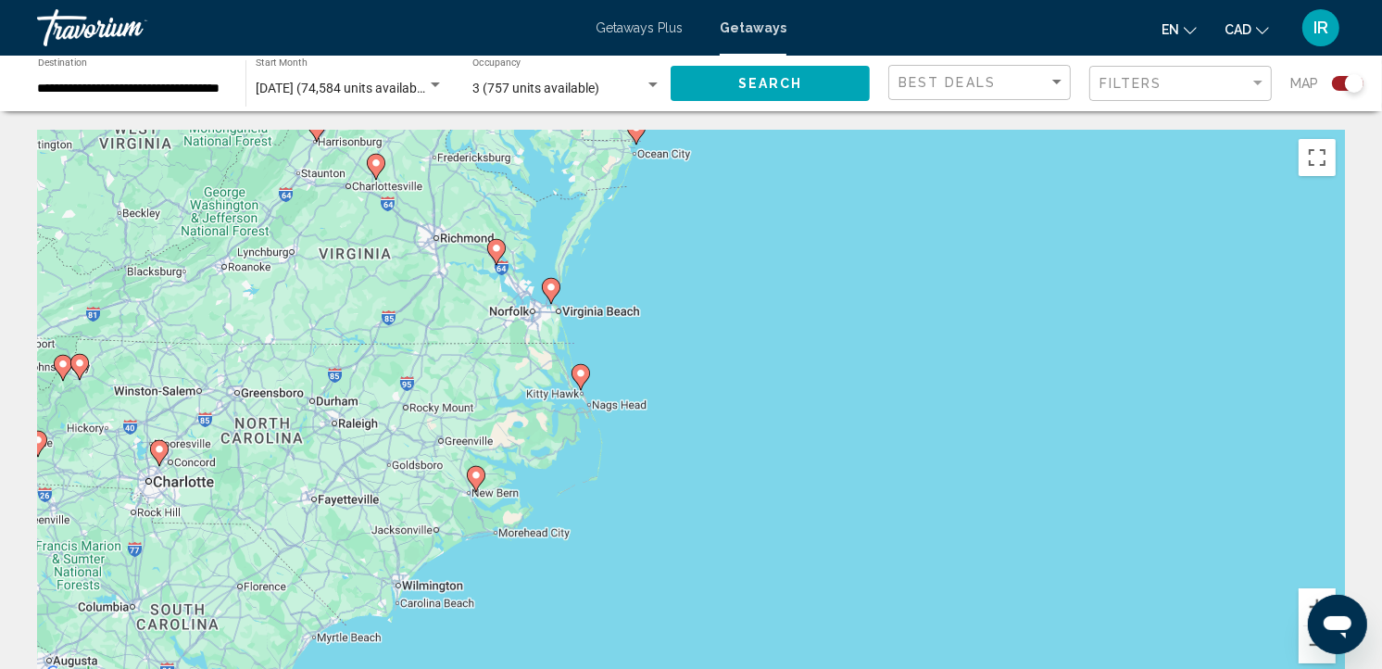
drag, startPoint x: 556, startPoint y: 441, endPoint x: 634, endPoint y: 239, distance: 216.4
click at [634, 239] on div "To activate drag with keyboard, press Alt + Enter. Once in keyboard drag state,…" at bounding box center [691, 408] width 1308 height 556
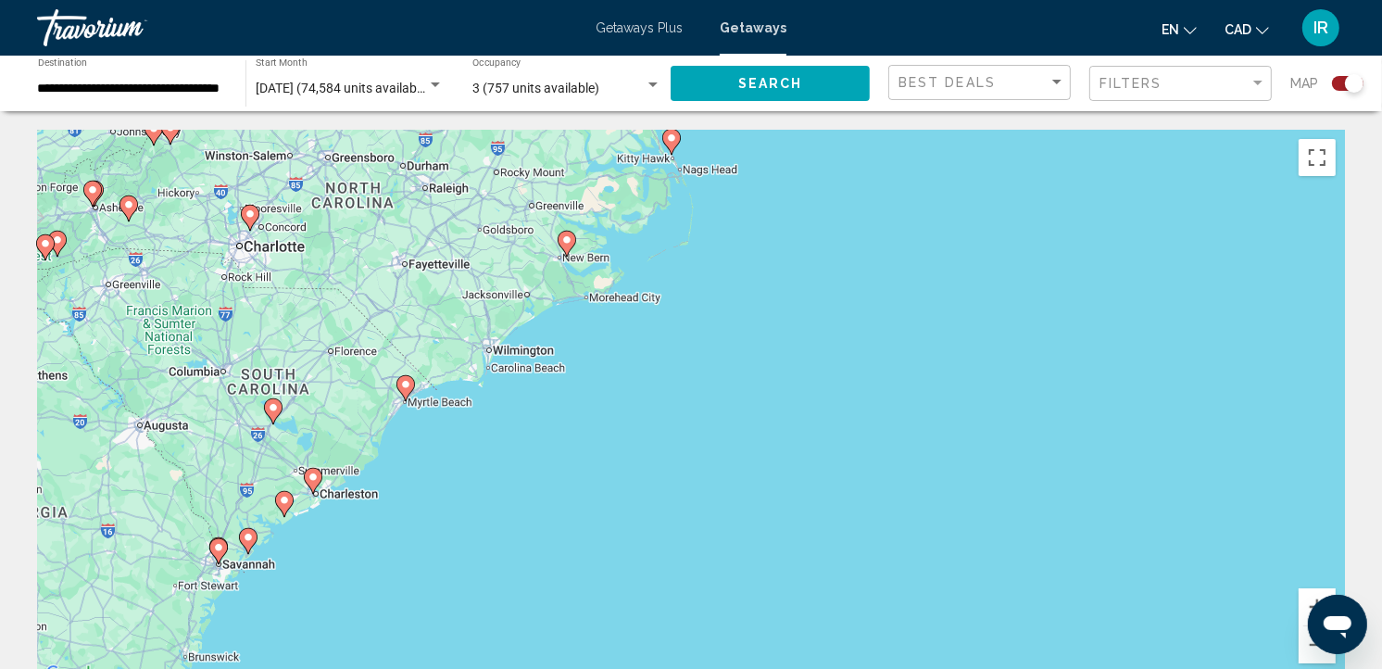
drag, startPoint x: 622, startPoint y: 486, endPoint x: 710, endPoint y: 267, distance: 236.5
click at [715, 256] on div "To activate drag with keyboard, press Alt + Enter. Once in keyboard drag state,…" at bounding box center [691, 408] width 1308 height 556
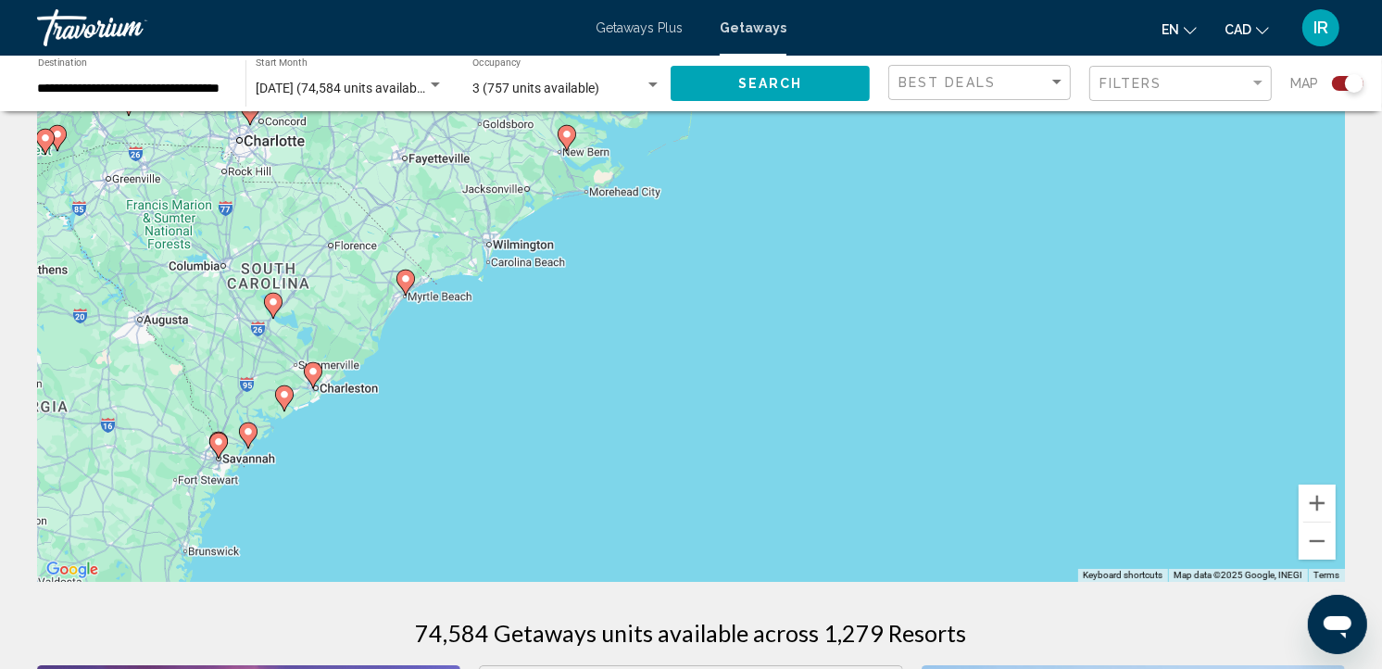
scroll to position [103, 0]
click at [1322, 539] on button "Zoom out" at bounding box center [1317, 541] width 37 height 37
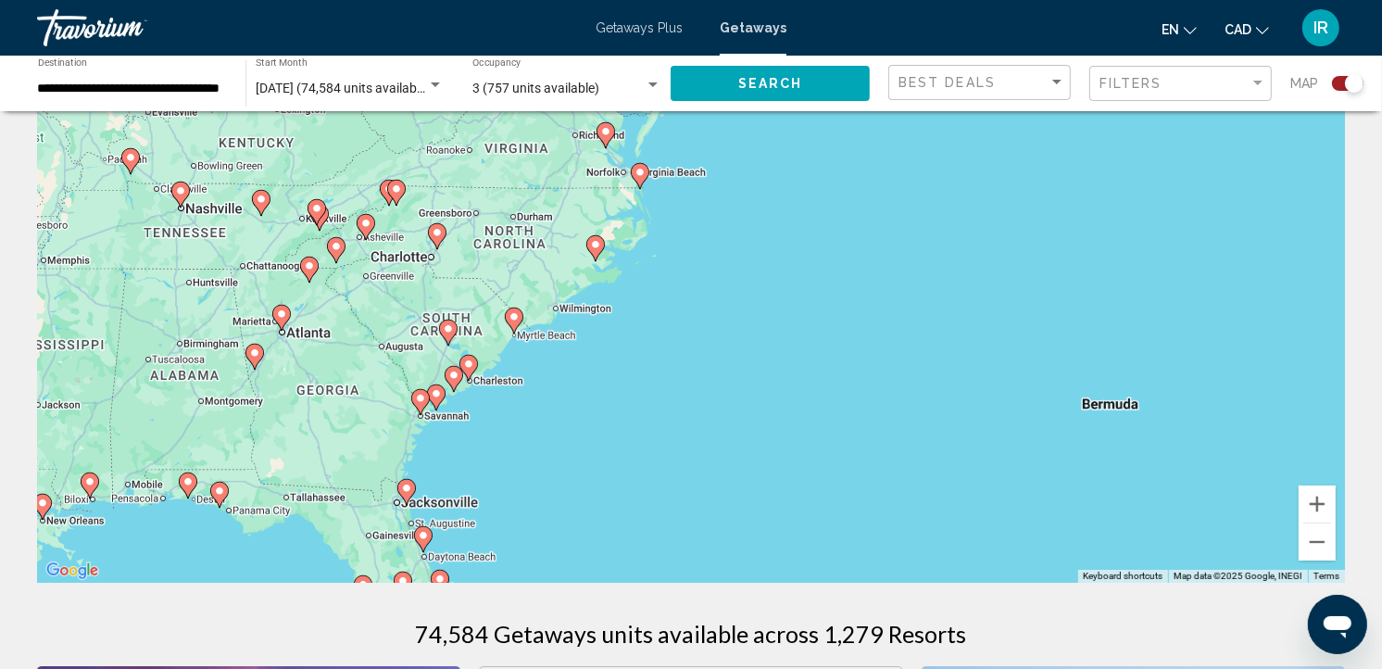
drag, startPoint x: 895, startPoint y: 440, endPoint x: 847, endPoint y: 489, distance: 68.8
click at [847, 489] on div "To activate drag with keyboard, press Alt + Enter. Once in keyboard drag state,…" at bounding box center [691, 305] width 1308 height 556
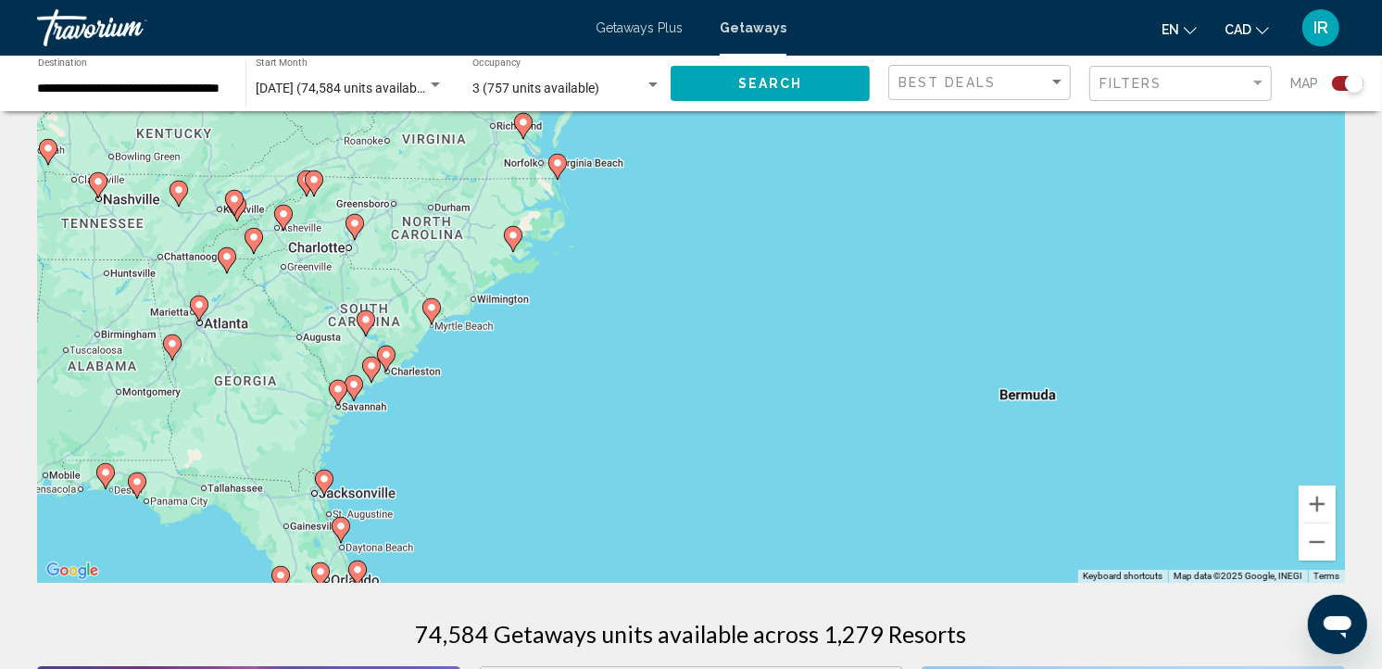
drag, startPoint x: 682, startPoint y: 459, endPoint x: 602, endPoint y: 459, distance: 79.7
click at [602, 459] on div "To activate drag with keyboard, press Alt + Enter. Once in keyboard drag state,…" at bounding box center [691, 305] width 1308 height 556
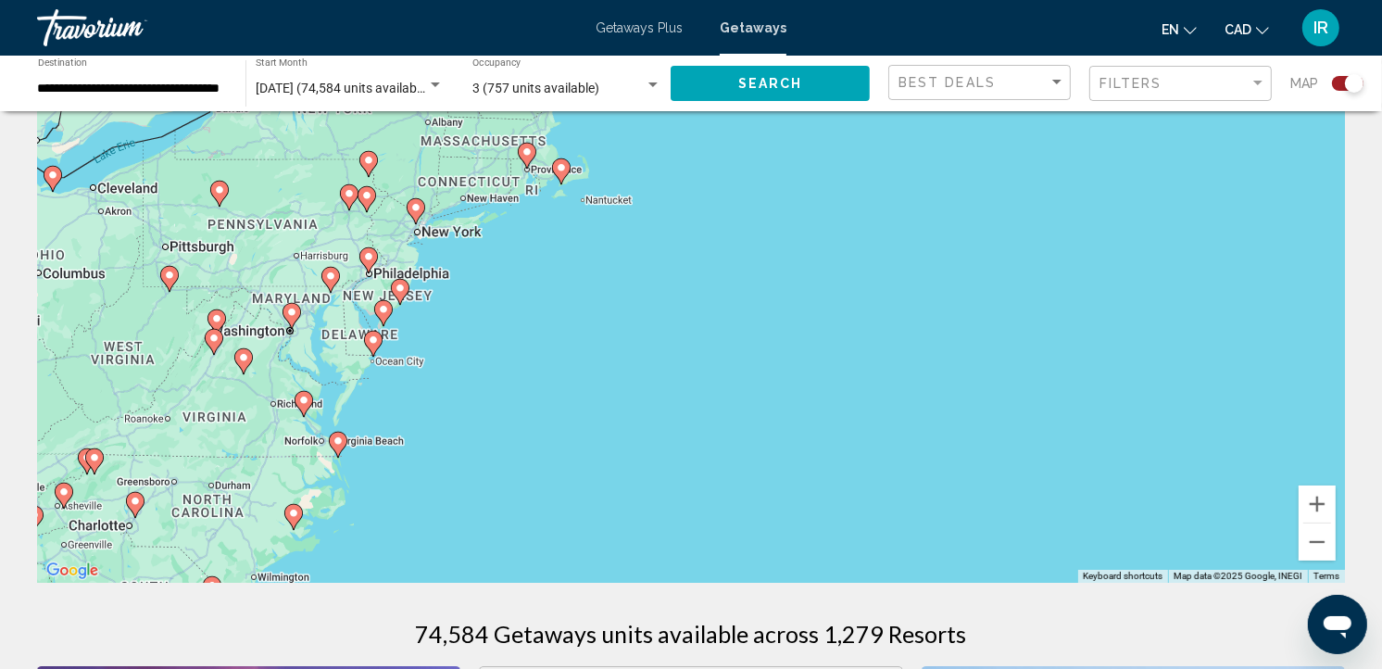
drag, startPoint x: 660, startPoint y: 236, endPoint x: 442, endPoint y: 505, distance: 345.8
click at [442, 505] on div "To activate drag with keyboard, press Alt + Enter. Once in keyboard drag state,…" at bounding box center [691, 305] width 1308 height 556
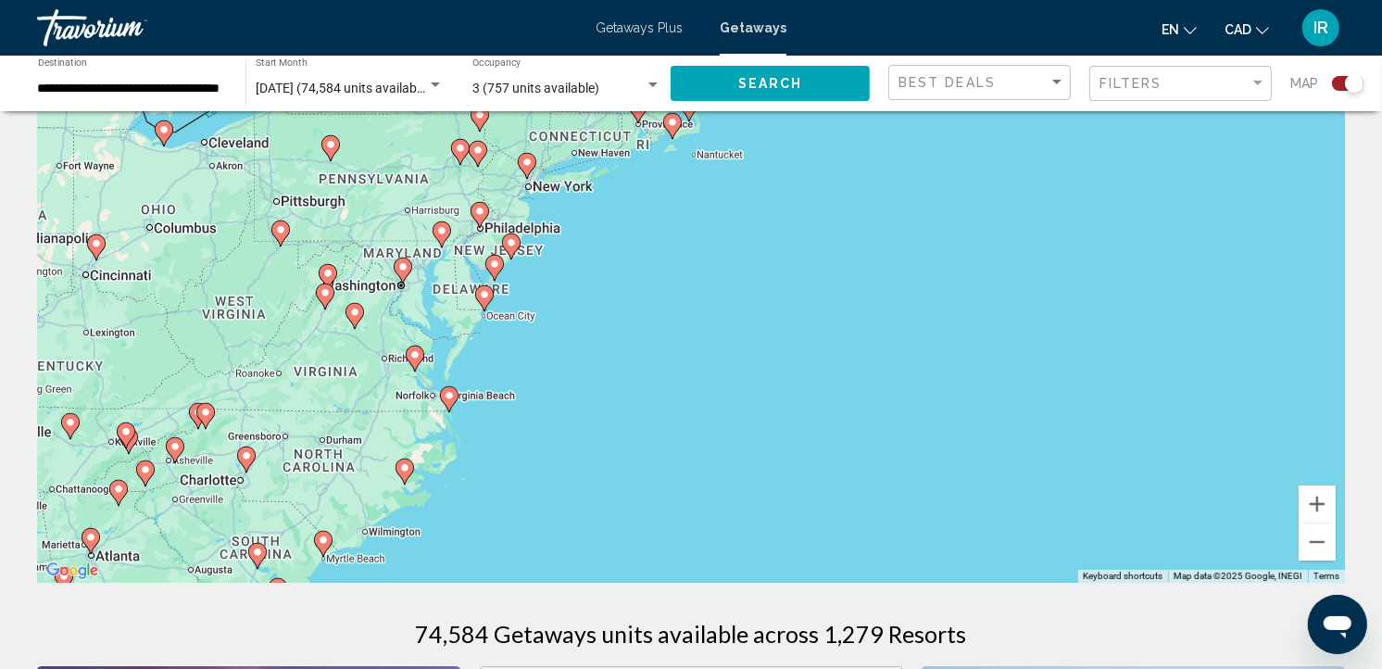
drag, startPoint x: 576, startPoint y: 264, endPoint x: 696, endPoint y: 192, distance: 139.6
click at [692, 204] on div "To activate drag with keyboard, press Alt + Enter. Once in keyboard drag state,…" at bounding box center [691, 305] width 1308 height 556
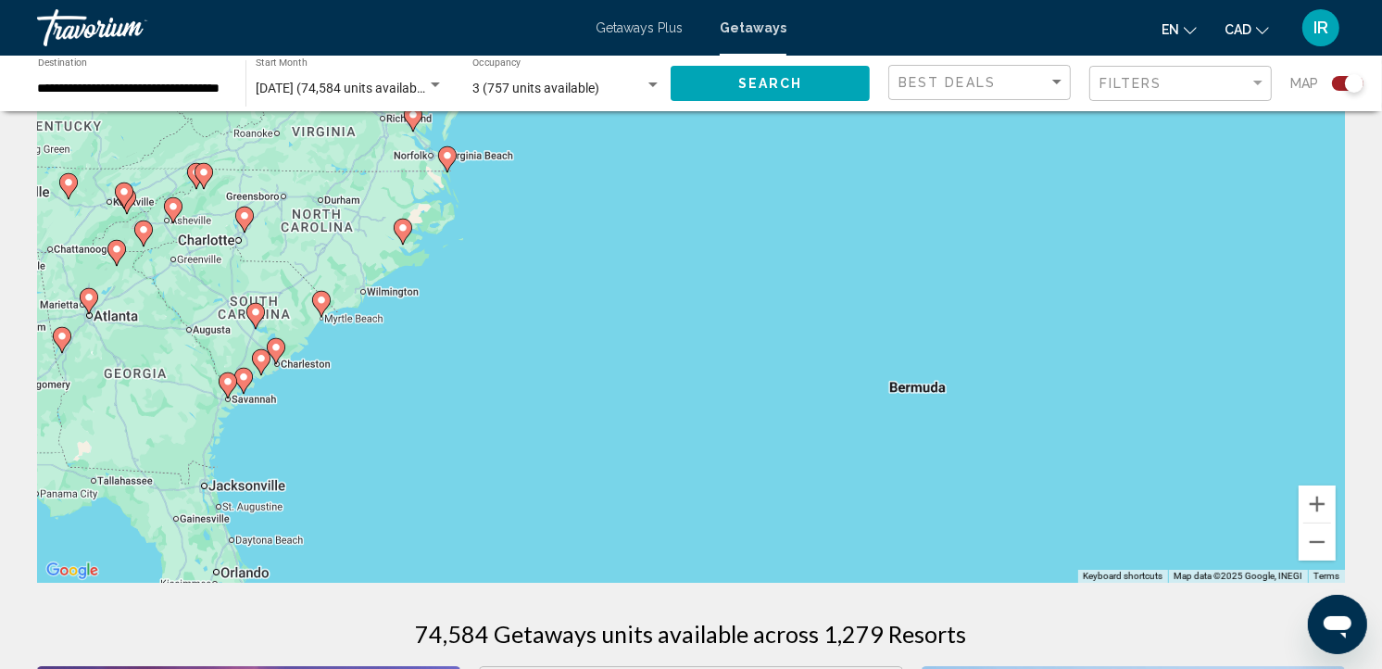
drag, startPoint x: 685, startPoint y: 400, endPoint x: 677, endPoint y: 170, distance: 230.8
click at [677, 170] on div "To activate drag with keyboard, press Alt + Enter. Once in keyboard drag state,…" at bounding box center [691, 305] width 1308 height 556
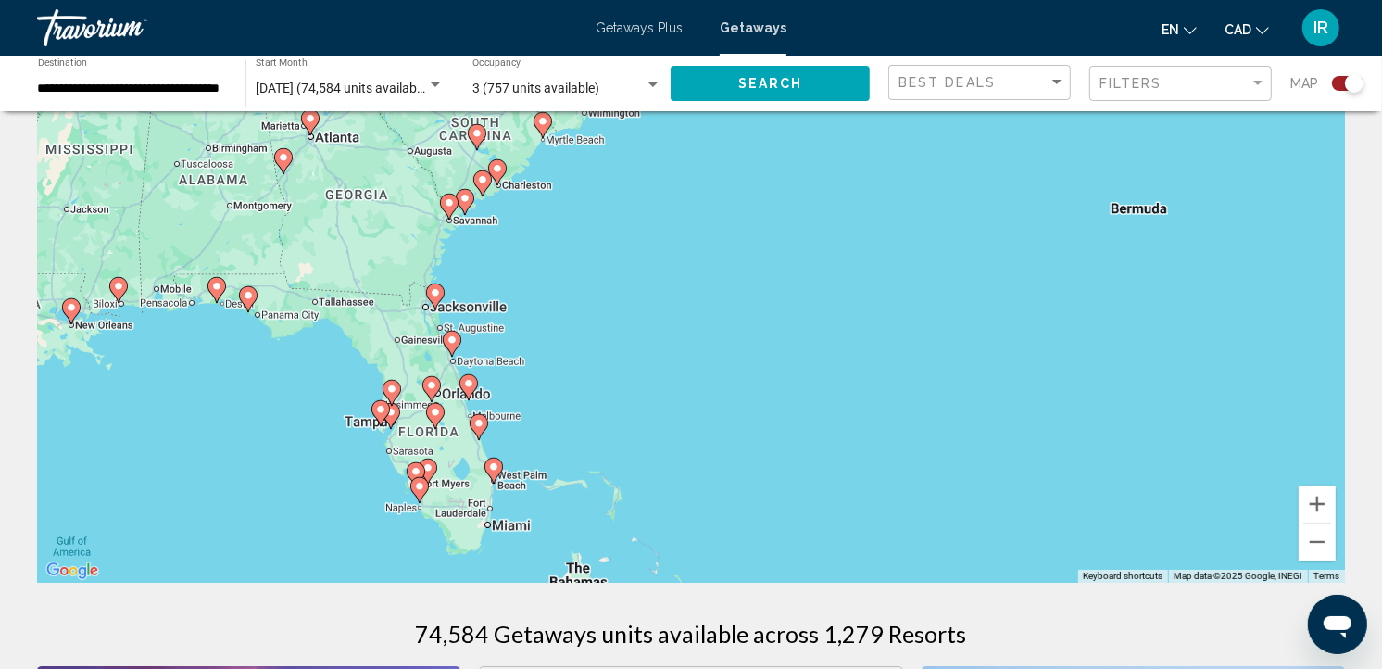
drag, startPoint x: 595, startPoint y: 282, endPoint x: 816, endPoint y: 105, distance: 283.4
click at [1319, 497] on button "Zoom in" at bounding box center [1317, 503] width 37 height 37
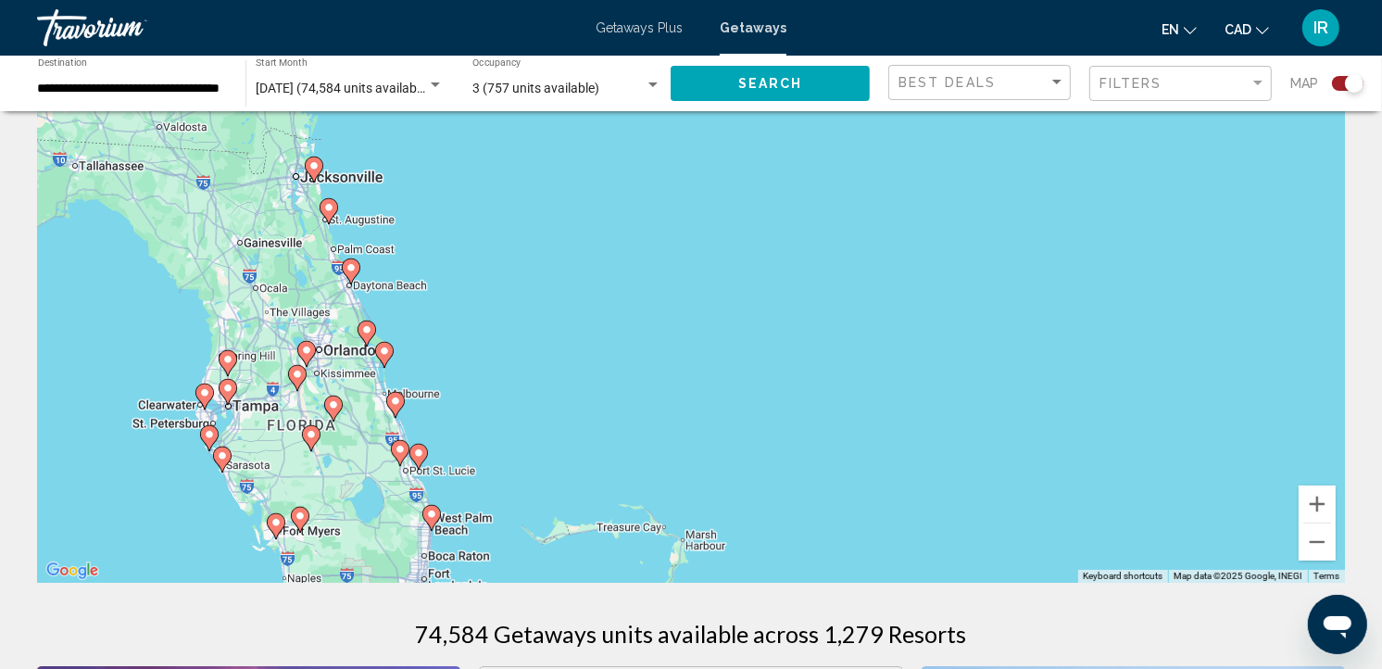
drag, startPoint x: 437, startPoint y: 446, endPoint x: 574, endPoint y: 312, distance: 191.9
click at [574, 312] on div "To activate drag with keyboard, press Alt + Enter. Once in keyboard drag state,…" at bounding box center [691, 305] width 1308 height 556
click at [364, 322] on icon "Main content" at bounding box center [366, 333] width 17 height 24
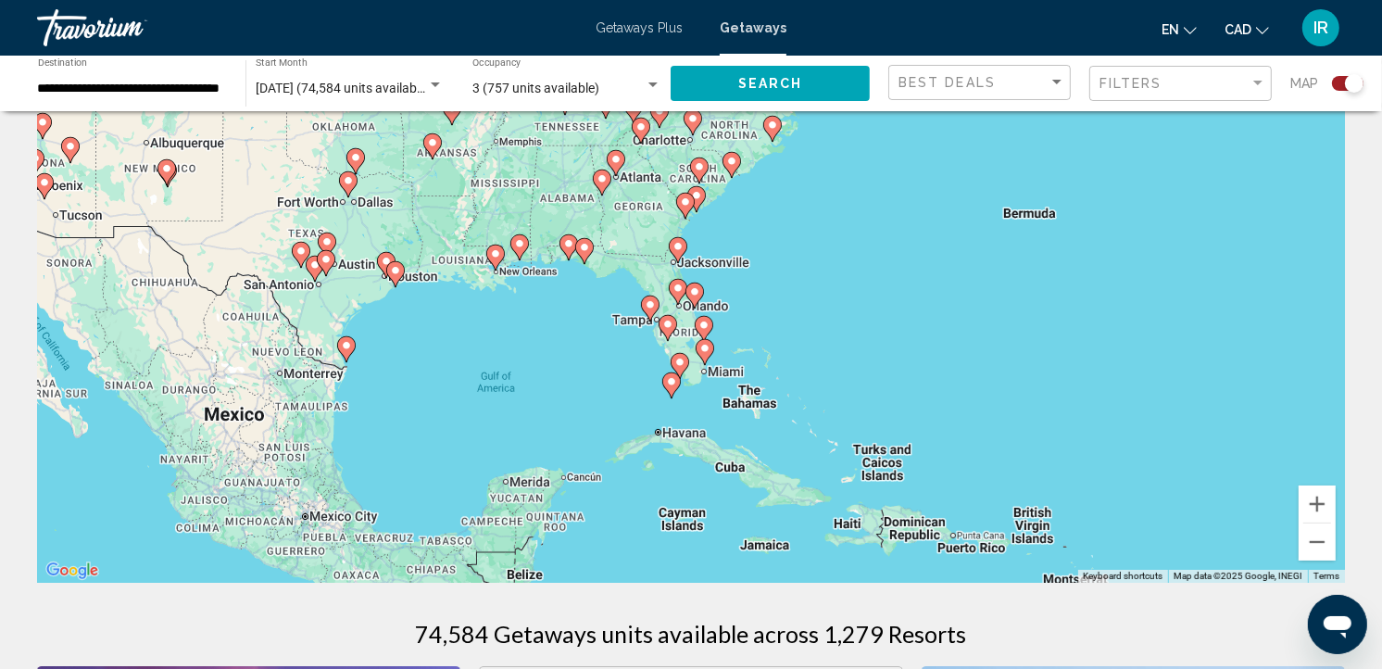
click at [697, 298] on icon "Main content" at bounding box center [694, 295] width 17 height 24
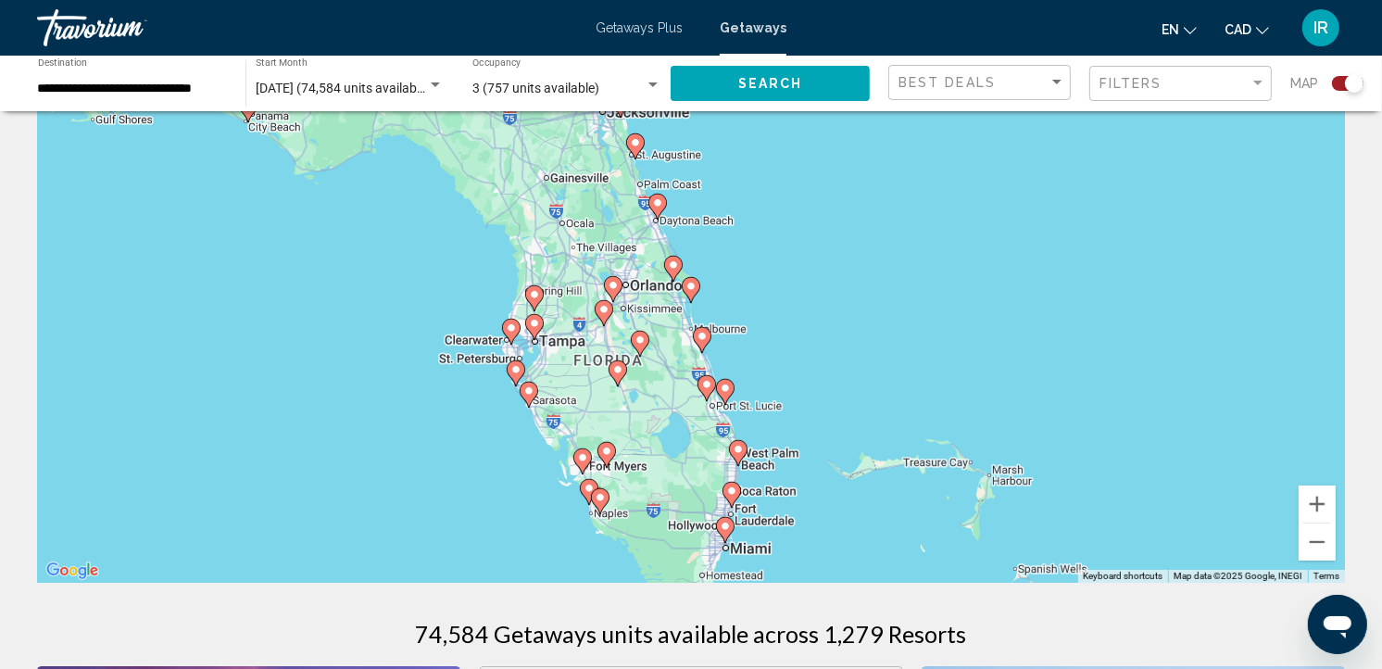
click at [693, 290] on image "Main content" at bounding box center [690, 286] width 11 height 11
type input "**********"
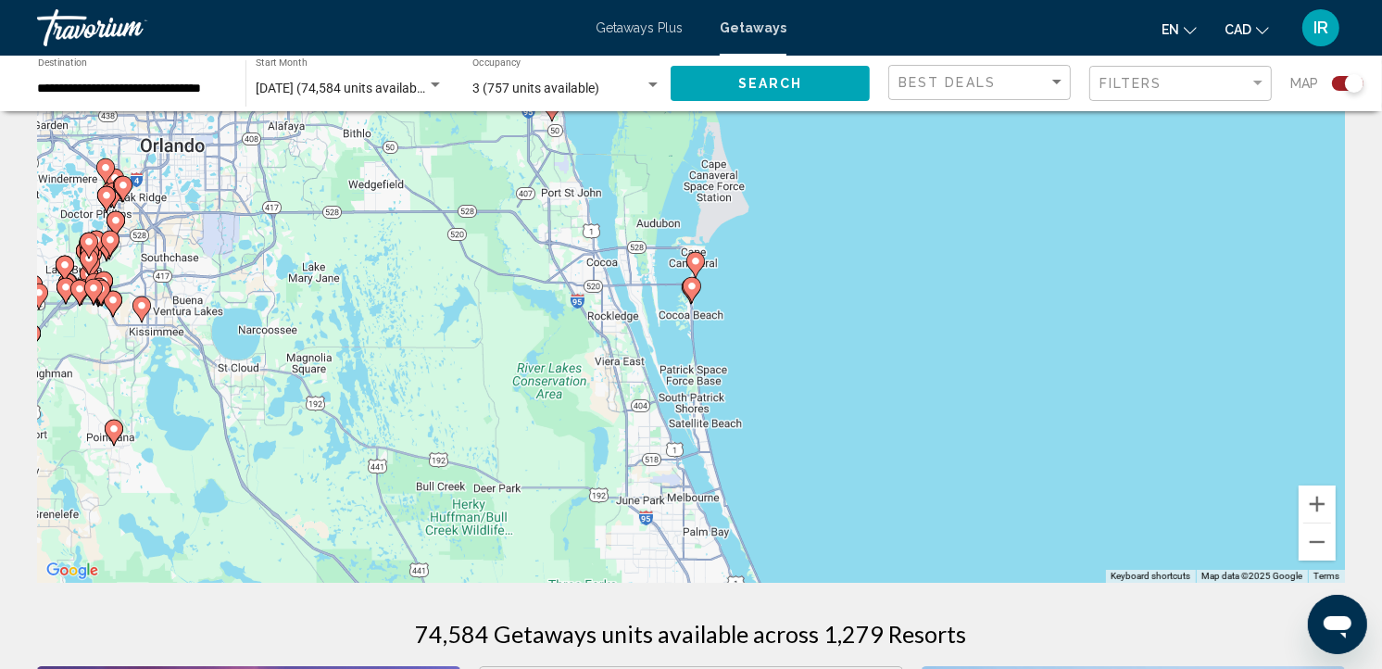
click at [693, 294] on icon "Main content" at bounding box center [692, 290] width 17 height 24
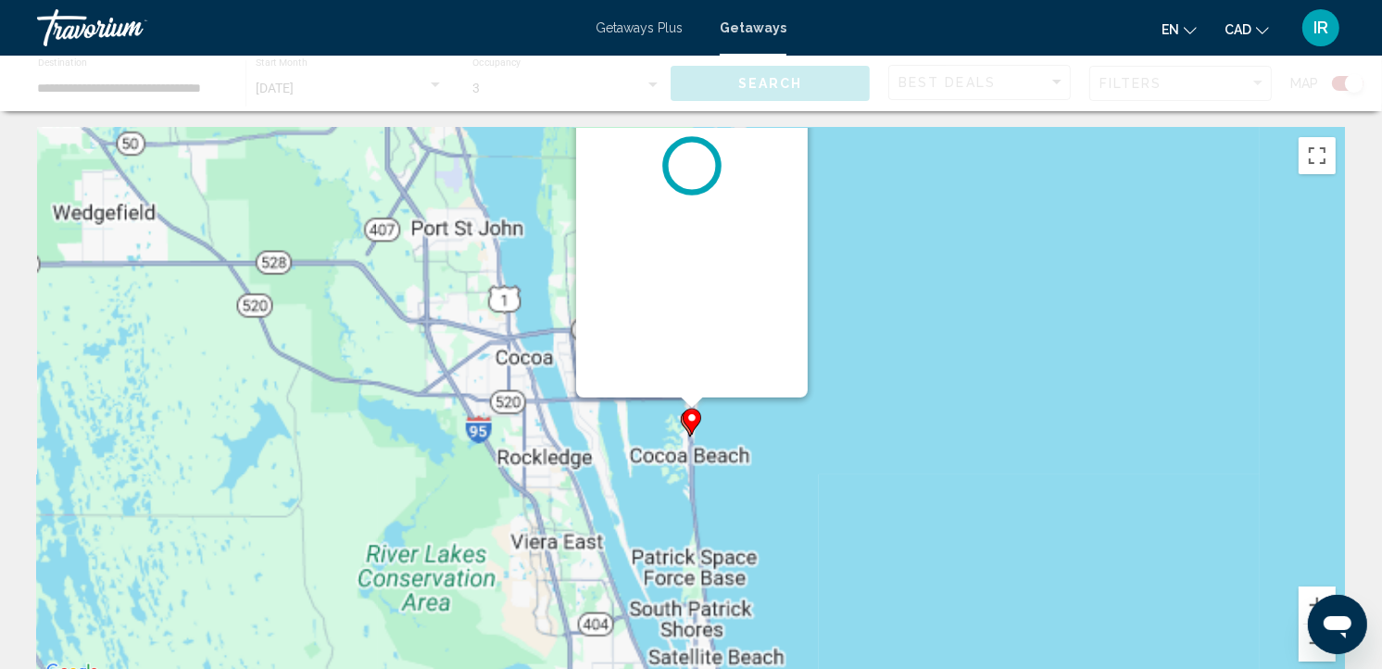
scroll to position [0, 0]
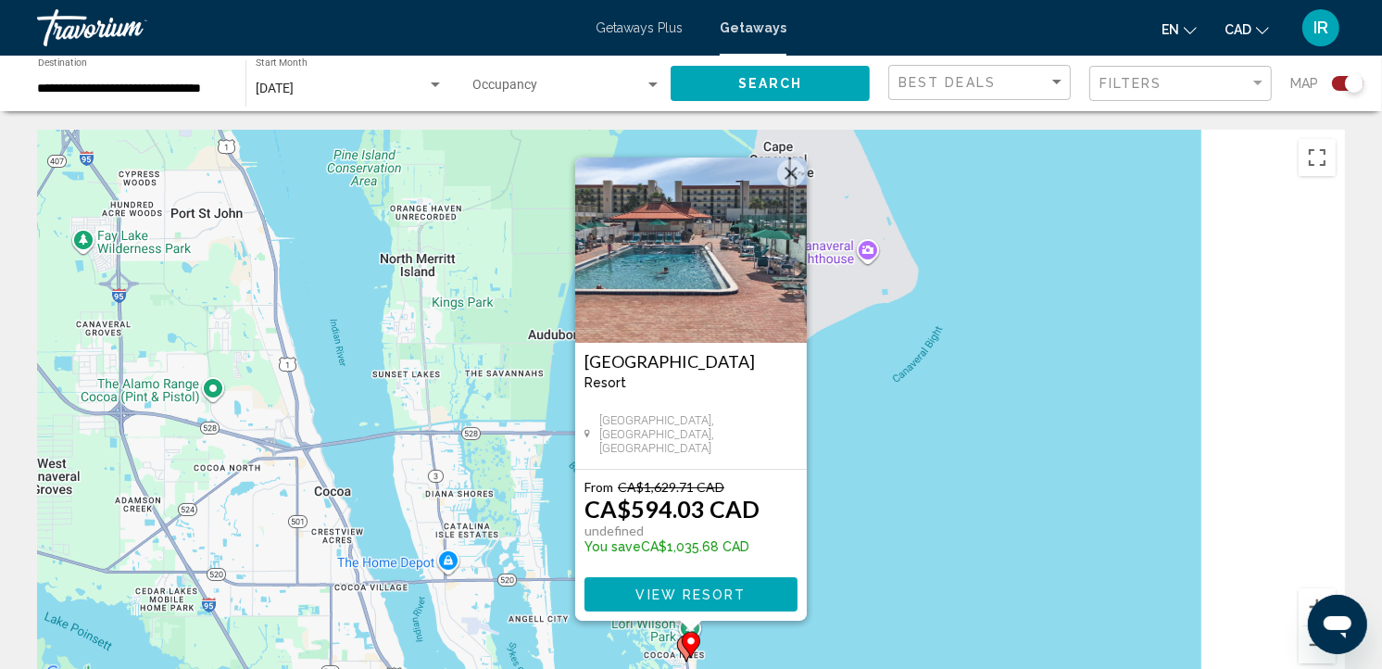
click at [791, 174] on button "Close" at bounding box center [791, 173] width 28 height 28
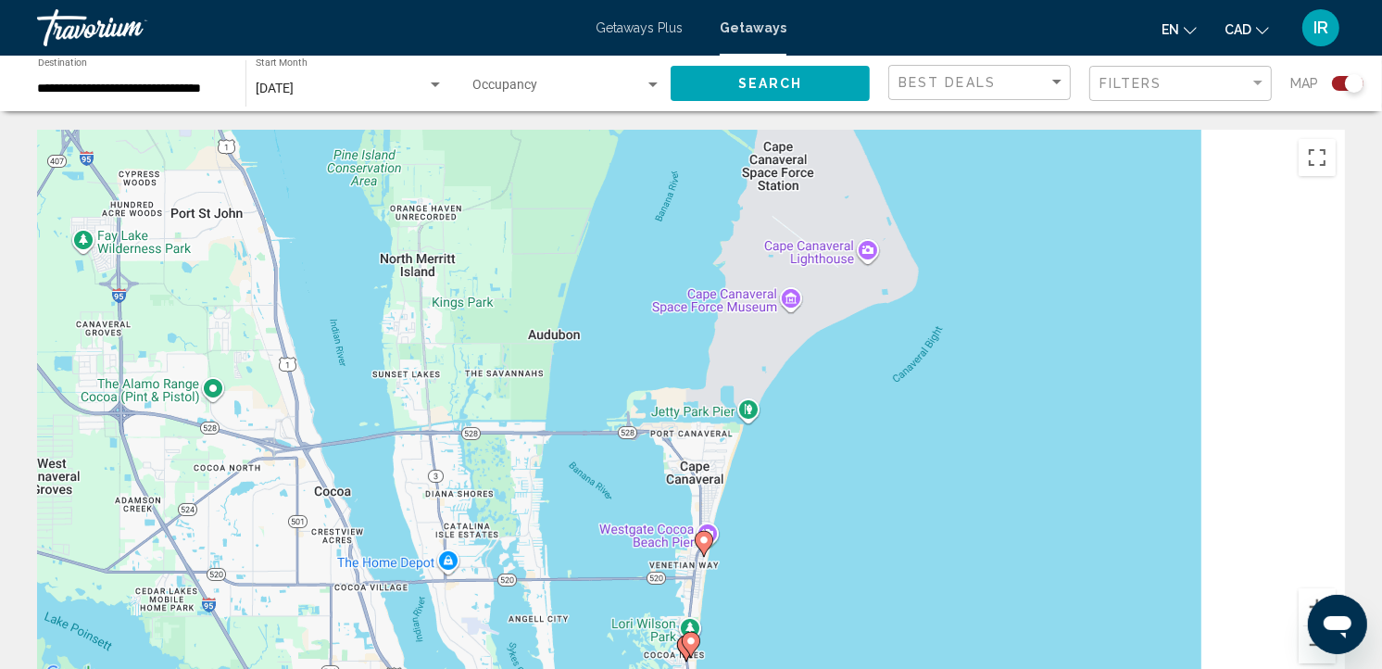
click at [704, 544] on image "Main content" at bounding box center [703, 539] width 11 height 11
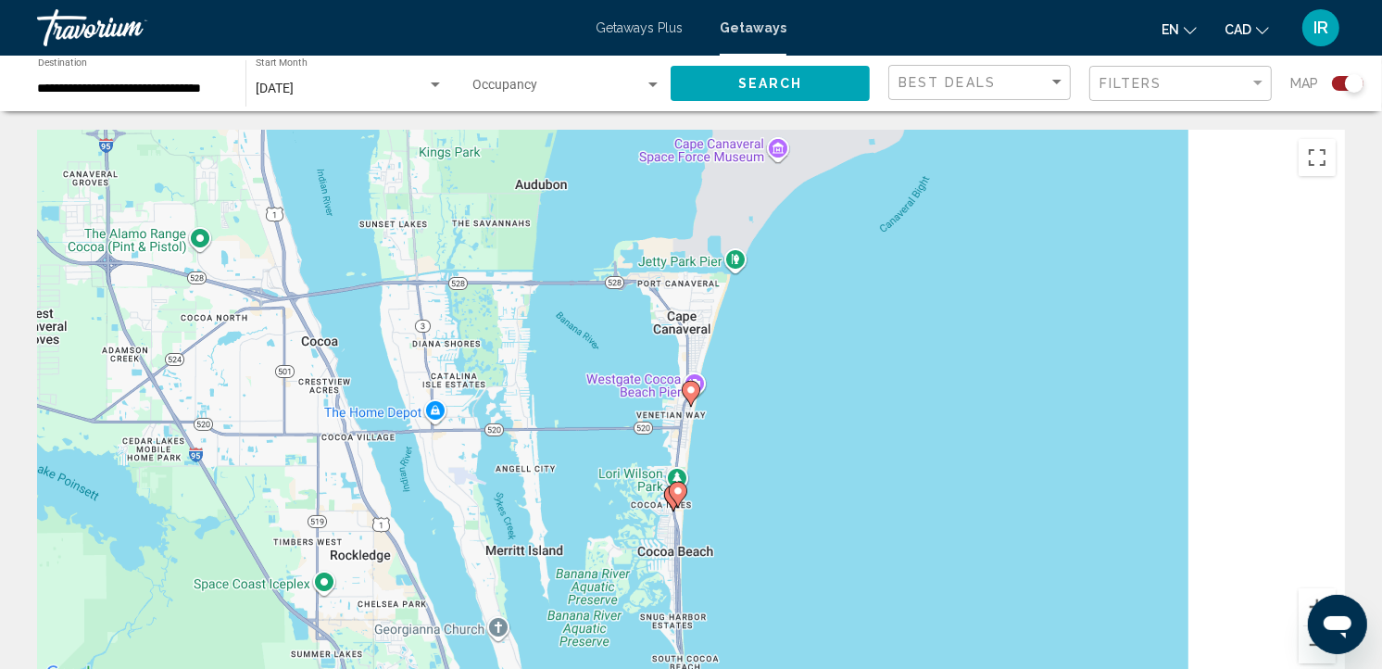
click at [695, 391] on image "Main content" at bounding box center [690, 389] width 11 height 11
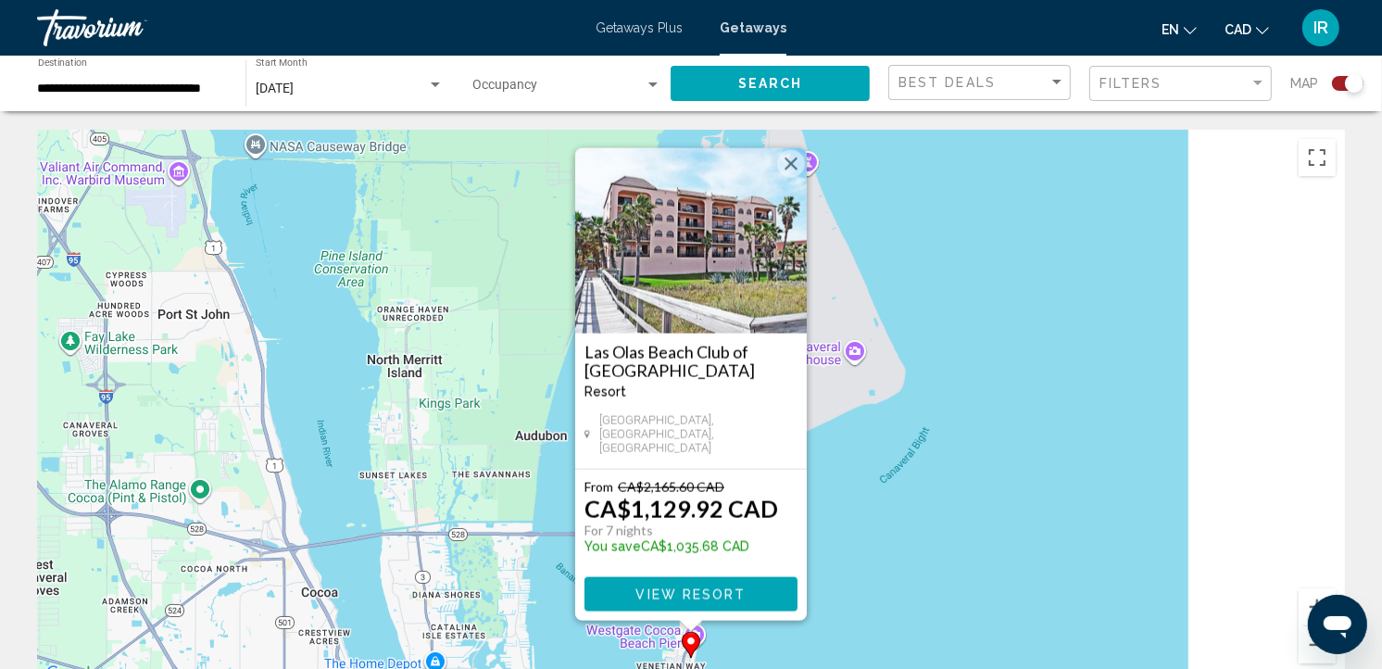
click at [792, 168] on button "Close" at bounding box center [791, 164] width 28 height 28
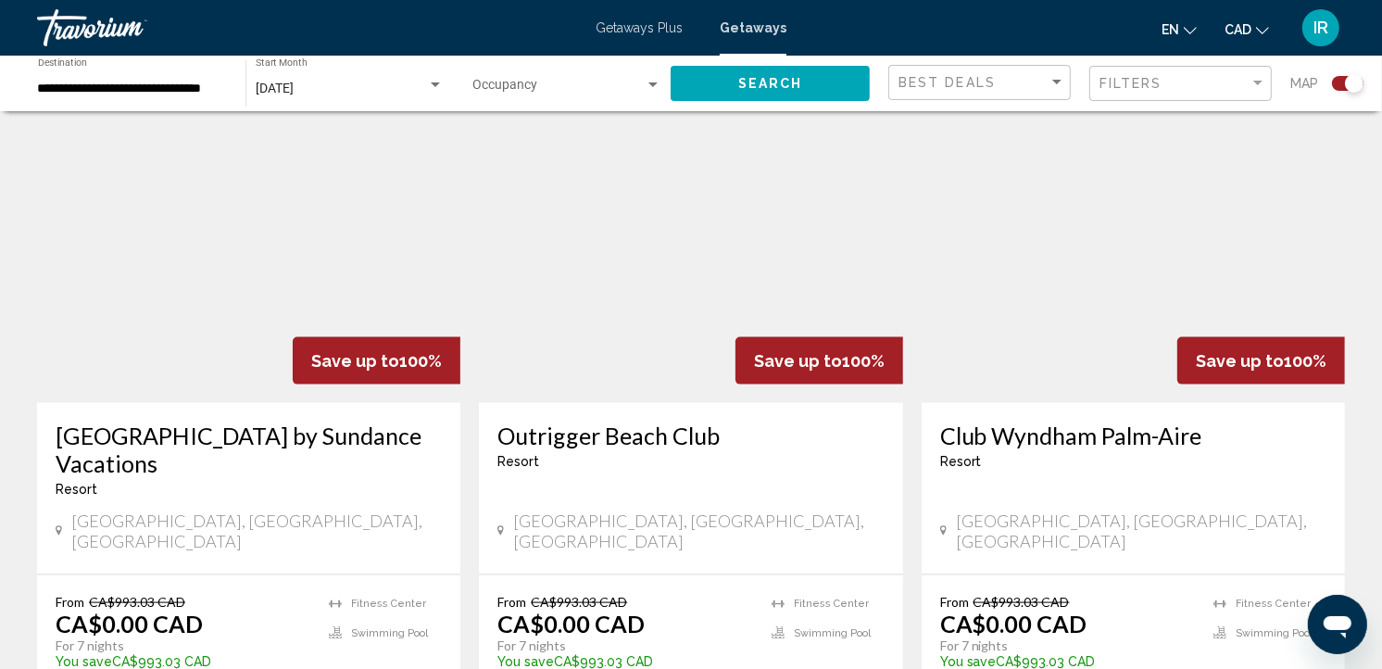
scroll to position [2058, 0]
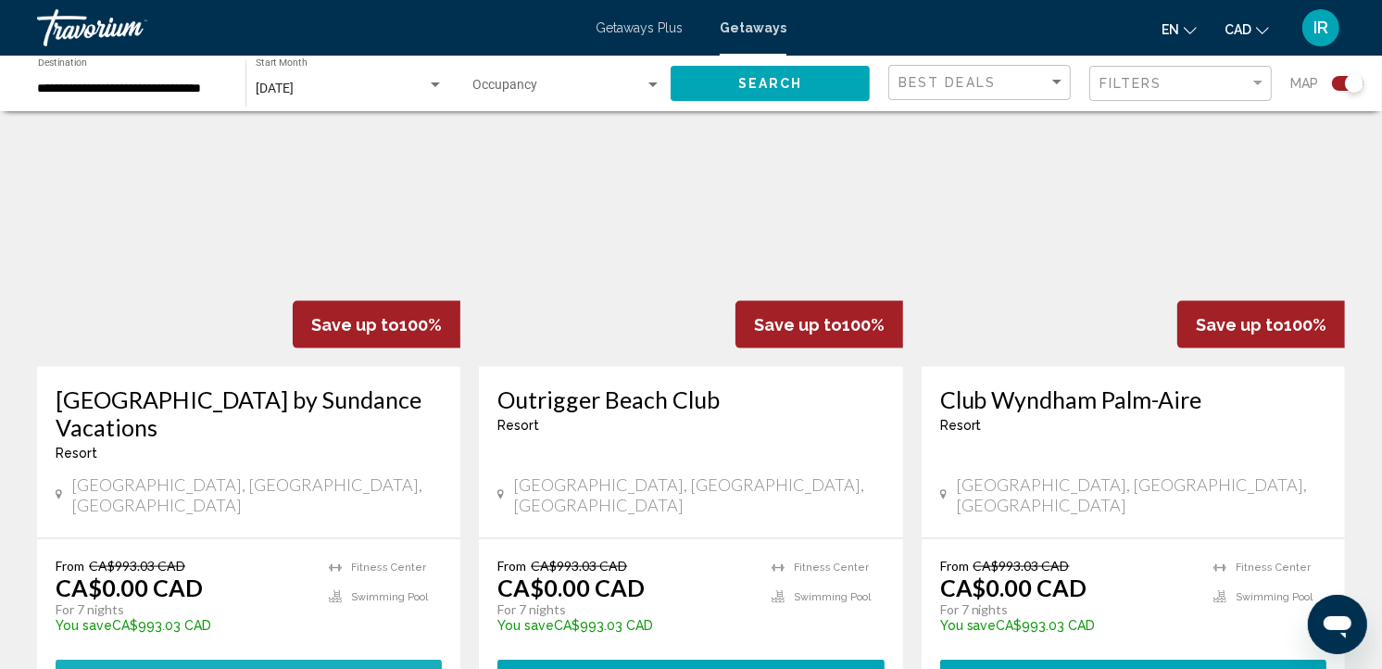
click at [306, 668] on span "View Resort ( 15 units )" at bounding box center [248, 676] width 199 height 15
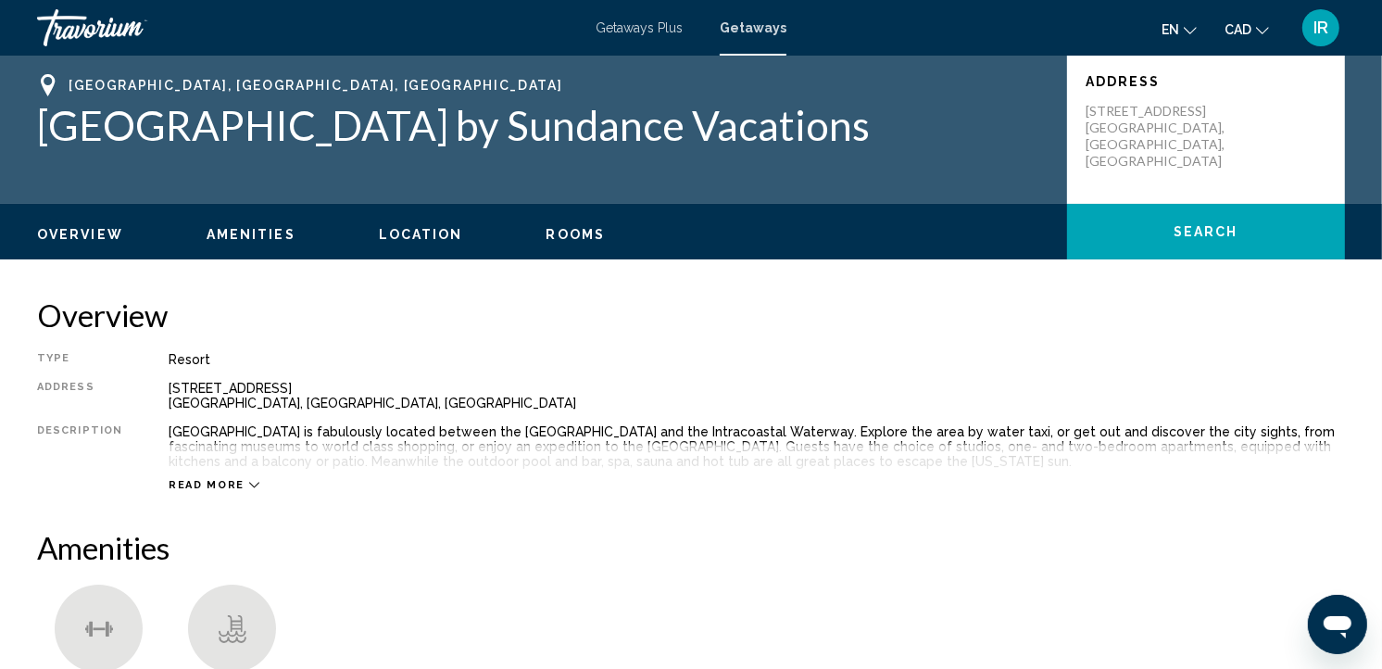
click at [575, 228] on span "Rooms" at bounding box center [576, 234] width 59 height 15
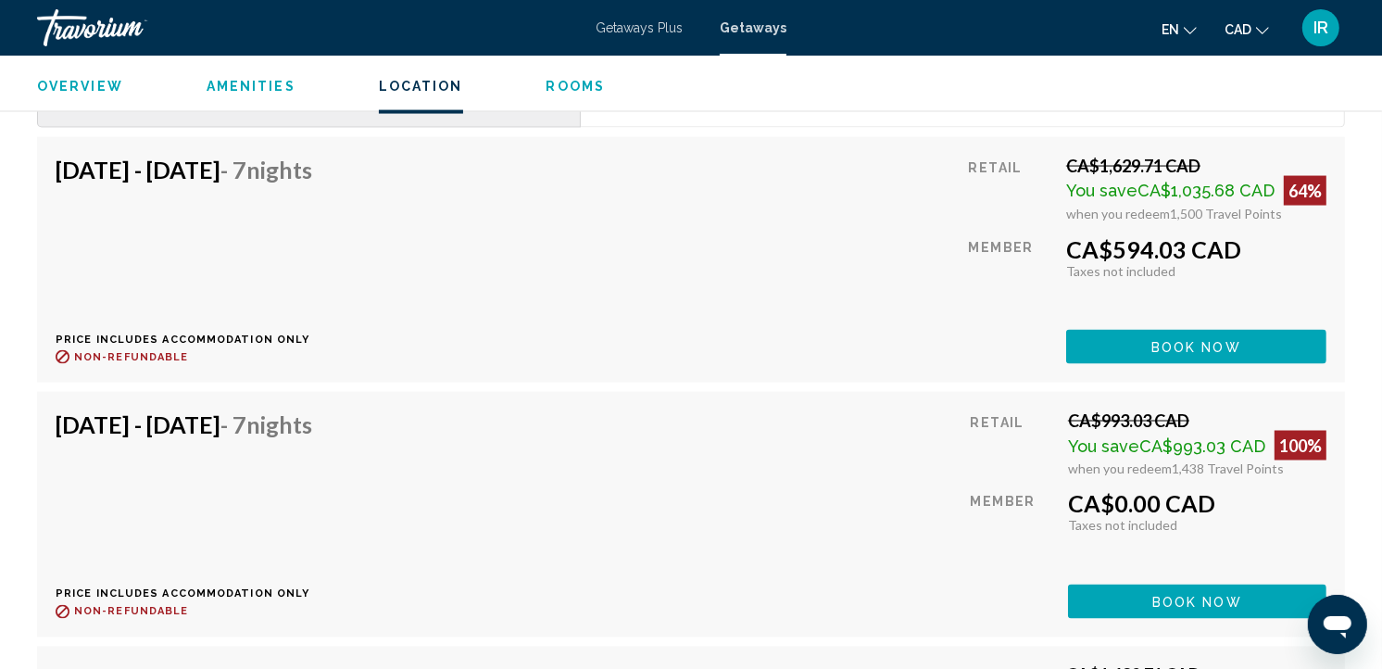
scroll to position [2655, 0]
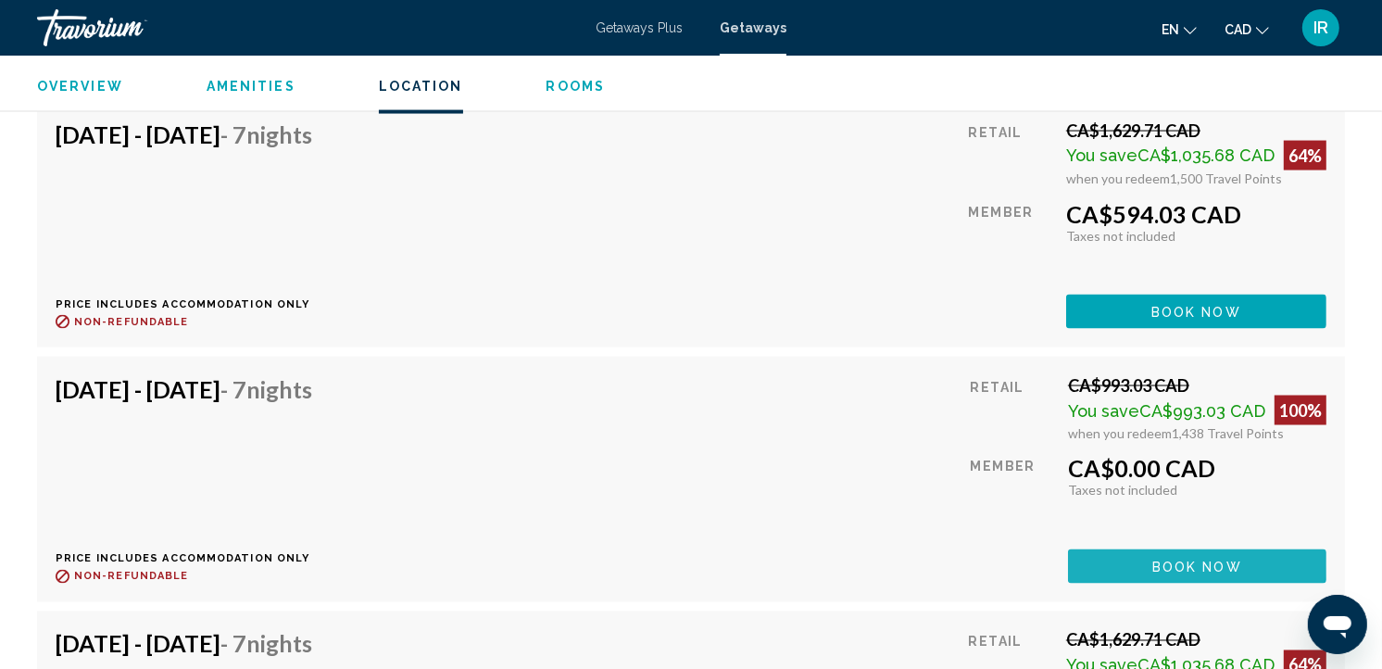
click at [1190, 562] on span "Book now" at bounding box center [1197, 567] width 90 height 15
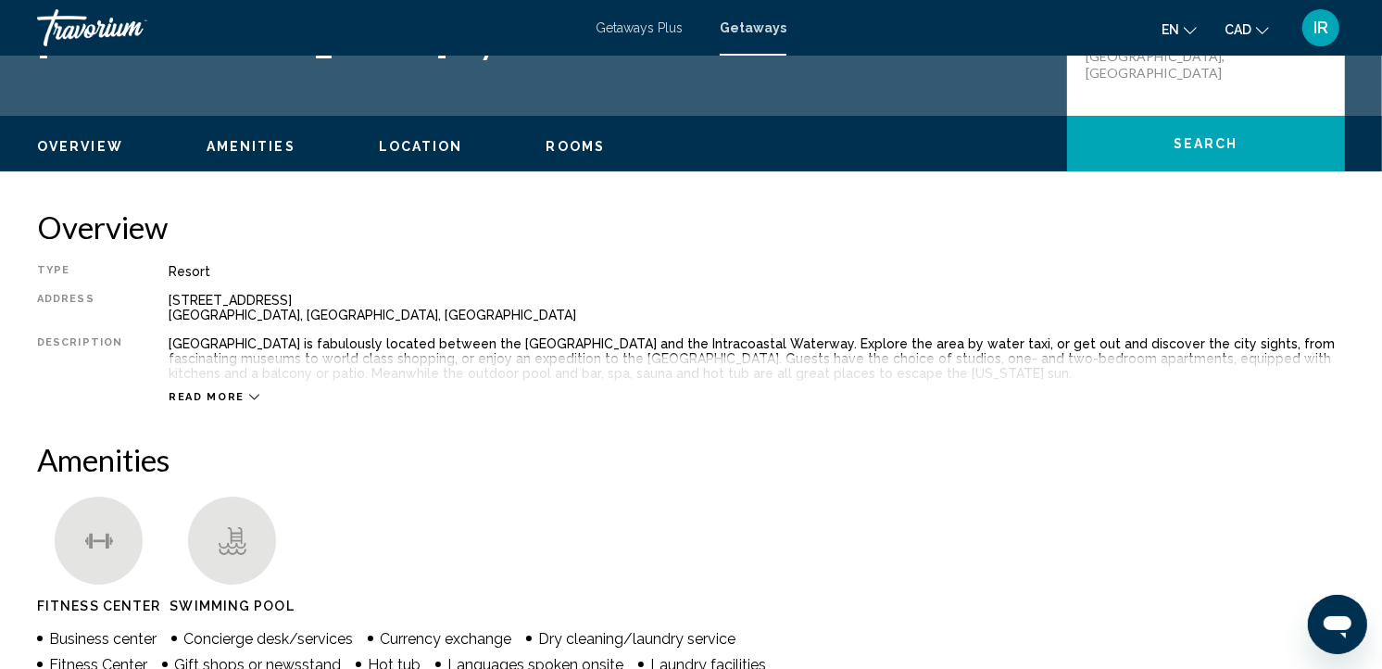
scroll to position [206, 0]
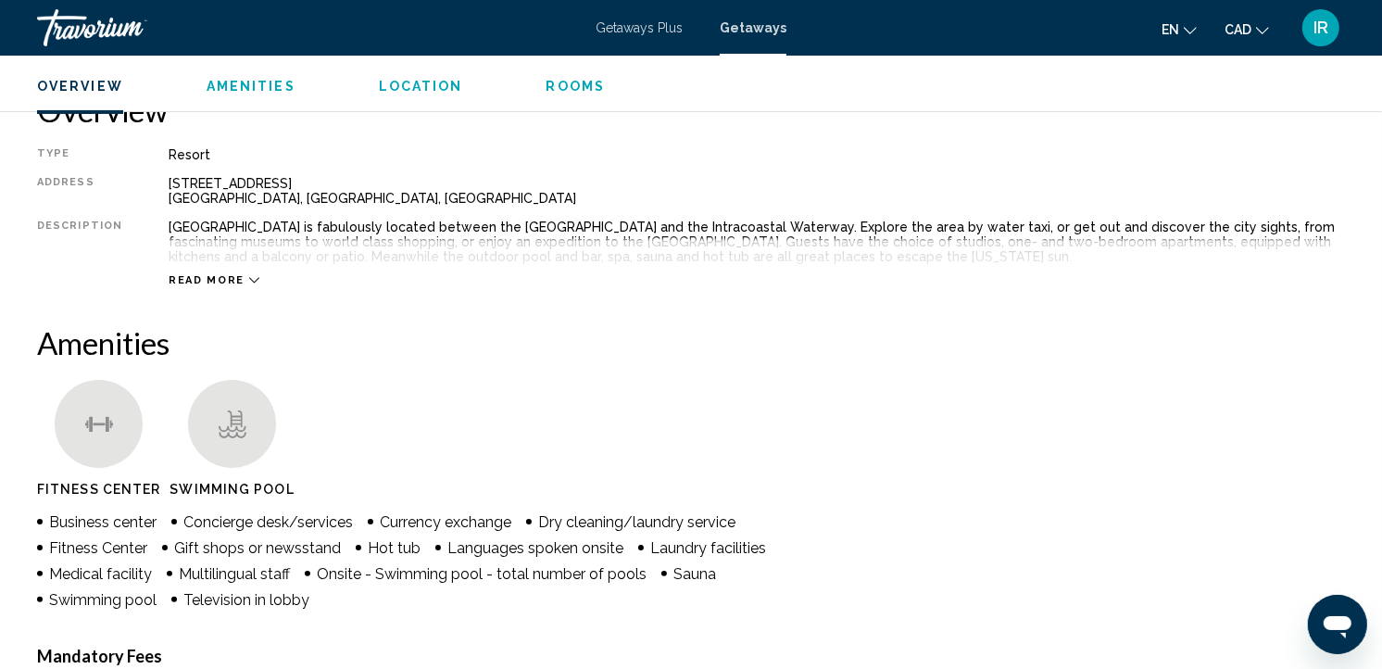
click at [249, 281] on icon "Main content" at bounding box center [254, 281] width 10 height 6
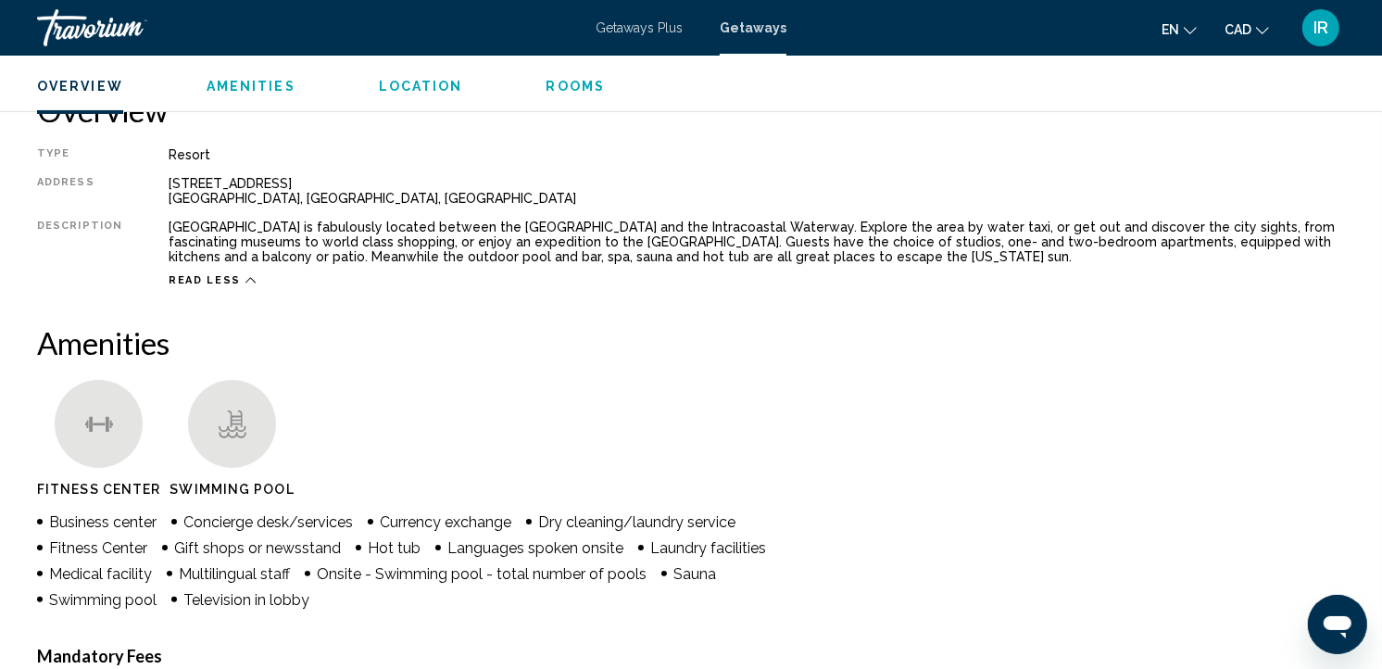
click at [245, 281] on div "Read less" at bounding box center [757, 275] width 1176 height 23
drag, startPoint x: 159, startPoint y: 223, endPoint x: 341, endPoint y: 225, distance: 181.6
click at [341, 225] on div "Type Resort All-Inclusive No All-Inclusive Address [STREET_ADDRESS] Description…" at bounding box center [691, 217] width 1308 height 140
drag, startPoint x: 341, startPoint y: 225, endPoint x: 265, endPoint y: 225, distance: 76.0
copy div "[GEOGRAPHIC_DATA]"
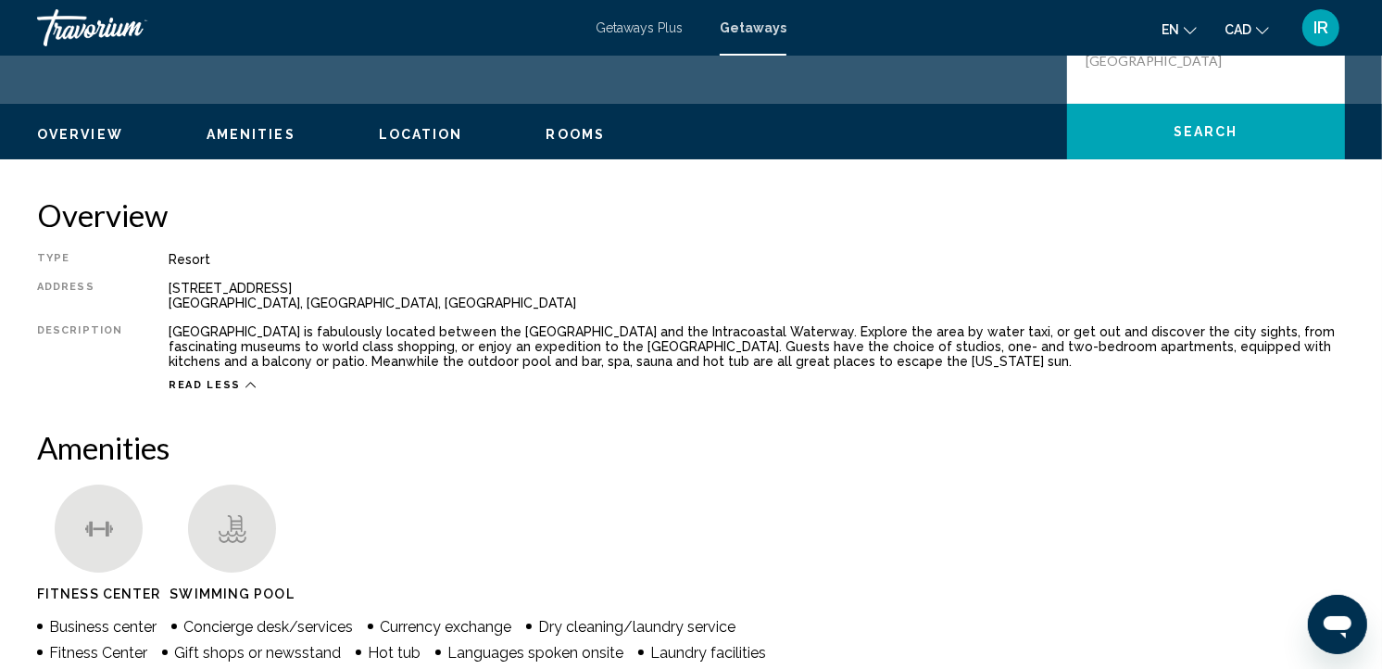
scroll to position [103, 0]
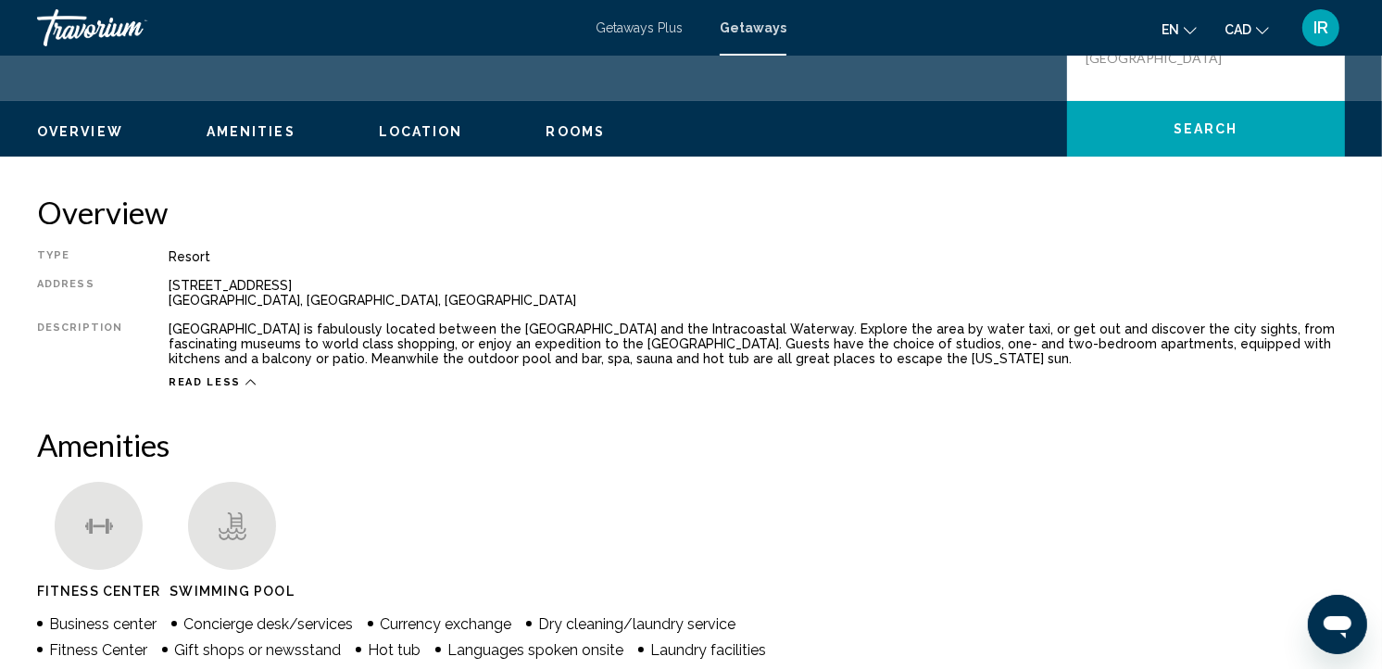
drag, startPoint x: 963, startPoint y: 567, endPoint x: 695, endPoint y: 253, distance: 413.3
click at [695, 253] on div "Resort" at bounding box center [757, 256] width 1176 height 15
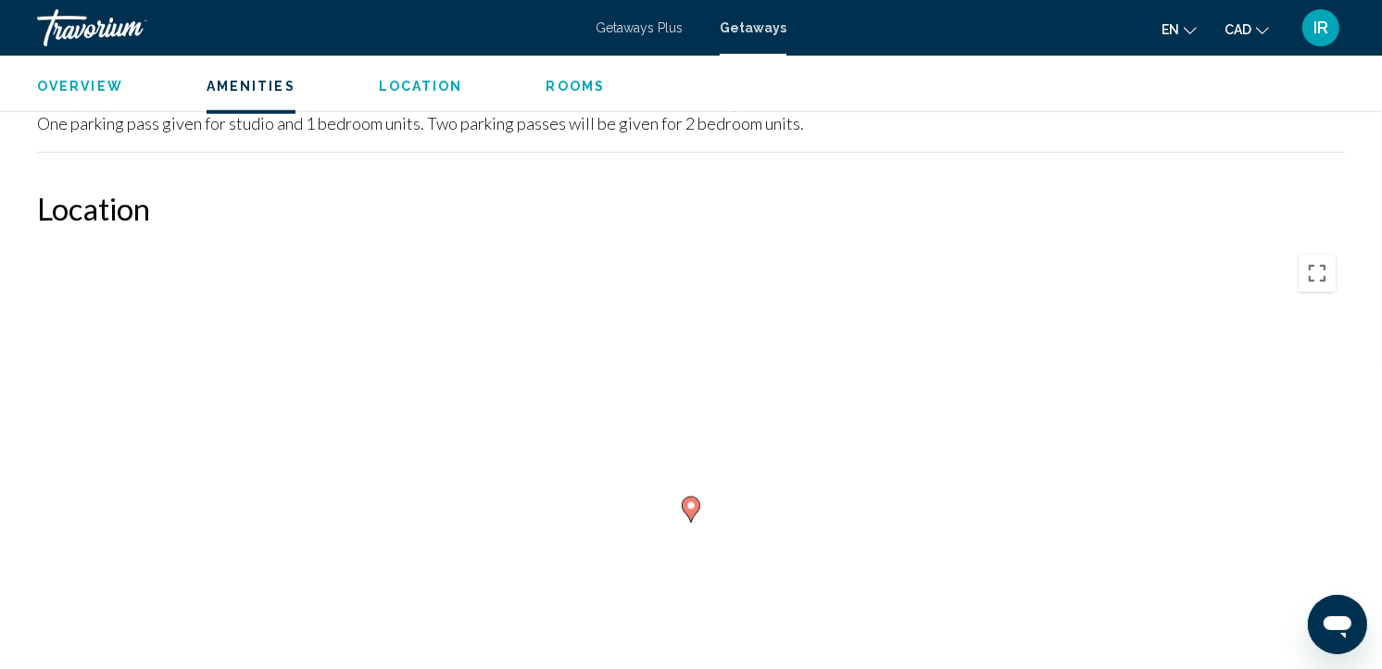
scroll to position [1543, 0]
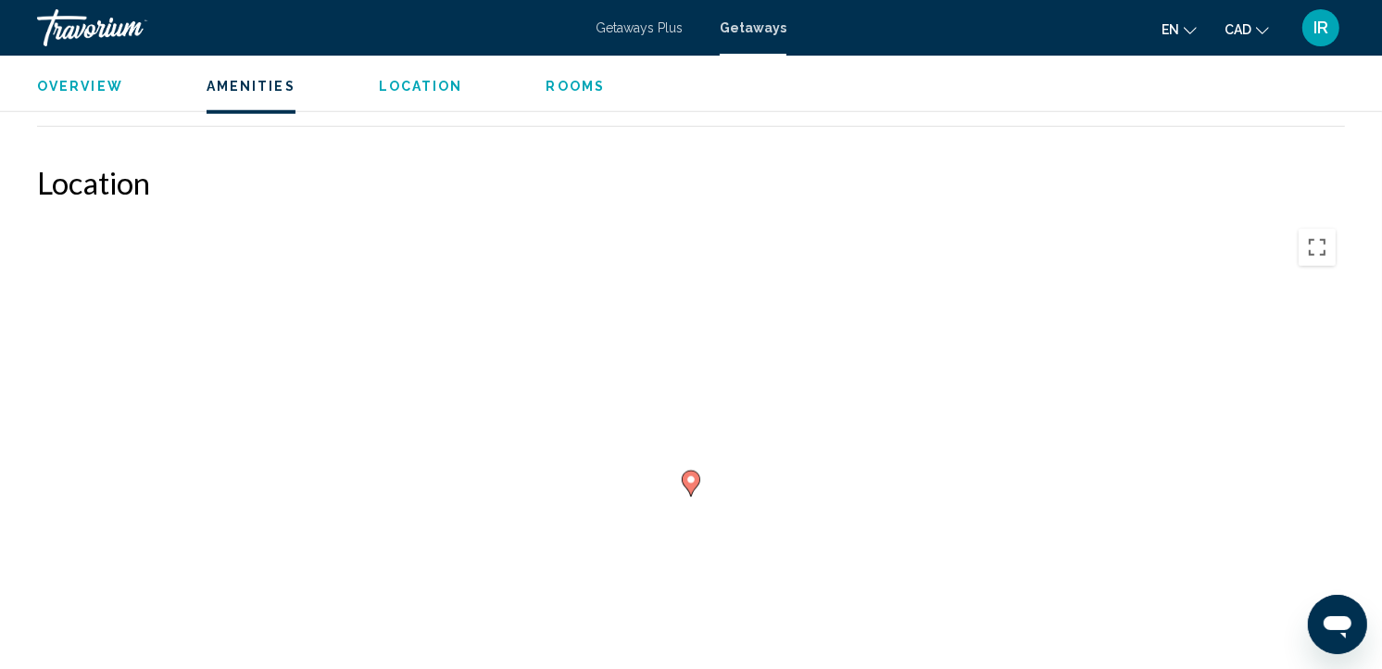
click at [661, 526] on div "To activate drag with keyboard, press Alt + Enter. Once in keyboard drag state,…" at bounding box center [691, 498] width 1308 height 556
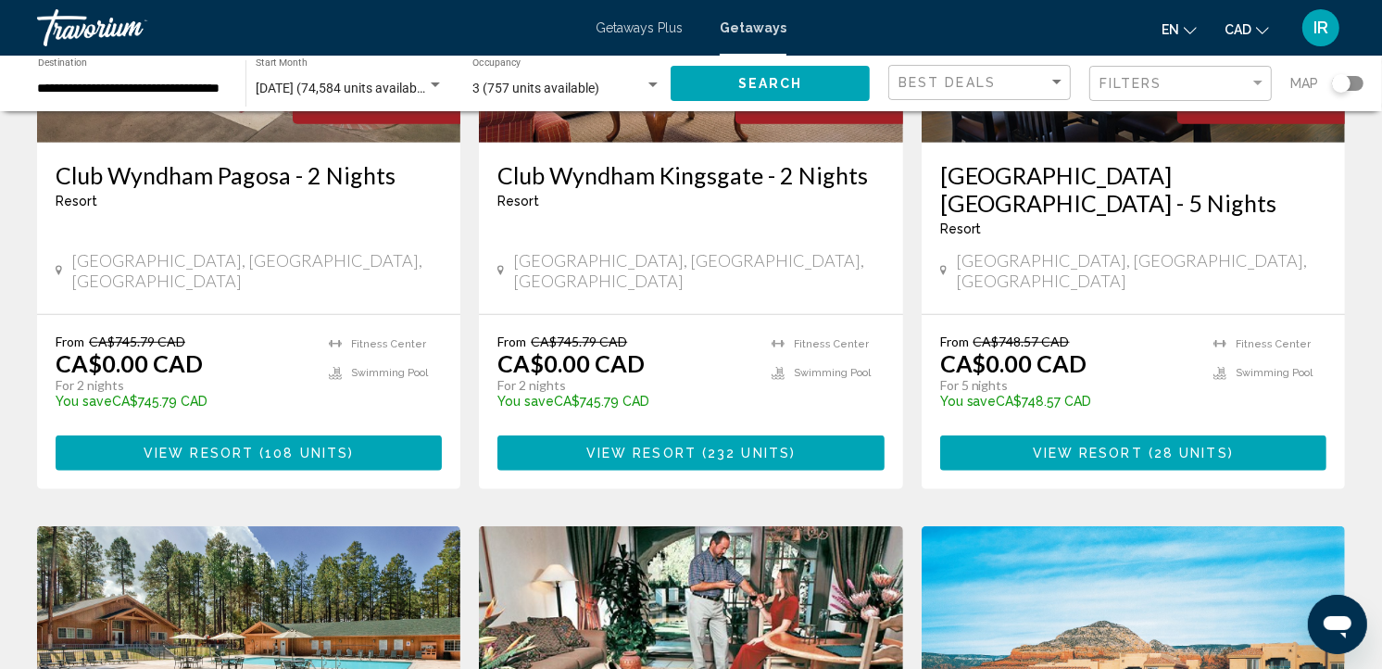
scroll to position [1029, 0]
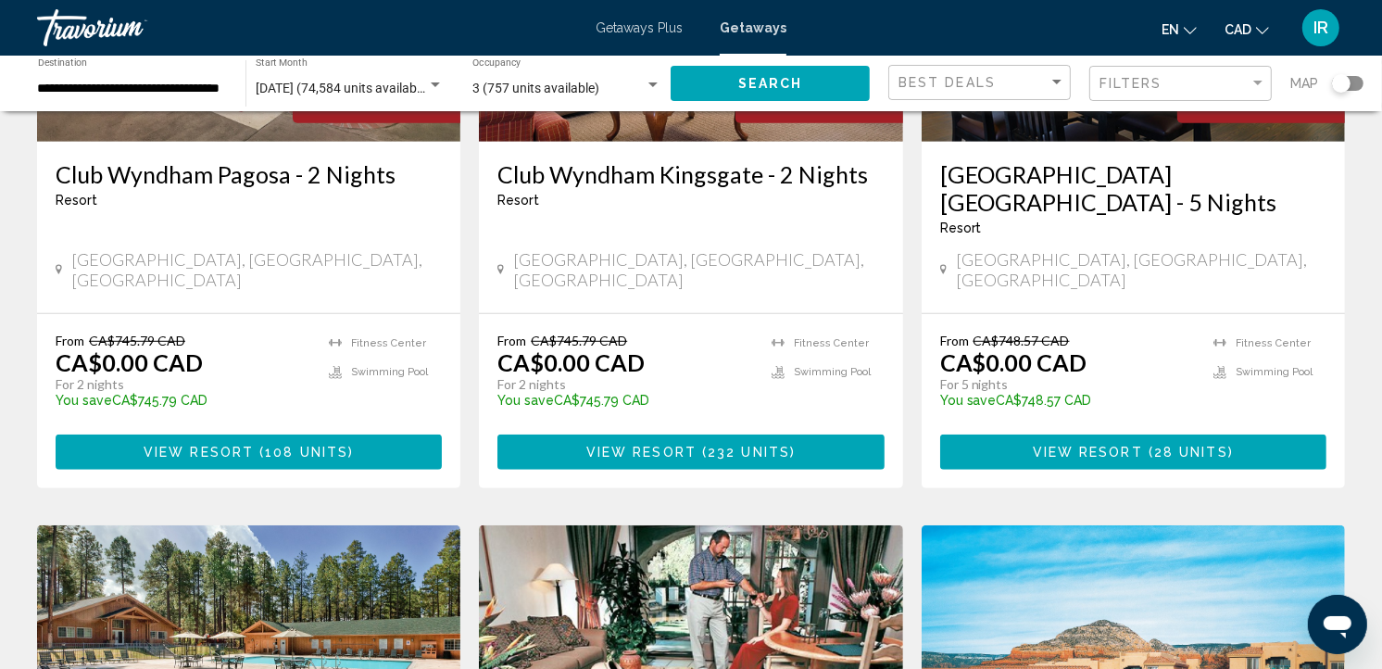
click at [1360, 84] on div "Search widget" at bounding box center [1347, 83] width 31 height 15
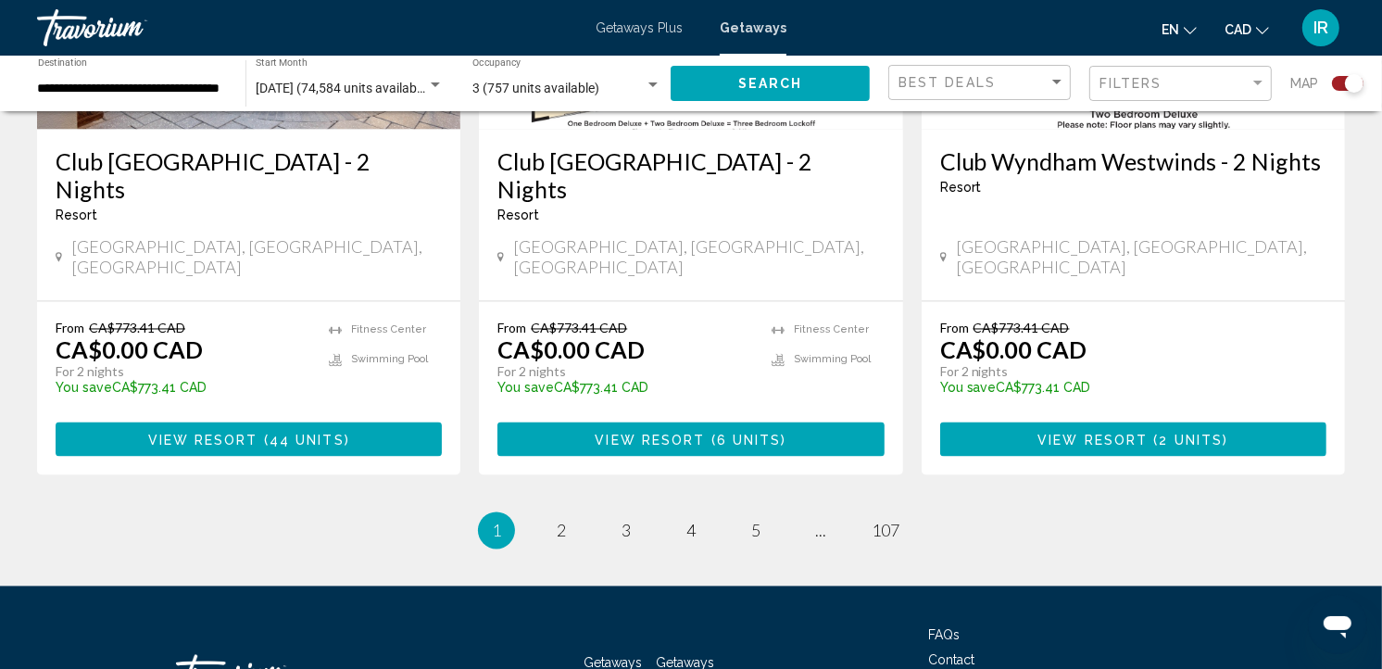
scroll to position [3035, 0]
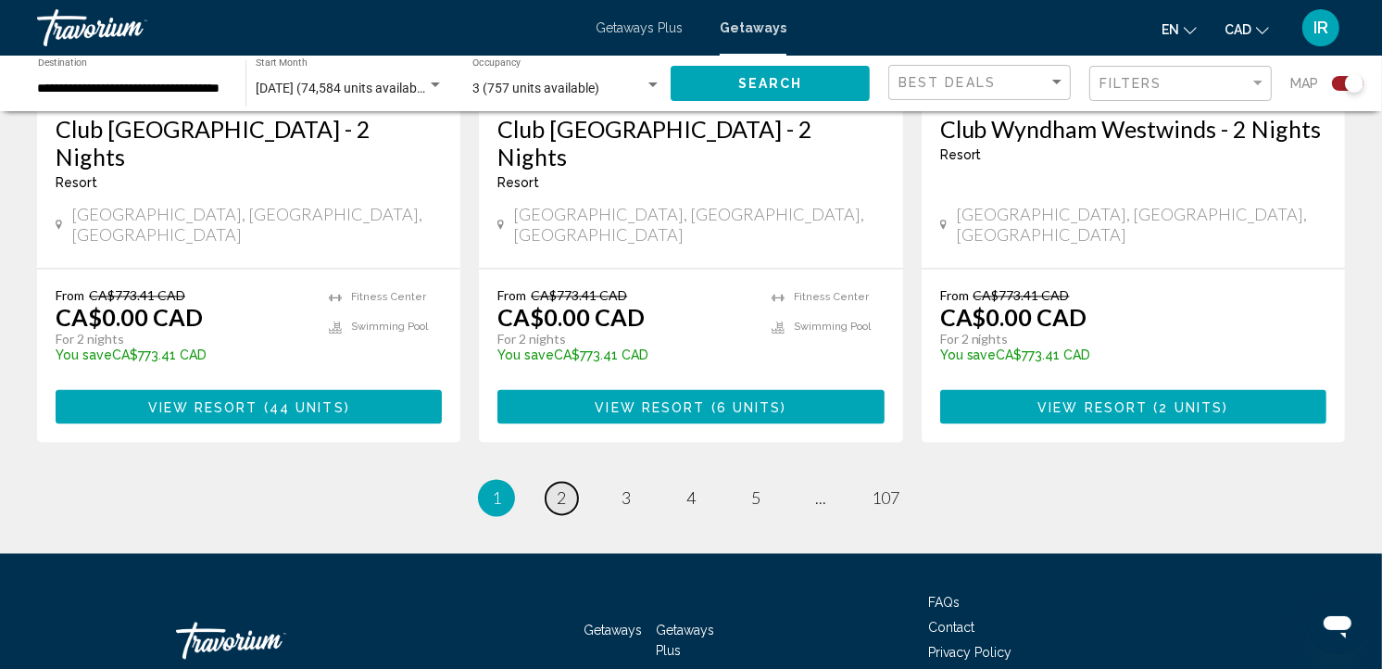
click at [560, 488] on span "2" at bounding box center [561, 498] width 9 height 20
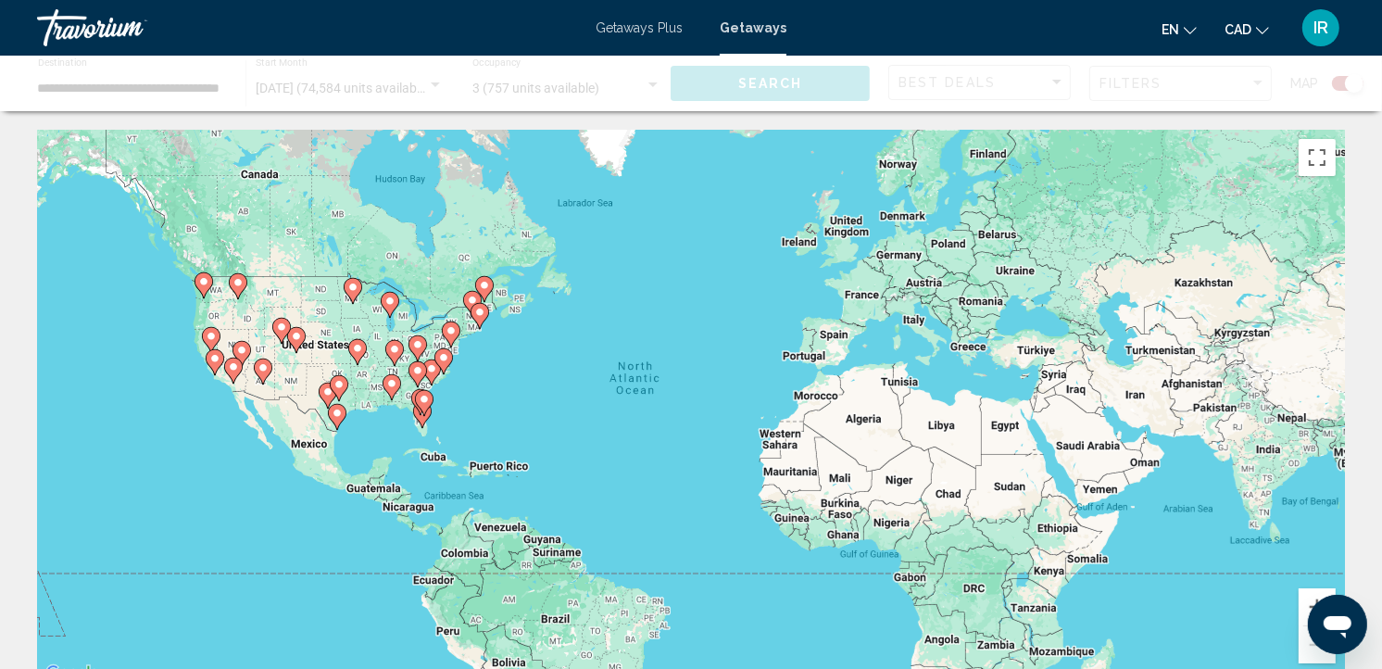
click at [467, 387] on div "To activate drag with keyboard, press Alt + Enter. Once in keyboard drag state,…" at bounding box center [691, 408] width 1308 height 556
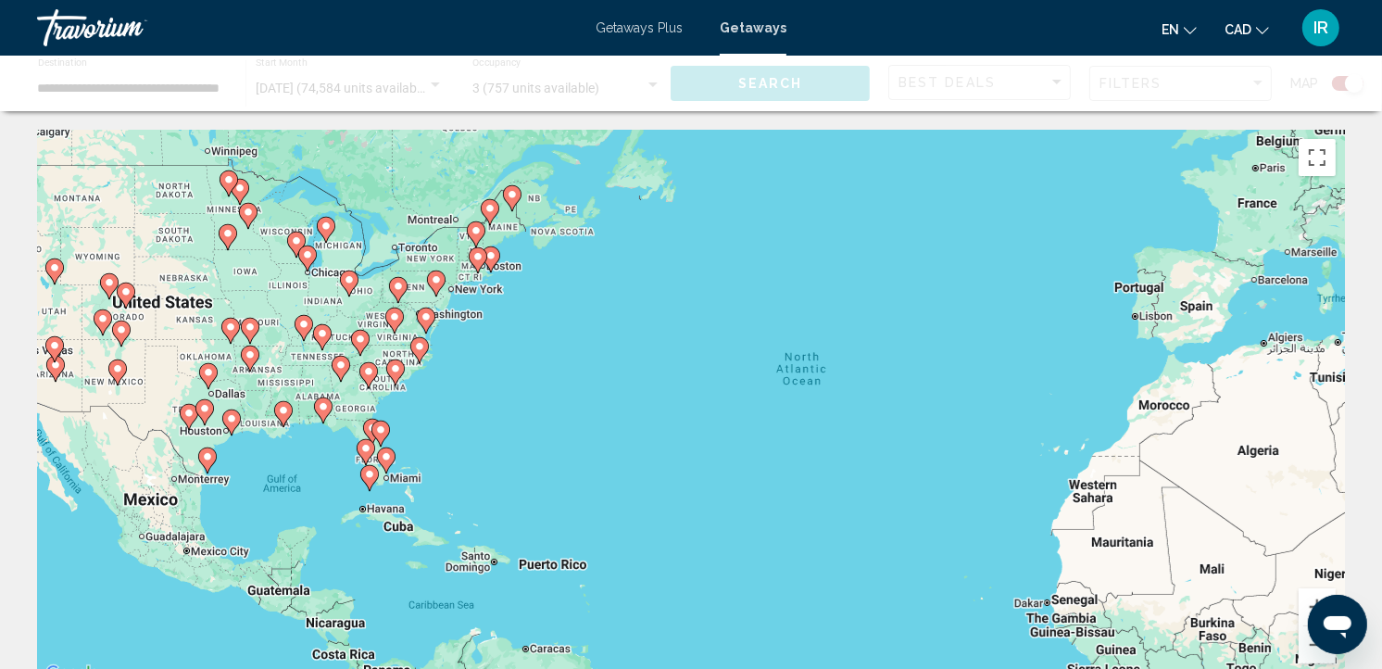
click at [451, 349] on div "To activate drag with keyboard, press Alt + Enter. Once in keyboard drag state,…" at bounding box center [691, 408] width 1308 height 556
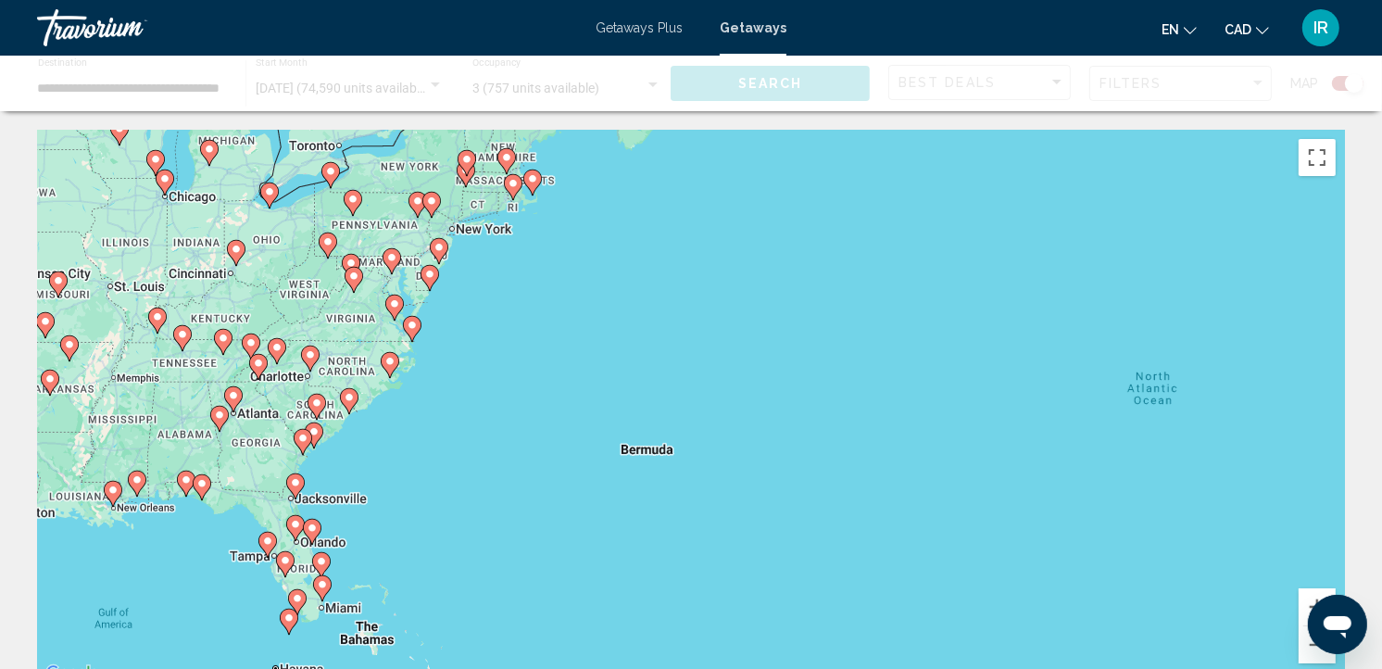
click at [386, 411] on div "To activate drag with keyboard, press Alt + Enter. Once in keyboard drag state,…" at bounding box center [691, 408] width 1308 height 556
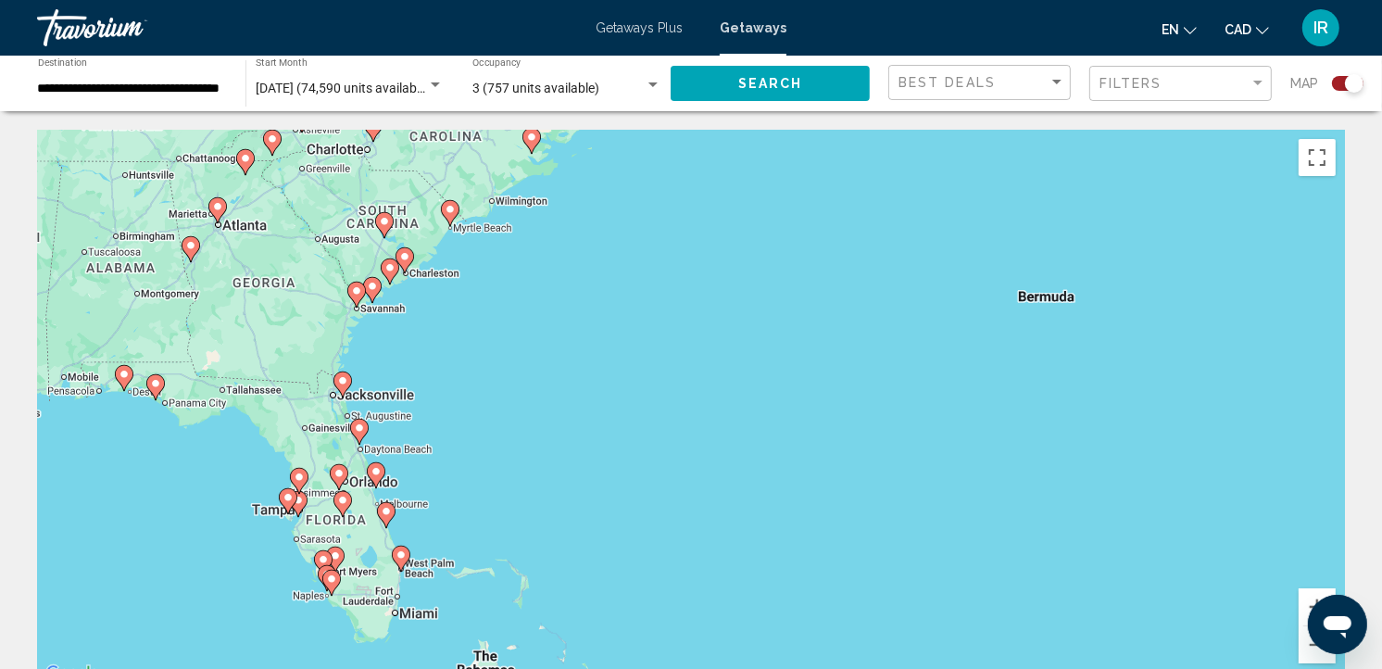
drag, startPoint x: 317, startPoint y: 489, endPoint x: 460, endPoint y: 290, distance: 245.5
click at [460, 290] on div "To activate drag with keyboard, press Alt + Enter. Once in keyboard drag state,…" at bounding box center [691, 408] width 1308 height 556
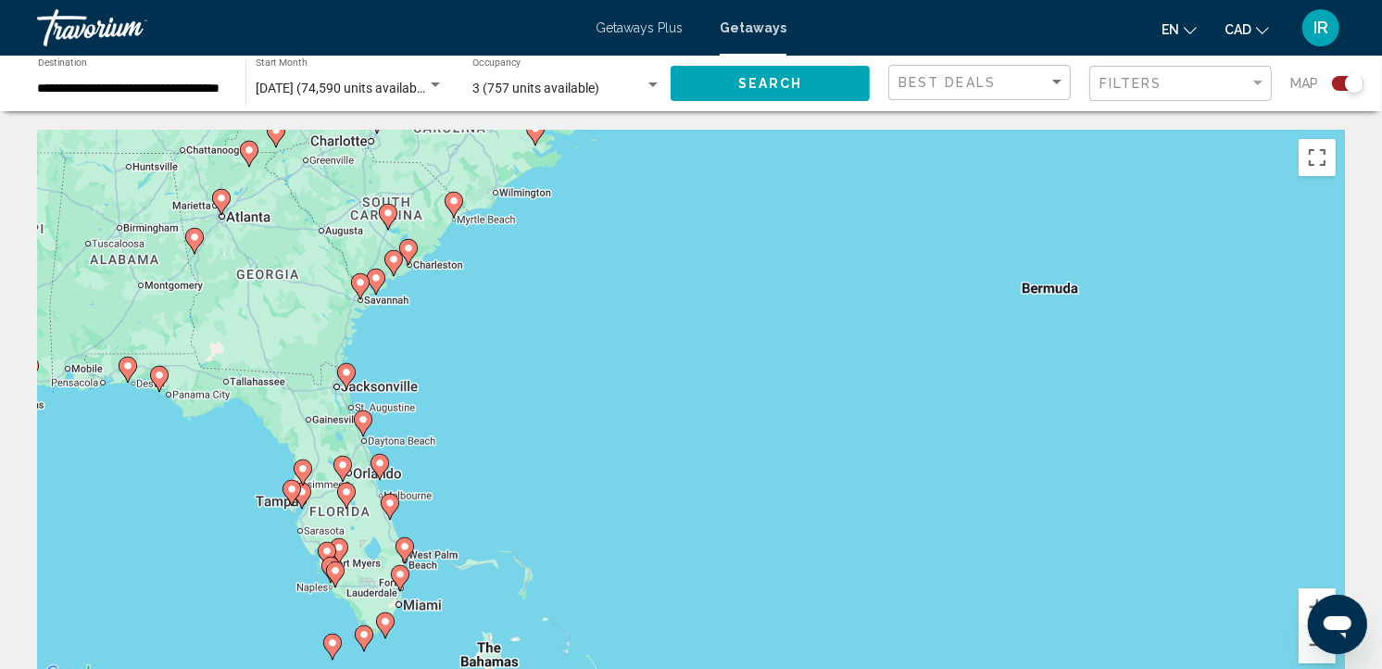
click at [415, 464] on div "To activate drag with keyboard, press Alt + Enter. Once in keyboard drag state,…" at bounding box center [691, 408] width 1308 height 556
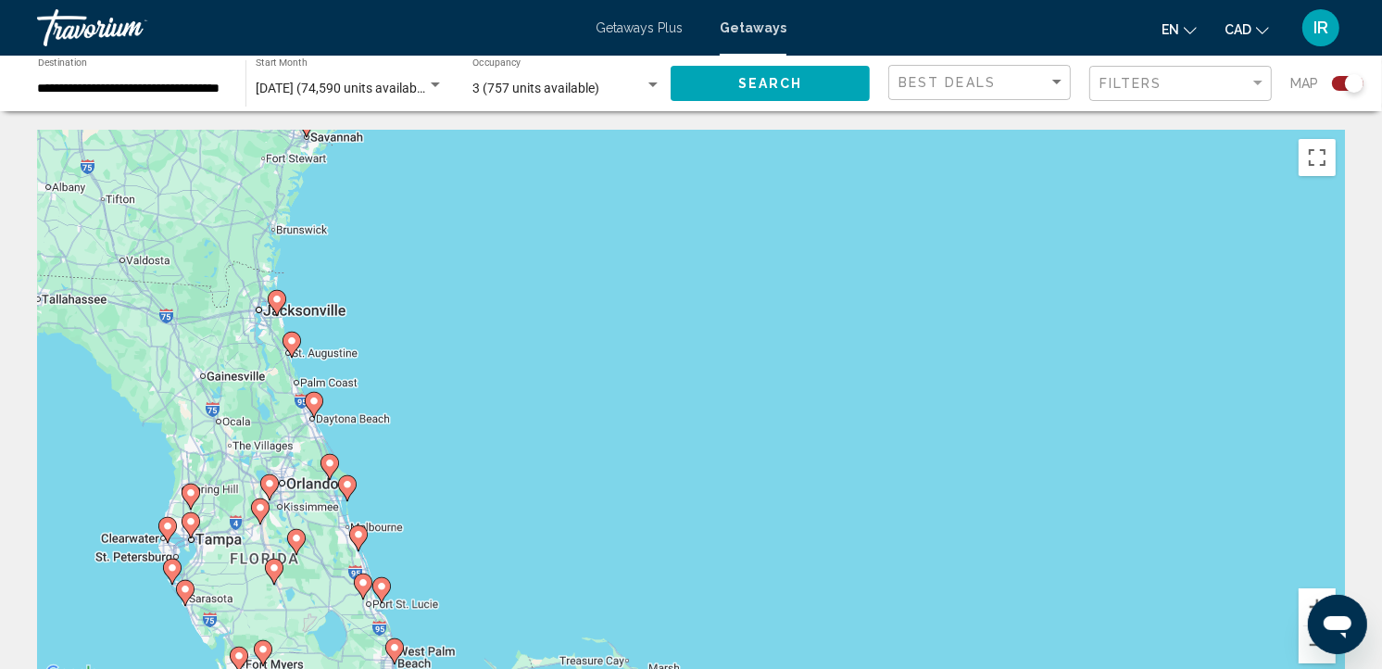
click at [398, 474] on div "To activate drag with keyboard, press Alt + Enter. Once in keyboard drag state,…" at bounding box center [691, 408] width 1308 height 556
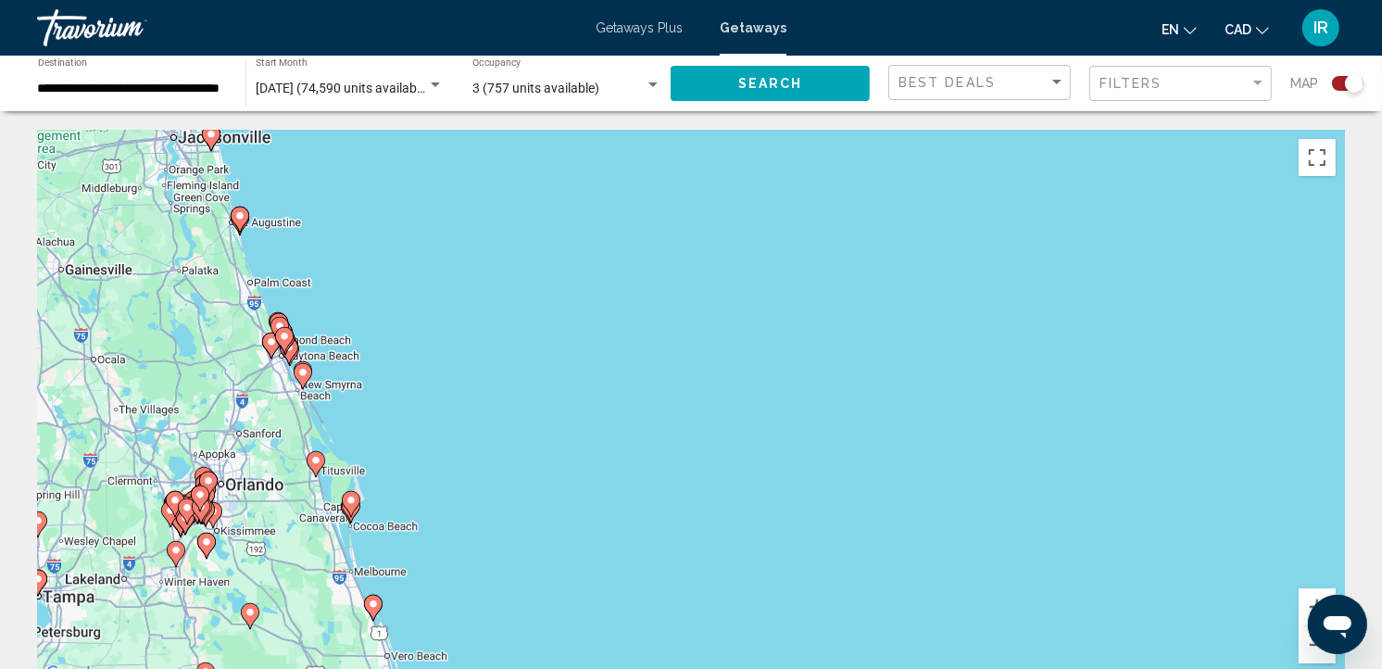
drag, startPoint x: 346, startPoint y: 459, endPoint x: 421, endPoint y: 449, distance: 75.7
click at [421, 449] on div "To activate drag with keyboard, press Alt + Enter. Once in keyboard drag state,…" at bounding box center [691, 408] width 1308 height 556
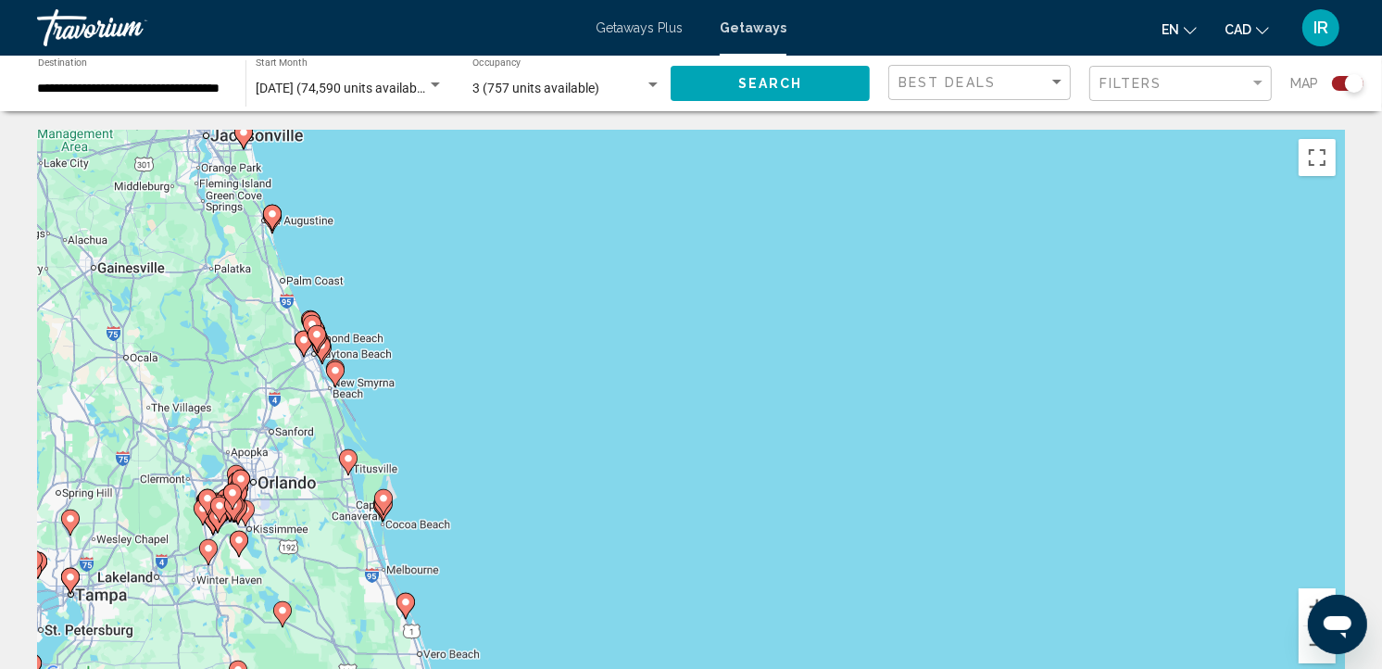
click at [422, 507] on div "To activate drag with keyboard, press Alt + Enter. Once in keyboard drag state,…" at bounding box center [691, 408] width 1308 height 556
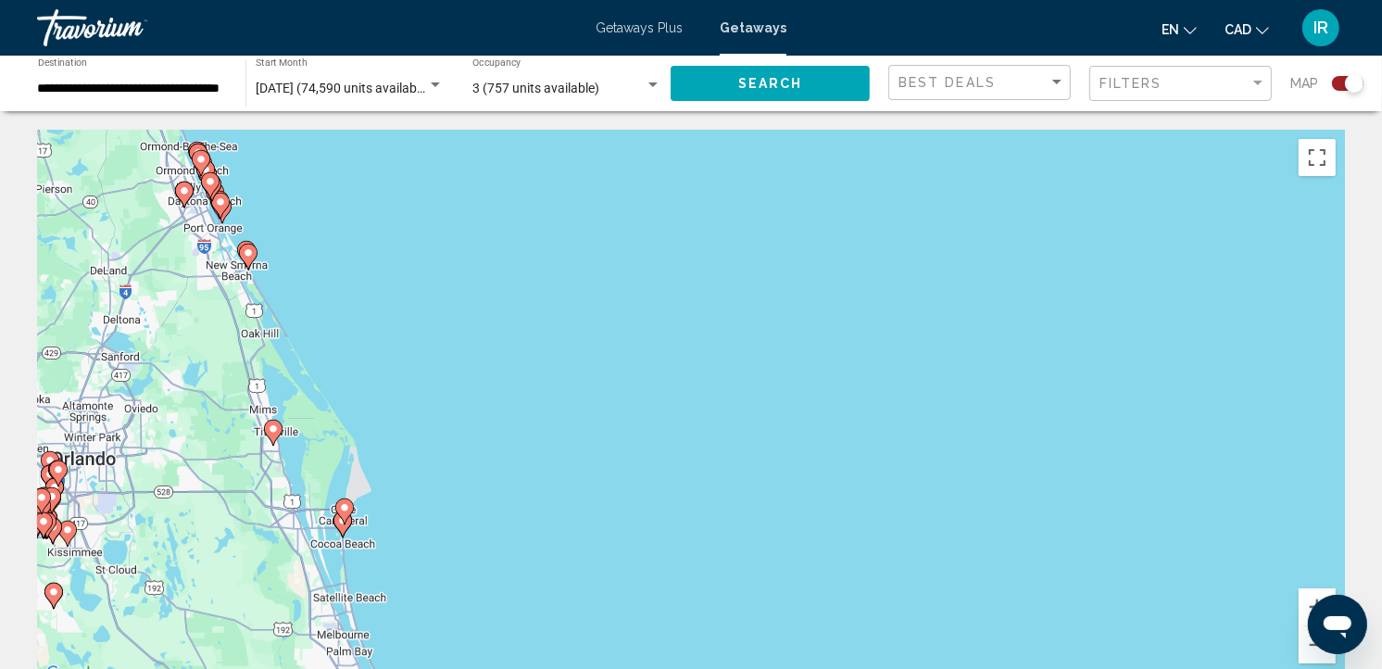
click at [396, 541] on div "To activate drag with keyboard, press Alt + Enter. Once in keyboard drag state,…" at bounding box center [691, 408] width 1308 height 556
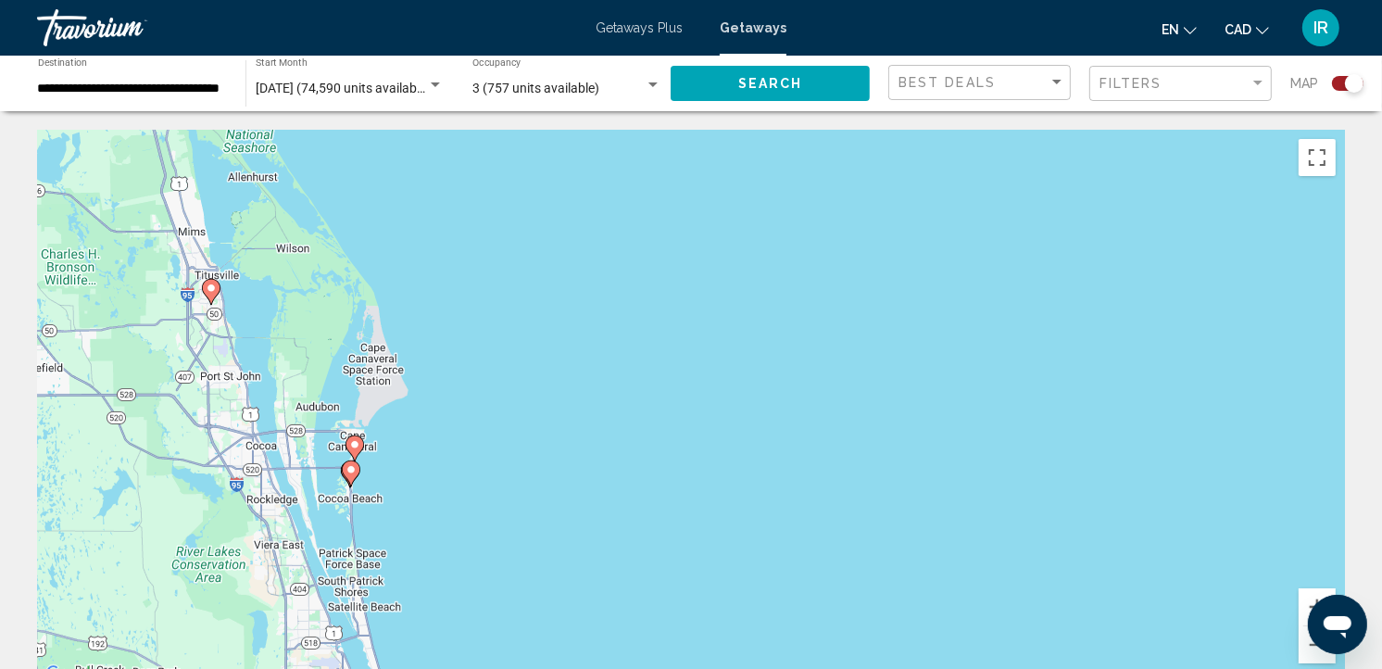
drag, startPoint x: 347, startPoint y: 506, endPoint x: 433, endPoint y: 435, distance: 110.5
click at [432, 436] on div "To activate drag with keyboard, press Alt + Enter. Once in keyboard drag state,…" at bounding box center [691, 408] width 1308 height 556
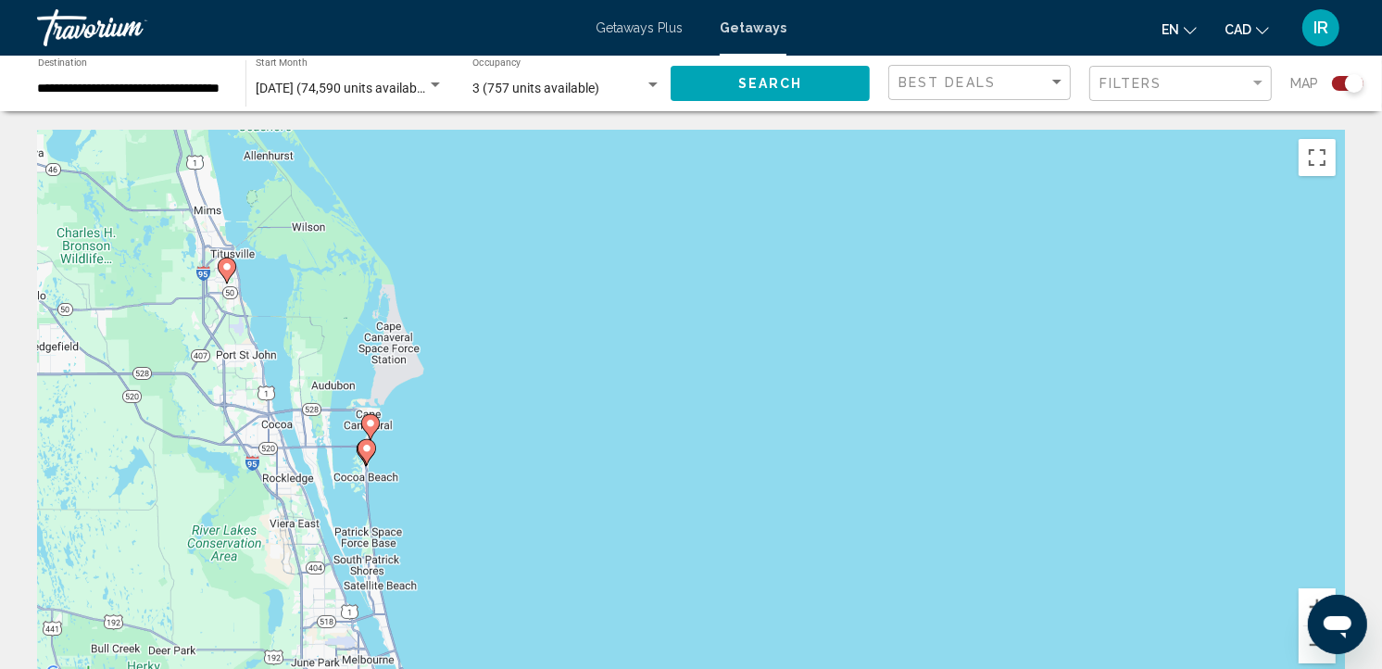
click at [371, 424] on image "Main content" at bounding box center [370, 423] width 11 height 11
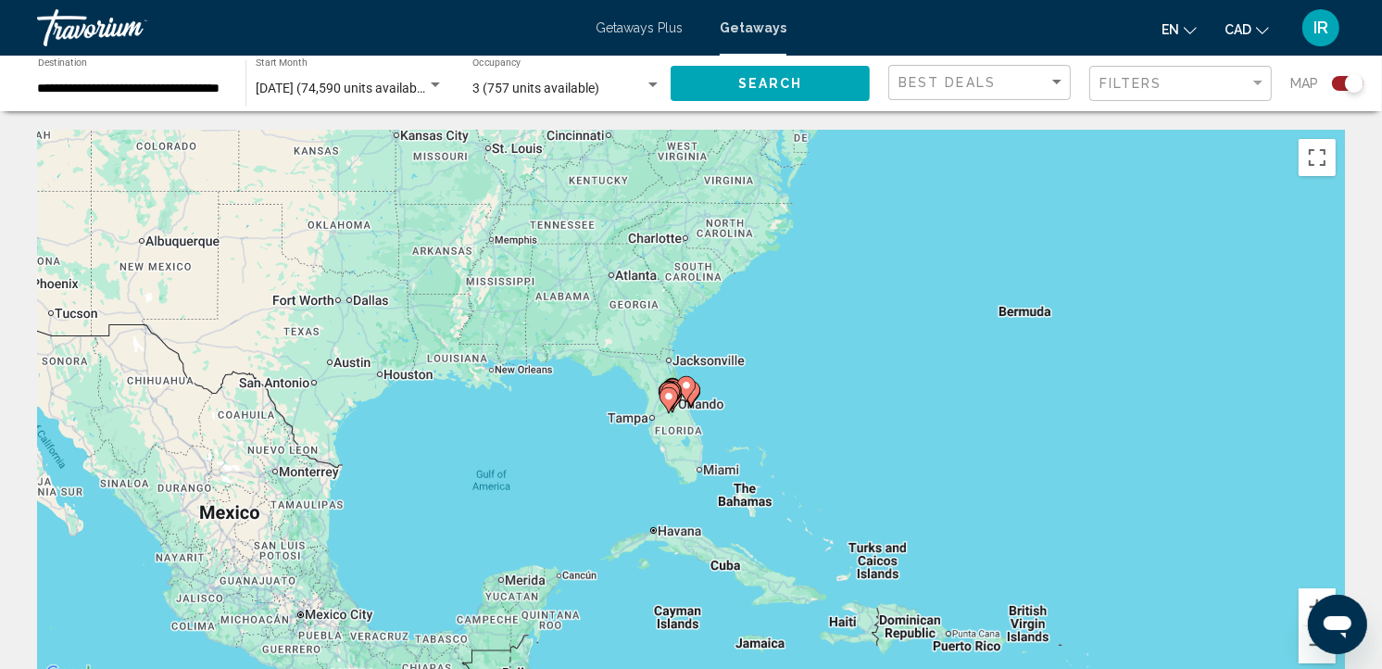
click at [717, 430] on div "To navigate, press the arrow keys. To activate drag with keyboard, press Alt + …" at bounding box center [691, 408] width 1308 height 556
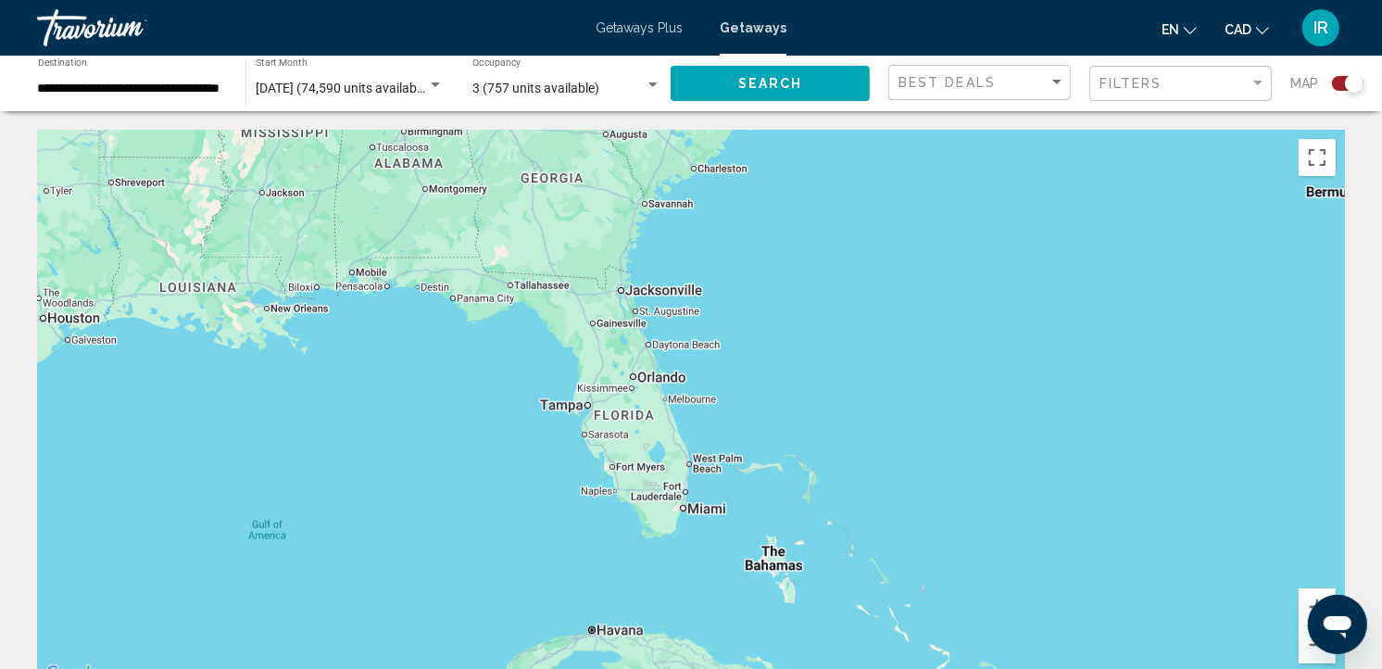
click at [716, 430] on div "To activate drag with keyboard, press Alt + Enter. Once in keyboard drag state,…" at bounding box center [691, 408] width 1308 height 556
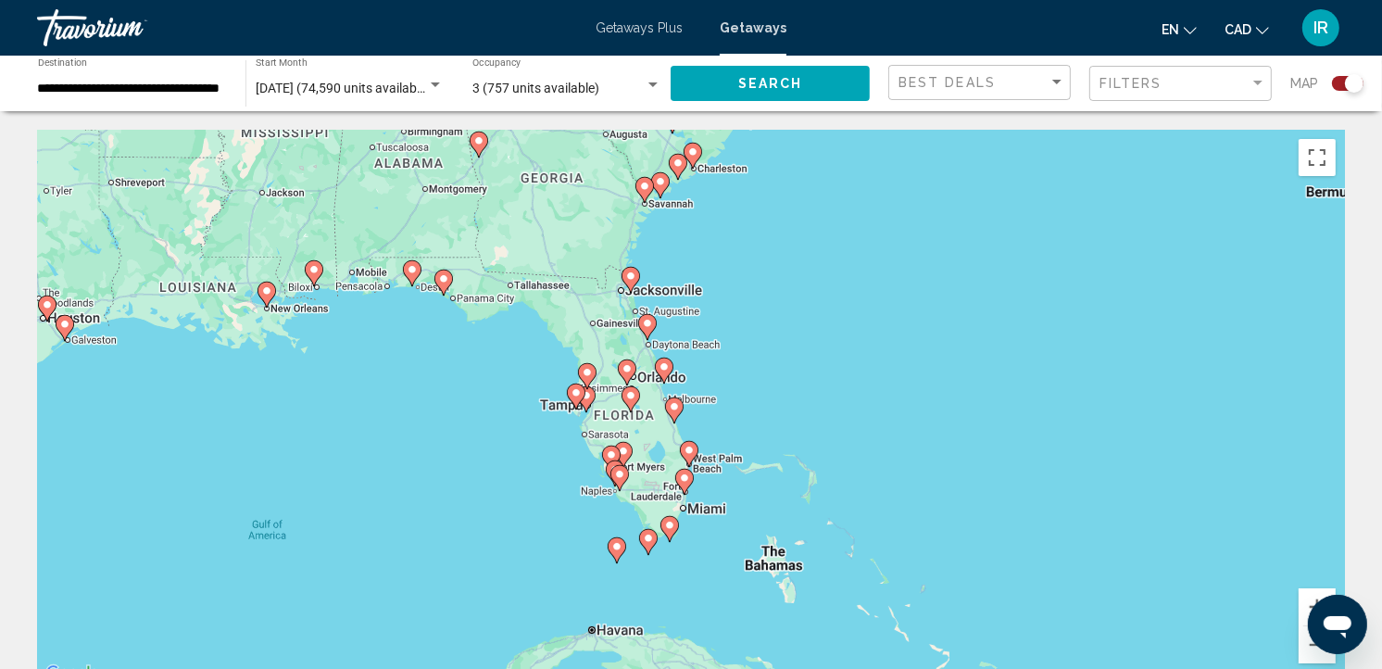
click at [716, 430] on div "To activate drag with keyboard, press Alt + Enter. Once in keyboard drag state,…" at bounding box center [691, 408] width 1308 height 556
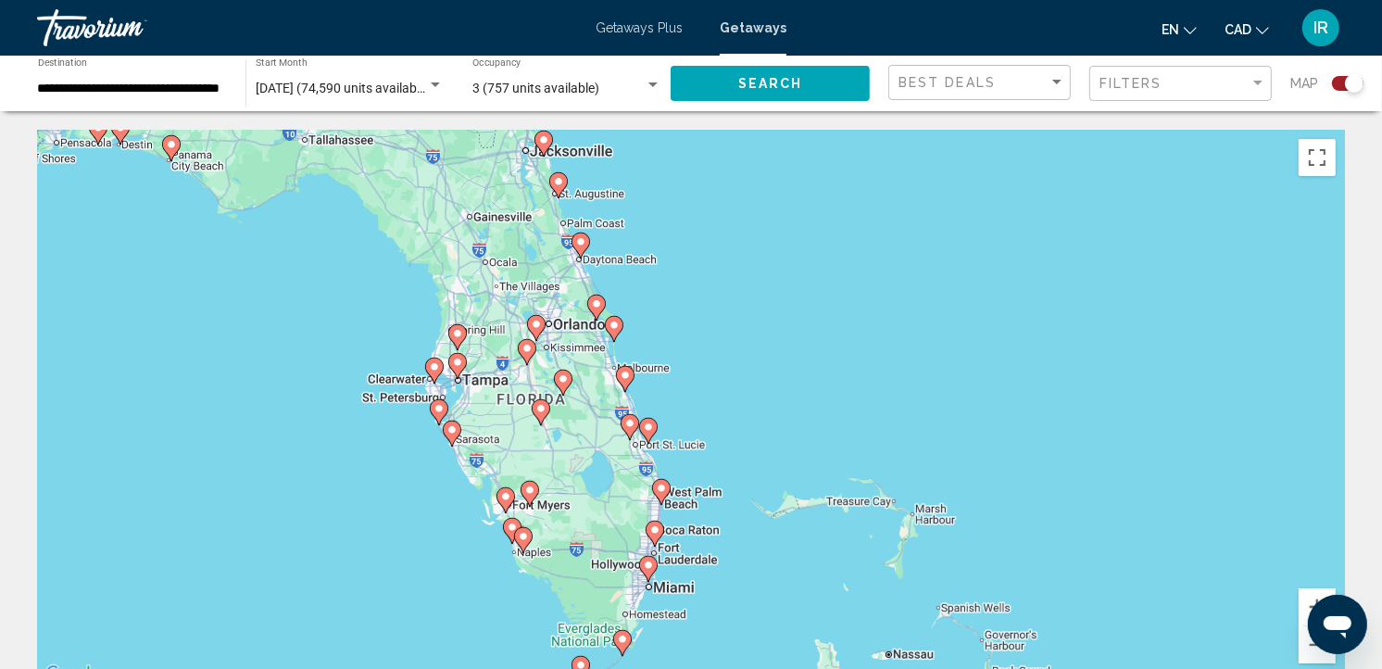
click at [594, 308] on g "Main content" at bounding box center [596, 308] width 19 height 26
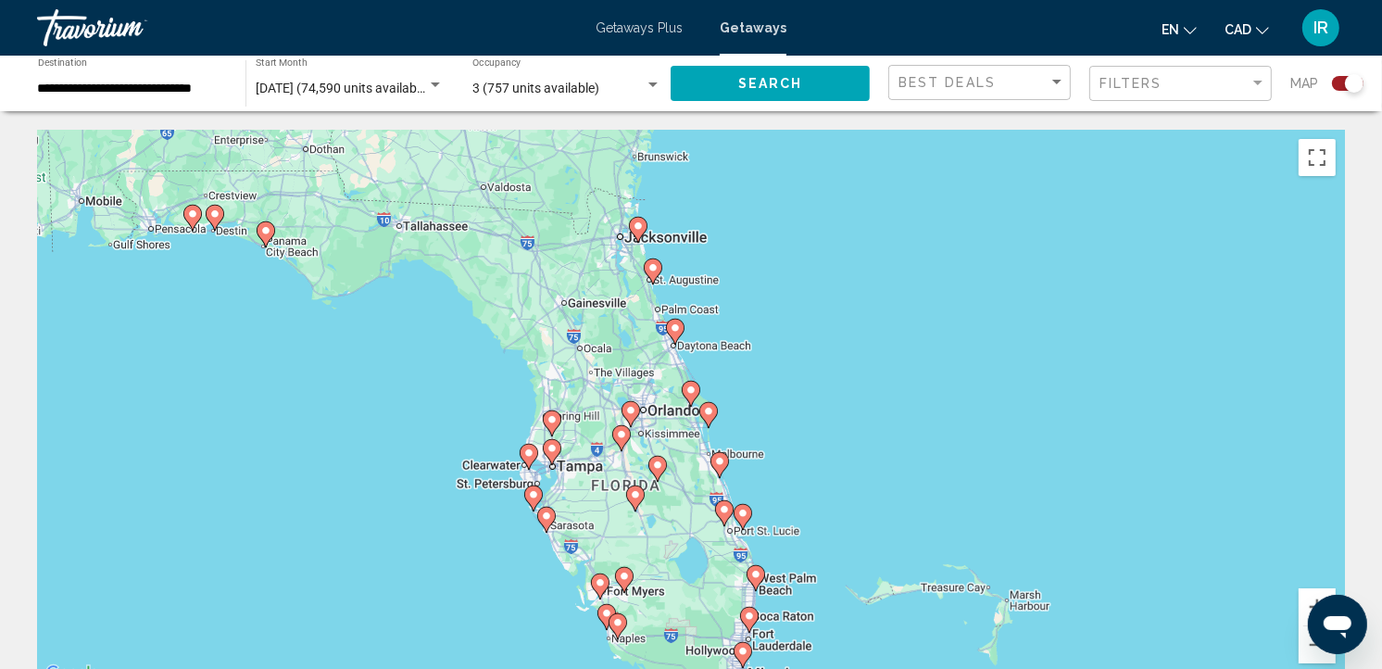
click at [674, 331] on image "Main content" at bounding box center [675, 327] width 11 height 11
type input "**********"
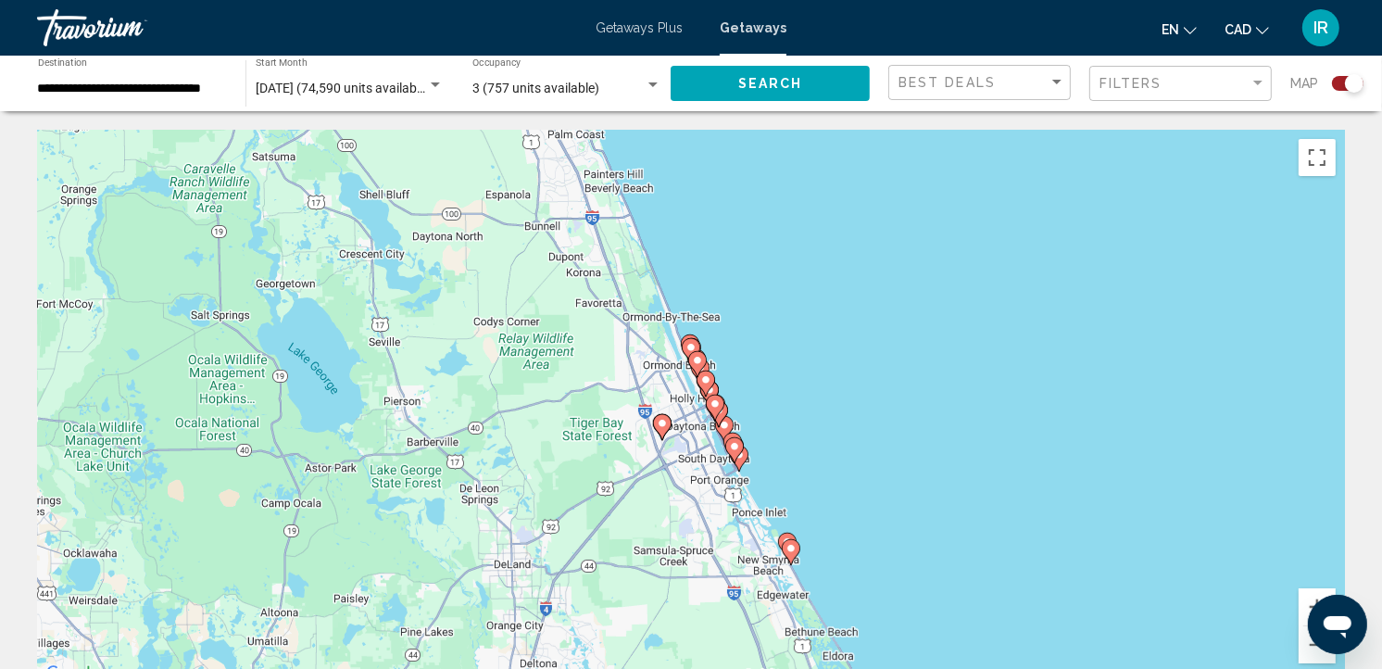
drag, startPoint x: 748, startPoint y: 352, endPoint x: 848, endPoint y: 504, distance: 181.9
click at [848, 504] on div "To navigate, press the arrow keys. To activate drag with keyboard, press Alt + …" at bounding box center [691, 408] width 1308 height 556
click at [789, 439] on div "To navigate, press the arrow keys. To activate drag with keyboard, press Alt + …" at bounding box center [691, 408] width 1308 height 556
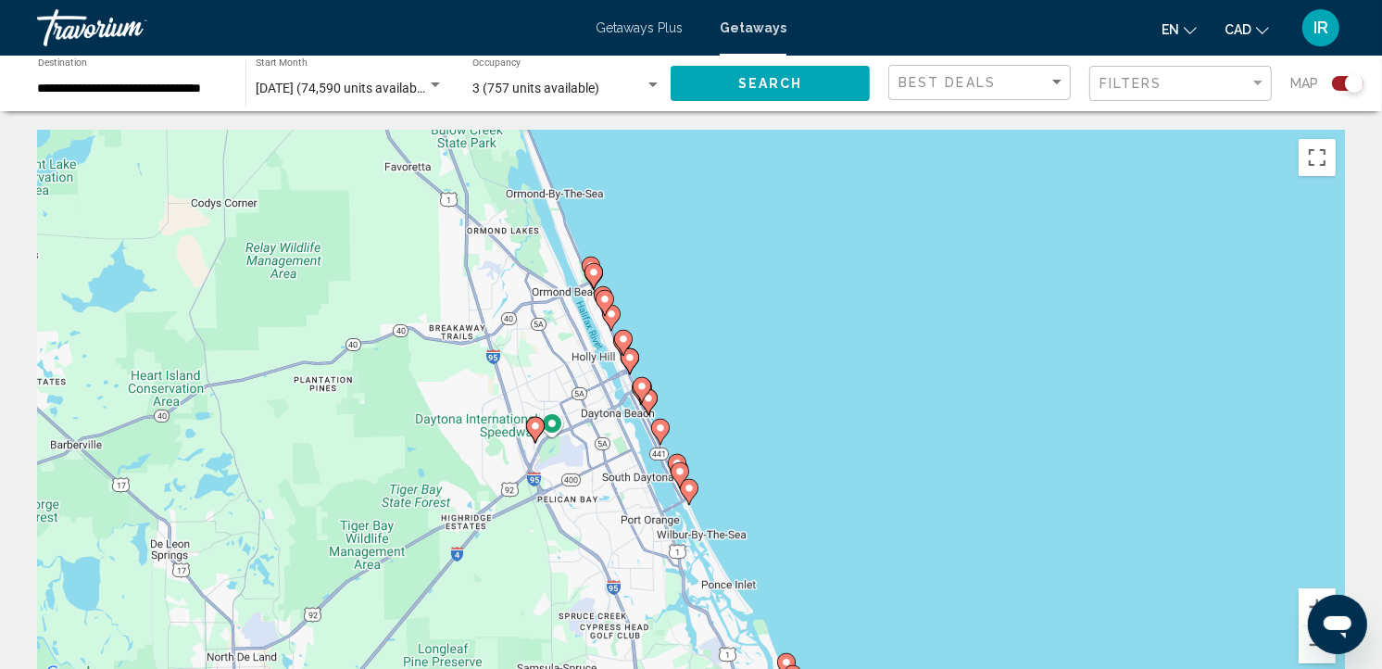
click at [773, 475] on div "To navigate, press the arrow keys. To activate drag with keyboard, press Alt + …" at bounding box center [691, 408] width 1308 height 556
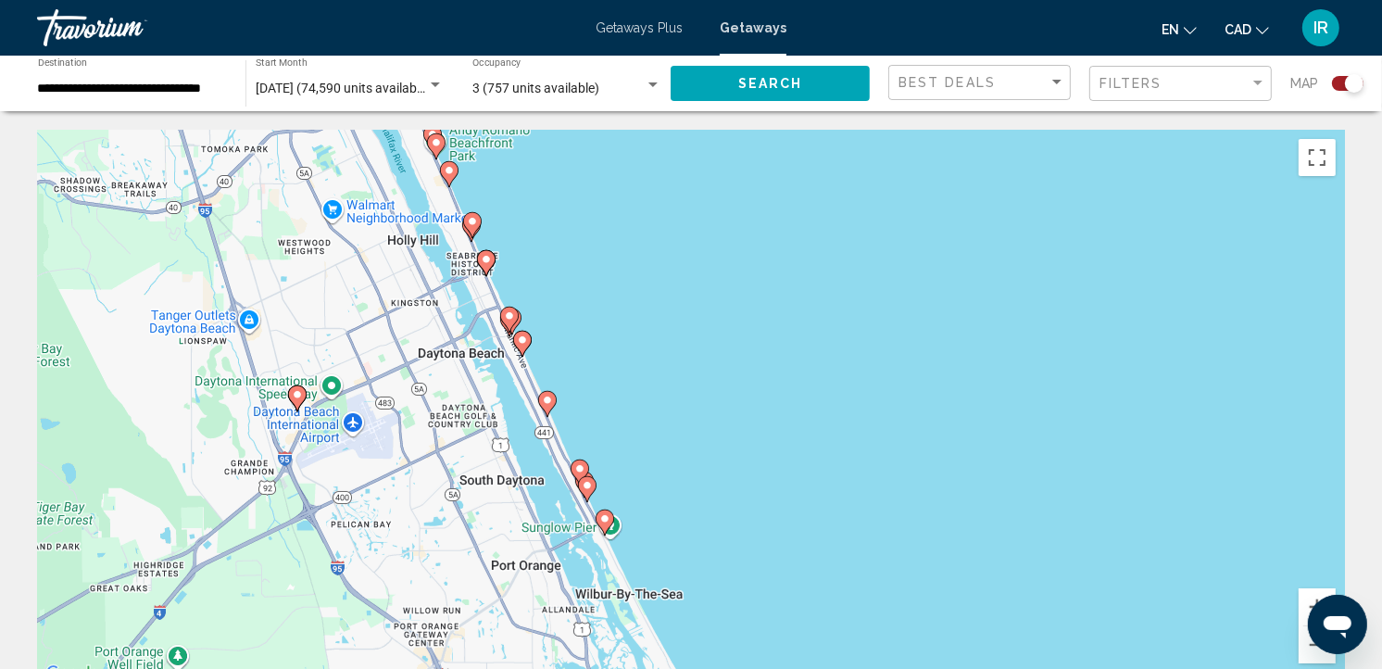
click at [572, 344] on div "To navigate, press the arrow keys. To activate drag with keyboard, press Alt + …" at bounding box center [691, 408] width 1308 height 556
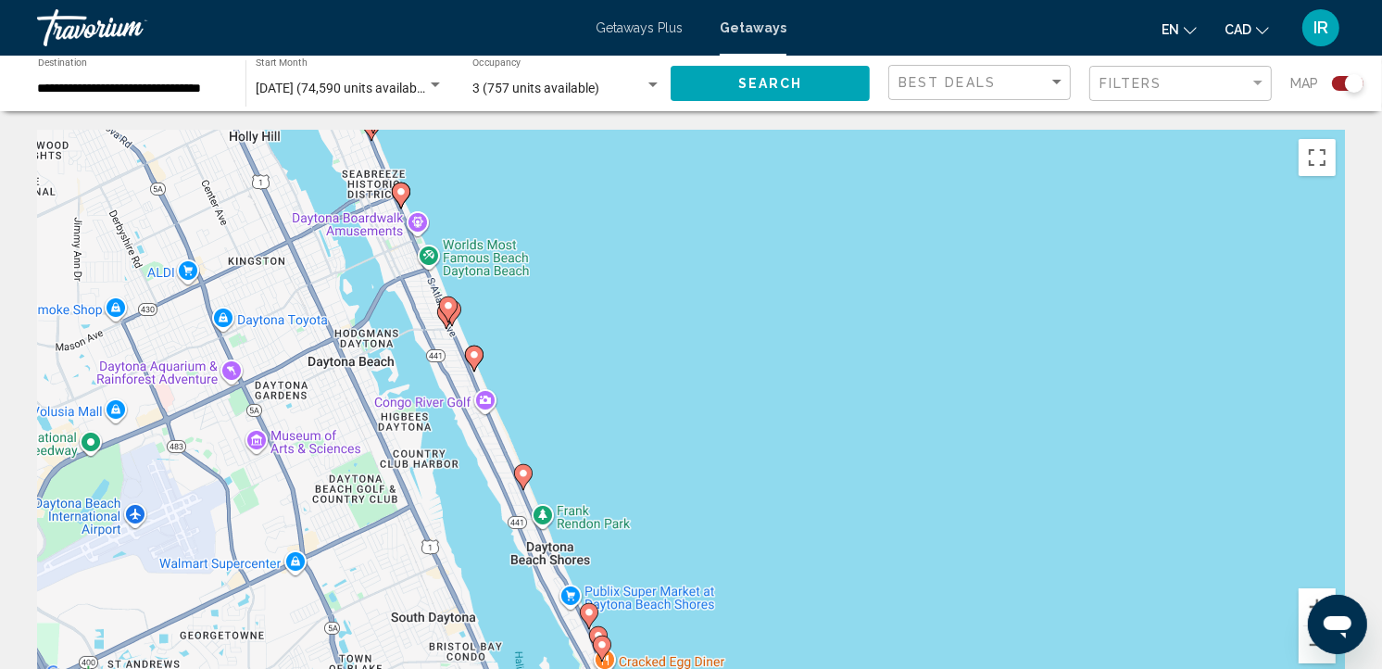
click at [473, 357] on image "Main content" at bounding box center [474, 354] width 11 height 11
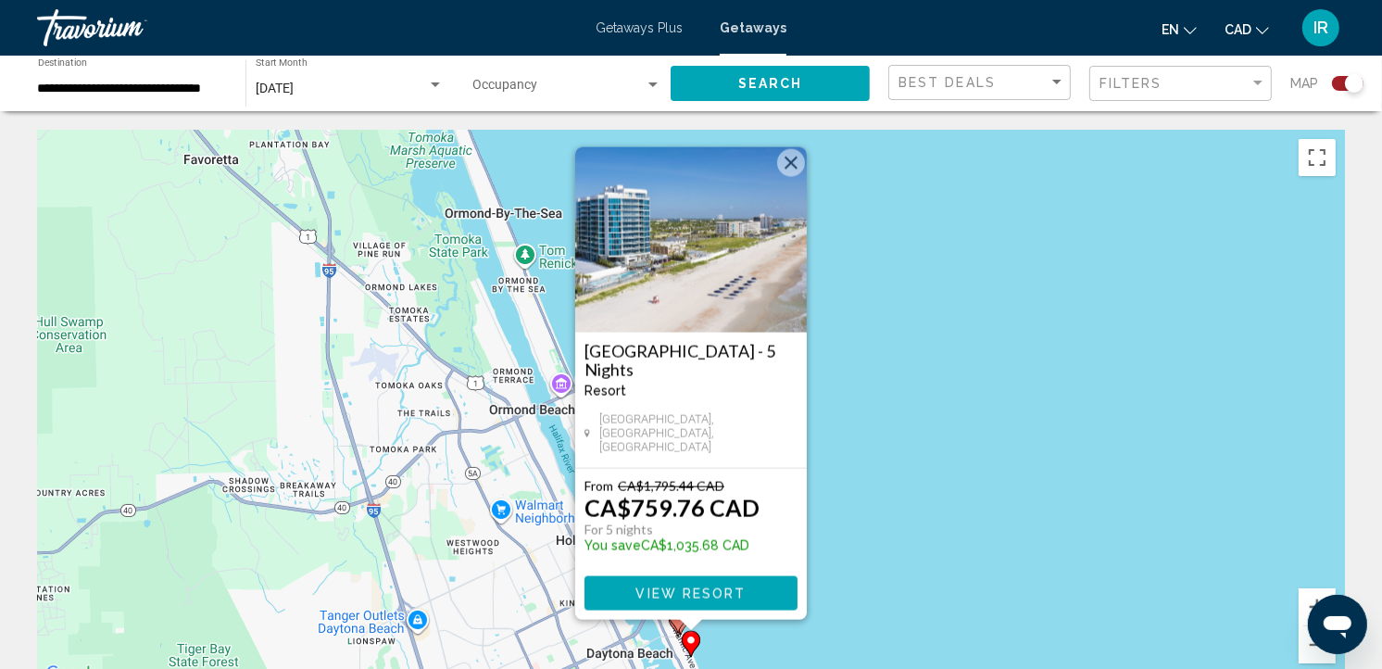
click at [790, 169] on button "Close" at bounding box center [791, 163] width 28 height 28
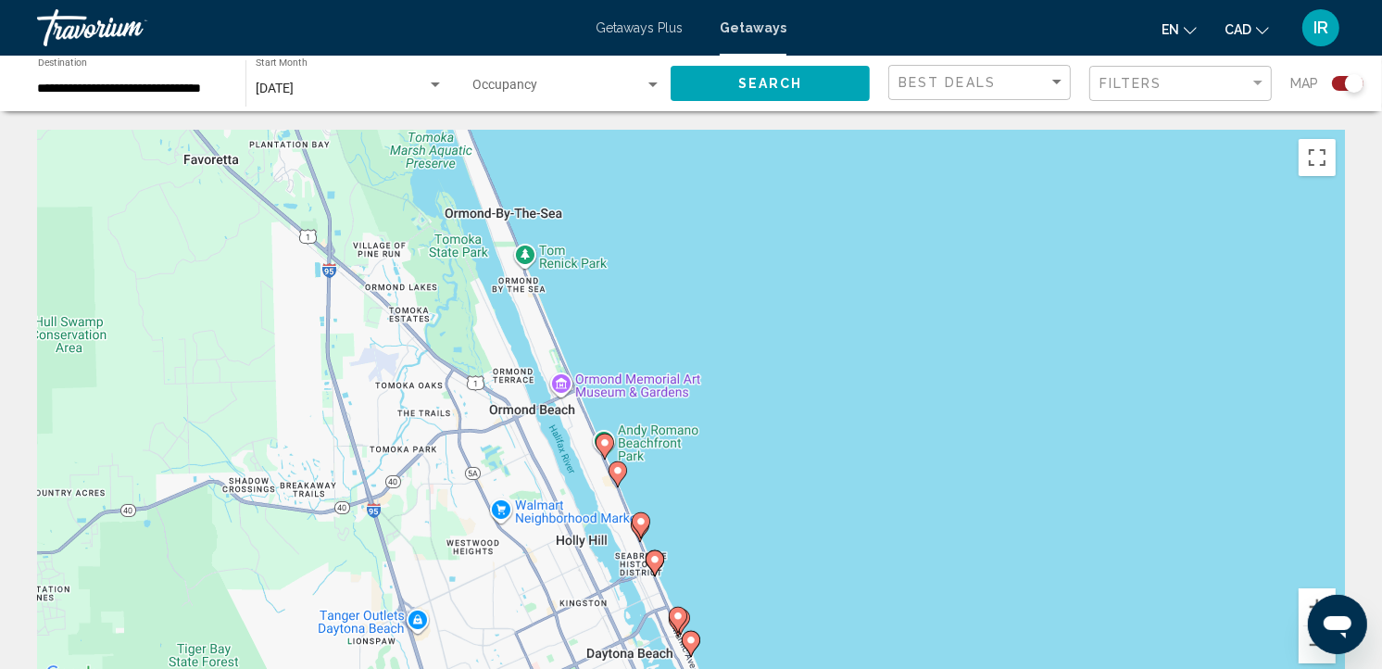
click at [609, 439] on image "Main content" at bounding box center [604, 442] width 11 height 11
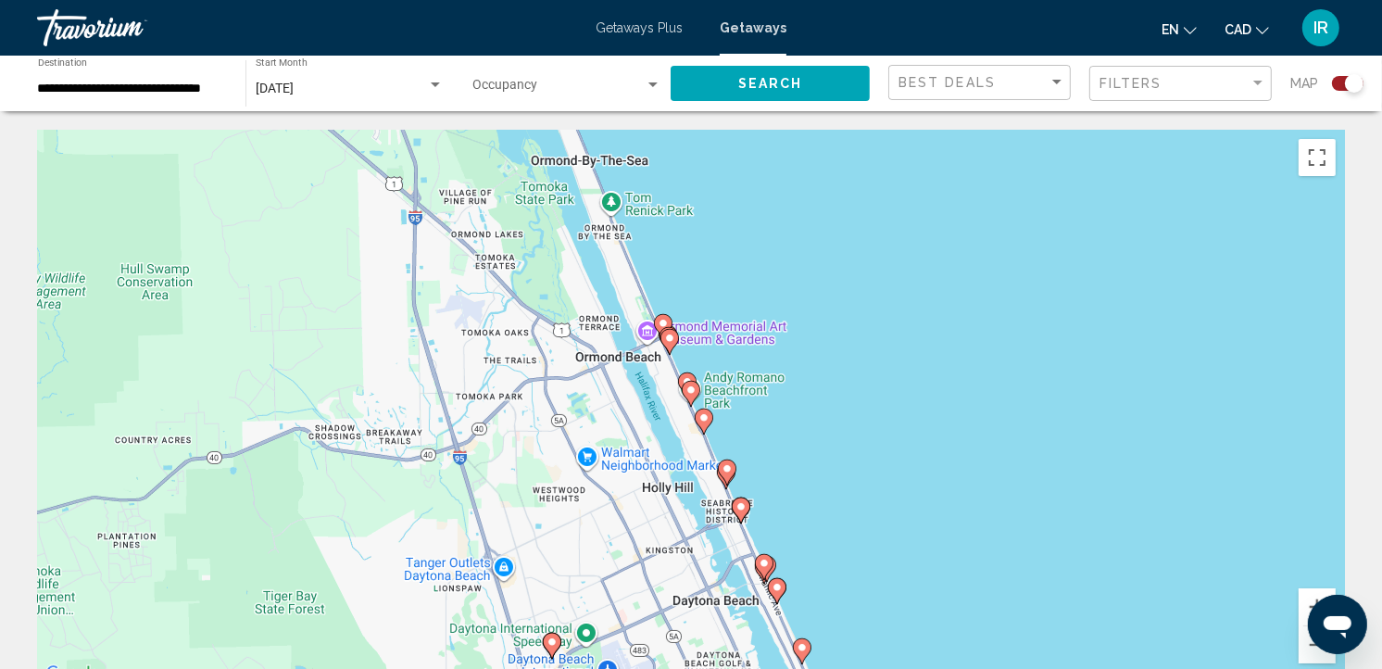
click at [691, 385] on image "Main content" at bounding box center [690, 389] width 11 height 11
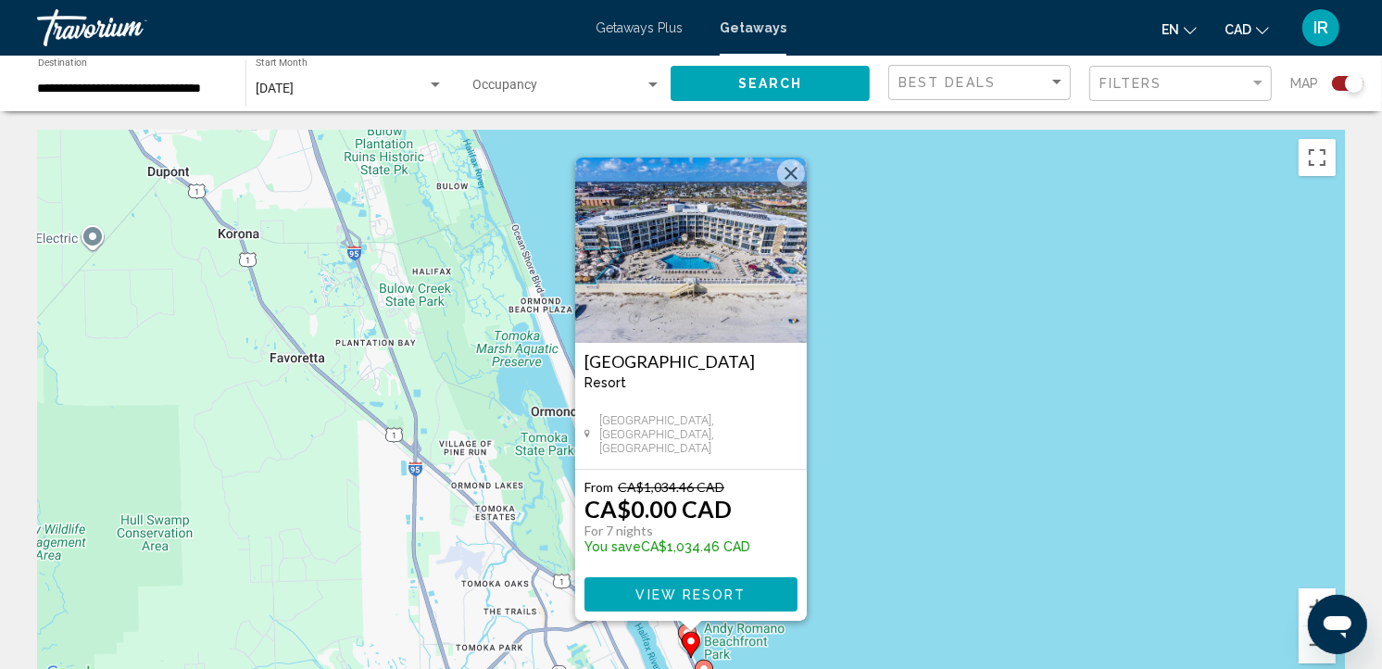
click at [723, 590] on span "View Resort" at bounding box center [690, 594] width 110 height 15
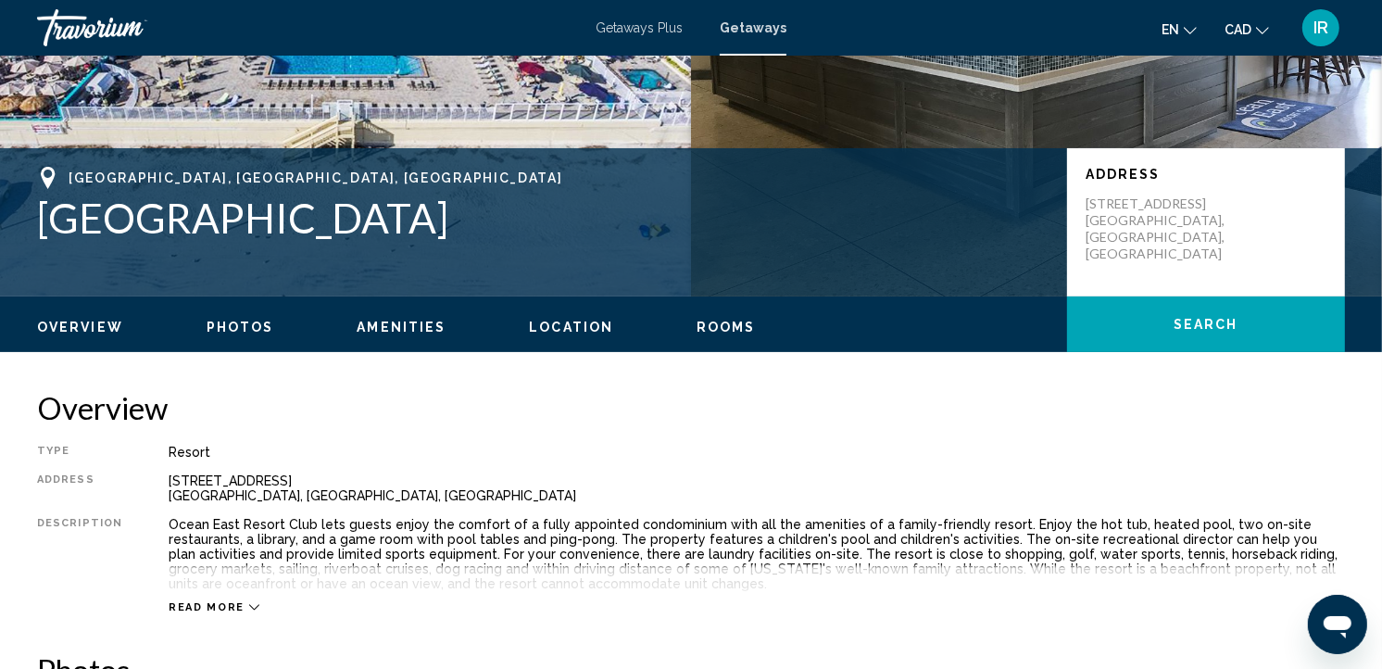
scroll to position [514, 0]
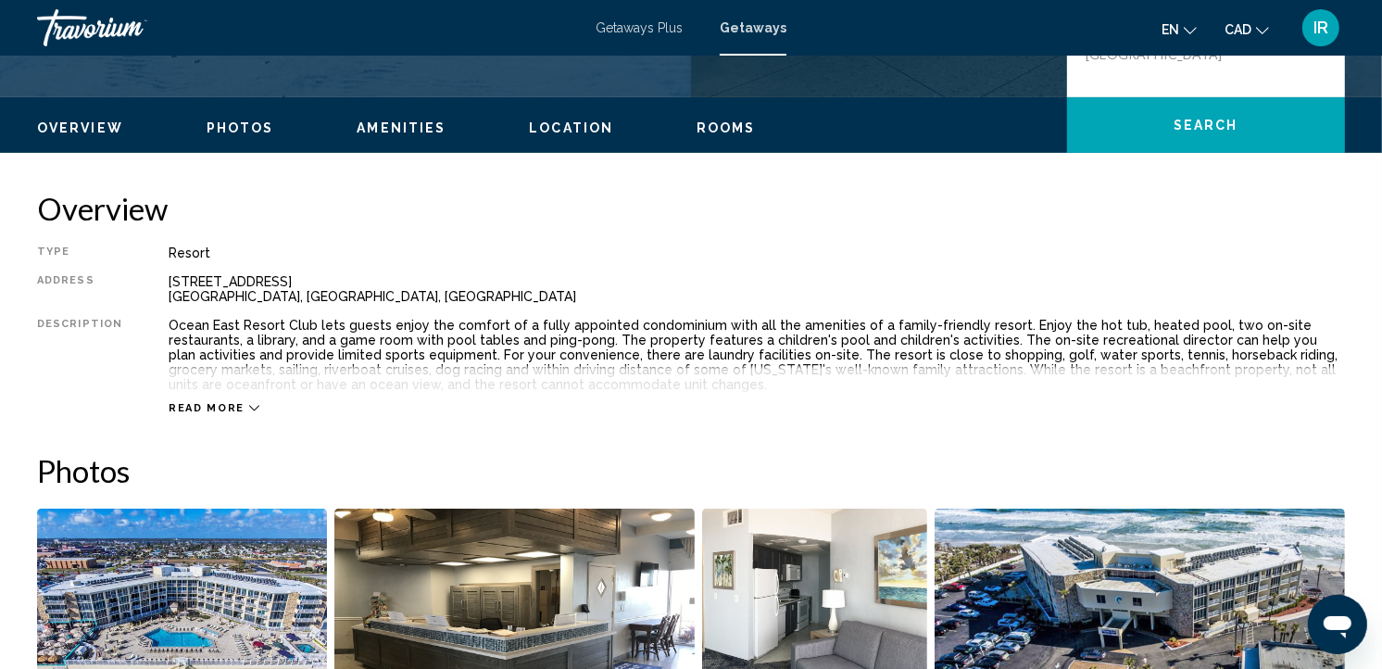
click at [249, 405] on icon "Main content" at bounding box center [254, 408] width 10 height 10
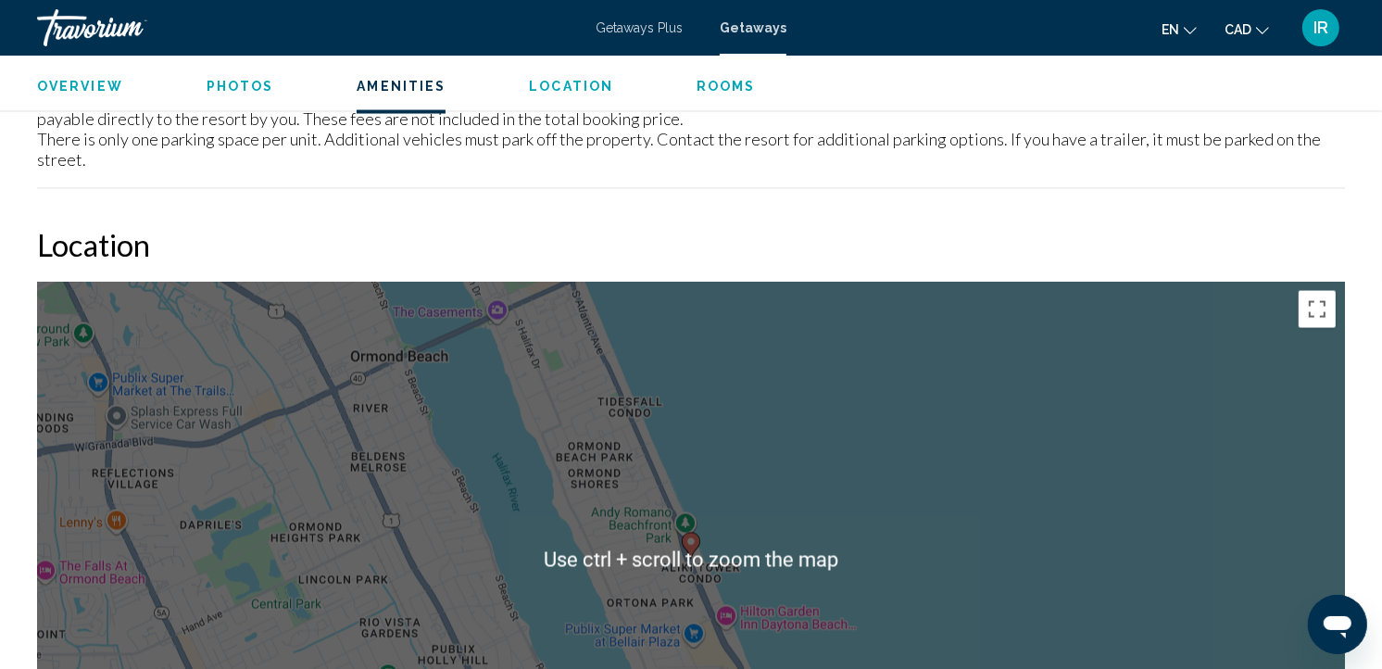
scroll to position [2985, 0]
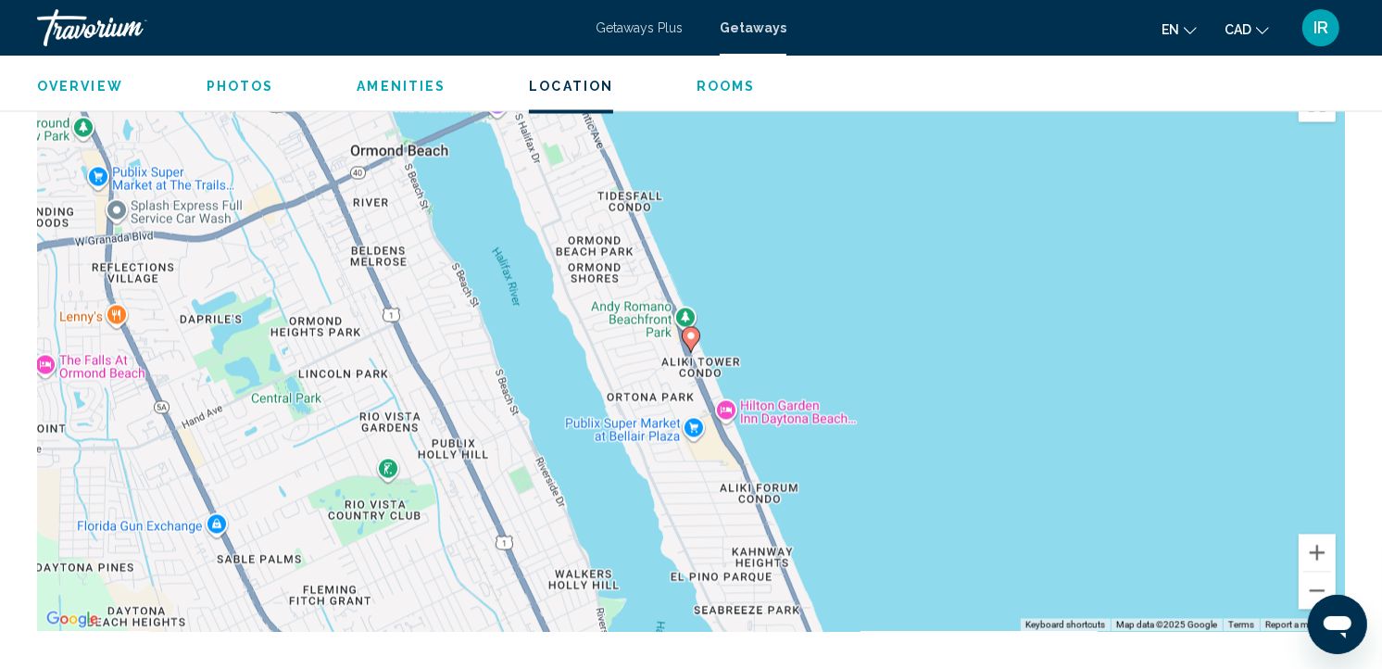
click at [902, 390] on div "To activate drag with keyboard, press Alt + Enter. Once in keyboard drag state,…" at bounding box center [691, 354] width 1308 height 556
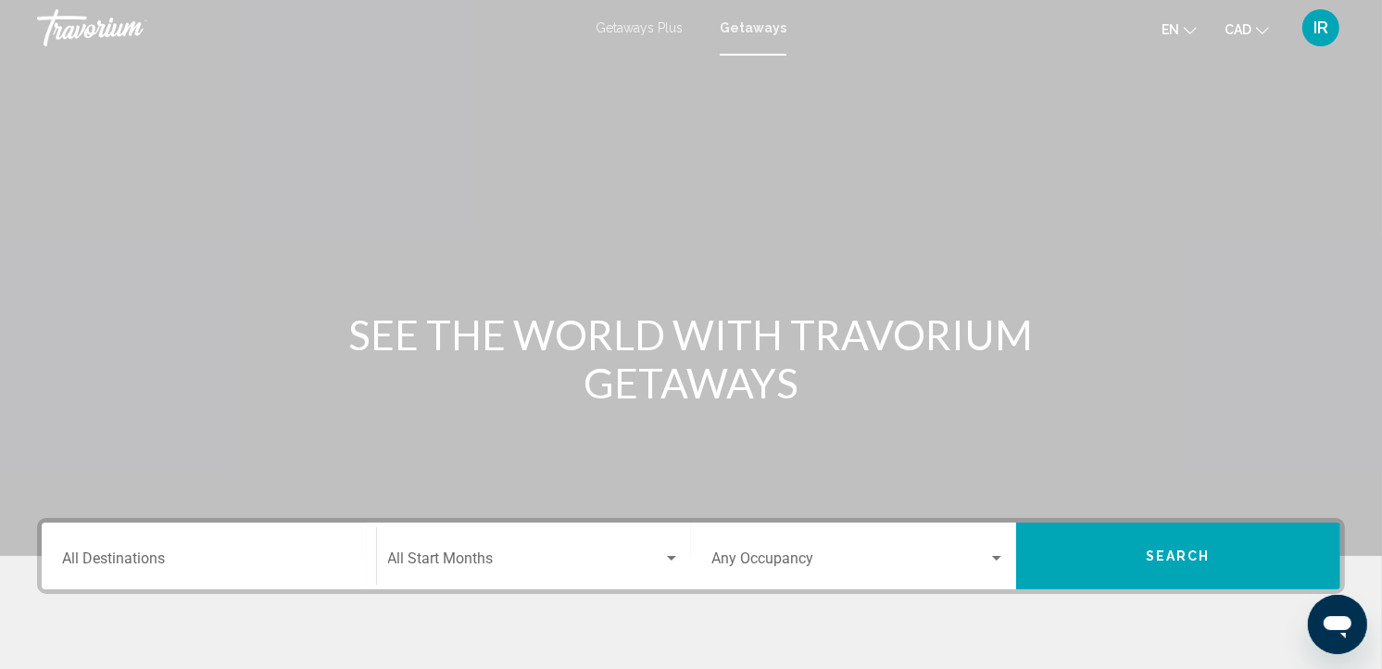
click at [145, 569] on input "Destination All Destinations" at bounding box center [209, 562] width 294 height 17
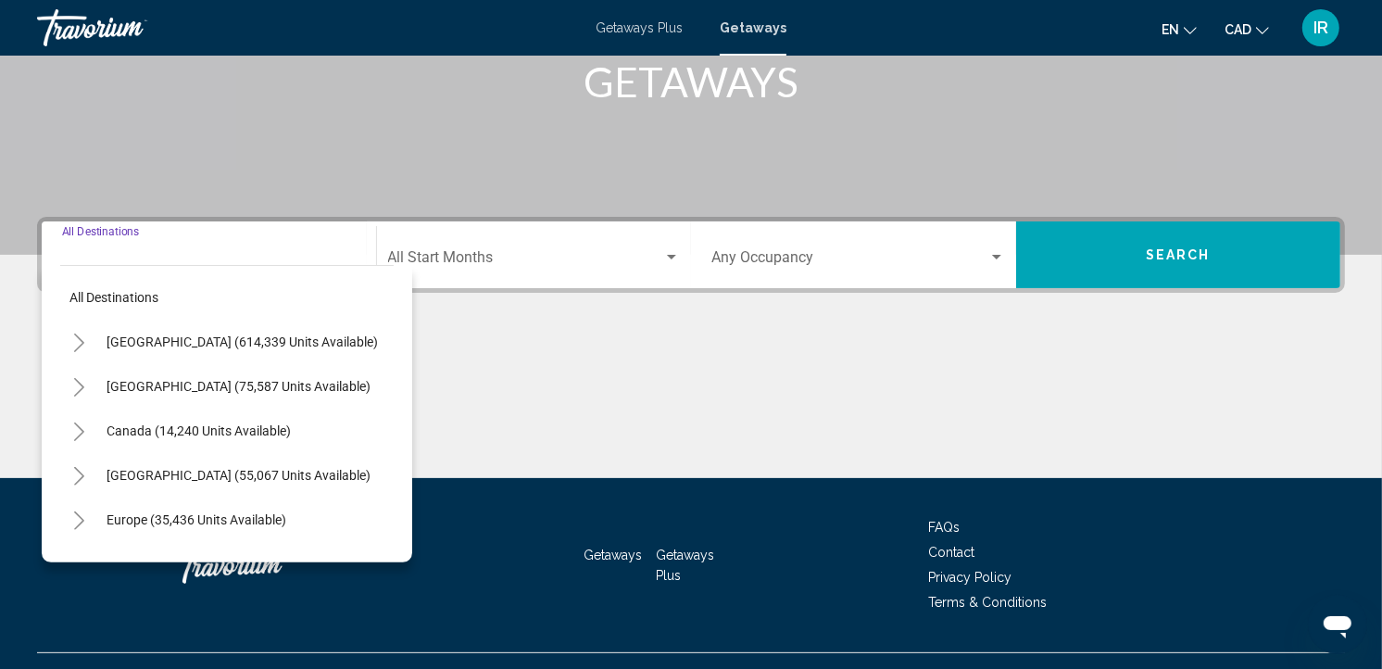
scroll to position [336, 0]
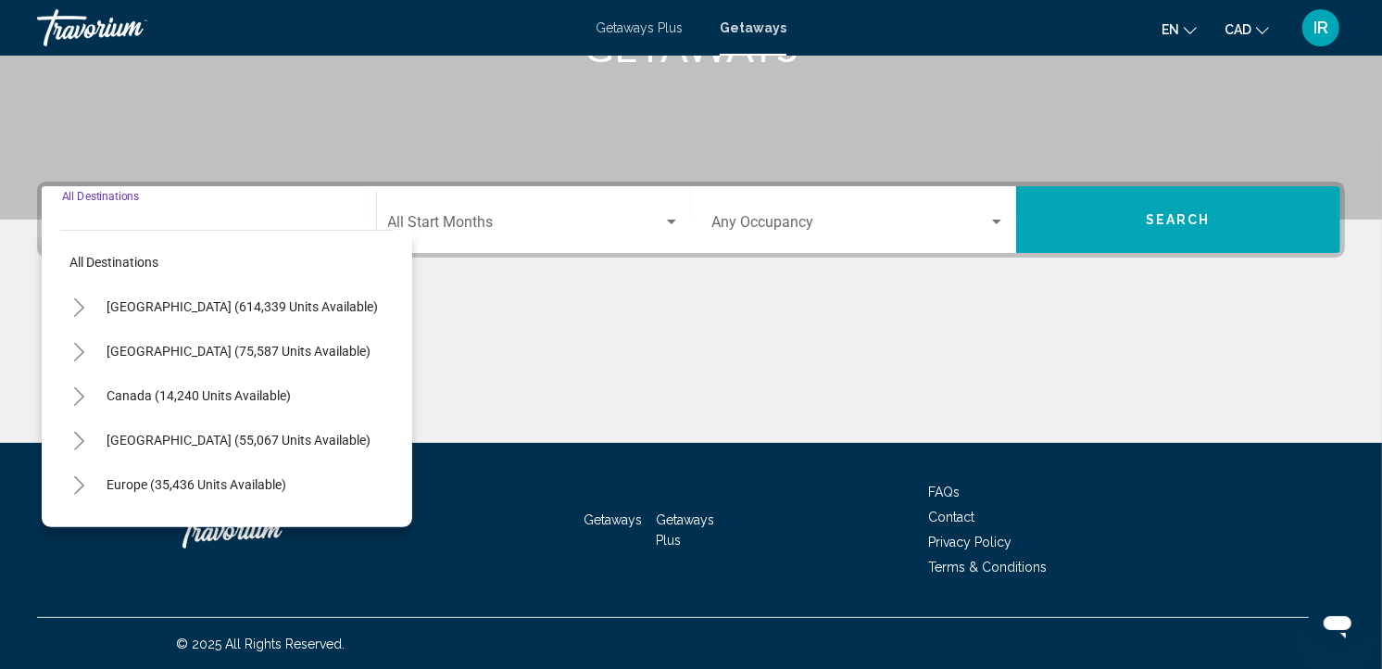
click at [182, 211] on div "Destination All Destinations" at bounding box center [209, 220] width 294 height 58
click at [604, 343] on div "Main content" at bounding box center [691, 373] width 1308 height 139
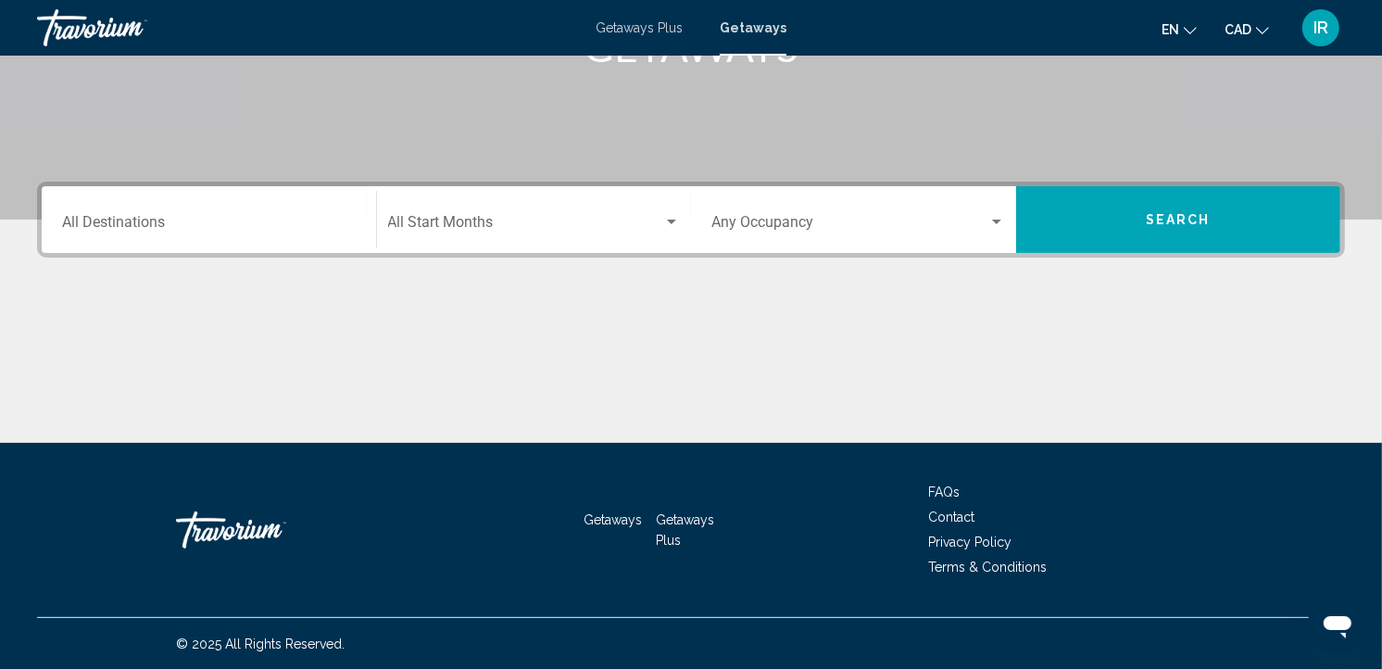
click at [177, 227] on input "Destination All Destinations" at bounding box center [209, 226] width 294 height 17
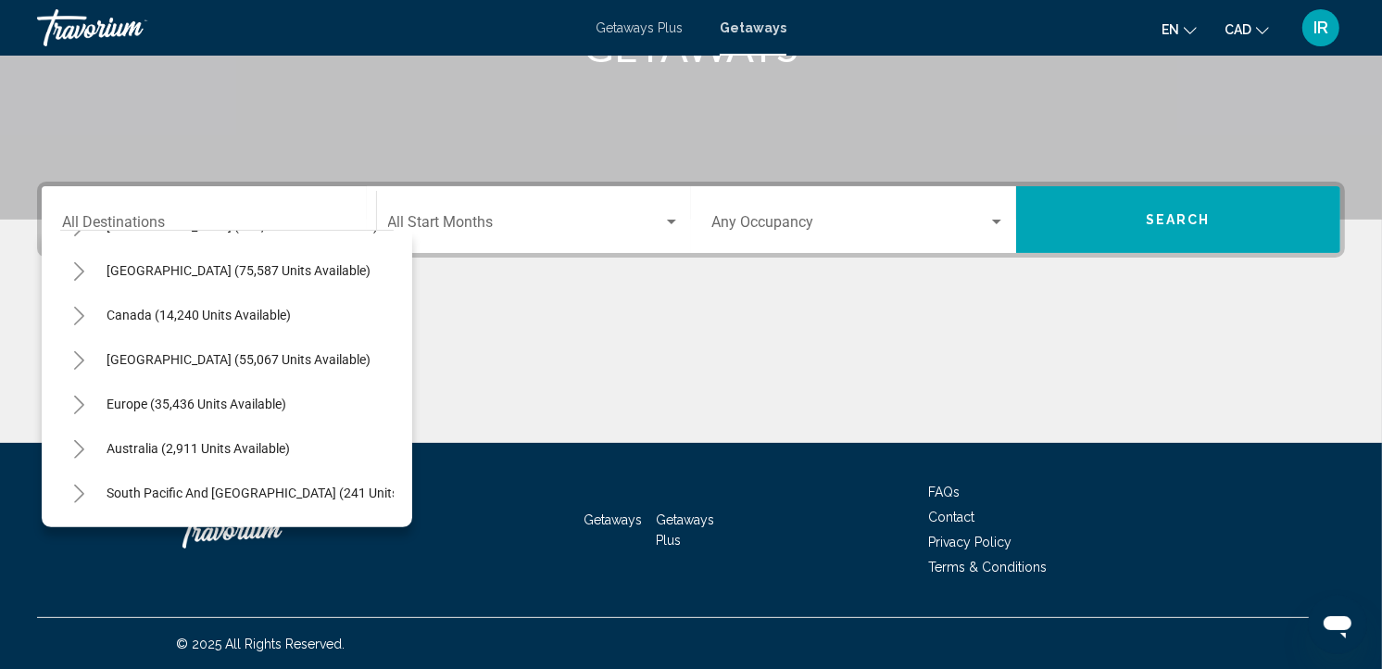
scroll to position [0, 0]
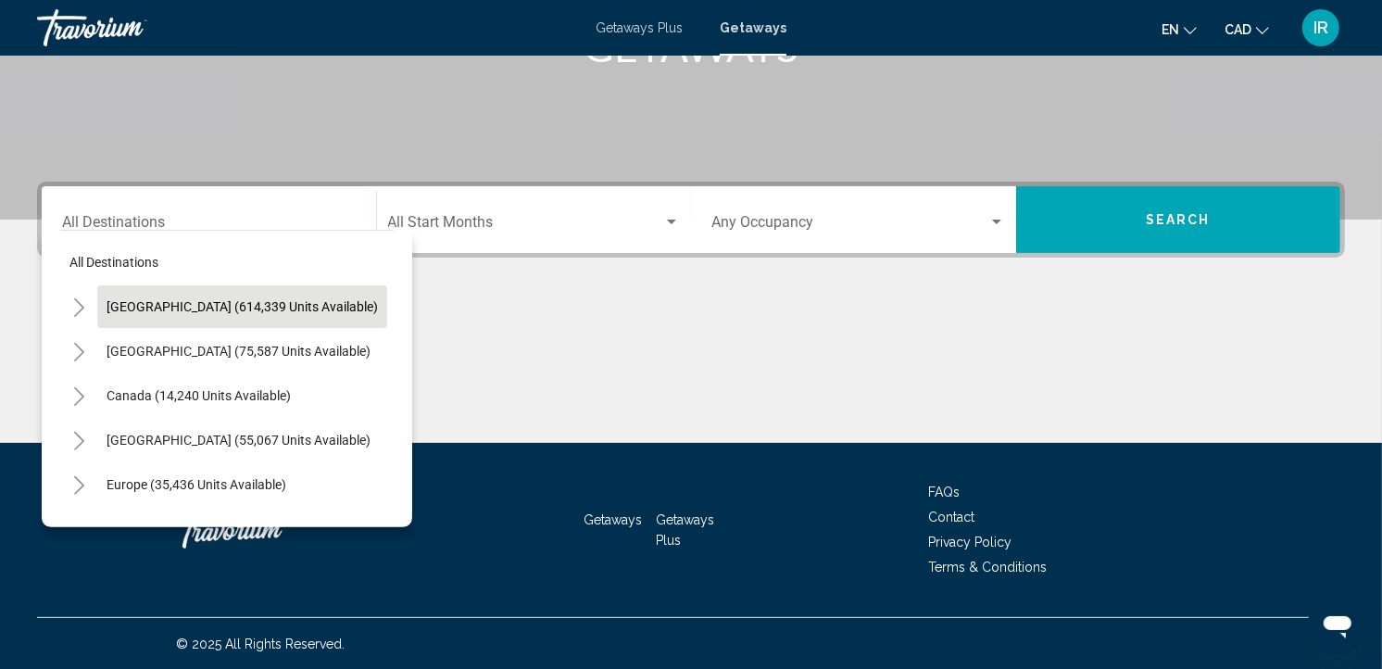
click at [293, 308] on span "[GEOGRAPHIC_DATA] (614,339 units available)" at bounding box center [242, 306] width 271 height 15
type input "**********"
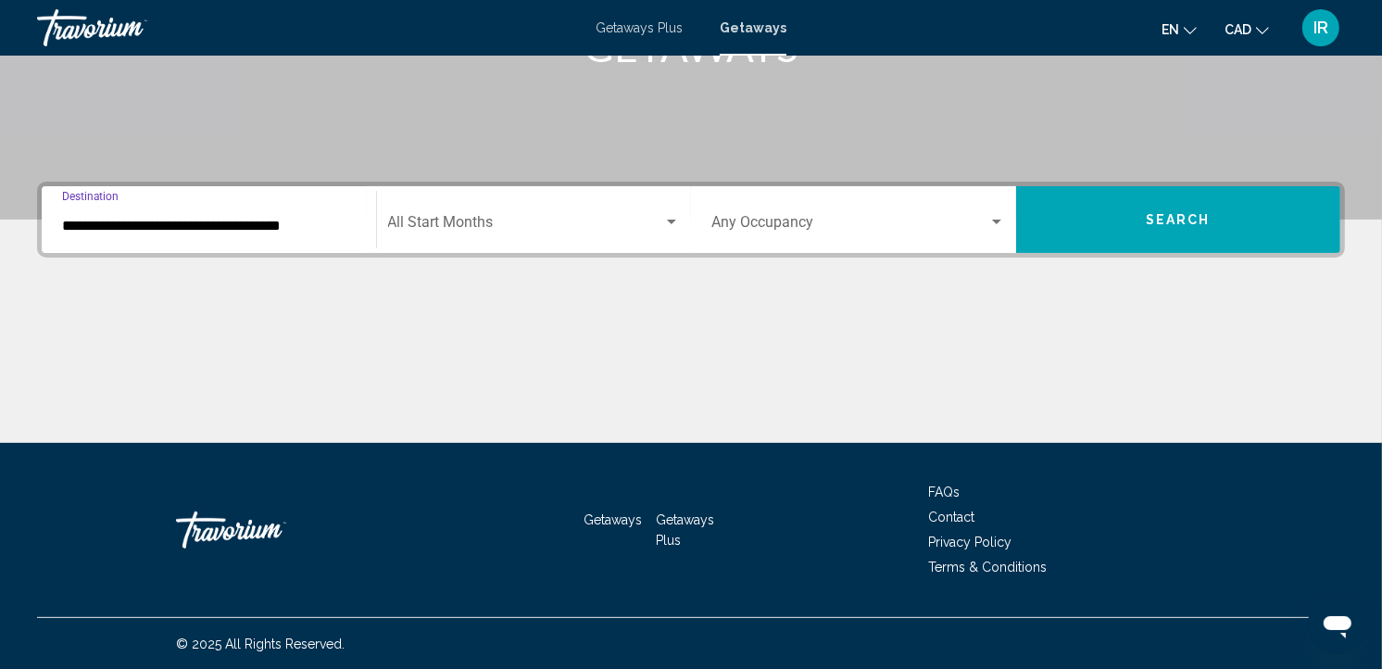
click at [503, 222] on span "Search widget" at bounding box center [526, 226] width 276 height 17
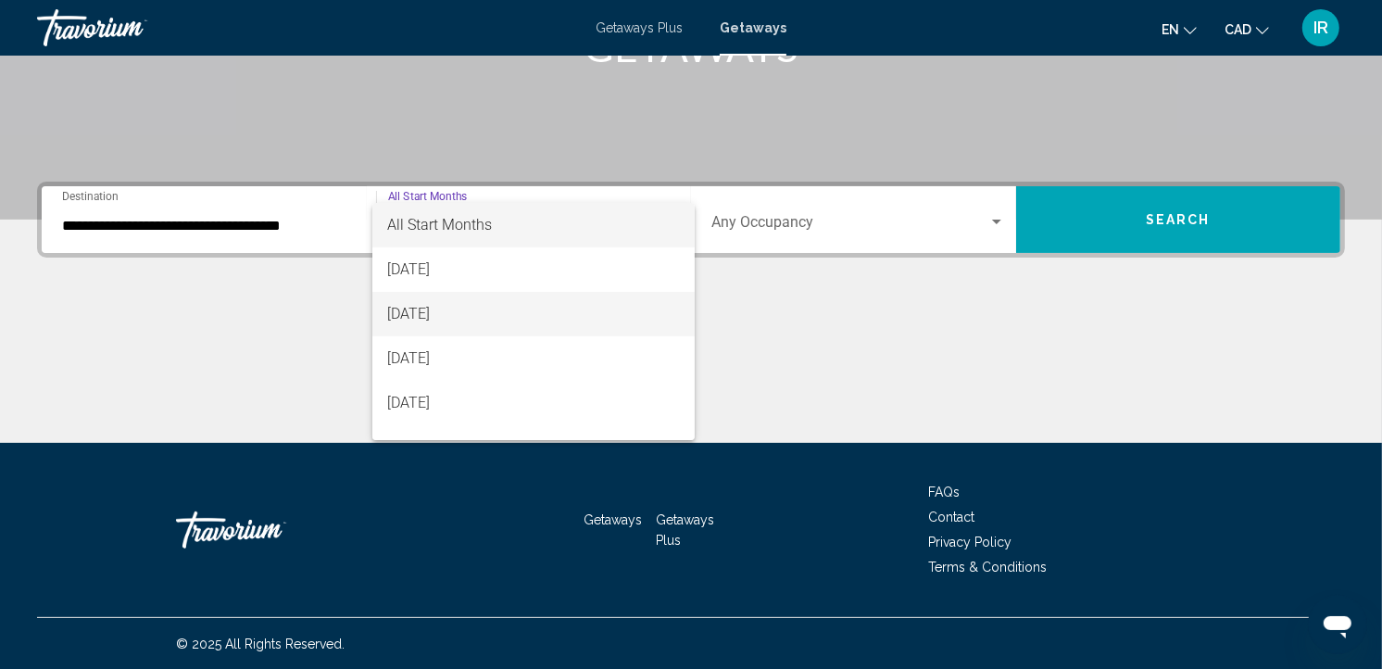
click at [430, 310] on span "[DATE]" at bounding box center [533, 314] width 293 height 44
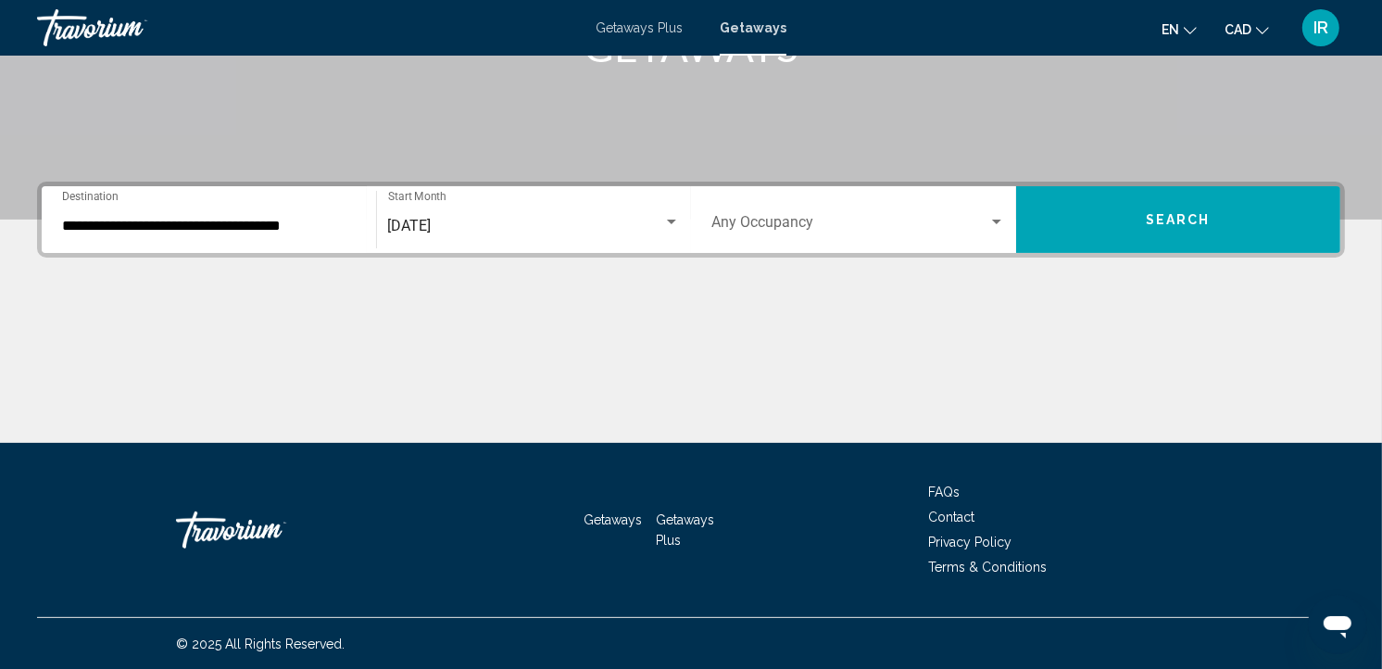
click at [820, 206] on div "Occupancy Any Occupancy" at bounding box center [858, 220] width 294 height 58
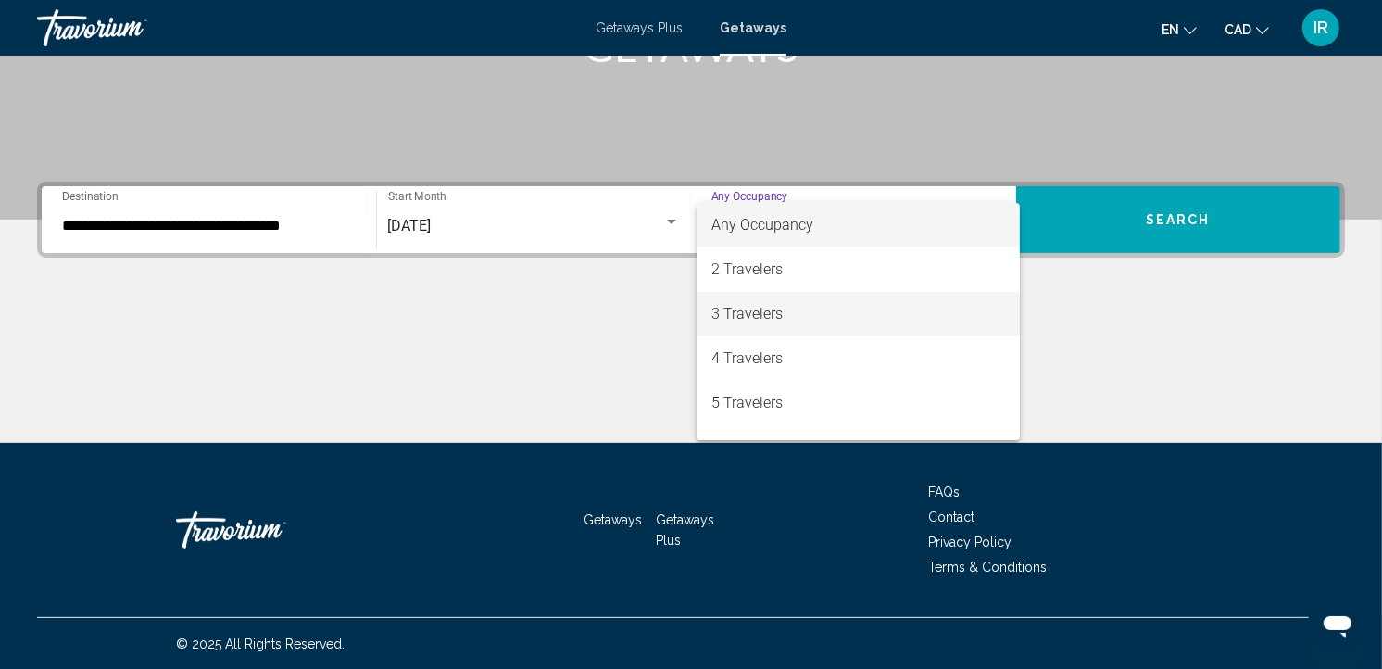
click at [763, 306] on span "3 Travelers" at bounding box center [858, 314] width 294 height 44
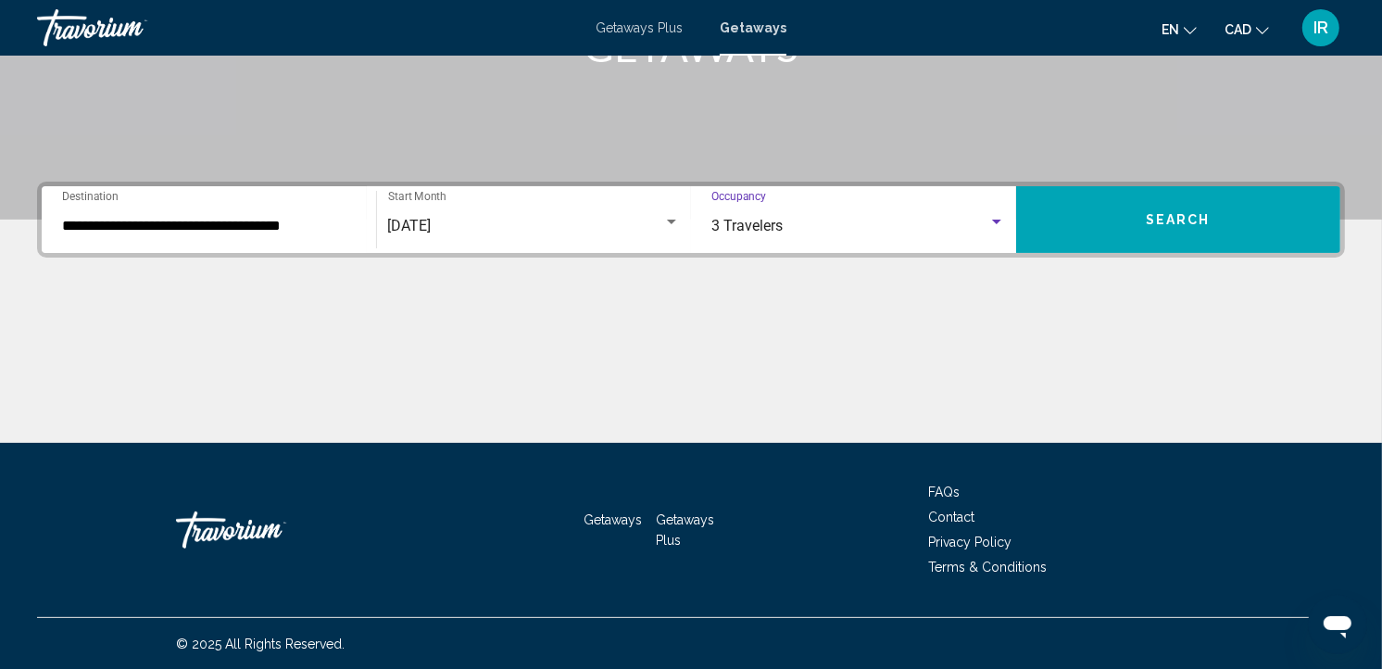
click at [1173, 207] on button "Search" at bounding box center [1178, 219] width 325 height 67
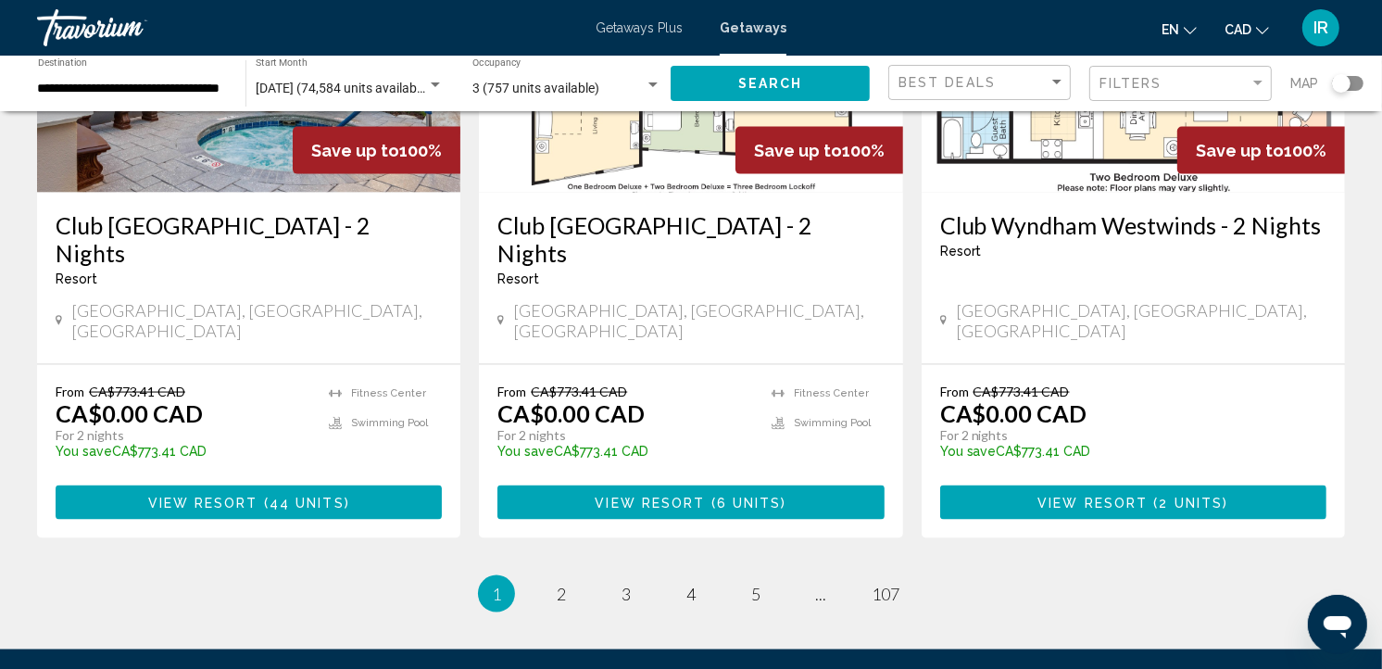
scroll to position [2367, 0]
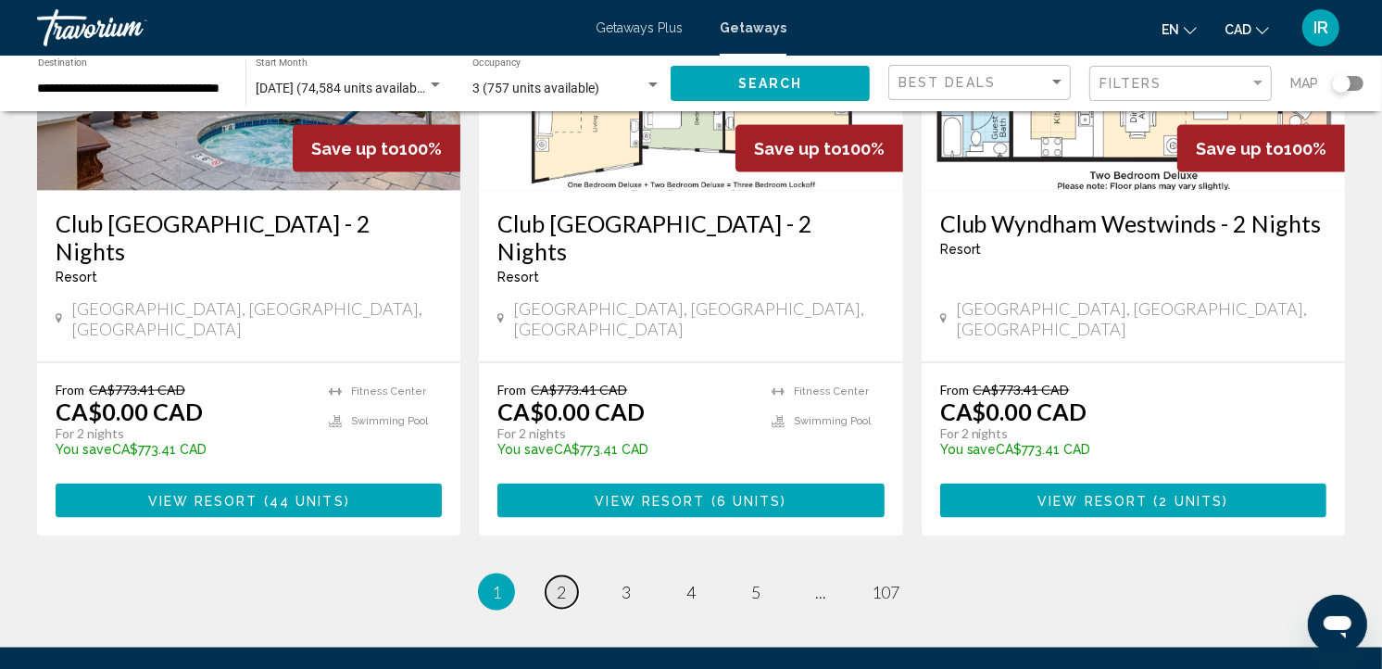
click at [562, 582] on span "2" at bounding box center [561, 592] width 9 height 20
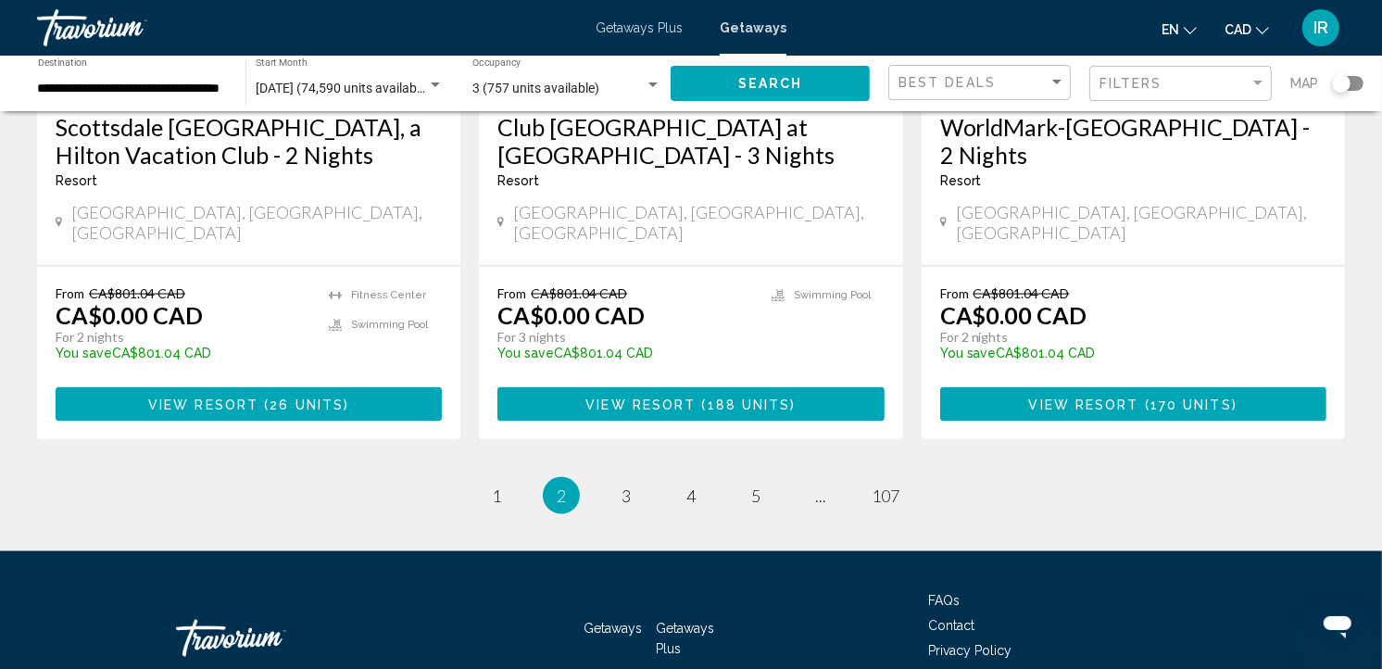
scroll to position [2459, 0]
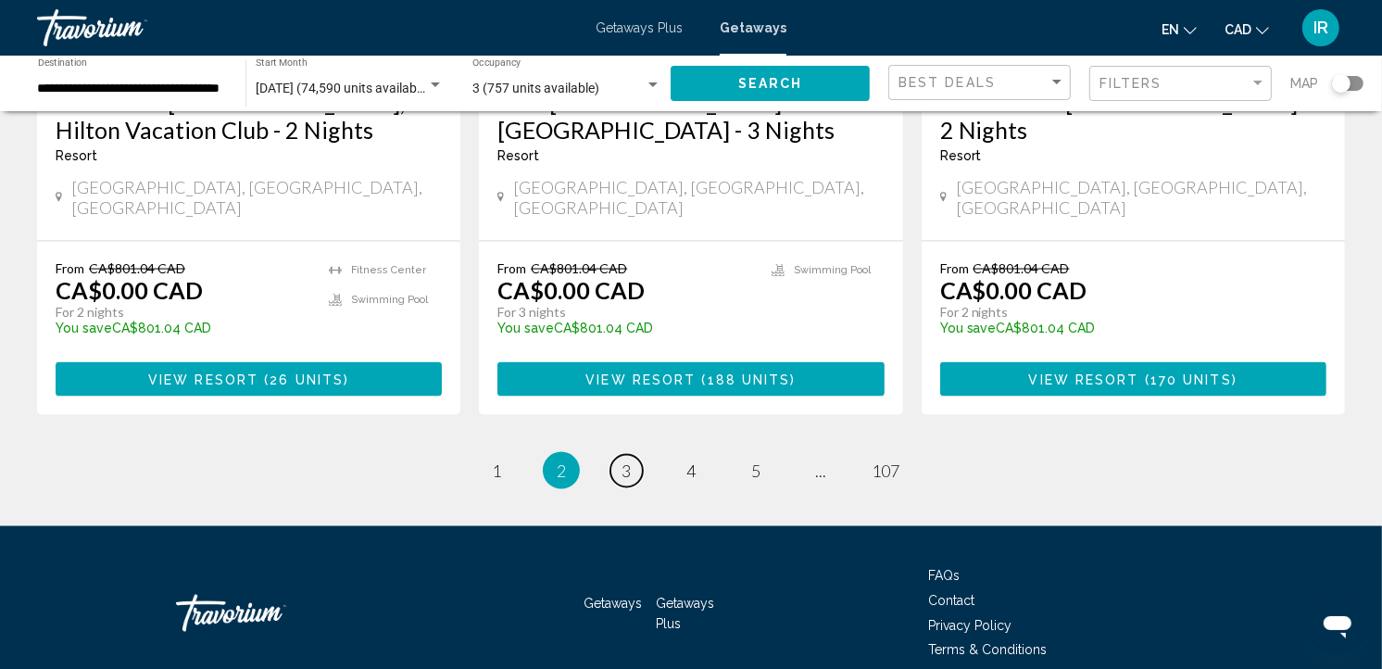
click at [635, 455] on link "page 3" at bounding box center [626, 471] width 32 height 32
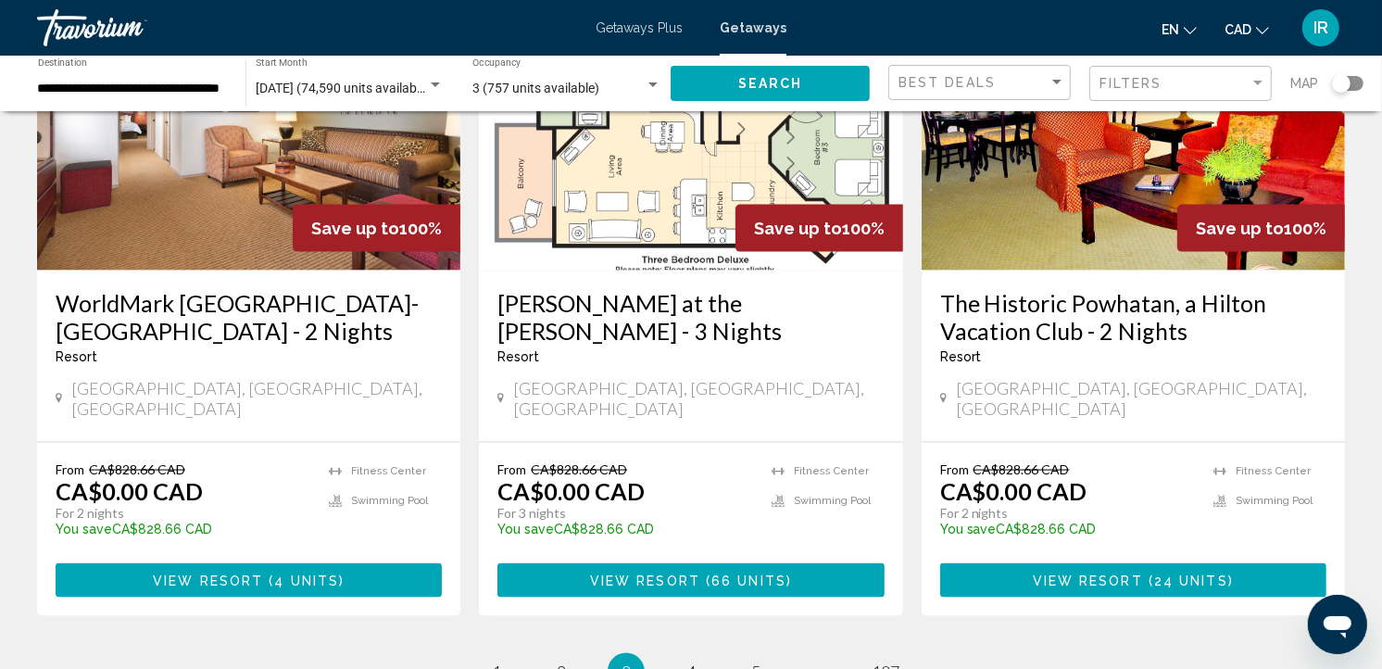
scroll to position [2459, 0]
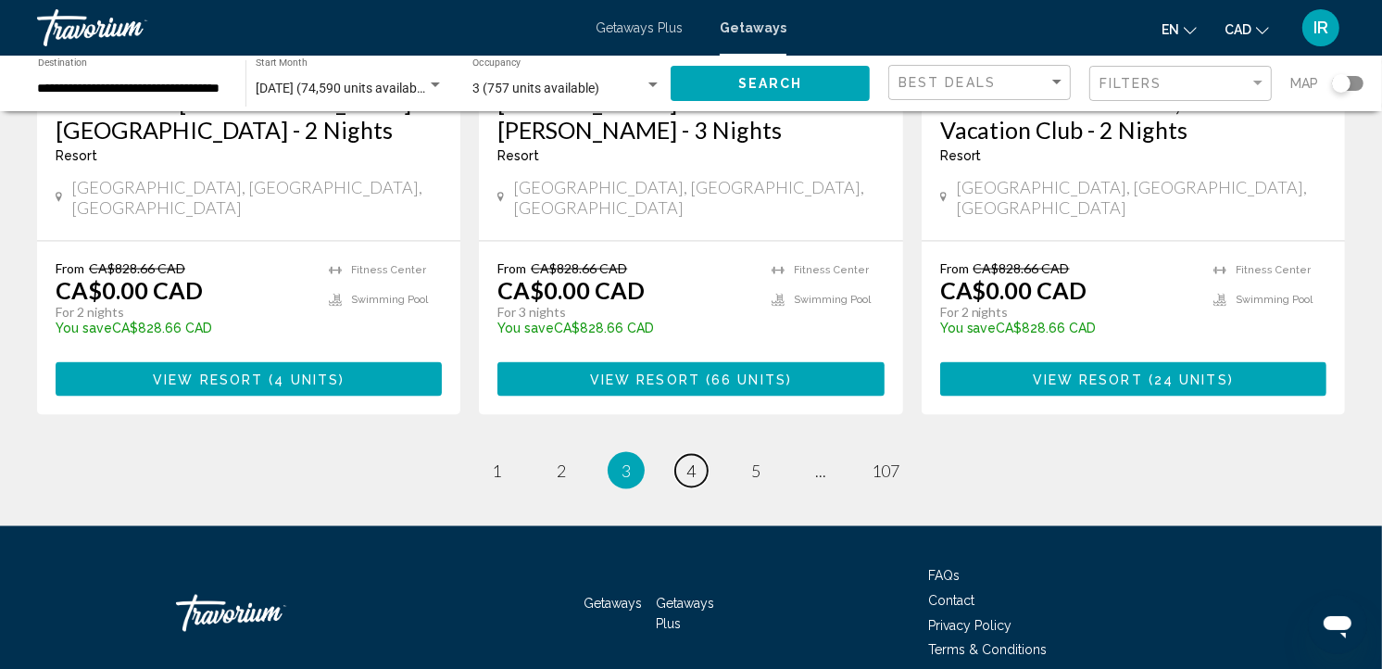
click at [691, 460] on span "4" at bounding box center [690, 470] width 9 height 20
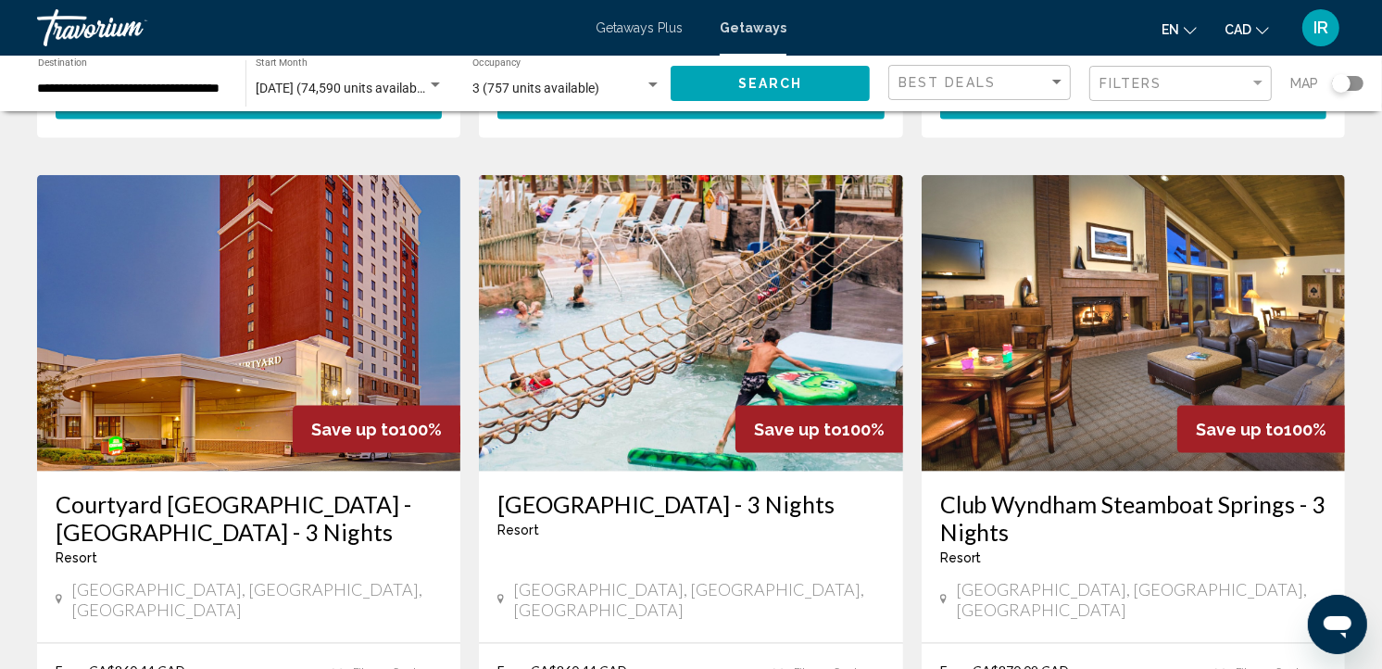
scroll to position [2460, 0]
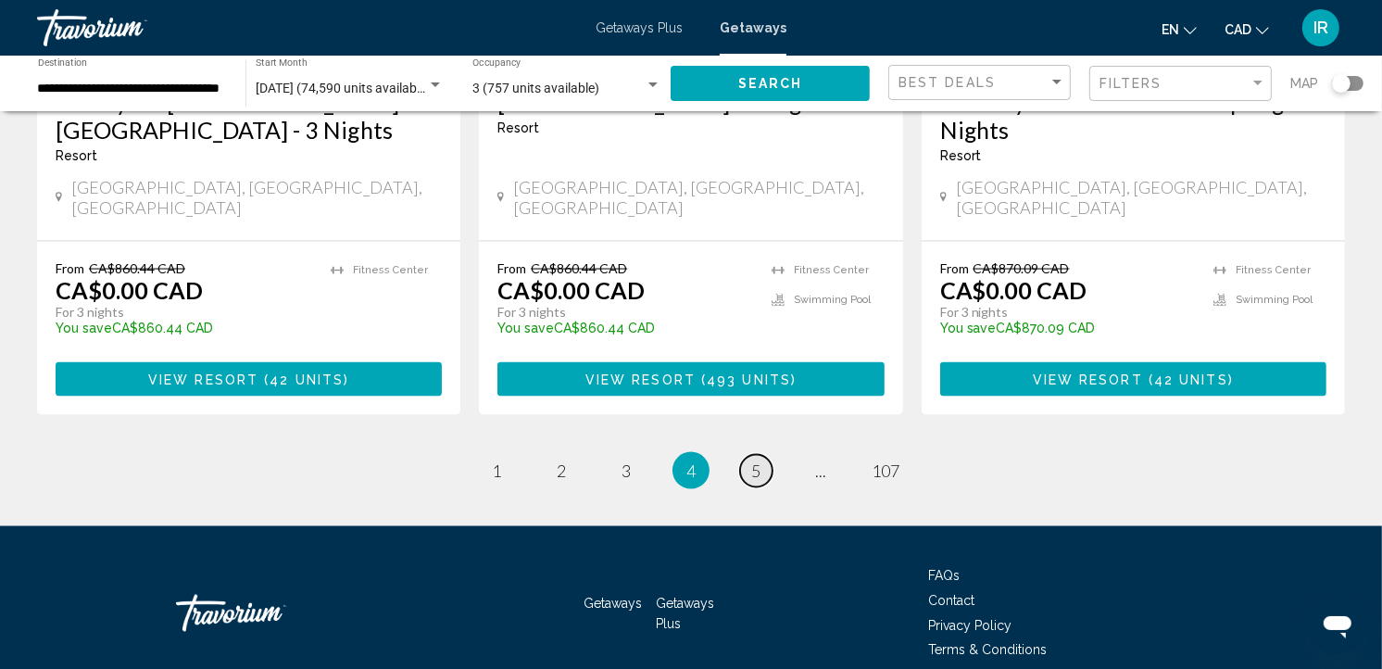
click at [755, 460] on span "5" at bounding box center [755, 470] width 9 height 20
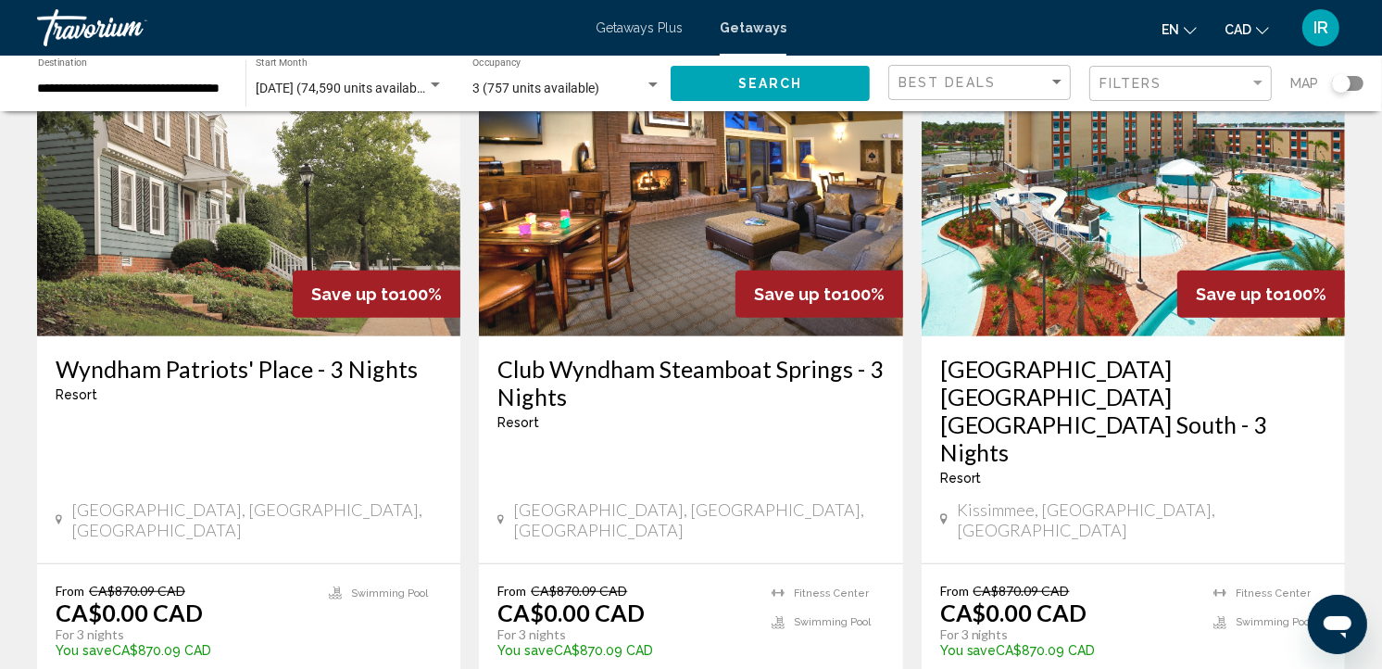
scroll to position [823, 0]
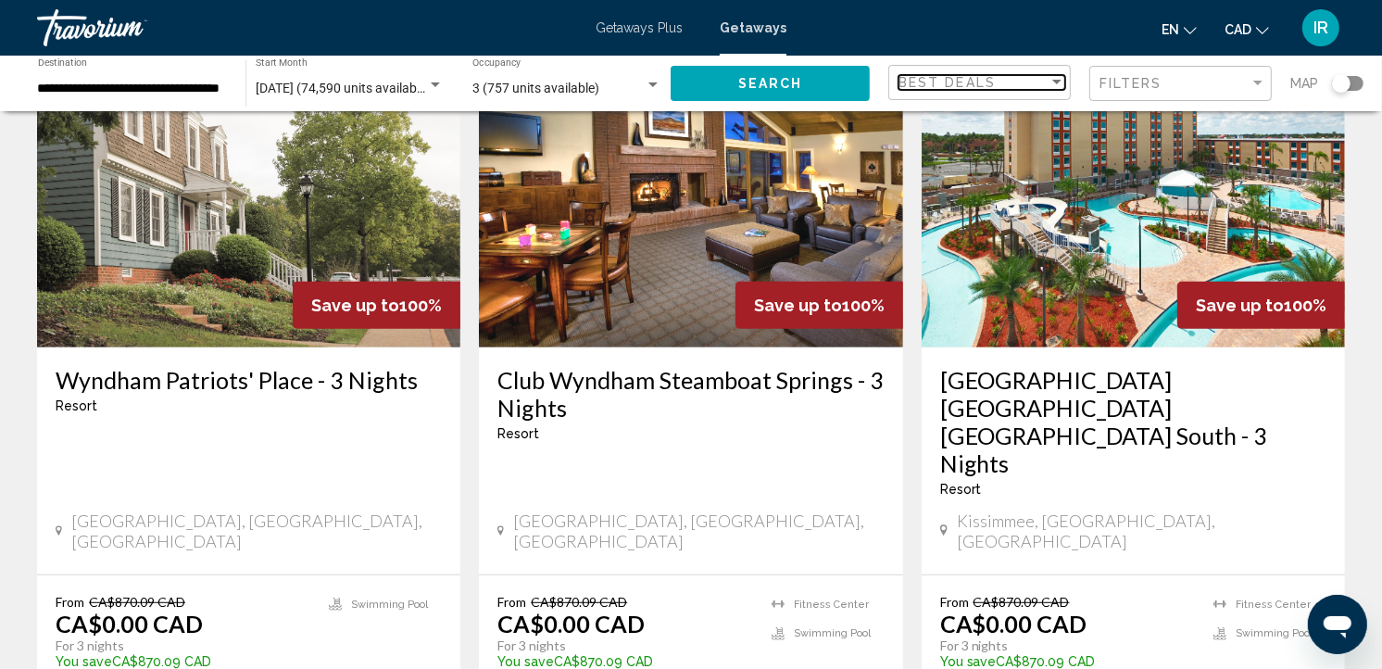
click at [1057, 86] on div "Sort by" at bounding box center [1057, 82] width 17 height 15
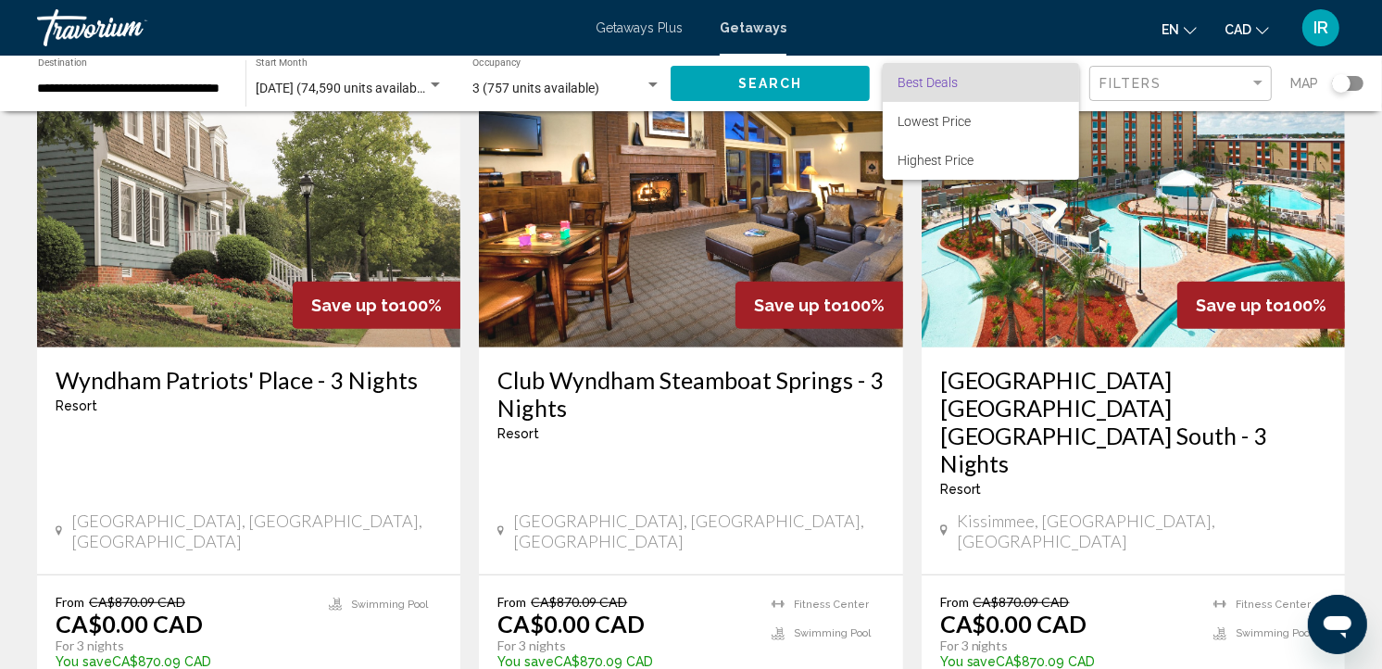
click at [1057, 87] on span "Best Deals" at bounding box center [981, 82] width 167 height 39
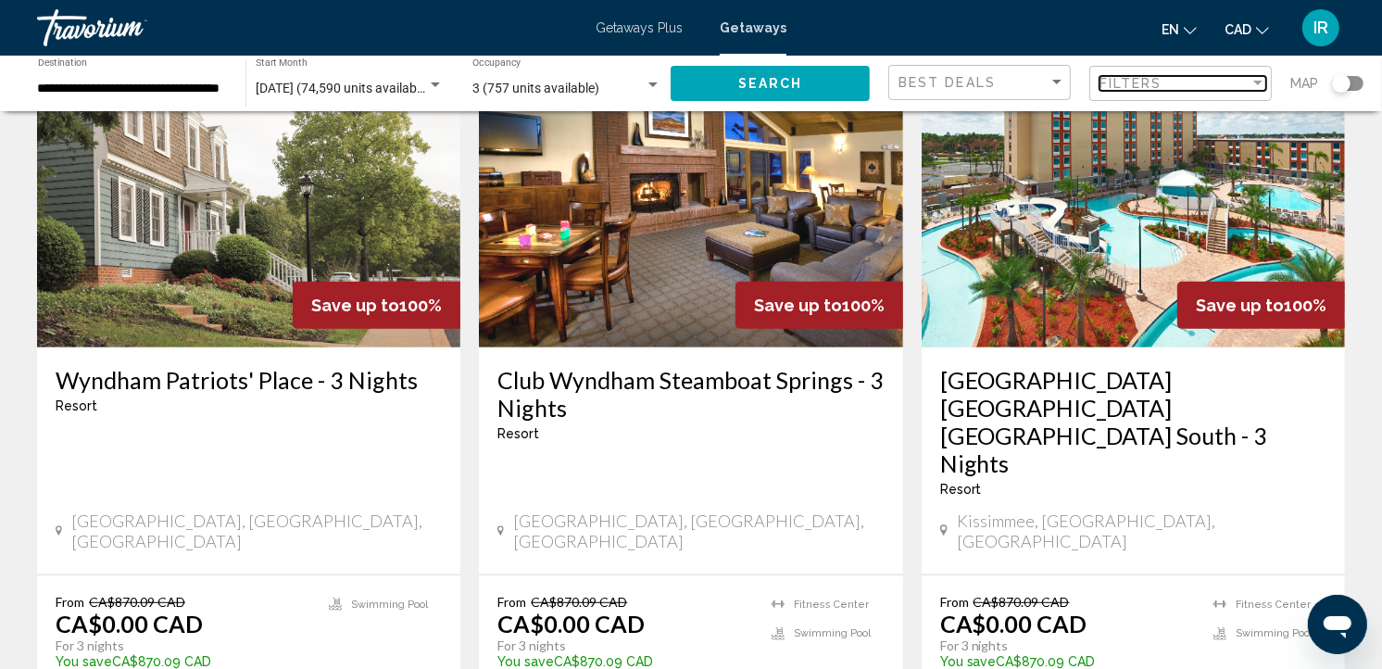
click at [1261, 80] on div "Filter" at bounding box center [1258, 83] width 17 height 15
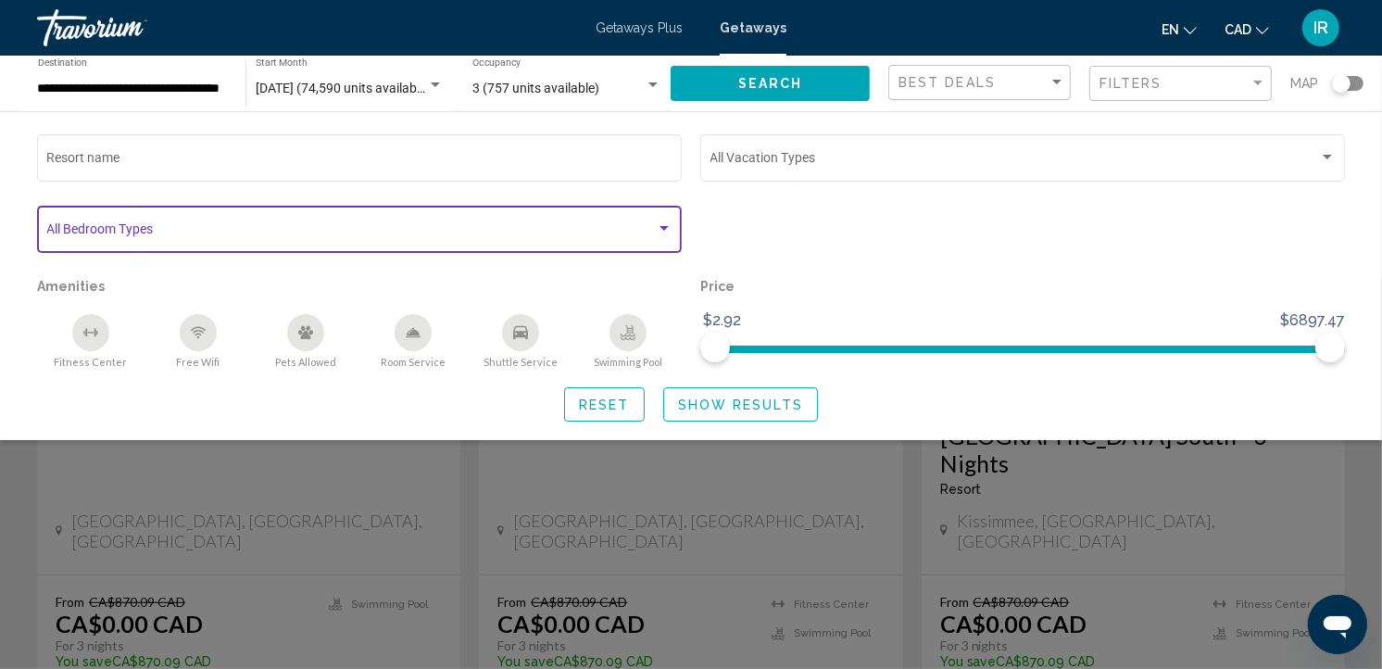
click at [669, 233] on div "Search widget" at bounding box center [664, 228] width 17 height 15
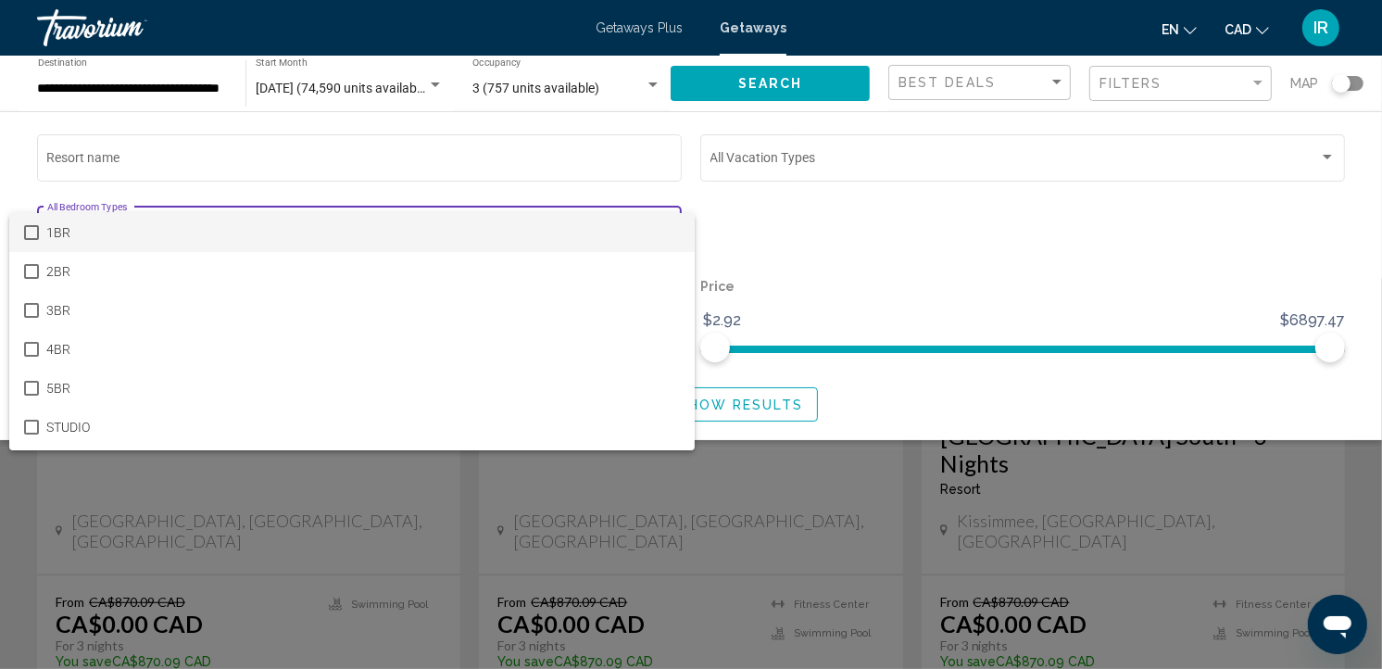
click at [669, 233] on mat-option "1BR" at bounding box center [351, 232] width 685 height 39
drag, startPoint x: 31, startPoint y: 224, endPoint x: 41, endPoint y: 229, distance: 11.2
click at [31, 225] on mat-option "1BR" at bounding box center [351, 232] width 685 height 39
click at [797, 225] on div at bounding box center [691, 334] width 1382 height 669
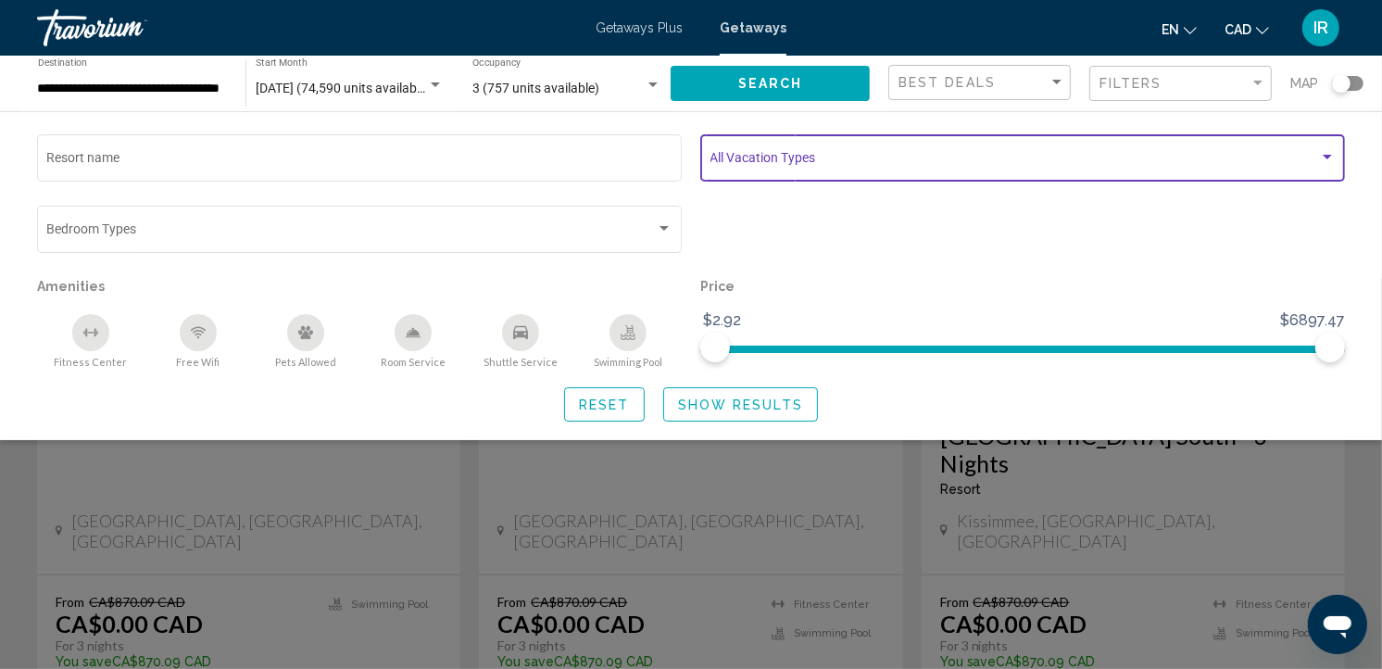
click at [1330, 157] on div "Search widget" at bounding box center [1327, 157] width 9 height 5
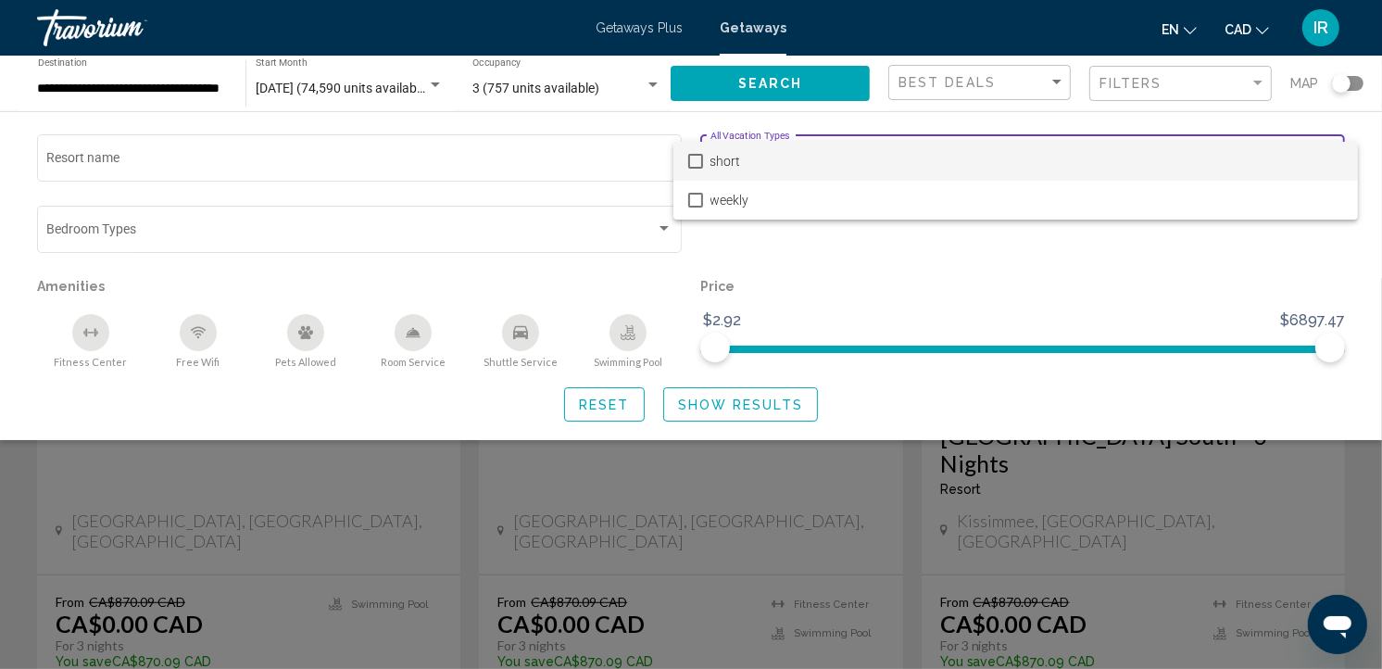
click at [1330, 157] on span "short" at bounding box center [1026, 161] width 633 height 39
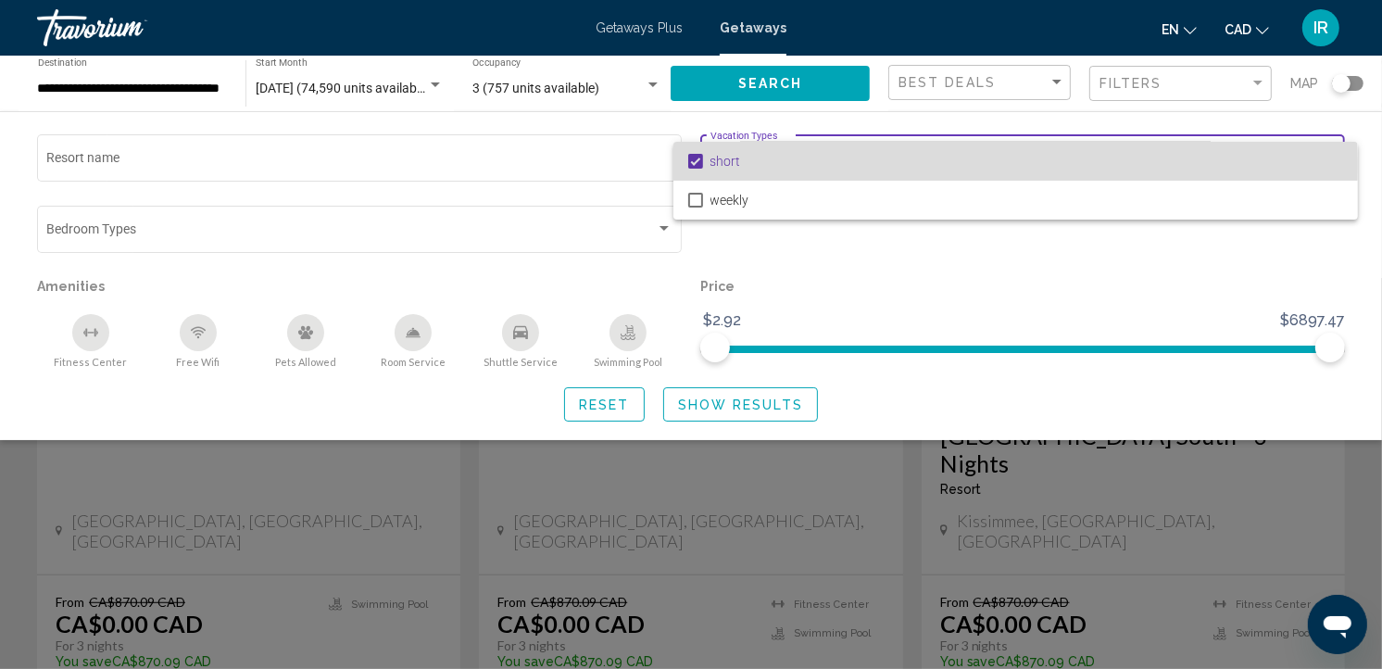
click at [696, 162] on mat-pseudo-checkbox at bounding box center [695, 161] width 15 height 15
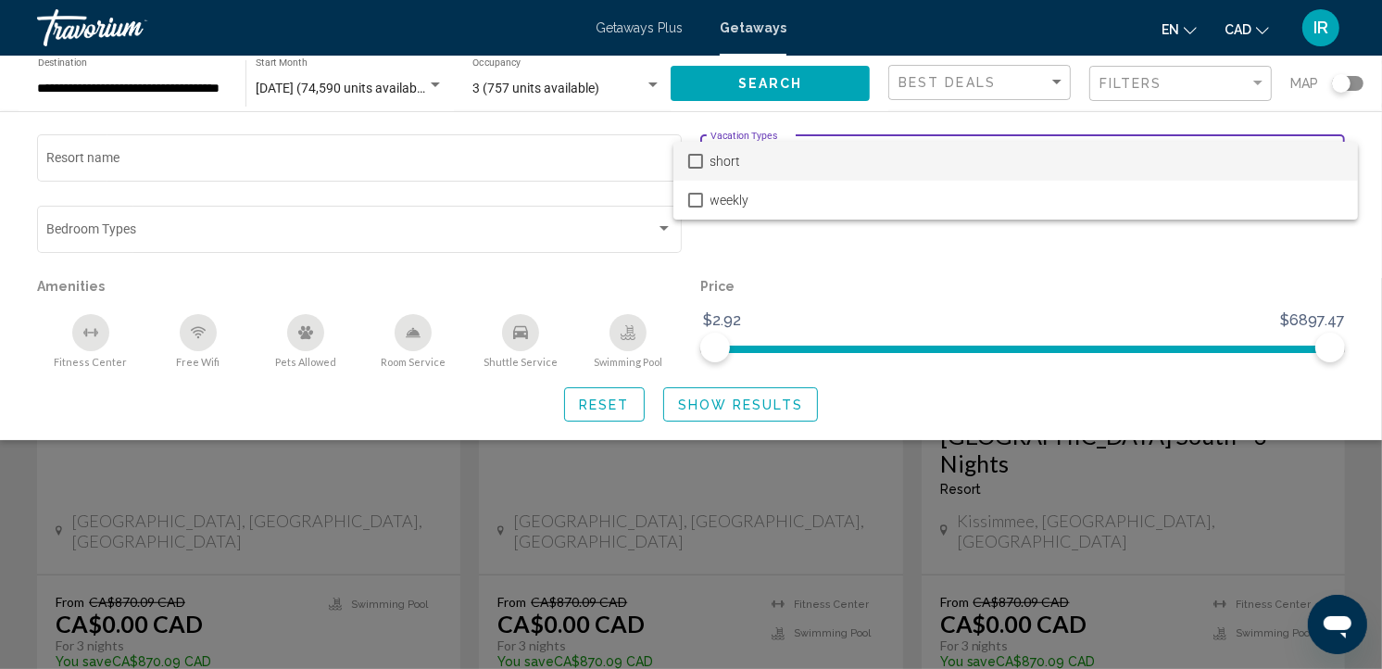
click at [859, 285] on div at bounding box center [691, 334] width 1382 height 669
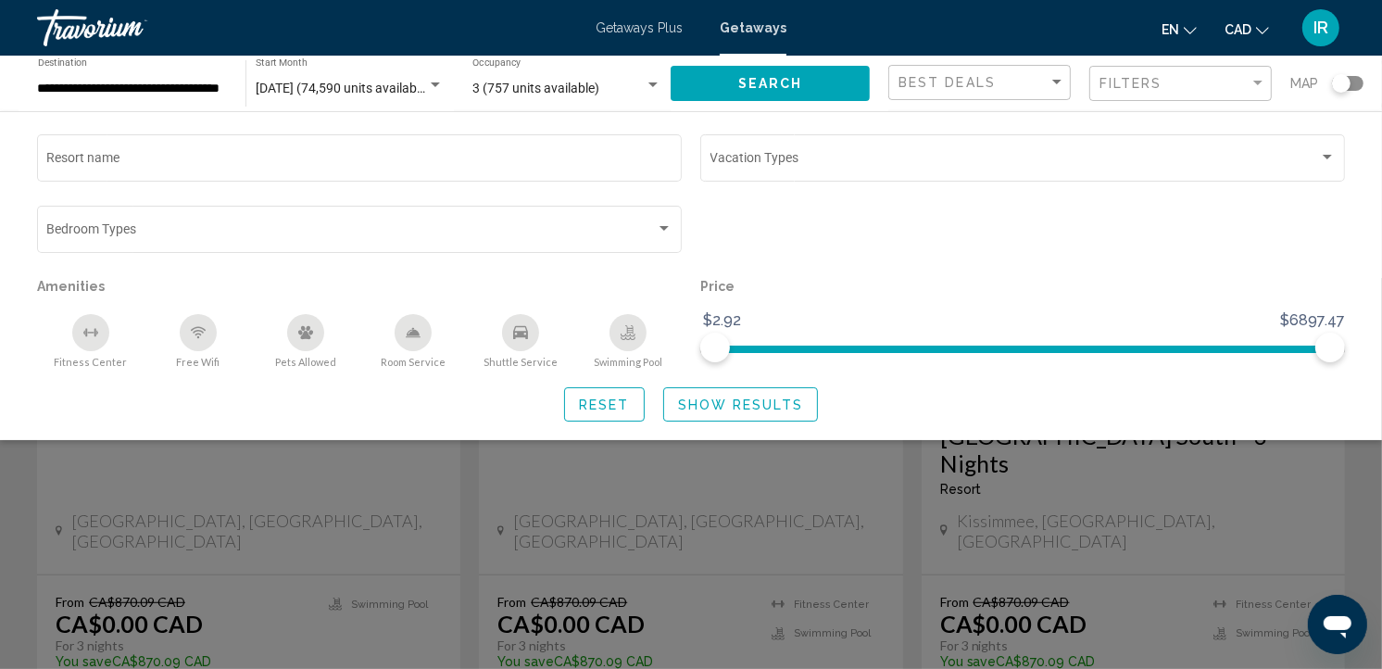
click at [764, 77] on span "Search" at bounding box center [770, 84] width 65 height 15
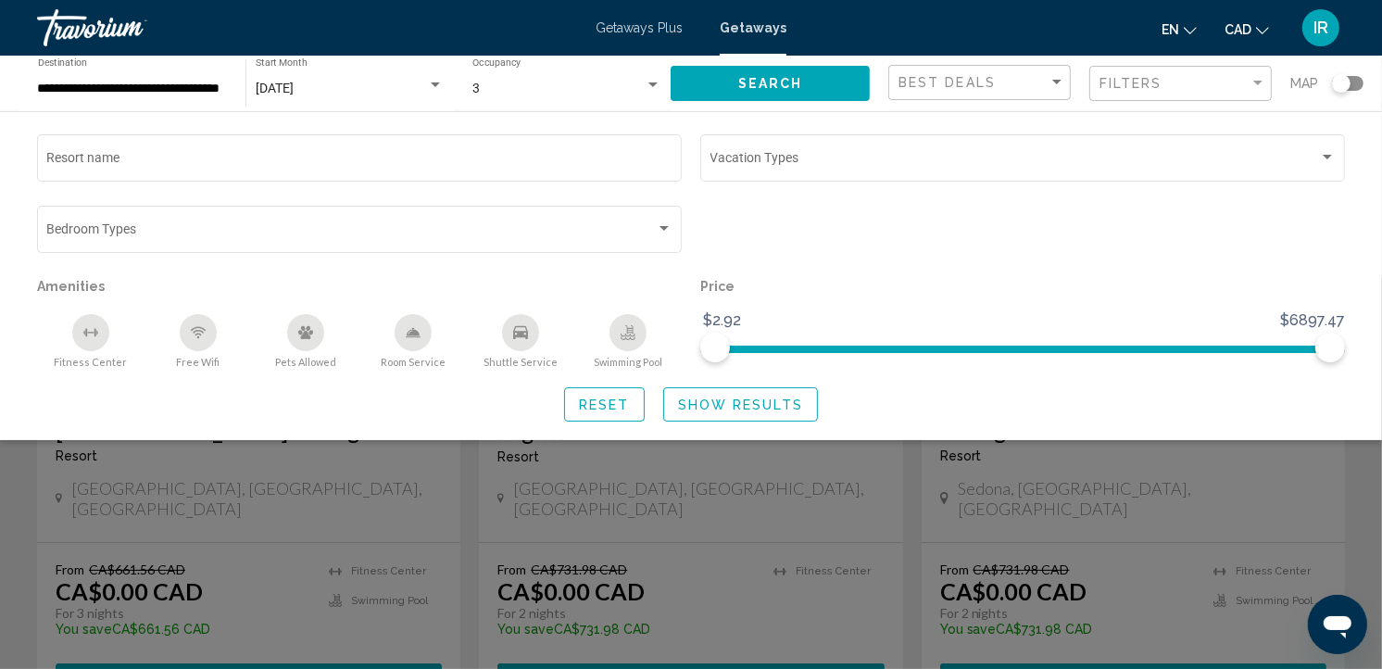
scroll to position [308, 0]
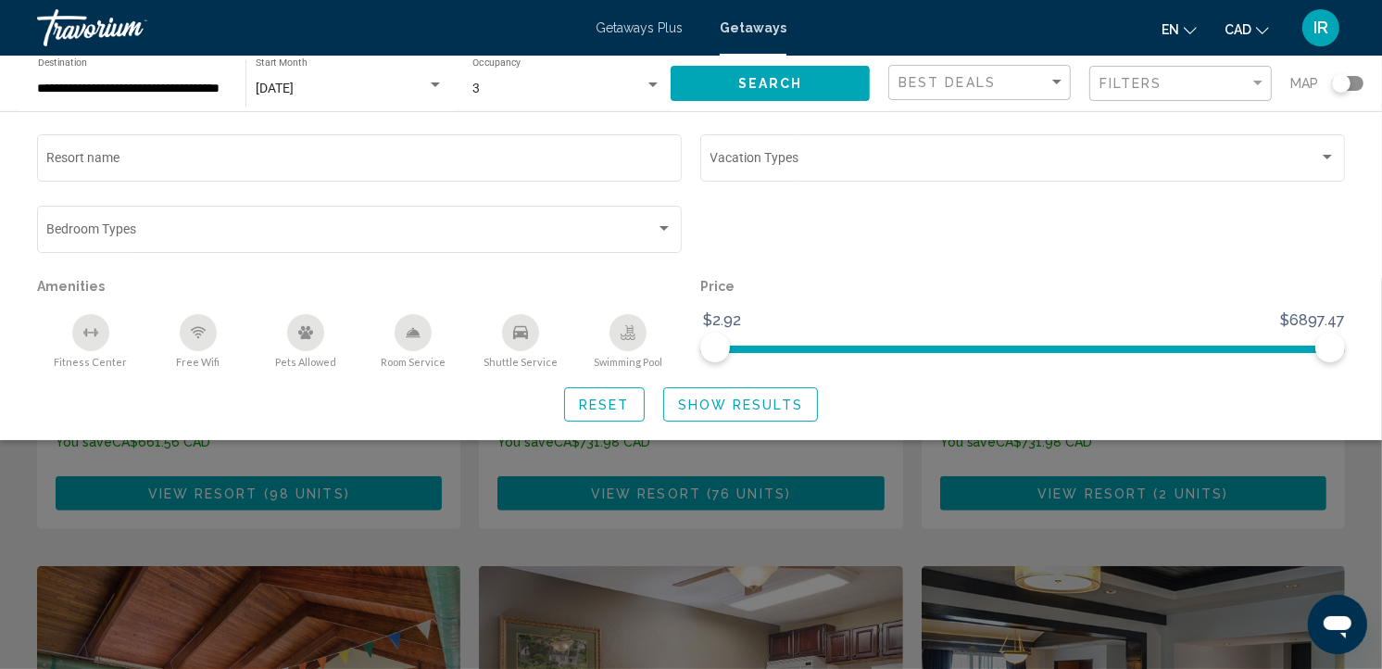
click at [1025, 67] on div "Best Deals" at bounding box center [982, 83] width 167 height 34
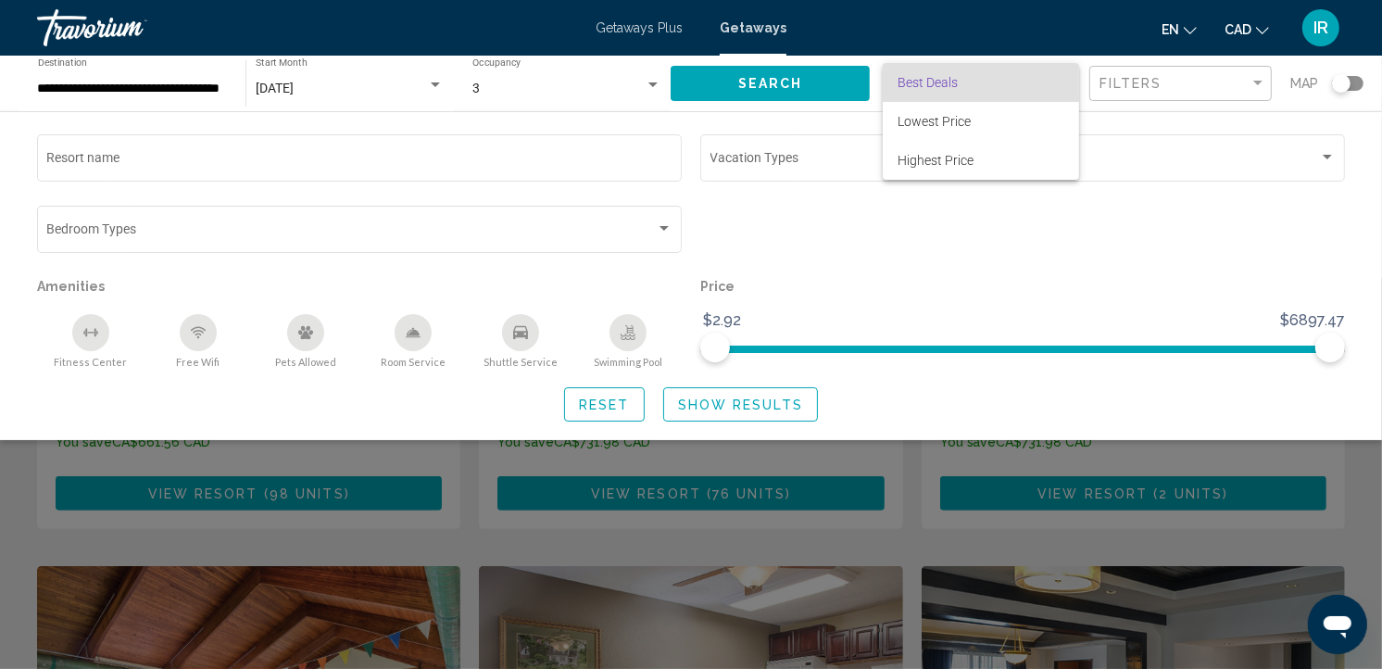
click at [1025, 68] on span "Best Deals" at bounding box center [981, 82] width 167 height 39
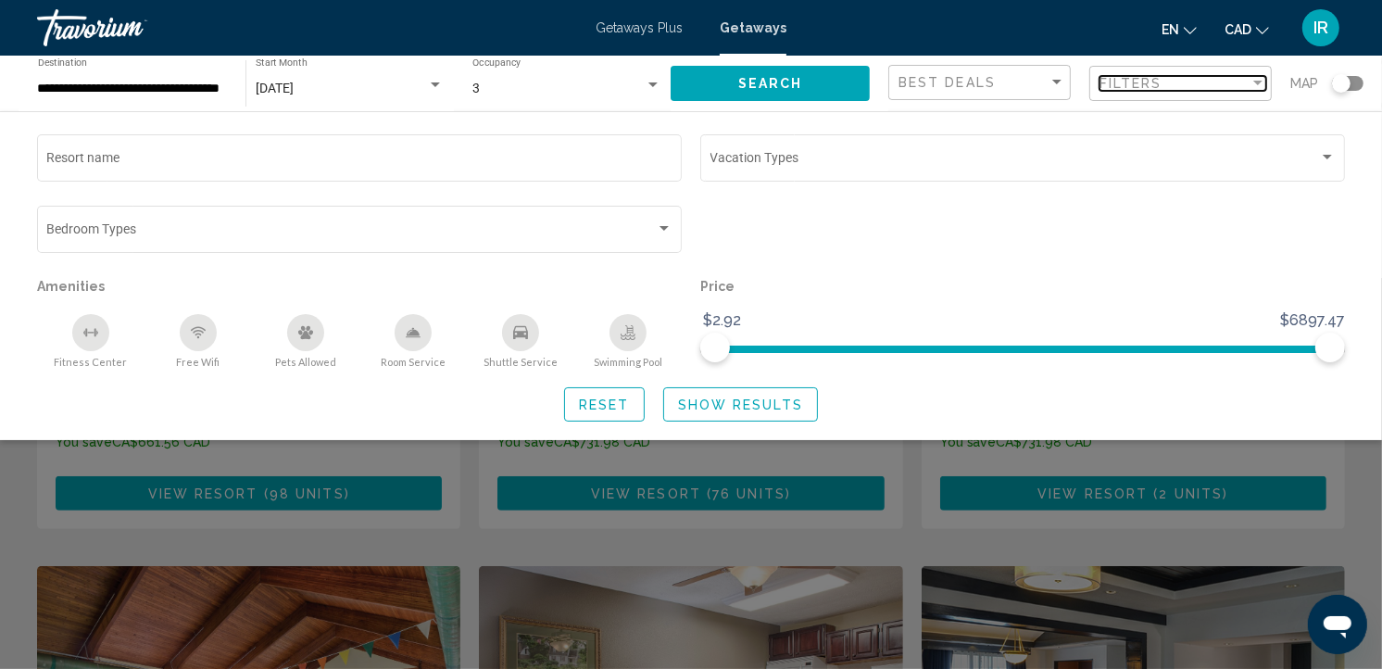
click at [1205, 81] on div "Filters" at bounding box center [1175, 83] width 150 height 15
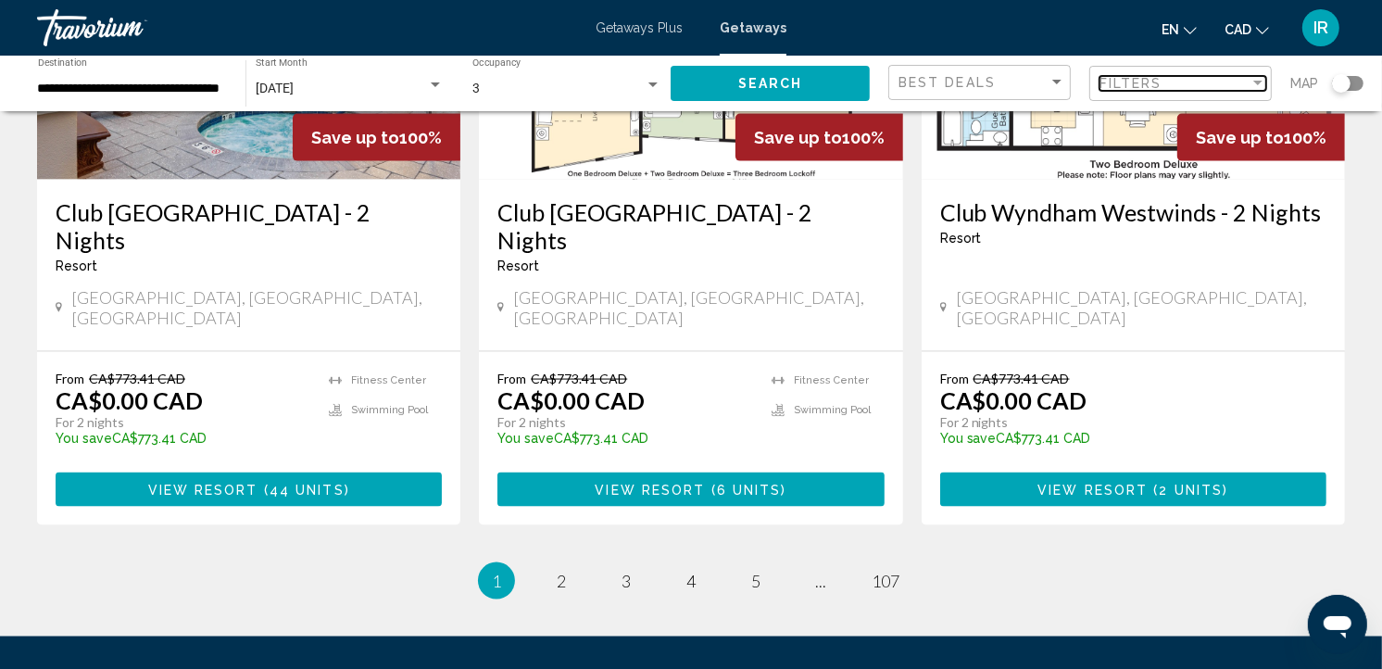
scroll to position [2460, 0]
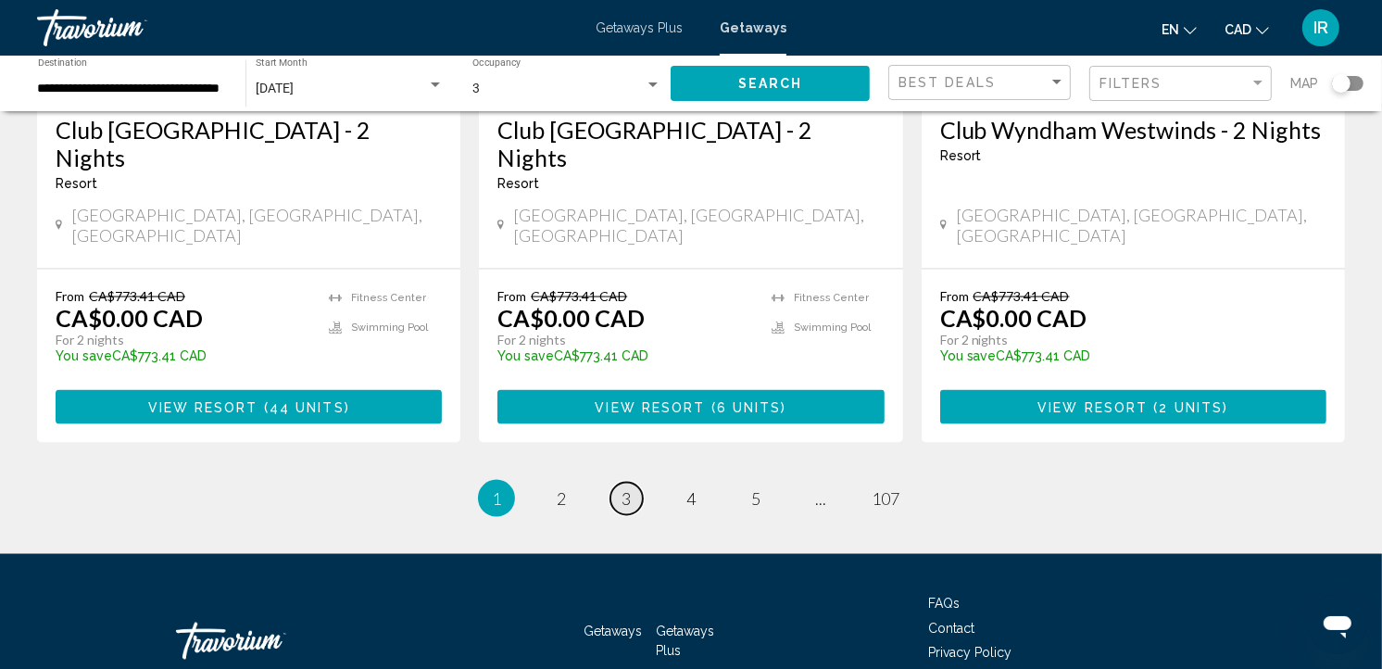
click at [631, 488] on span "3" at bounding box center [626, 498] width 9 height 20
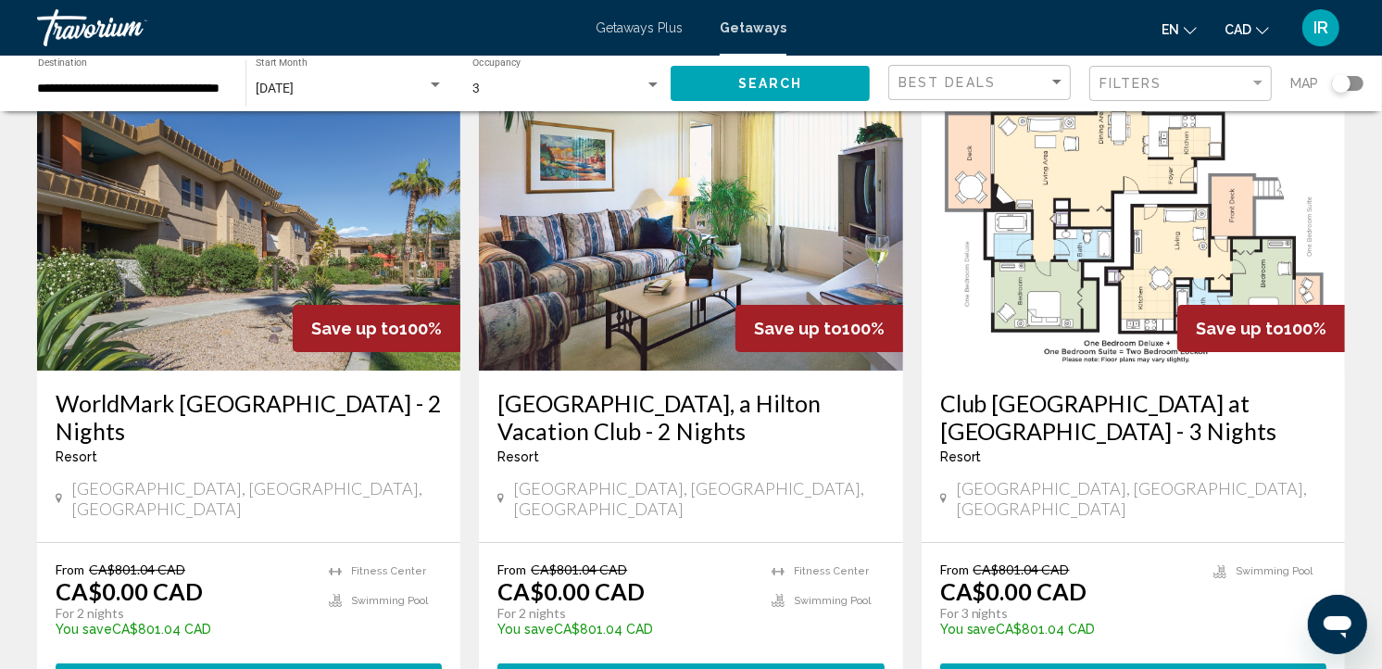
scroll to position [206, 0]
